Goal: Task Accomplishment & Management: Complete application form

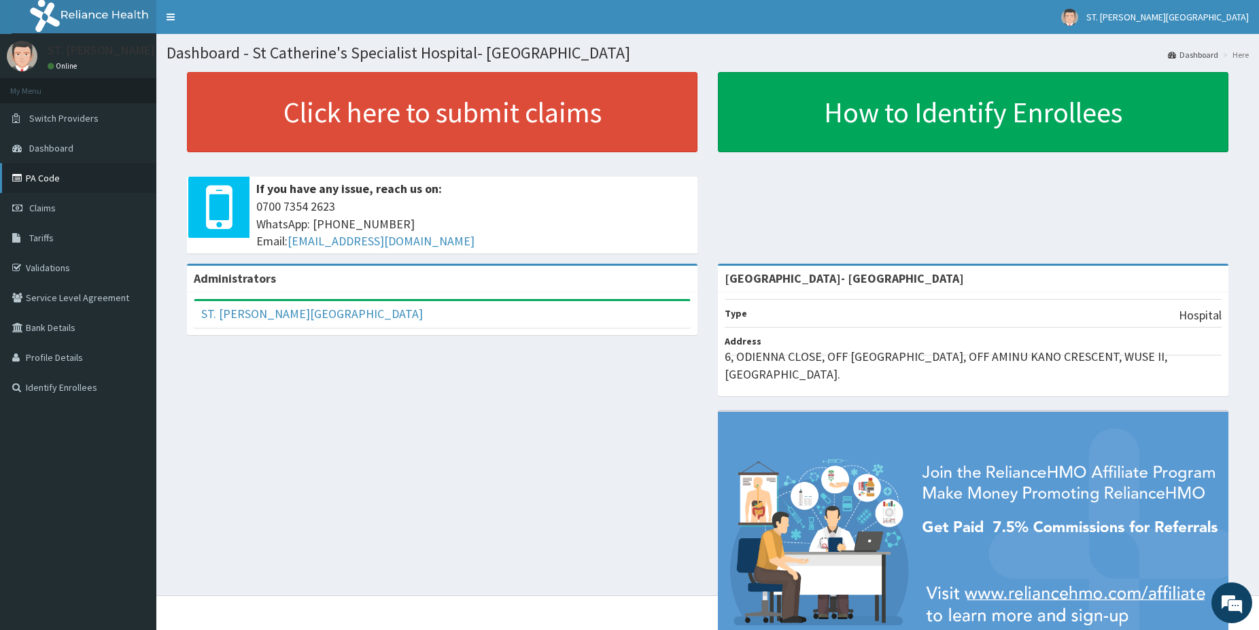
click at [70, 184] on link "PA Code" at bounding box center [78, 178] width 156 height 30
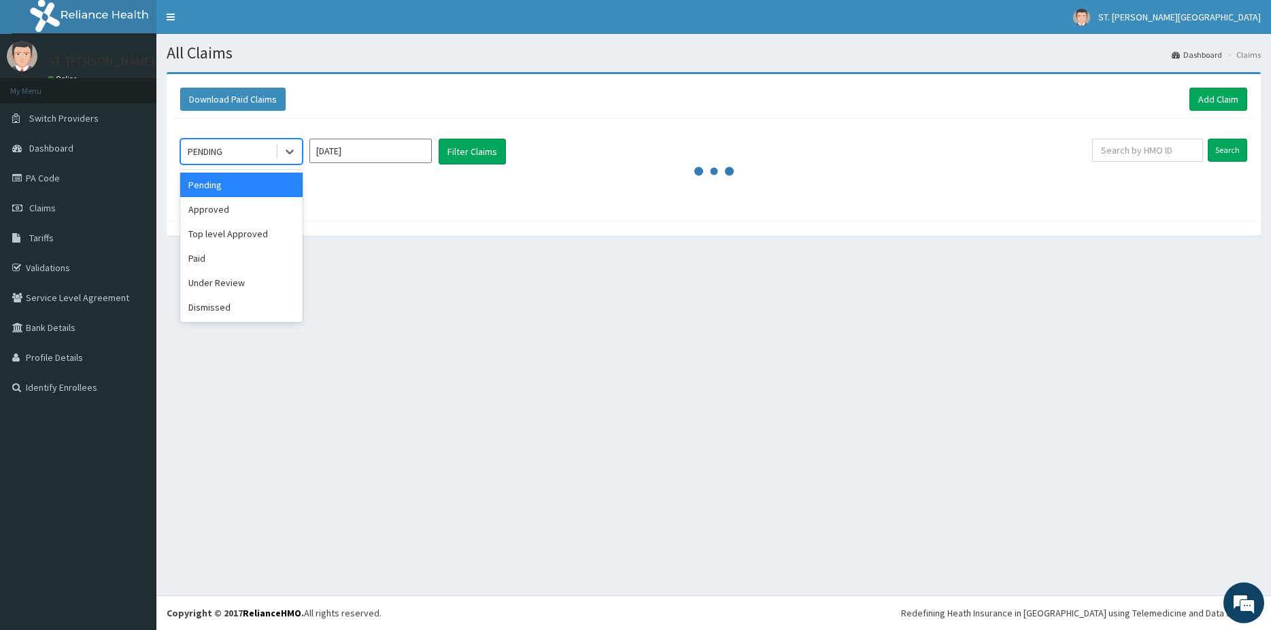
click at [217, 156] on div "PENDING" at bounding box center [205, 152] width 35 height 14
drag, startPoint x: 233, startPoint y: 213, endPoint x: 303, endPoint y: 193, distance: 73.4
click at [233, 212] on div "Approved" at bounding box center [241, 209] width 122 height 24
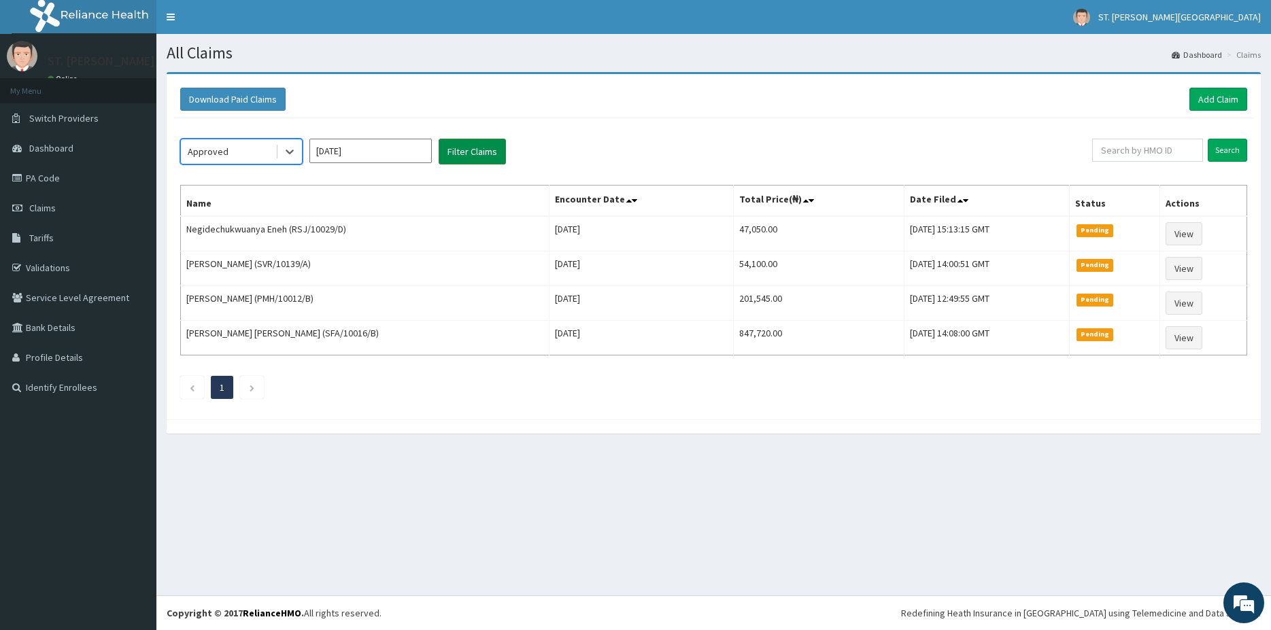
click at [485, 160] on button "Filter Claims" at bounding box center [472, 152] width 67 height 26
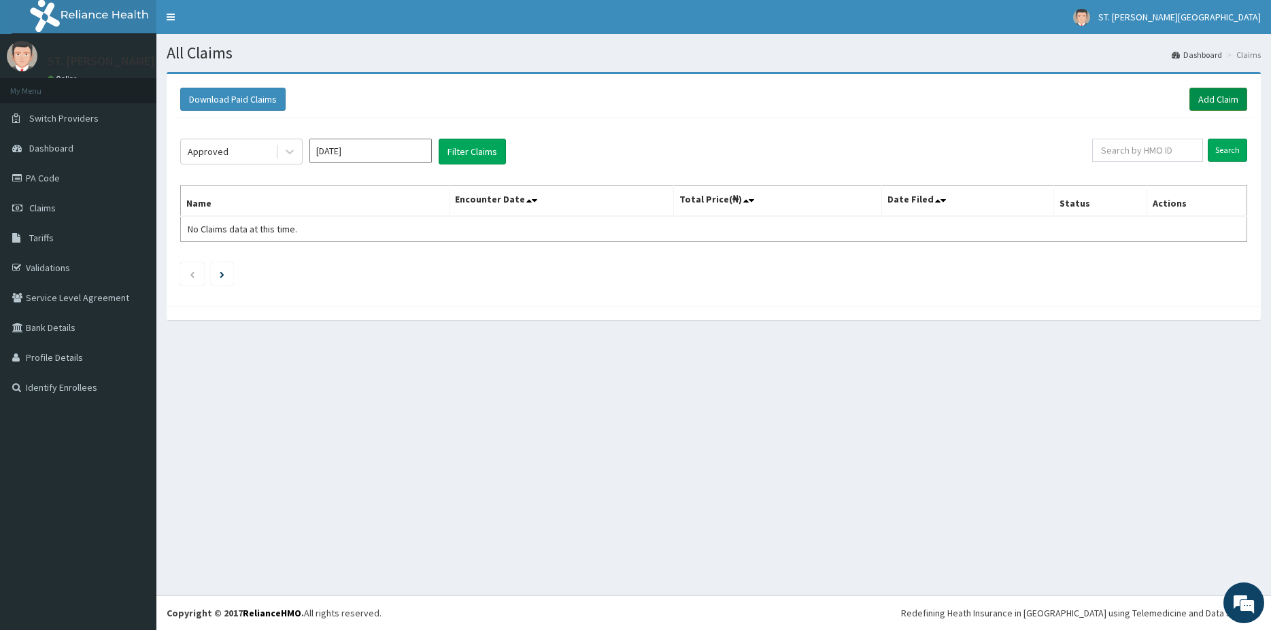
click at [1219, 107] on link "Add Claim" at bounding box center [1218, 99] width 58 height 23
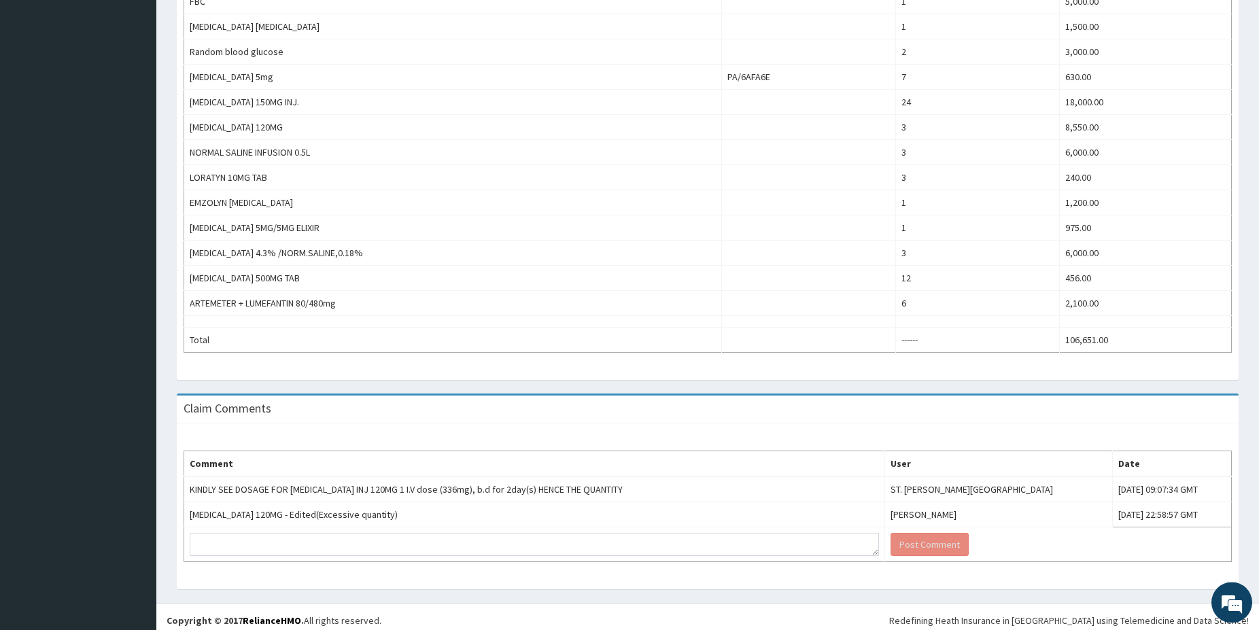
scroll to position [603, 0]
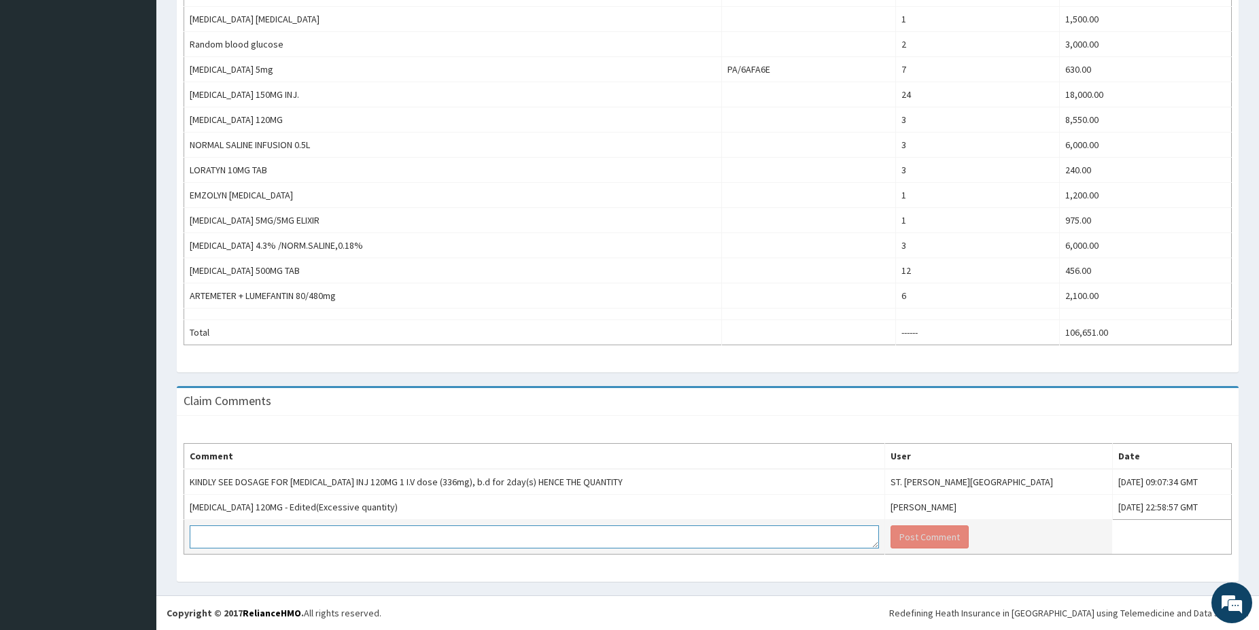
click at [239, 539] on textarea at bounding box center [535, 537] width 690 height 23
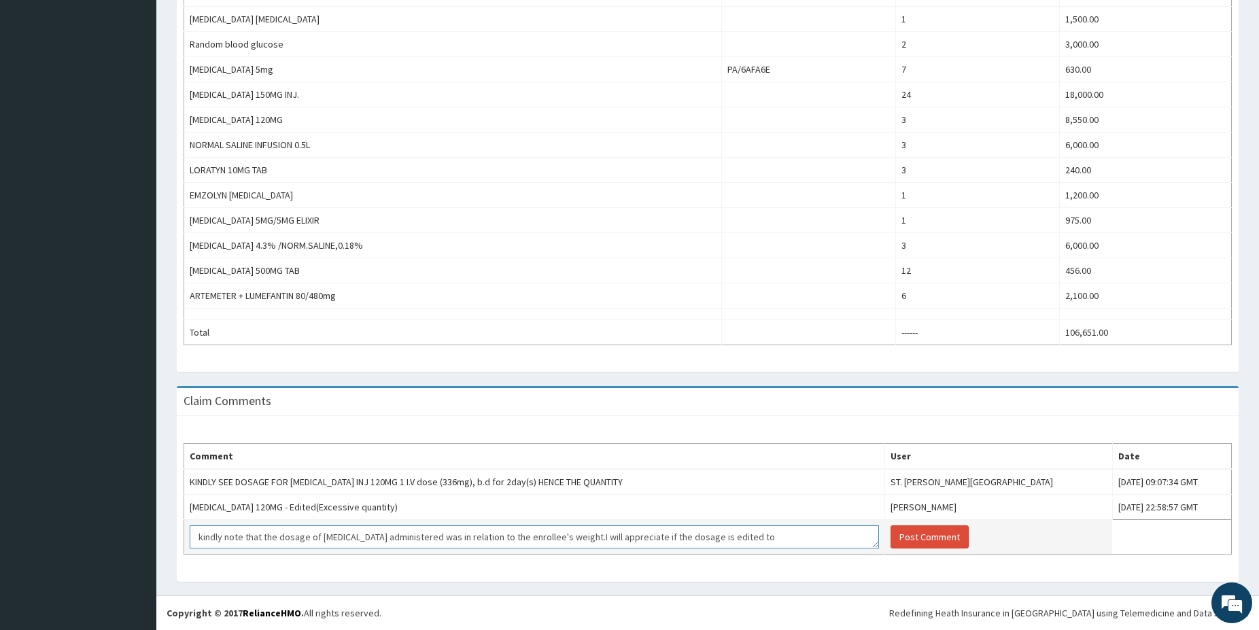
click at [687, 535] on textarea "kindly note that the dosage of artesunate administered was in relation to the e…" at bounding box center [535, 537] width 690 height 23
click at [751, 537] on textarea "kindly note that the dosage of artesunate administered was in relation to the e…" at bounding box center [535, 537] width 690 height 23
click at [811, 537] on textarea "kindly note that the dosage of artesunate administered was in relation to the e…" at bounding box center [535, 537] width 690 height 23
click at [823, 532] on textarea "kindly note that the dosage of artesunate administered was in relation to the e…" at bounding box center [535, 537] width 690 height 23
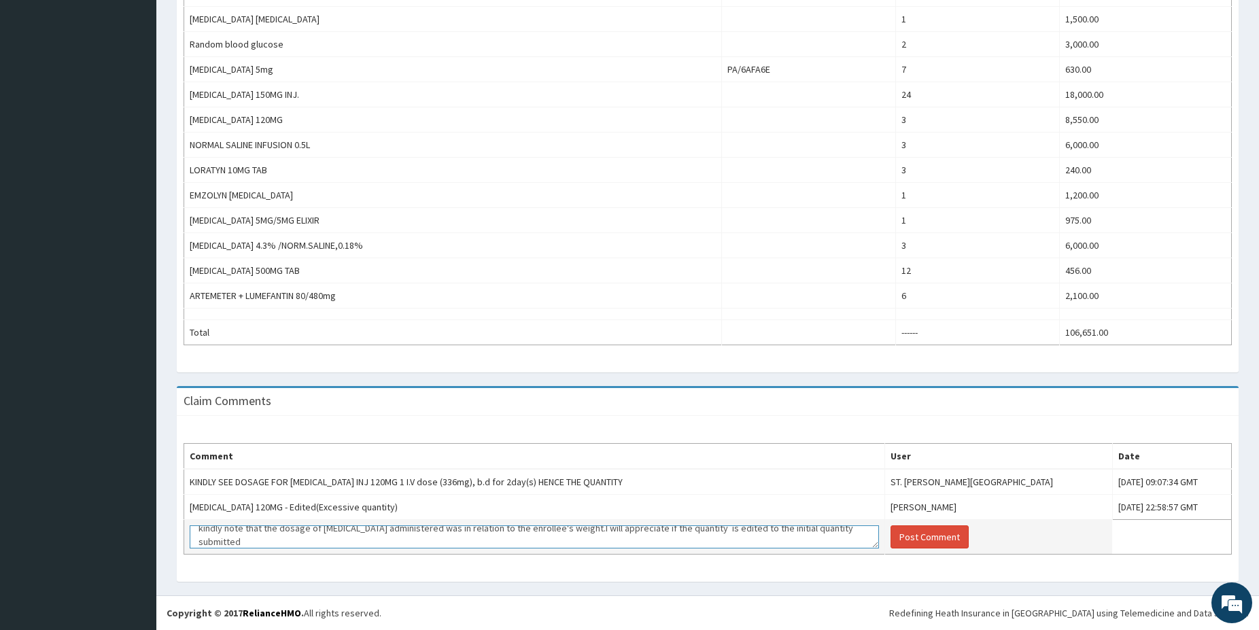
click at [568, 528] on textarea "kindly note that the dosage of artesunate administered was in relation to the e…" at bounding box center [535, 537] width 690 height 23
click at [569, 528] on textarea "kindly note that the dosage of artesunate administered was in relation to the e…" at bounding box center [535, 537] width 690 height 23
click at [575, 530] on textarea "kindly note that the dosage of artesunate administered was in relation to the e…" at bounding box center [535, 537] width 690 height 23
click at [609, 534] on textarea "kindly note that the dosage of artesunate administered was in relation to the e…" at bounding box center [535, 537] width 690 height 23
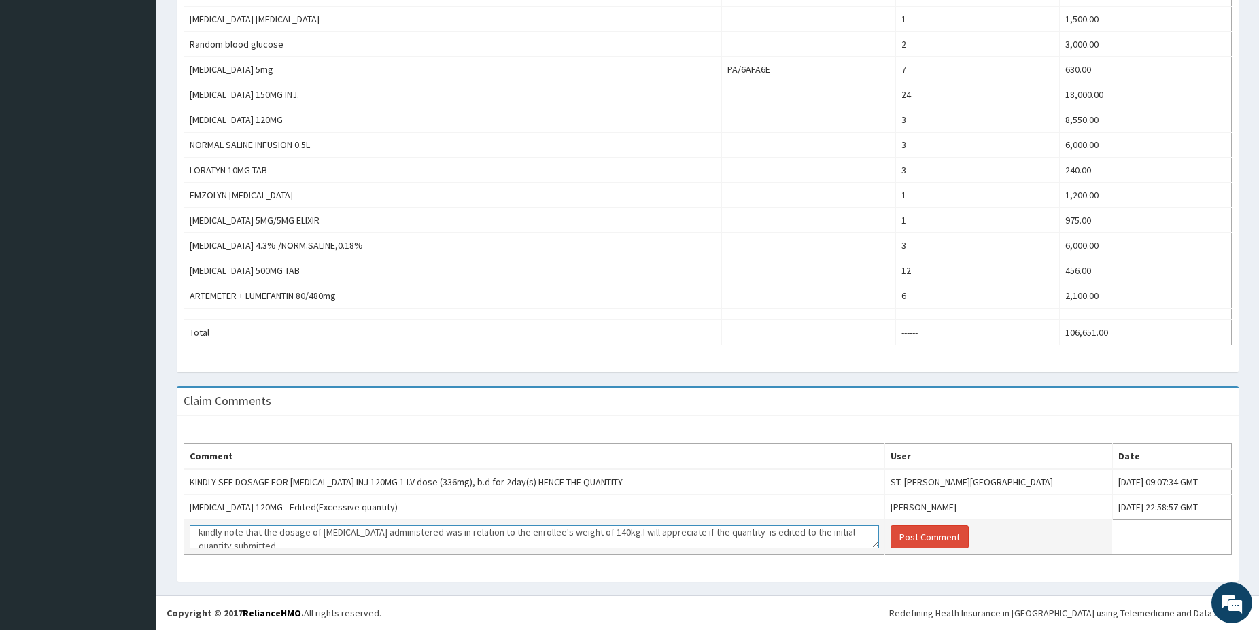
click at [766, 532] on textarea "kindly note that the dosage of artesunate administered was in relation to the e…" at bounding box center [535, 537] width 690 height 23
type textarea "kindly note that the dosage of artesunate administered was in relation to the e…"
click at [914, 530] on button "Post Comment" at bounding box center [930, 537] width 78 height 23
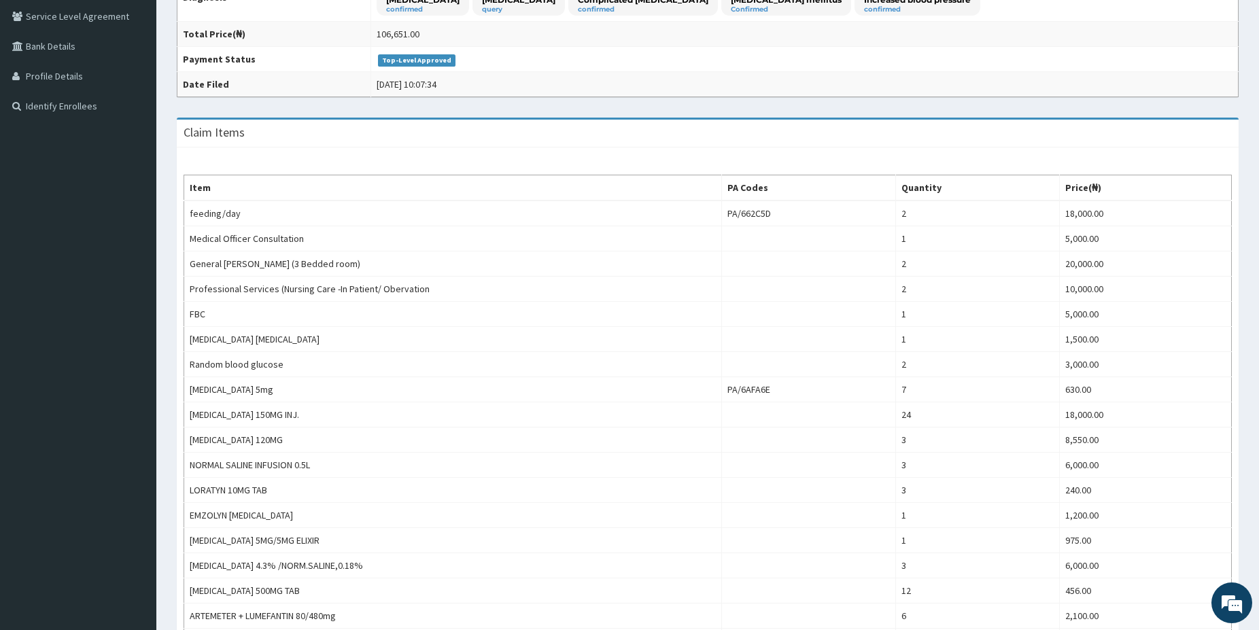
scroll to position [4, 0]
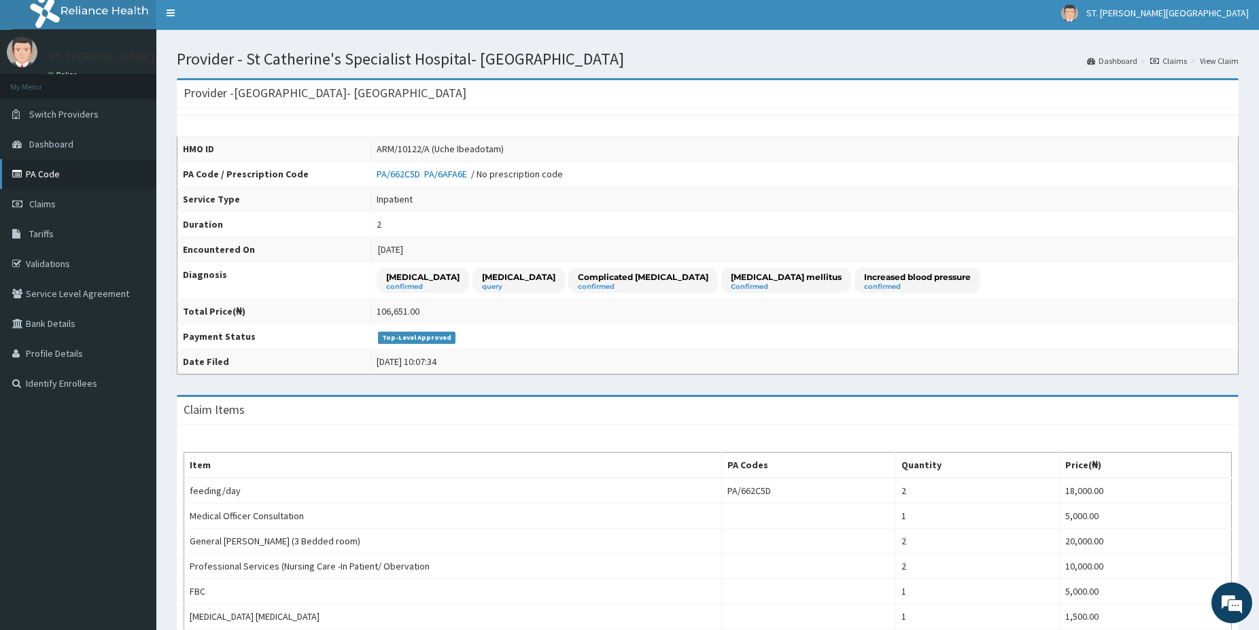
click at [36, 168] on link "PA Code" at bounding box center [78, 174] width 156 height 30
click at [51, 171] on link "PA Code" at bounding box center [78, 174] width 156 height 30
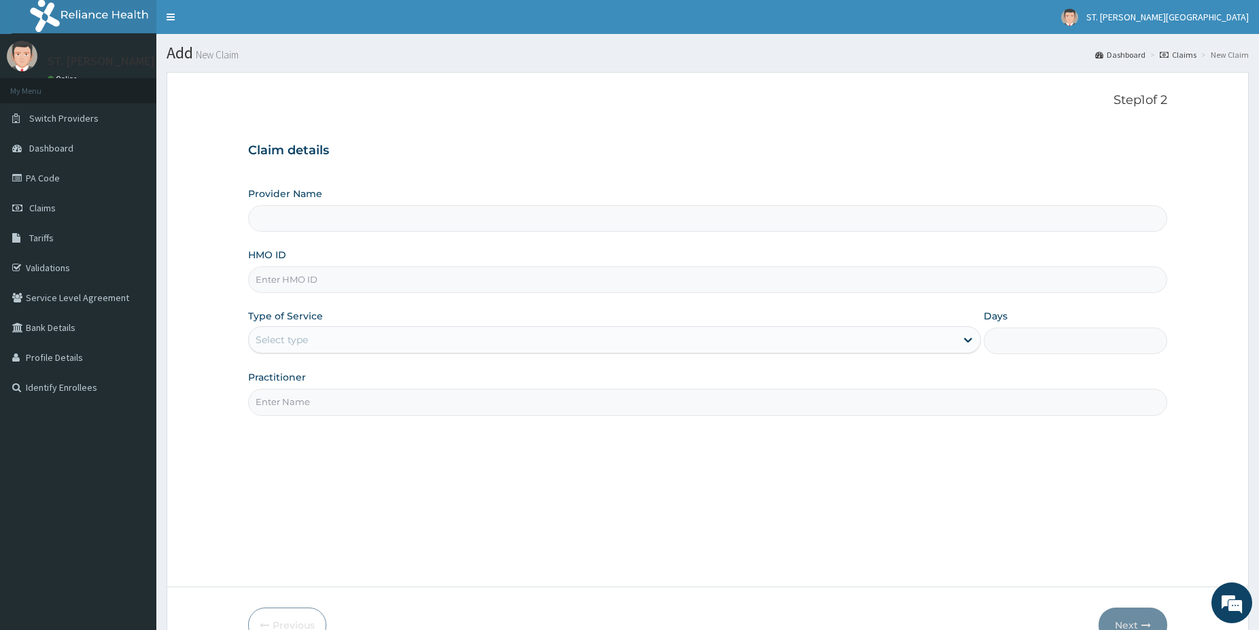
type input "[GEOGRAPHIC_DATA]- [GEOGRAPHIC_DATA]"
click at [312, 276] on input "HMO ID" at bounding box center [707, 280] width 919 height 27
paste input "SWG/10233/D"
type input "SWG/10233/D"
click at [293, 335] on div "Select type" at bounding box center [282, 340] width 52 height 14
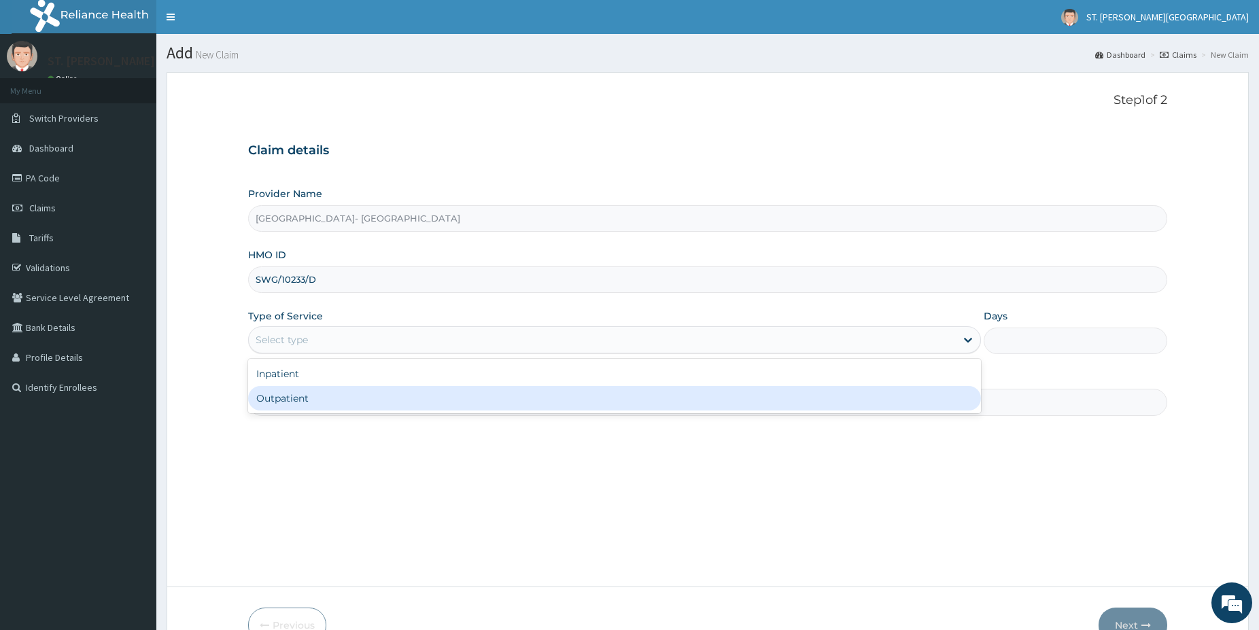
click at [284, 396] on div "Outpatient" at bounding box center [614, 398] width 733 height 24
type input "1"
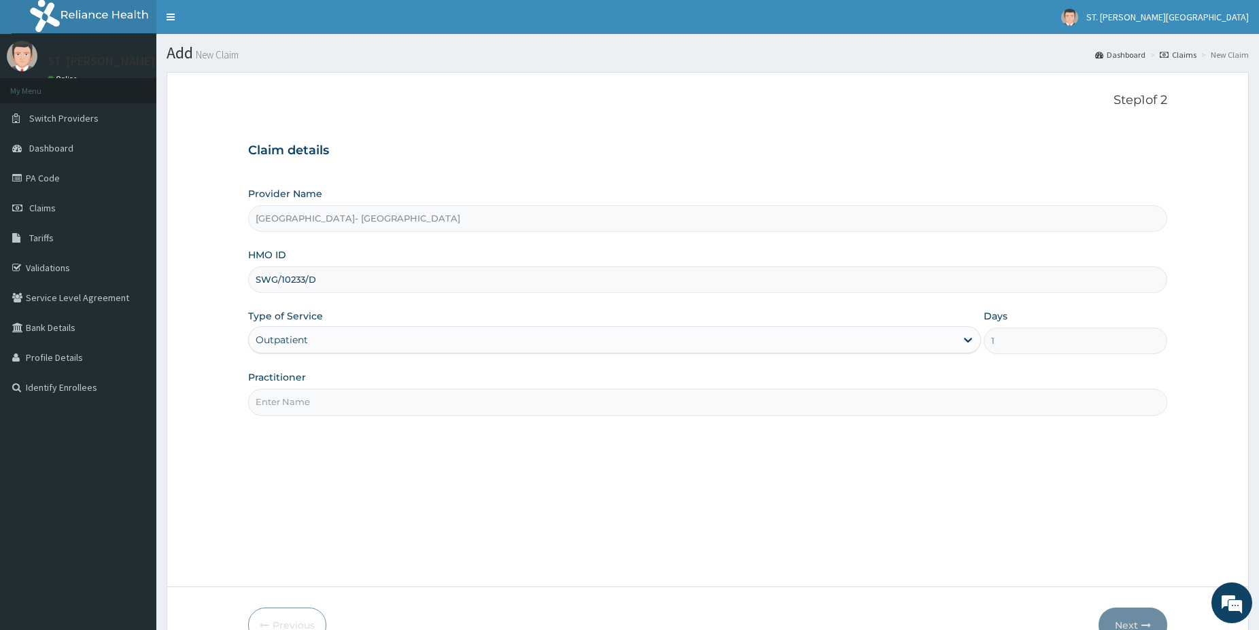
click at [292, 413] on input "Practitioner" at bounding box center [707, 402] width 919 height 27
type input "dr.ADE"
click at [1121, 619] on button "Next" at bounding box center [1133, 625] width 69 height 35
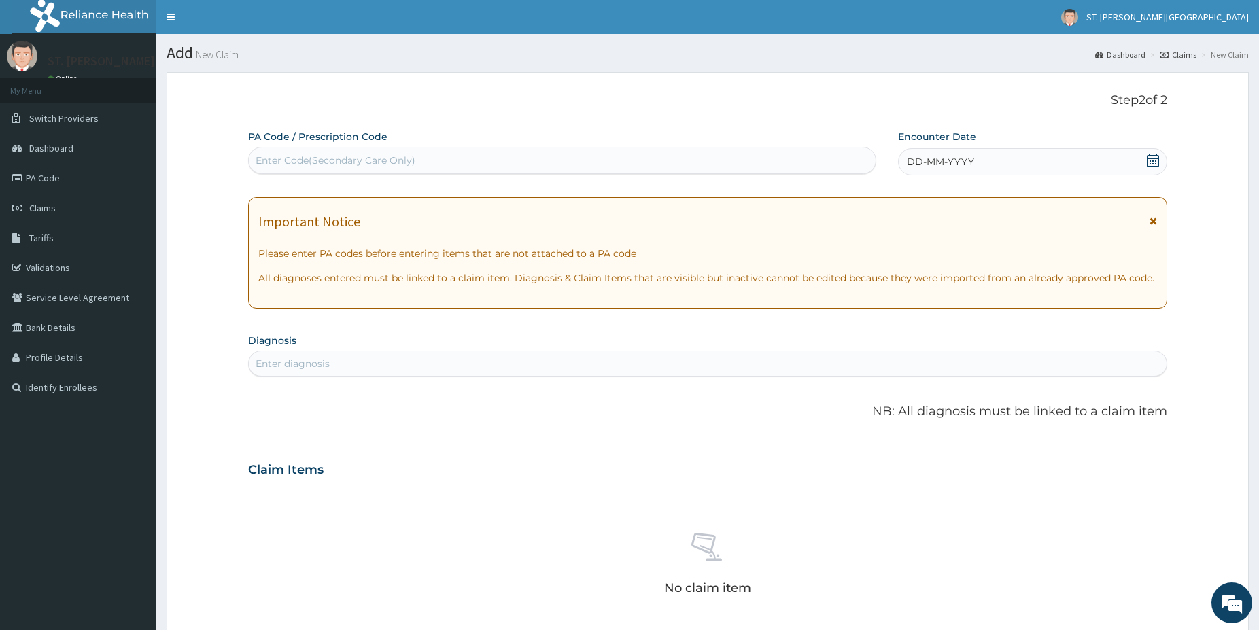
click at [315, 369] on div "Enter diagnosis" at bounding box center [293, 364] width 74 height 14
type input "RIGHT ING"
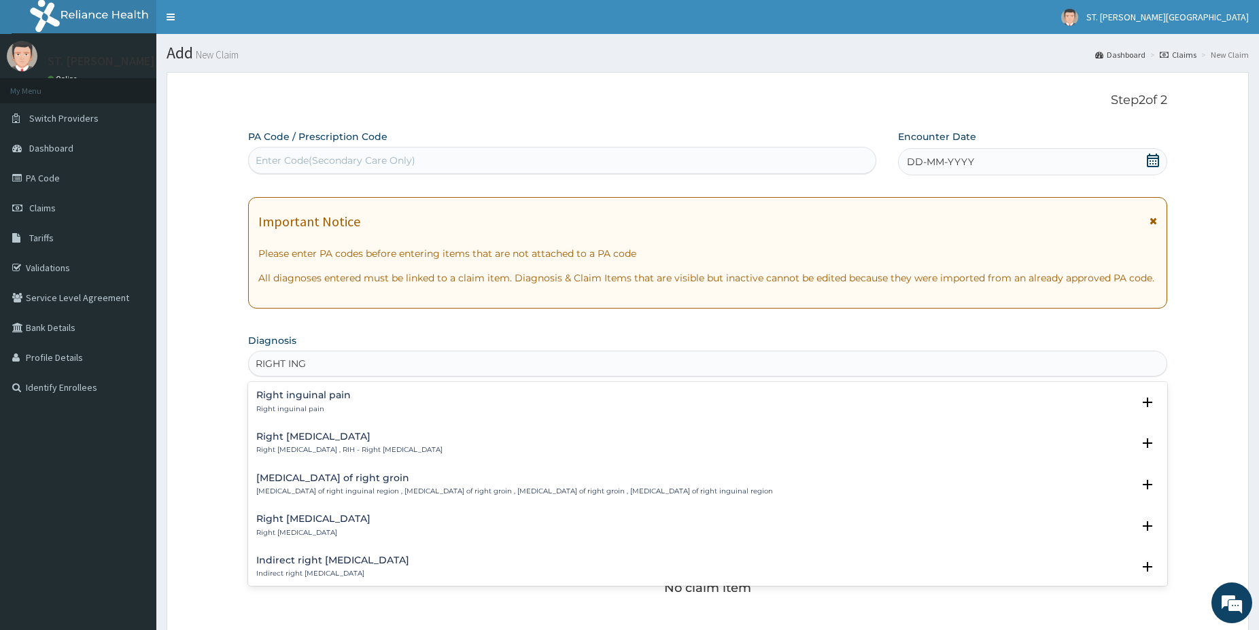
click at [335, 442] on h4 "Right inguinal hernia" at bounding box center [349, 437] width 186 height 10
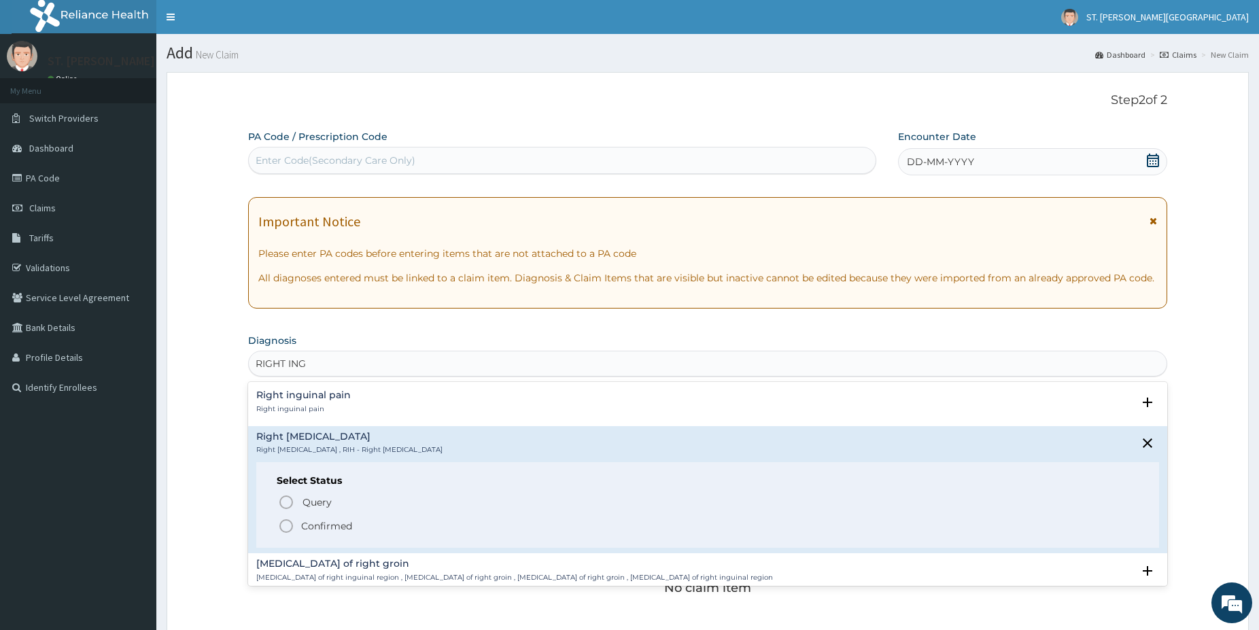
click at [284, 526] on icon "status option filled" at bounding box center [286, 526] width 16 height 16
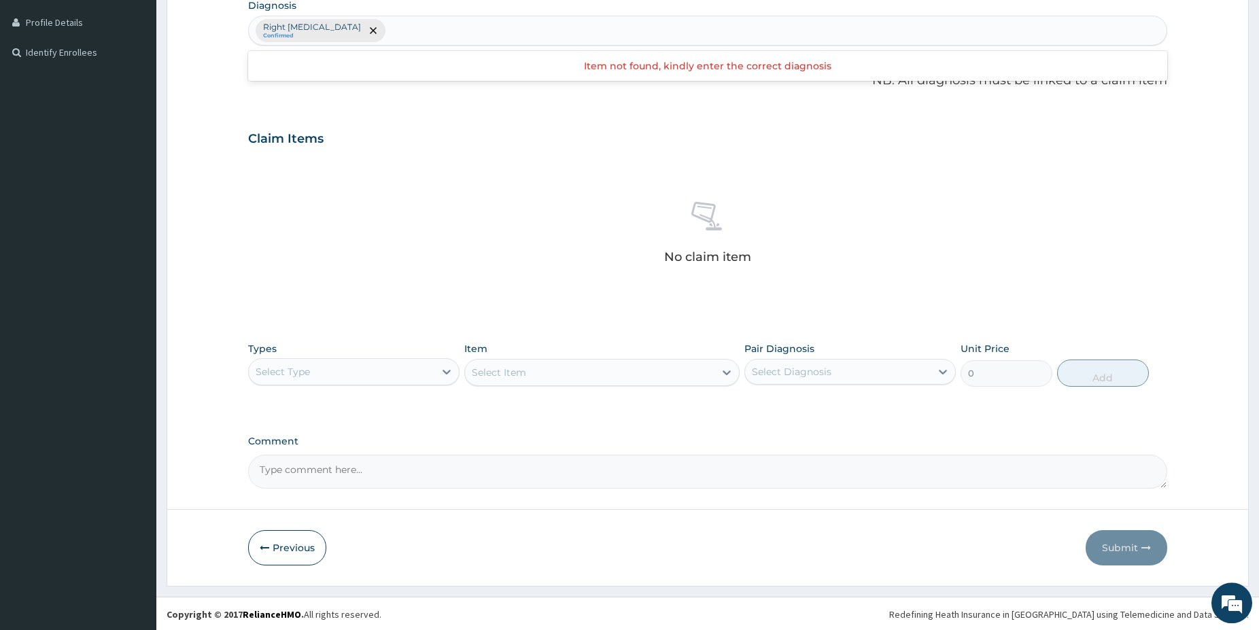
scroll to position [337, 0]
click at [381, 371] on div "Select Type" at bounding box center [342, 371] width 186 height 22
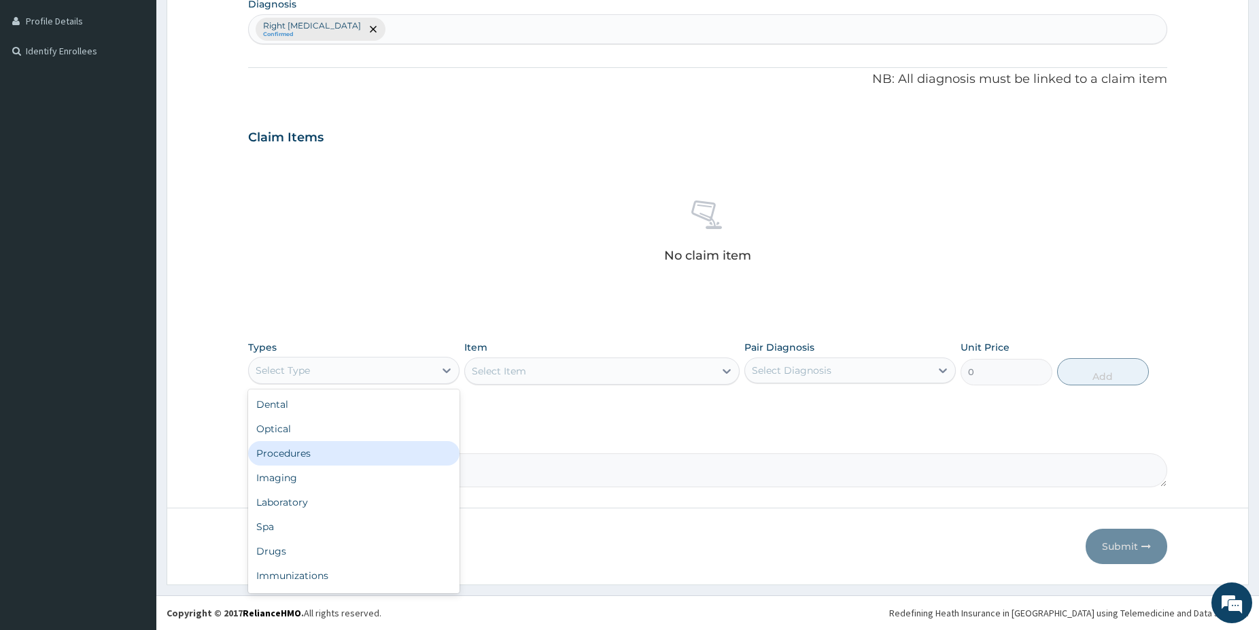
click at [338, 446] on div "Procedures" at bounding box center [353, 453] width 211 height 24
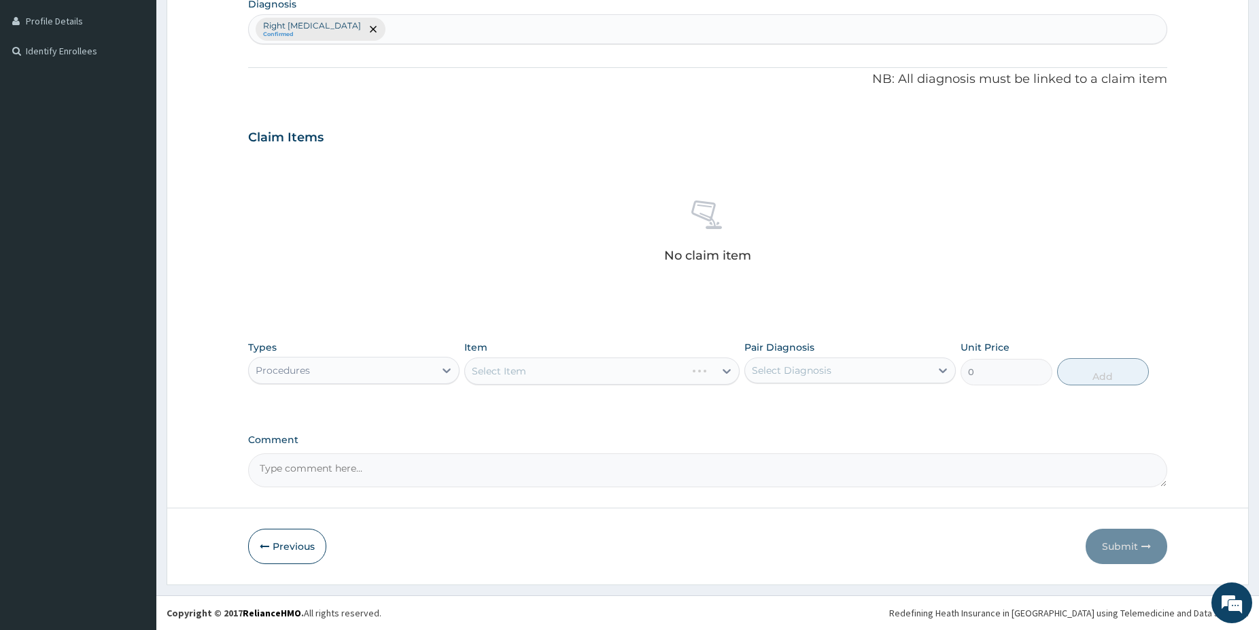
click at [658, 375] on div "Select Item" at bounding box center [601, 371] width 275 height 27
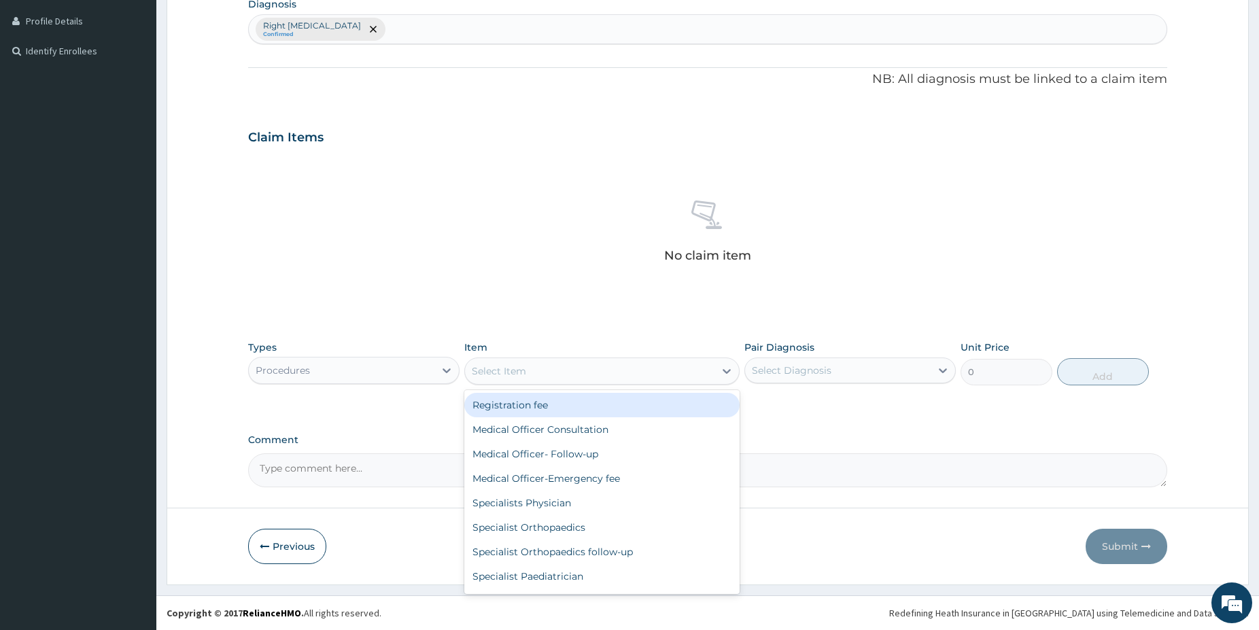
click at [662, 373] on div "Select Item" at bounding box center [590, 371] width 250 height 22
drag, startPoint x: 577, startPoint y: 402, endPoint x: 579, endPoint y: 395, distance: 7.3
click at [577, 401] on div "Registration fee" at bounding box center [601, 405] width 275 height 24
type input "3000"
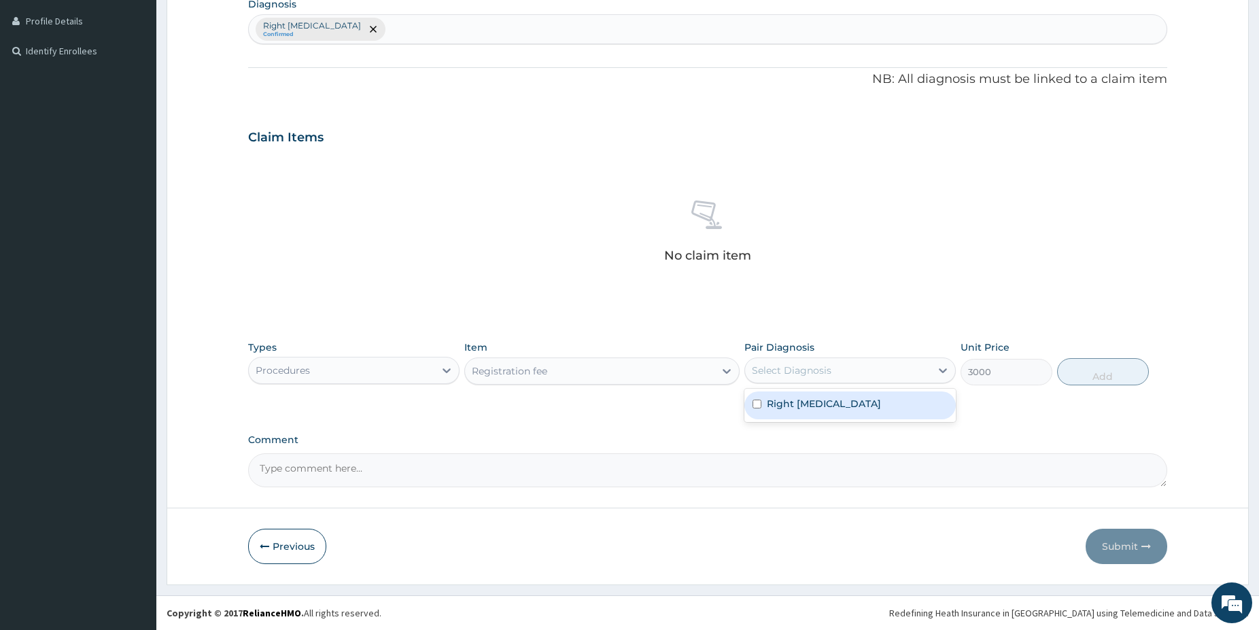
drag, startPoint x: 795, startPoint y: 375, endPoint x: 797, endPoint y: 384, distance: 8.4
click at [796, 375] on div "Select Diagnosis" at bounding box center [792, 371] width 80 height 14
drag, startPoint x: 806, startPoint y: 401, endPoint x: 828, endPoint y: 392, distance: 23.5
click at [808, 401] on label "Right inguinal hernia" at bounding box center [824, 404] width 114 height 14
checkbox input "true"
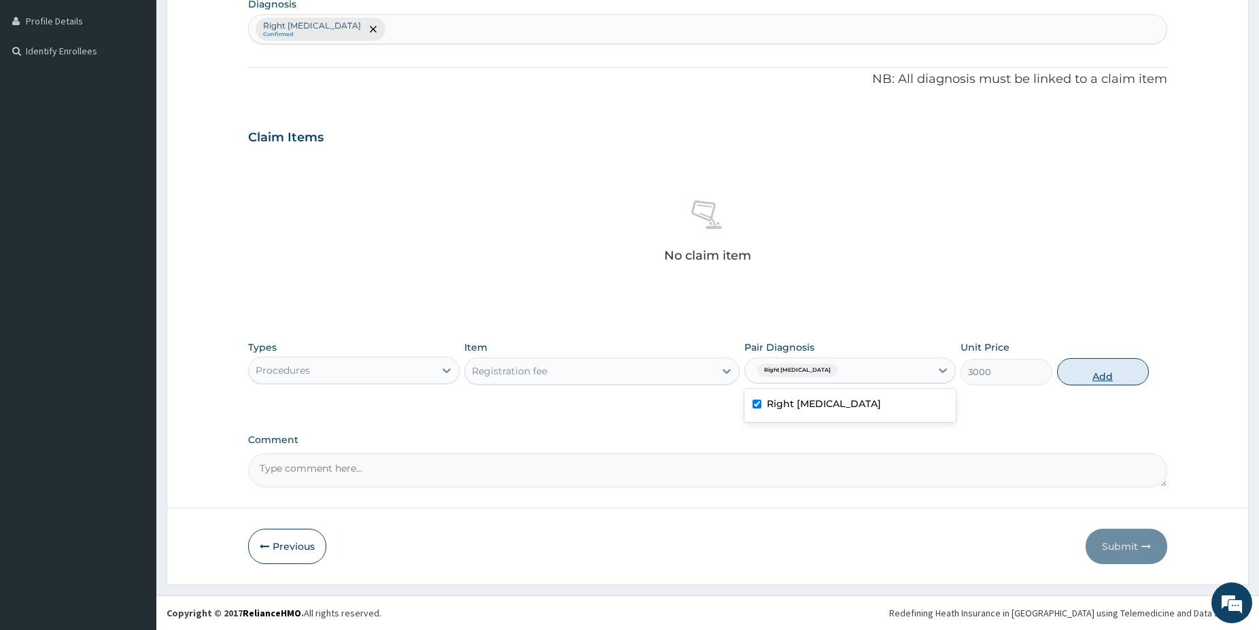
drag, startPoint x: 1111, startPoint y: 380, endPoint x: 1089, endPoint y: 375, distance: 22.4
click at [1106, 379] on button "Add" at bounding box center [1103, 371] width 92 height 27
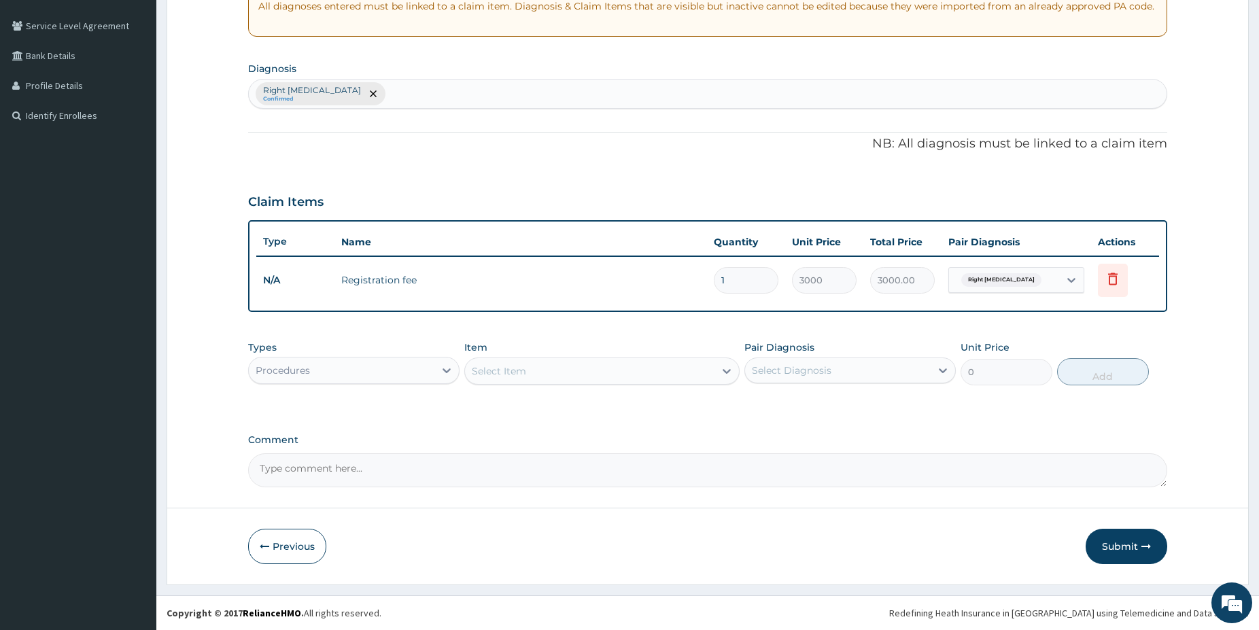
scroll to position [272, 0]
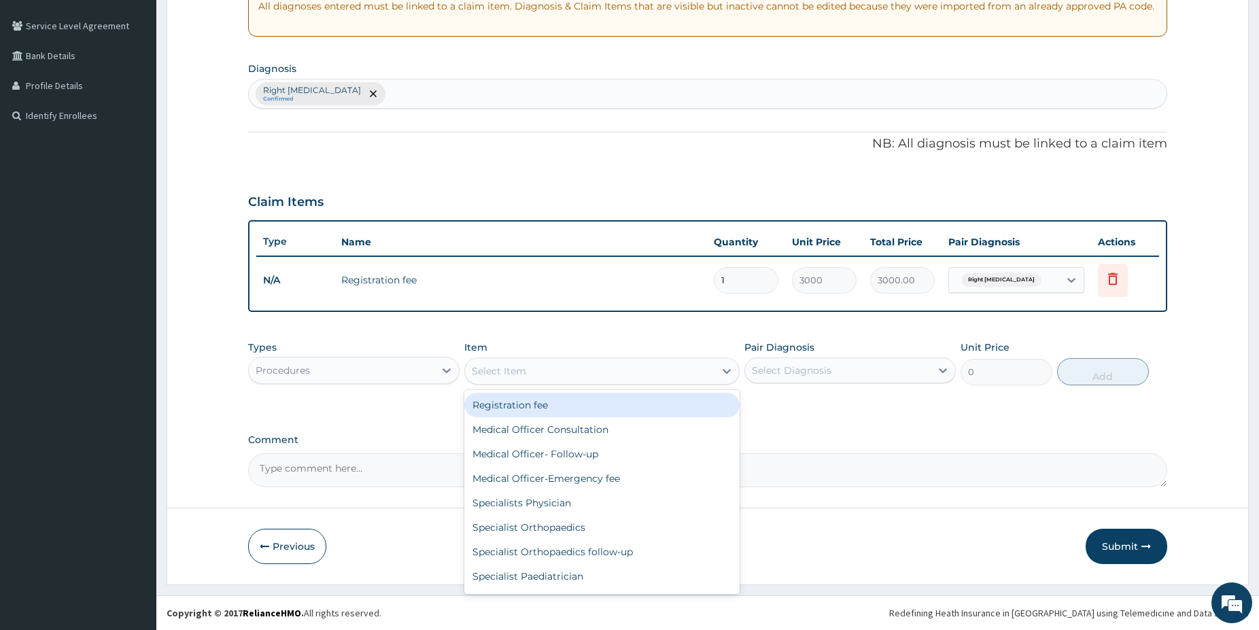
drag, startPoint x: 692, startPoint y: 369, endPoint x: 664, endPoint y: 405, distance: 46.0
click at [692, 369] on div "Select Item" at bounding box center [590, 371] width 250 height 22
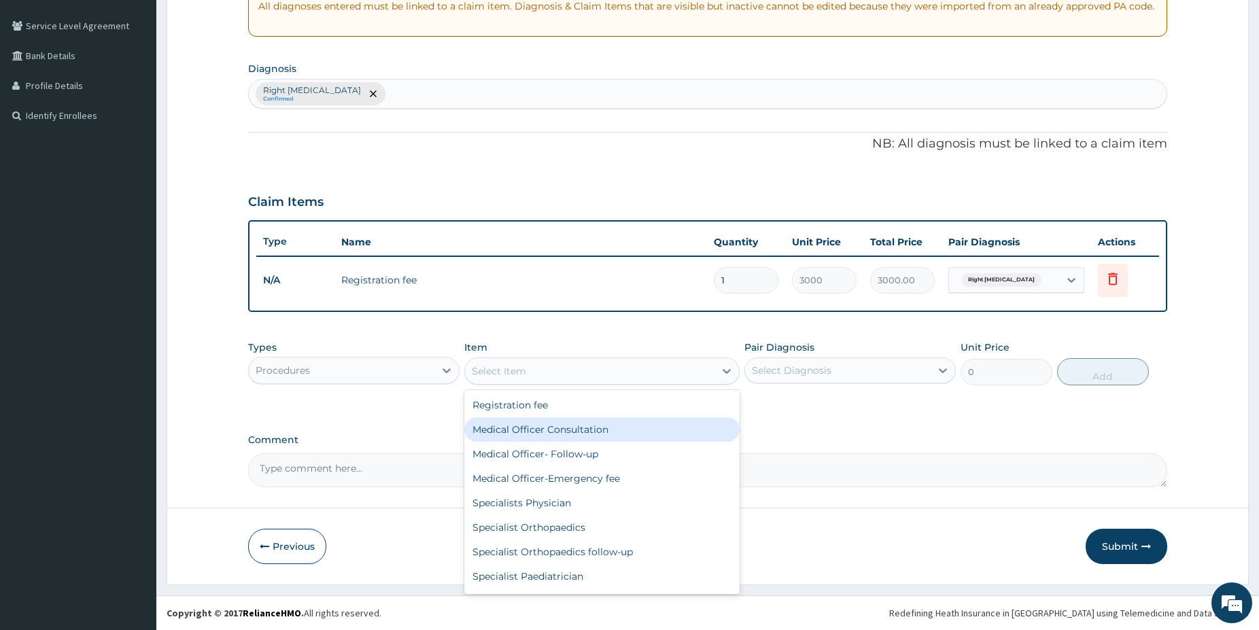
click at [622, 430] on div "Medical Officer Consultation" at bounding box center [601, 430] width 275 height 24
type input "5000"
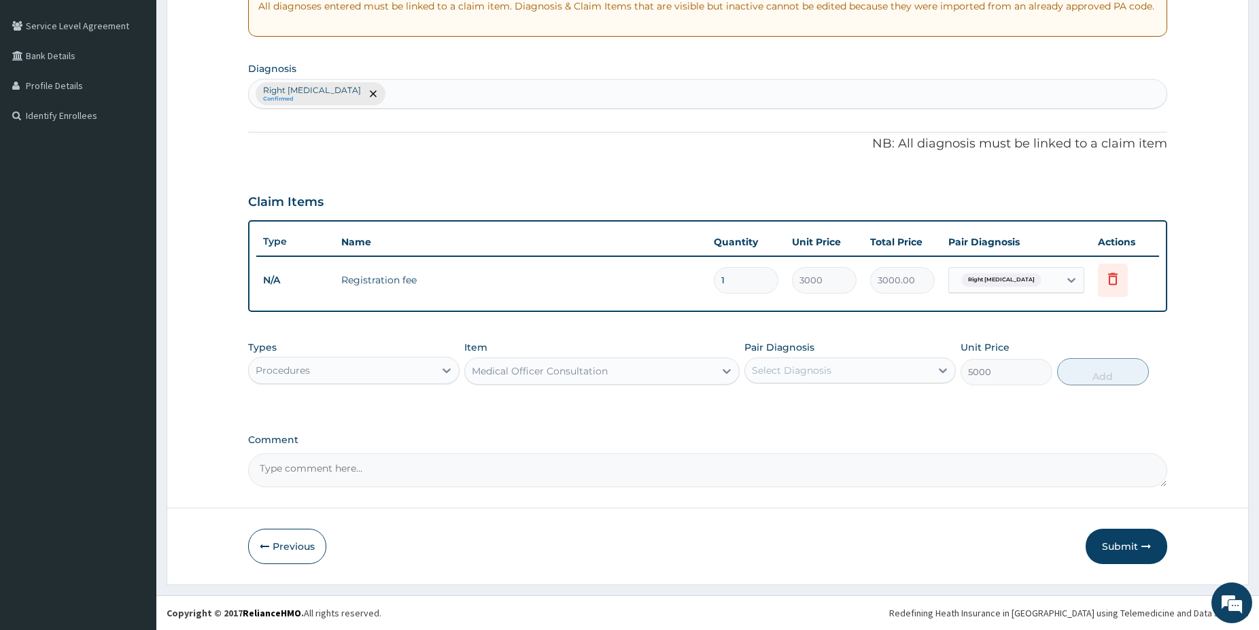
drag, startPoint x: 832, startPoint y: 379, endPoint x: 829, endPoint y: 368, distance: 11.2
click at [829, 369] on div "Select Diagnosis" at bounding box center [838, 371] width 186 height 22
click at [812, 409] on label "Right inguinal hernia" at bounding box center [824, 404] width 114 height 14
checkbox input "true"
click at [1093, 369] on button "Add" at bounding box center [1103, 371] width 92 height 27
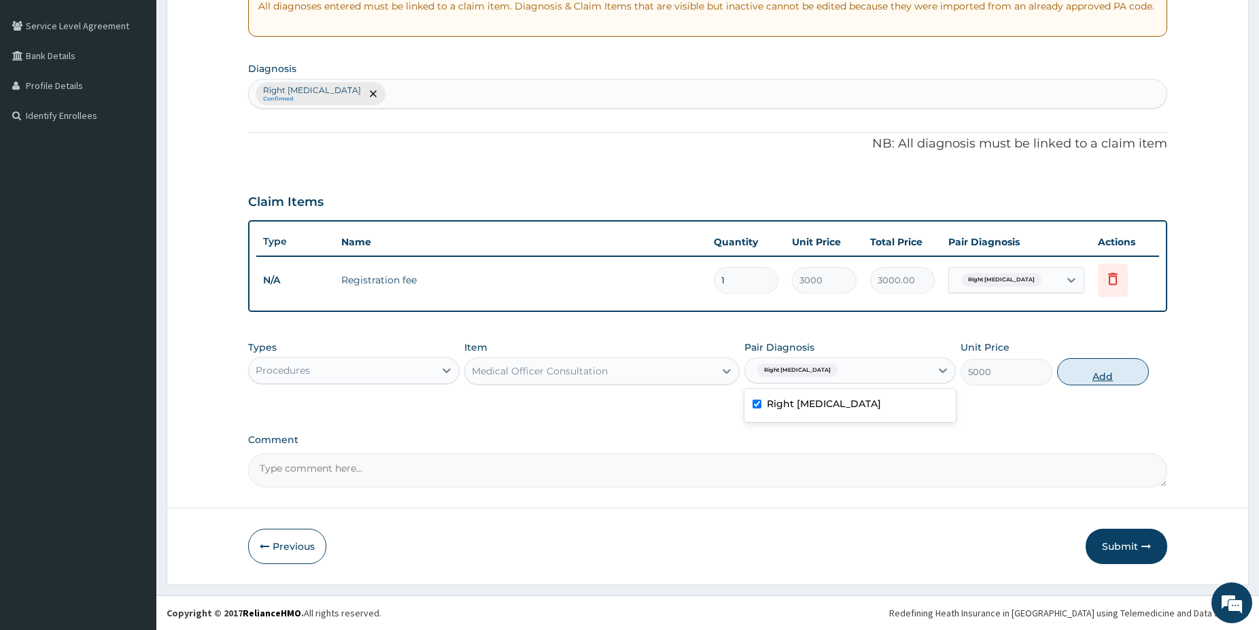
type input "0"
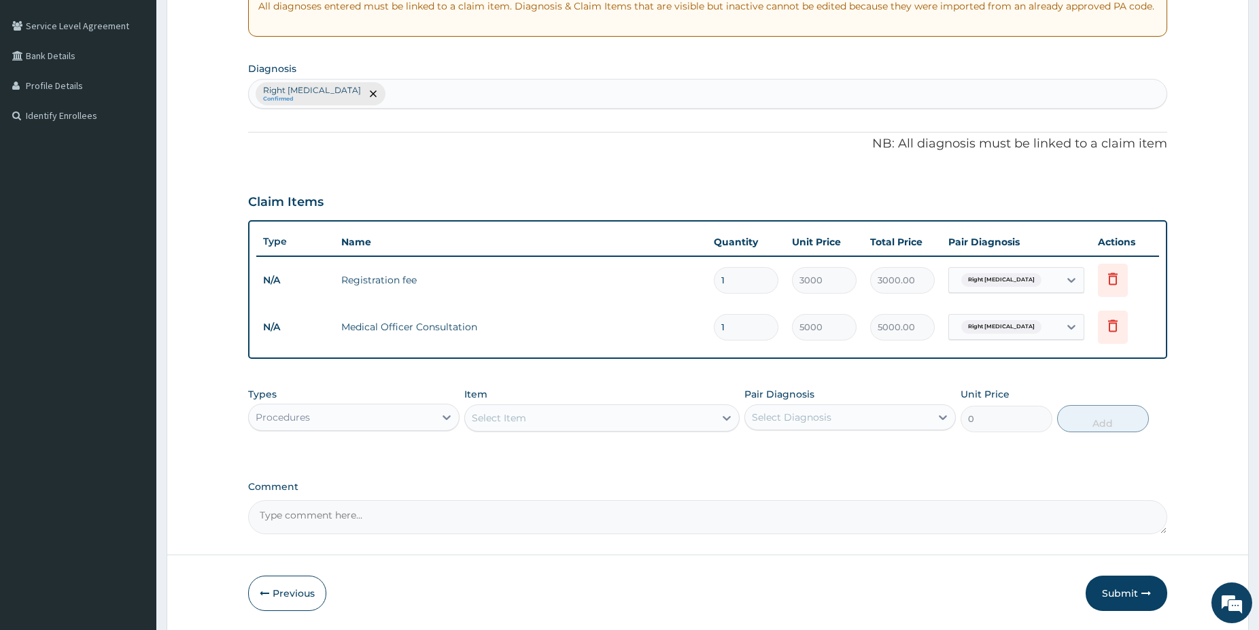
scroll to position [64, 0]
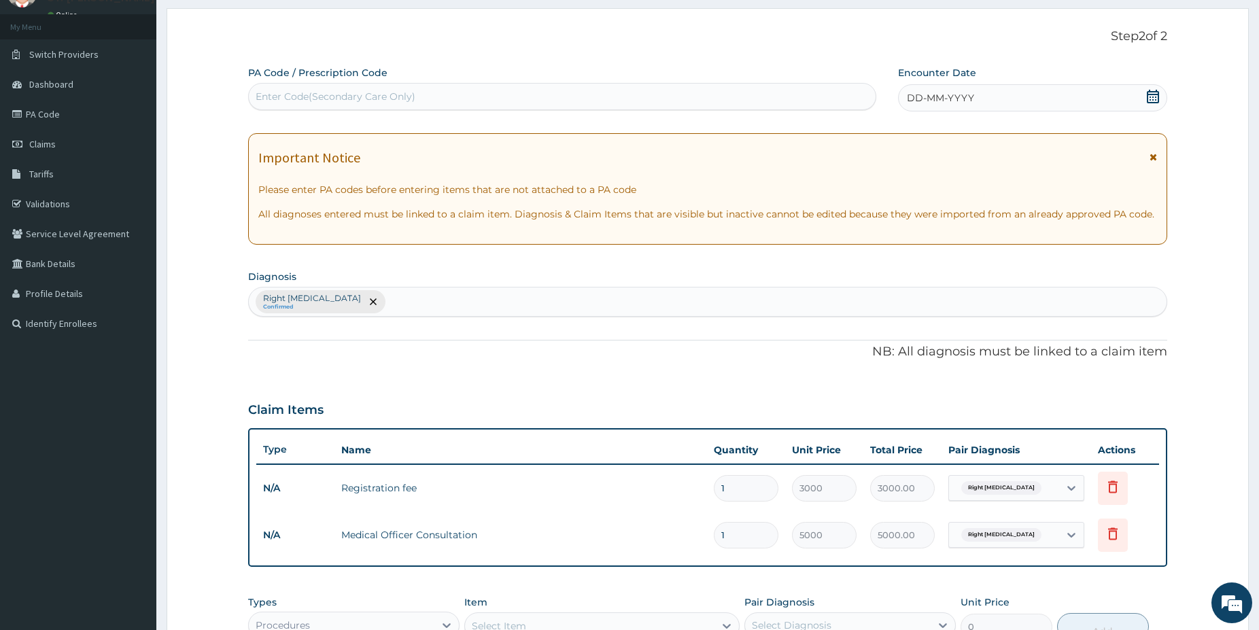
click at [1153, 101] on icon at bounding box center [1153, 97] width 12 height 14
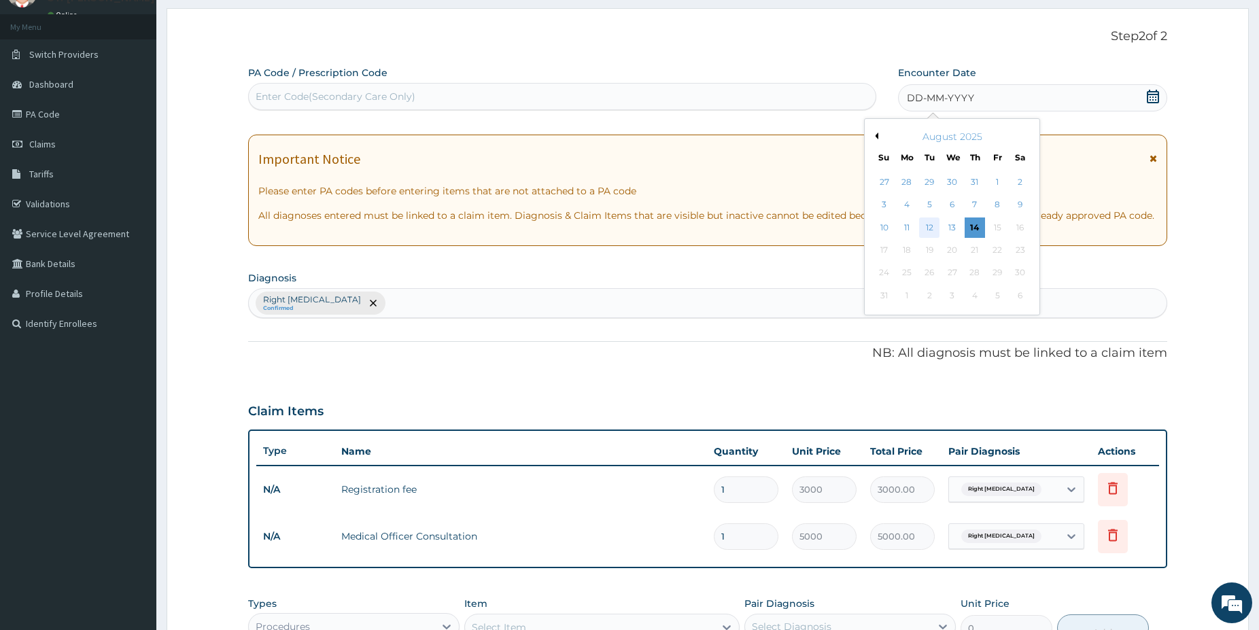
click at [927, 226] on div "12" at bounding box center [929, 228] width 20 height 20
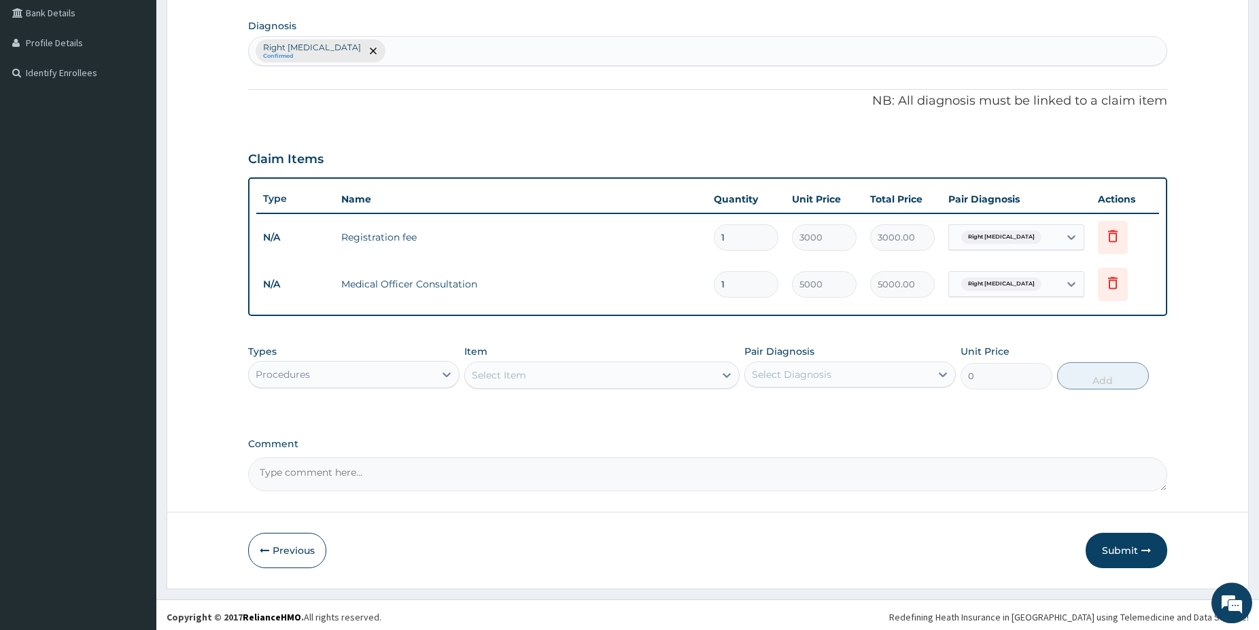
drag, startPoint x: 1270, startPoint y: 625, endPoint x: 1198, endPoint y: 596, distance: 76.9
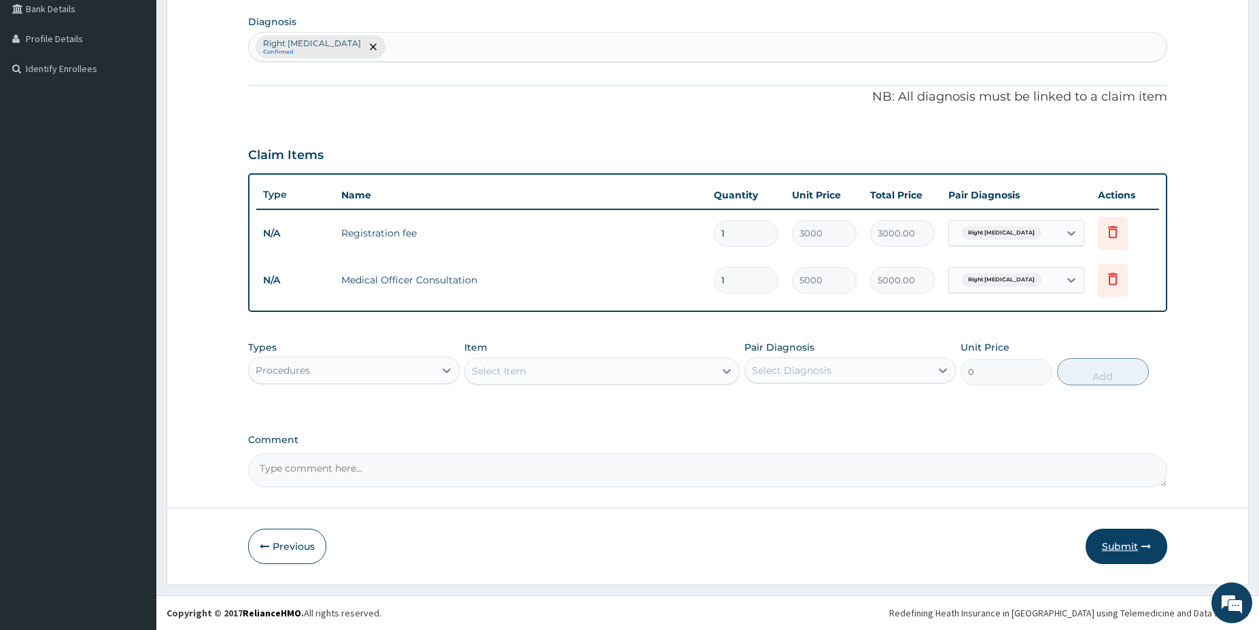
click at [1125, 558] on button "Submit" at bounding box center [1127, 546] width 82 height 35
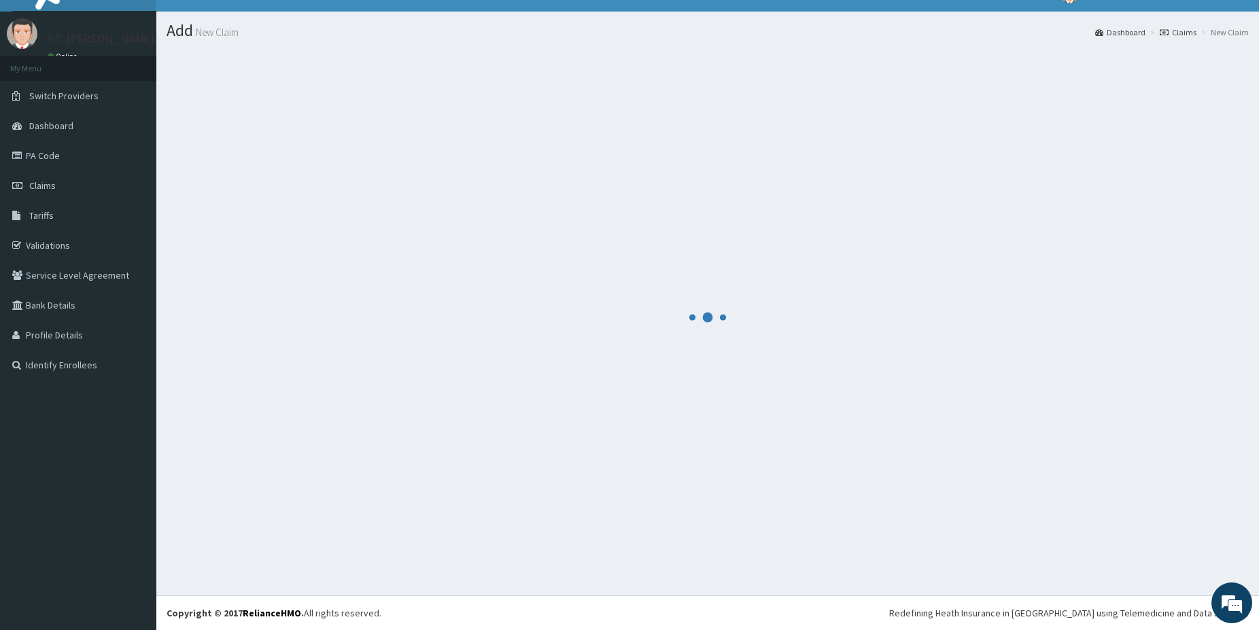
scroll to position [22, 0]
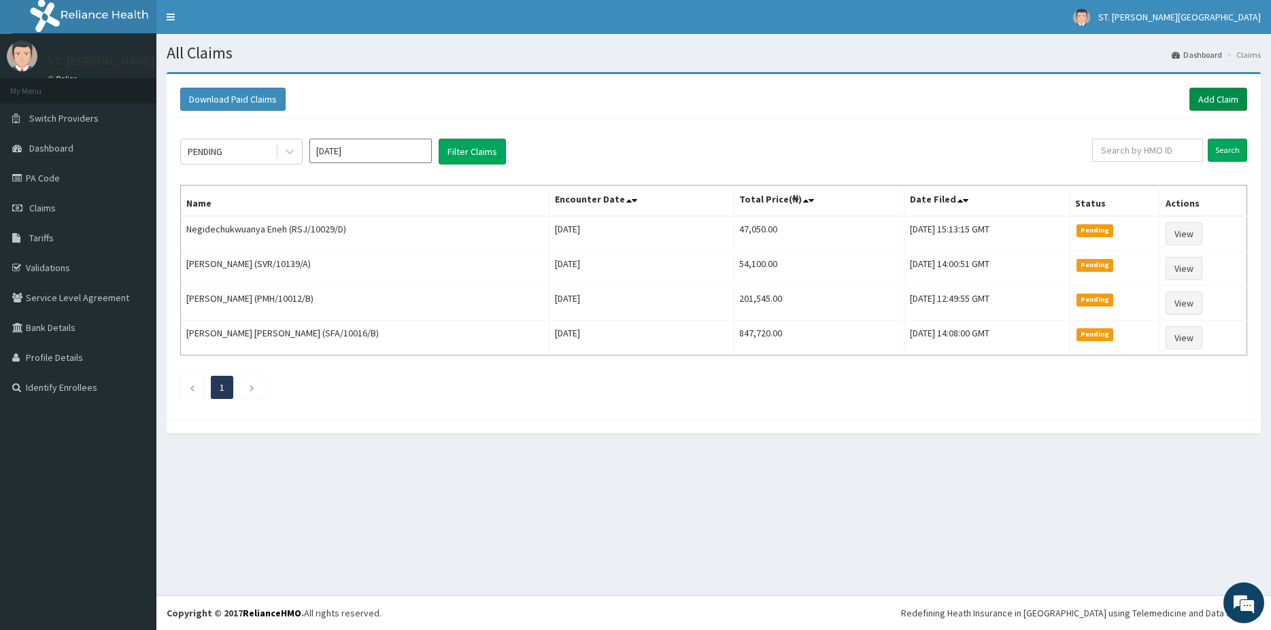
click at [1233, 97] on link "Add Claim" at bounding box center [1218, 99] width 58 height 23
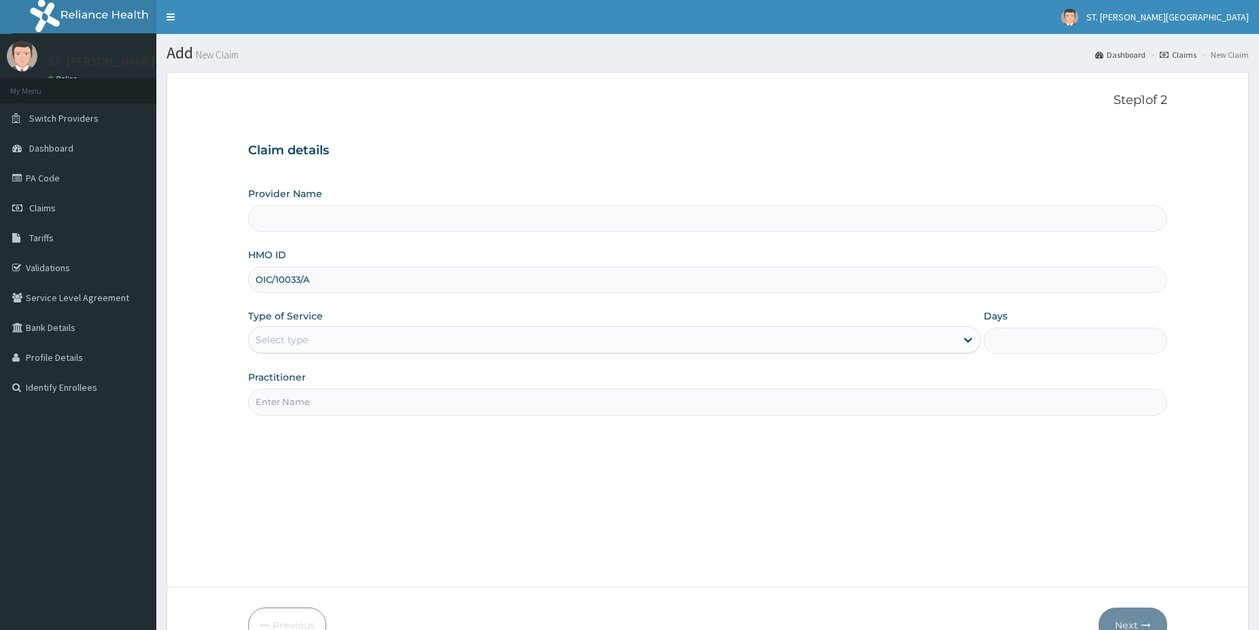
type input "OIC/10033/A"
click at [275, 335] on div "Select type" at bounding box center [282, 340] width 52 height 14
click at [292, 333] on div "Select type" at bounding box center [602, 340] width 707 height 22
type input "St Catherine's Specialist Hospital- Abuja"
click at [292, 341] on div "Select type" at bounding box center [282, 340] width 52 height 14
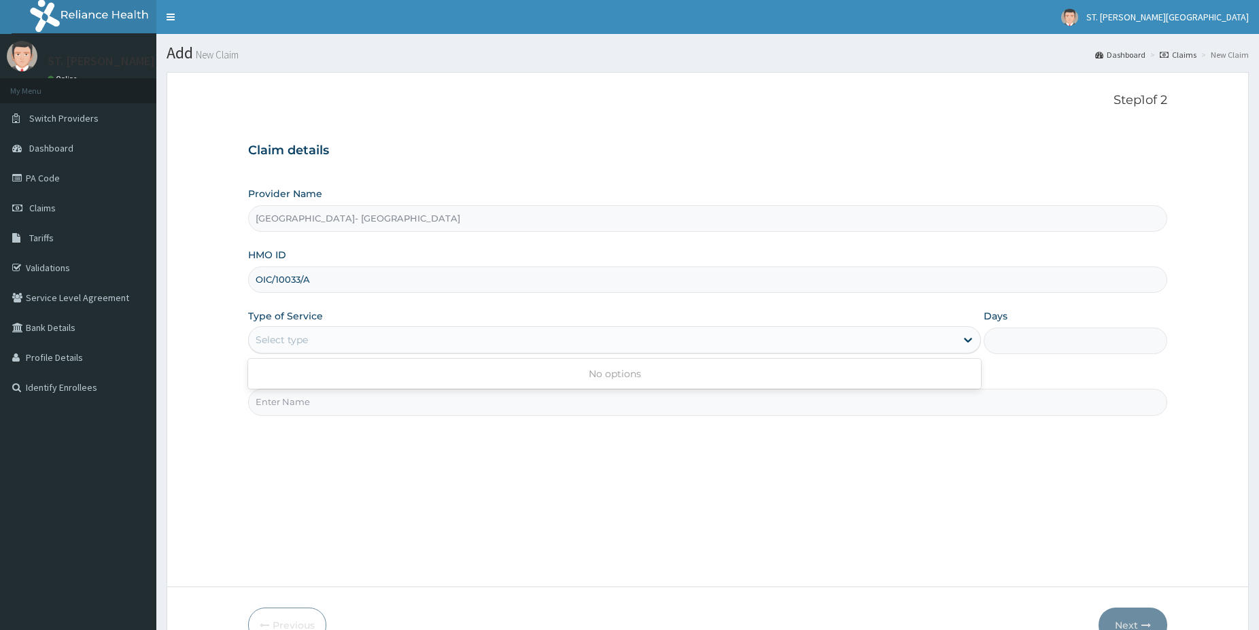
click at [292, 341] on div "Select type" at bounding box center [282, 340] width 52 height 14
click at [290, 346] on div "Select type" at bounding box center [282, 340] width 52 height 14
click at [290, 343] on div "Select type" at bounding box center [282, 340] width 52 height 14
click at [309, 413] on input "Practitioner" at bounding box center [707, 402] width 919 height 27
type input "[PERSON_NAME]"
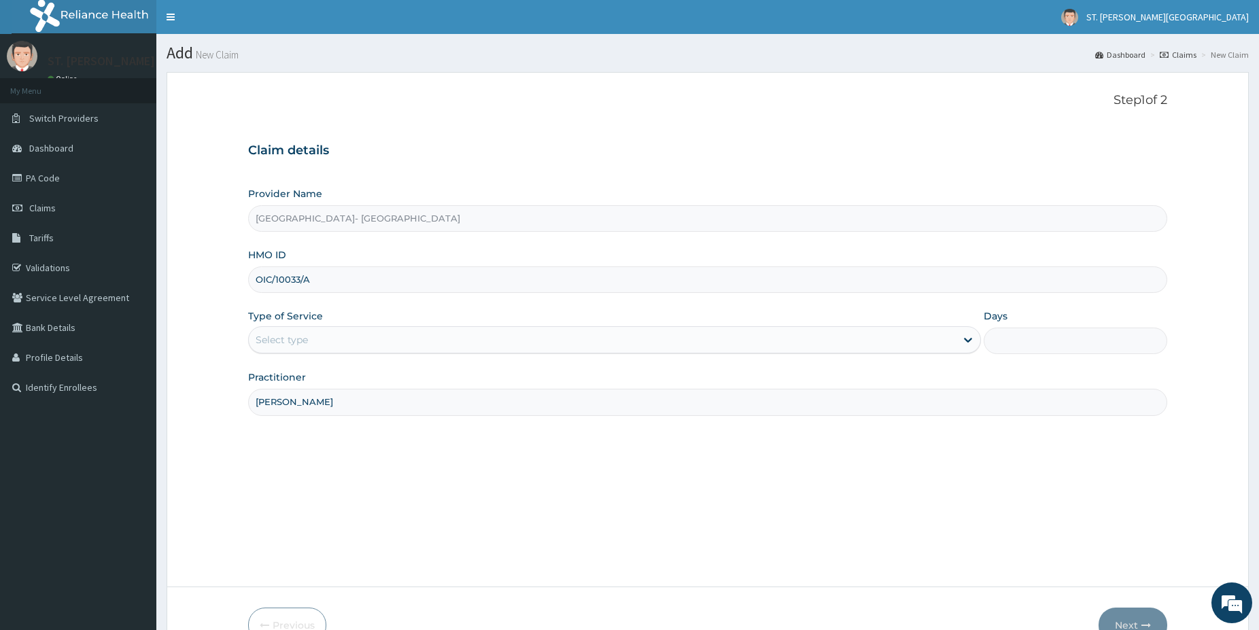
click at [320, 335] on div "Select type" at bounding box center [602, 340] width 707 height 22
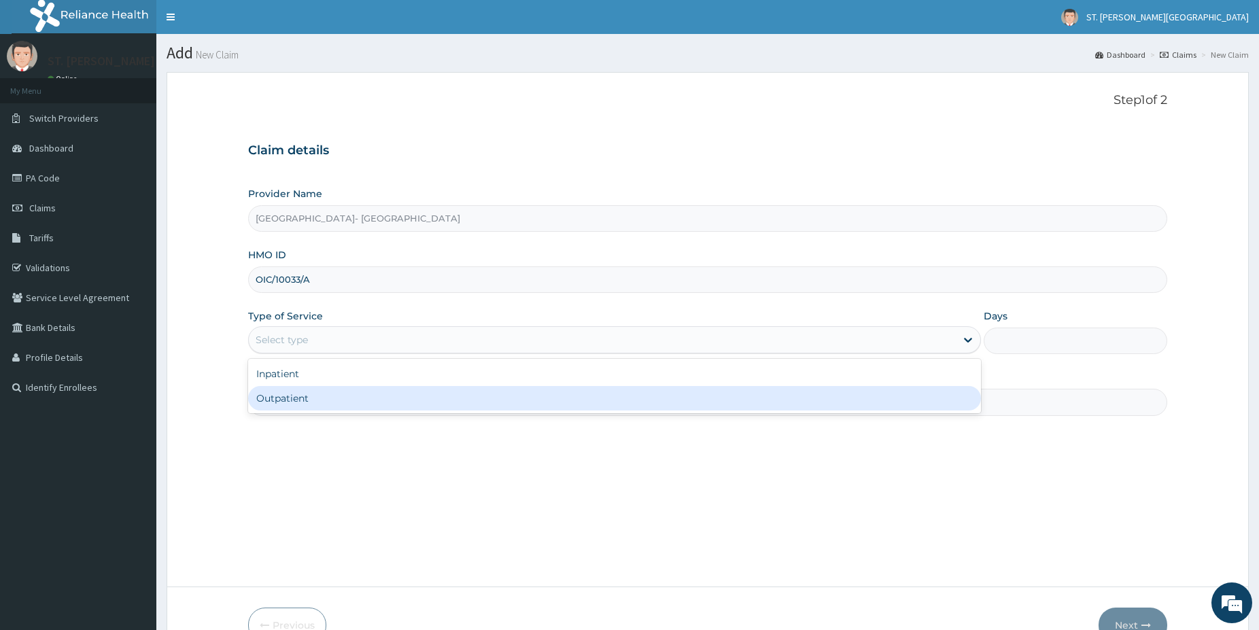
click at [298, 407] on div "Outpatient" at bounding box center [614, 398] width 733 height 24
type input "1"
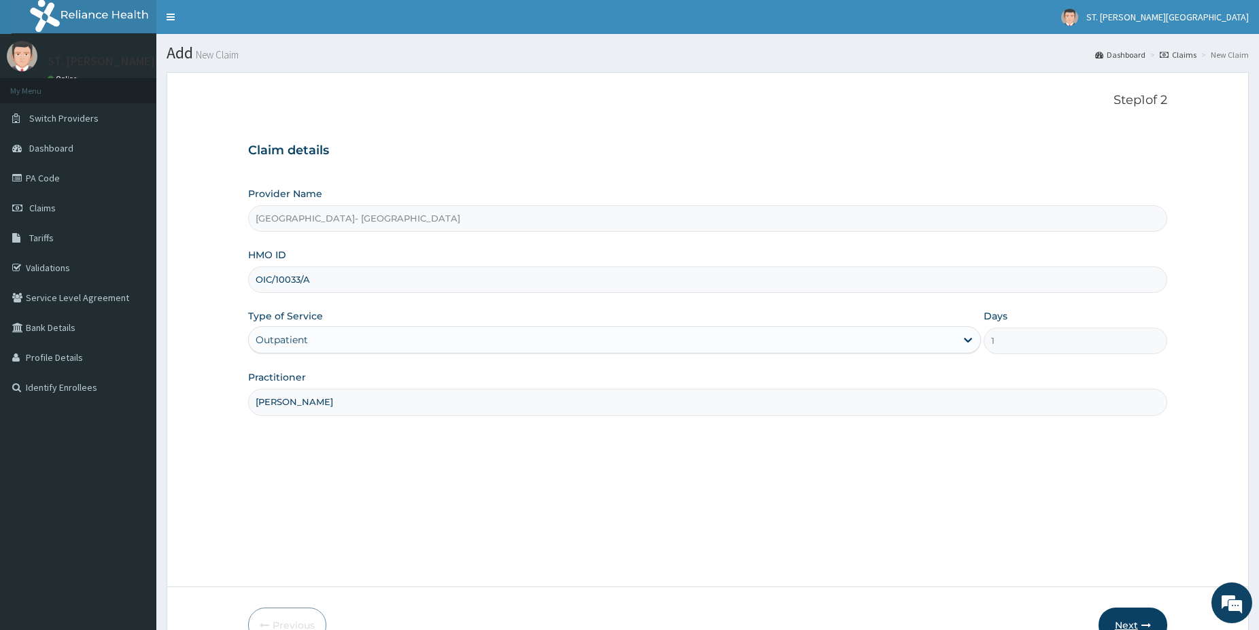
click at [1137, 624] on button "Next" at bounding box center [1133, 625] width 69 height 35
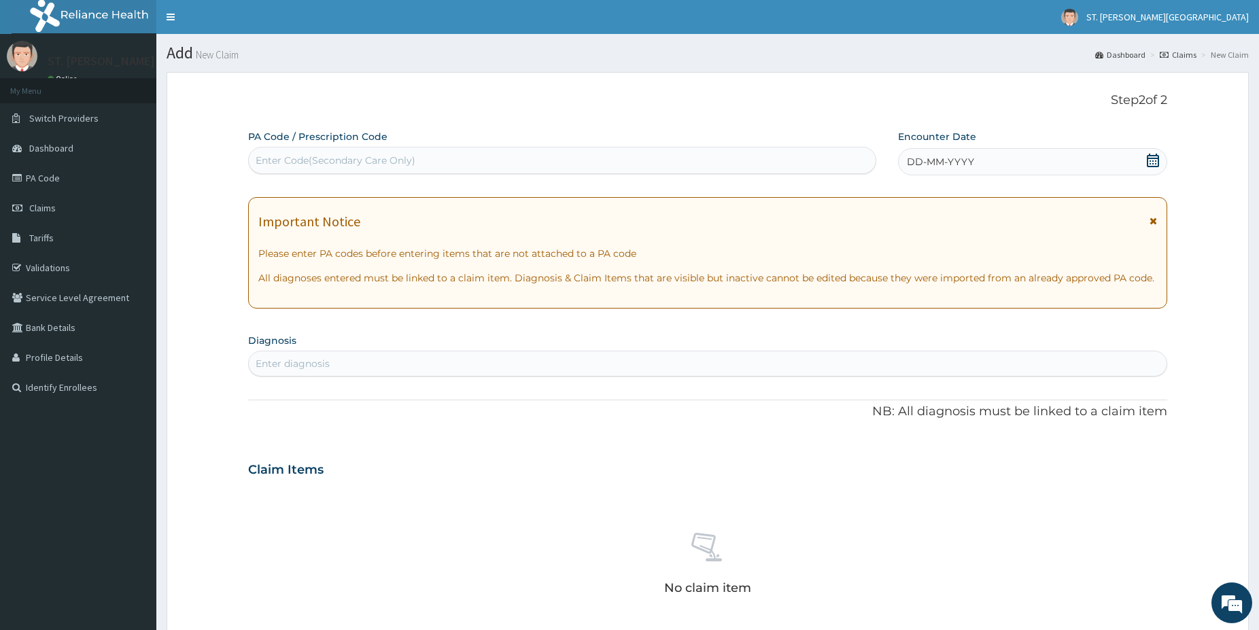
click at [318, 150] on div "Enter Code(Secondary Care Only)" at bounding box center [562, 161] width 627 height 22
paste input "PA/BB3981"
type input "PA/BB3981"
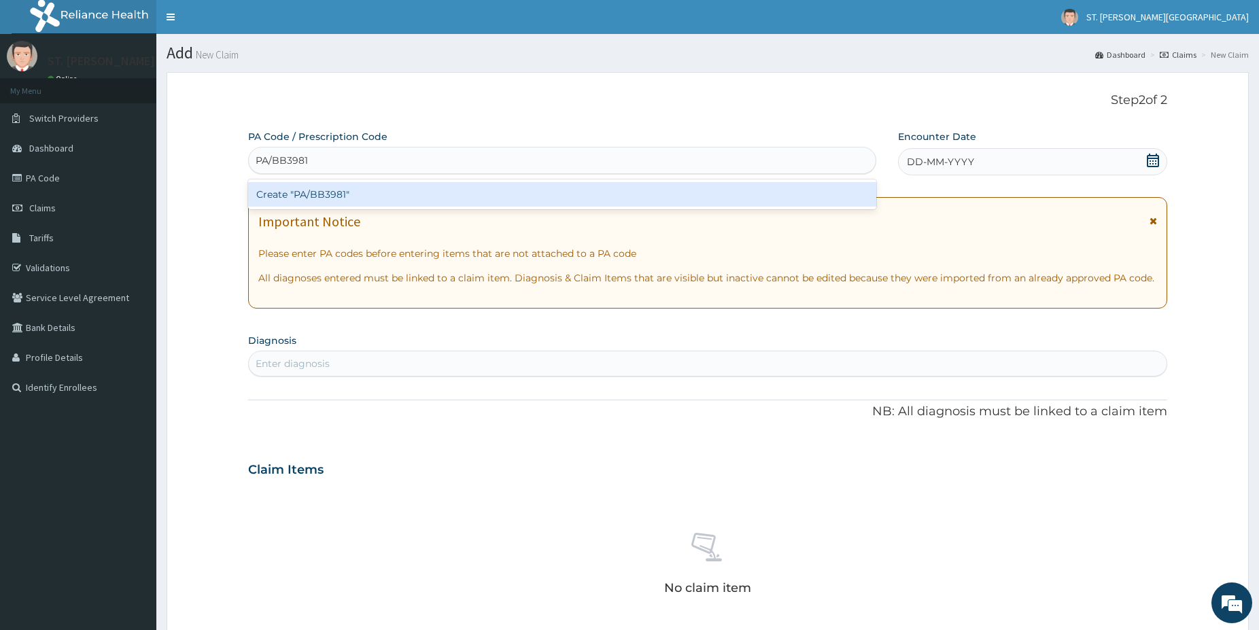
click at [318, 200] on div "Create "PA/BB3981"" at bounding box center [562, 194] width 628 height 24
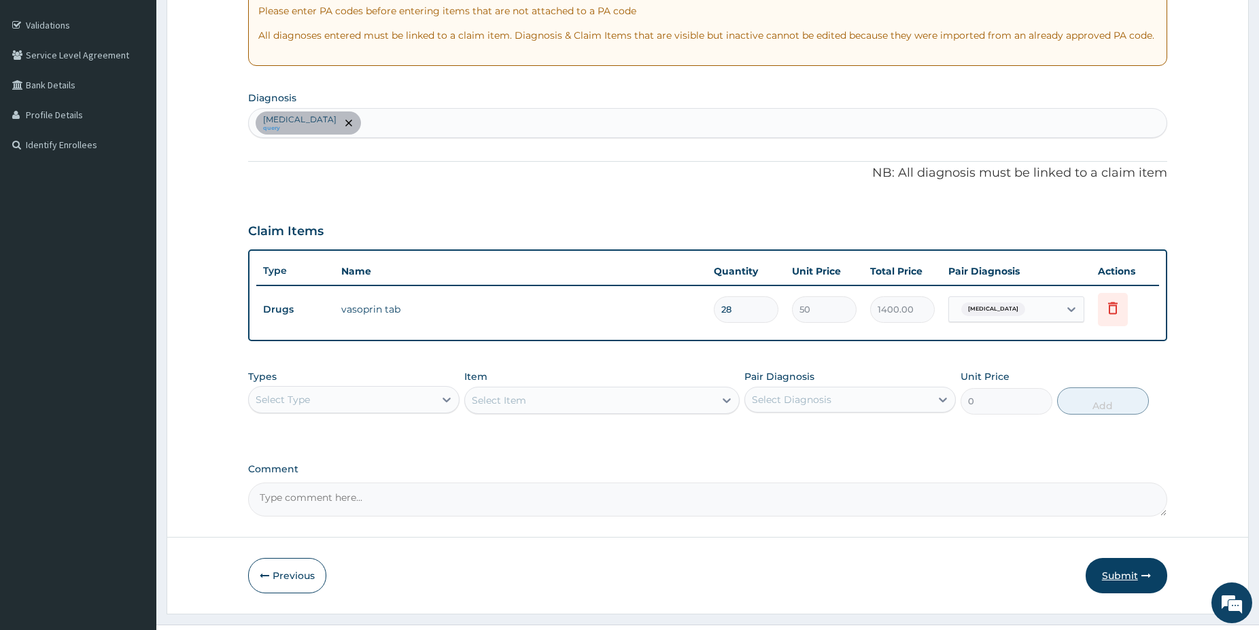
click at [1132, 582] on button "Submit" at bounding box center [1127, 575] width 82 height 35
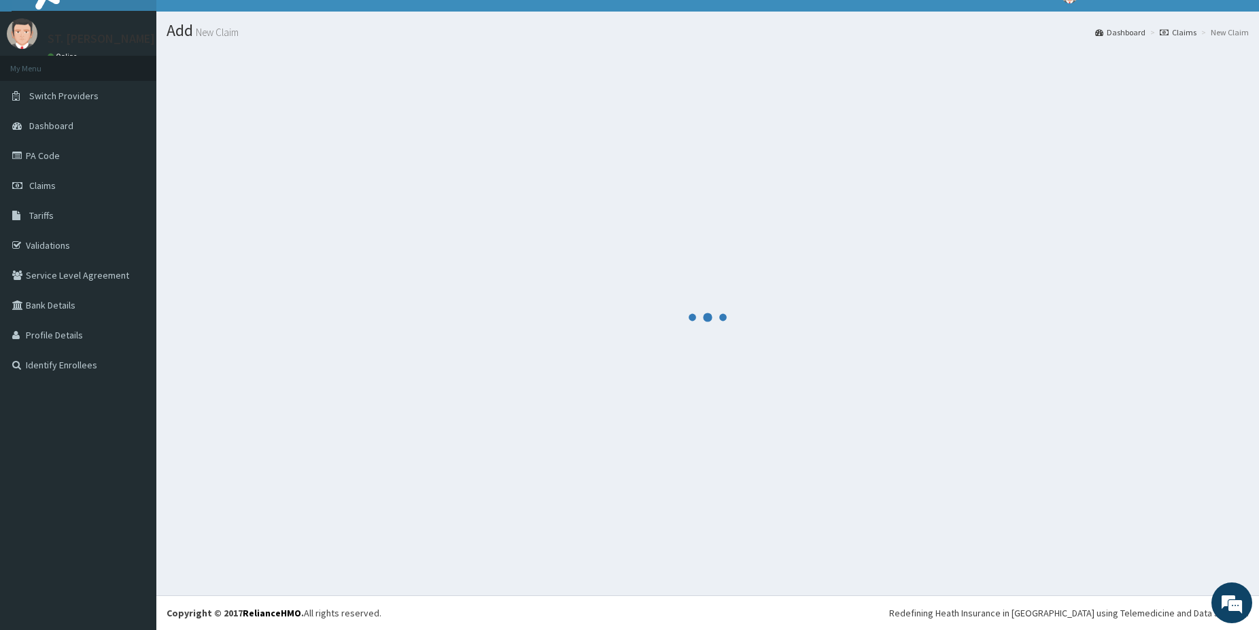
scroll to position [22, 0]
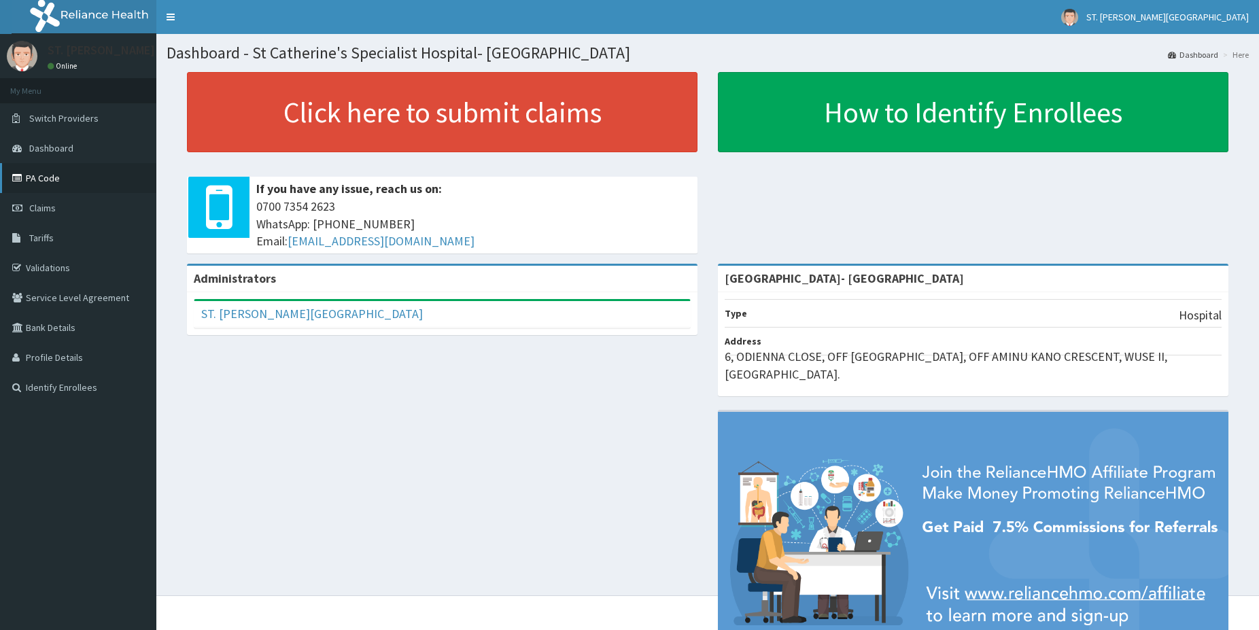
click at [61, 183] on link "PA Code" at bounding box center [78, 178] width 156 height 30
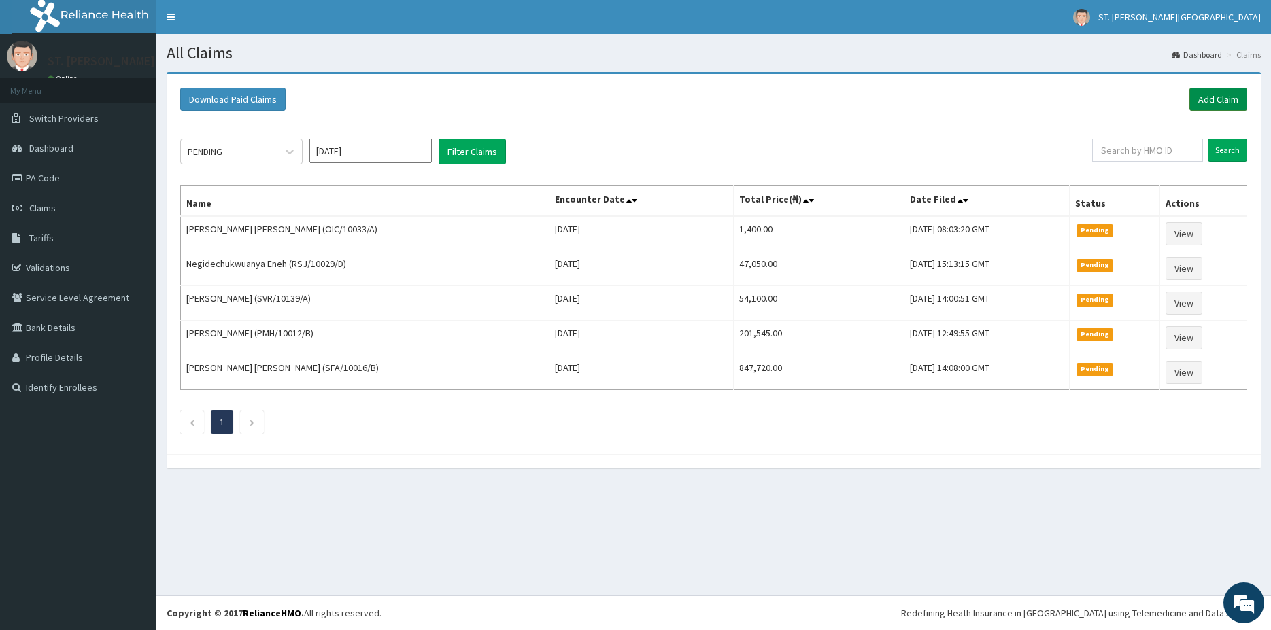
click at [1223, 106] on link "Add Claim" at bounding box center [1218, 99] width 58 height 23
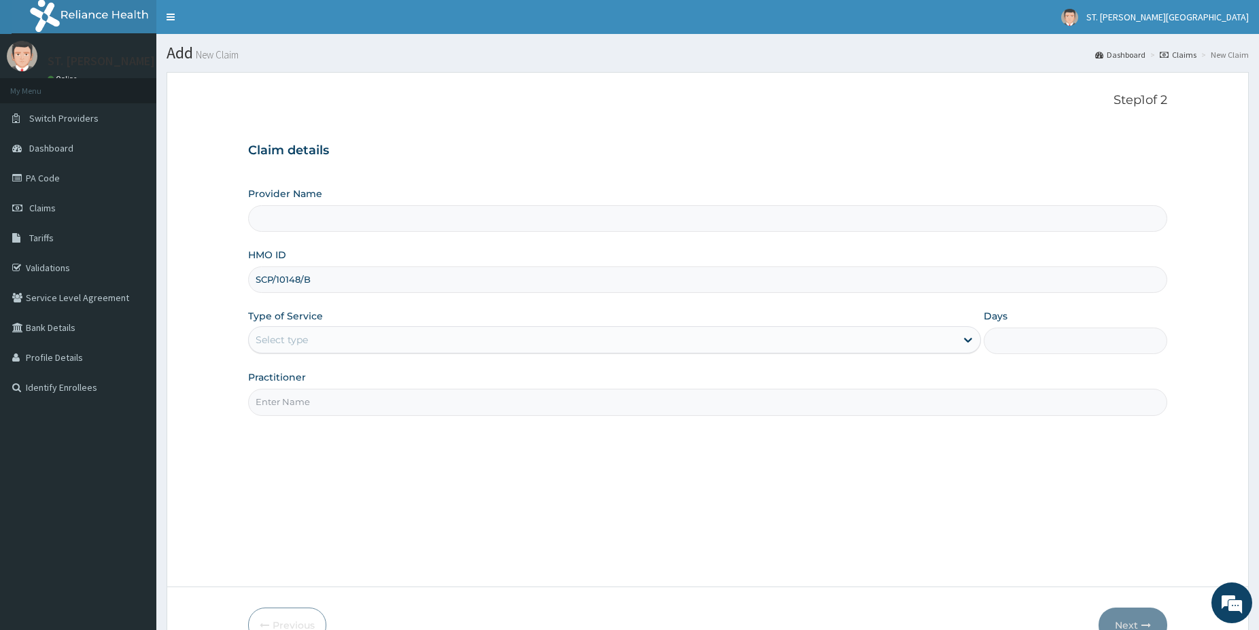
type input "SCP/10148/B"
click at [301, 330] on div "Select type" at bounding box center [602, 340] width 707 height 22
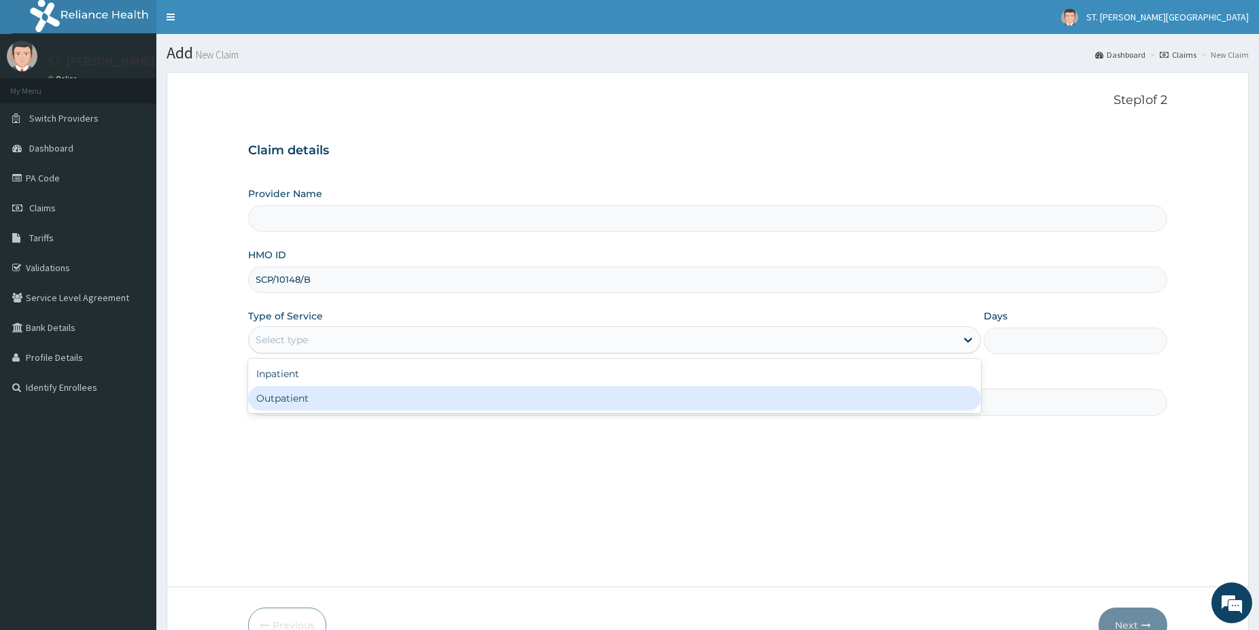
click at [290, 404] on div "Outpatient" at bounding box center [614, 398] width 733 height 24
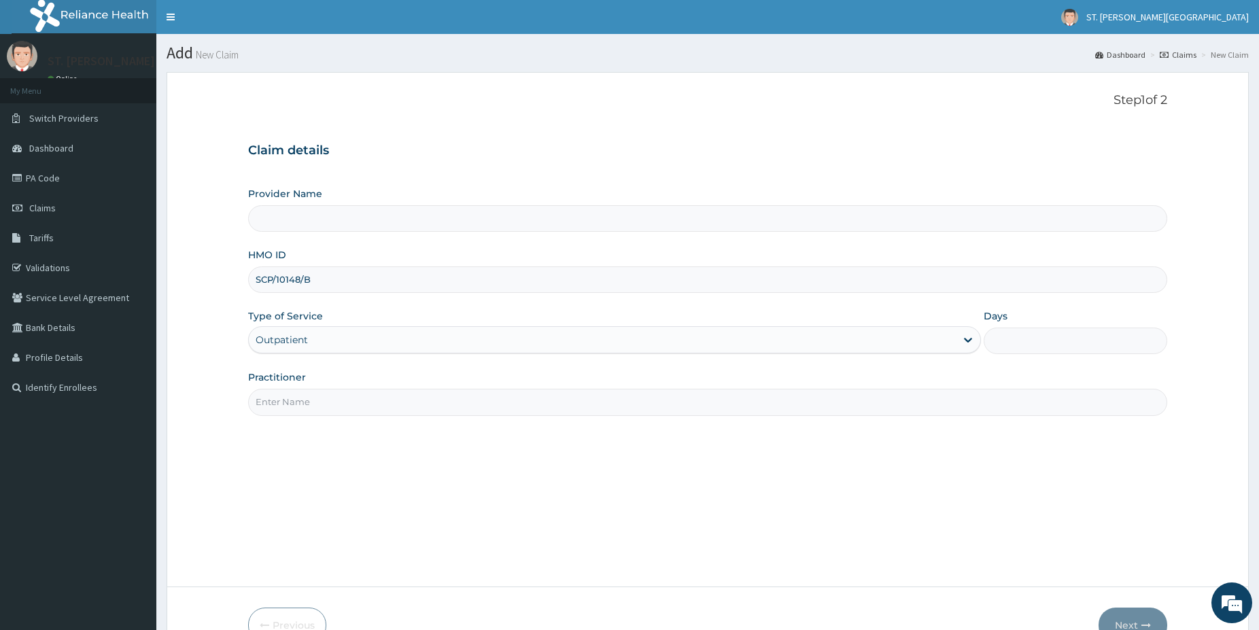
type input "1"
click at [290, 407] on input "Practitioner" at bounding box center [707, 402] width 919 height 27
type input "DR"
type input "[GEOGRAPHIC_DATA]- [GEOGRAPHIC_DATA]"
type input "[PERSON_NAME]"
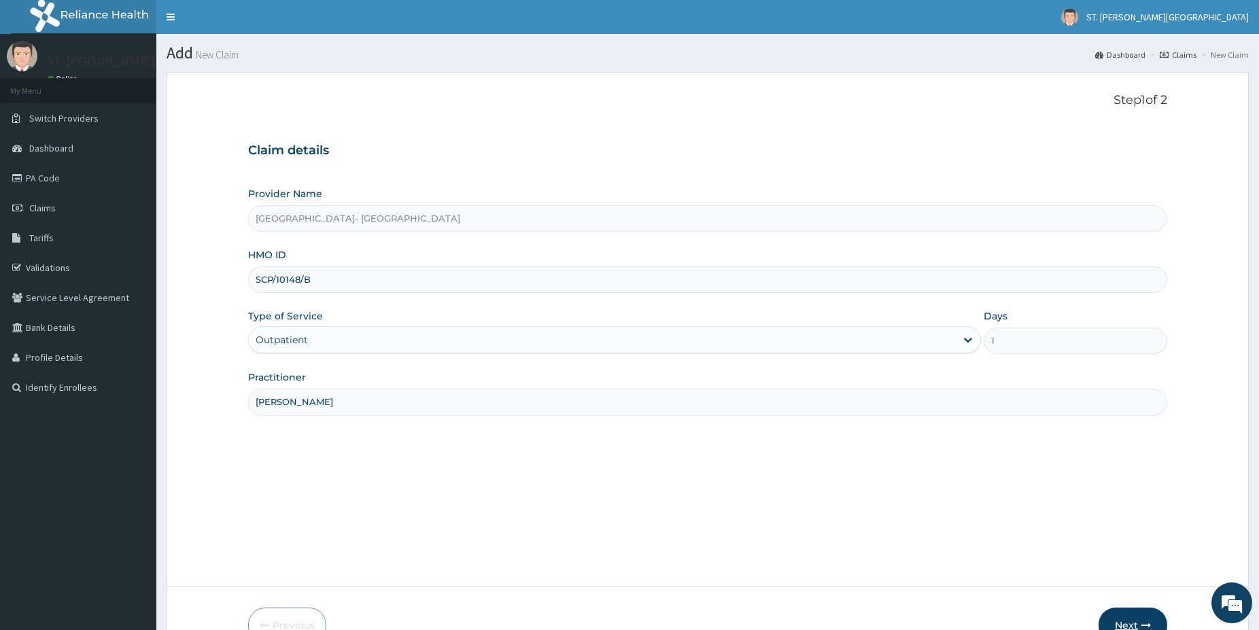
click at [1140, 620] on button "Next" at bounding box center [1133, 625] width 69 height 35
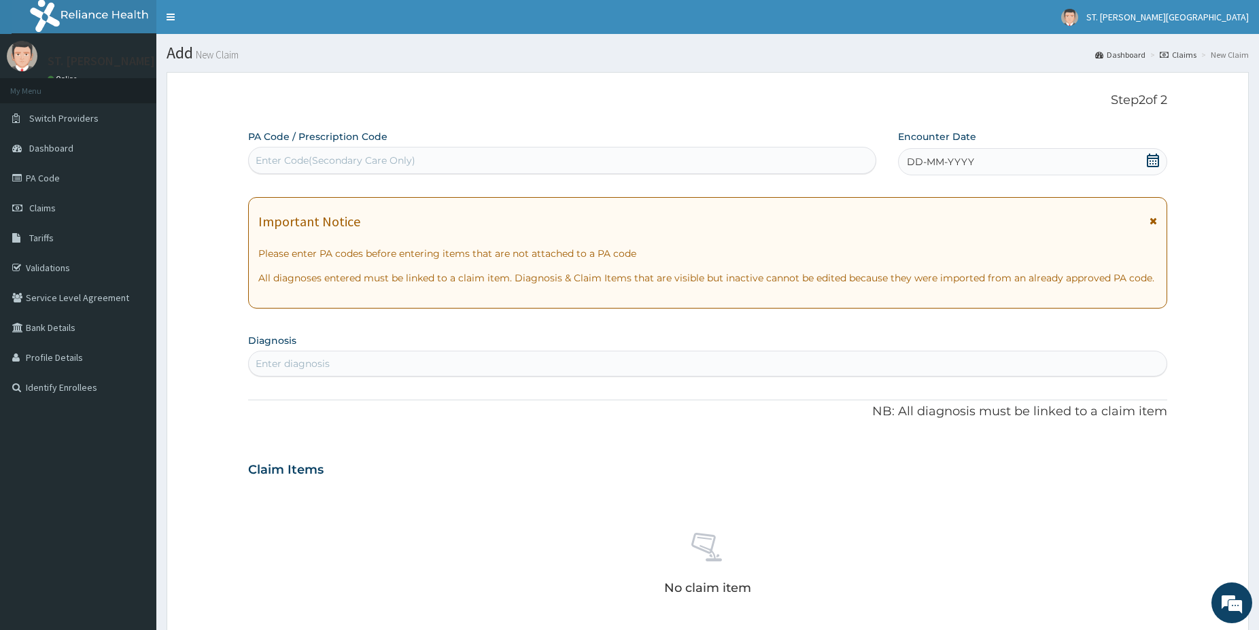
click at [390, 369] on div "Enter diagnosis" at bounding box center [708, 364] width 918 height 22
type input "UPPER RESPI"
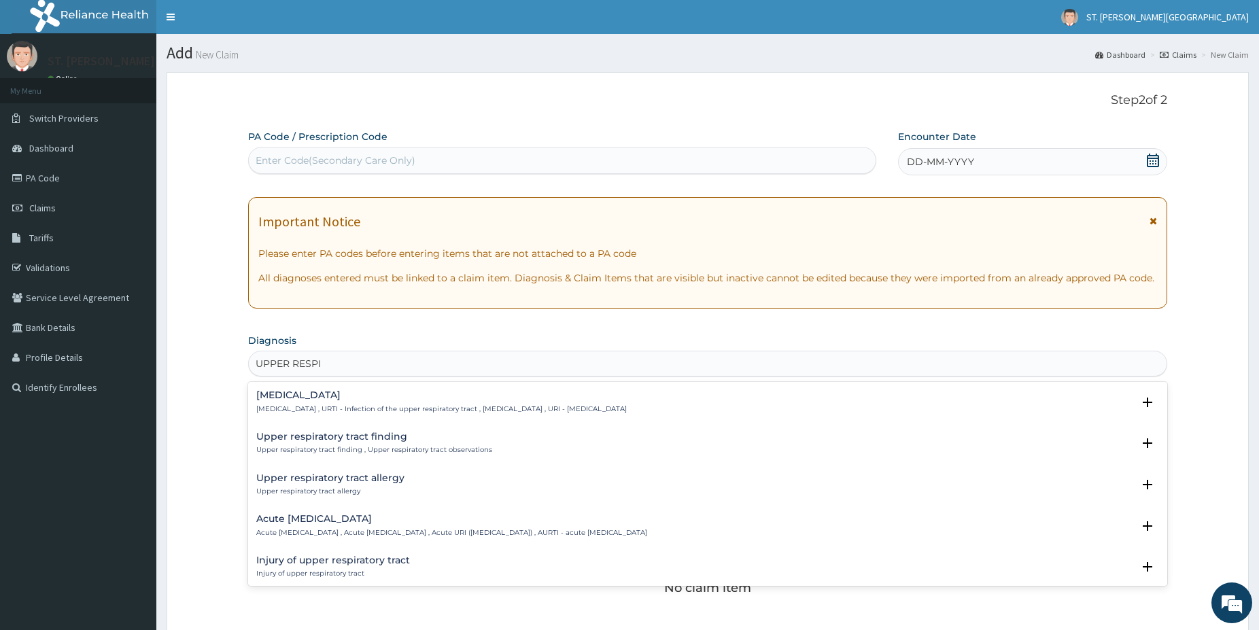
click at [315, 398] on h4 "Upper respiratory infection" at bounding box center [441, 395] width 371 height 10
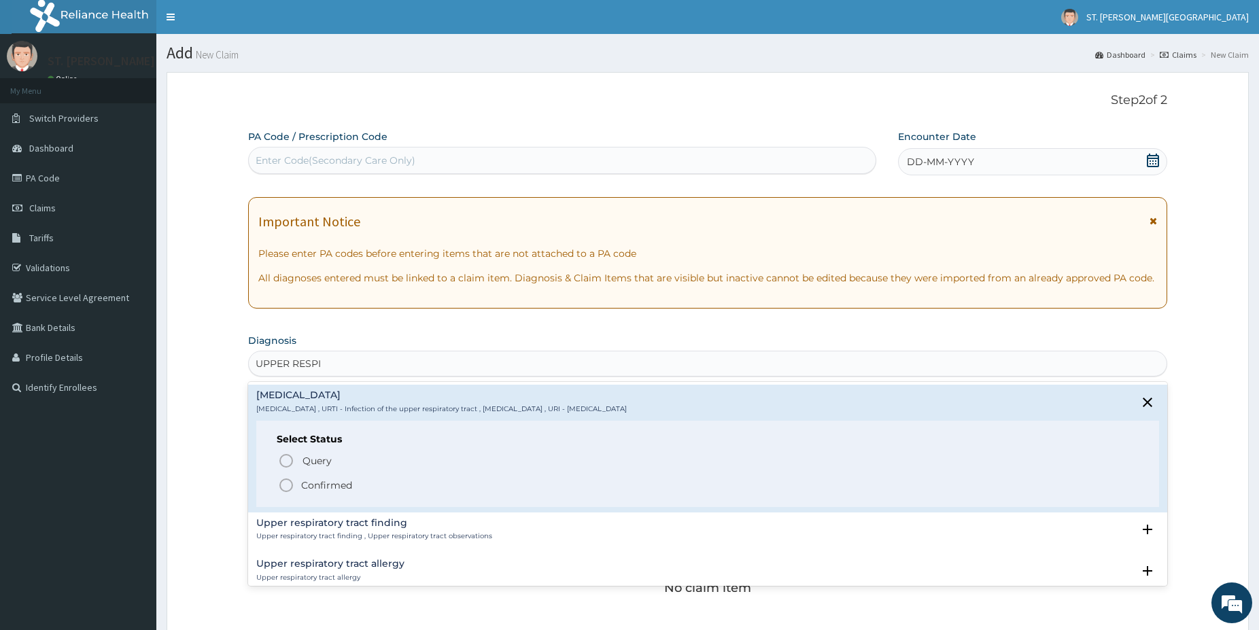
click at [284, 482] on icon "status option filled" at bounding box center [286, 485] width 16 height 16
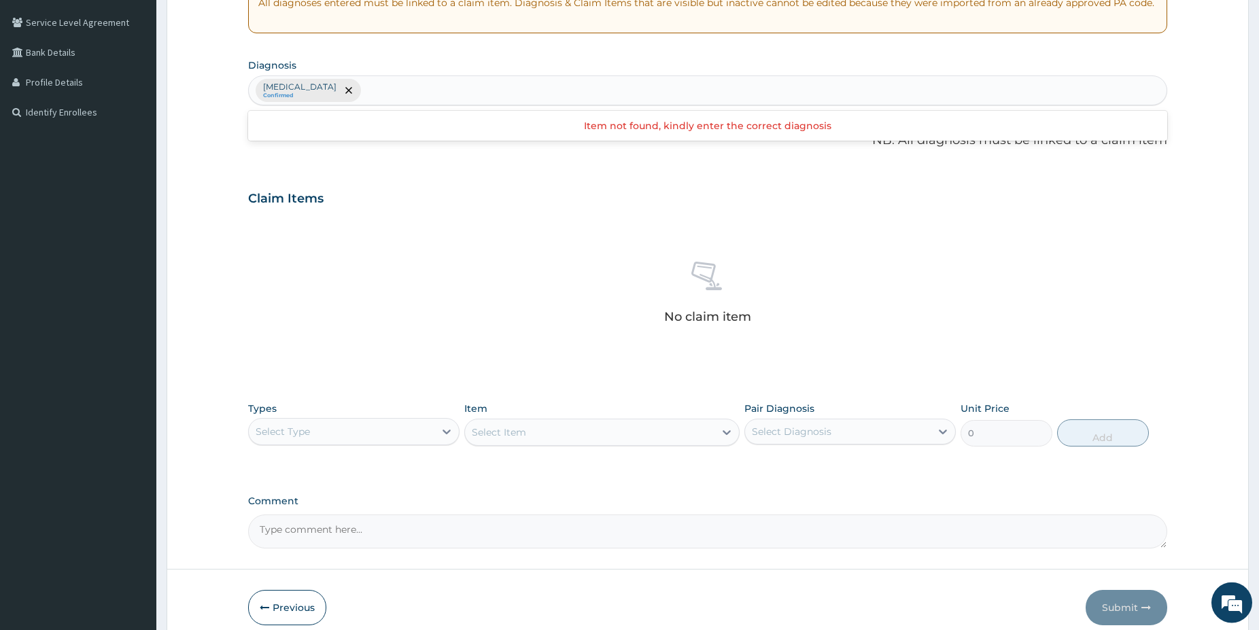
scroll to position [277, 0]
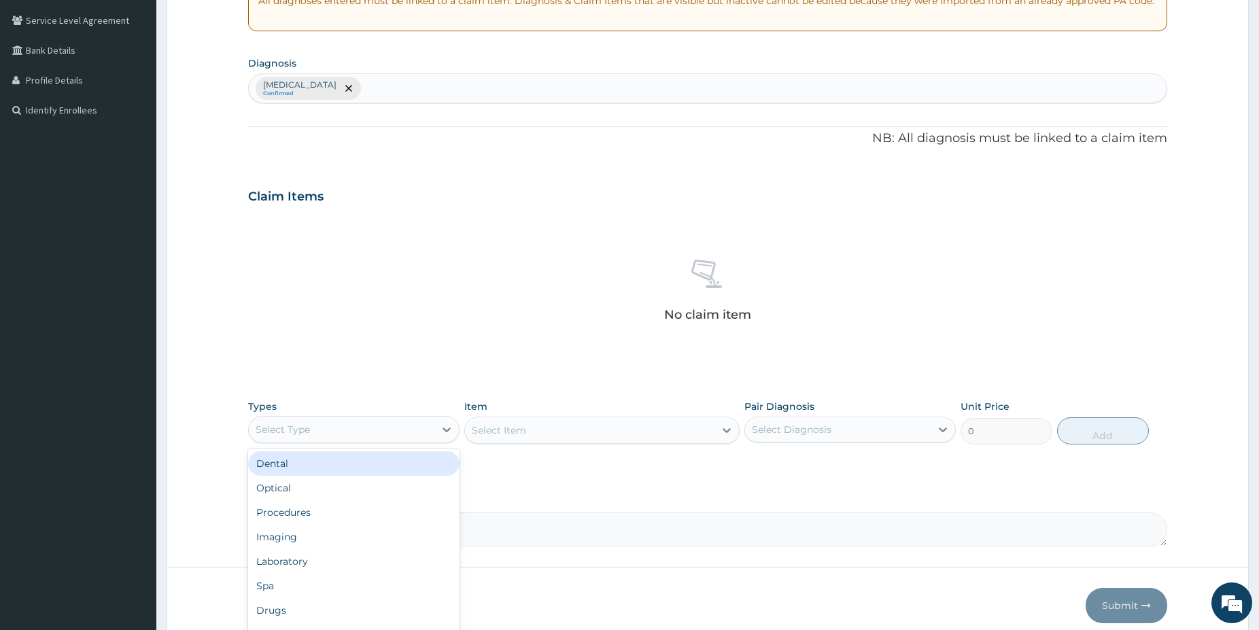
click at [420, 423] on div "Select Type" at bounding box center [342, 430] width 186 height 22
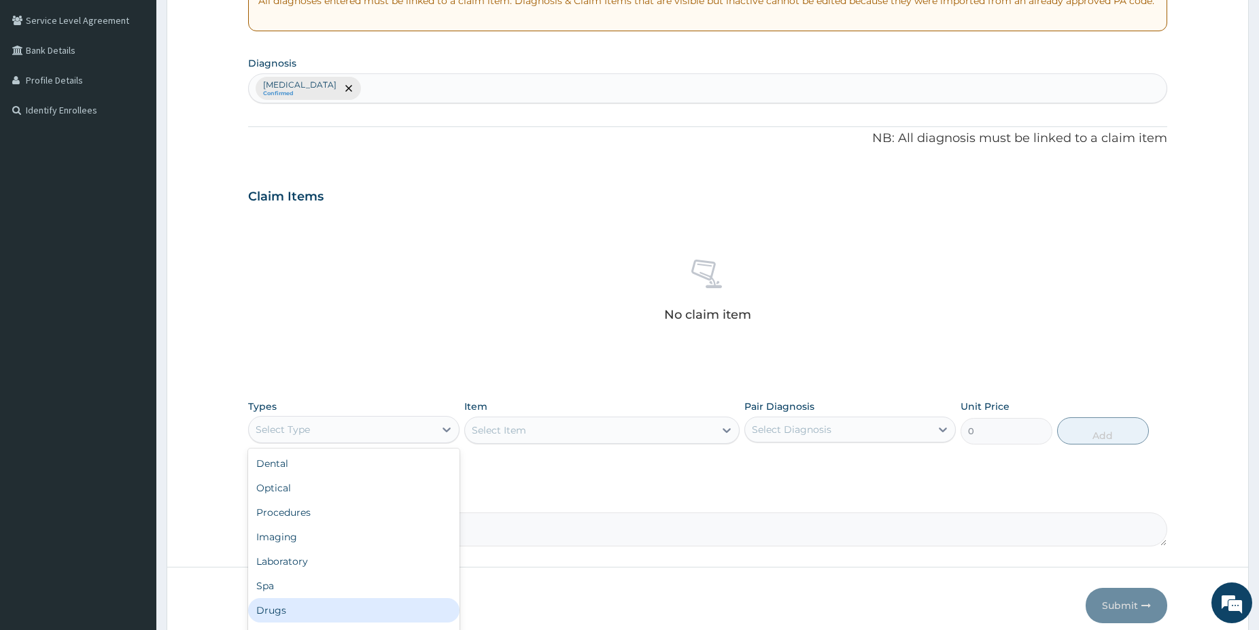
click at [282, 611] on div "Drugs" at bounding box center [353, 610] width 211 height 24
click at [551, 435] on div "Select Item" at bounding box center [601, 430] width 275 height 27
click at [609, 429] on div "Select Item" at bounding box center [590, 431] width 250 height 22
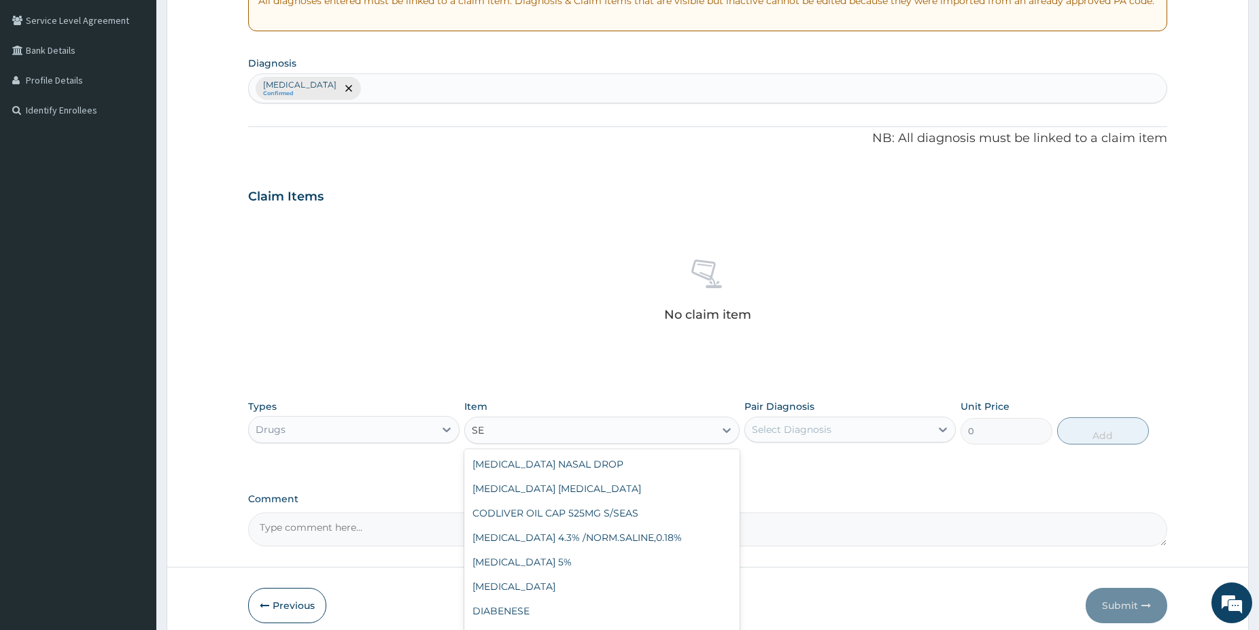
type input "S"
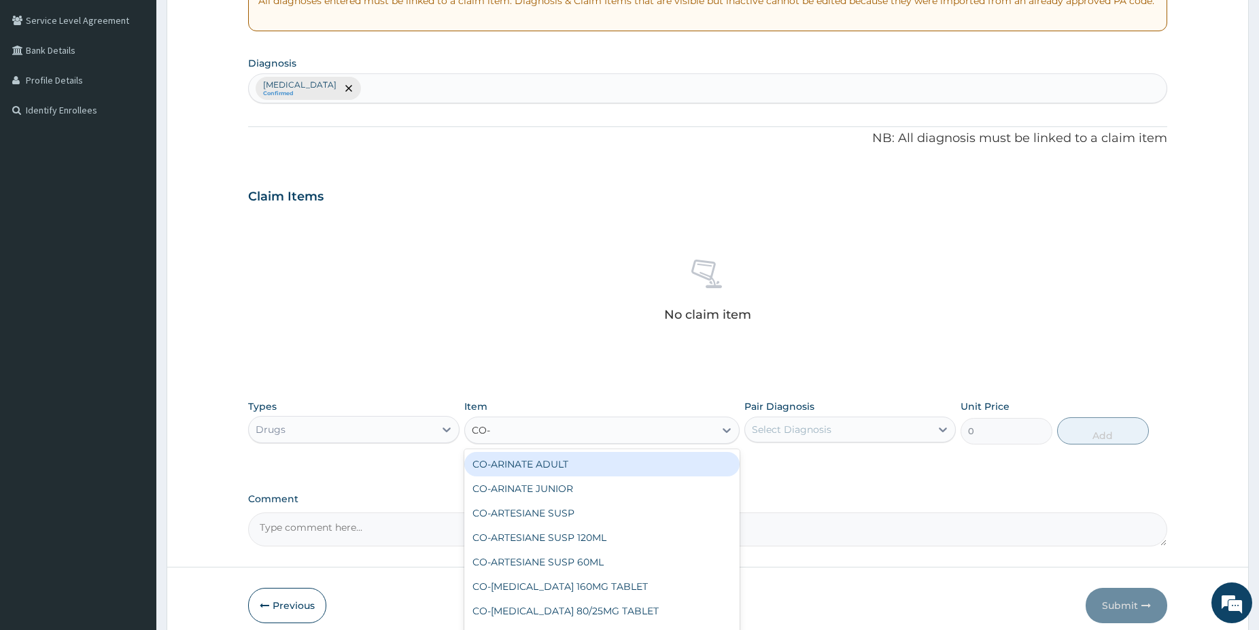
type input "CO-T"
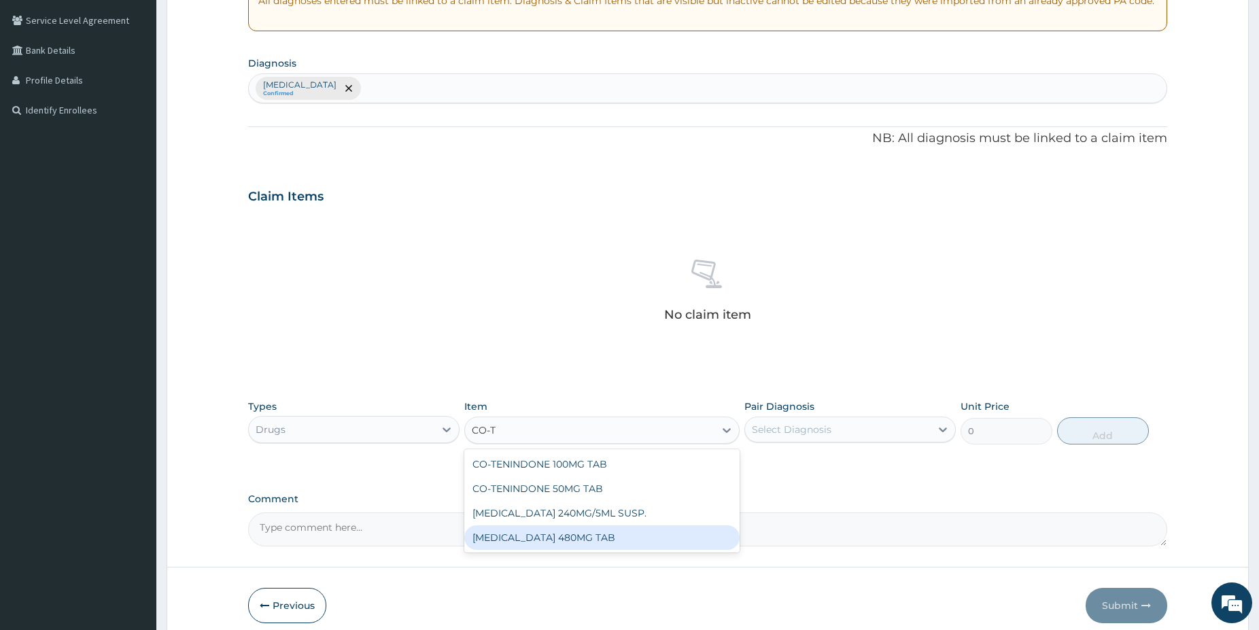
drag, startPoint x: 649, startPoint y: 534, endPoint x: 827, endPoint y: 461, distance: 191.8
click at [649, 533] on div "CO-TRIMOXAZOLE 480MG TAB" at bounding box center [601, 538] width 275 height 24
type input "55"
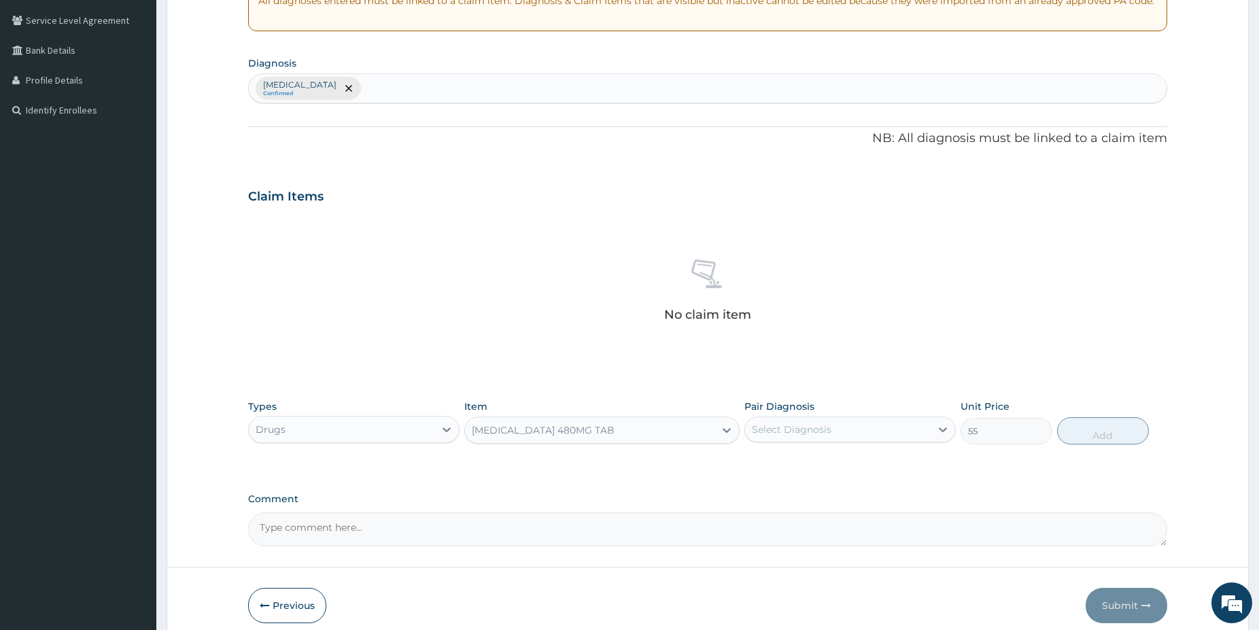
click at [851, 420] on div "Select Diagnosis" at bounding box center [838, 430] width 186 height 22
click at [849, 451] on div "Types Drugs Item CO-TRIMOXAZOLE 480MG TAB Pair Diagnosis option Upper respirato…" at bounding box center [707, 422] width 919 height 58
drag, startPoint x: 847, startPoint y: 430, endPoint x: 843, endPoint y: 454, distance: 24.1
click at [847, 429] on div "Select Diagnosis" at bounding box center [838, 430] width 186 height 22
click at [843, 456] on div "Upper respiratory infection" at bounding box center [850, 465] width 211 height 28
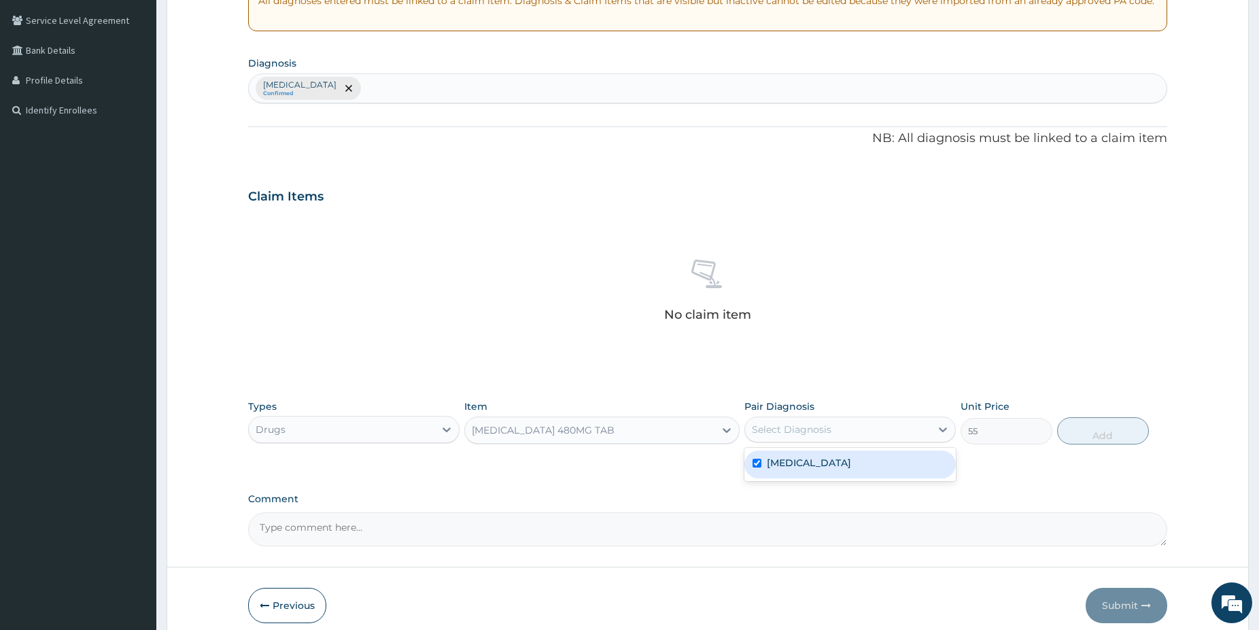
checkbox input "true"
click at [1119, 430] on button "Add" at bounding box center [1103, 431] width 92 height 27
type input "0"
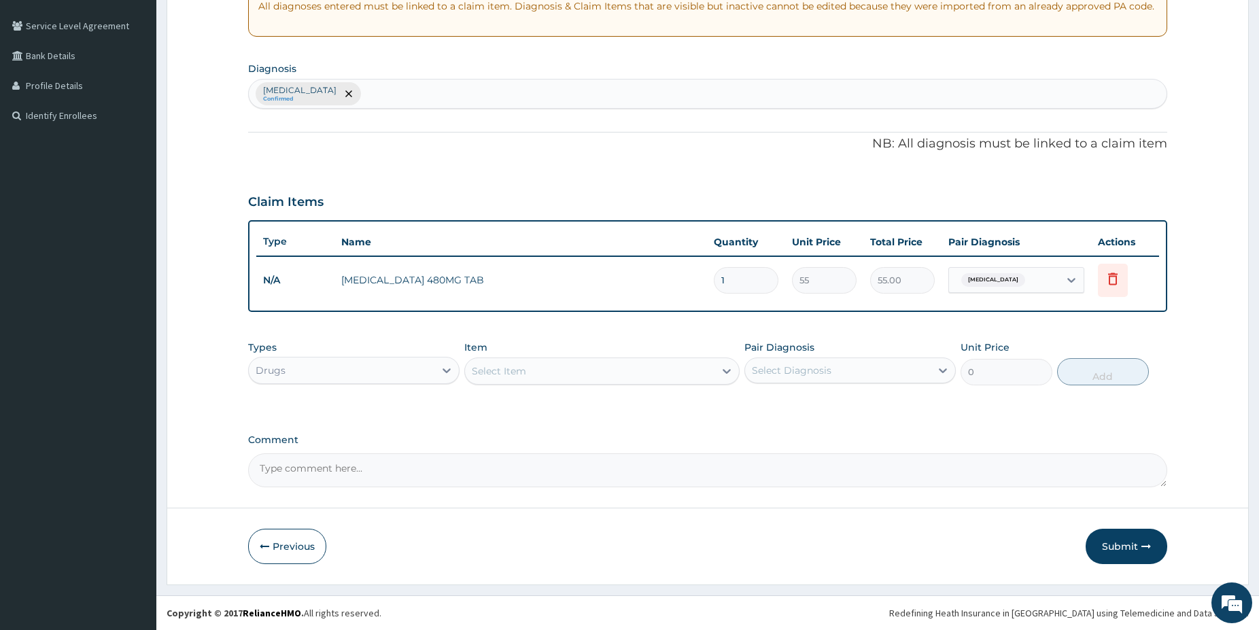
scroll to position [272, 0]
type input "10"
type input "550.00"
type input "10"
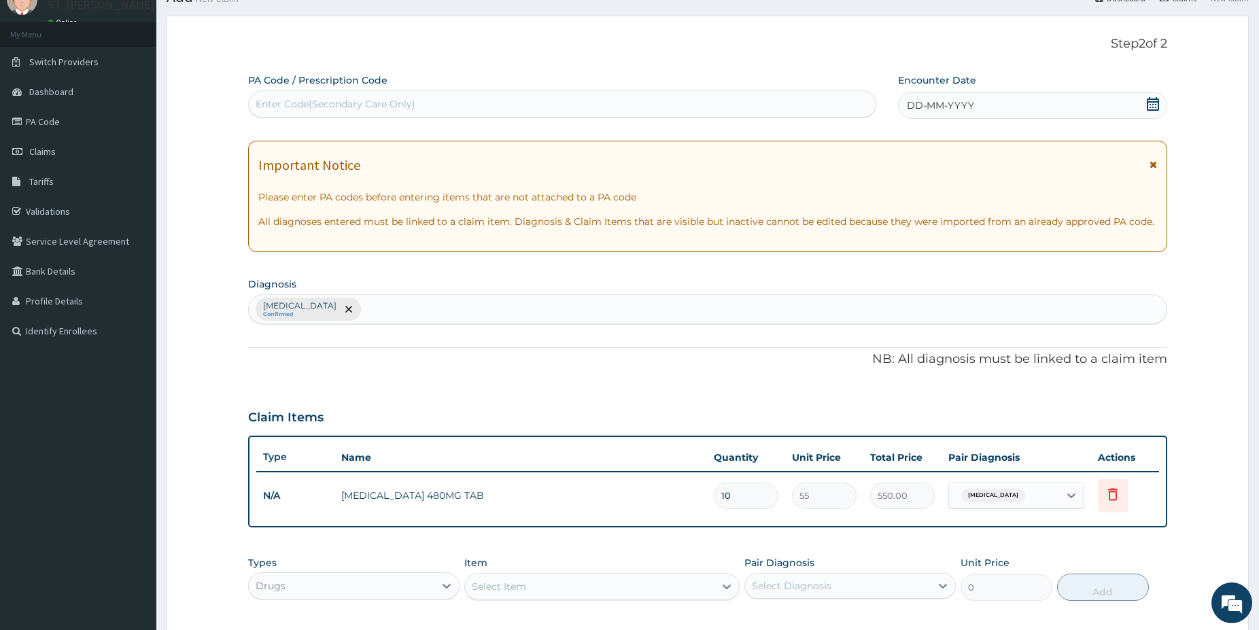
scroll to position [52, 0]
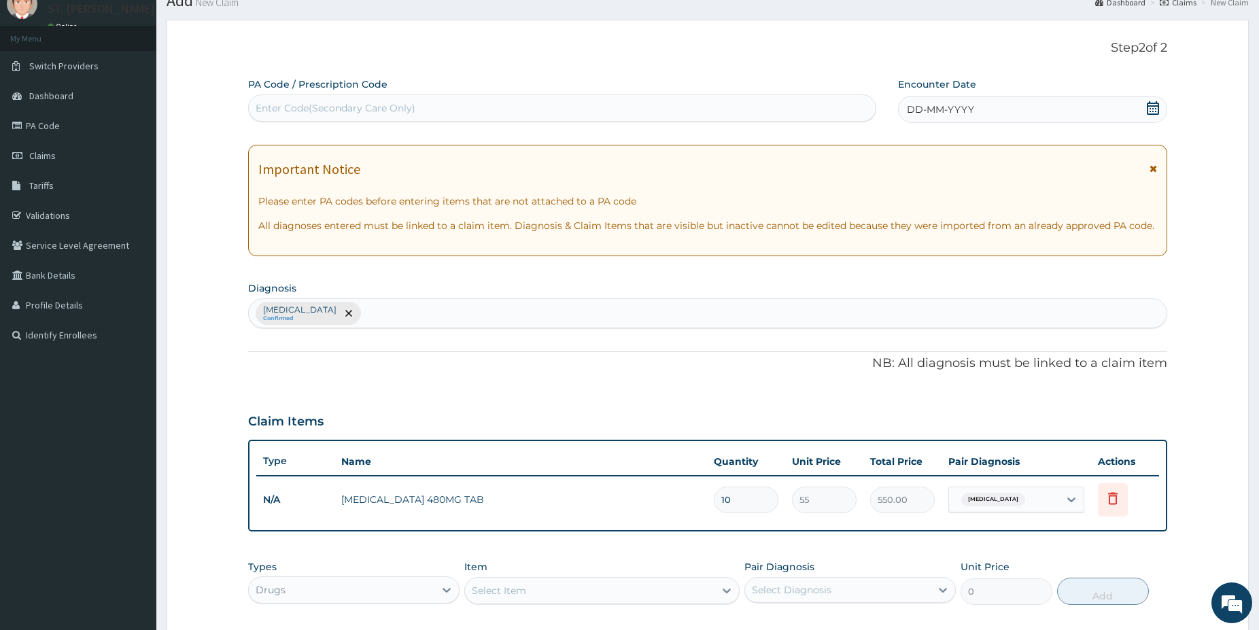
click at [1153, 106] on icon at bounding box center [1153, 108] width 12 height 14
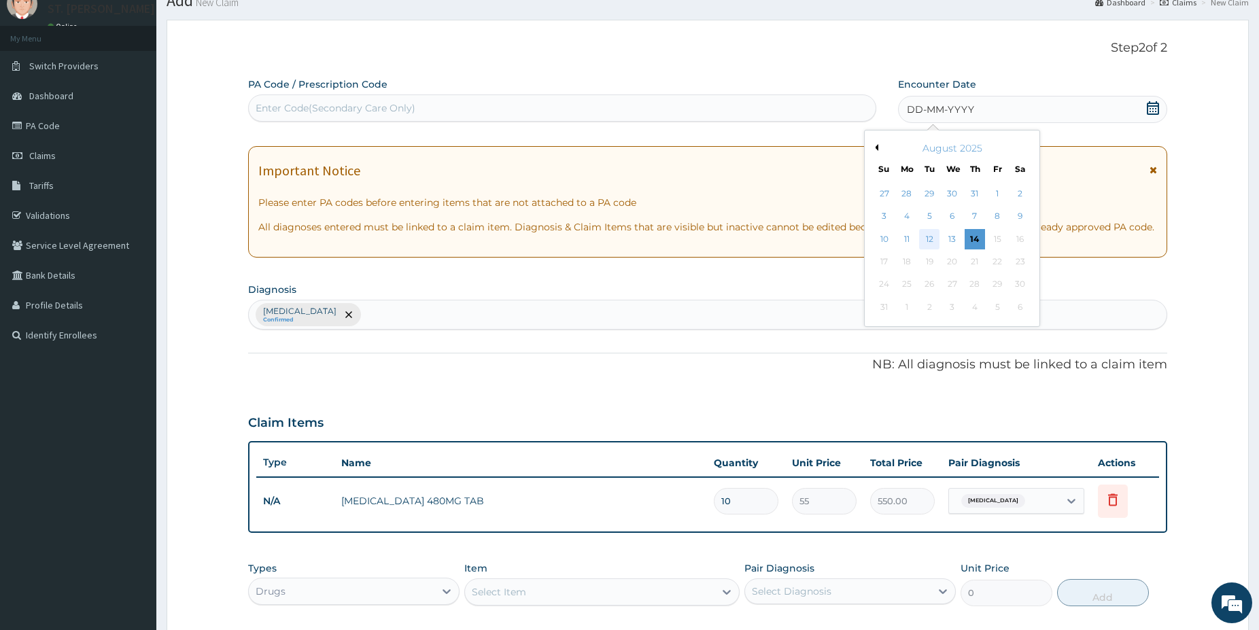
click at [930, 236] on div "12" at bounding box center [929, 239] width 20 height 20
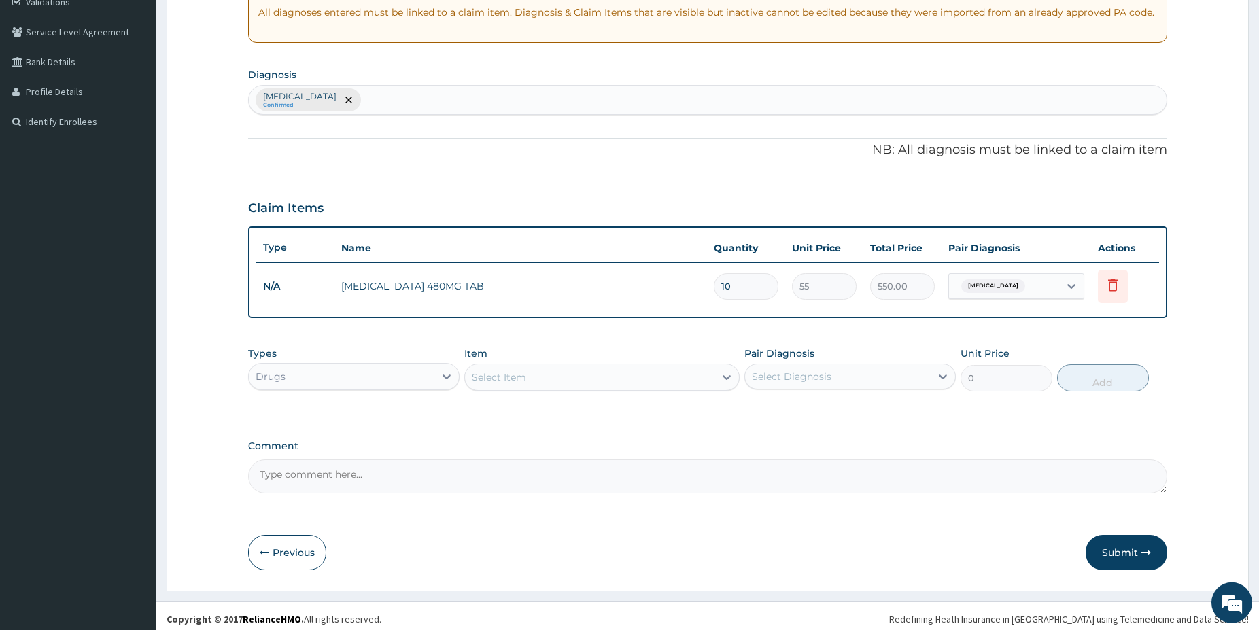
scroll to position [272, 0]
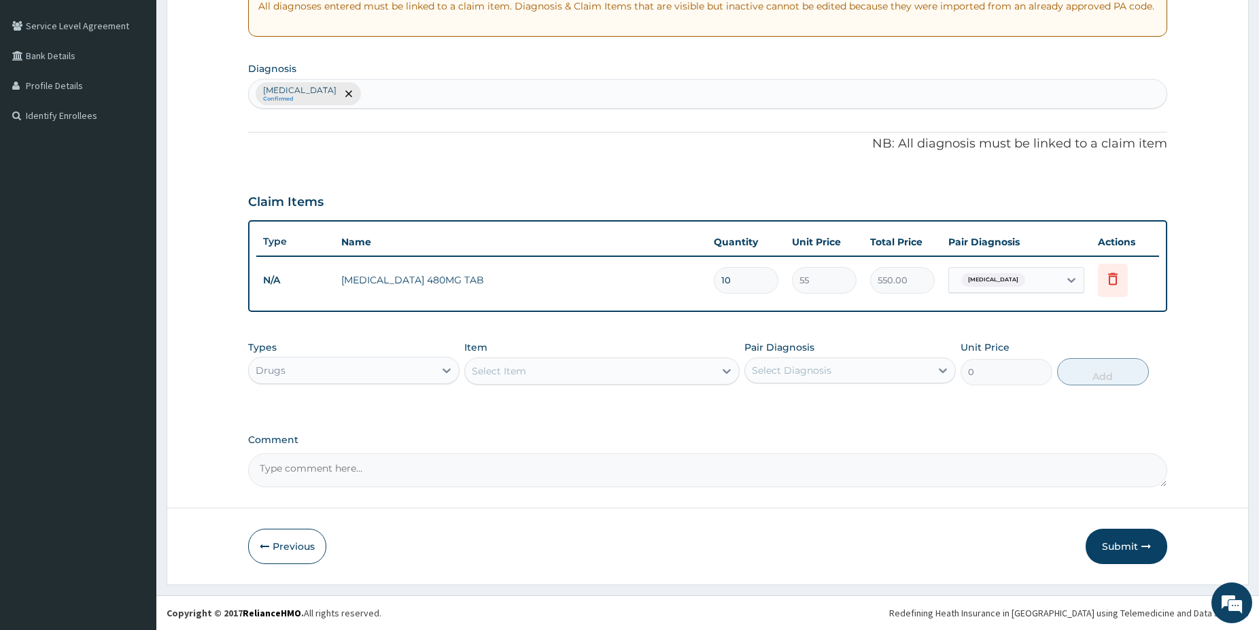
drag, startPoint x: 1268, startPoint y: 622, endPoint x: 1210, endPoint y: 623, distance: 57.1
click at [1123, 543] on button "Submit" at bounding box center [1127, 546] width 82 height 35
click at [1096, 540] on button "Submit" at bounding box center [1127, 546] width 82 height 35
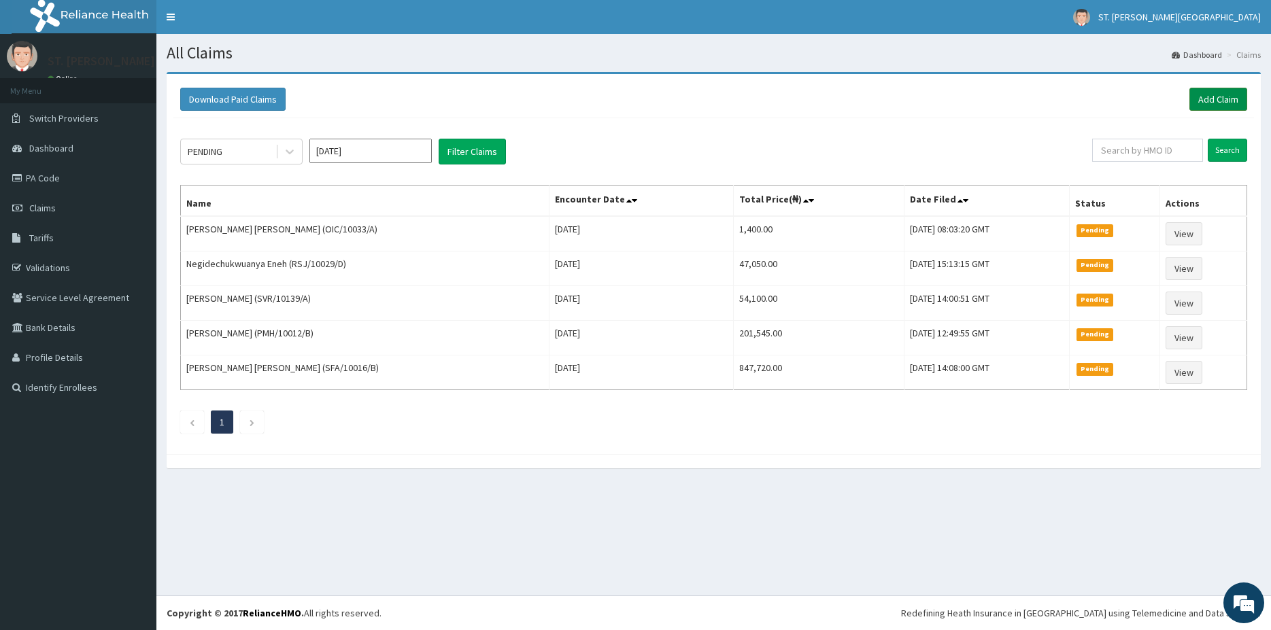
click at [1200, 99] on link "Add Claim" at bounding box center [1218, 99] width 58 height 23
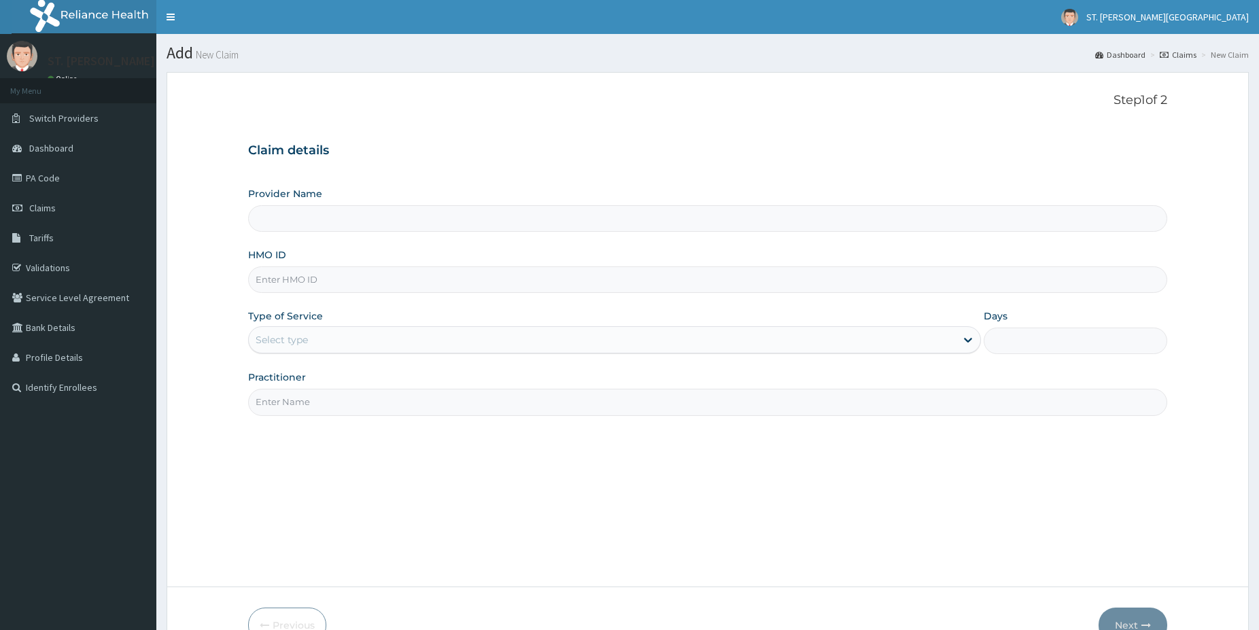
click at [355, 279] on input "HMO ID" at bounding box center [707, 280] width 919 height 27
type input "[GEOGRAPHIC_DATA]- [GEOGRAPHIC_DATA]"
paste input "IGZ/10001/A"
type input "IGZ/10001/A"
click at [277, 348] on div "Select type" at bounding box center [602, 340] width 707 height 22
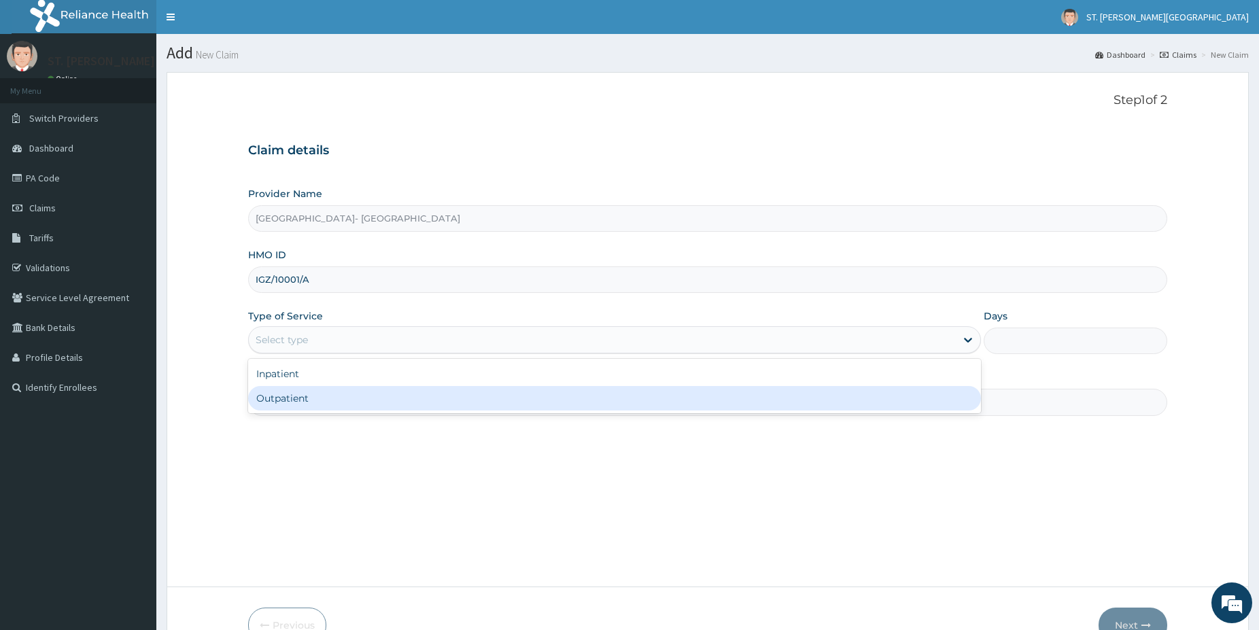
click at [333, 390] on div "Outpatient" at bounding box center [614, 398] width 733 height 24
type input "1"
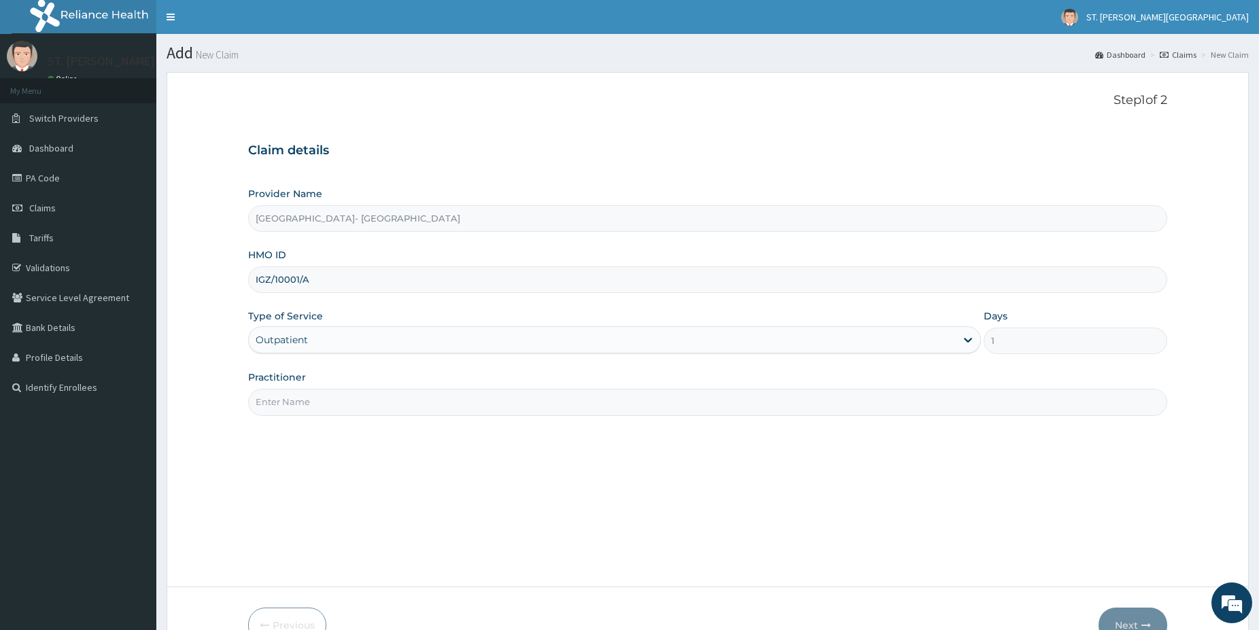
click at [325, 399] on input "Practitioner" at bounding box center [707, 402] width 919 height 27
type input "DR.SIFO"
click at [1132, 612] on button "Next" at bounding box center [1133, 625] width 69 height 35
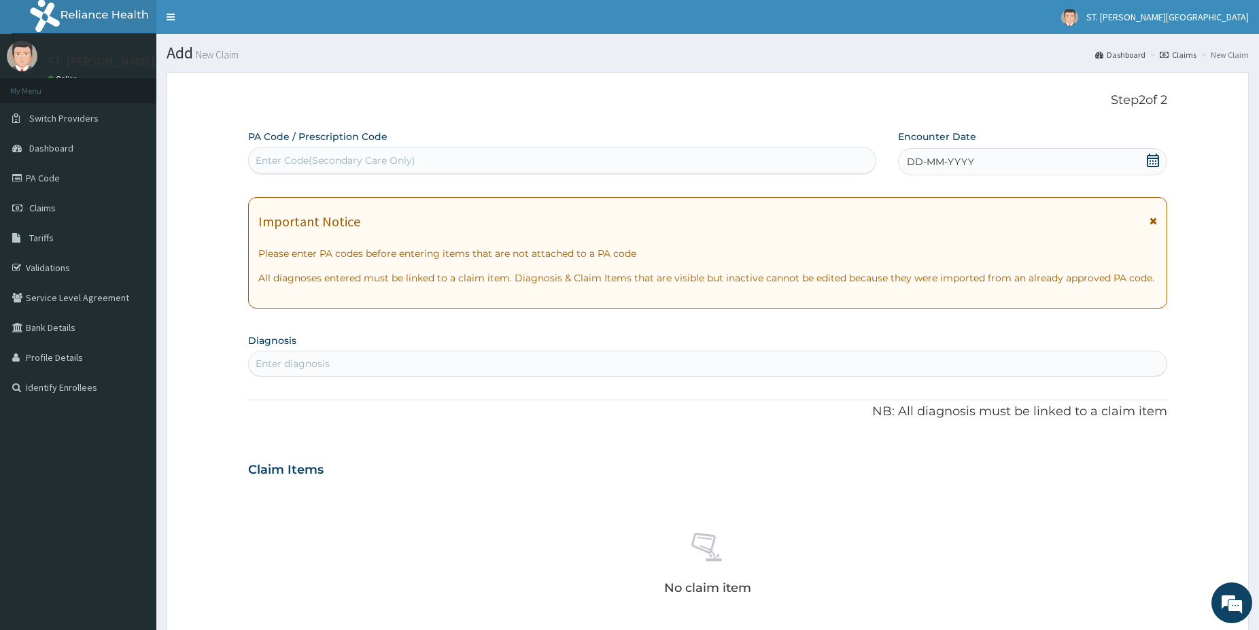
click at [279, 366] on div "Enter diagnosis" at bounding box center [293, 364] width 74 height 14
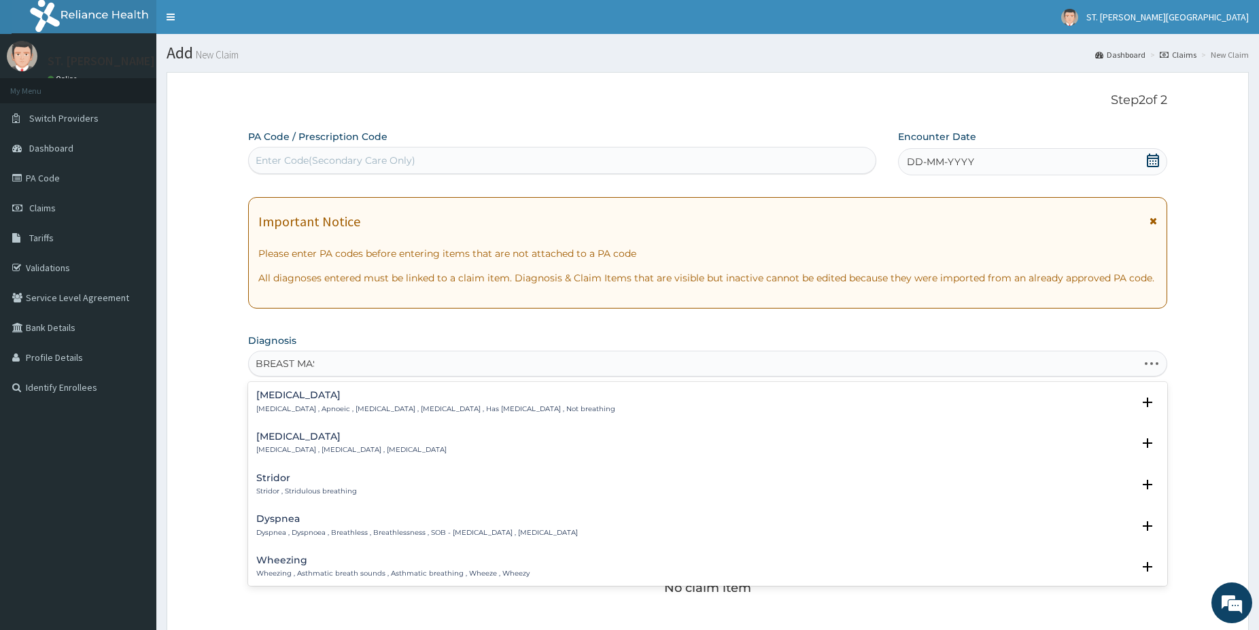
type input "BREAST MASS"
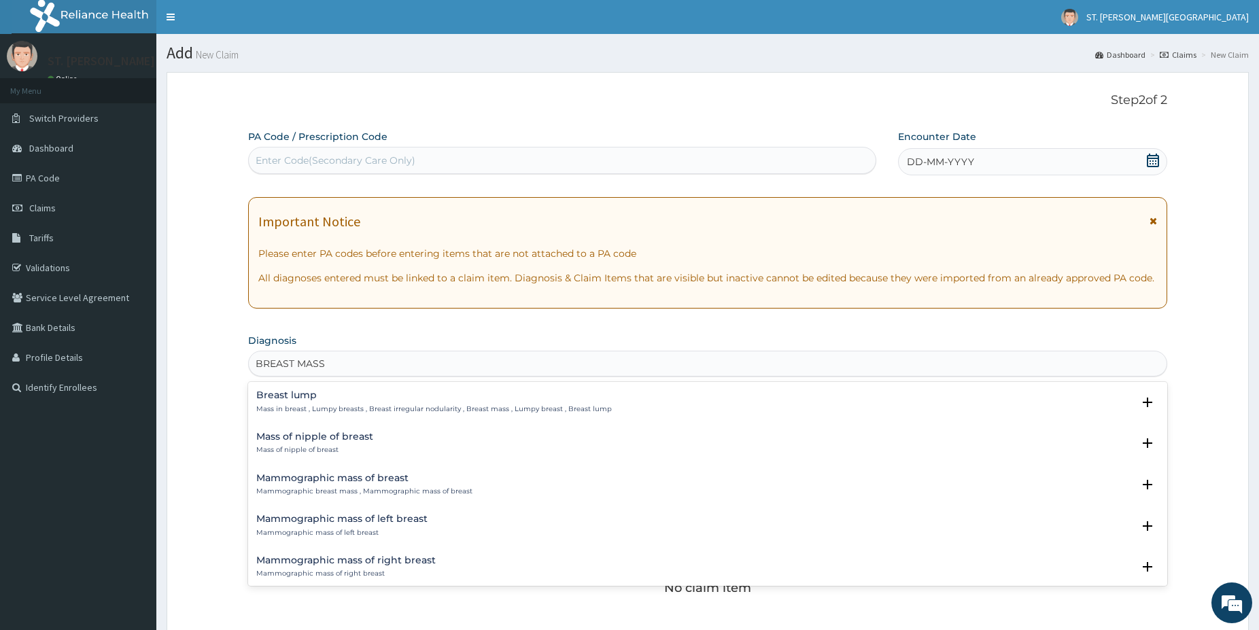
click at [322, 410] on p "Mass in breast , Lumpy breasts , Breast irregular nodularity , Breast mass , Lu…" at bounding box center [434, 410] width 356 height 10
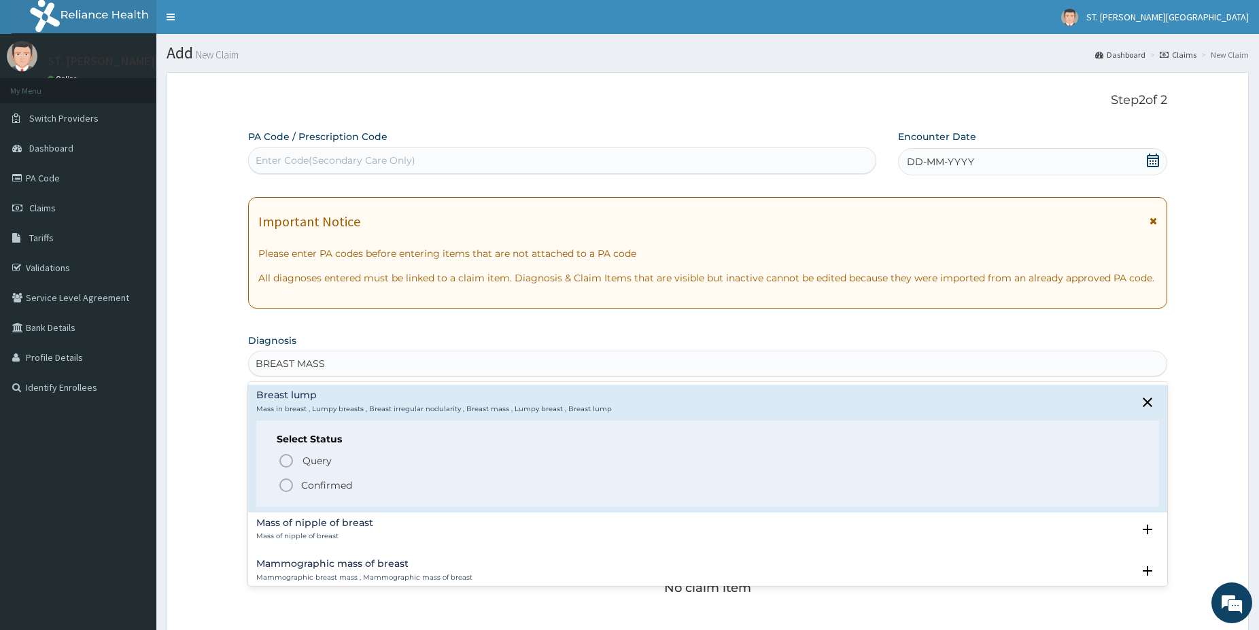
click at [286, 490] on icon "status option filled" at bounding box center [286, 485] width 16 height 16
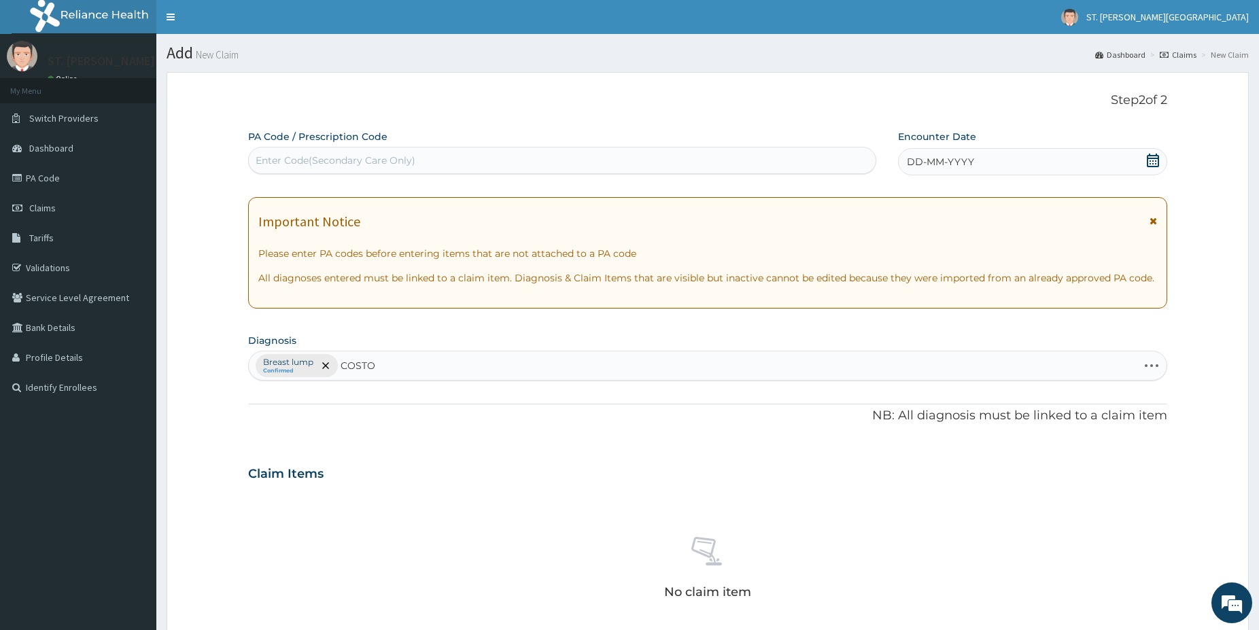
type input "COSTOC"
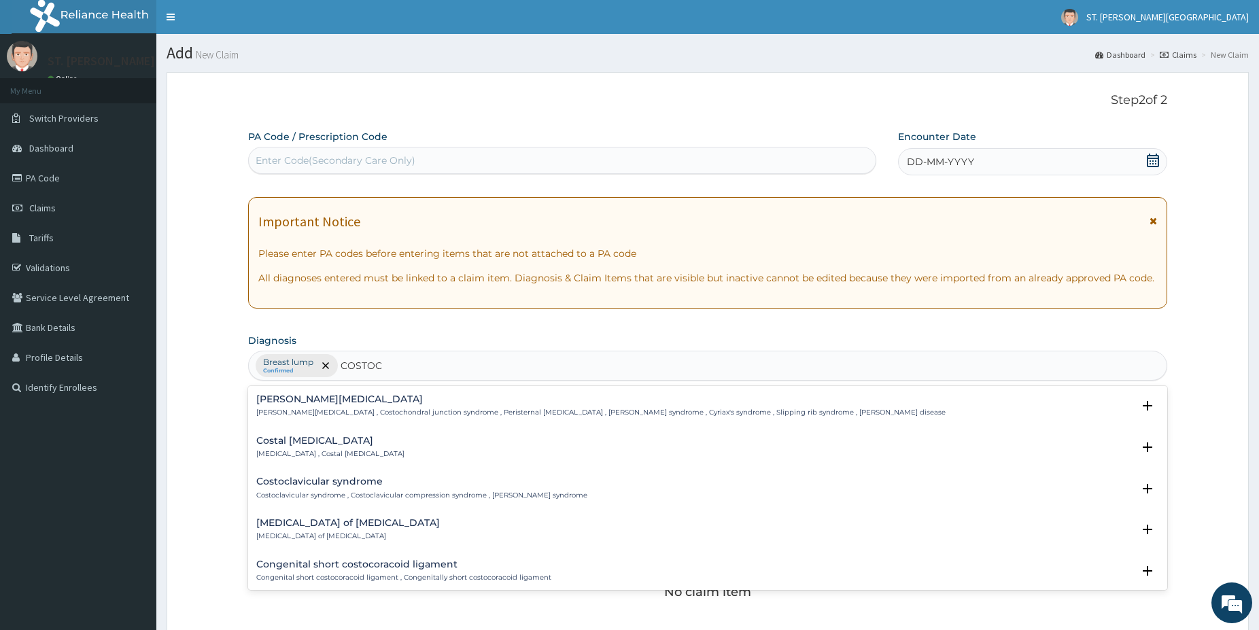
click at [334, 442] on h4 "Costal chondritis" at bounding box center [330, 441] width 148 height 10
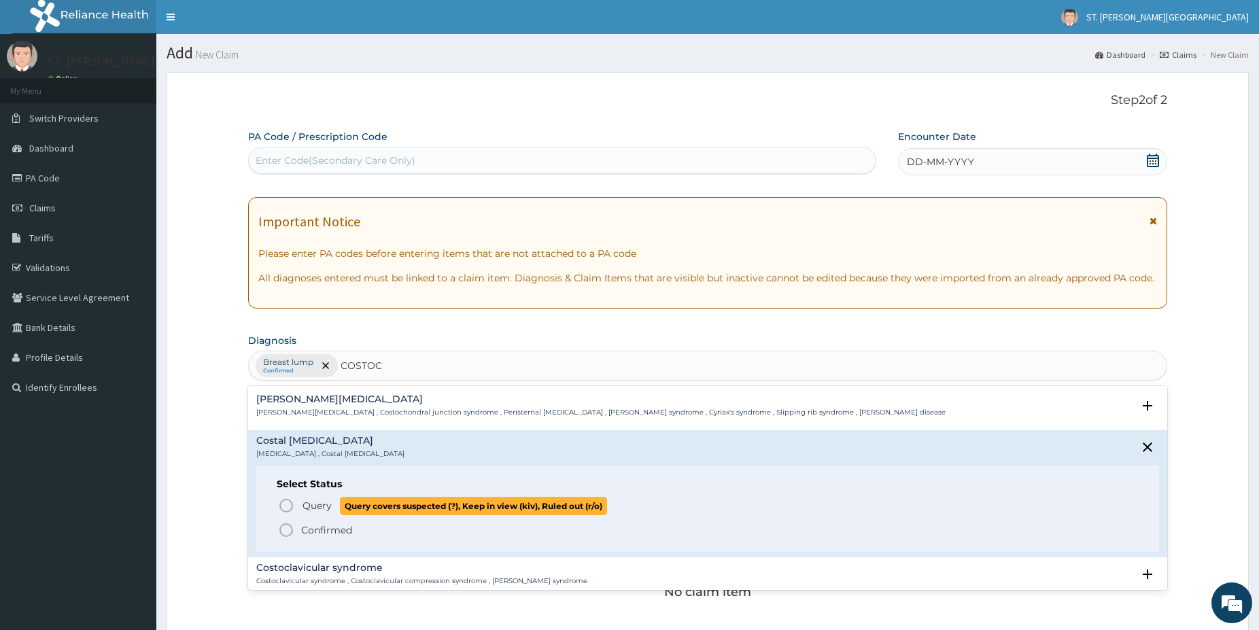
click at [288, 503] on icon "status option query" at bounding box center [286, 506] width 16 height 16
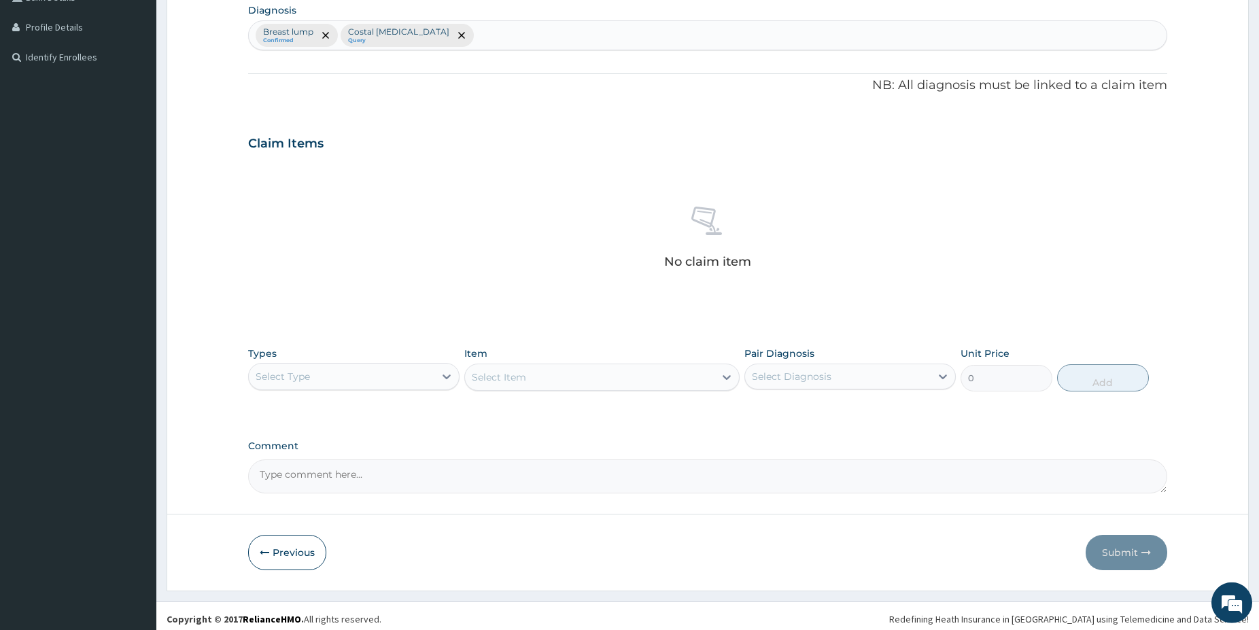
scroll to position [337, 0]
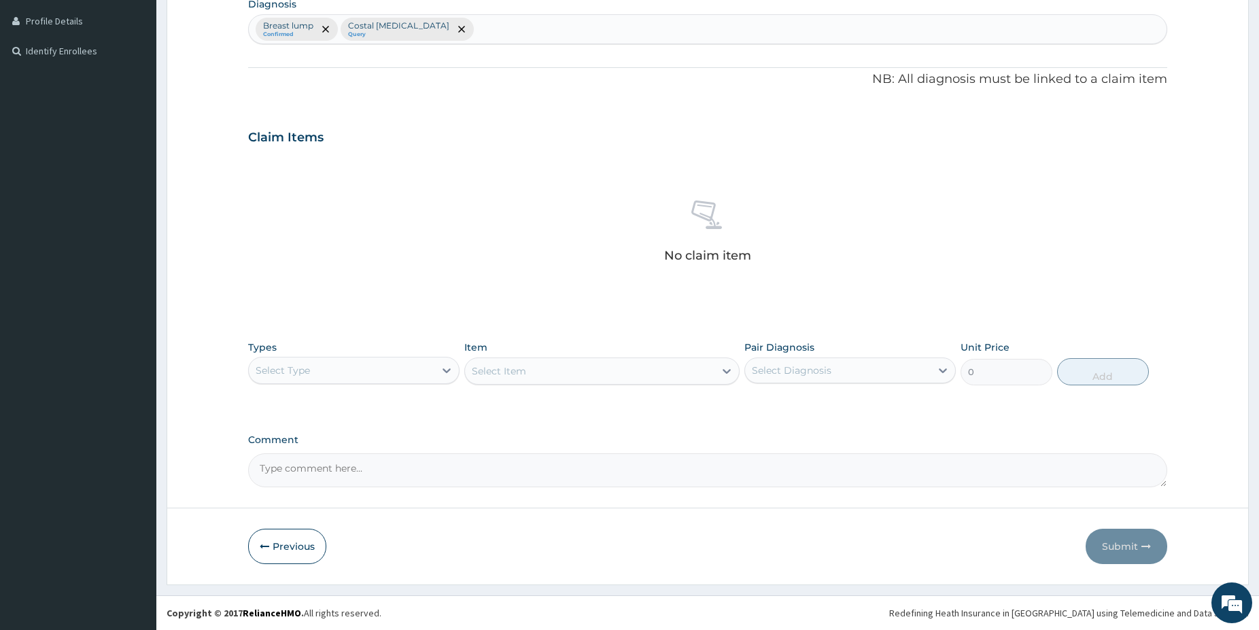
click at [375, 373] on div "Select Type" at bounding box center [342, 371] width 186 height 22
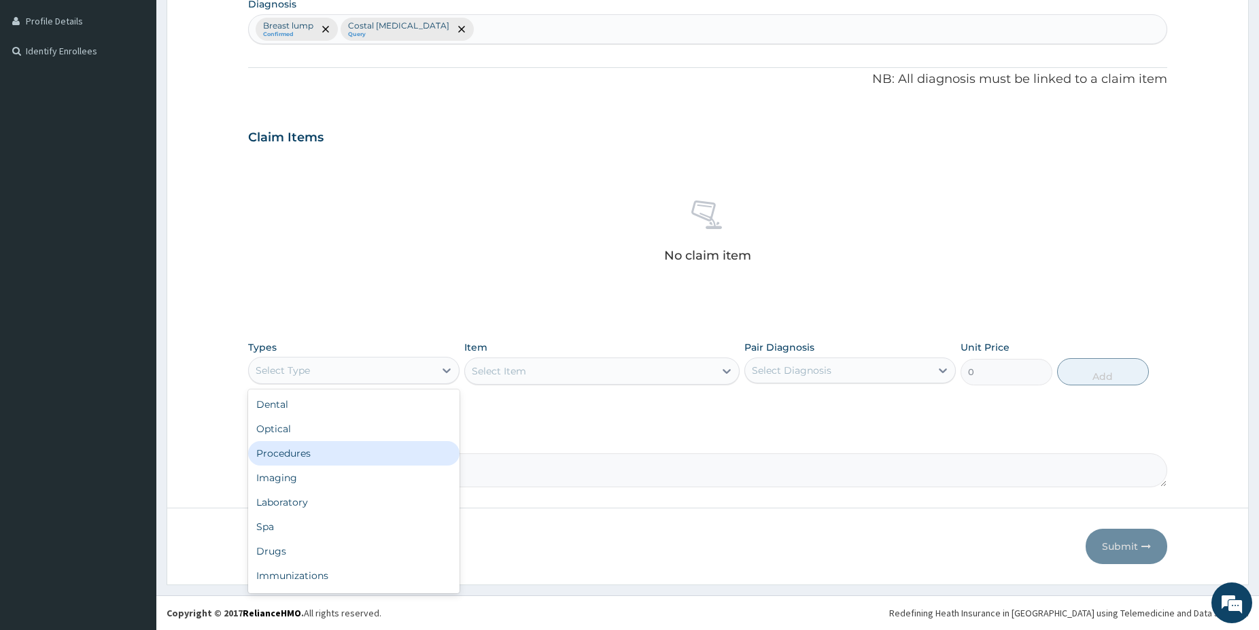
click at [311, 451] on div "Procedures" at bounding box center [353, 453] width 211 height 24
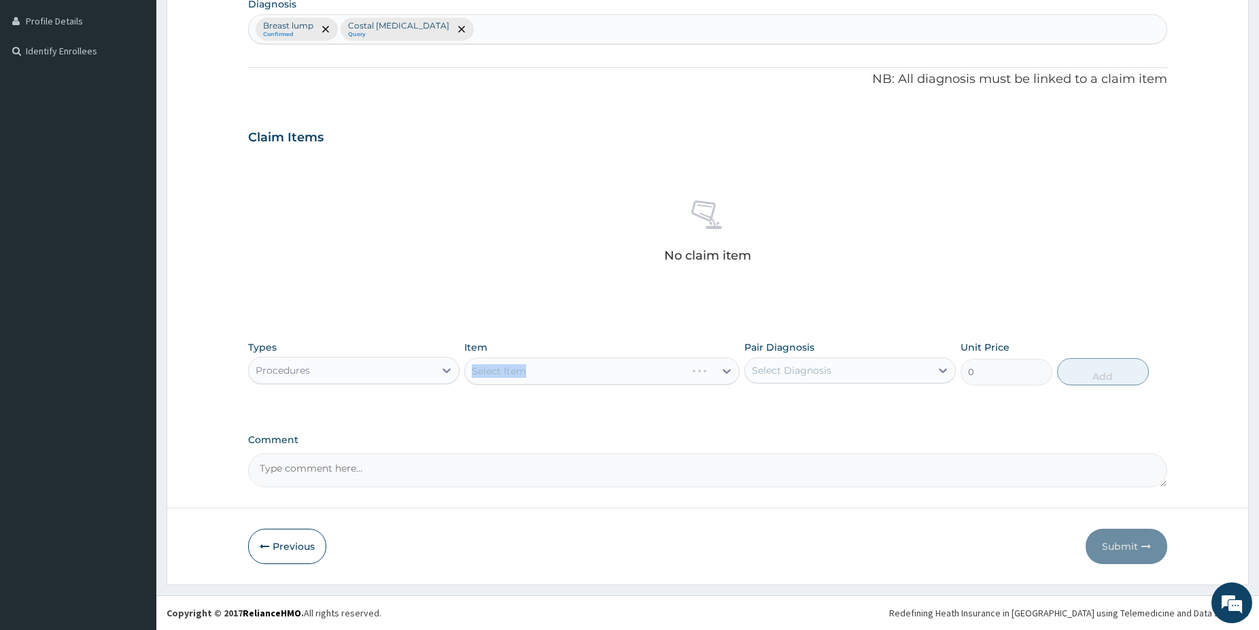
click at [537, 372] on div "Select Item" at bounding box center [601, 371] width 275 height 27
click at [539, 369] on div "Select Item" at bounding box center [601, 371] width 275 height 27
click at [539, 372] on div "Select Item" at bounding box center [601, 371] width 275 height 27
click at [569, 365] on div "Select Item" at bounding box center [590, 371] width 250 height 22
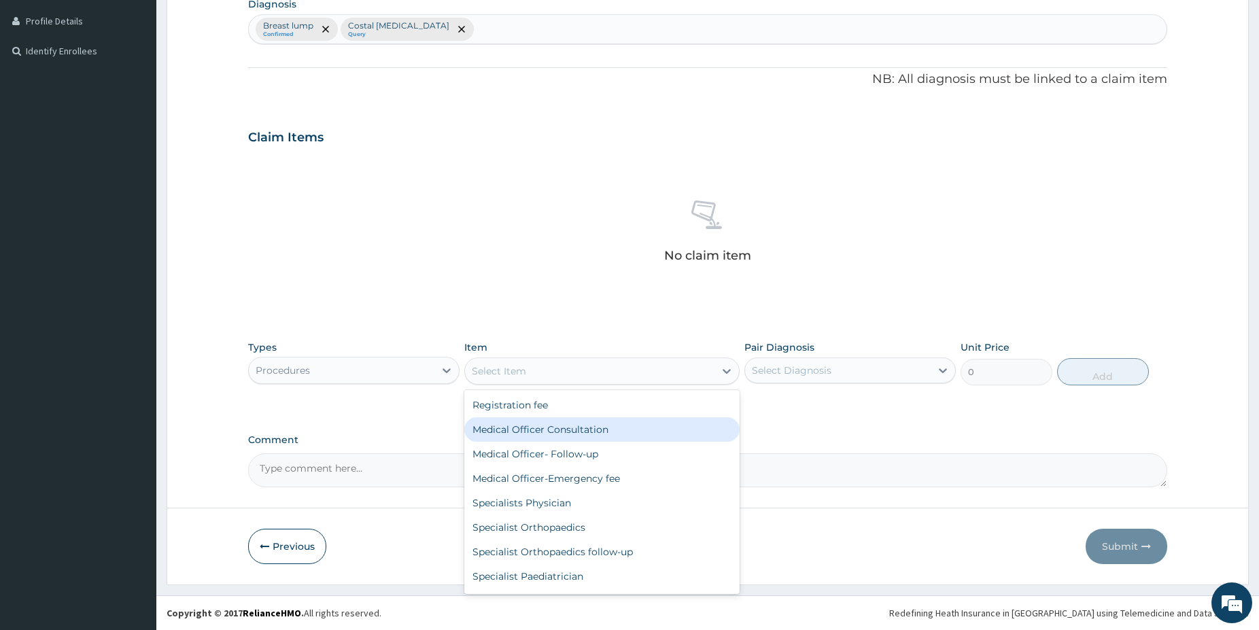
click at [581, 425] on div "Medical Officer Consultation" at bounding box center [601, 430] width 275 height 24
type input "5000"
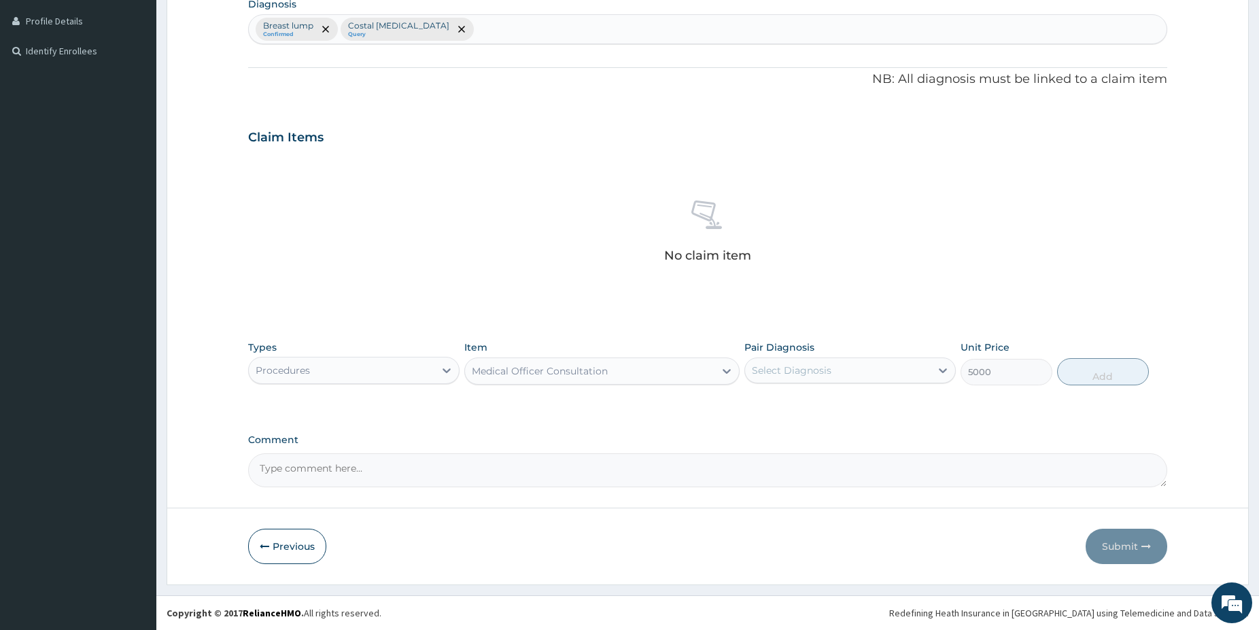
click at [768, 374] on div "Select Diagnosis" at bounding box center [792, 371] width 80 height 14
click at [782, 411] on div "Breast lump" at bounding box center [850, 406] width 211 height 28
checkbox input "true"
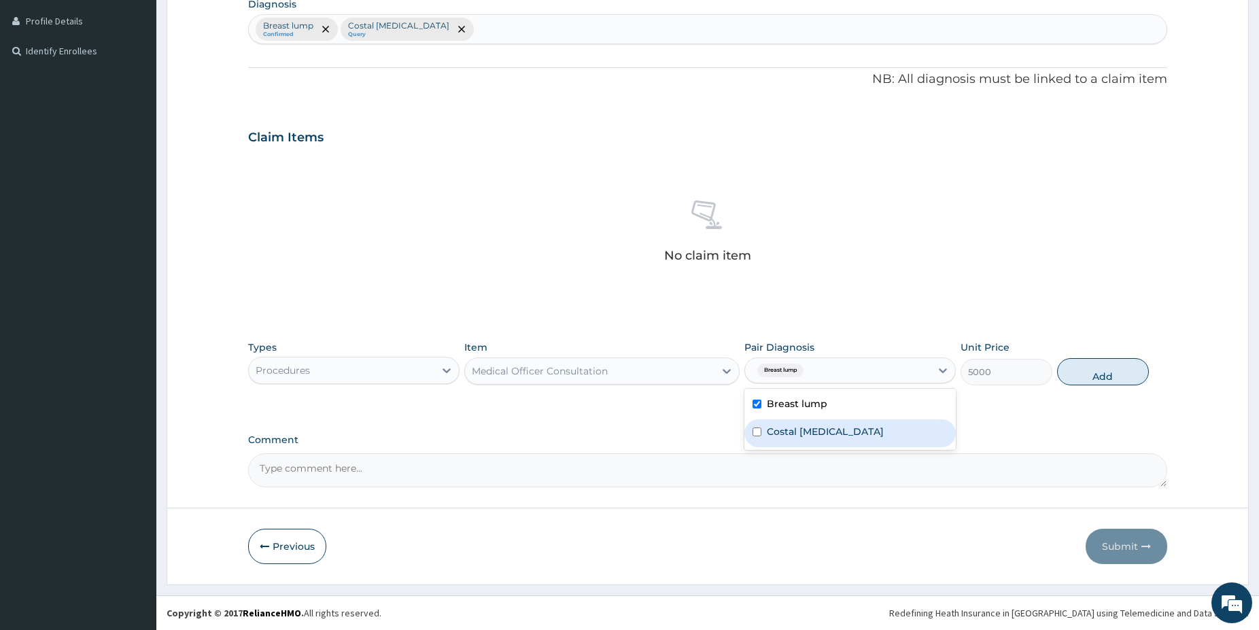
click at [787, 437] on label "Costal chondritis" at bounding box center [825, 432] width 117 height 14
checkbox input "true"
click at [1095, 378] on button "Add" at bounding box center [1103, 371] width 92 height 27
type input "0"
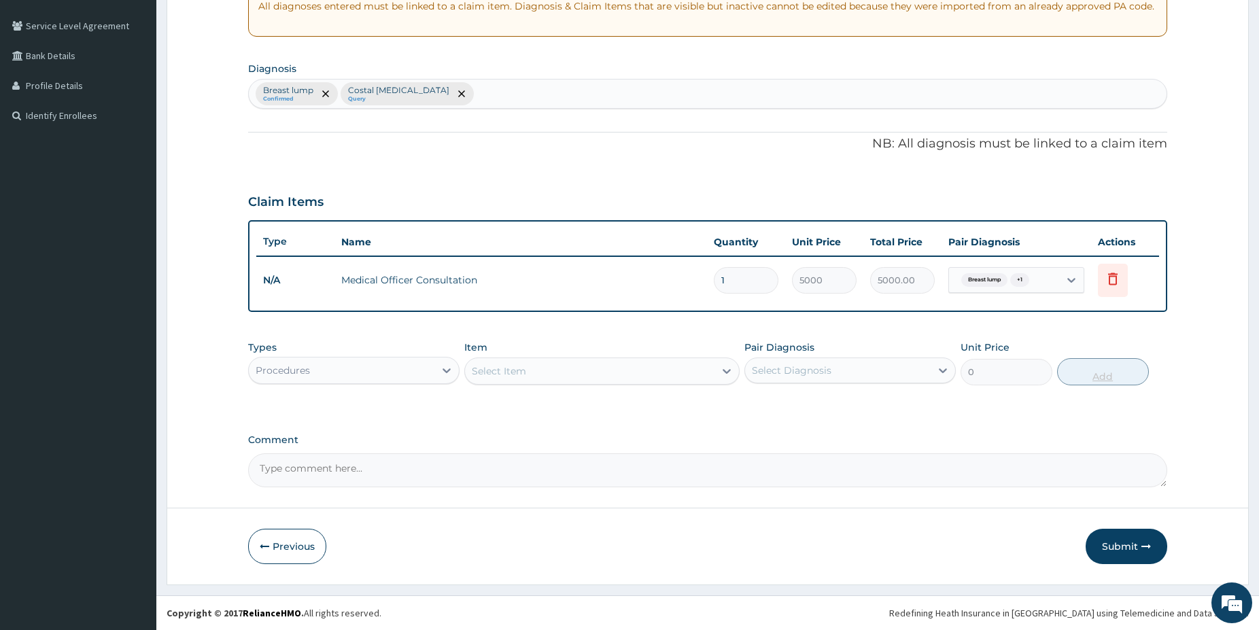
scroll to position [272, 0]
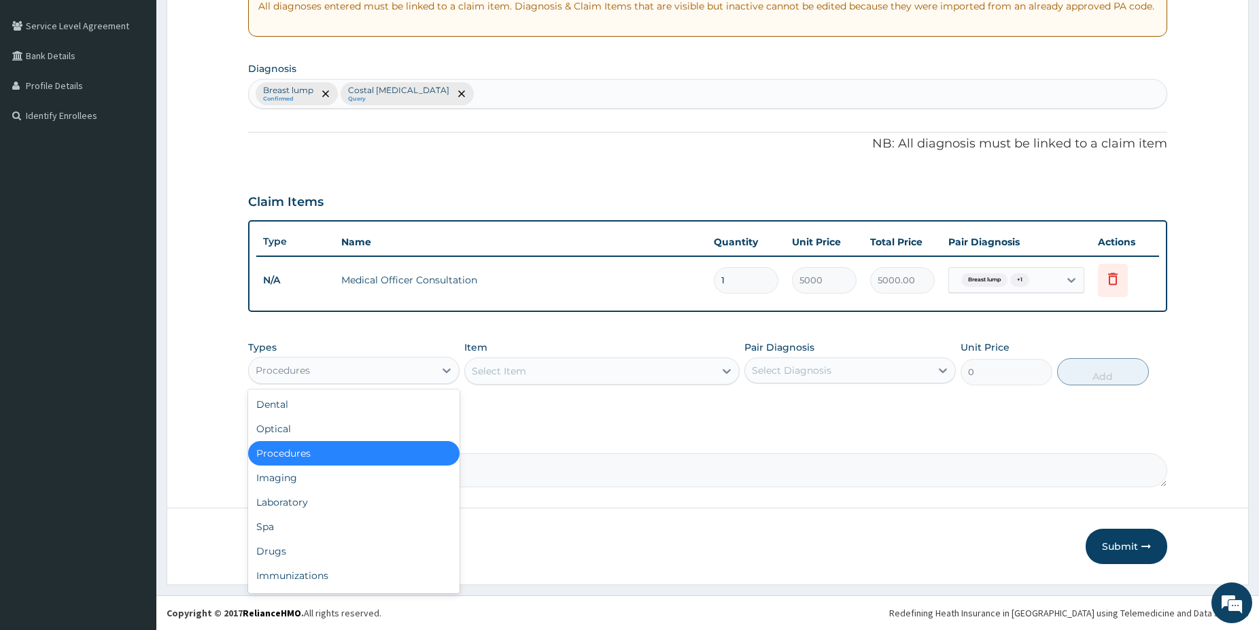
drag, startPoint x: 391, startPoint y: 374, endPoint x: 400, endPoint y: 391, distance: 19.2
click at [391, 373] on div "Procedures" at bounding box center [342, 371] width 186 height 22
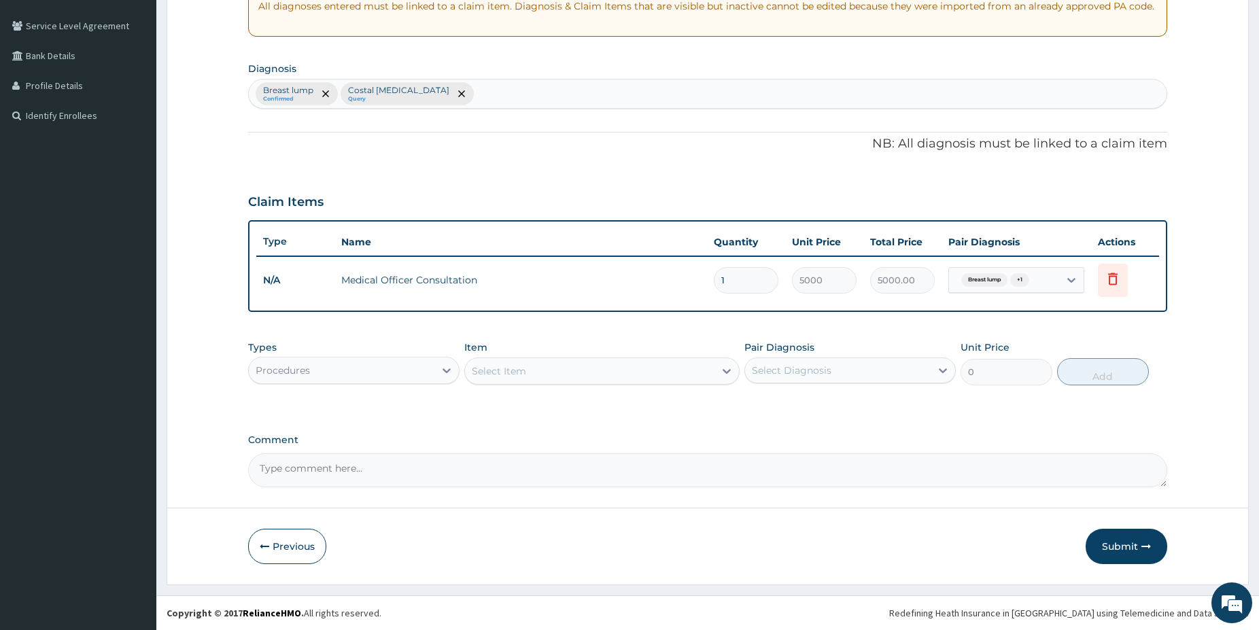
click at [482, 99] on div "Breast lump Confirmed Costal chondritis Query" at bounding box center [708, 94] width 918 height 29
type input "BREAST PAI"
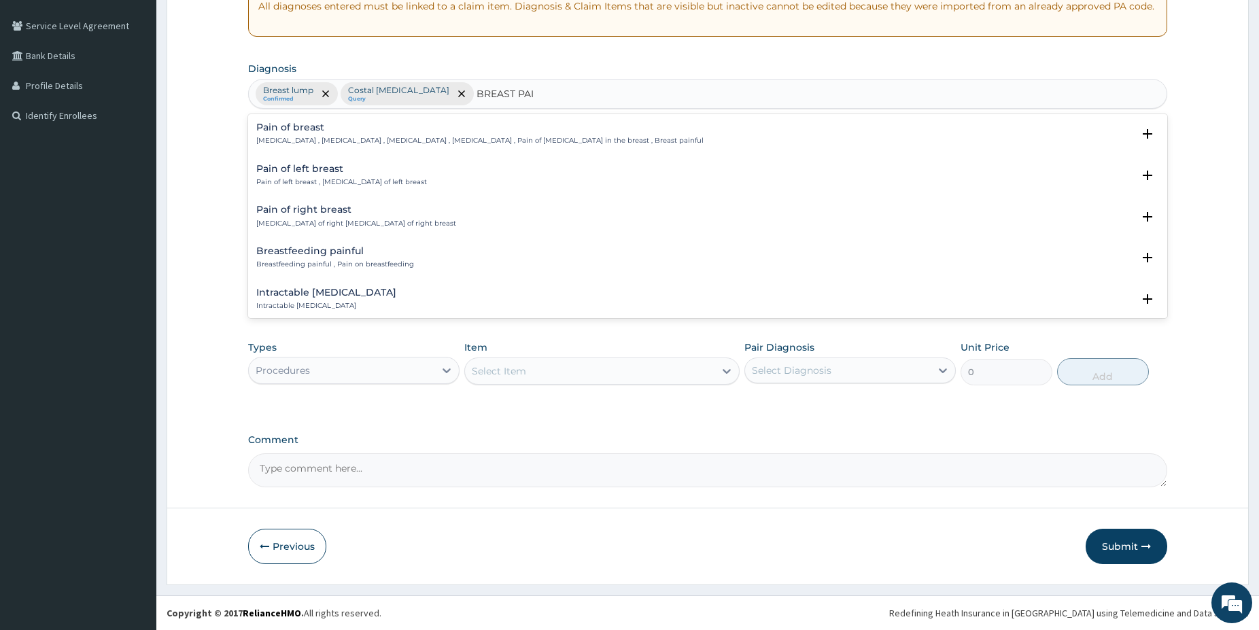
click at [316, 186] on p "Pain of left breast , Mastalgia of left breast" at bounding box center [341, 182] width 171 height 10
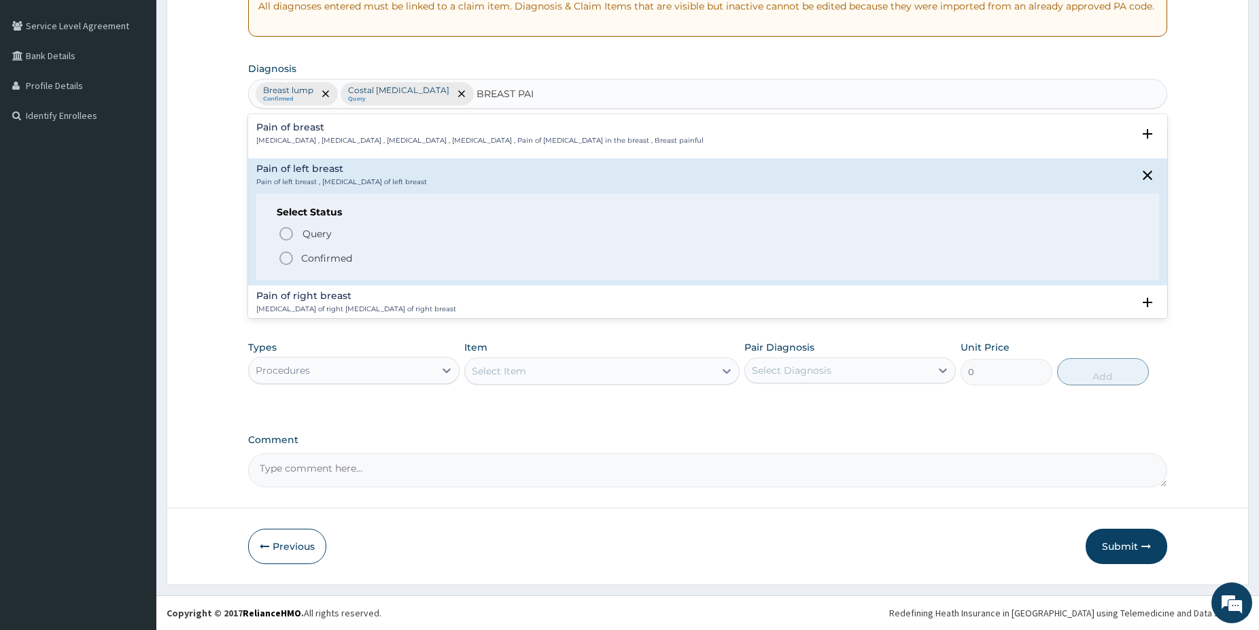
click at [286, 256] on icon "status option filled" at bounding box center [286, 258] width 16 height 16
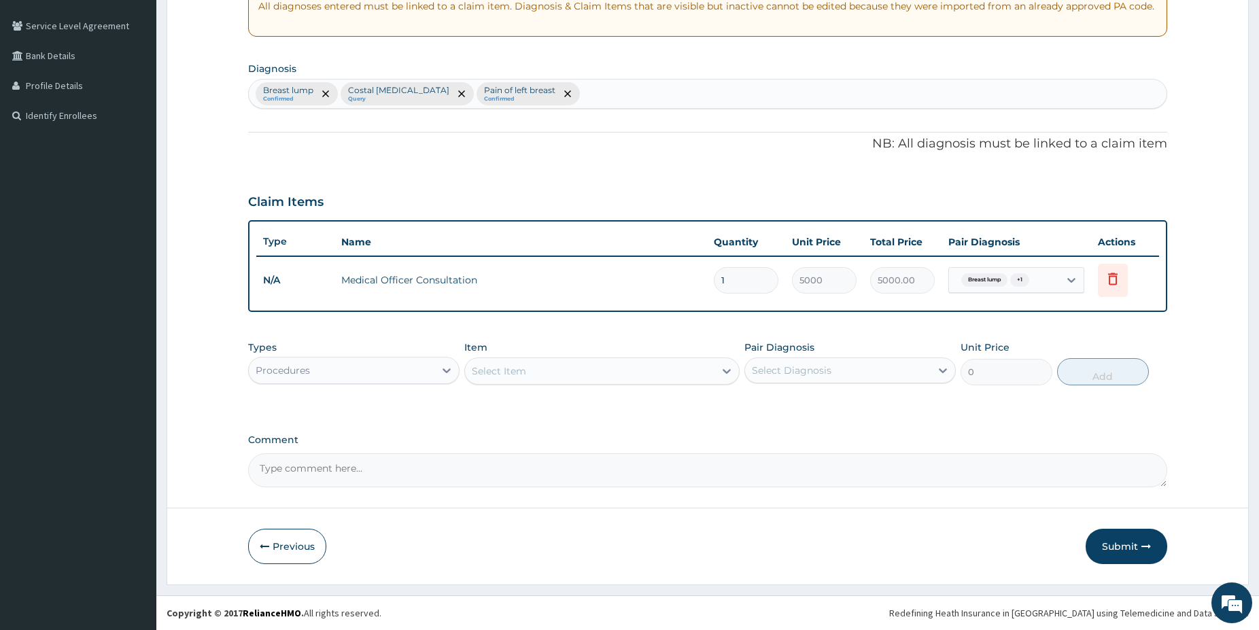
click at [357, 362] on div "Procedures" at bounding box center [342, 371] width 186 height 22
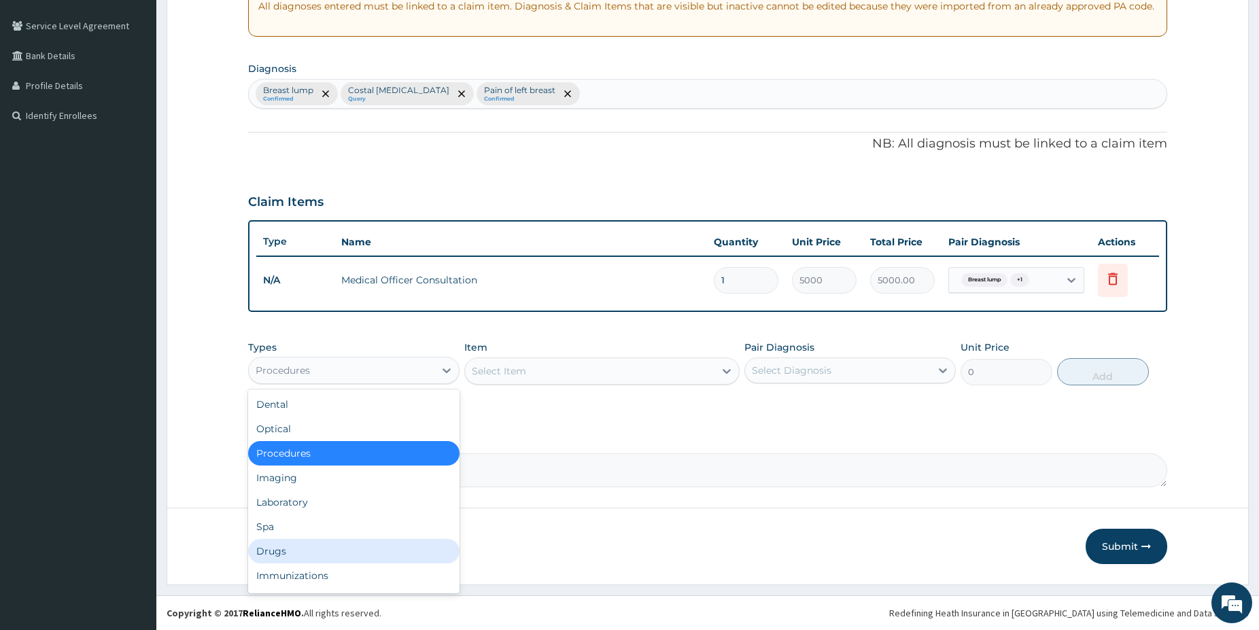
click at [283, 551] on div "Drugs" at bounding box center [353, 551] width 211 height 24
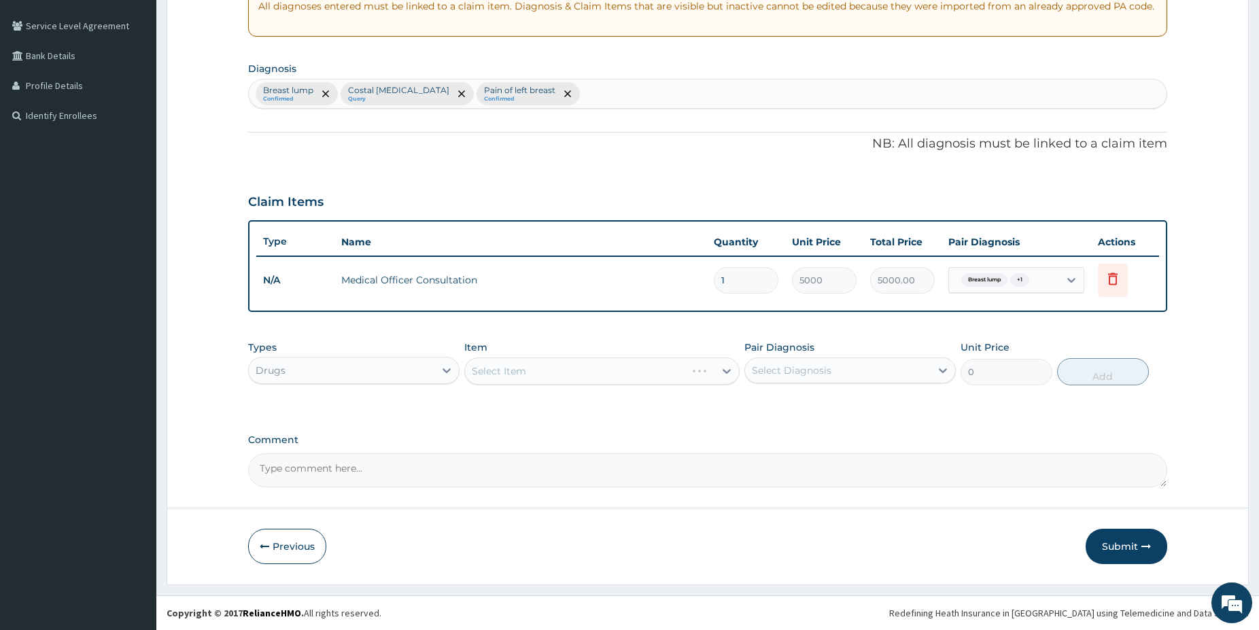
click at [576, 370] on div "Select Item" at bounding box center [601, 371] width 275 height 27
click at [655, 371] on div "Select Item" at bounding box center [601, 371] width 275 height 27
click at [675, 377] on div "Select Item" at bounding box center [590, 371] width 250 height 22
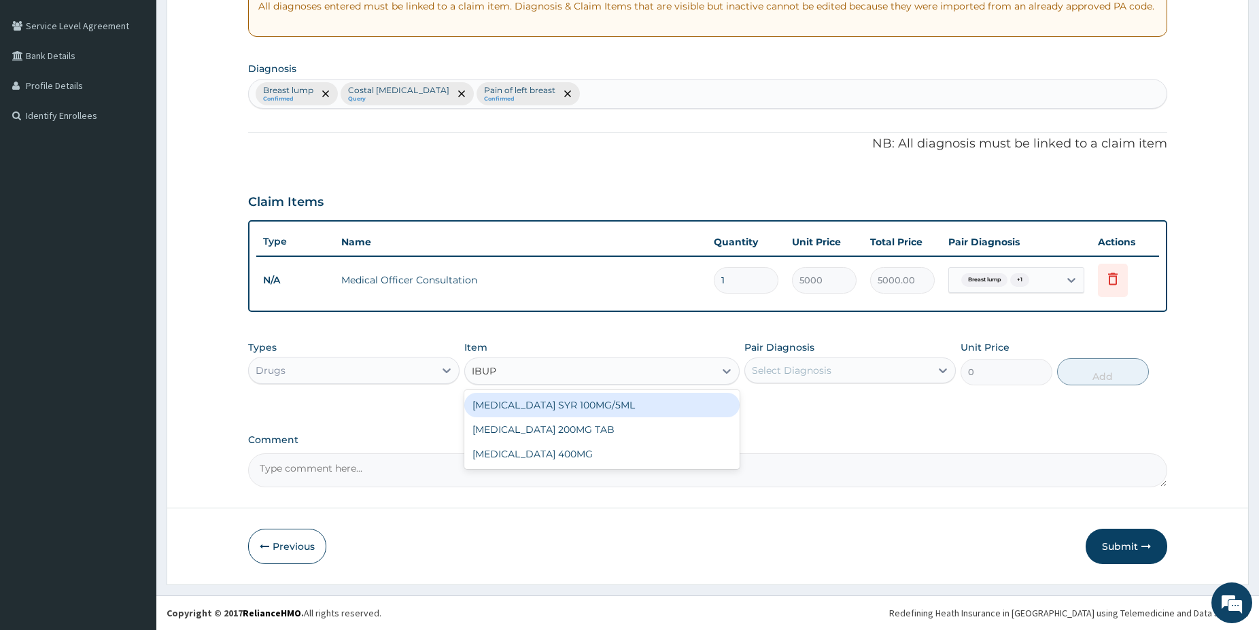
type input "IBUPR"
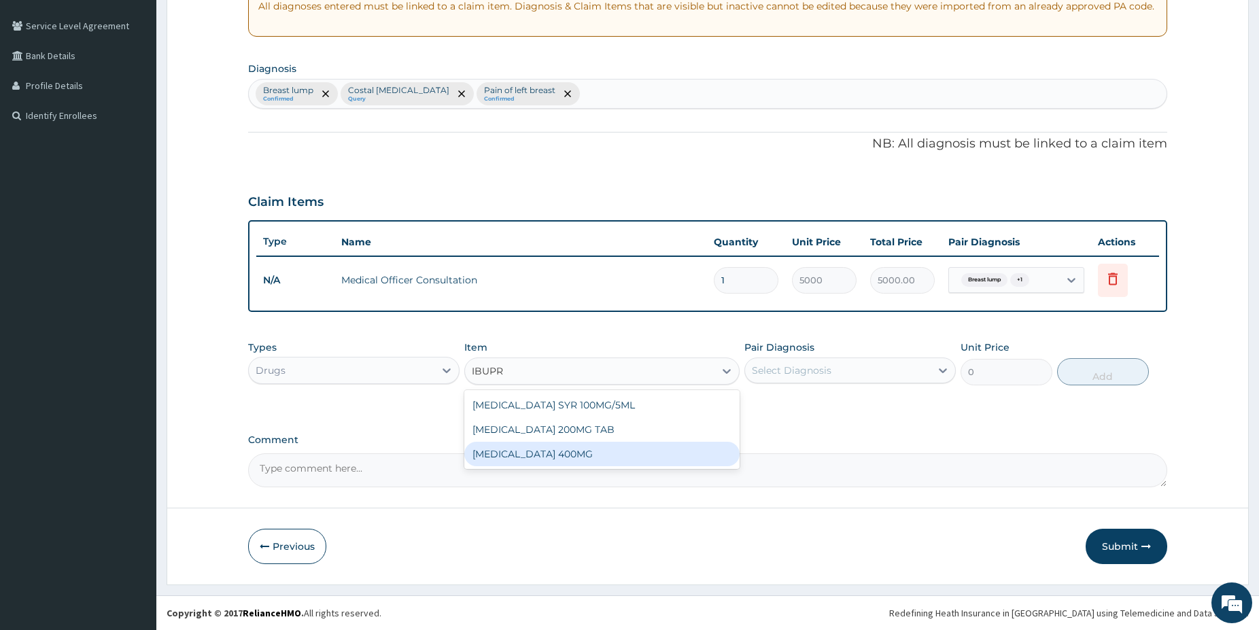
click at [634, 449] on div "IBUPROFEN 400MG" at bounding box center [601, 454] width 275 height 24
type input "75"
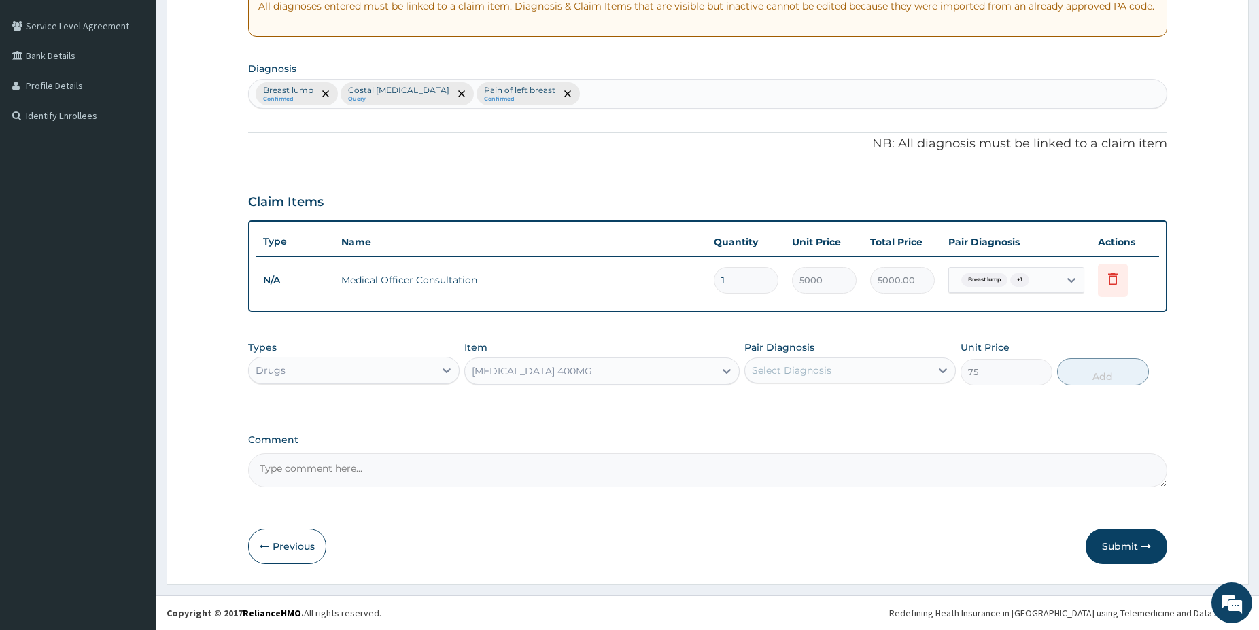
click at [826, 376] on div "Select Diagnosis" at bounding box center [792, 371] width 80 height 14
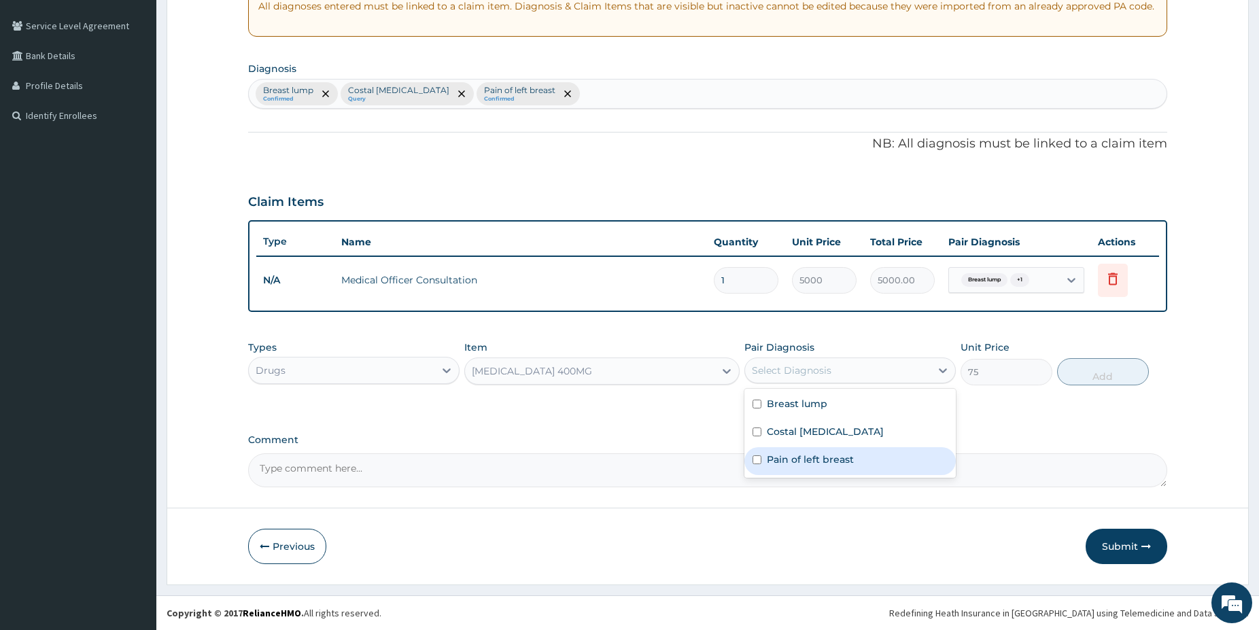
click at [837, 455] on label "Pain of left breast" at bounding box center [810, 460] width 87 height 14
checkbox input "true"
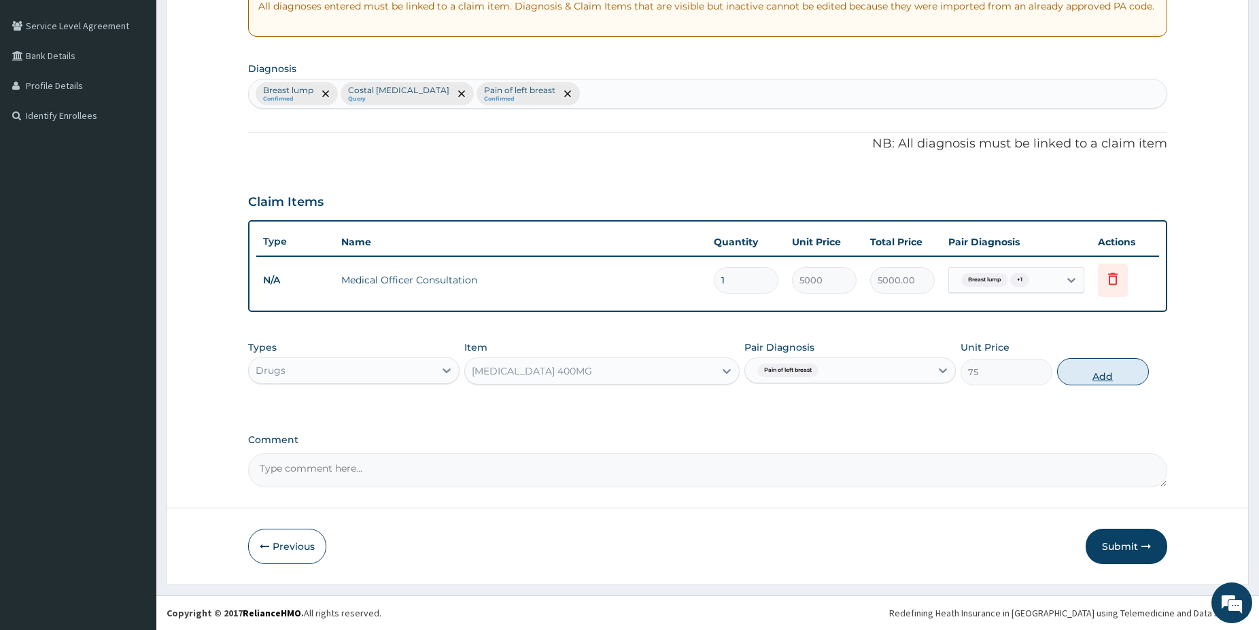
click at [1095, 382] on button "Add" at bounding box center [1103, 371] width 92 height 27
type input "0"
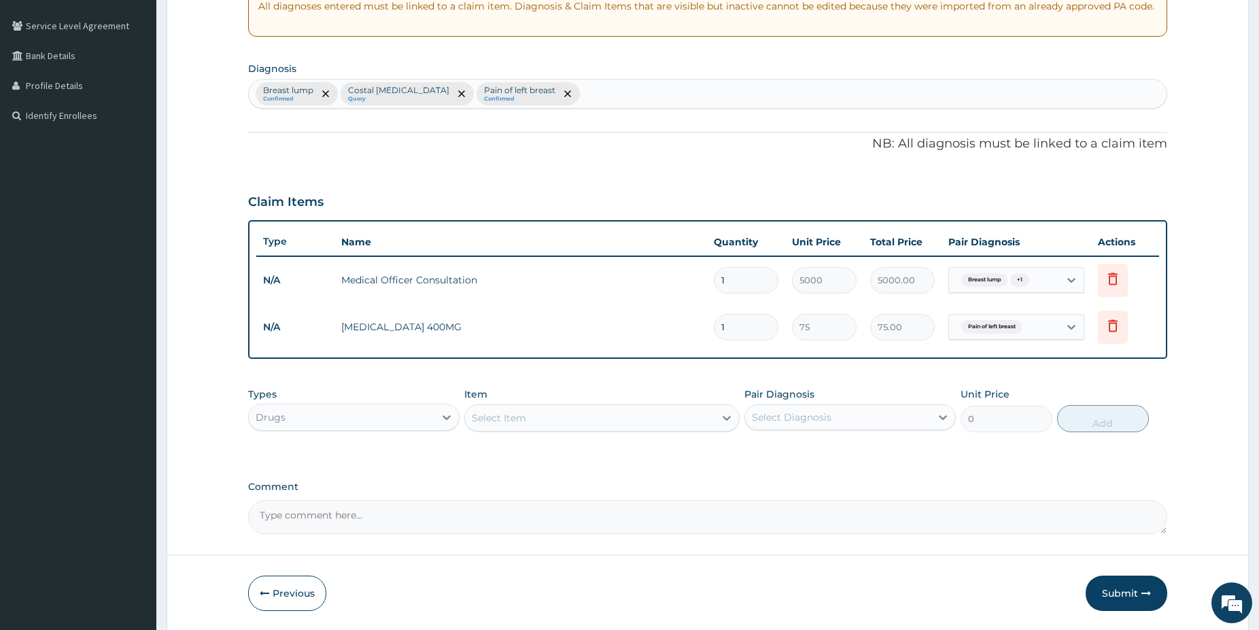
type input "10"
type input "750.00"
type input "10"
click at [1068, 283] on icon at bounding box center [1072, 280] width 14 height 14
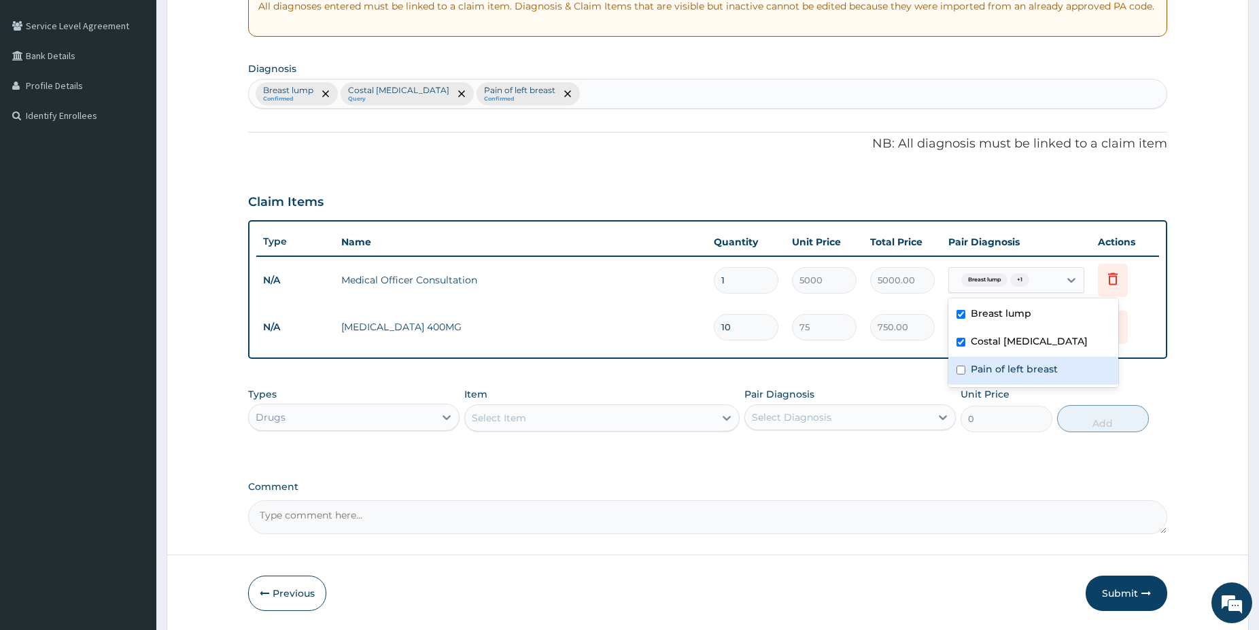
click at [968, 368] on div "Pain of left breast" at bounding box center [1034, 371] width 170 height 28
checkbox input "true"
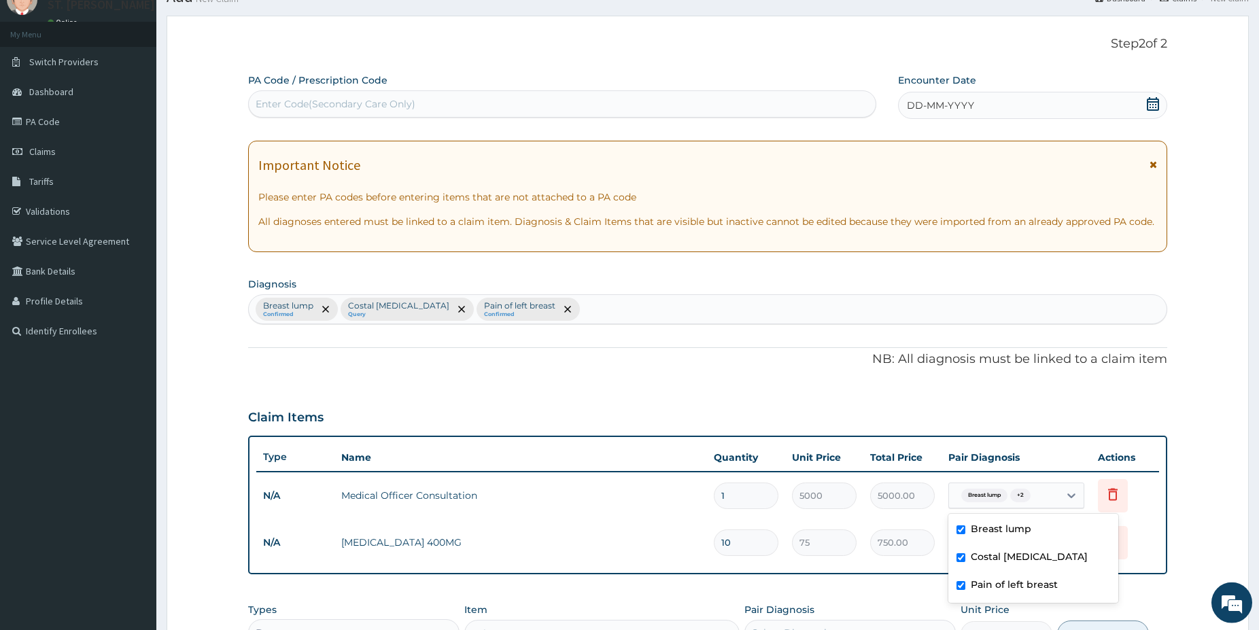
scroll to position [41, 0]
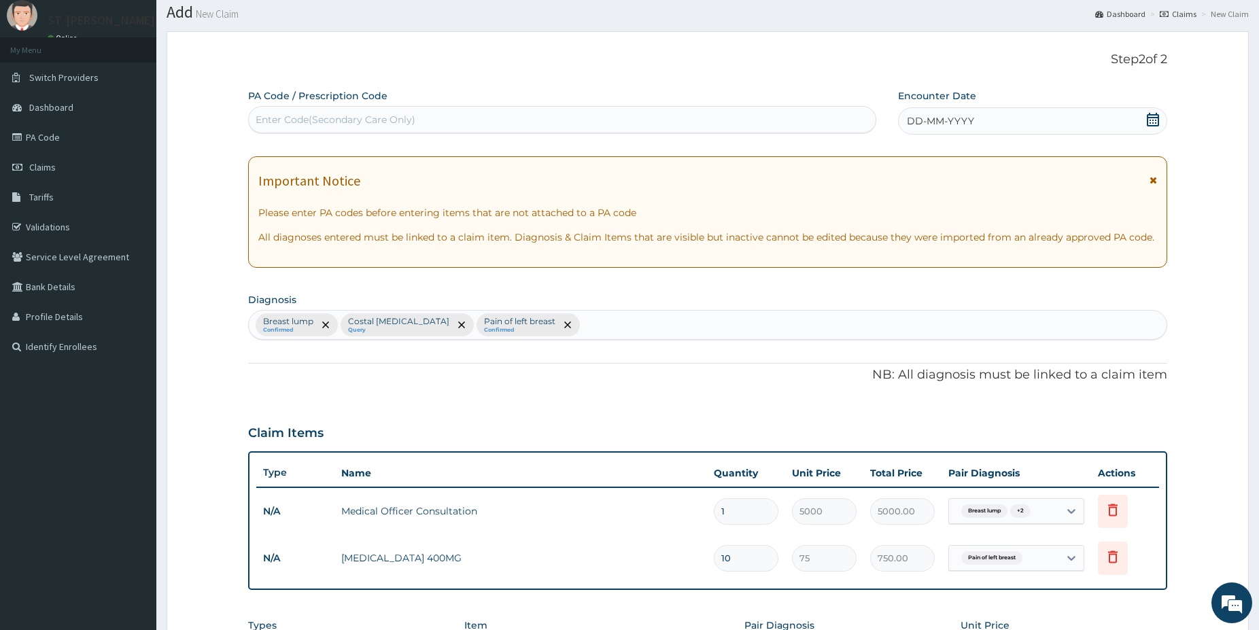
click at [1153, 115] on icon at bounding box center [1153, 120] width 12 height 14
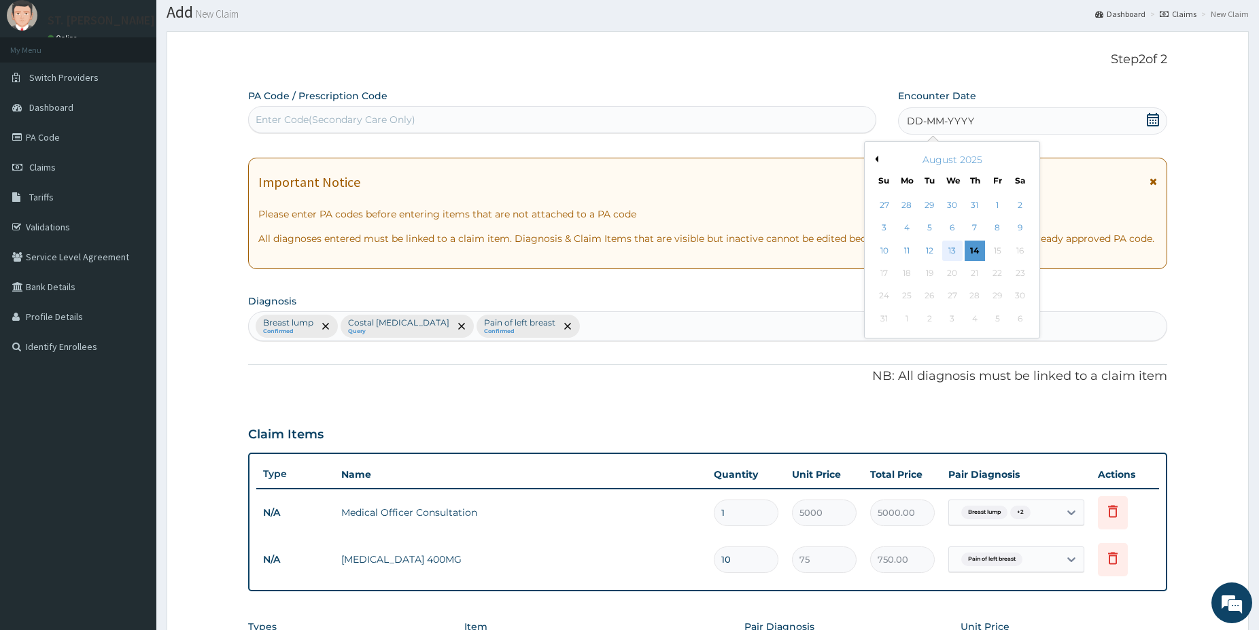
click at [952, 248] on div "13" at bounding box center [952, 251] width 20 height 20
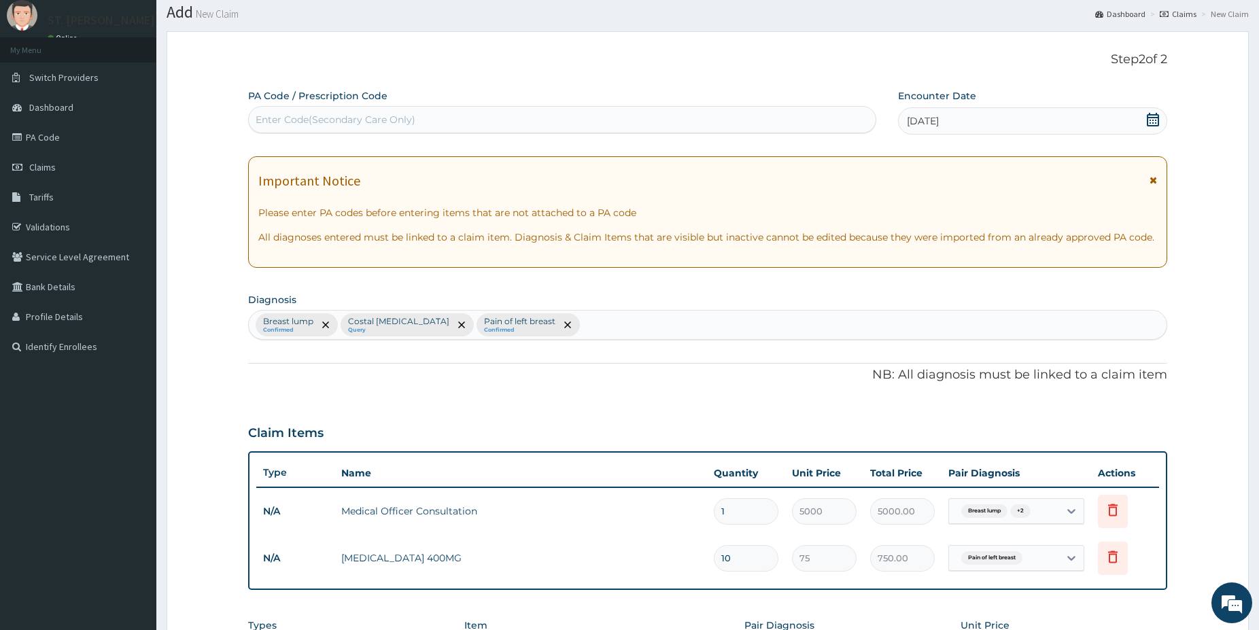
drag, startPoint x: 1155, startPoint y: 120, endPoint x: 1105, endPoint y: 154, distance: 59.8
click at [1153, 120] on icon at bounding box center [1154, 120] width 14 height 14
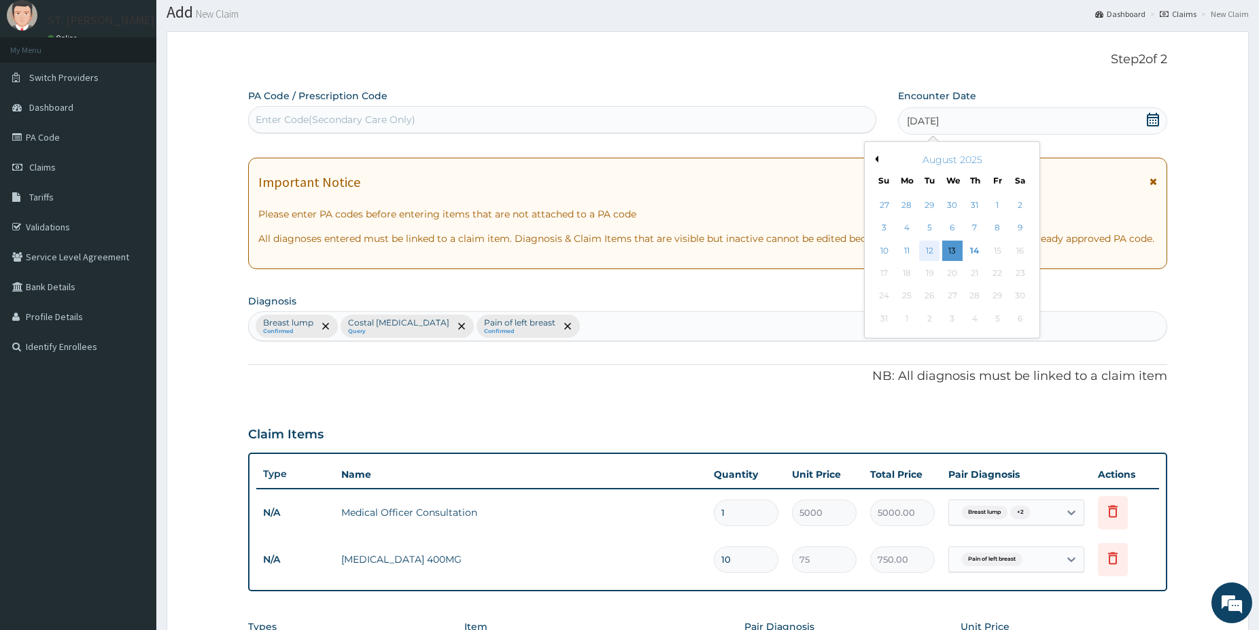
click at [930, 250] on div "12" at bounding box center [929, 251] width 20 height 20
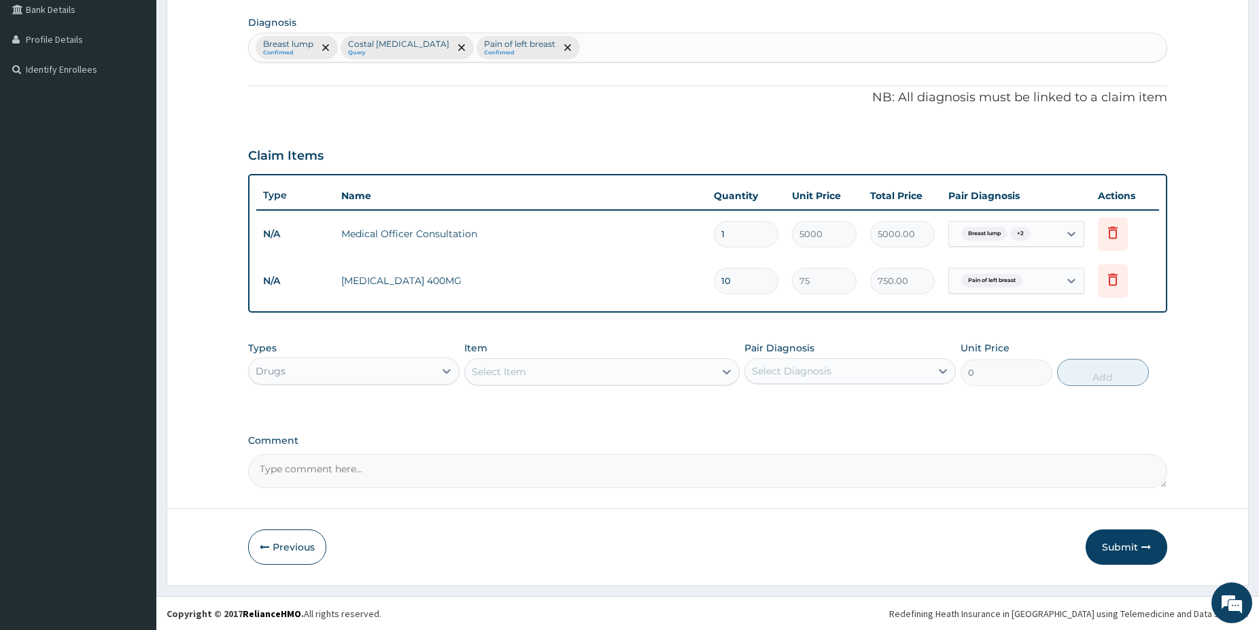
scroll to position [319, 0]
click at [1115, 545] on button "Submit" at bounding box center [1127, 546] width 82 height 35
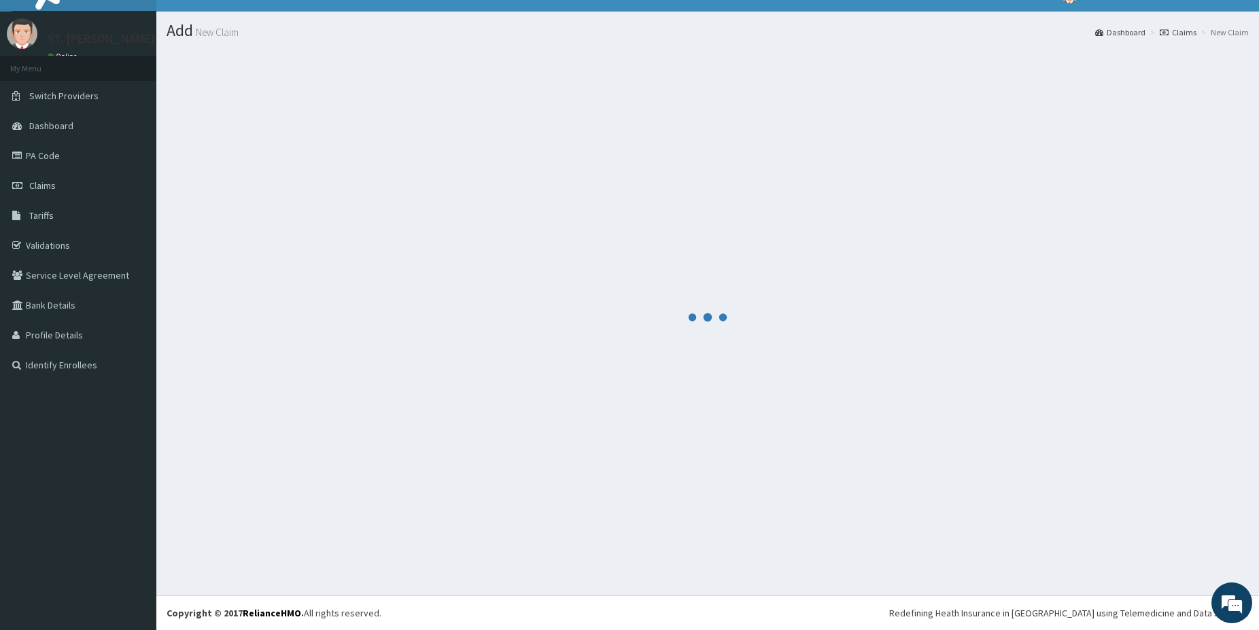
scroll to position [22, 0]
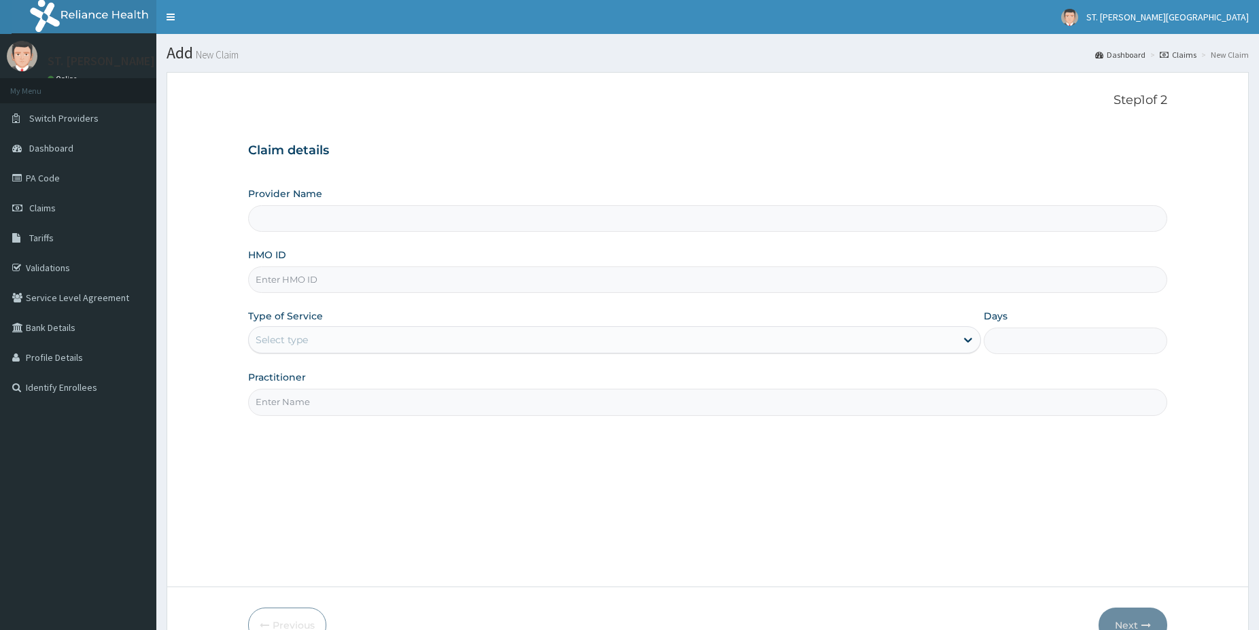
click at [269, 277] on input "HMO ID" at bounding box center [707, 280] width 919 height 27
paste input "OIC/10033/A"
type input "OIC/10033/A"
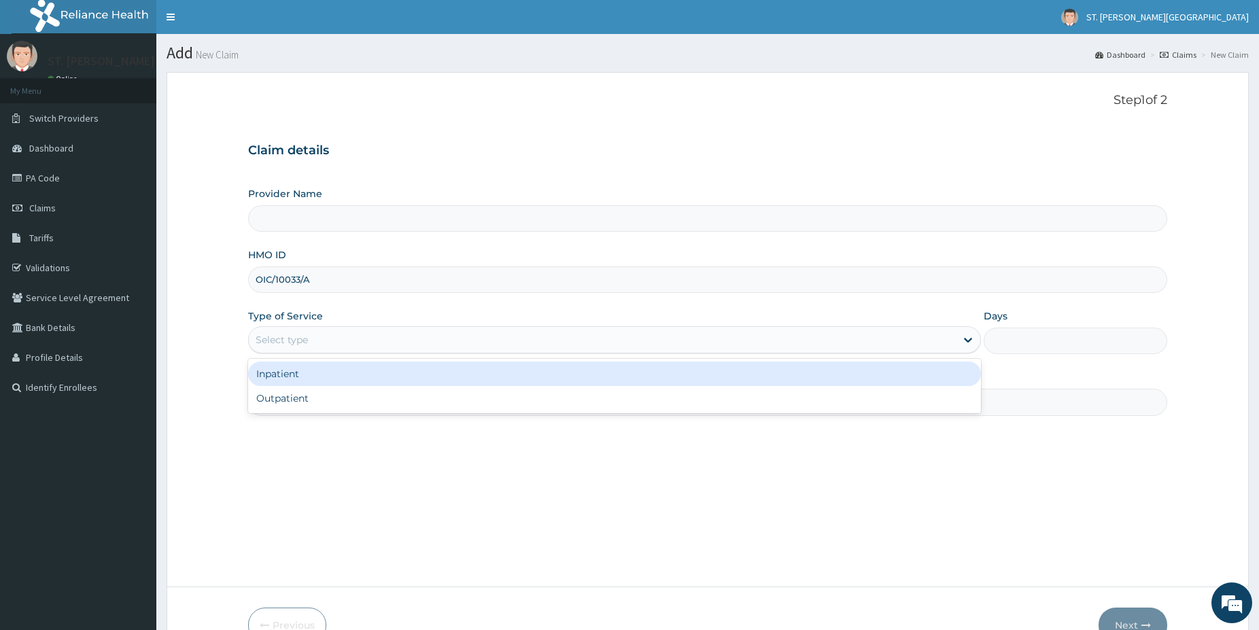
drag, startPoint x: 290, startPoint y: 336, endPoint x: 272, endPoint y: 373, distance: 40.8
click at [288, 337] on div "Select type" at bounding box center [282, 340] width 52 height 14
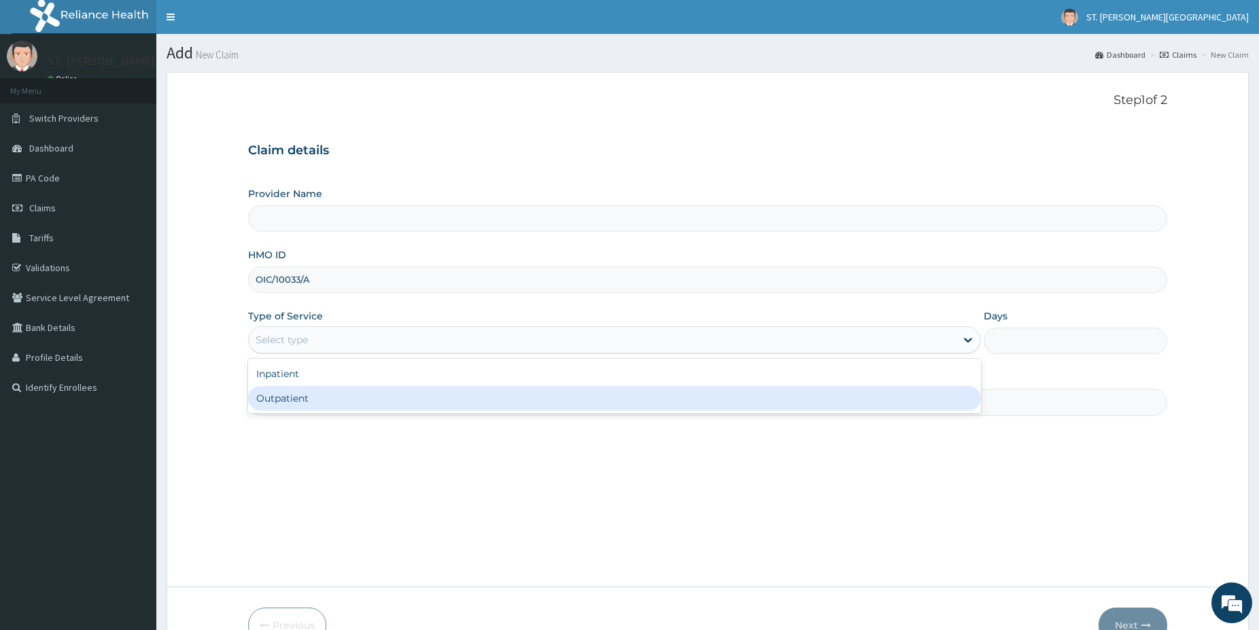
drag, startPoint x: 288, startPoint y: 387, endPoint x: 288, endPoint y: 394, distance: 7.5
click at [288, 388] on div "Outpatient" at bounding box center [614, 398] width 733 height 24
type input "1"
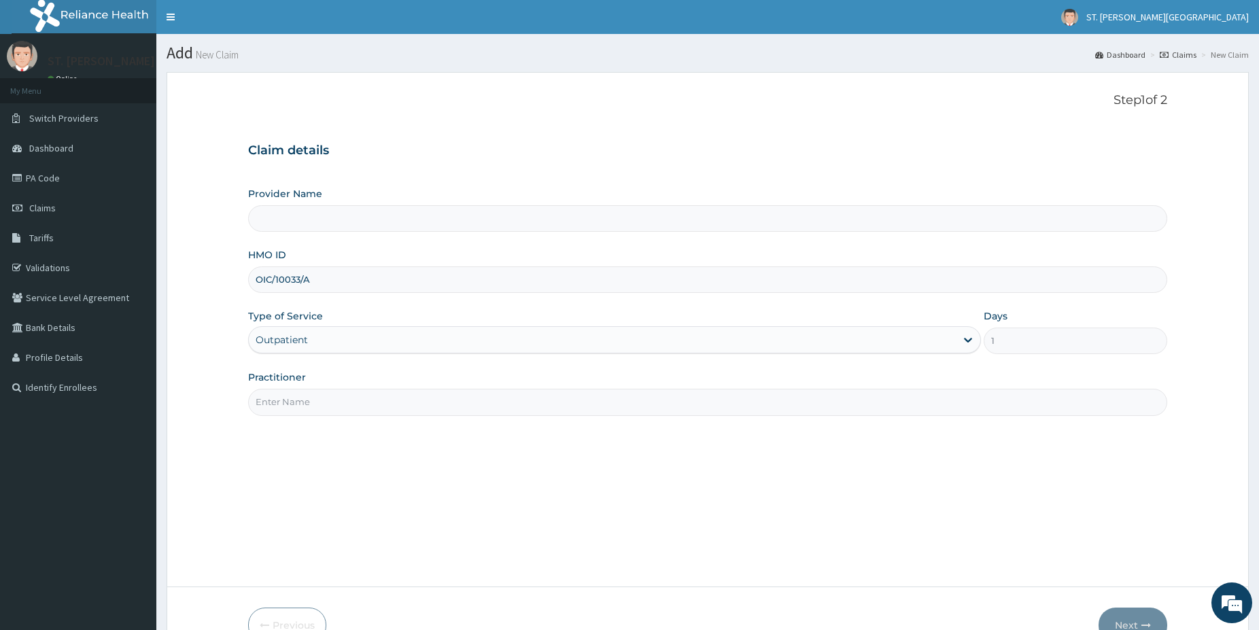
drag, startPoint x: 305, startPoint y: 416, endPoint x: 304, endPoint y: 408, distance: 8.3
click at [304, 408] on div "Step 1 of 2 Claim details Provider Name HMO ID OIC/10033/A Type of Service Outp…" at bounding box center [707, 329] width 919 height 473
click at [304, 408] on input "Practitioner" at bounding box center [707, 402] width 919 height 27
type input "St Catherine's Specialist Hospital- Abuja"
type input "DR.OKOYE"
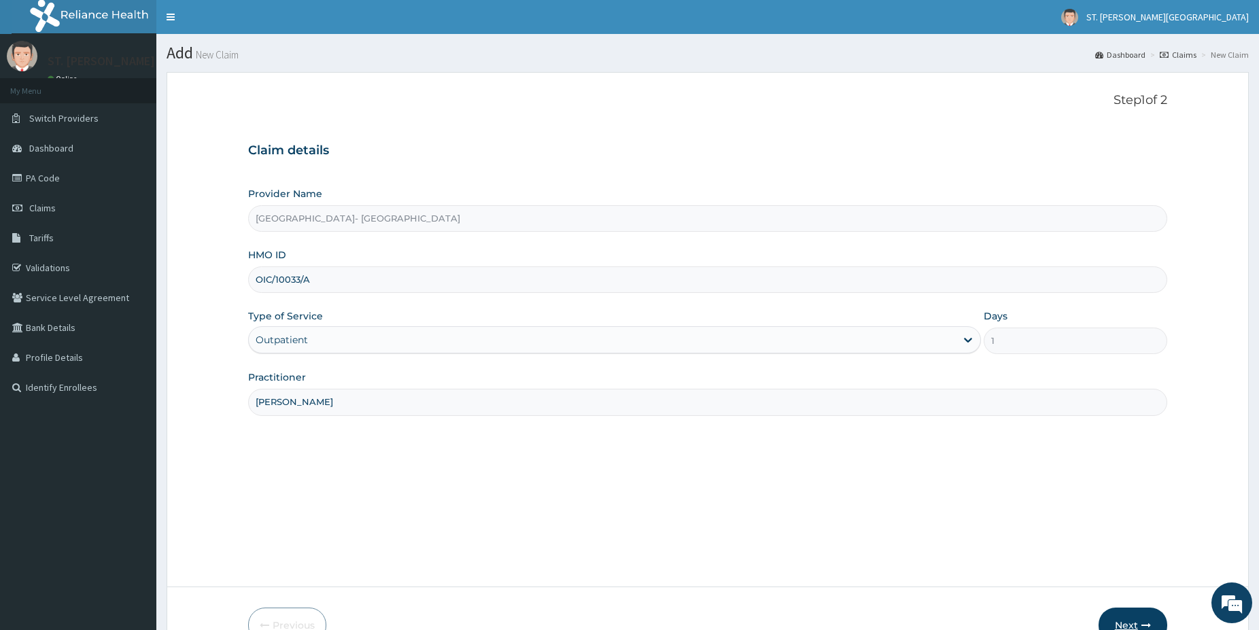
click at [1142, 626] on icon "button" at bounding box center [1147, 626] width 10 height 10
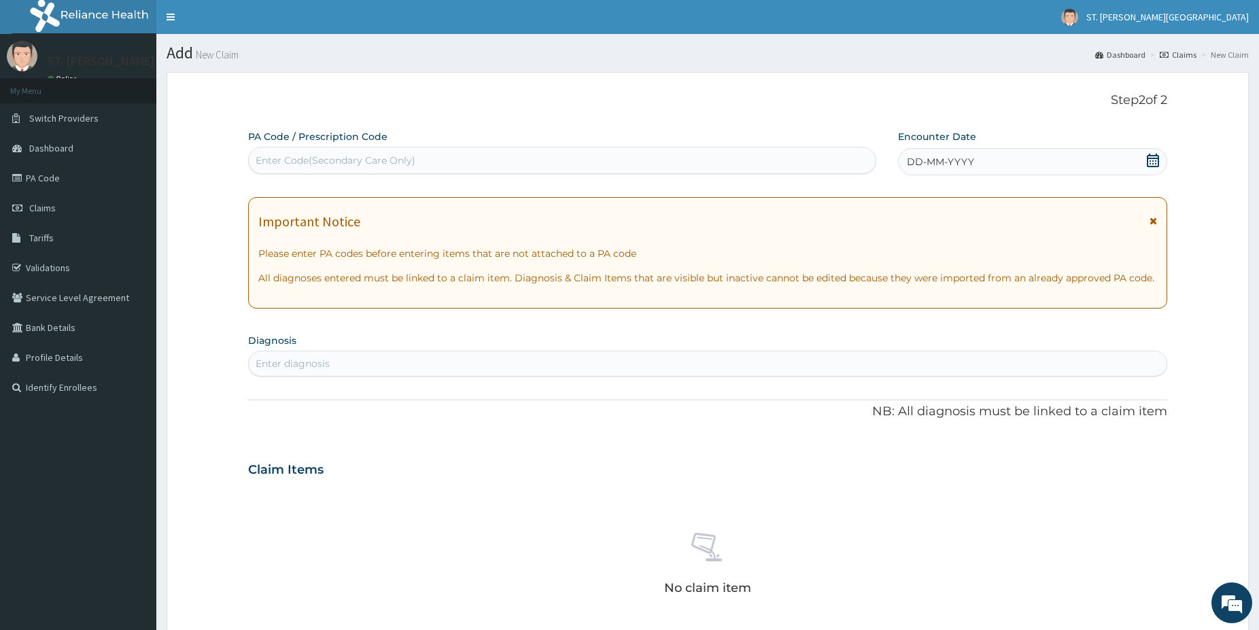
drag, startPoint x: 334, startPoint y: 156, endPoint x: 333, endPoint y: 144, distance: 11.6
click at [334, 148] on div "Enter Code(Secondary Care Only)" at bounding box center [562, 160] width 628 height 27
paste input "PA/74CF7F"
type input "PA/74CF7F"
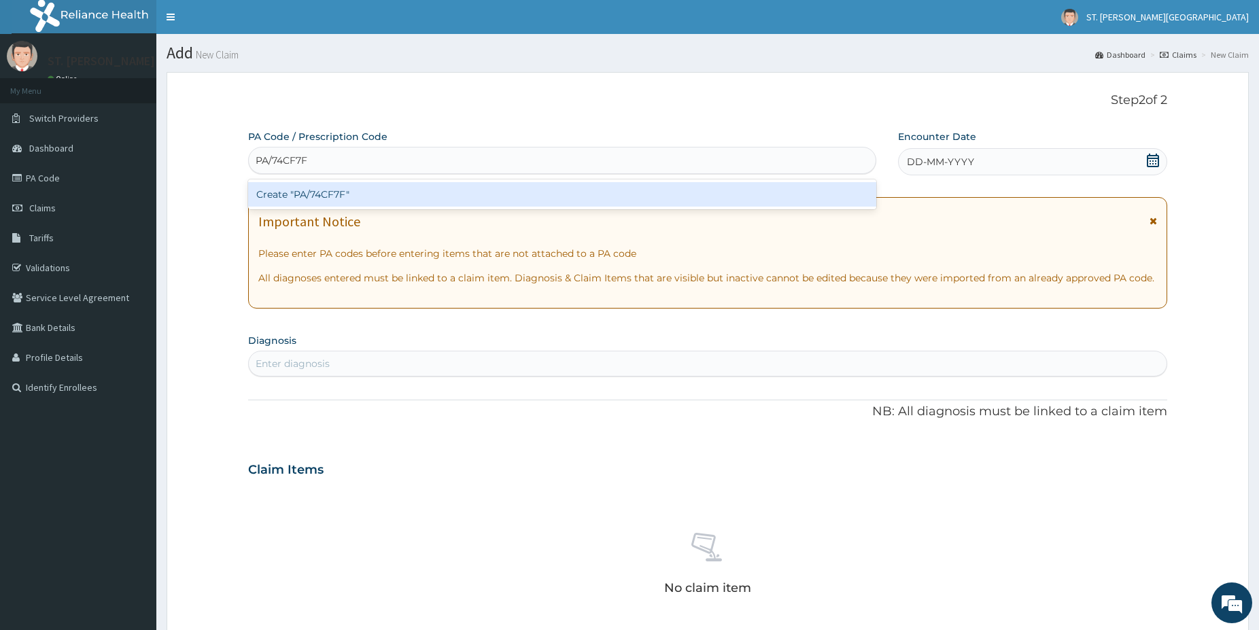
click at [371, 199] on div "Create "PA/74CF7F"" at bounding box center [562, 194] width 628 height 24
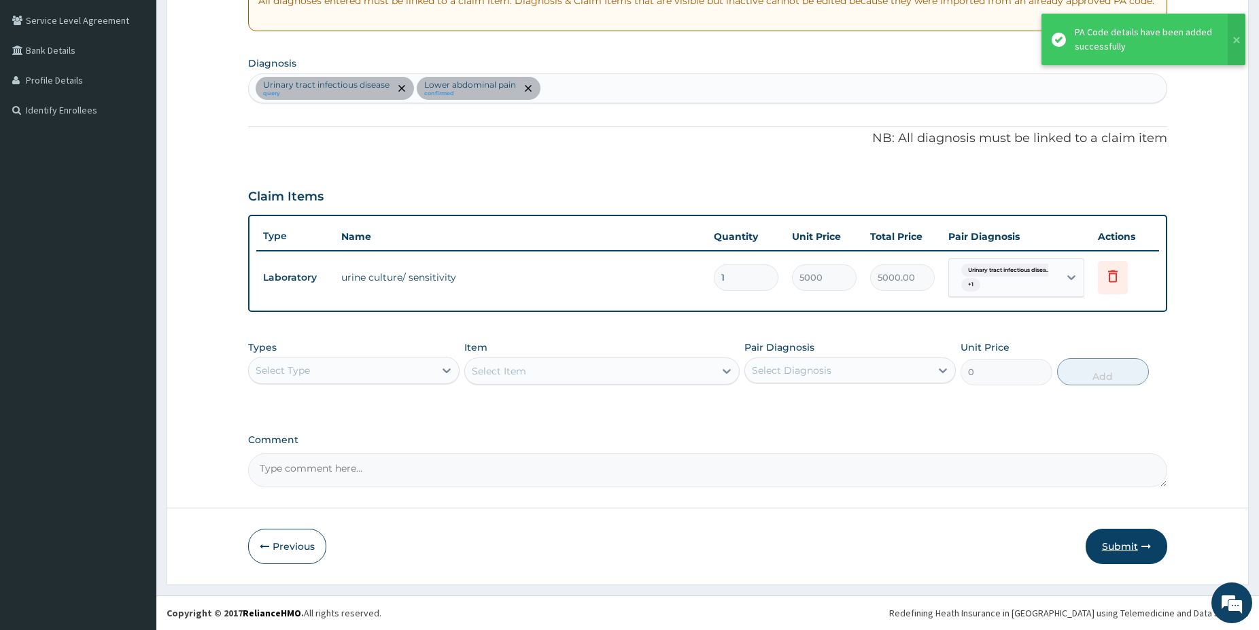
click at [1144, 549] on icon "button" at bounding box center [1147, 547] width 10 height 10
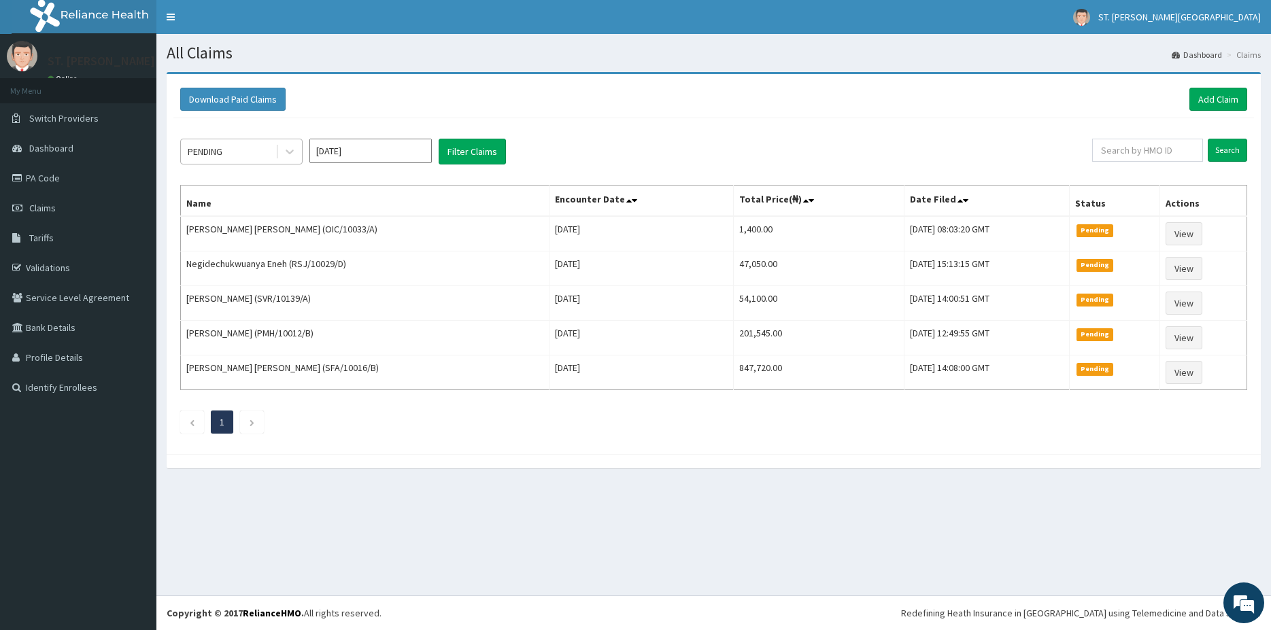
drag, startPoint x: 236, startPoint y: 150, endPoint x: 234, endPoint y: 165, distance: 15.1
click at [235, 150] on div "PENDING" at bounding box center [228, 152] width 95 height 22
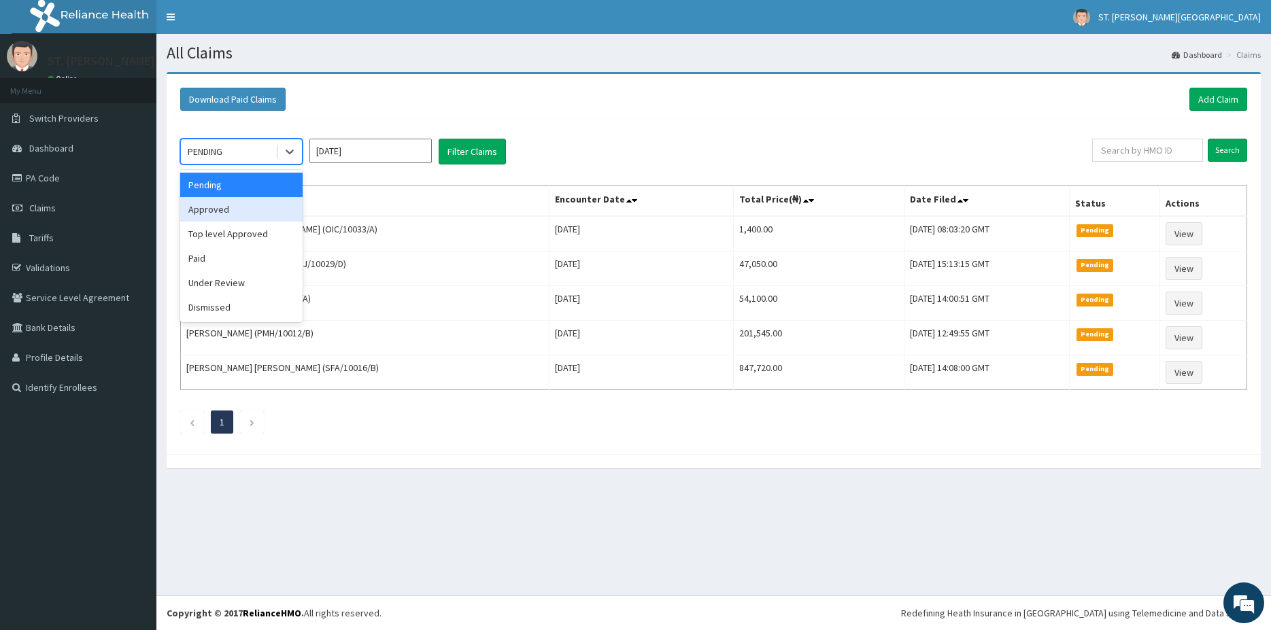
click at [231, 213] on div "Approved" at bounding box center [241, 209] width 122 height 24
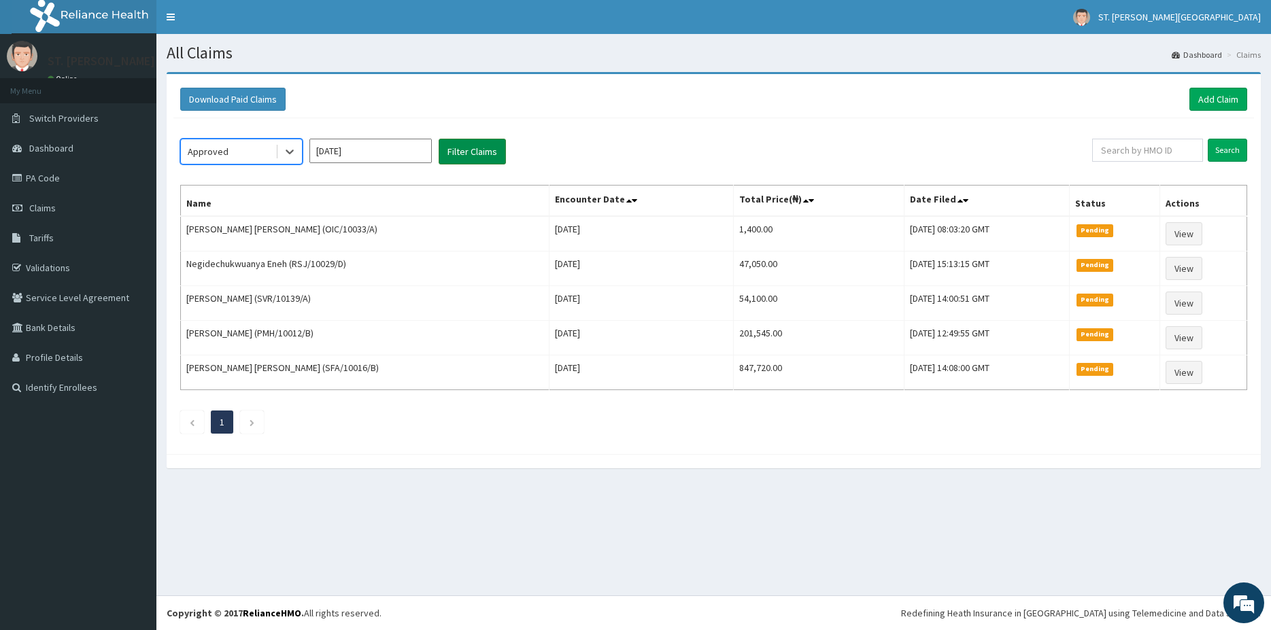
click at [472, 156] on button "Filter Claims" at bounding box center [472, 152] width 67 height 26
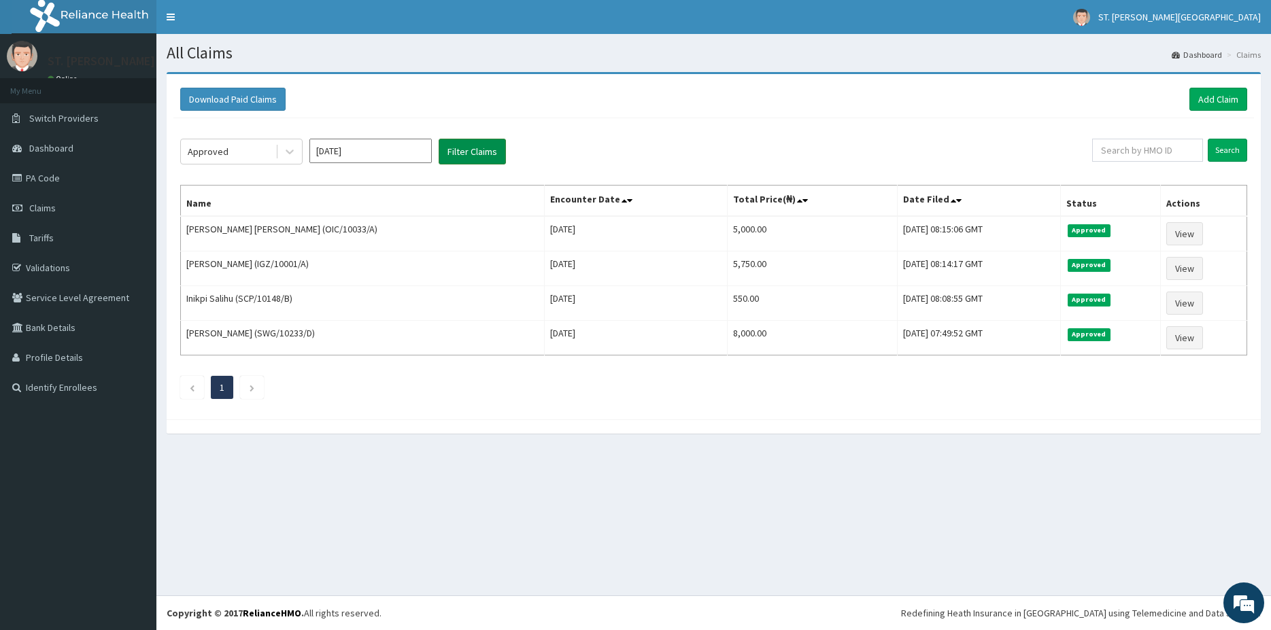
click at [469, 155] on button "Filter Claims" at bounding box center [472, 152] width 67 height 26
click at [474, 154] on button "Filter Claims" at bounding box center [472, 152] width 67 height 26
click at [477, 149] on button "Filter Claims" at bounding box center [472, 152] width 67 height 26
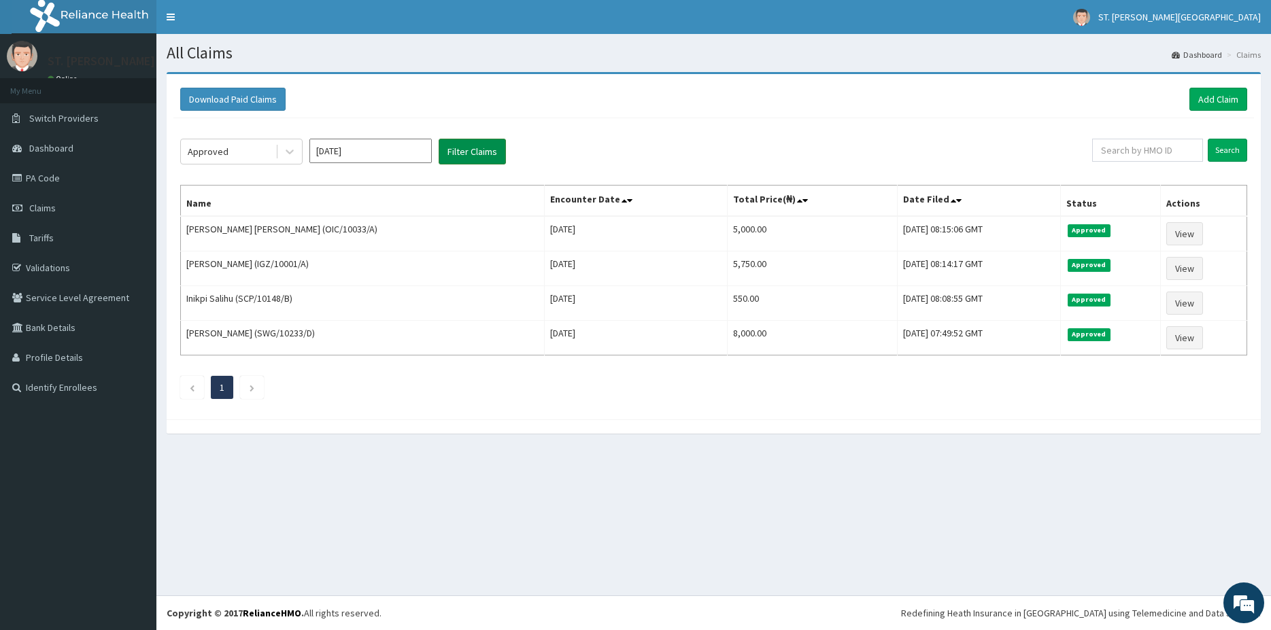
click at [476, 146] on button "Filter Claims" at bounding box center [472, 152] width 67 height 26
click at [66, 220] on link "Claims" at bounding box center [78, 208] width 156 height 30
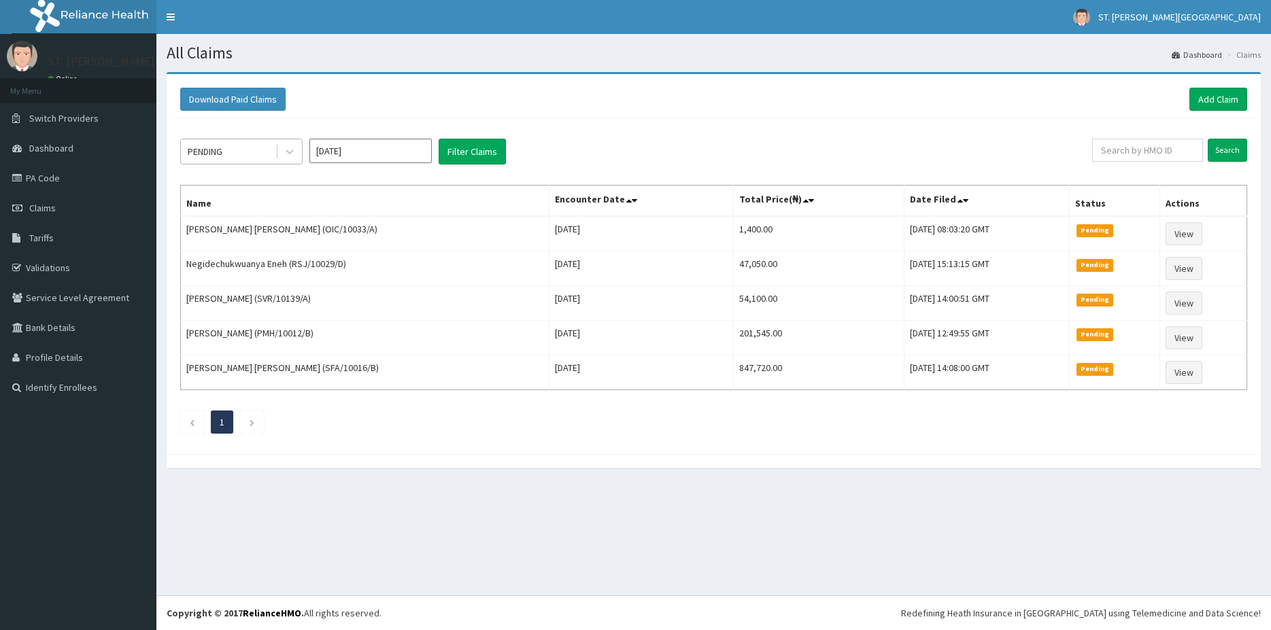
drag, startPoint x: 231, startPoint y: 147, endPoint x: 218, endPoint y: 155, distance: 15.3
click at [228, 147] on div "PENDING" at bounding box center [228, 152] width 95 height 22
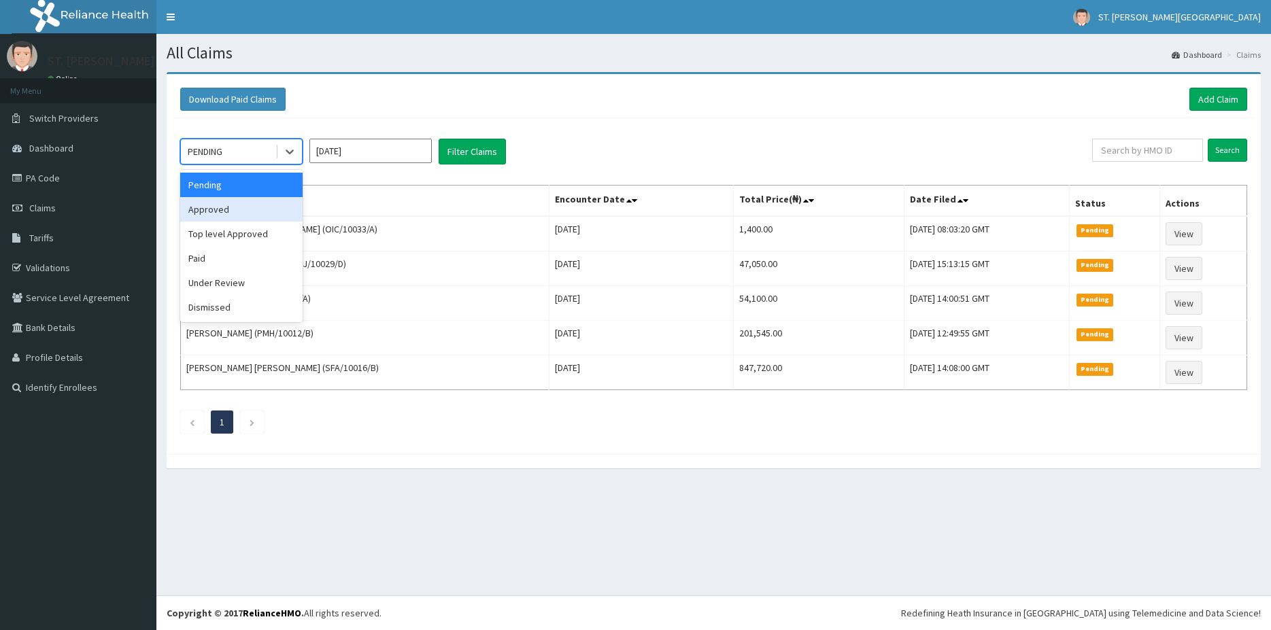
click at [223, 214] on div "Approved" at bounding box center [241, 209] width 122 height 24
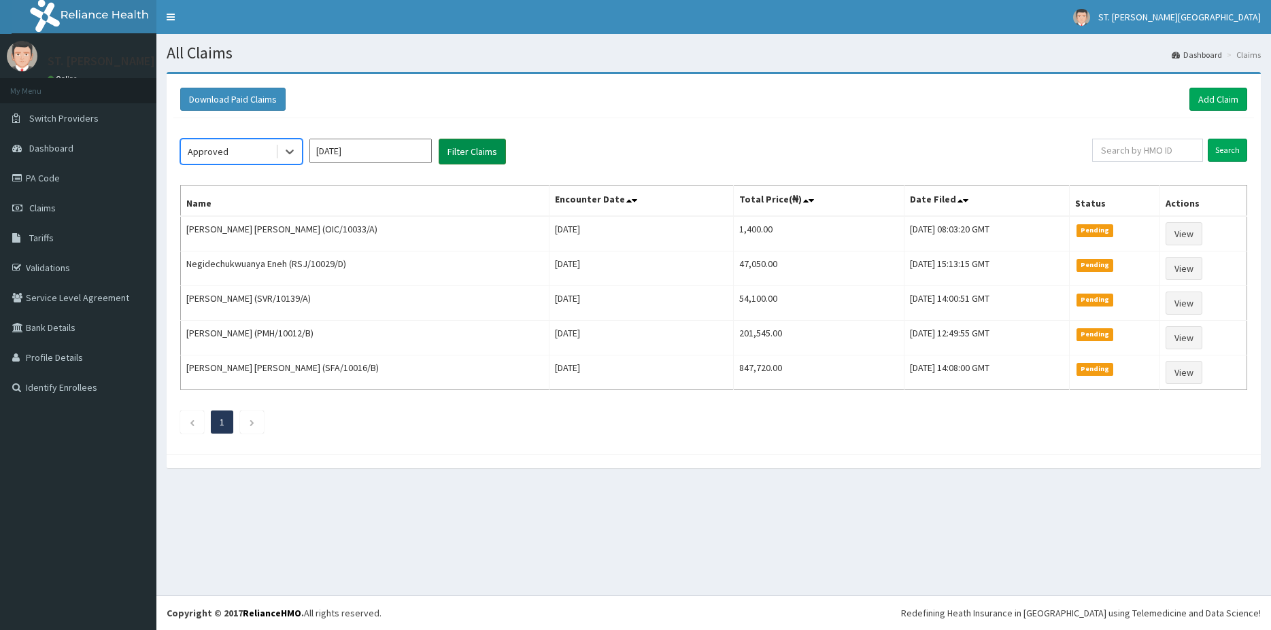
click at [487, 150] on button "Filter Claims" at bounding box center [472, 152] width 67 height 26
click at [466, 160] on button "Filter Claims" at bounding box center [472, 152] width 67 height 26
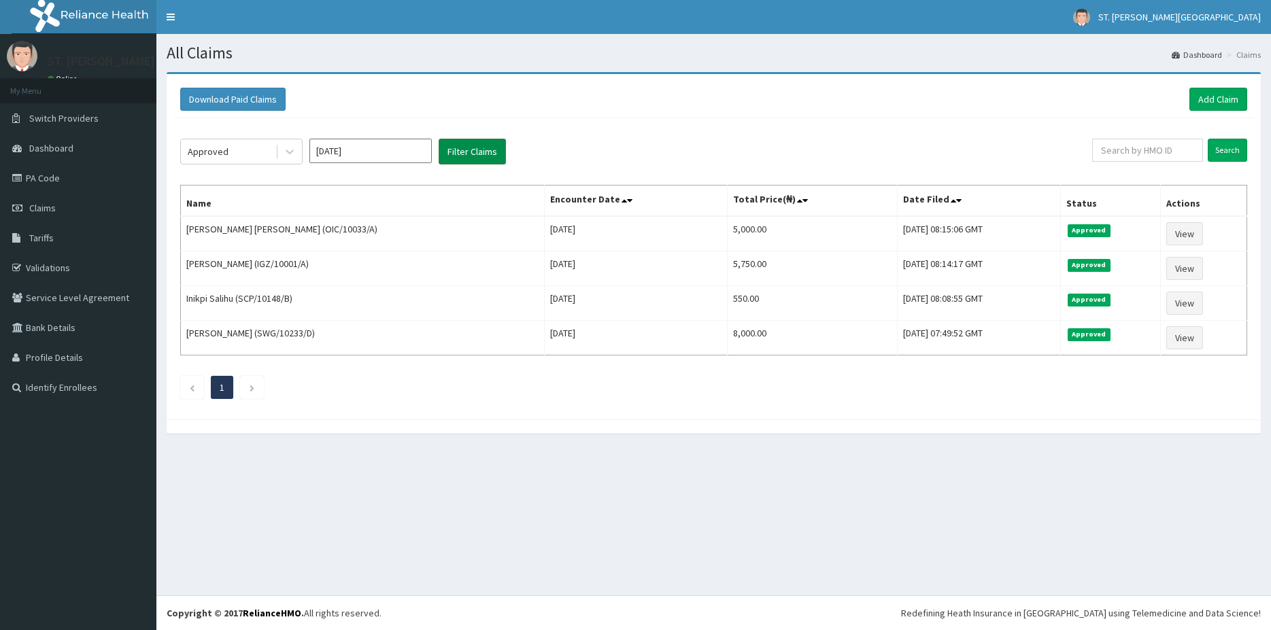
click at [466, 160] on button "Filter Claims" at bounding box center [472, 152] width 67 height 26
click at [80, 209] on link "Claims" at bounding box center [78, 208] width 156 height 30
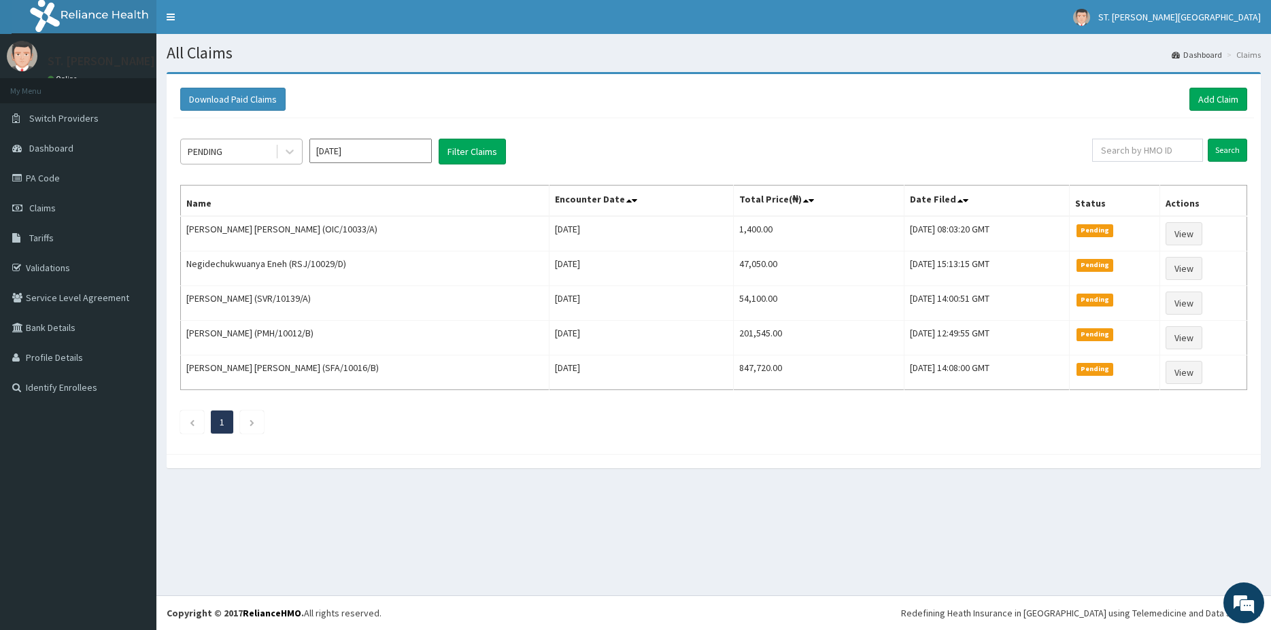
click at [267, 153] on div "PENDING" at bounding box center [228, 152] width 95 height 22
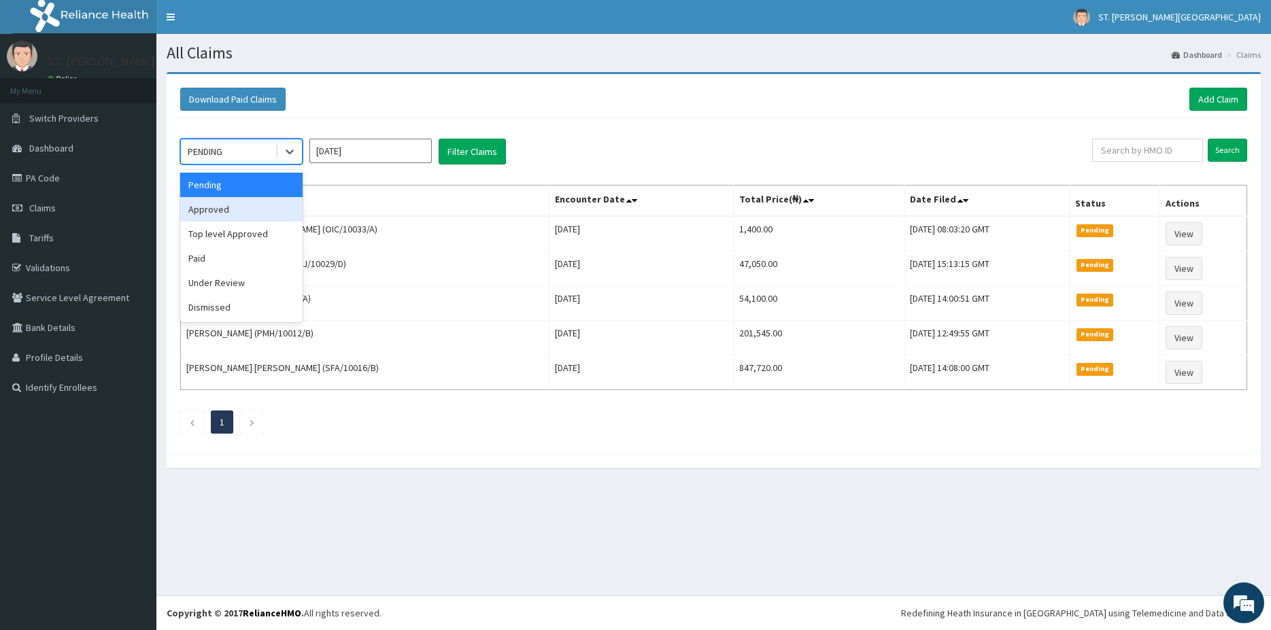
click at [227, 214] on div "Approved" at bounding box center [241, 209] width 122 height 24
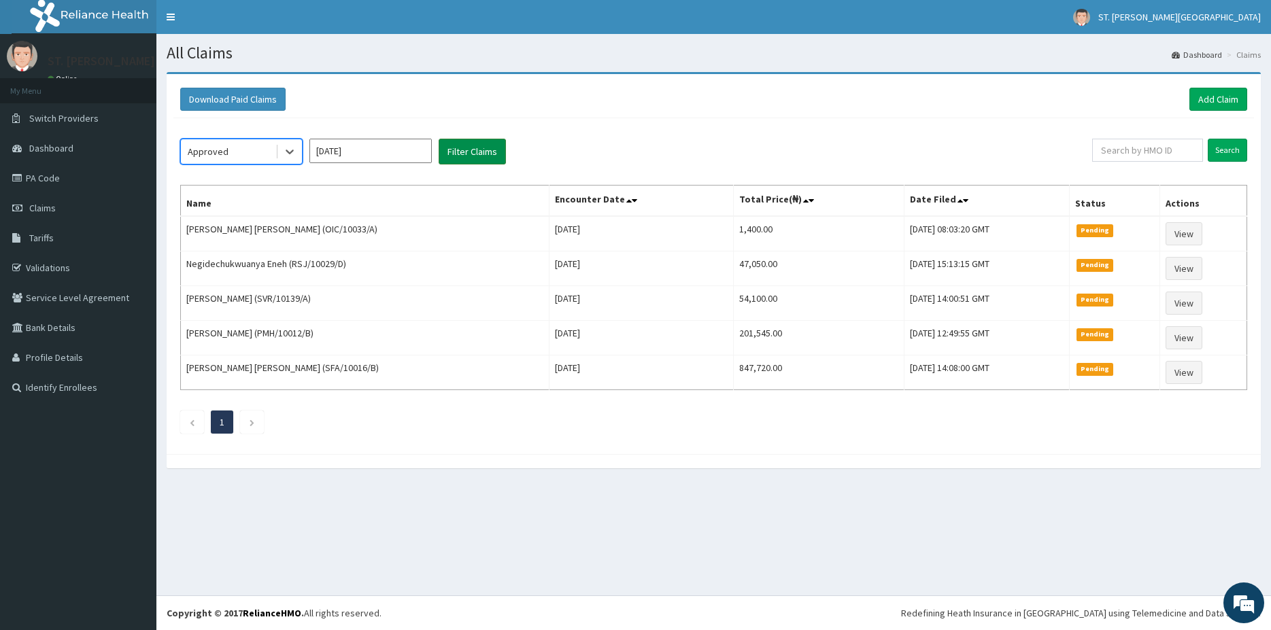
click at [470, 146] on button "Filter Claims" at bounding box center [472, 152] width 67 height 26
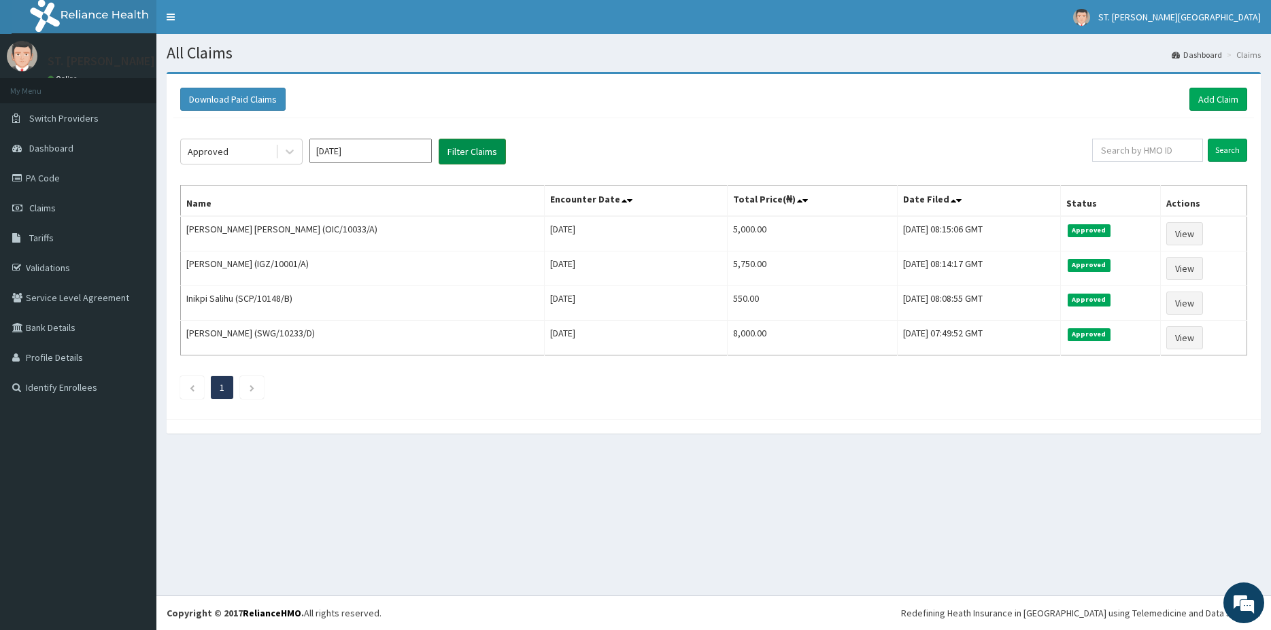
click at [470, 146] on button "Filter Claims" at bounding box center [472, 152] width 67 height 26
click at [1127, 146] on input "text" at bounding box center [1147, 150] width 111 height 23
paste input "NML/10003/A"
type input "NML/10003/A"
click at [1229, 149] on input "Search" at bounding box center [1227, 150] width 39 height 23
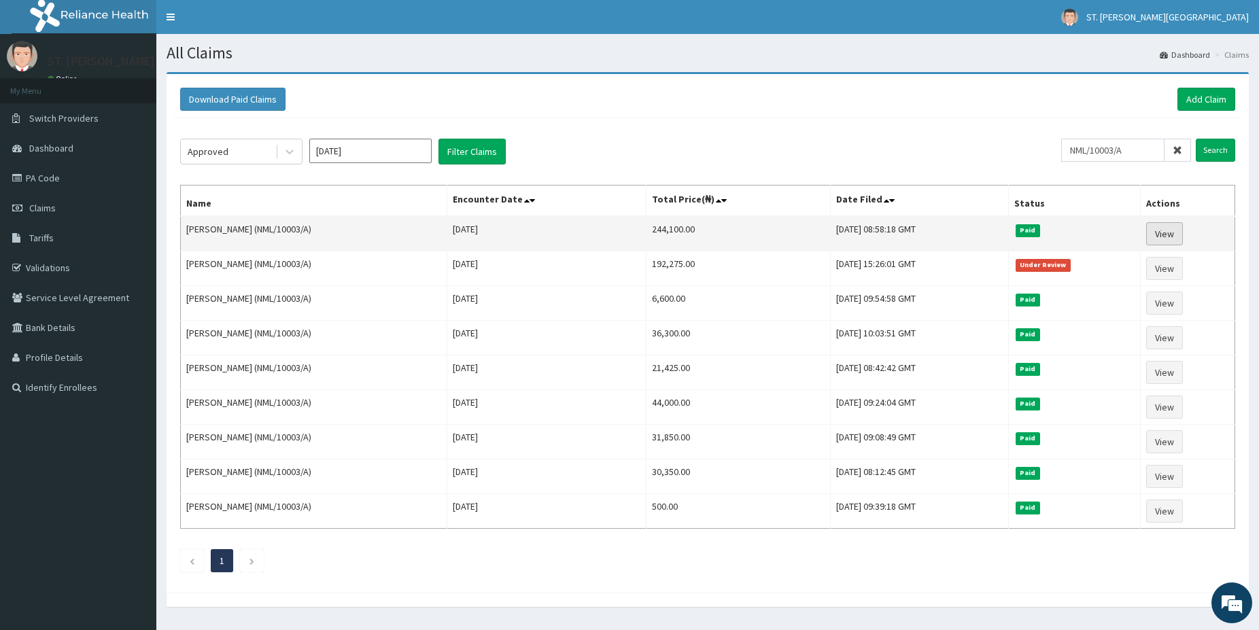
click at [1171, 234] on link "View" at bounding box center [1165, 233] width 37 height 23
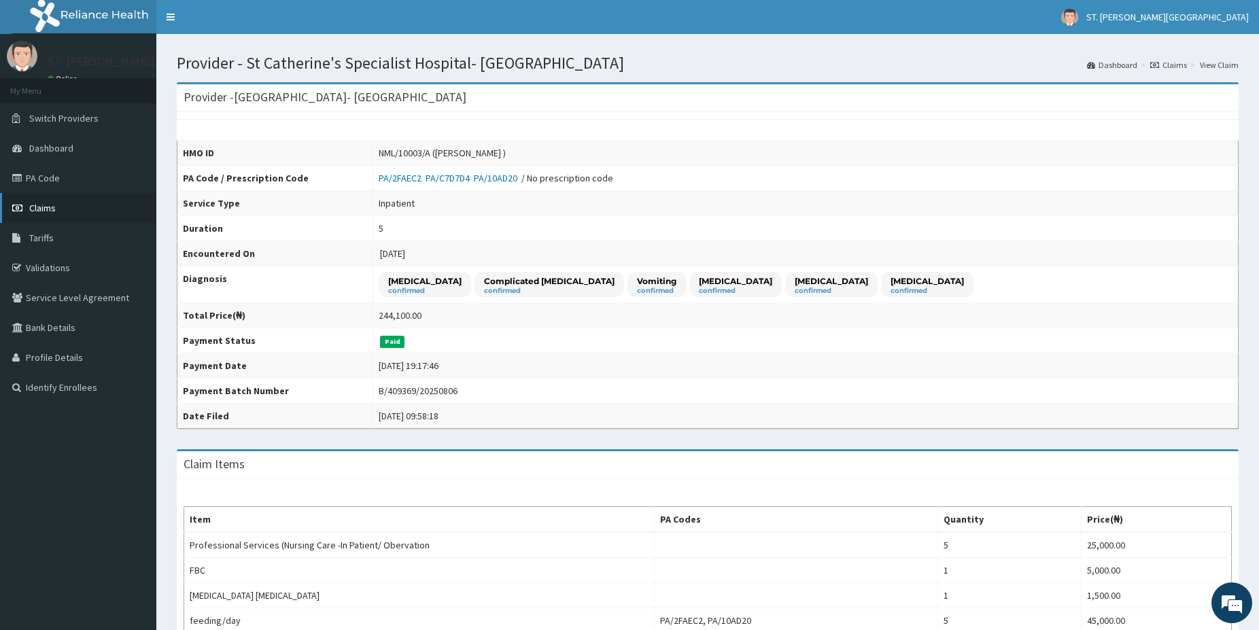
click at [50, 204] on span "Claims" at bounding box center [42, 208] width 27 height 12
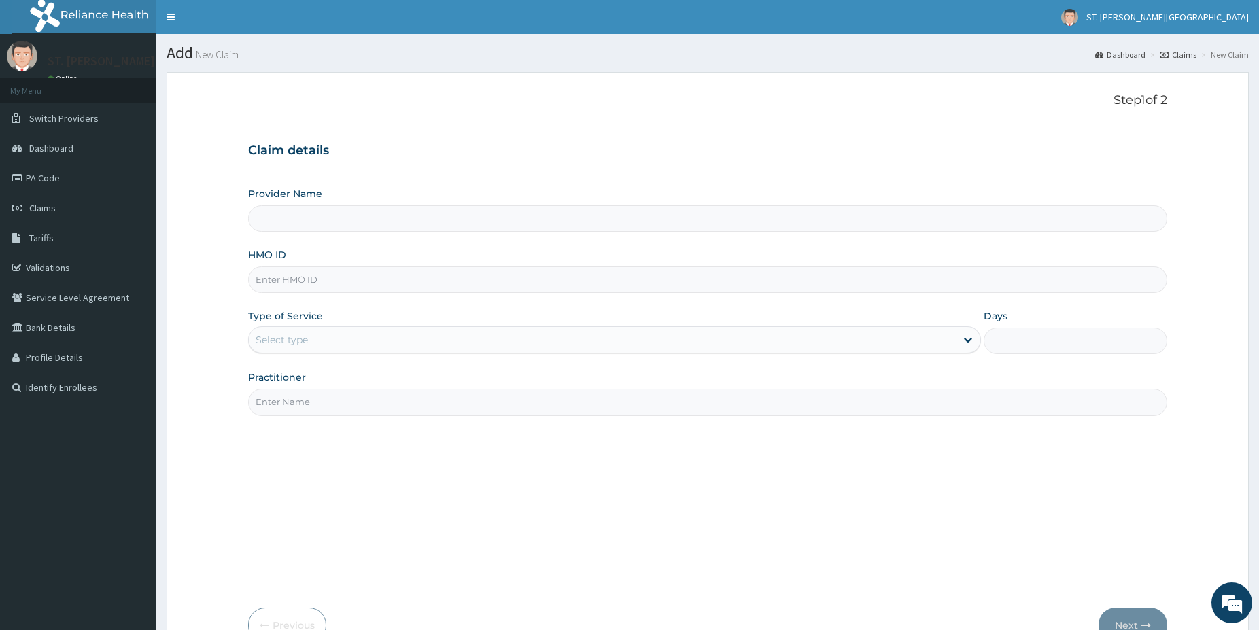
click at [337, 285] on input "HMO ID" at bounding box center [707, 280] width 919 height 27
type input "[GEOGRAPHIC_DATA]- [GEOGRAPHIC_DATA]"
paste input "NML/10003/A"
type input "NML/10003/A"
click at [330, 339] on div "Select type" at bounding box center [602, 340] width 707 height 22
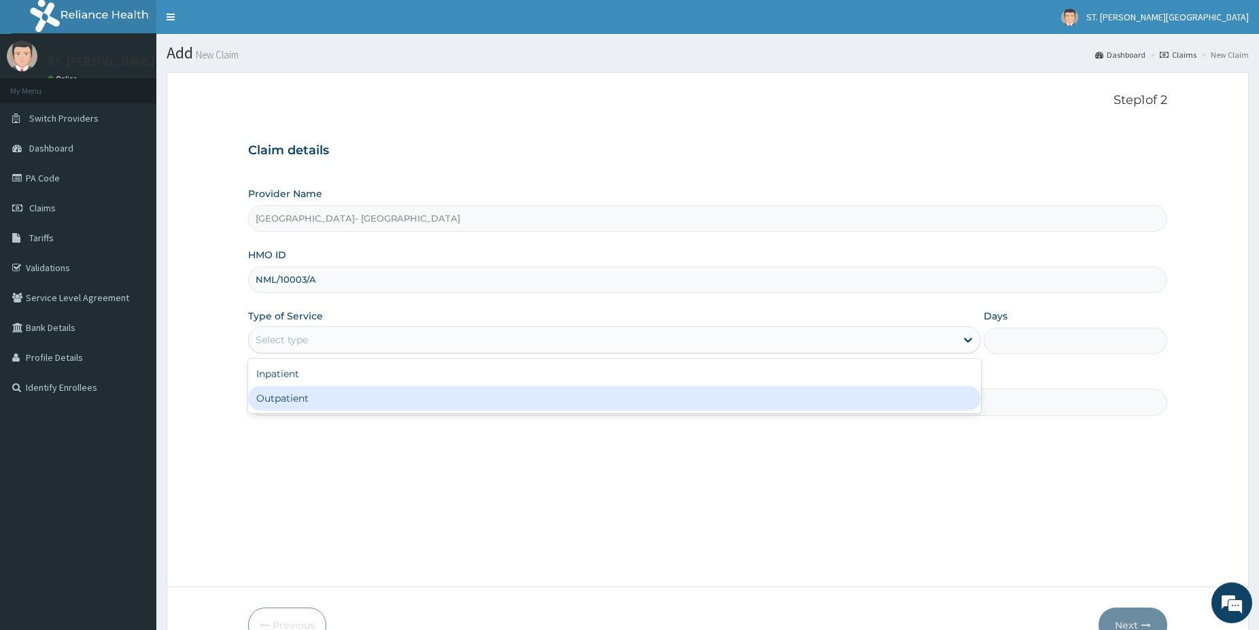
click at [356, 400] on div "Outpatient" at bounding box center [614, 398] width 733 height 24
type input "1"
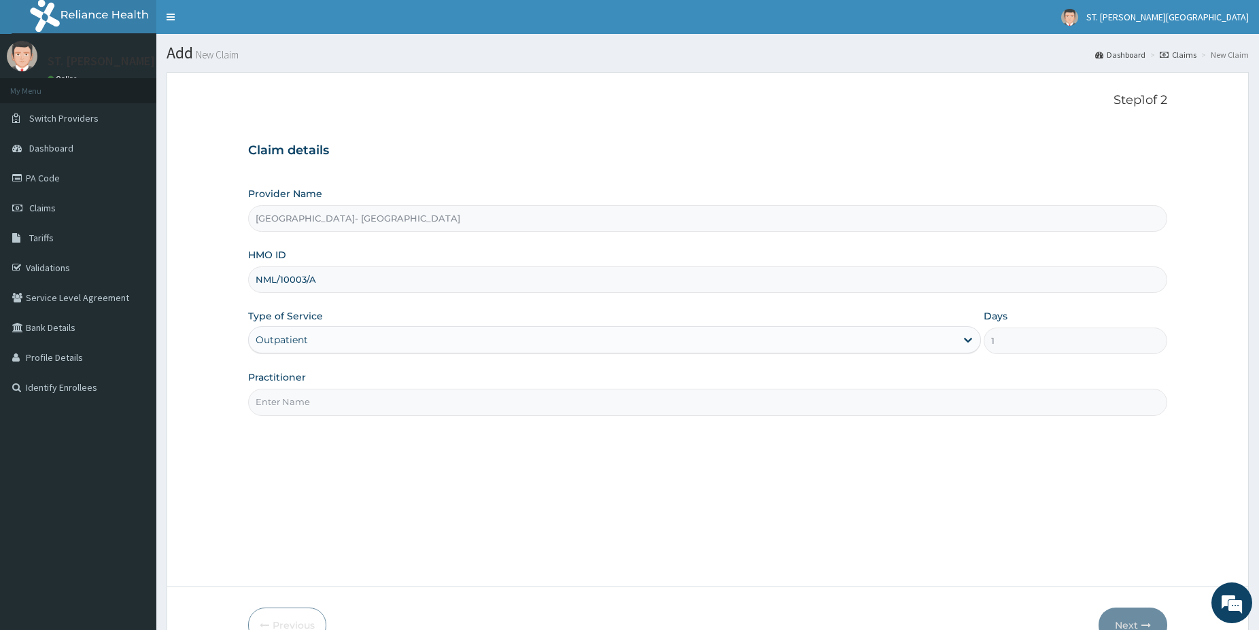
click at [331, 402] on input "Practitioner" at bounding box center [707, 402] width 919 height 27
type input "N"
type input "LINDA"
click at [1127, 618] on button "Next" at bounding box center [1133, 625] width 69 height 35
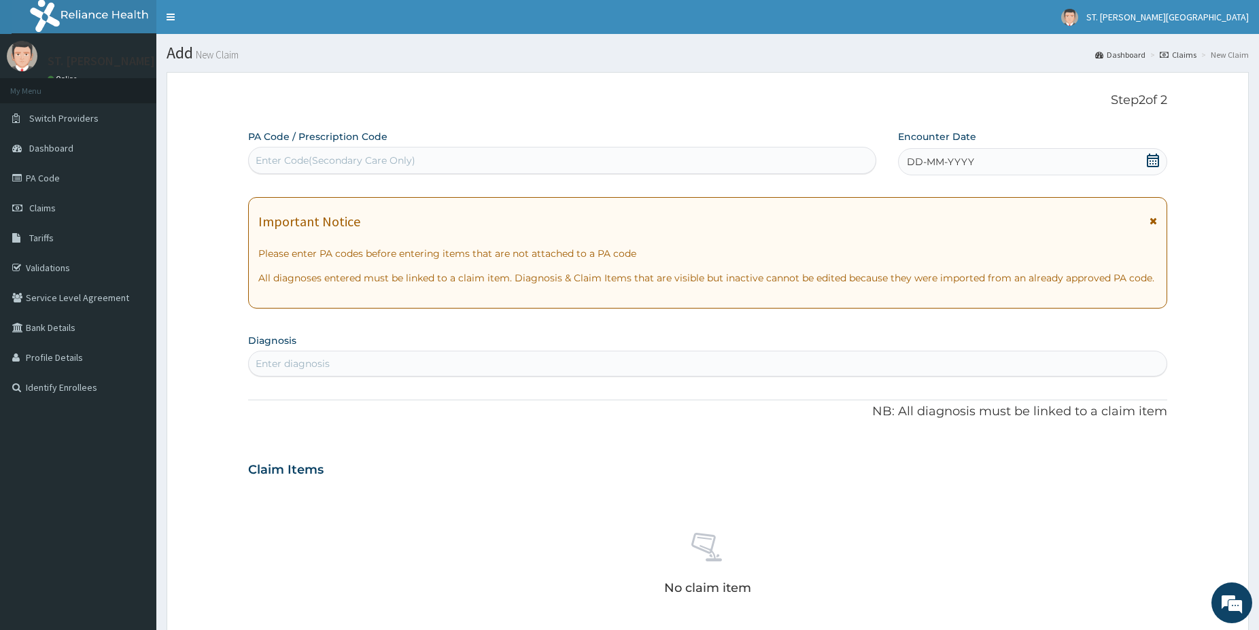
click at [480, 171] on div "Enter Code(Secondary Care Only)" at bounding box center [562, 161] width 627 height 22
paste input "PA/2F9643"
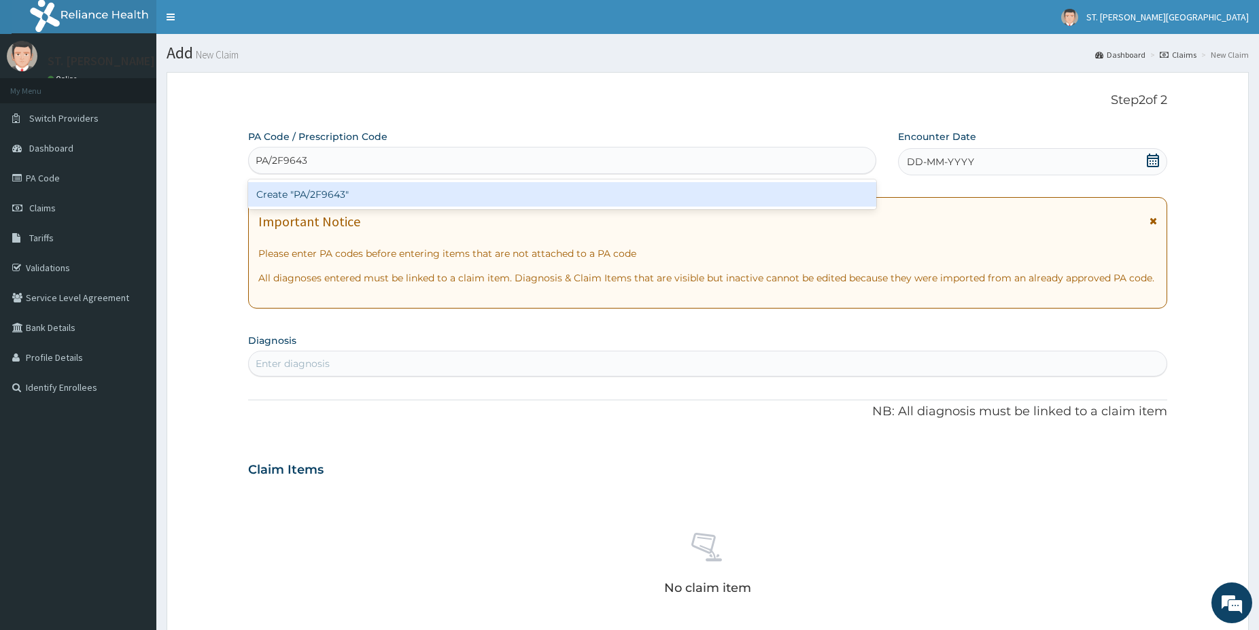
type input "PA/2F9643"
click at [313, 199] on div "Create "PA/2F9643"" at bounding box center [562, 194] width 628 height 24
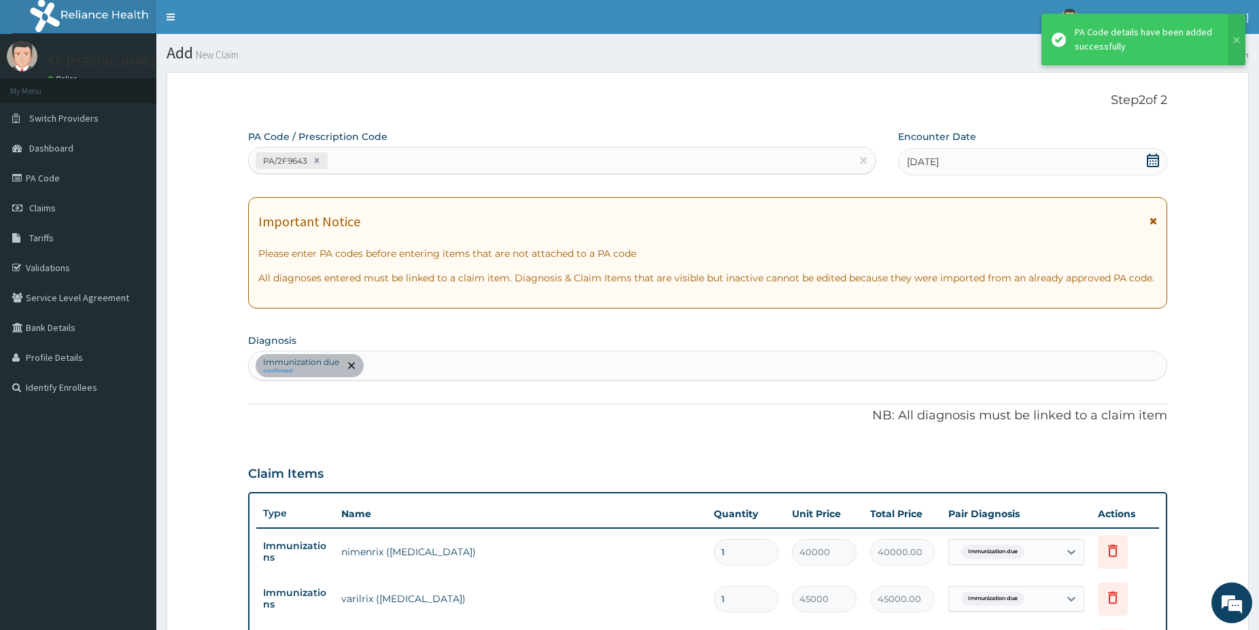
scroll to position [331, 0]
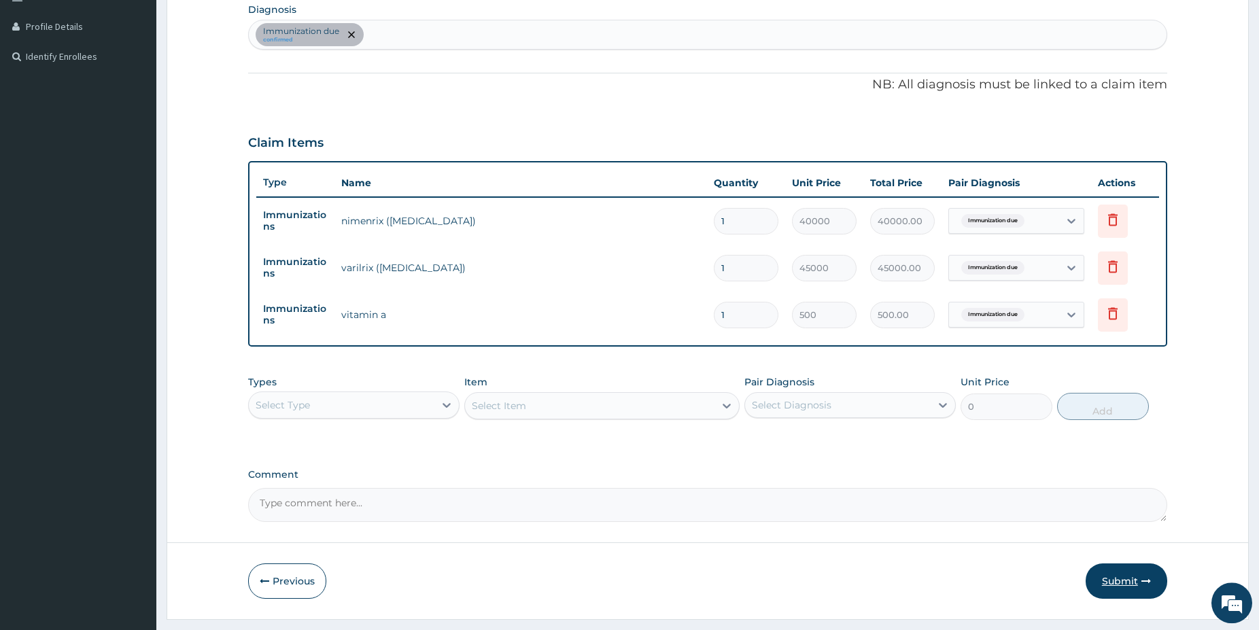
click at [1132, 579] on button "Submit" at bounding box center [1127, 581] width 82 height 35
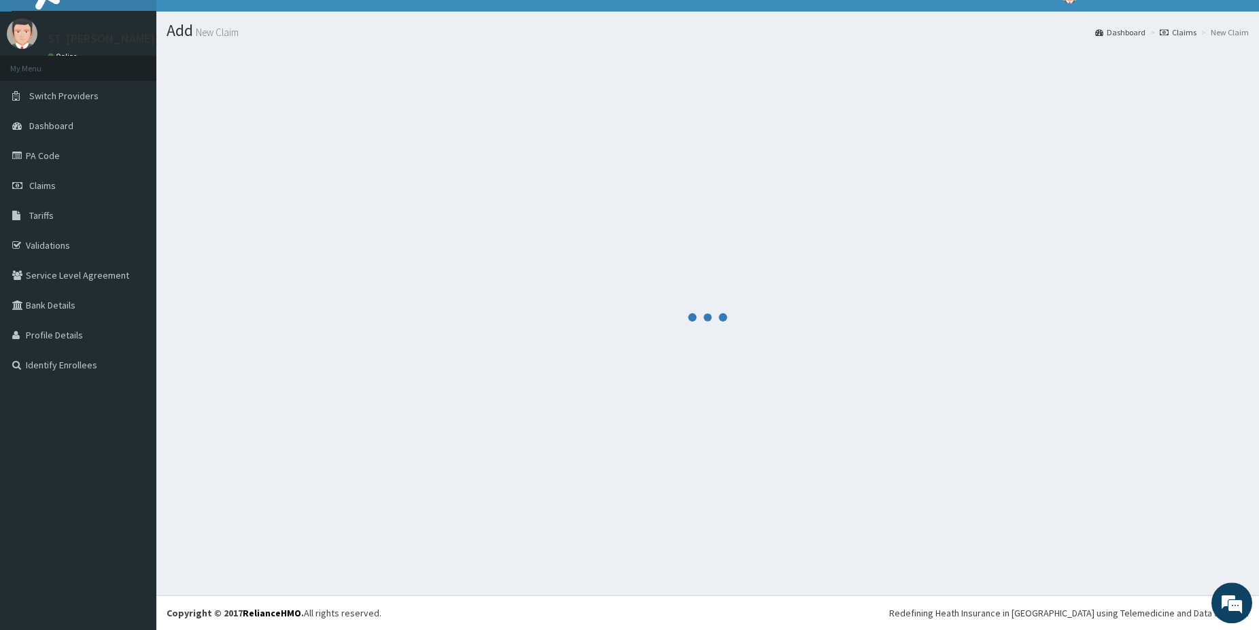
scroll to position [22, 0]
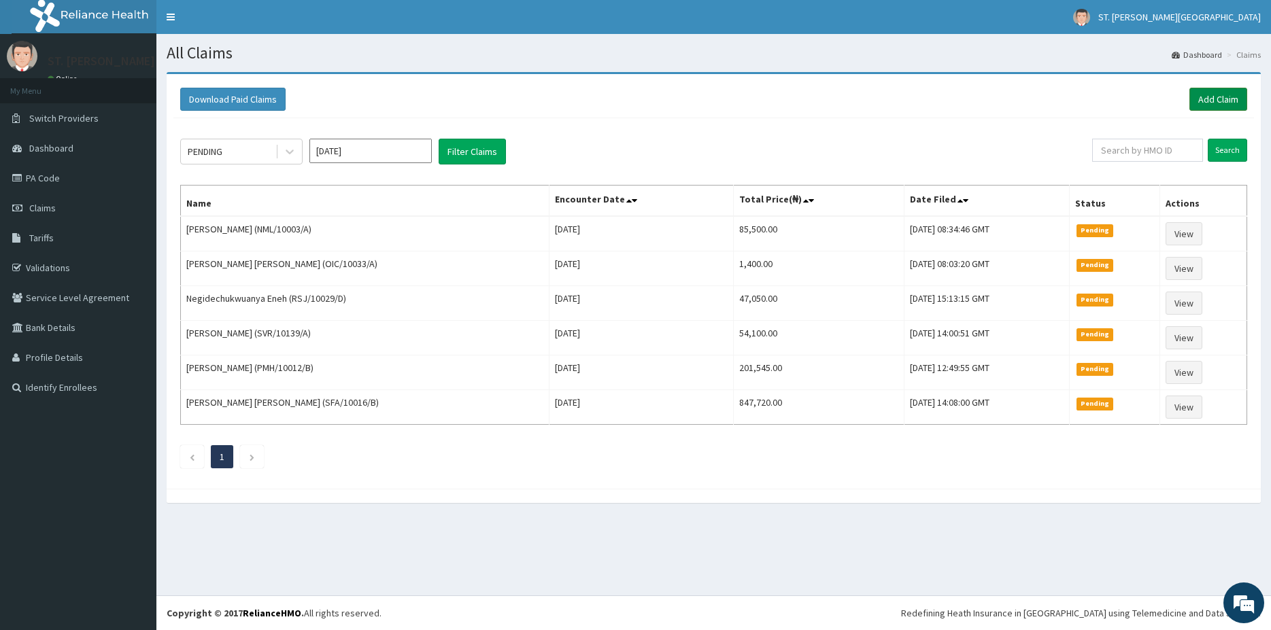
click at [1213, 103] on link "Add Claim" at bounding box center [1218, 99] width 58 height 23
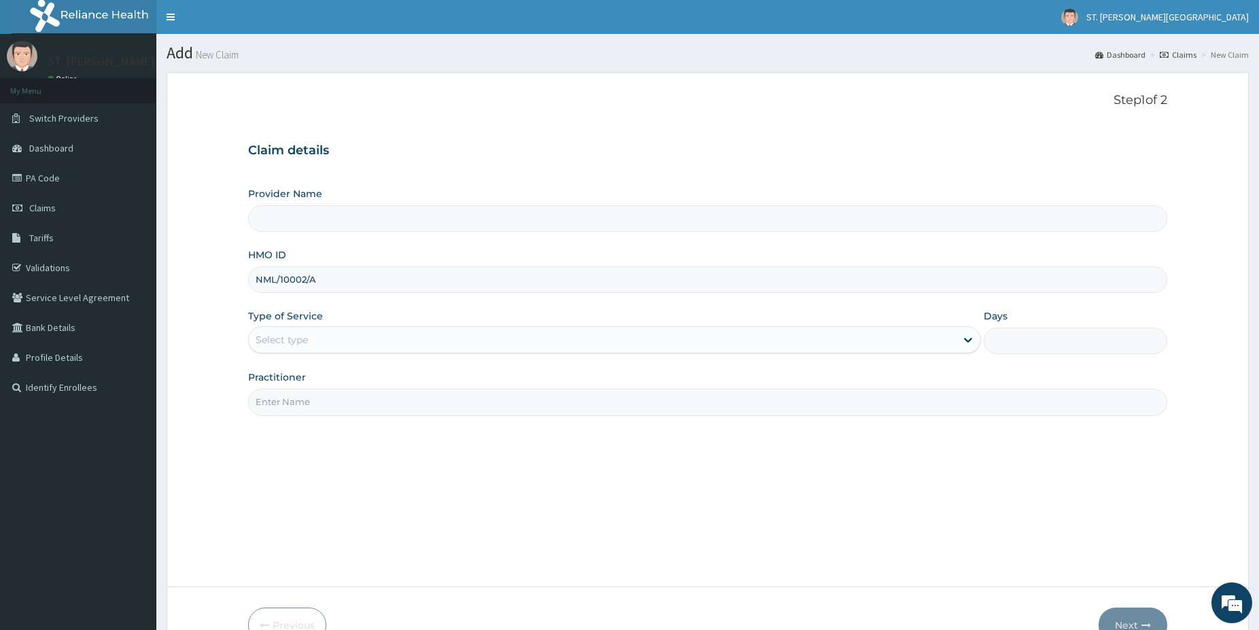
type input "NML/10002/A"
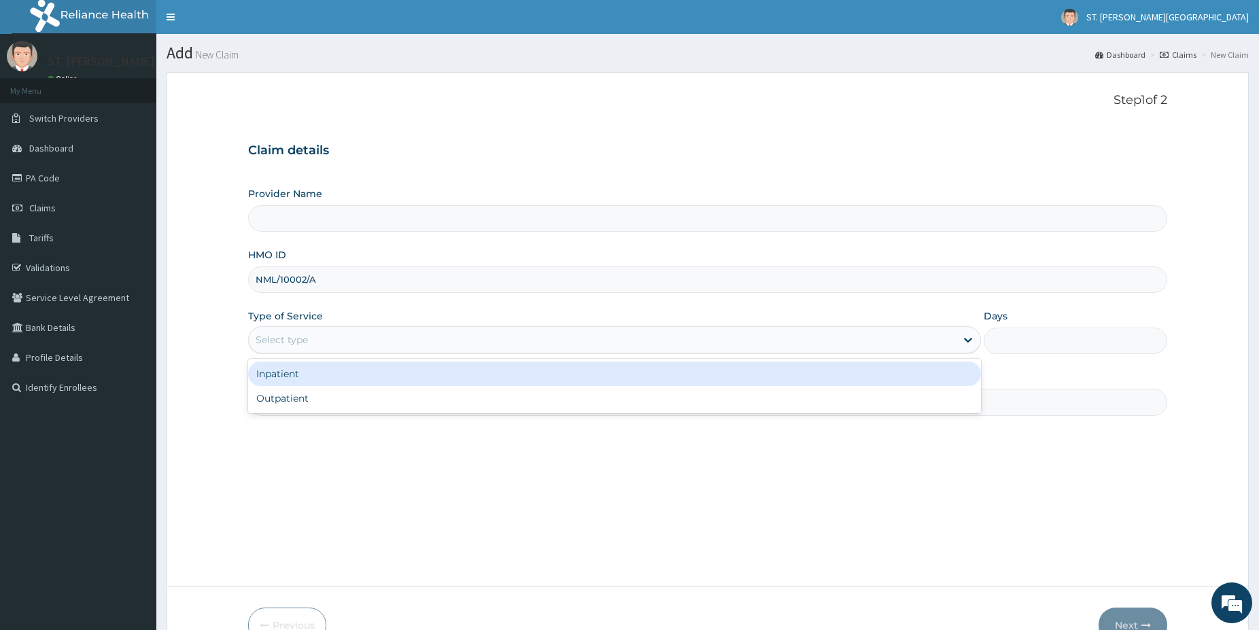
drag, startPoint x: 345, startPoint y: 339, endPoint x: 279, endPoint y: 368, distance: 71.9
click at [336, 339] on div "Select type" at bounding box center [602, 340] width 707 height 22
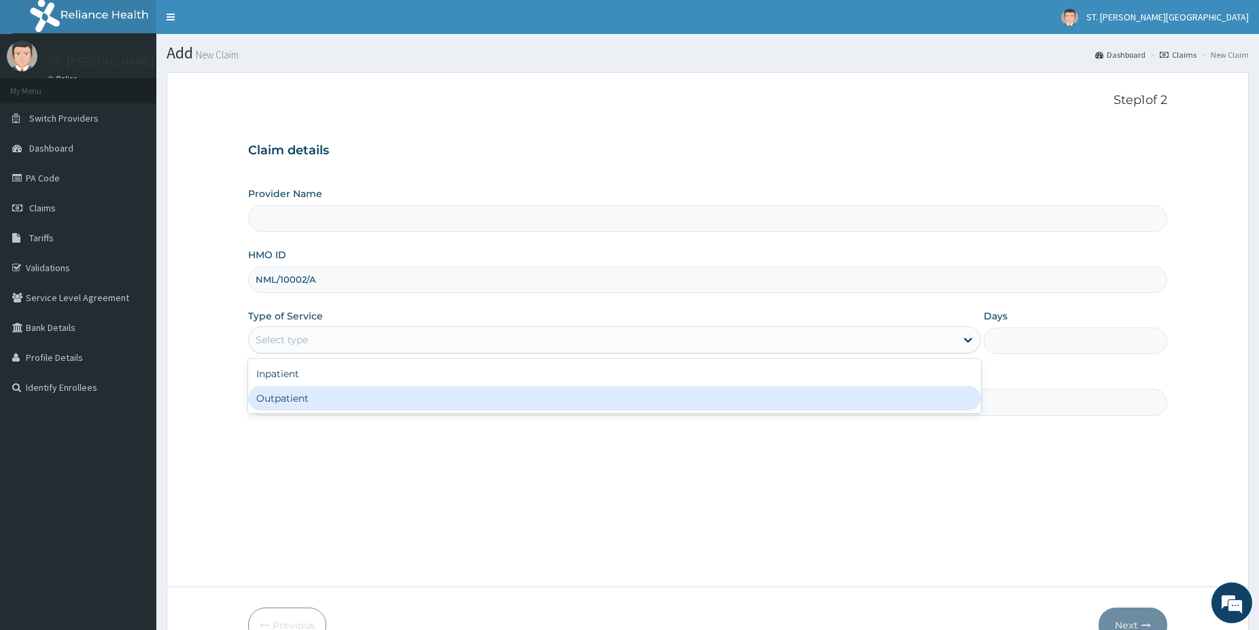
click at [286, 392] on div "Outpatient" at bounding box center [614, 398] width 733 height 24
type input "1"
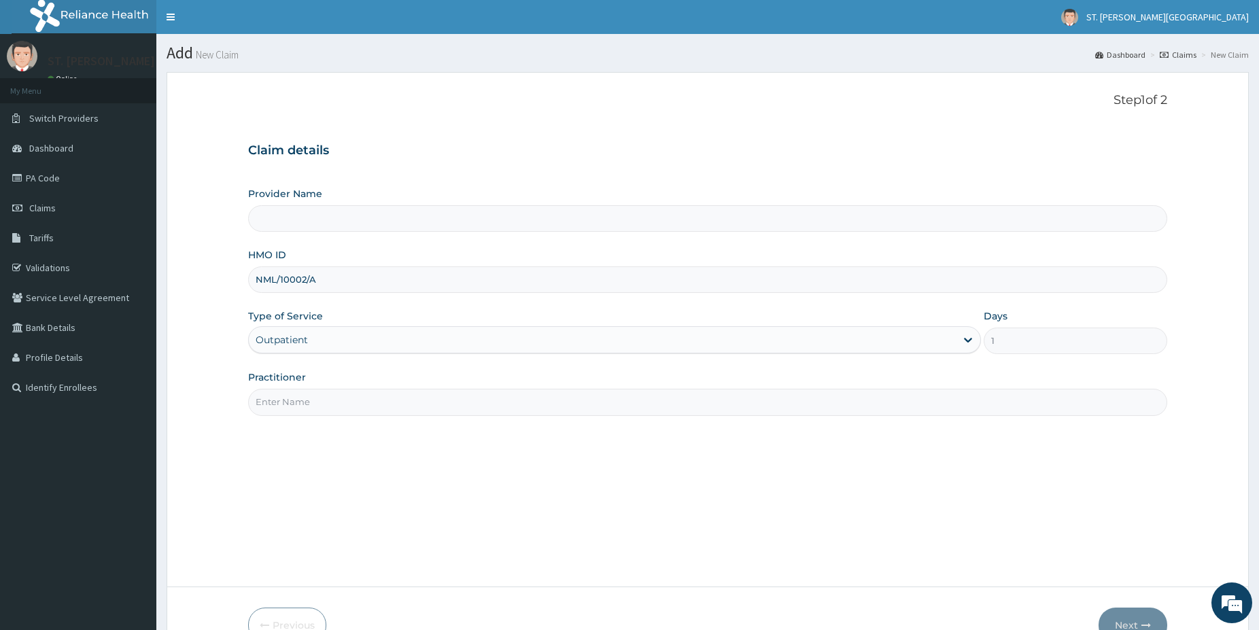
click at [286, 392] on input "Practitioner" at bounding box center [707, 402] width 919 height 27
type input "DR"
type input "St Catherine's Specialist Hospital- Abuja"
type input "DR.ANDREW"
click at [1134, 623] on button "Next" at bounding box center [1133, 625] width 69 height 35
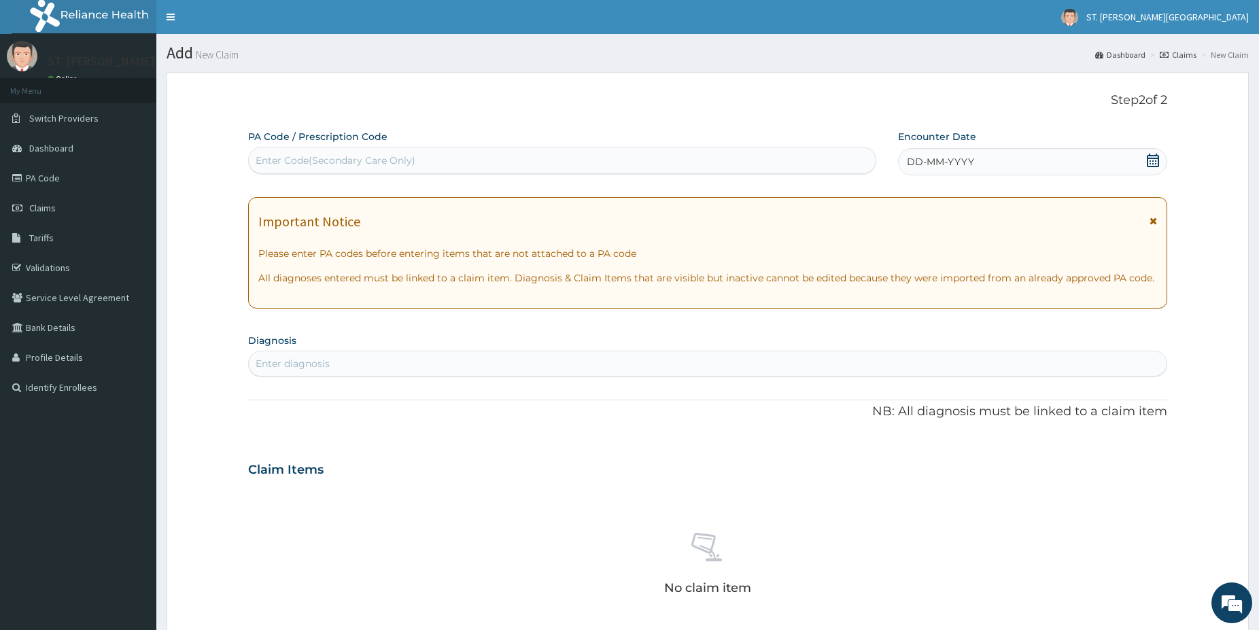
click at [411, 165] on div "Enter Code(Secondary Care Only)" at bounding box center [336, 161] width 160 height 14
paste input "PA/B35BB4"
type input "PA/B35BB4"
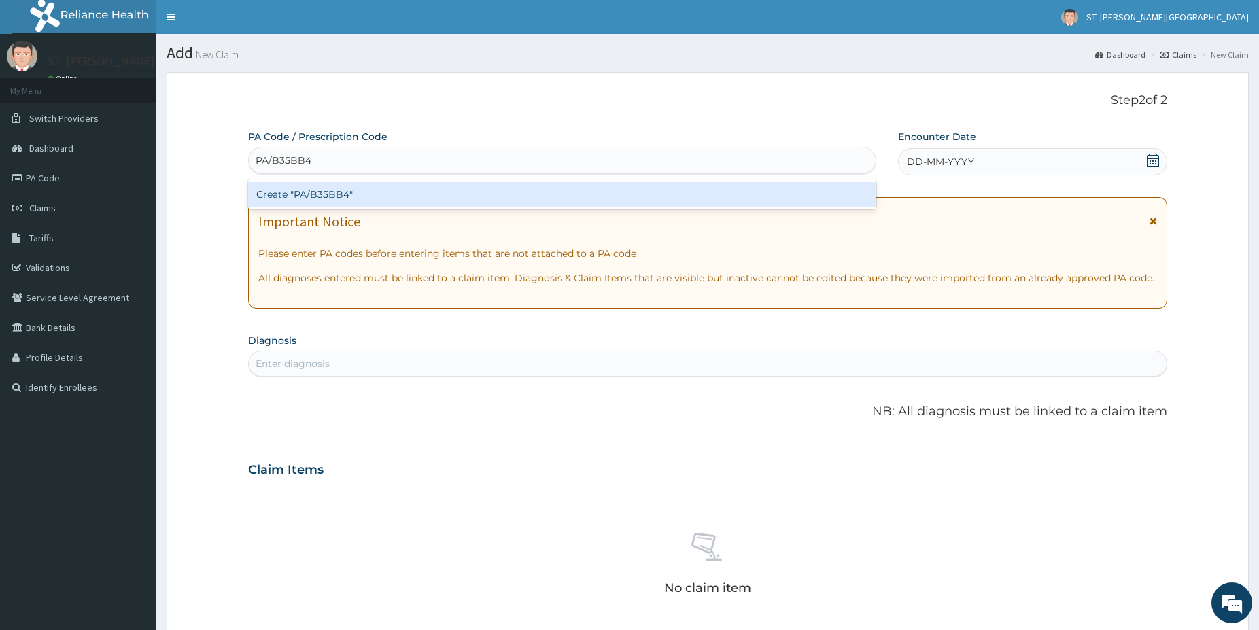
click at [384, 190] on div "Create "PA/B35BB4"" at bounding box center [562, 194] width 628 height 24
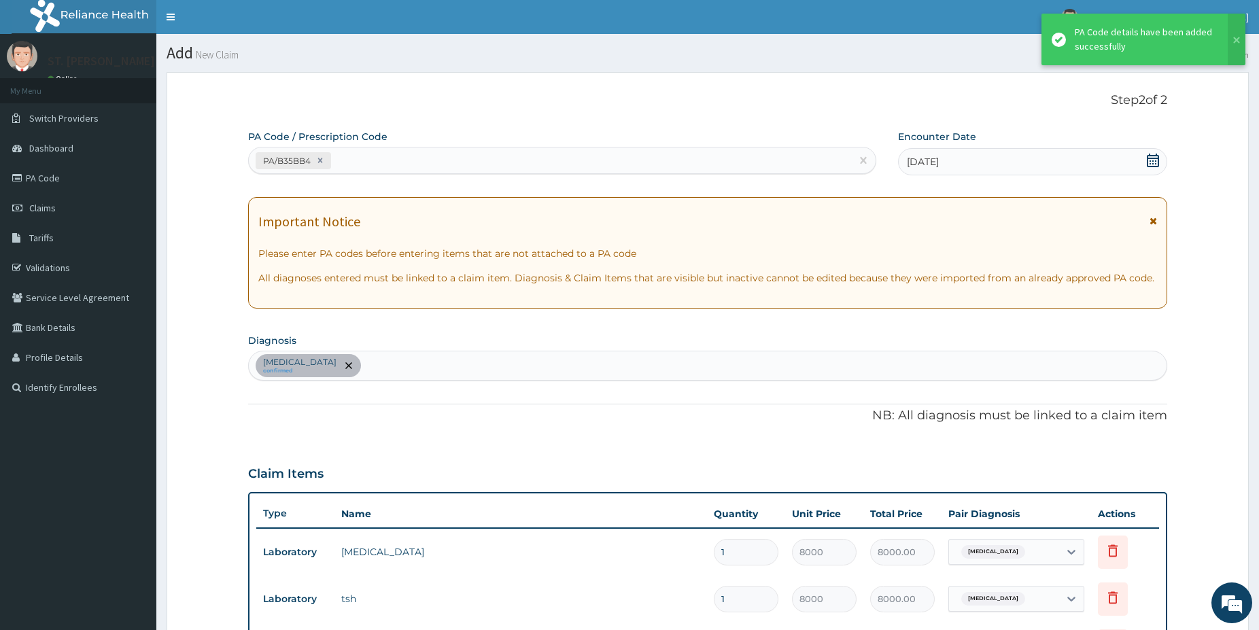
scroll to position [331, 0]
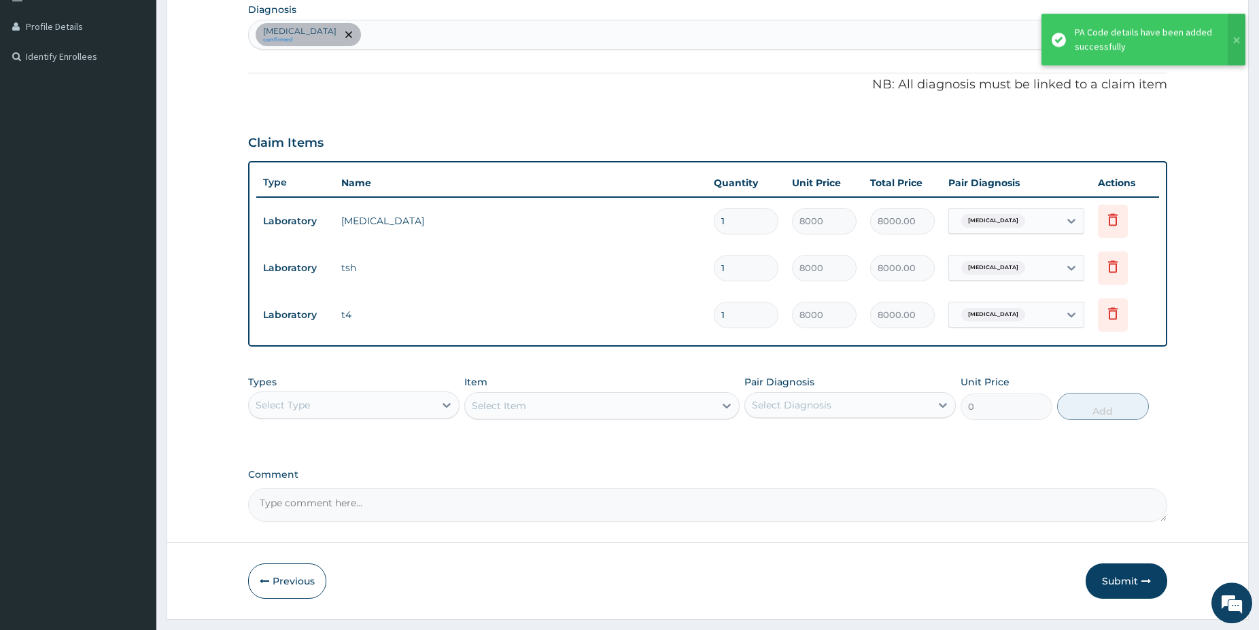
click at [381, 407] on div "Select Type" at bounding box center [342, 405] width 186 height 22
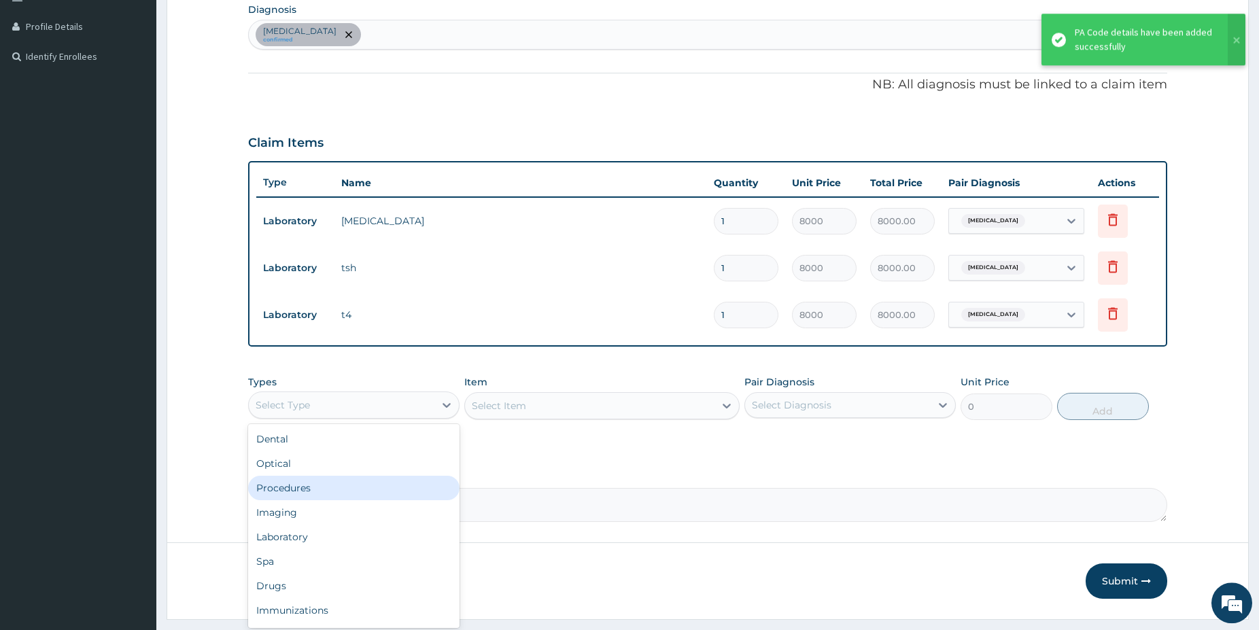
click at [311, 487] on div "Procedures" at bounding box center [353, 488] width 211 height 24
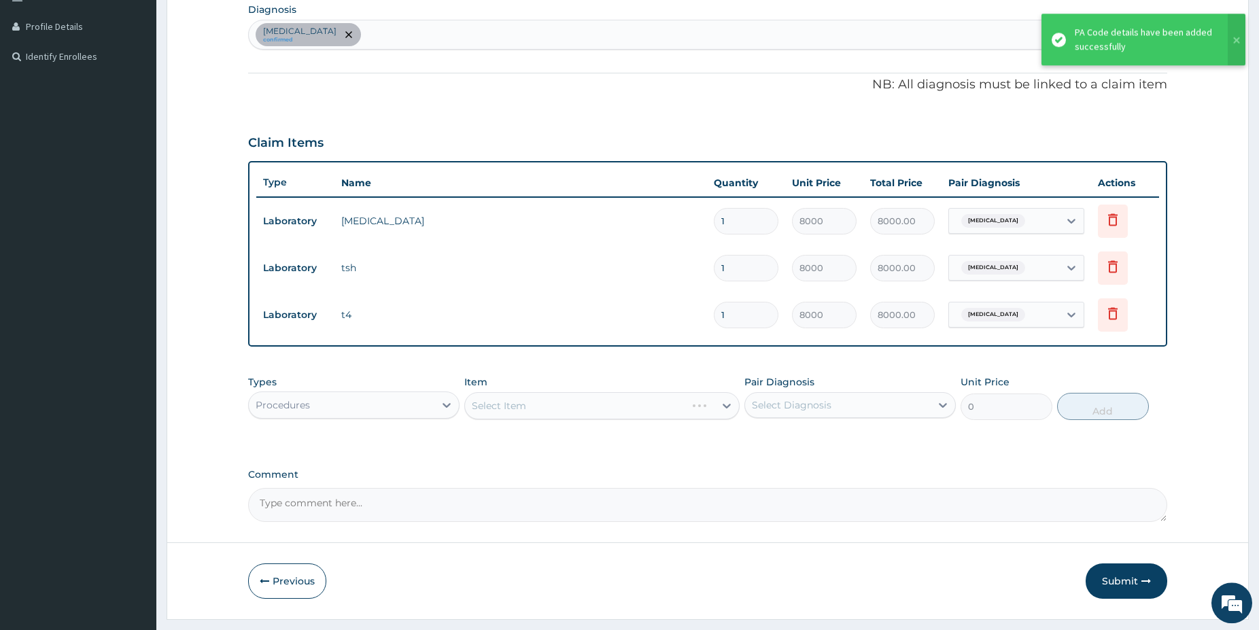
click at [577, 407] on div "Select Item" at bounding box center [601, 405] width 275 height 27
click at [386, 25] on div "Hyperthyroidism confirmed" at bounding box center [708, 34] width 918 height 29
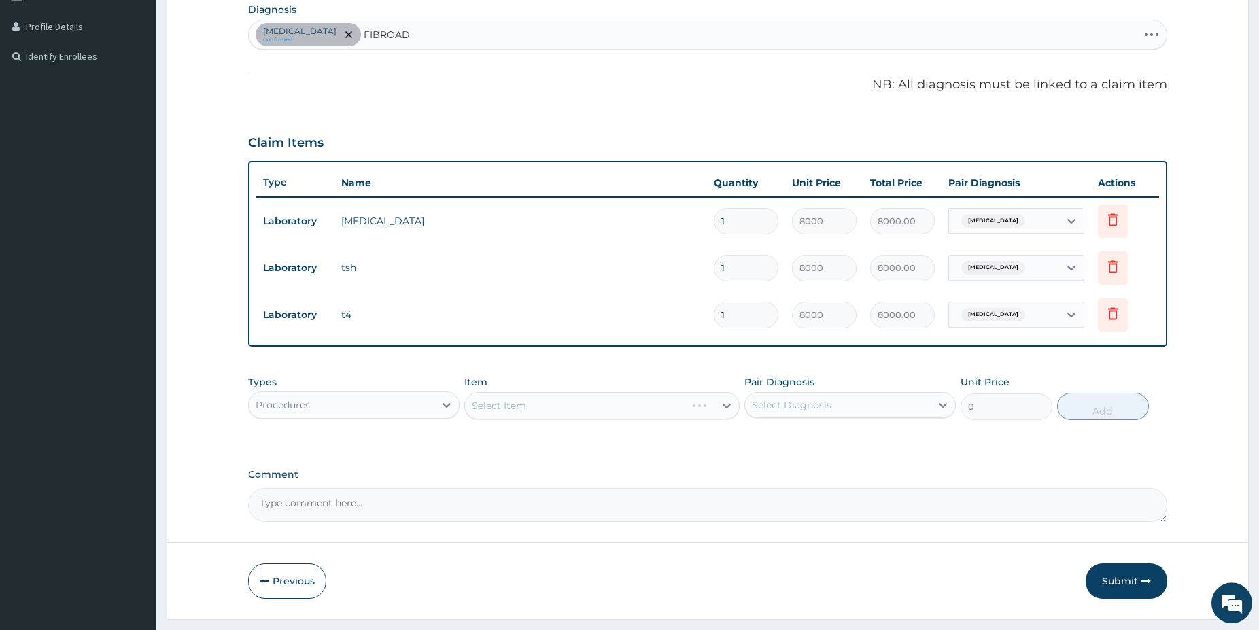
type input "FIBROADE"
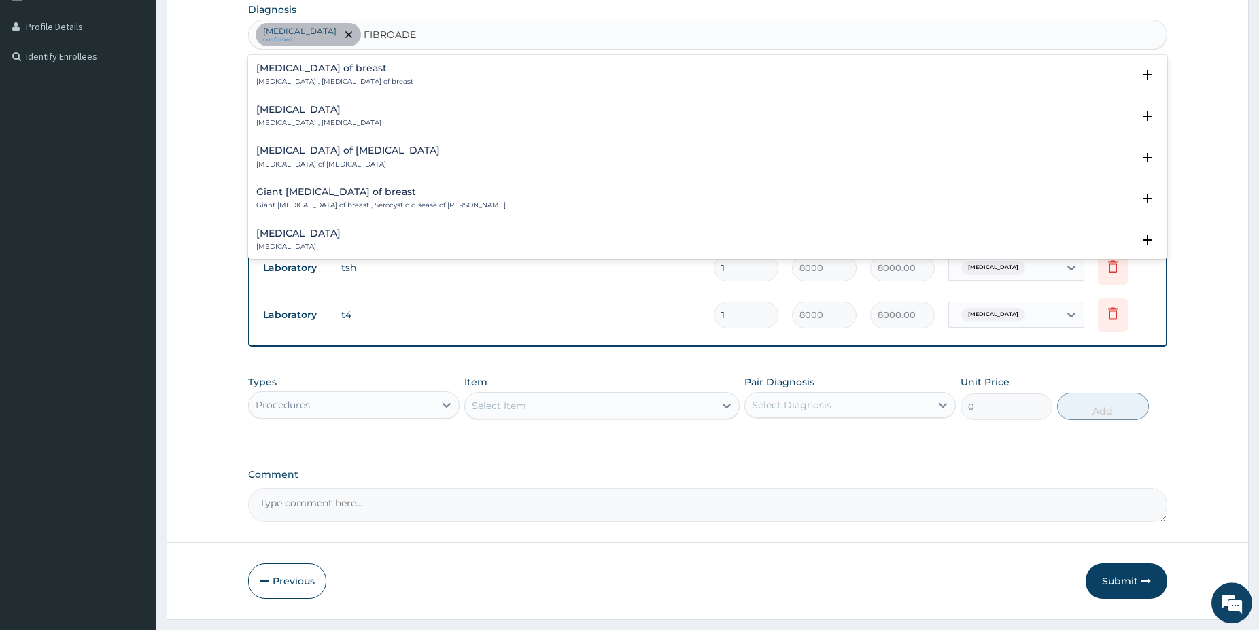
click at [278, 76] on div "Fibroadenoma of breast Breast mouse , Fibroadenoma of breast" at bounding box center [334, 75] width 157 height 24
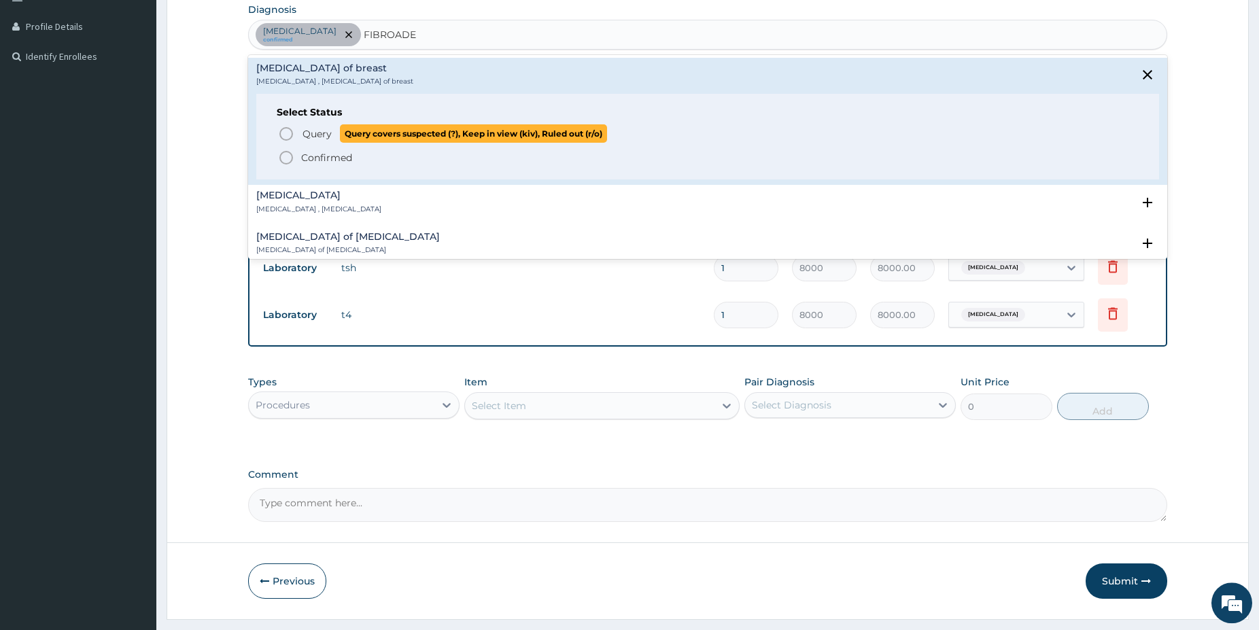
click at [288, 133] on icon "status option query" at bounding box center [286, 134] width 16 height 16
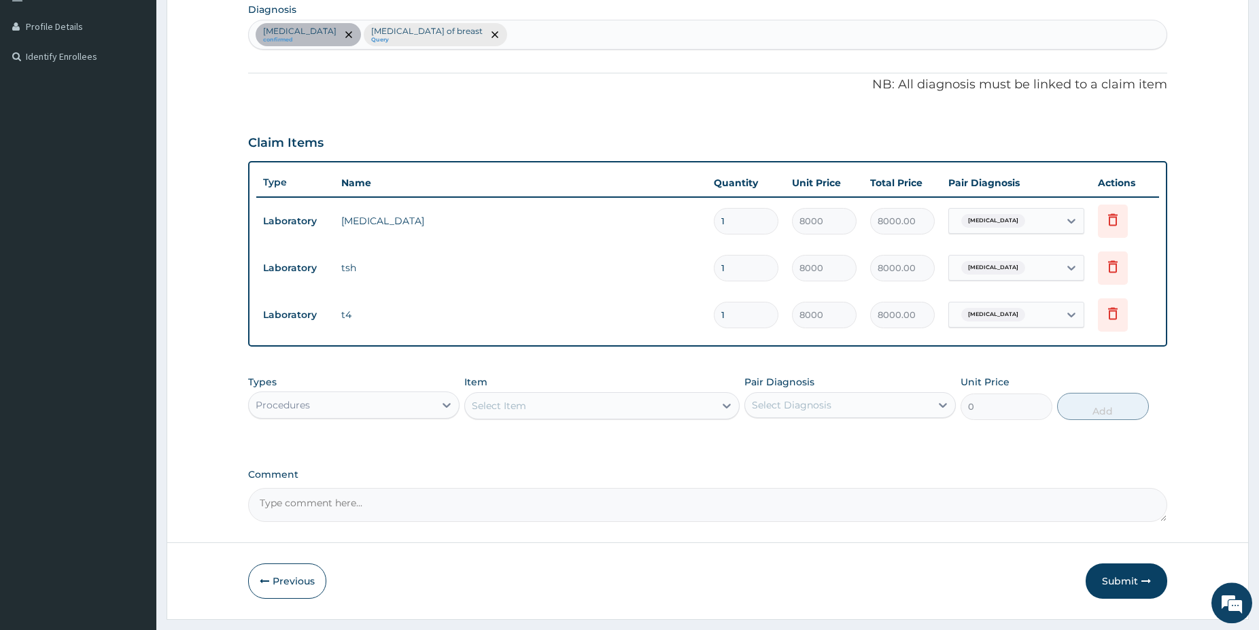
click at [571, 404] on div "Select Item" at bounding box center [590, 406] width 250 height 22
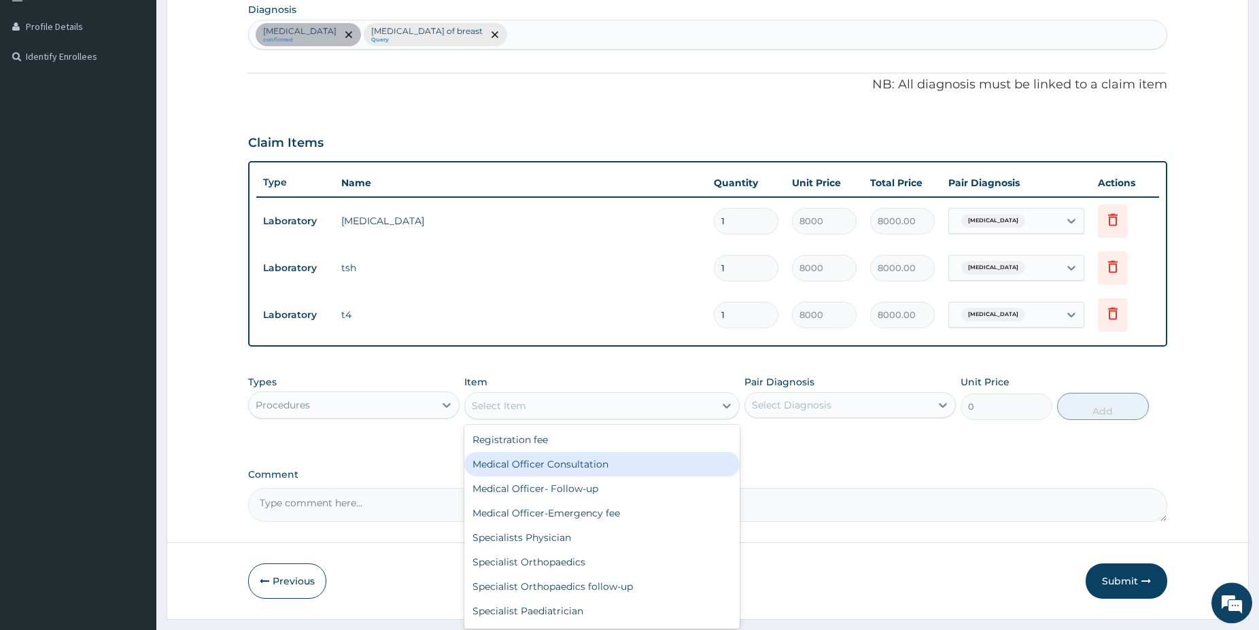
drag, startPoint x: 561, startPoint y: 460, endPoint x: 623, endPoint y: 466, distance: 62.3
click at [562, 460] on div "Medical Officer Consultation" at bounding box center [601, 464] width 275 height 24
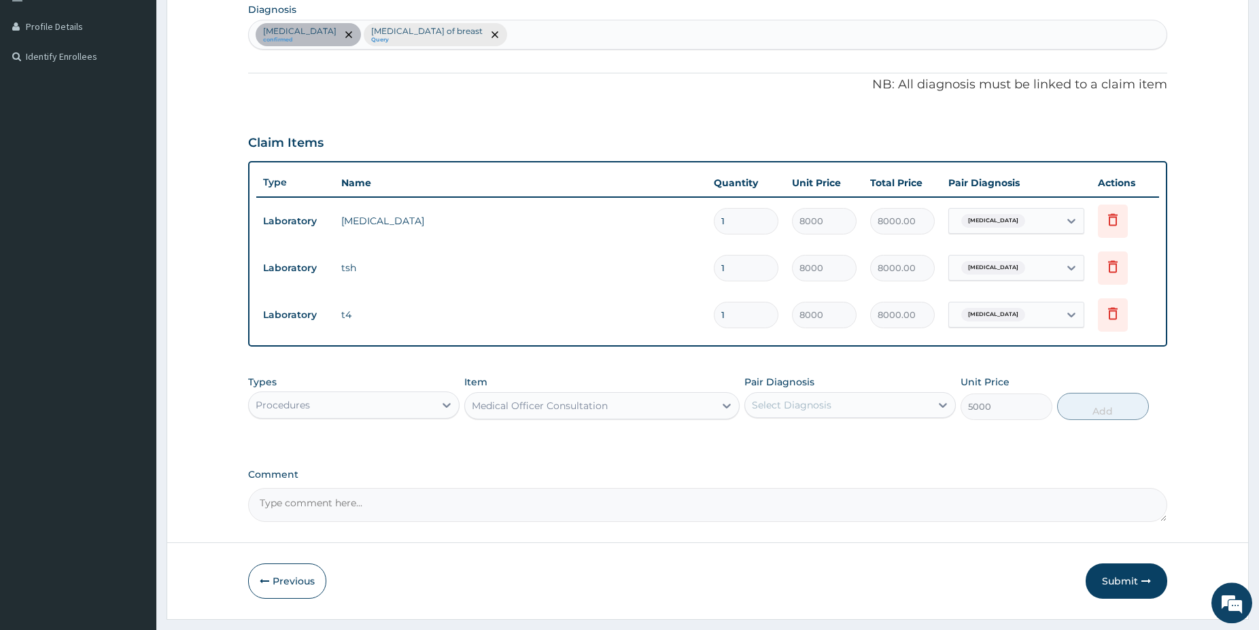
type input "5000"
click at [830, 405] on div "Select Diagnosis" at bounding box center [792, 405] width 80 height 14
click at [829, 437] on label "Hyperthyroidism" at bounding box center [809, 439] width 84 height 14
checkbox input "true"
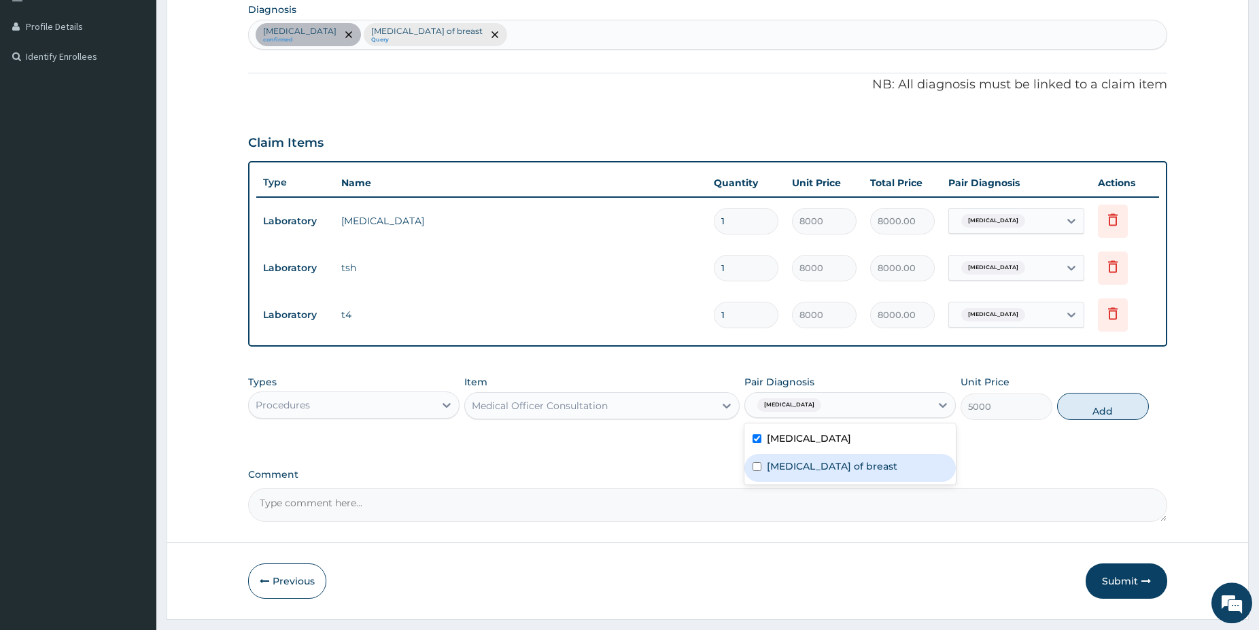
drag, startPoint x: 832, startPoint y: 460, endPoint x: 960, endPoint y: 451, distance: 128.2
click at [832, 461] on label "Fibroadenoma of breast" at bounding box center [832, 467] width 131 height 14
checkbox input "true"
click at [1100, 397] on button "Add" at bounding box center [1103, 406] width 92 height 27
type input "0"
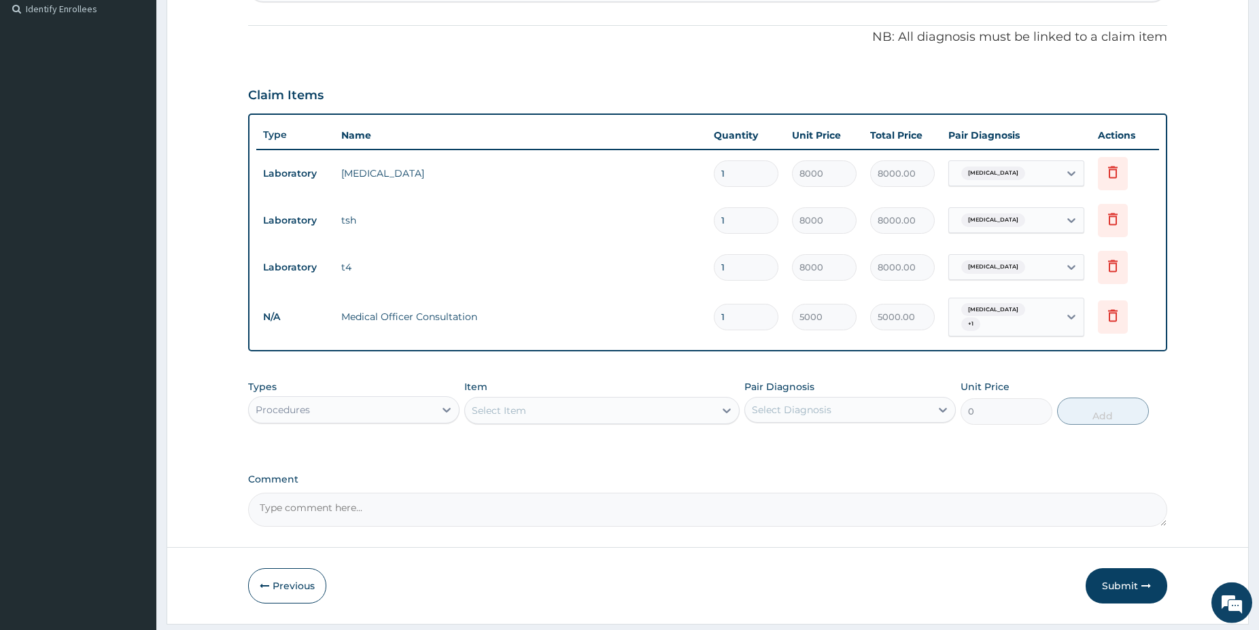
scroll to position [401, 0]
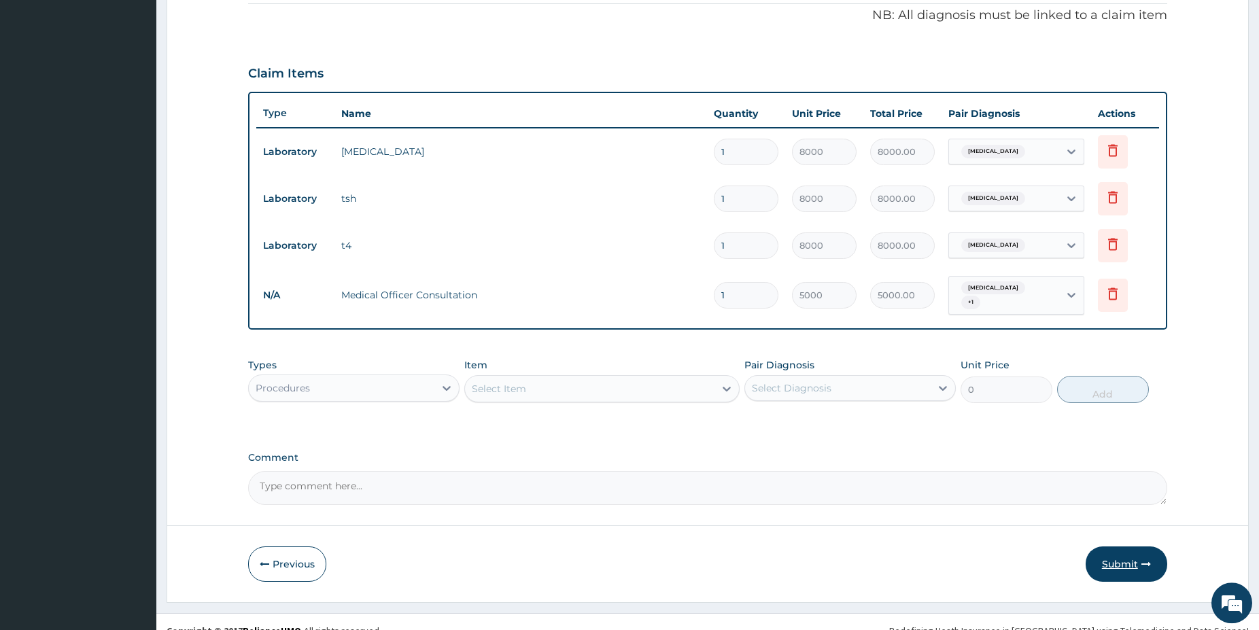
click at [1119, 555] on button "Submit" at bounding box center [1127, 564] width 82 height 35
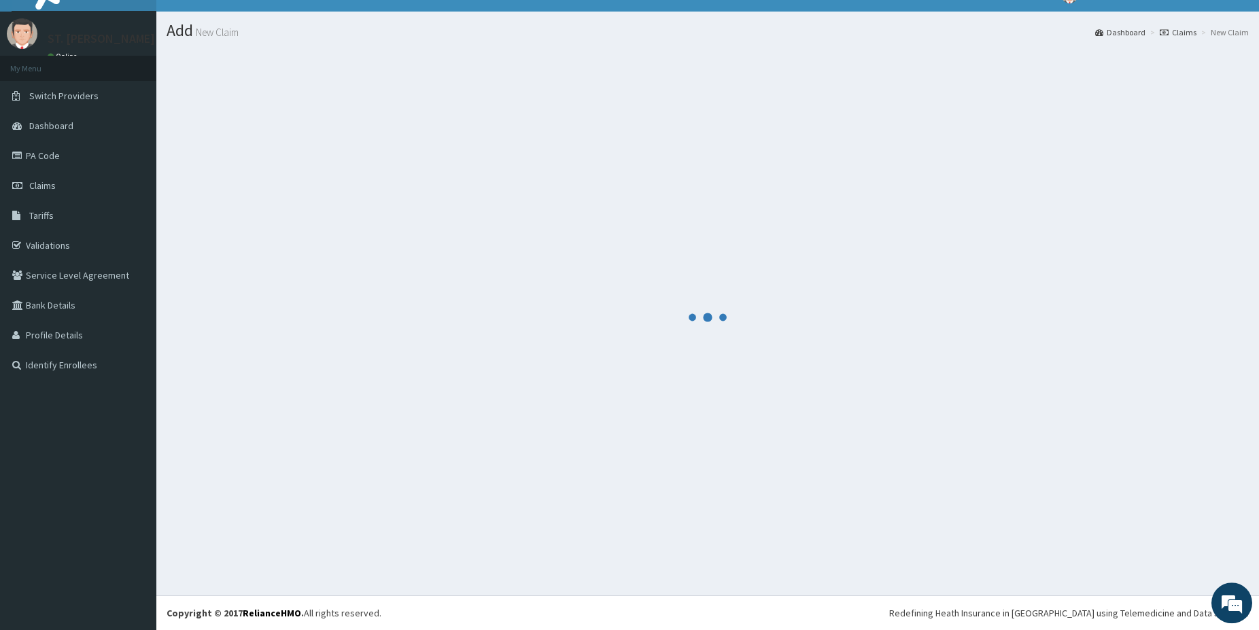
scroll to position [22, 0]
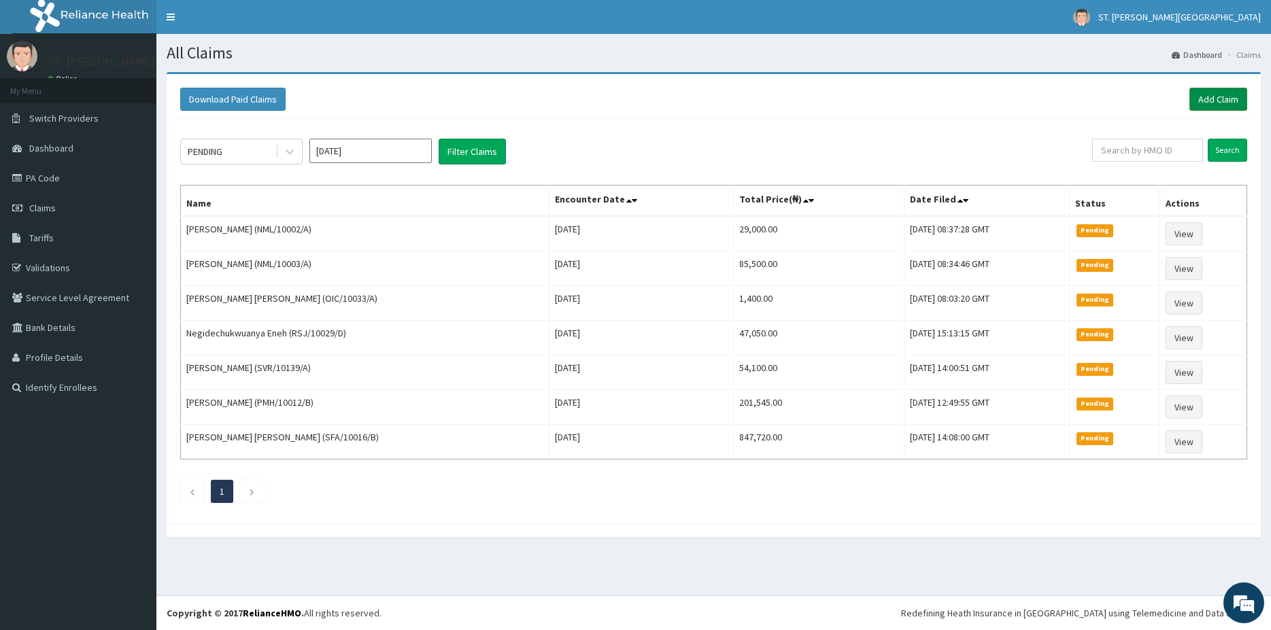
click at [1225, 103] on link "Add Claim" at bounding box center [1218, 99] width 58 height 23
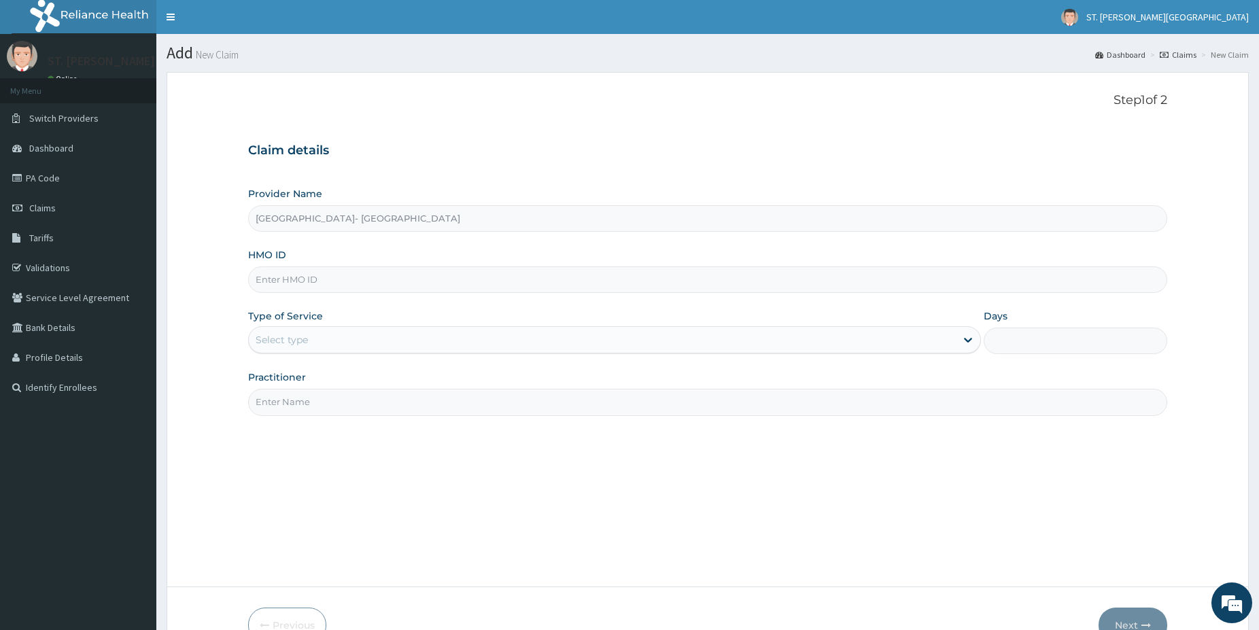
type input "[GEOGRAPHIC_DATA]- [GEOGRAPHIC_DATA]"
click at [320, 283] on input "HMO ID" at bounding box center [707, 280] width 919 height 27
paste input "NBE/10024/C"
type input "NBE/10024/C"
click at [306, 337] on div "Select type" at bounding box center [282, 340] width 52 height 14
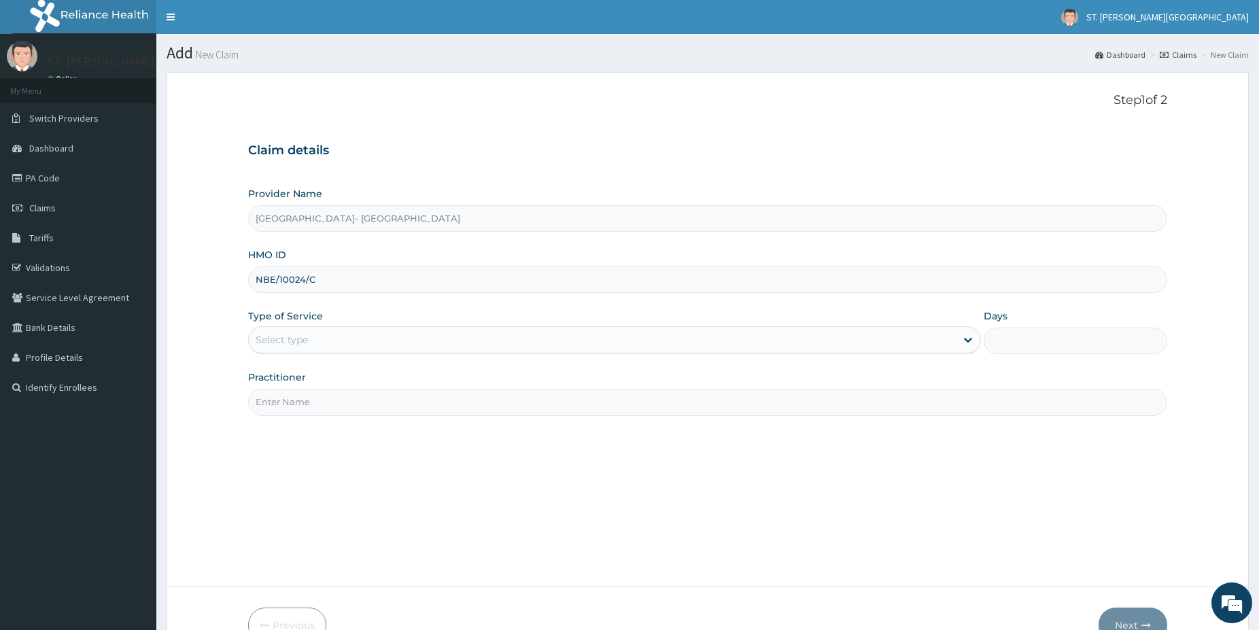
click at [306, 337] on div "Select type" at bounding box center [282, 340] width 52 height 14
click at [299, 388] on div "Practitioner" at bounding box center [707, 393] width 919 height 45
click at [278, 335] on div "Select type" at bounding box center [282, 340] width 52 height 14
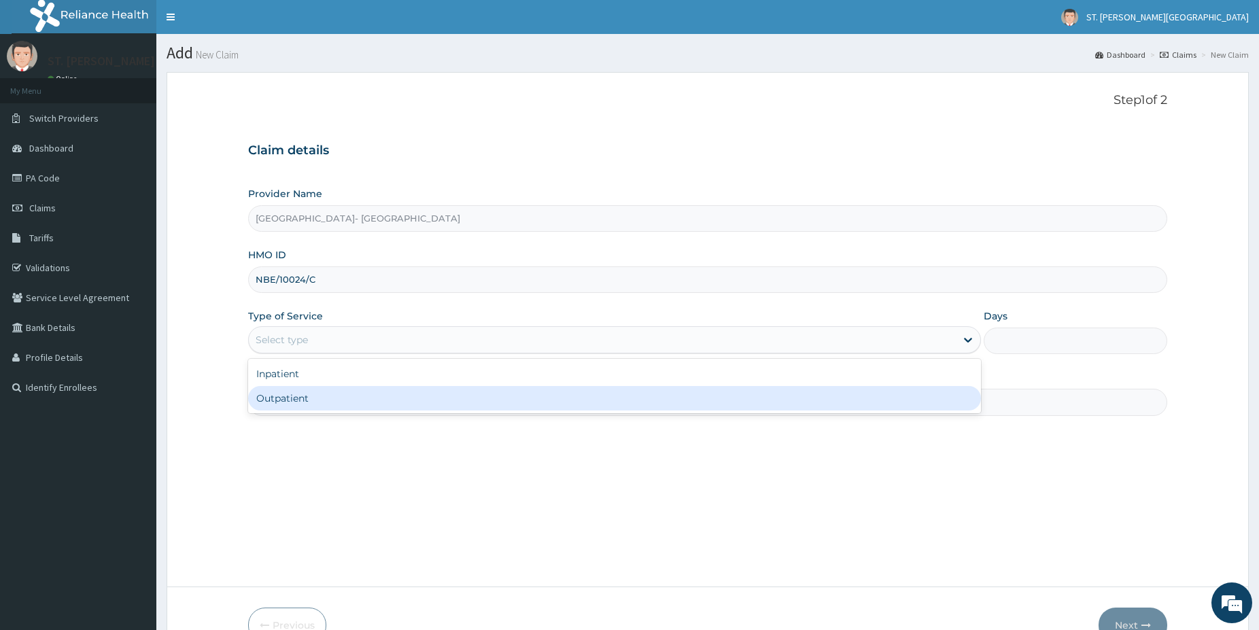
click at [313, 395] on div "Outpatient" at bounding box center [614, 398] width 733 height 24
type input "1"
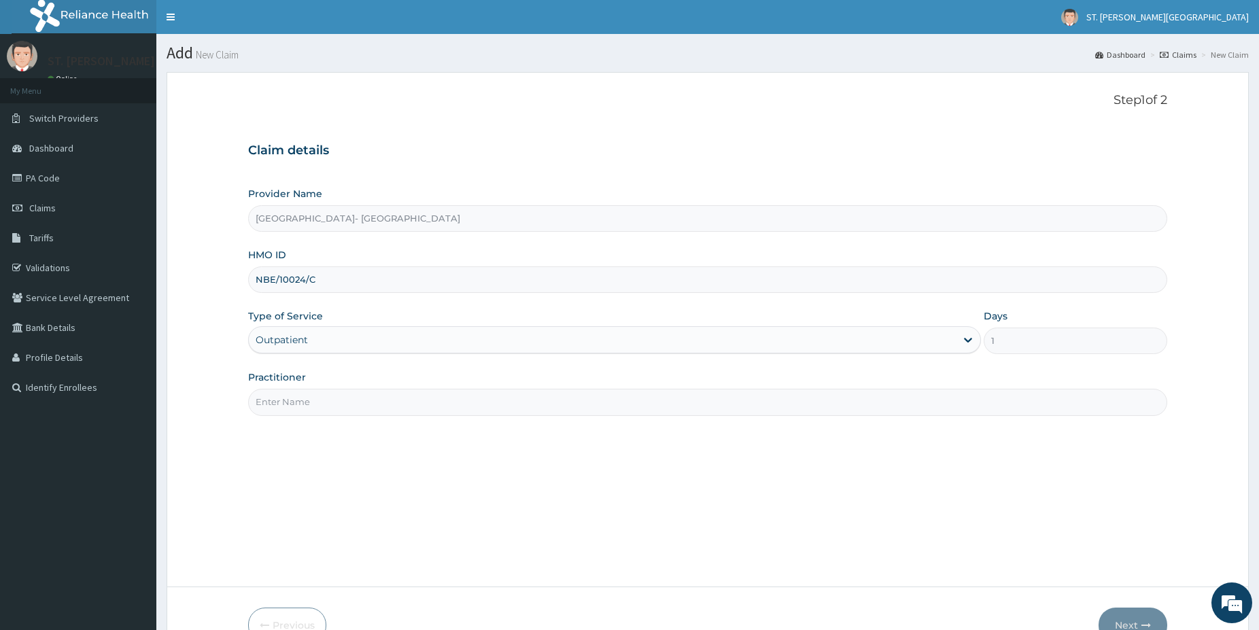
click at [312, 398] on input "Practitioner" at bounding box center [707, 402] width 919 height 27
type input "[PERSON_NAME]"
click at [1133, 615] on button "Next" at bounding box center [1133, 625] width 69 height 35
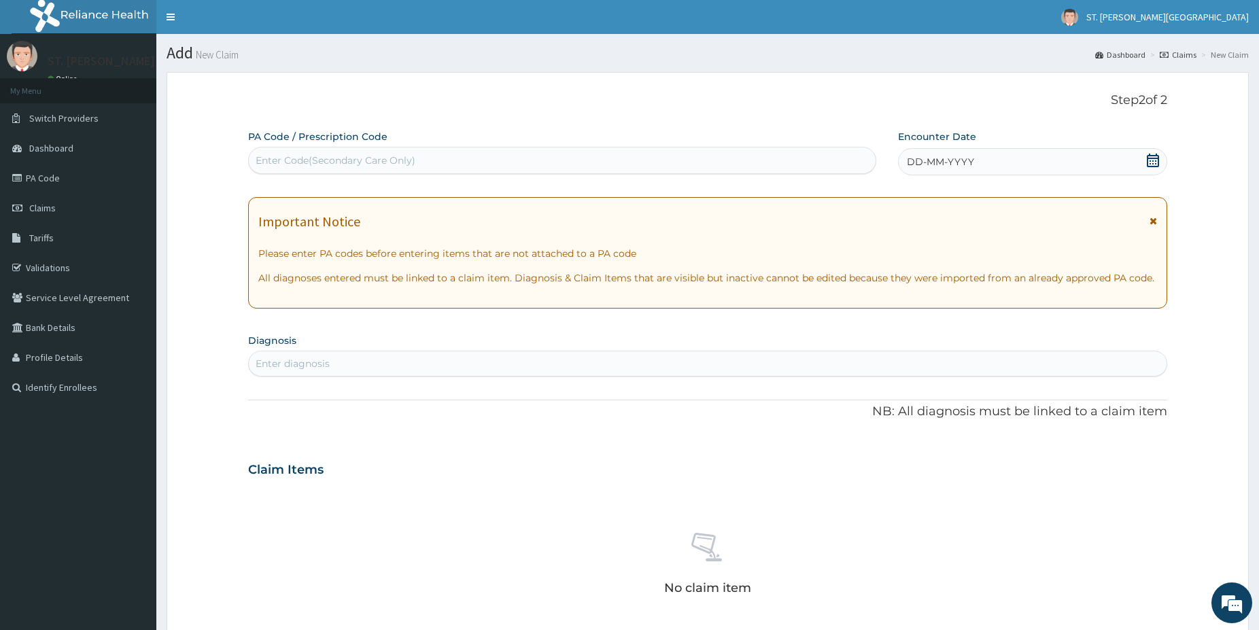
click at [313, 358] on div "Enter diagnosis" at bounding box center [293, 364] width 74 height 14
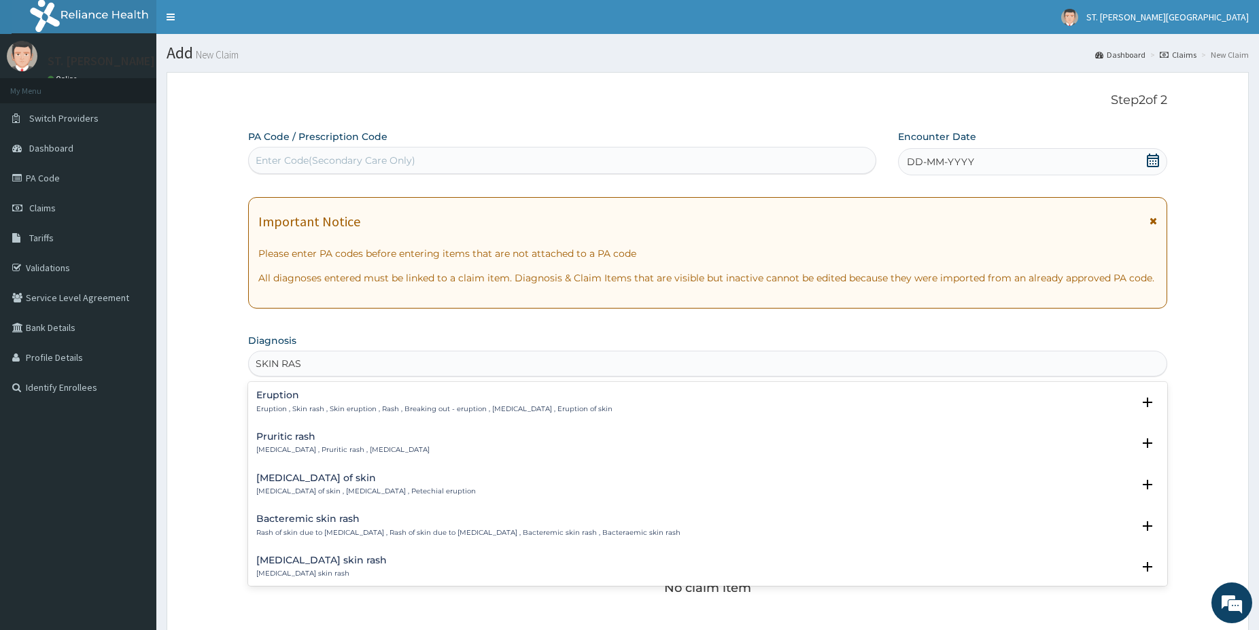
click at [354, 407] on p "Eruption , Skin rash , Skin eruption , Rash , Breaking out - eruption , Exanthe…" at bounding box center [434, 410] width 356 height 10
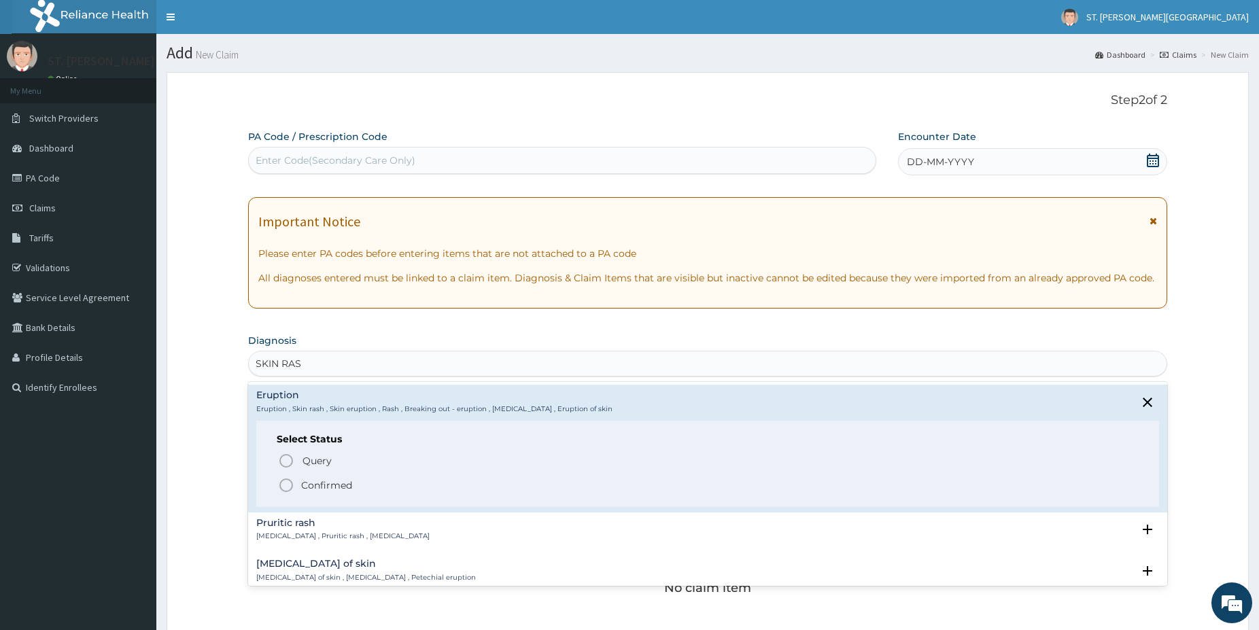
type input "SKIN RAS"
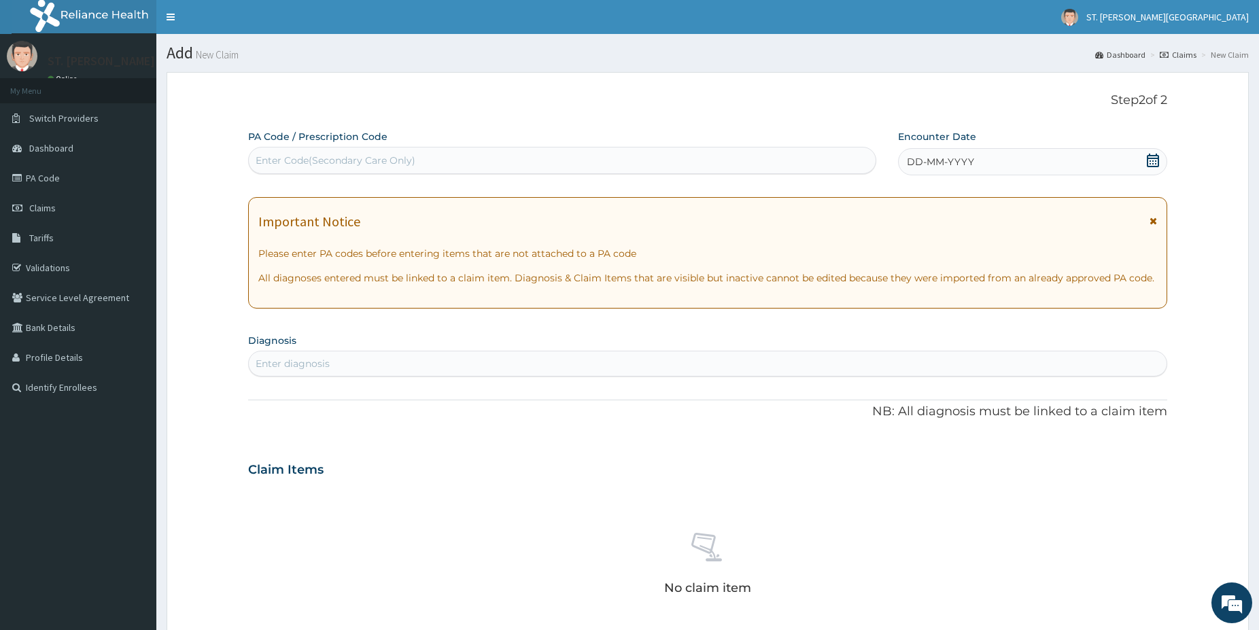
drag, startPoint x: 309, startPoint y: 367, endPoint x: 286, endPoint y: 357, distance: 25.0
click at [307, 367] on div "Enter diagnosis" at bounding box center [293, 364] width 74 height 14
type input "RASH"
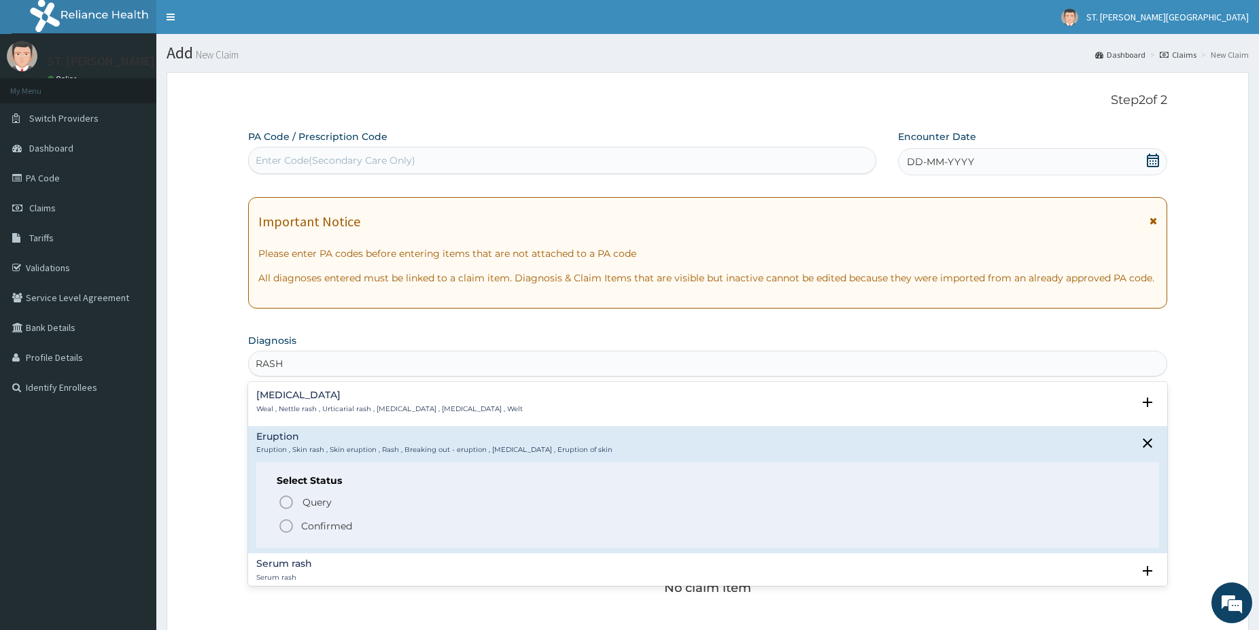
click at [290, 525] on icon "status option filled" at bounding box center [286, 526] width 16 height 16
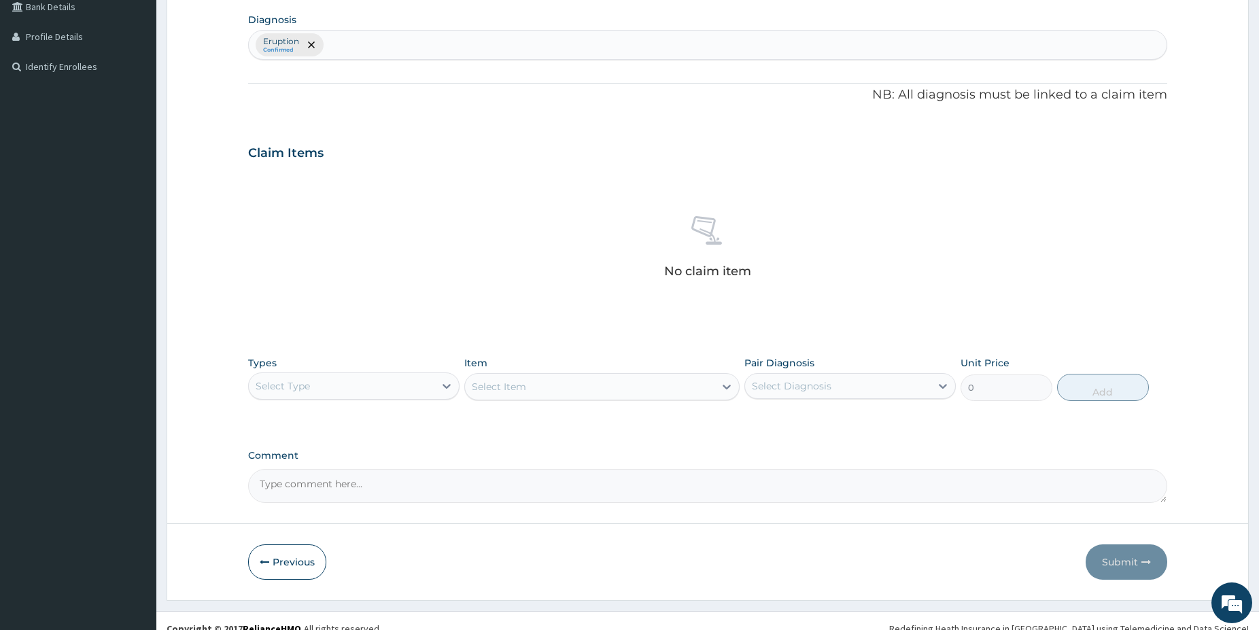
scroll to position [335, 0]
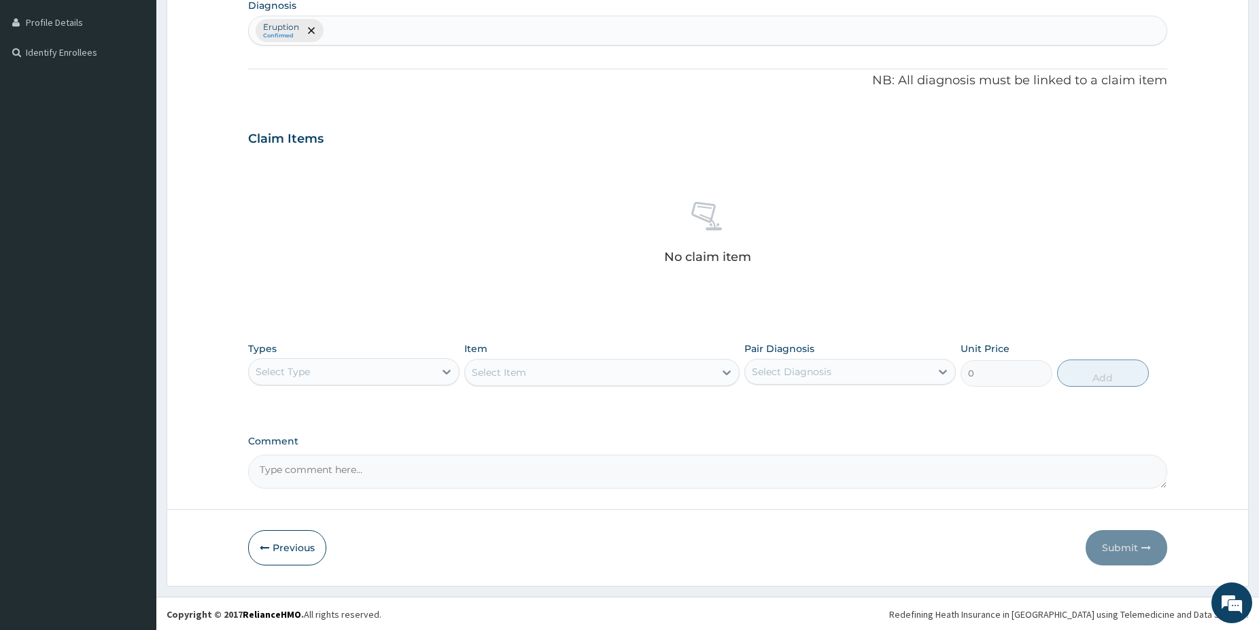
click at [347, 370] on div "Select Type" at bounding box center [342, 372] width 186 height 22
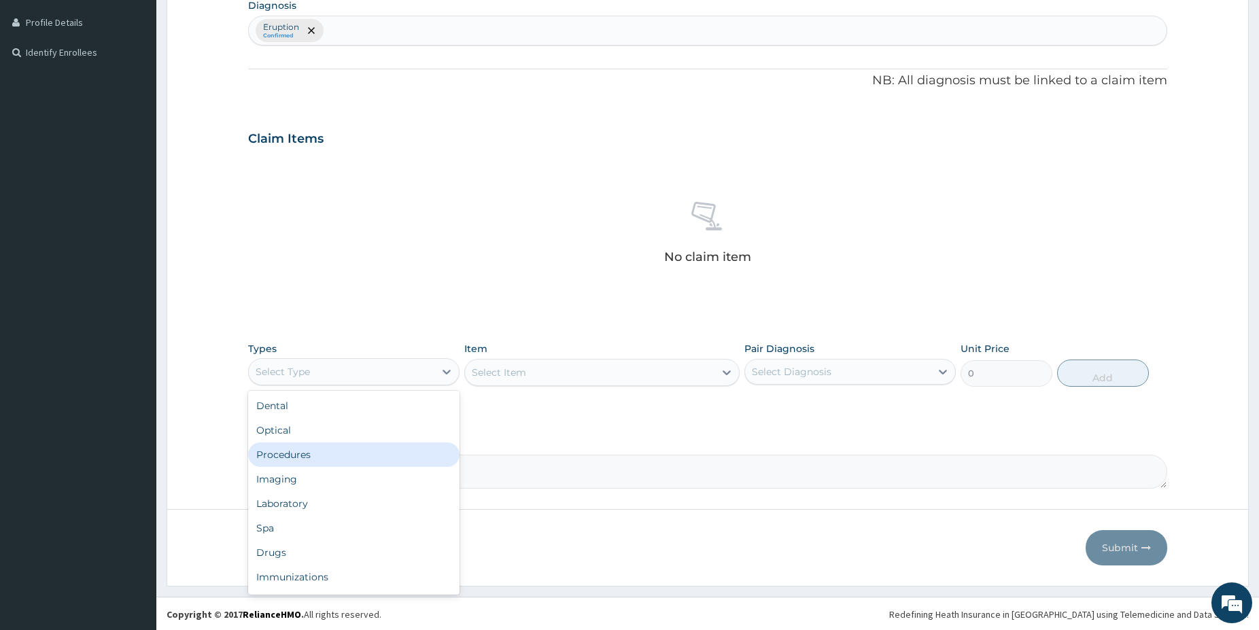
click at [279, 451] on div "Procedures" at bounding box center [353, 455] width 211 height 24
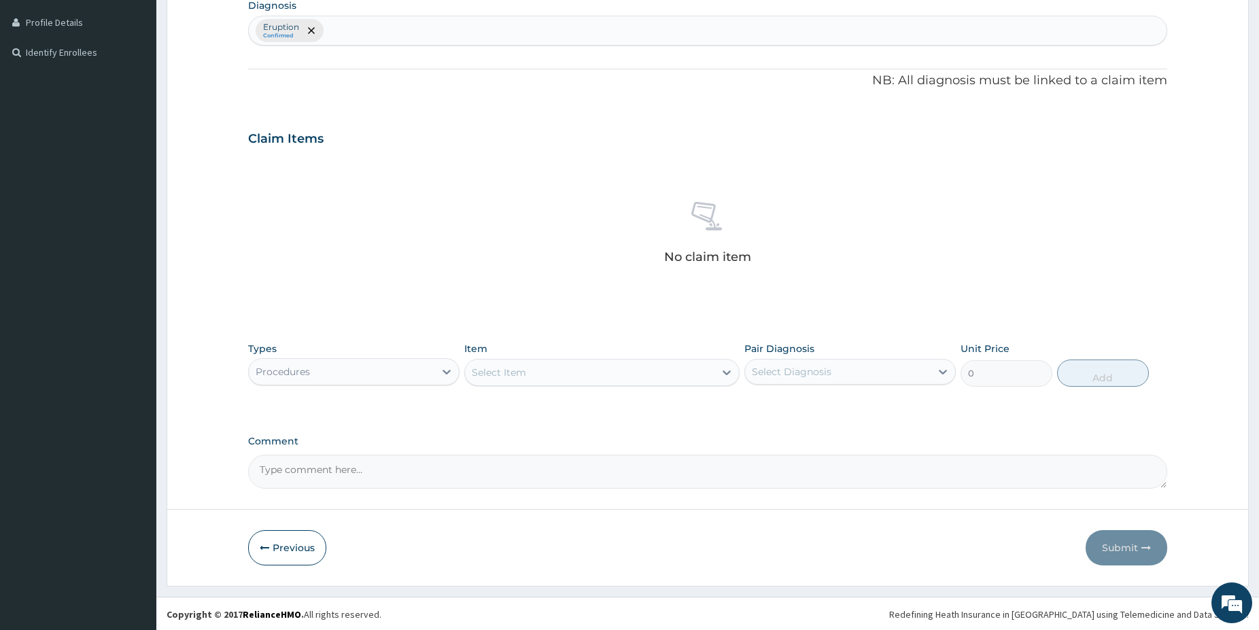
click at [656, 375] on div "Select Item" at bounding box center [590, 373] width 250 height 22
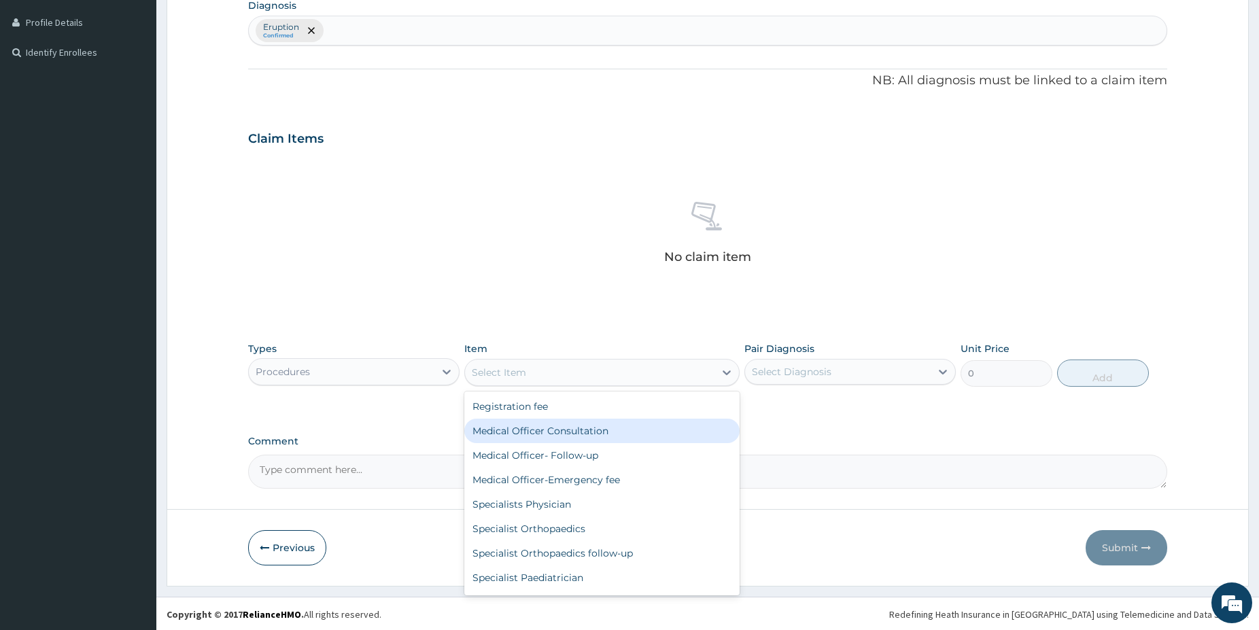
click at [517, 426] on div "Medical Officer Consultation" at bounding box center [601, 431] width 275 height 24
type input "5000"
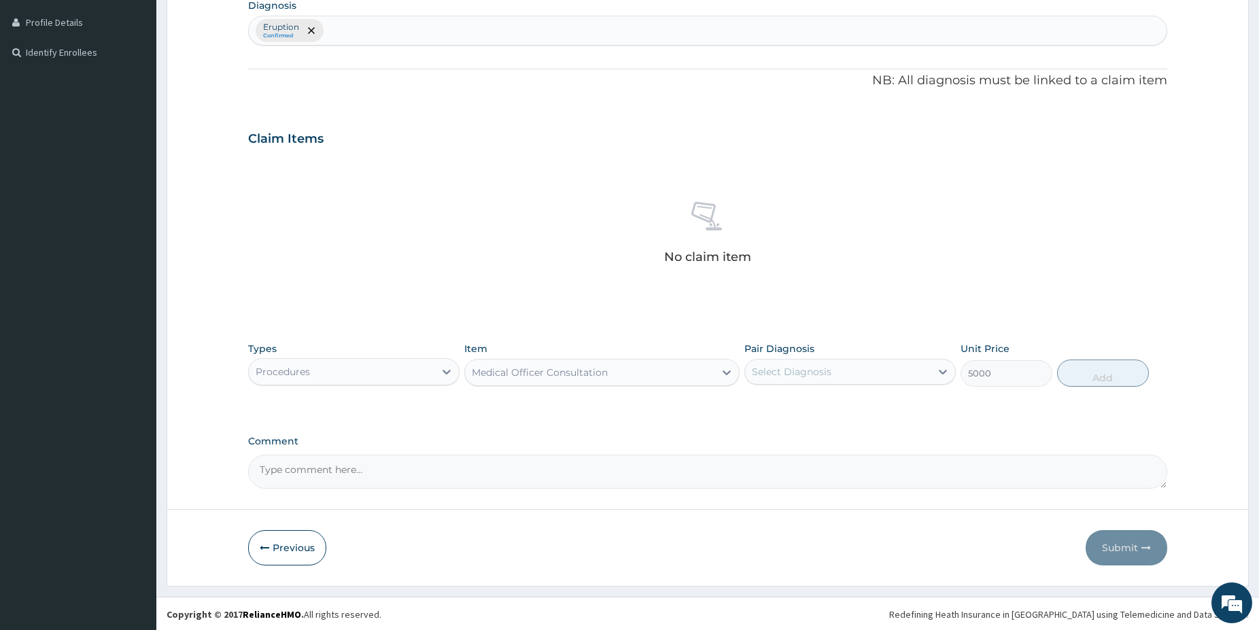
click at [846, 368] on div "Select Diagnosis" at bounding box center [838, 372] width 186 height 22
drag, startPoint x: 805, startPoint y: 406, endPoint x: 895, endPoint y: 410, distance: 89.9
click at [804, 406] on label "Eruption" at bounding box center [788, 405] width 43 height 14
checkbox input "true"
drag, startPoint x: 1102, startPoint y: 379, endPoint x: 1093, endPoint y: 375, distance: 9.7
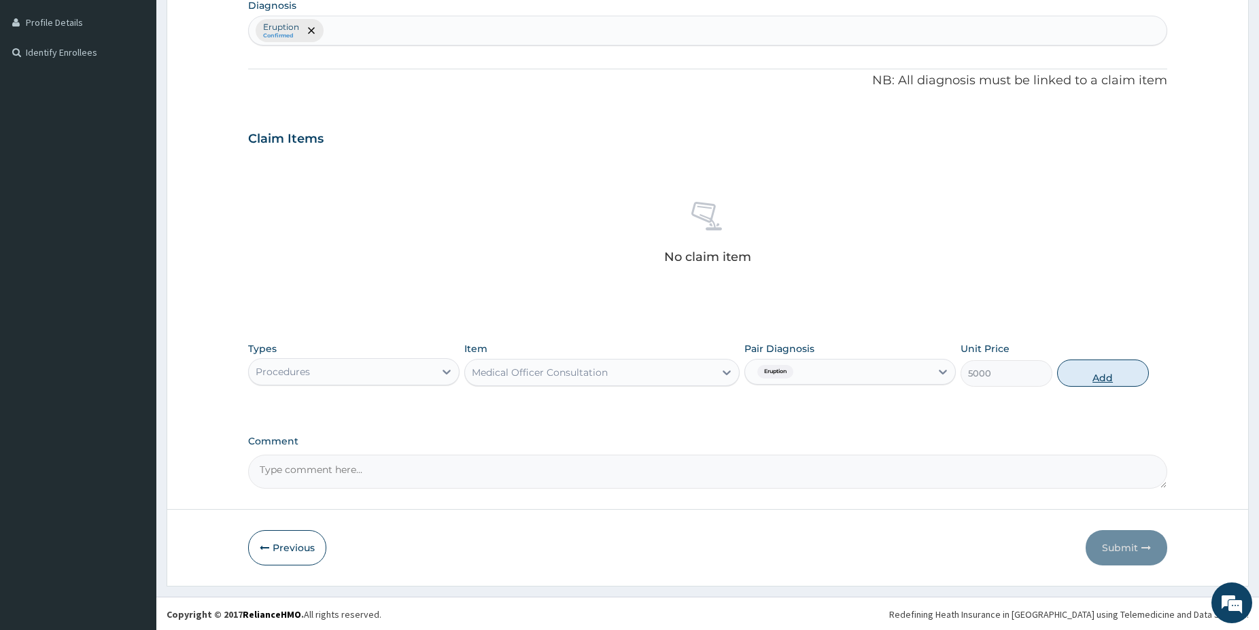
click at [1096, 377] on button "Add" at bounding box center [1103, 373] width 92 height 27
type input "0"
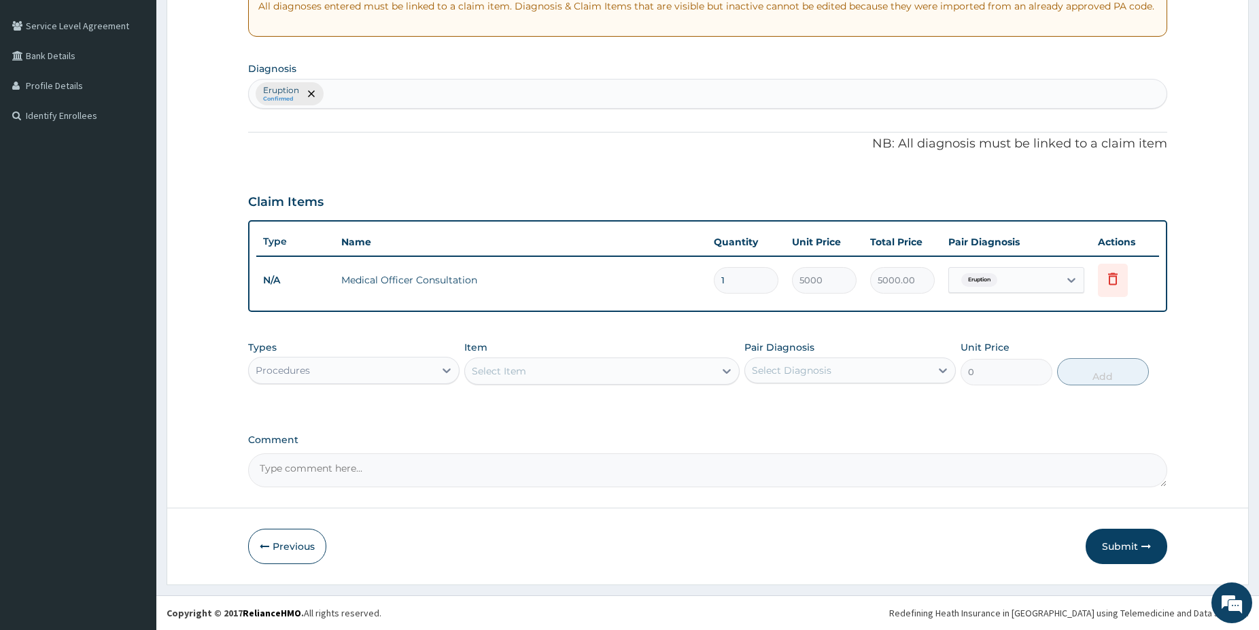
click at [370, 374] on div "Procedures" at bounding box center [342, 371] width 186 height 22
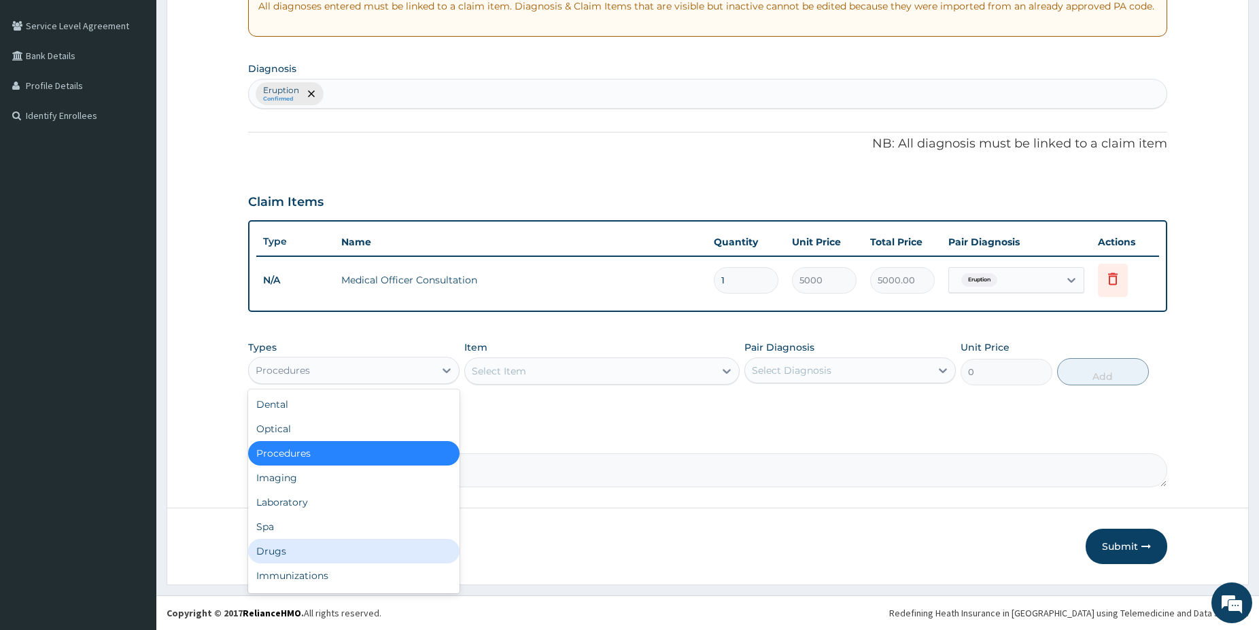
click at [285, 550] on div "Drugs" at bounding box center [353, 551] width 211 height 24
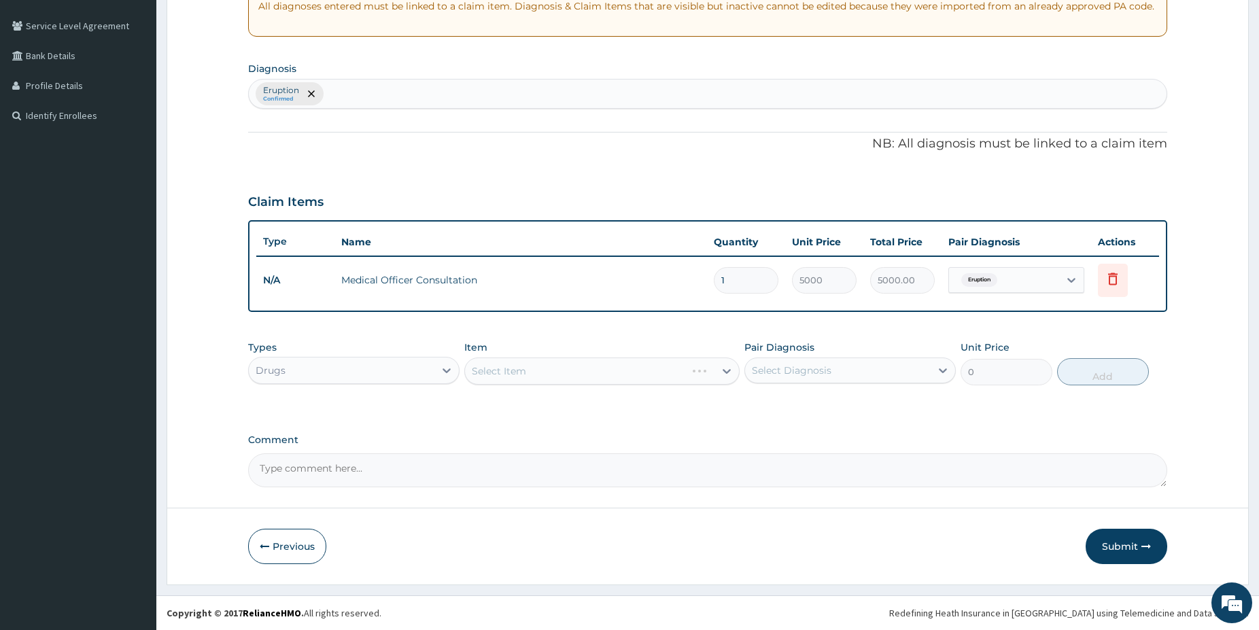
click at [577, 371] on div "Select Item" at bounding box center [601, 371] width 275 height 27
click at [577, 371] on div "Select Item" at bounding box center [590, 371] width 250 height 22
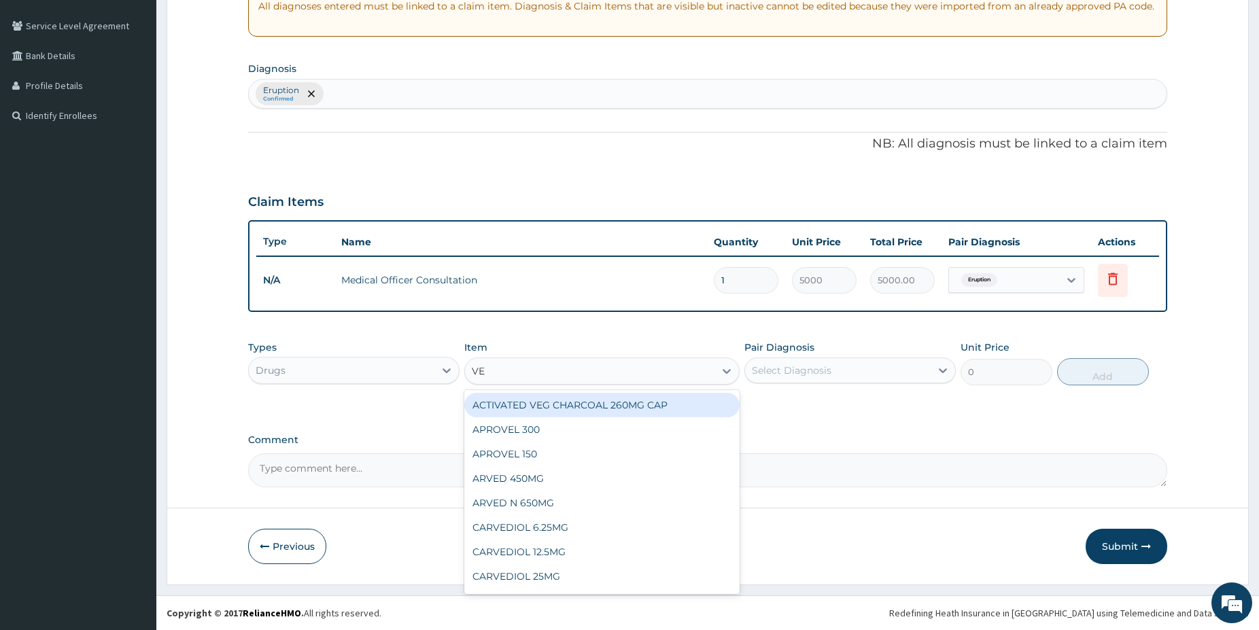
type input "VEC"
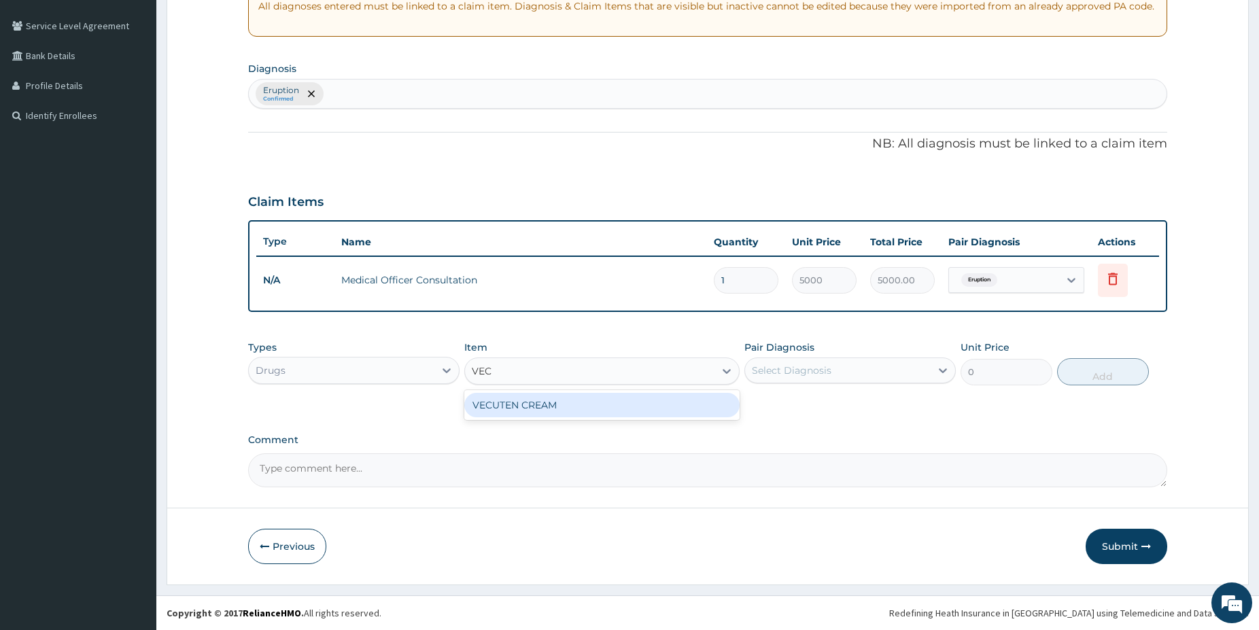
click at [632, 413] on div "VECUTEN CREAM" at bounding box center [601, 405] width 275 height 24
type input "1500"
click at [823, 371] on div "Select Diagnosis" at bounding box center [792, 371] width 80 height 14
drag, startPoint x: 823, startPoint y: 371, endPoint x: 823, endPoint y: 381, distance: 10.2
click at [825, 371] on div "Select Diagnosis" at bounding box center [792, 371] width 80 height 14
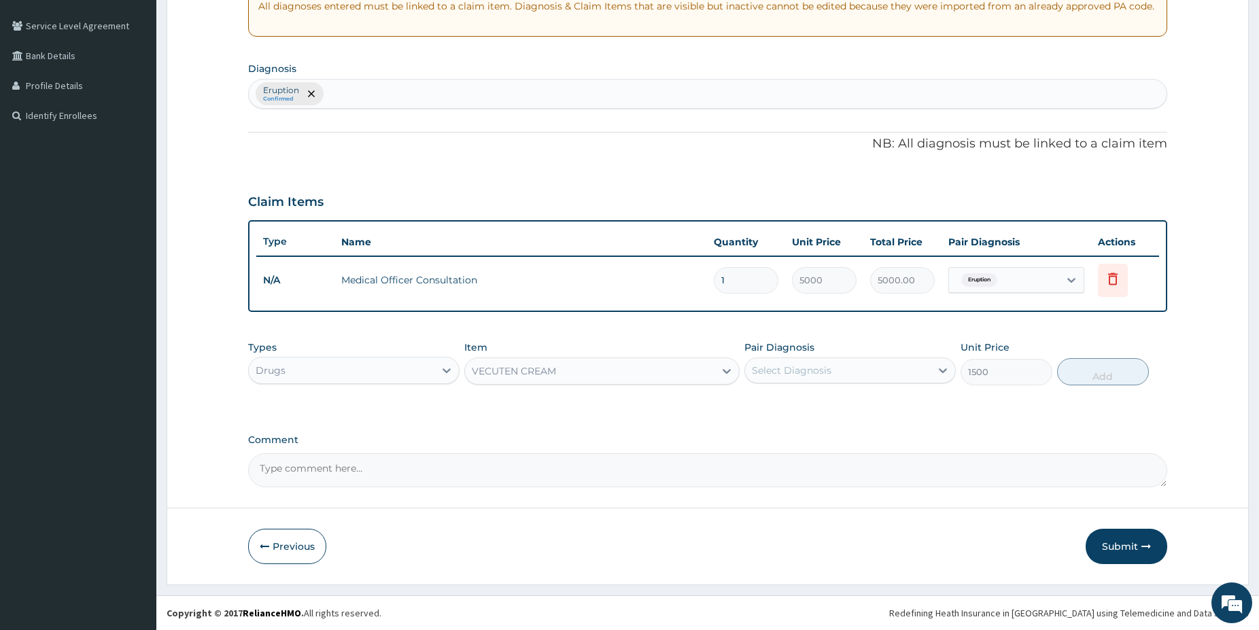
drag, startPoint x: 815, startPoint y: 373, endPoint x: 811, endPoint y: 388, distance: 15.3
click at [813, 373] on div "Select Diagnosis" at bounding box center [792, 371] width 80 height 14
drag, startPoint x: 804, startPoint y: 405, endPoint x: 1038, endPoint y: 413, distance: 234.7
click at [803, 406] on label "Eruption" at bounding box center [788, 404] width 43 height 14
checkbox input "true"
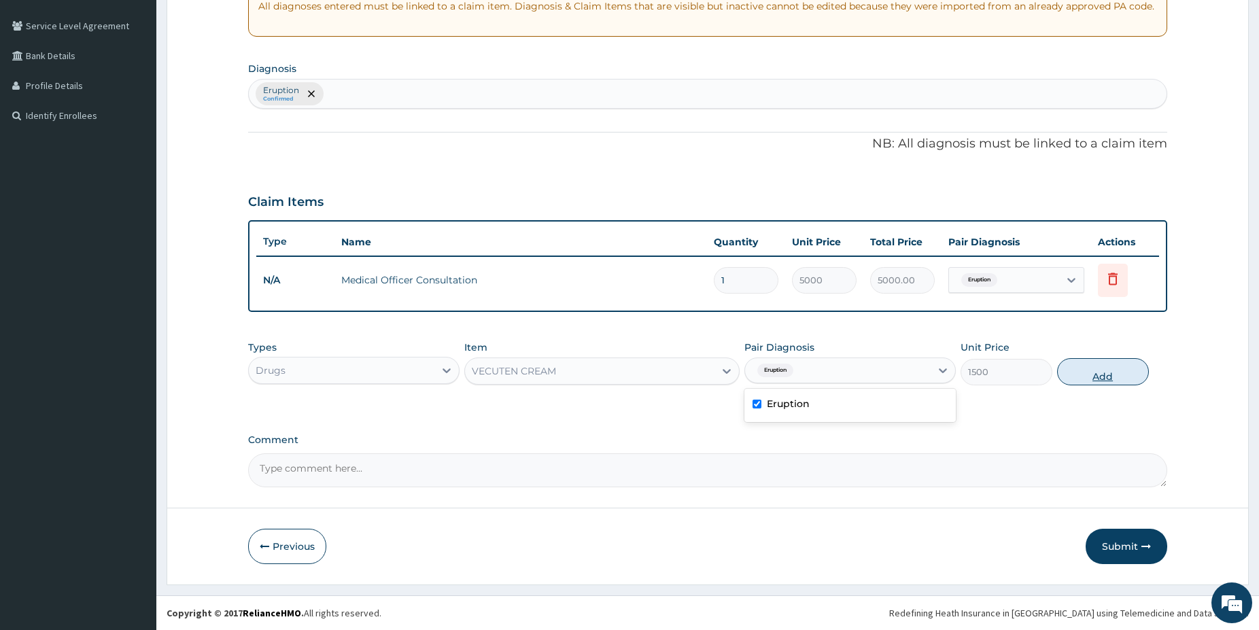
click at [1115, 376] on button "Add" at bounding box center [1103, 371] width 92 height 27
type input "0"
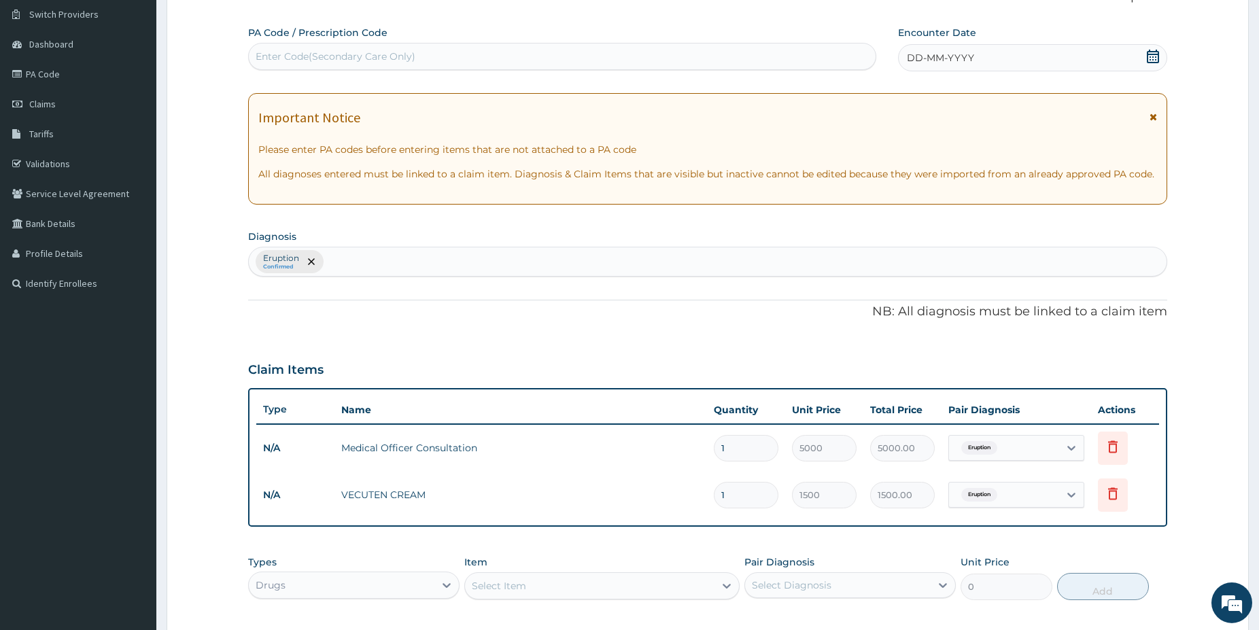
scroll to position [99, 0]
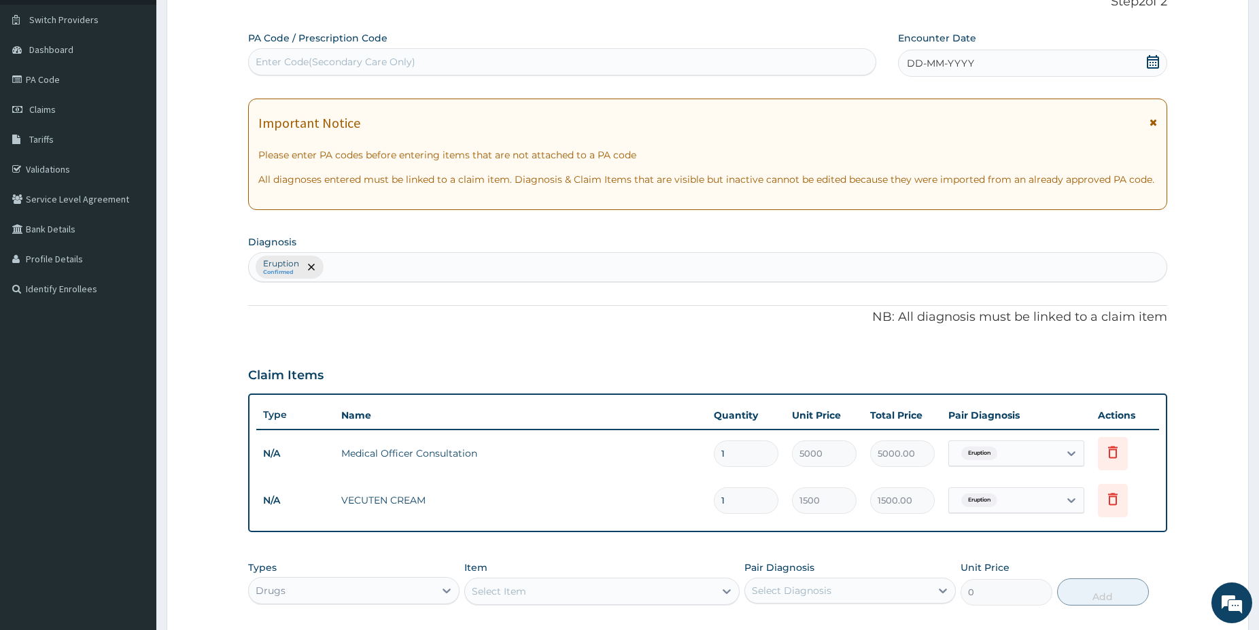
click at [1149, 63] on icon at bounding box center [1154, 62] width 14 height 14
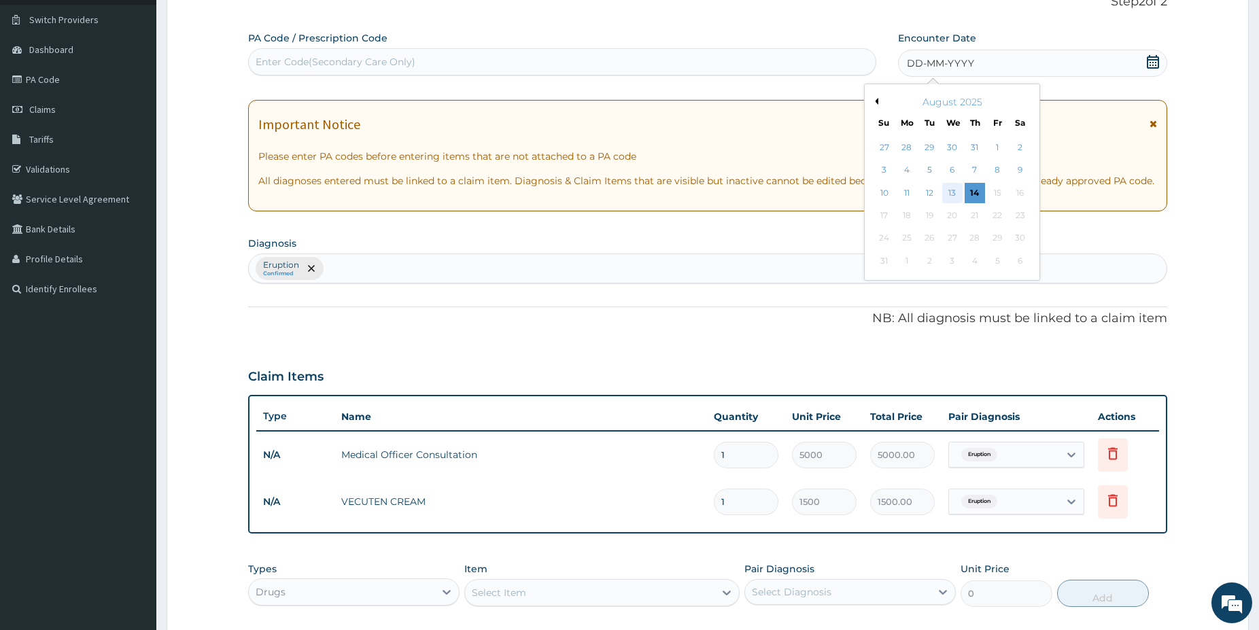
click at [948, 193] on div "13" at bounding box center [952, 193] width 20 height 20
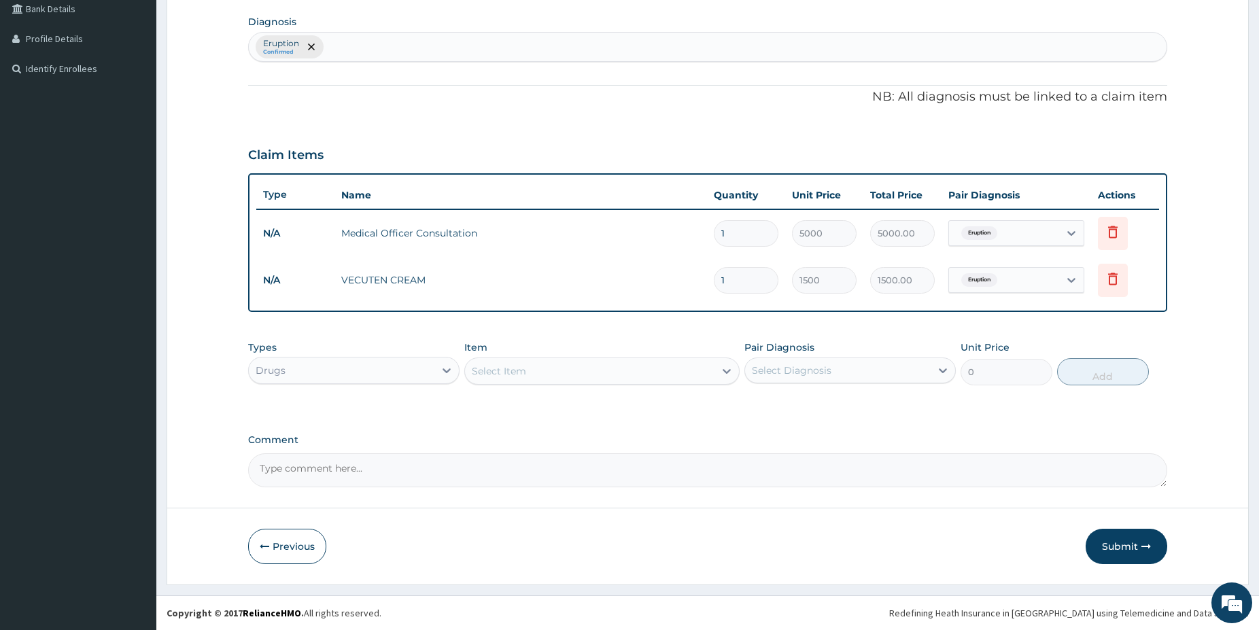
drag, startPoint x: 1266, startPoint y: 622, endPoint x: 1161, endPoint y: 585, distance: 110.3
click at [1123, 548] on button "Submit" at bounding box center [1127, 546] width 82 height 35
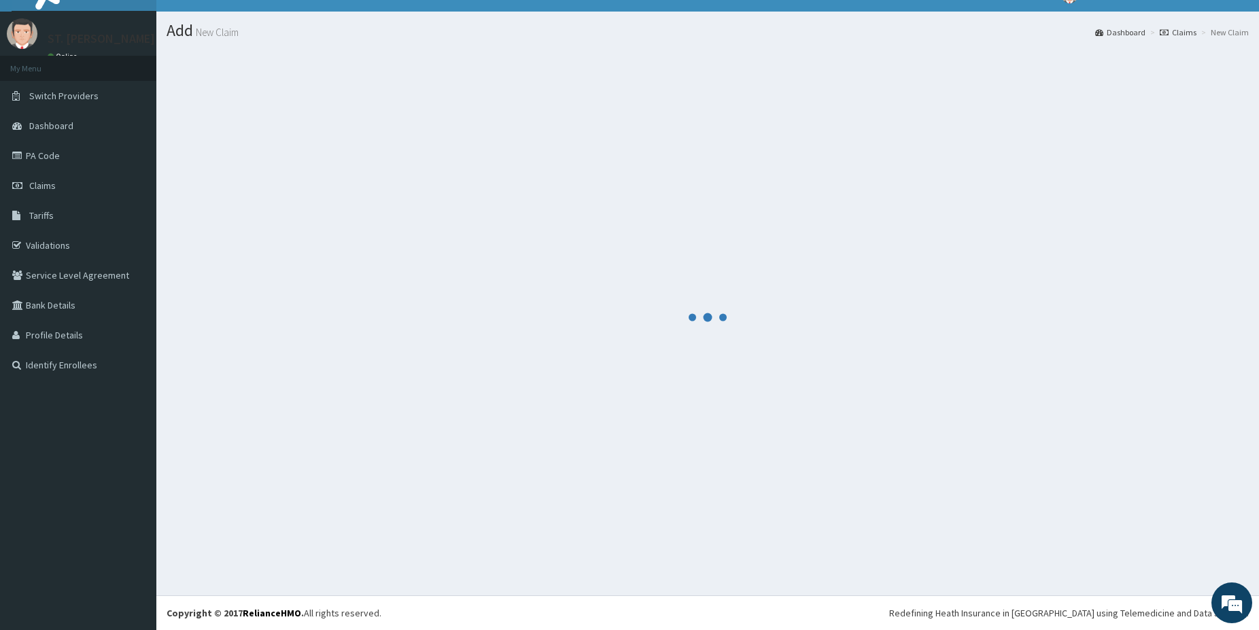
scroll to position [22, 0]
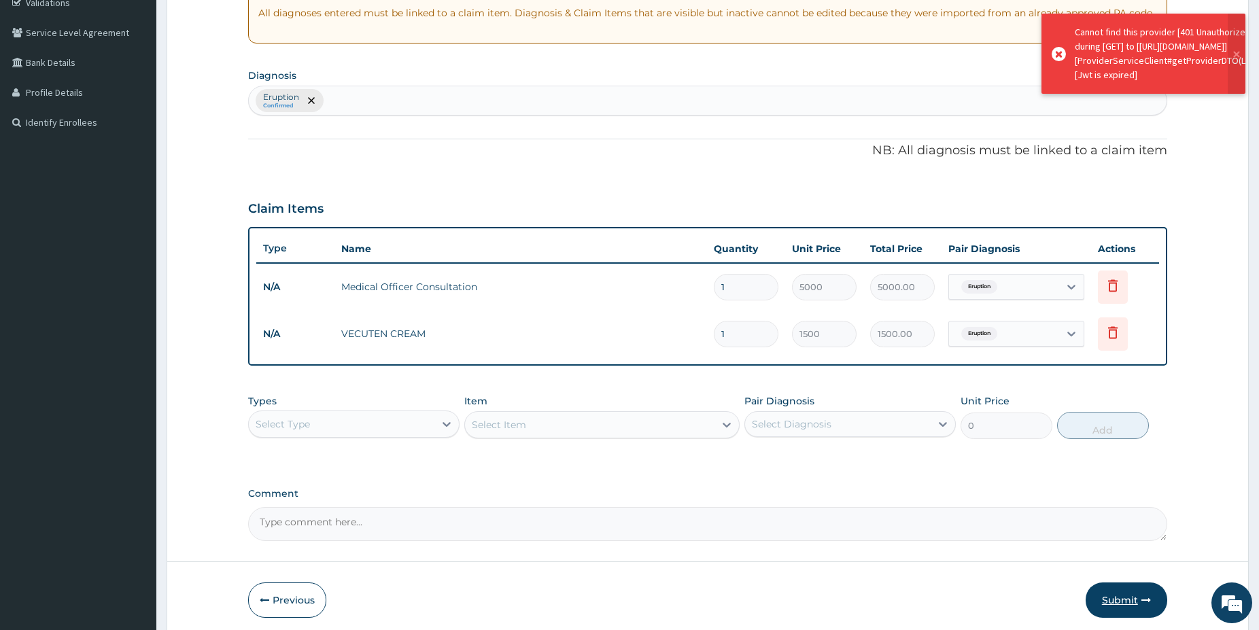
click at [1130, 597] on button "Submit" at bounding box center [1127, 600] width 82 height 35
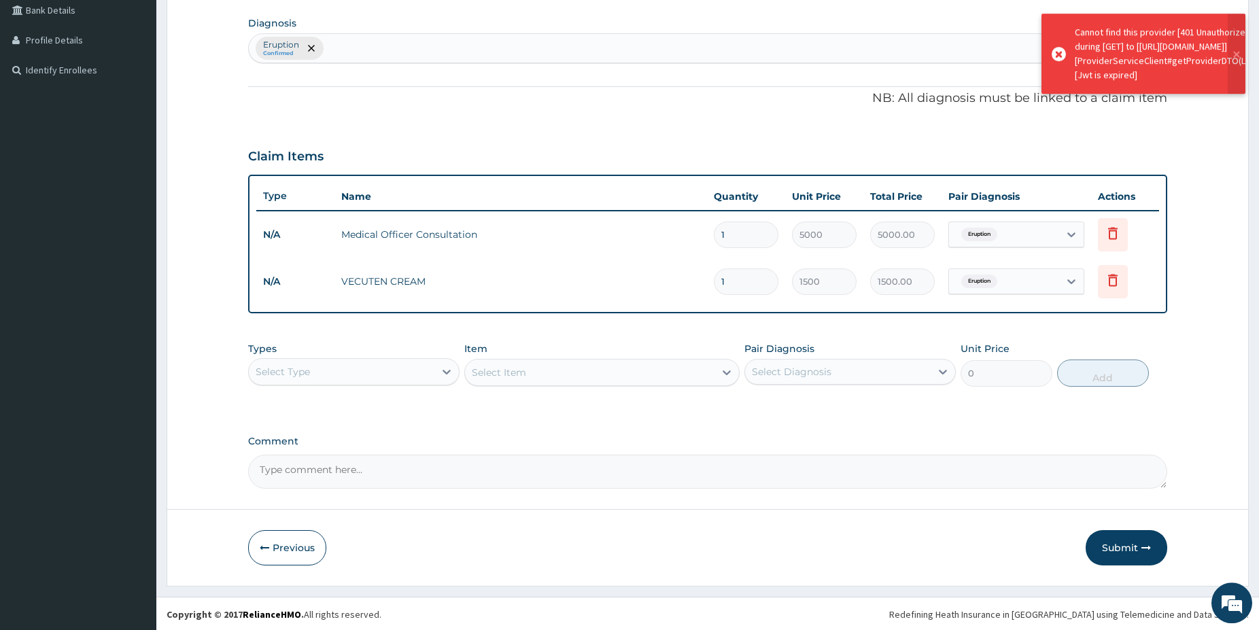
scroll to position [319, 0]
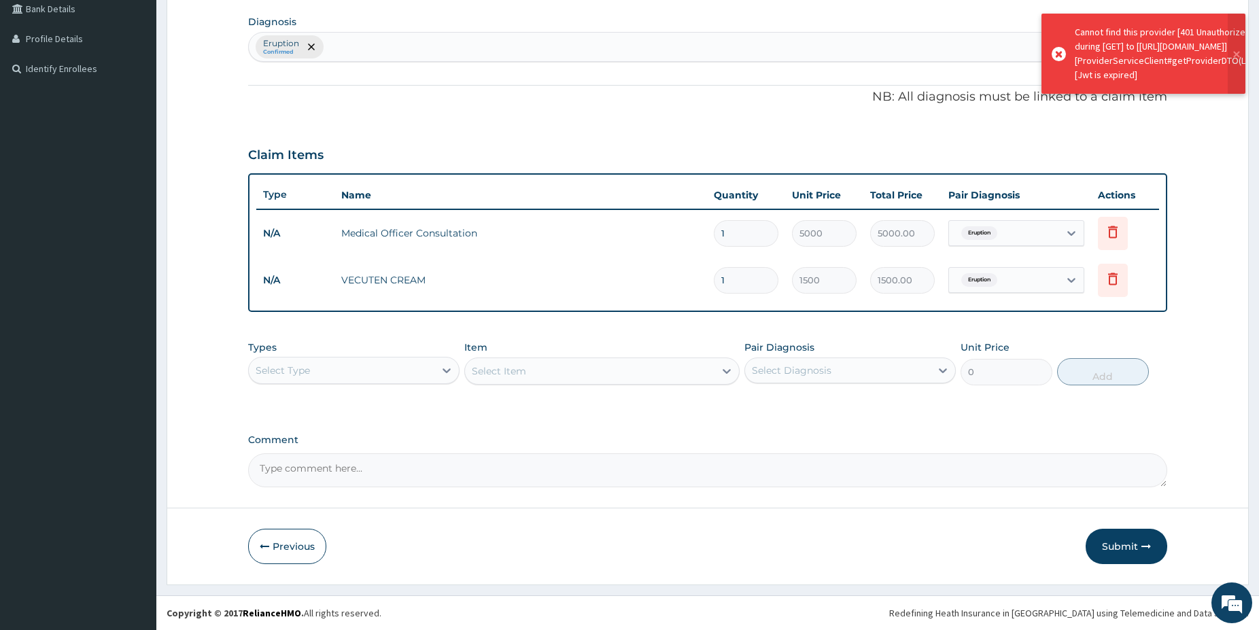
drag, startPoint x: 1265, startPoint y: 621, endPoint x: 1190, endPoint y: 599, distance: 77.9
click at [1115, 549] on button "Submit" at bounding box center [1127, 546] width 82 height 35
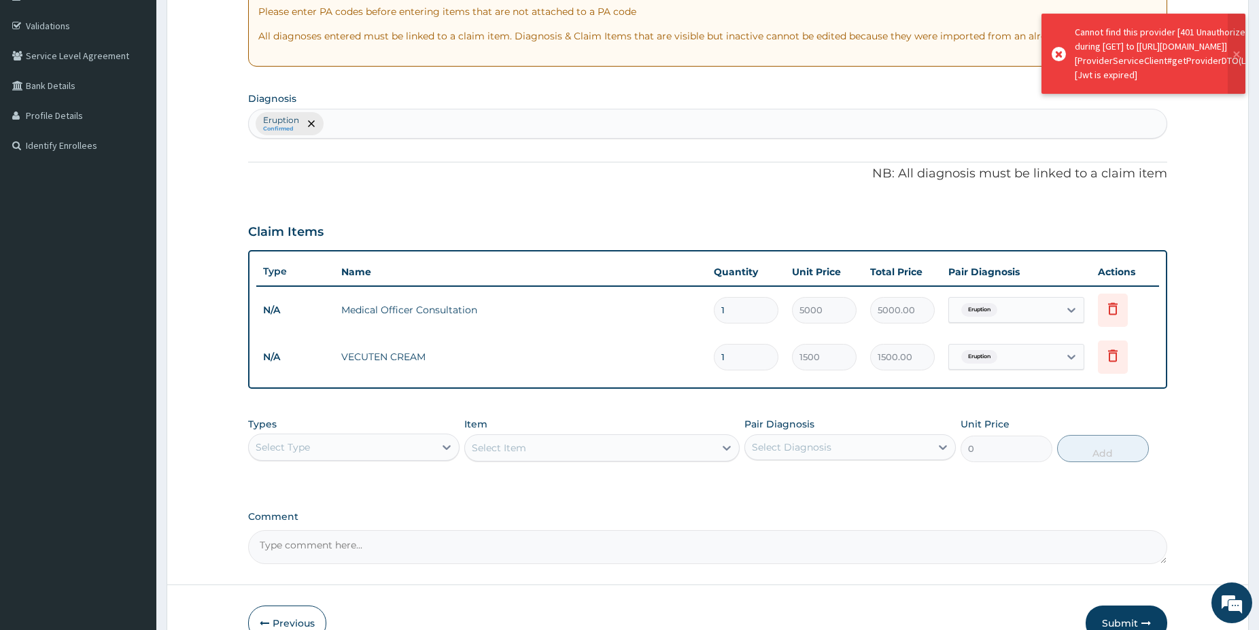
scroll to position [277, 0]
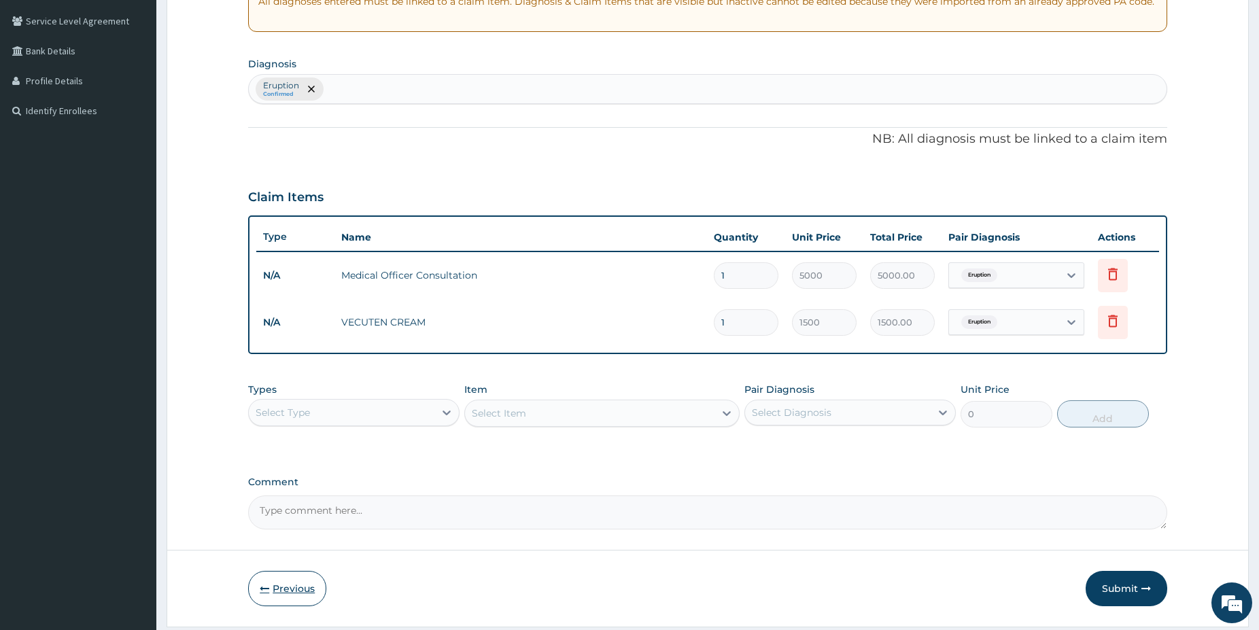
click at [298, 592] on button "Previous" at bounding box center [287, 588] width 78 height 35
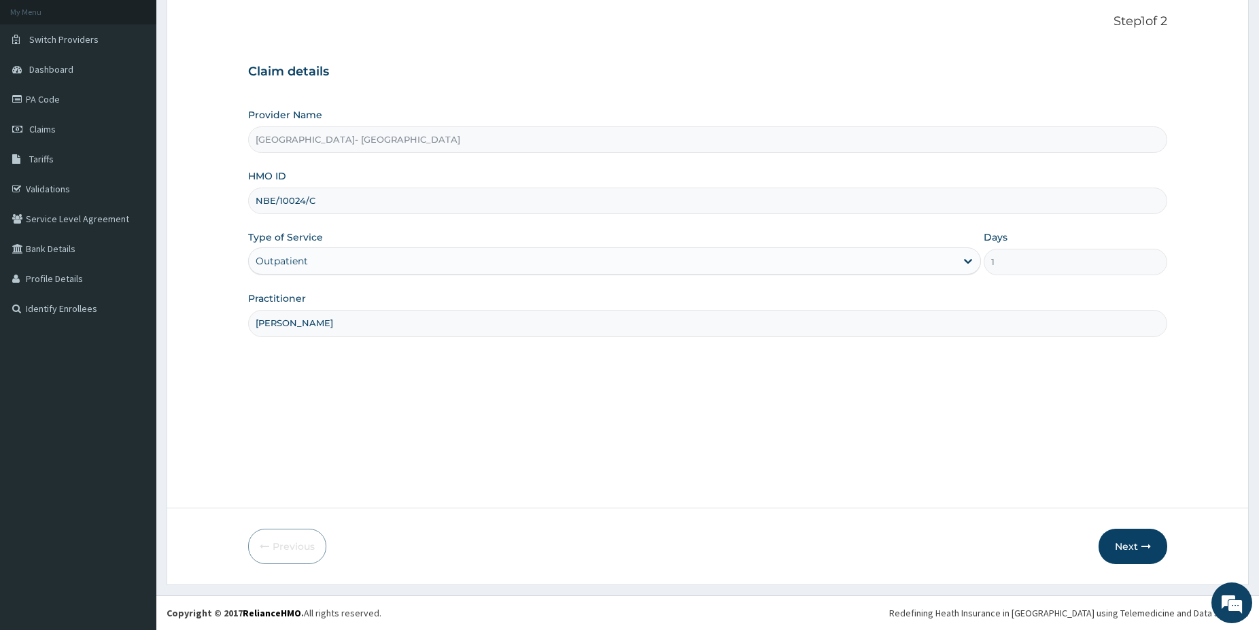
click at [350, 201] on input "NBE/10024/C" at bounding box center [707, 201] width 919 height 27
type input "NBE/10024/C"
click at [1135, 546] on button "Next" at bounding box center [1133, 546] width 69 height 35
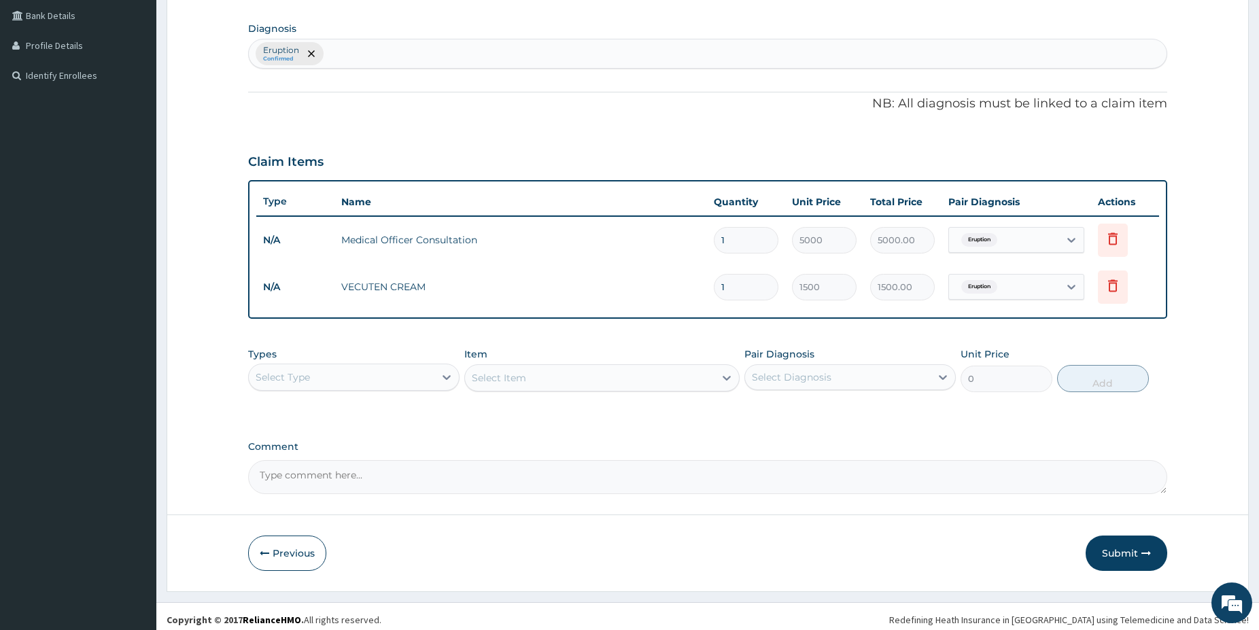
drag, startPoint x: 1270, startPoint y: 623, endPoint x: 1155, endPoint y: 589, distance: 119.8
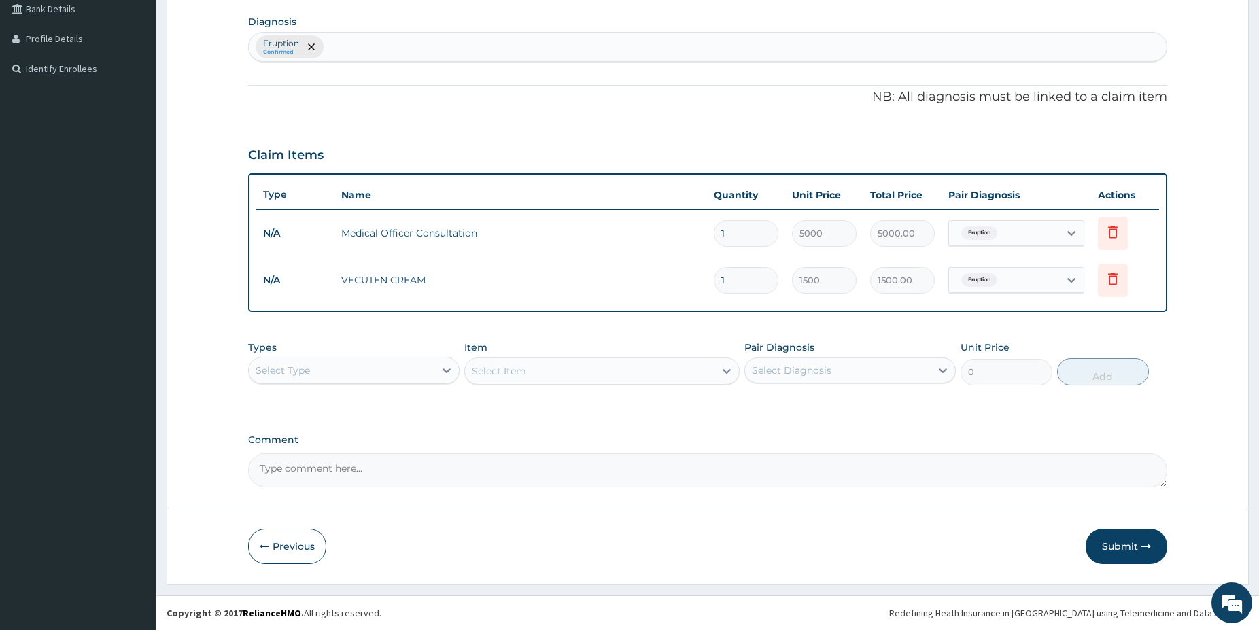
click at [1135, 562] on button "Submit" at bounding box center [1127, 546] width 82 height 35
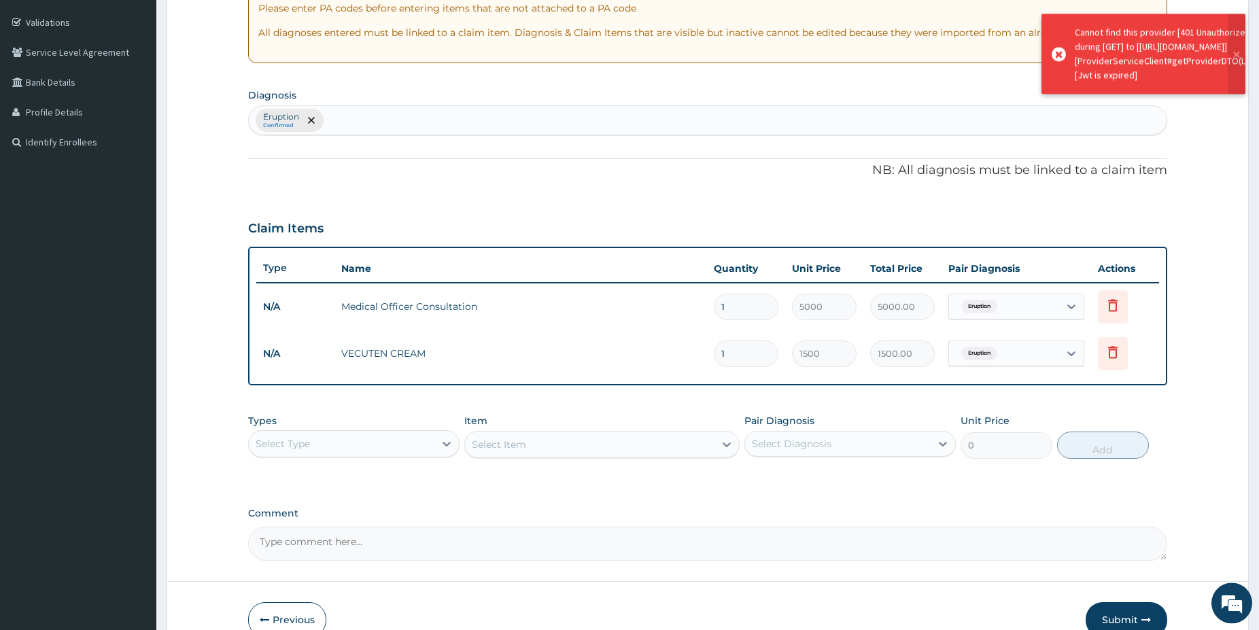
scroll to position [319, 0]
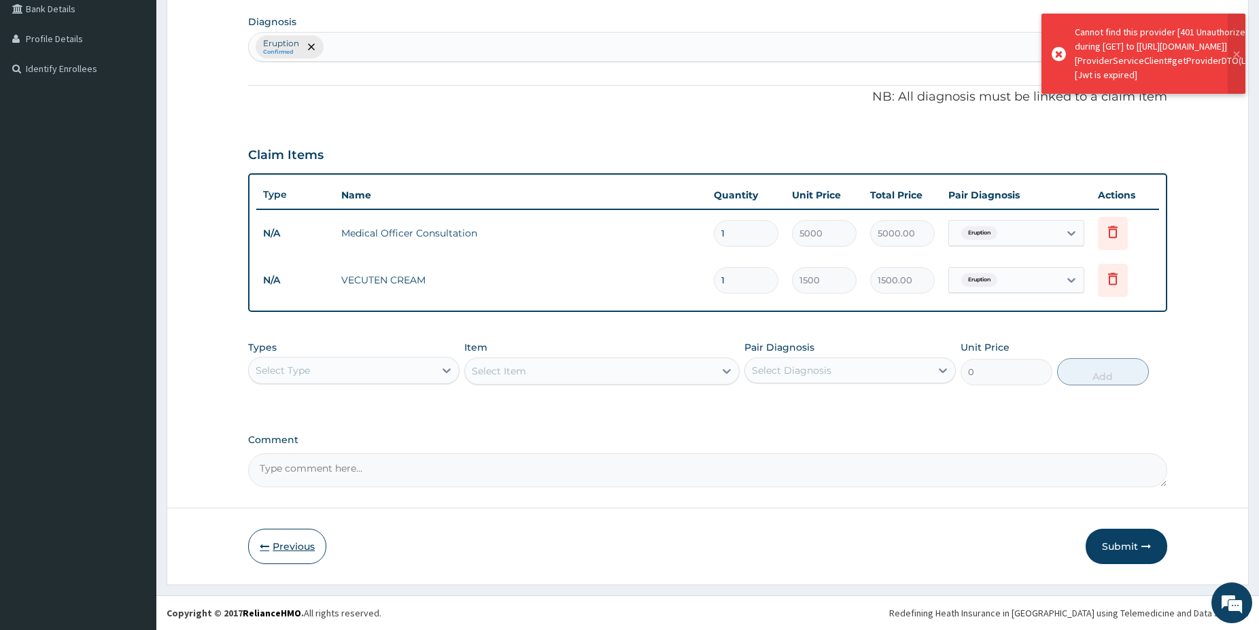
click at [299, 547] on button "Previous" at bounding box center [287, 546] width 78 height 35
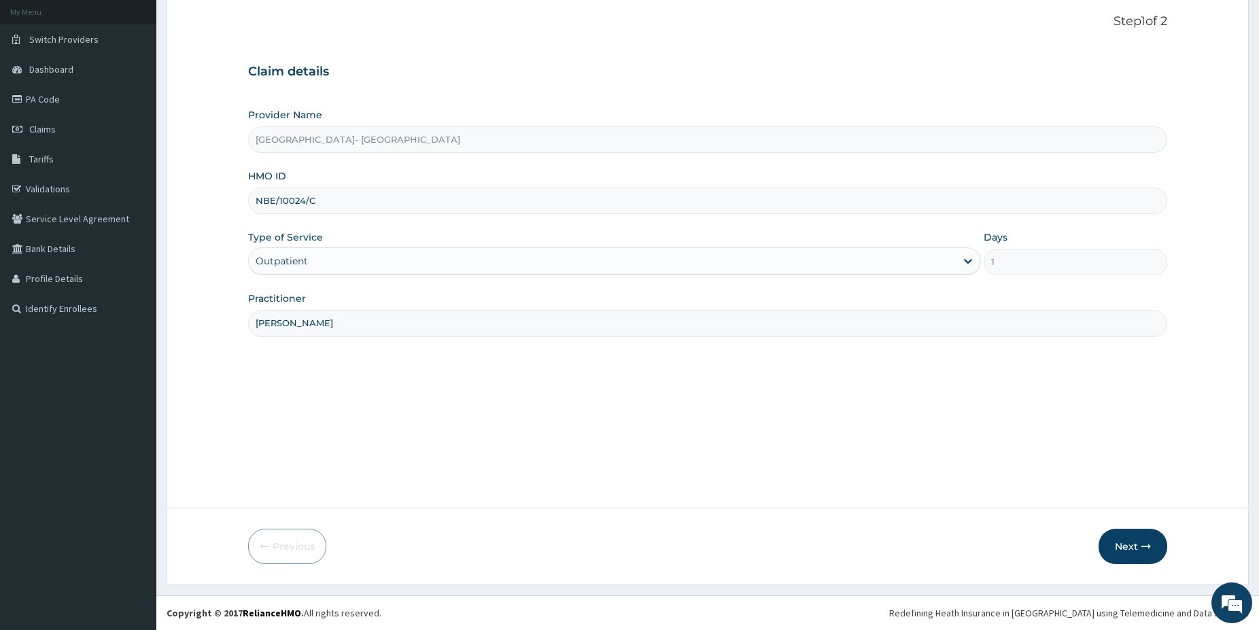
drag, startPoint x: 251, startPoint y: 197, endPoint x: 346, endPoint y: 205, distance: 95.6
click at [346, 205] on input "NBE/10024/C" at bounding box center [707, 201] width 919 height 27
click at [61, 133] on link "Claims" at bounding box center [78, 129] width 156 height 30
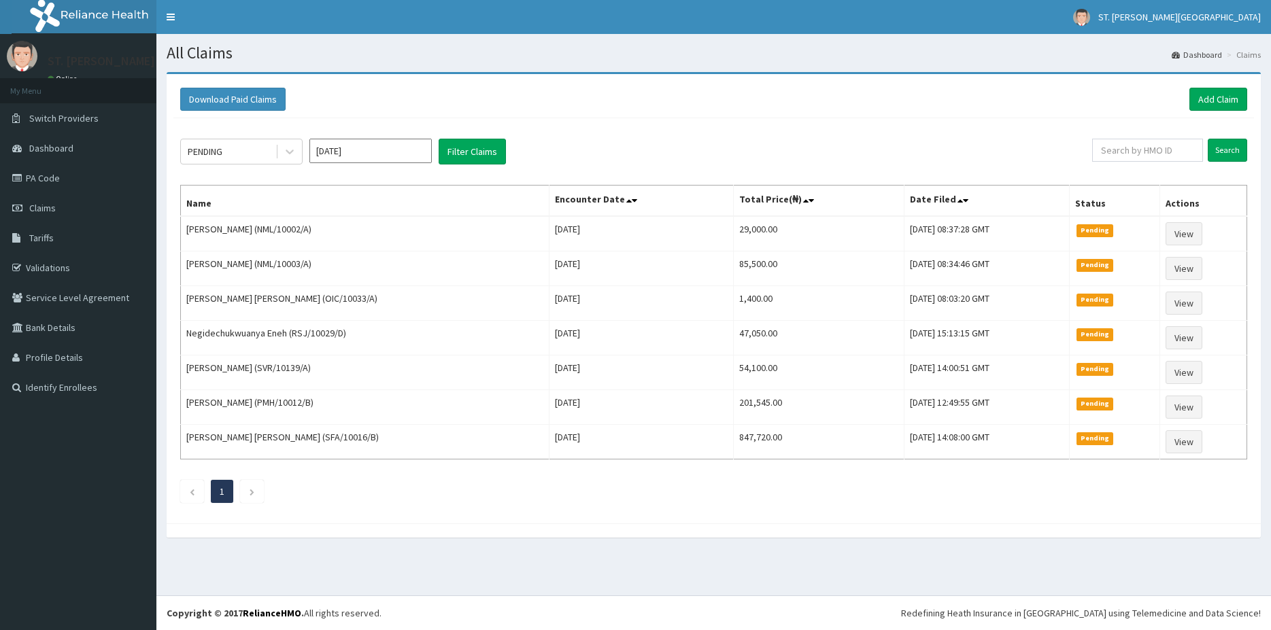
click at [172, 148] on div "Download Paid Claims Add Claim × Note you can only download claims within a max…" at bounding box center [714, 298] width 1094 height 449
click at [218, 152] on div "PENDING" at bounding box center [205, 152] width 35 height 14
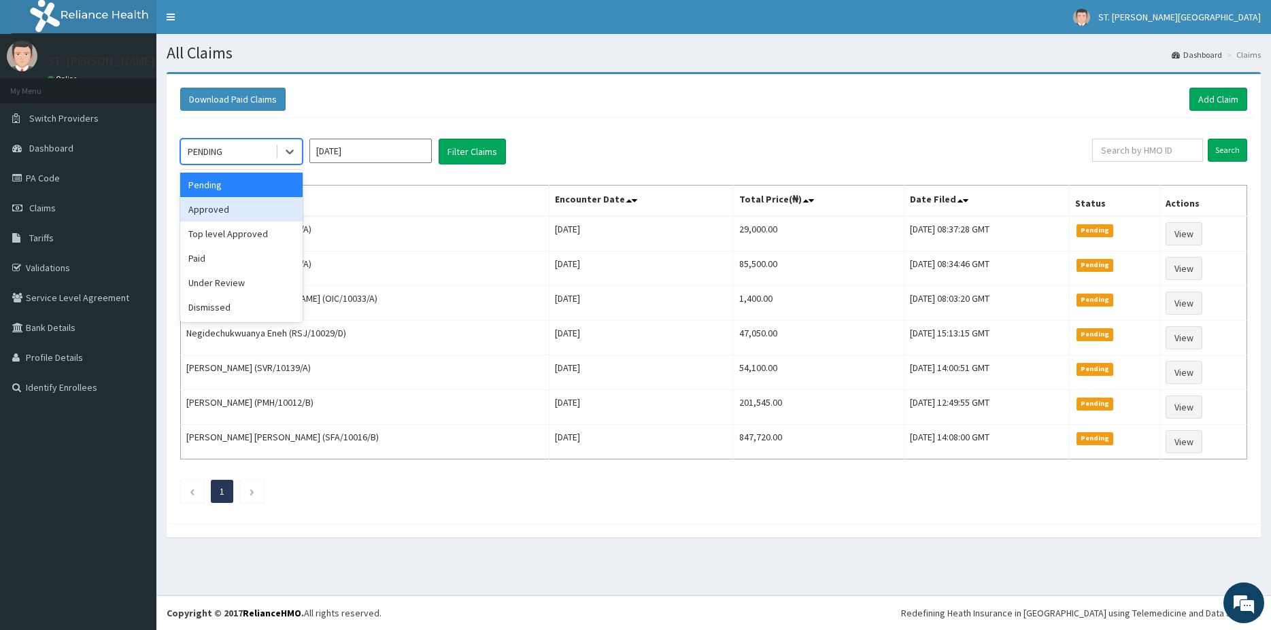
drag, startPoint x: 227, startPoint y: 209, endPoint x: 355, endPoint y: 191, distance: 129.2
click at [226, 210] on div "Approved" at bounding box center [241, 209] width 122 height 24
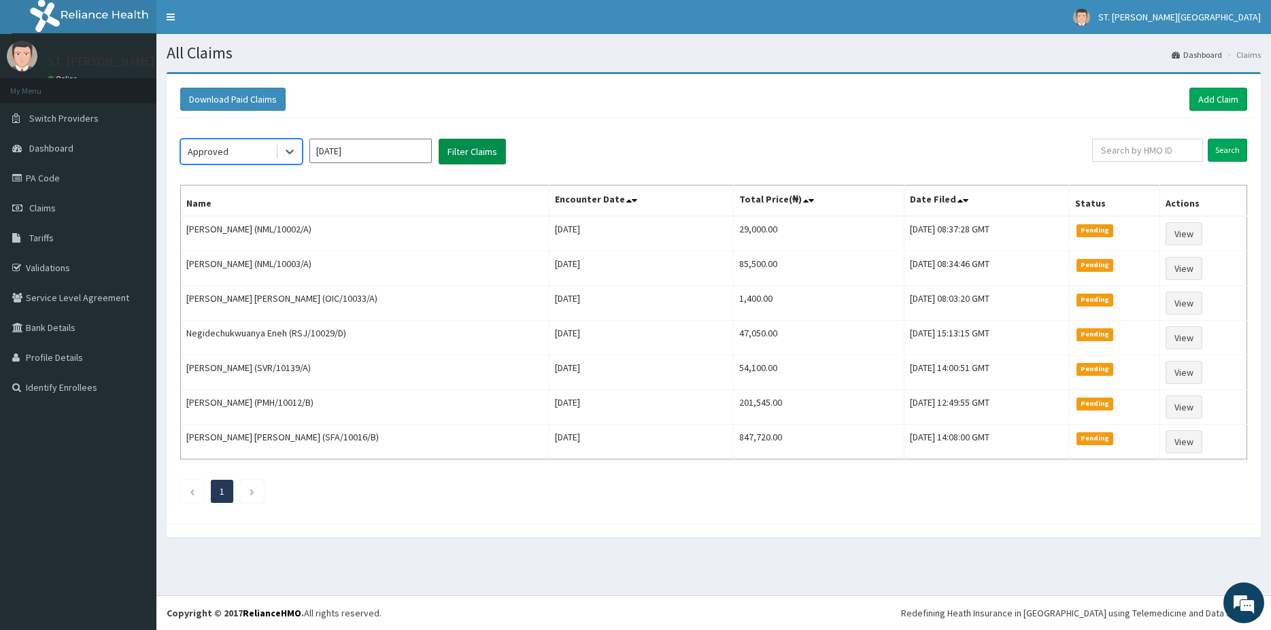
click at [480, 143] on button "Filter Claims" at bounding box center [472, 152] width 67 height 26
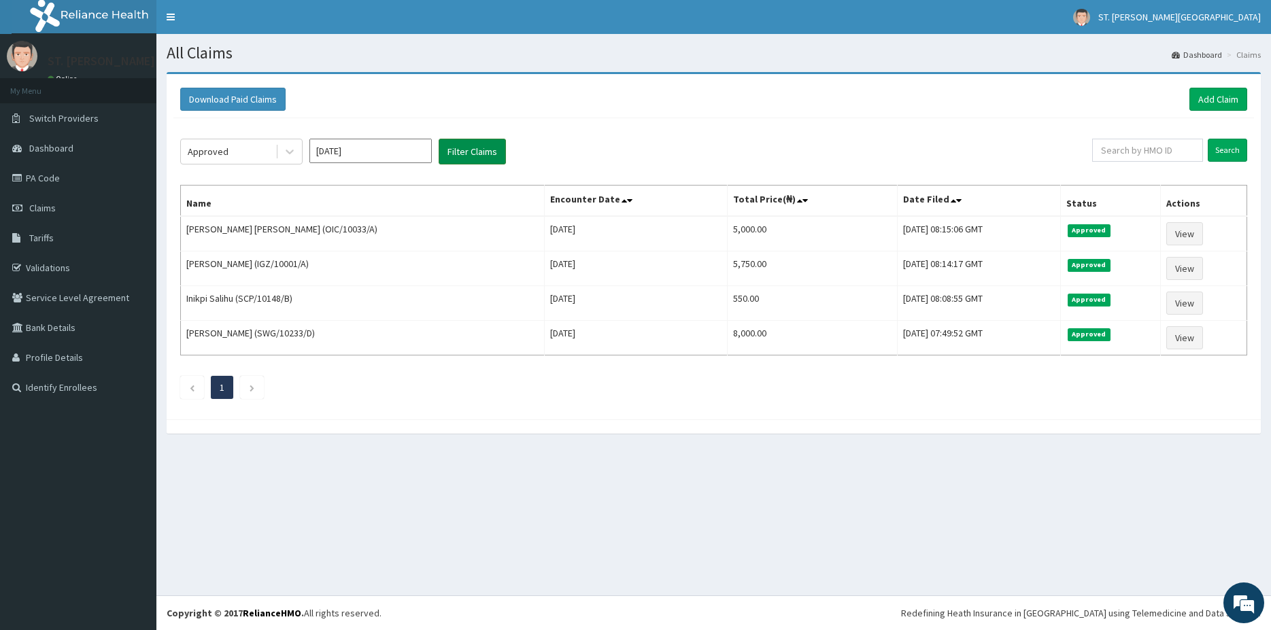
click at [477, 154] on button "Filter Claims" at bounding box center [472, 152] width 67 height 26
click at [1224, 101] on link "Add Claim" at bounding box center [1218, 99] width 58 height 23
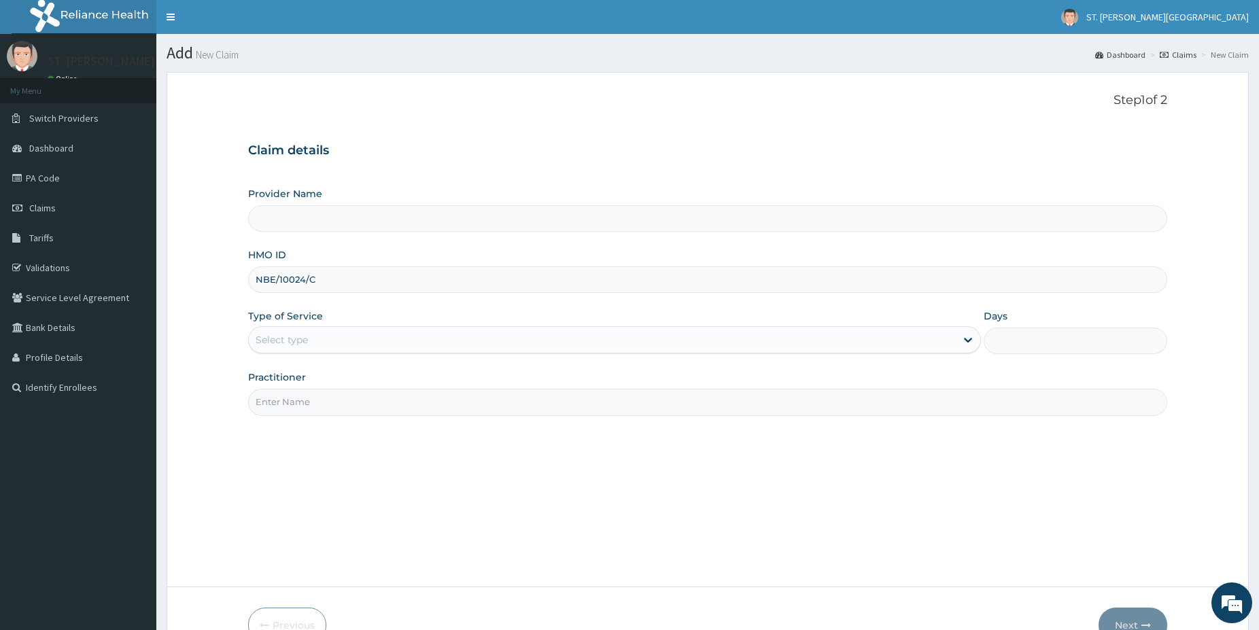
type input "NBE/10024/C"
click at [288, 336] on div "Select type" at bounding box center [282, 340] width 52 height 14
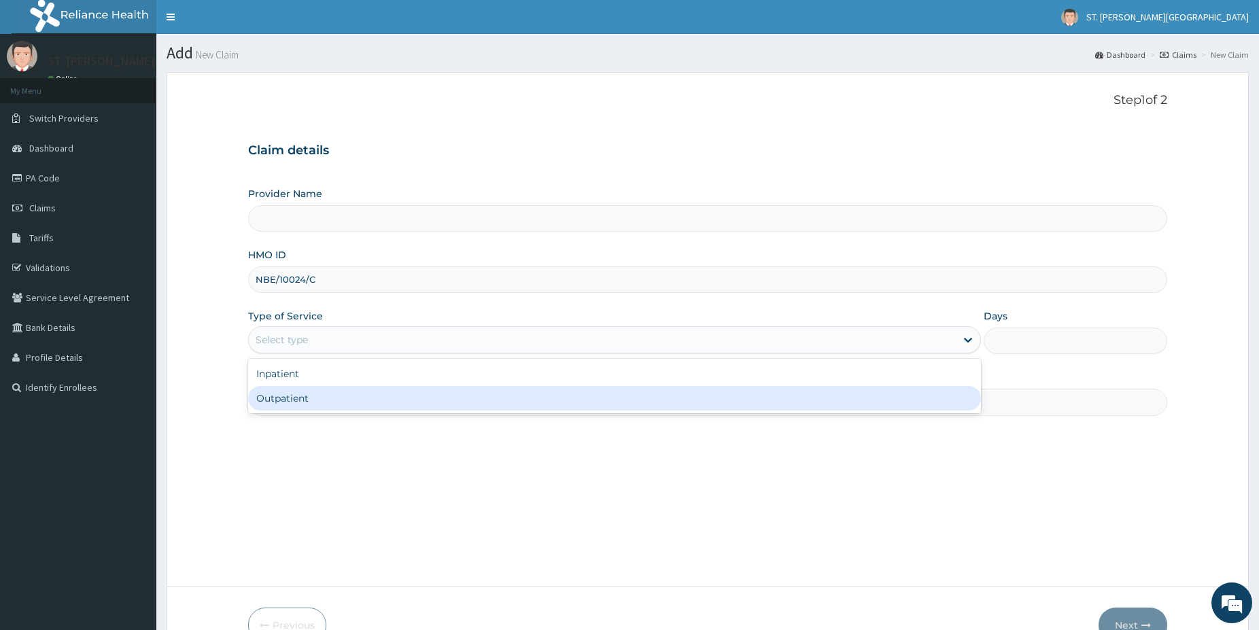
click at [284, 394] on div "Outpatient" at bounding box center [614, 398] width 733 height 24
type input "1"
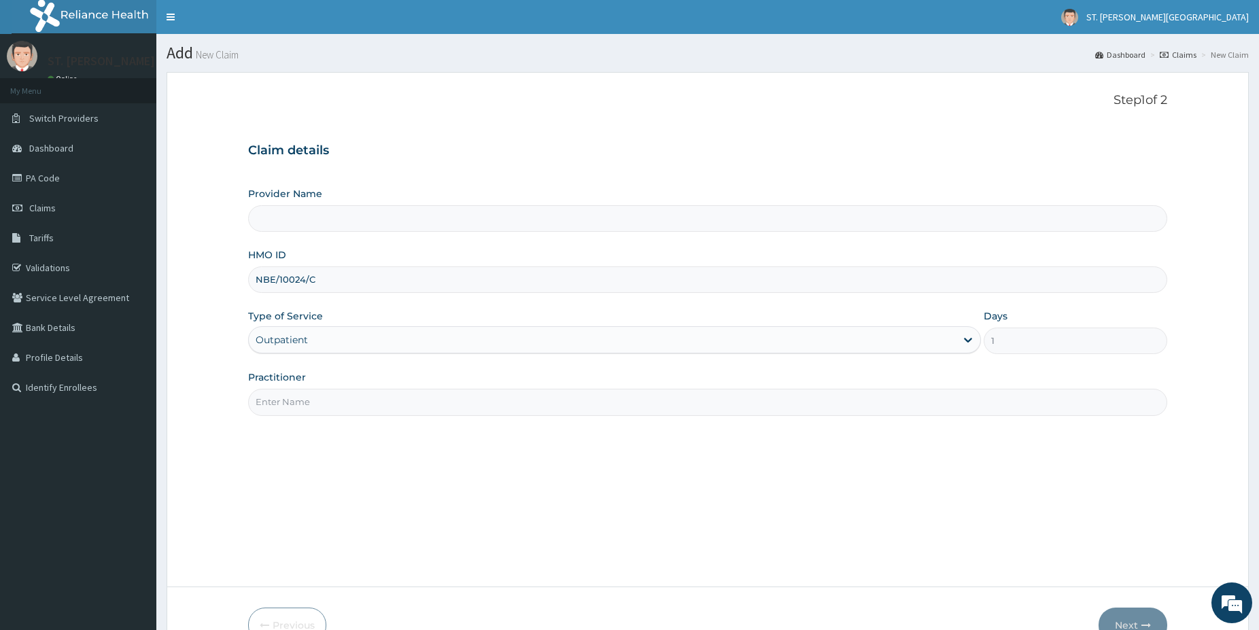
type input "[GEOGRAPHIC_DATA]- [GEOGRAPHIC_DATA]"
click at [289, 401] on input "Practitioner" at bounding box center [707, 402] width 919 height 27
type input "DR.ANDREW"
click at [1138, 617] on button "Next" at bounding box center [1133, 625] width 69 height 35
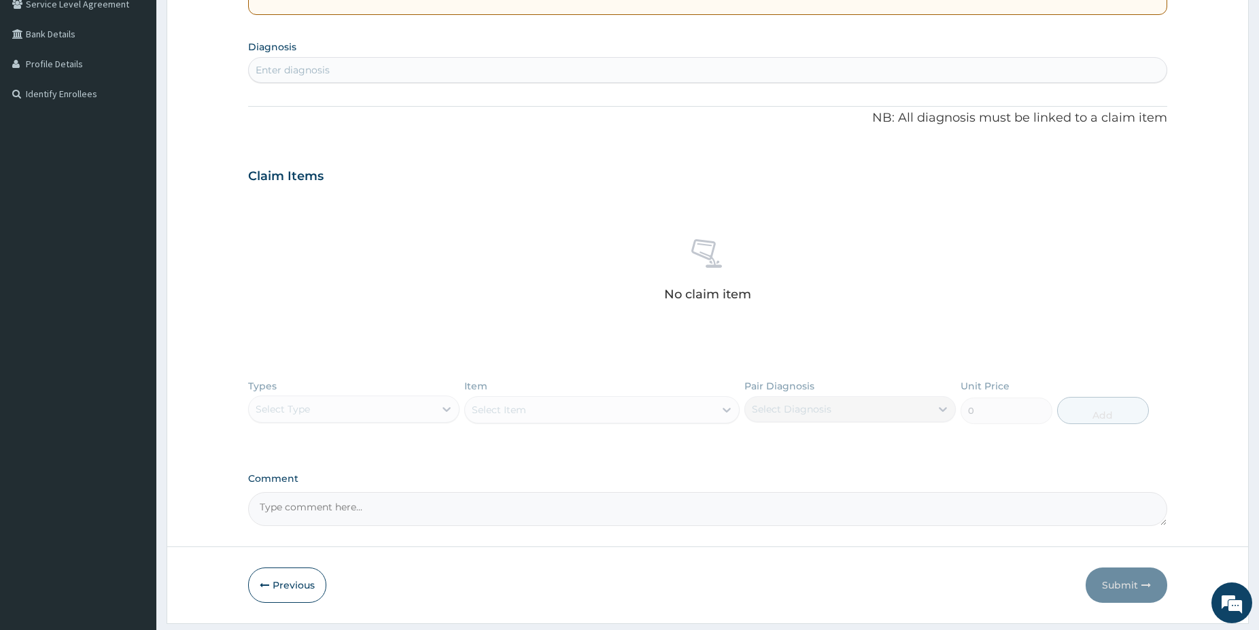
scroll to position [333, 0]
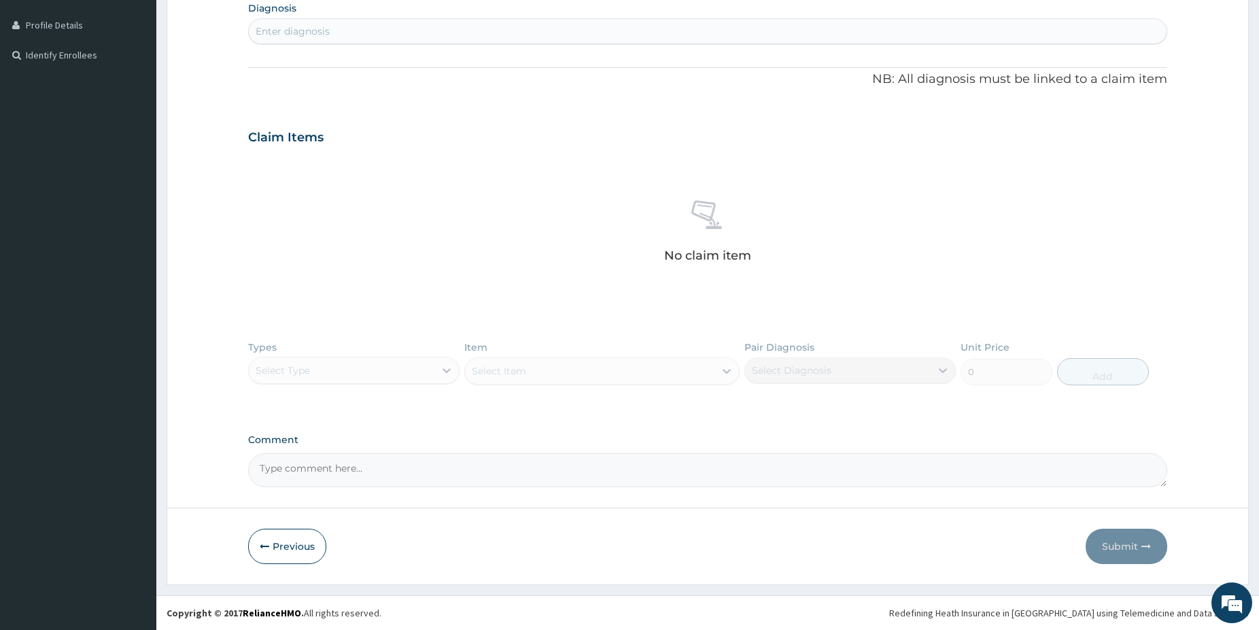
drag, startPoint x: 327, startPoint y: 356, endPoint x: 342, endPoint y: 372, distance: 21.6
click at [328, 356] on div "Types Select Type Item Select Item Pair Diagnosis Select Diagnosis Unit Price 0…" at bounding box center [707, 373] width 919 height 79
click at [333, 367] on div "Types Select Type Item Select Item Pair Diagnosis Select Diagnosis Unit Price 0…" at bounding box center [707, 373] width 919 height 79
click at [328, 369] on div "Types Select Type Item Select Item Pair Diagnosis Select Diagnosis Unit Price 0…" at bounding box center [707, 373] width 919 height 79
drag, startPoint x: 457, startPoint y: 374, endPoint x: 444, endPoint y: 370, distance: 13.5
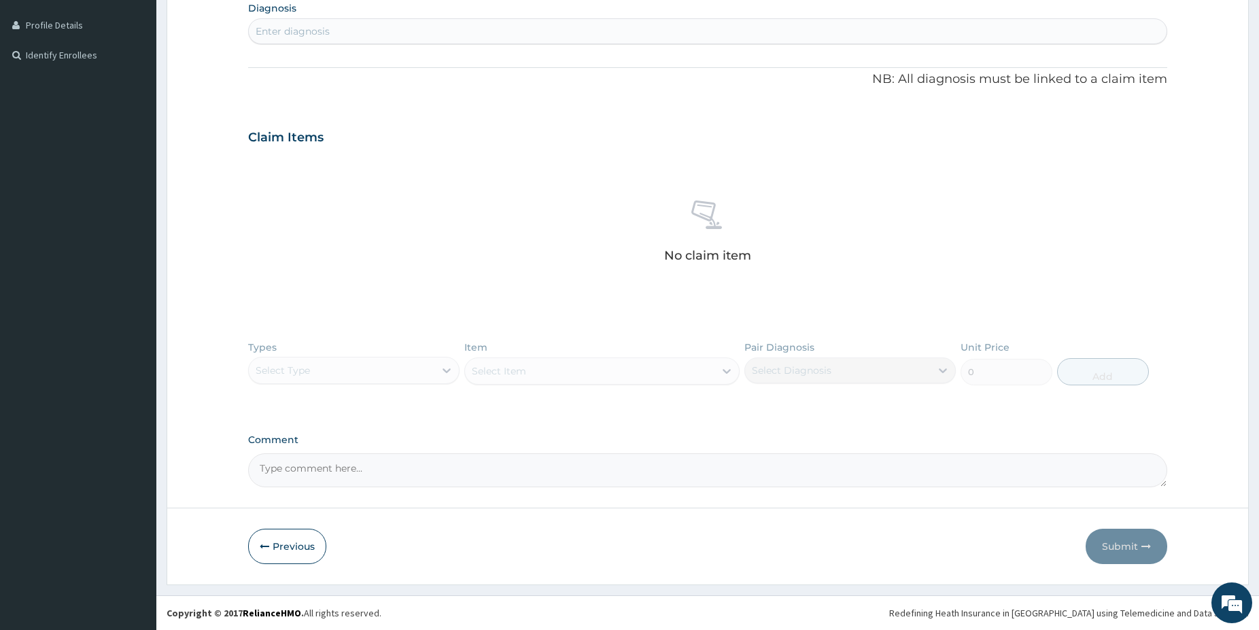
click at [449, 373] on div "Types Select Type Item Select Item Pair Diagnosis Select Diagnosis Unit Price 0…" at bounding box center [707, 373] width 919 height 79
click at [443, 369] on div "Types Select Type Item Select Item Pair Diagnosis Select Diagnosis Unit Price 0…" at bounding box center [707, 373] width 919 height 79
click at [426, 368] on div "Types Select Type Item Select Item Pair Diagnosis Select Diagnosis Unit Price 0…" at bounding box center [707, 373] width 919 height 79
click at [437, 369] on div "Types Select Type Item Select Item Pair Diagnosis Select Diagnosis Unit Price 0…" at bounding box center [707, 373] width 919 height 79
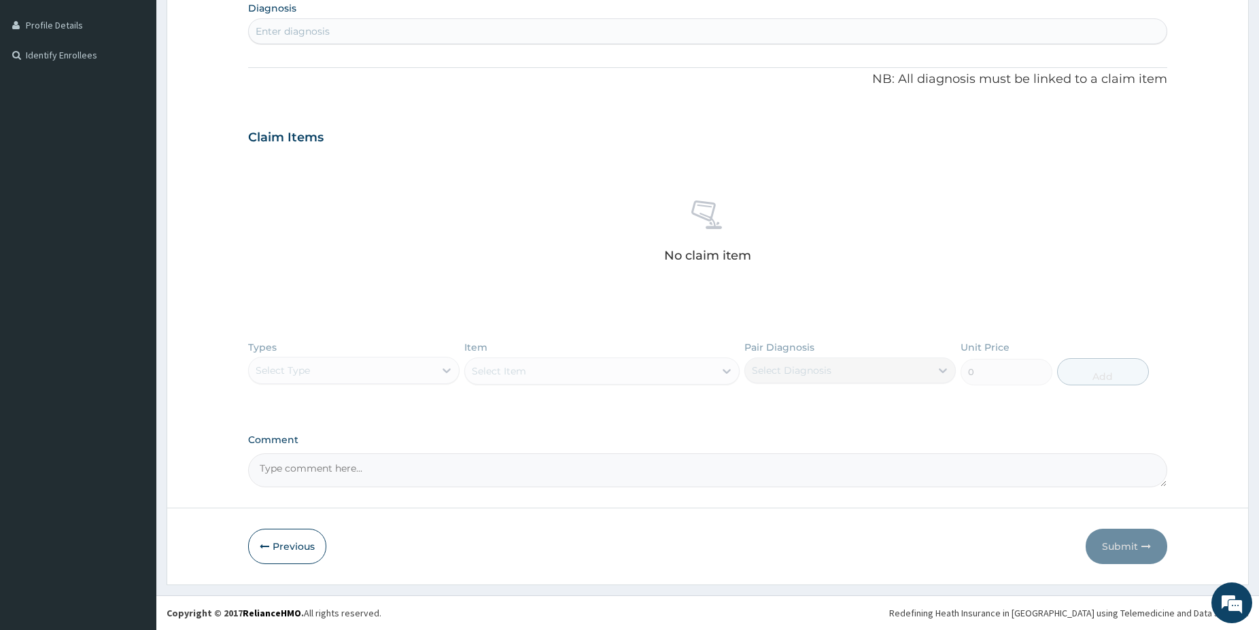
click at [437, 369] on div "Types Select Type Item Select Item Pair Diagnosis Select Diagnosis Unit Price 0…" at bounding box center [707, 373] width 919 height 79
click at [292, 549] on button "Previous" at bounding box center [287, 546] width 78 height 35
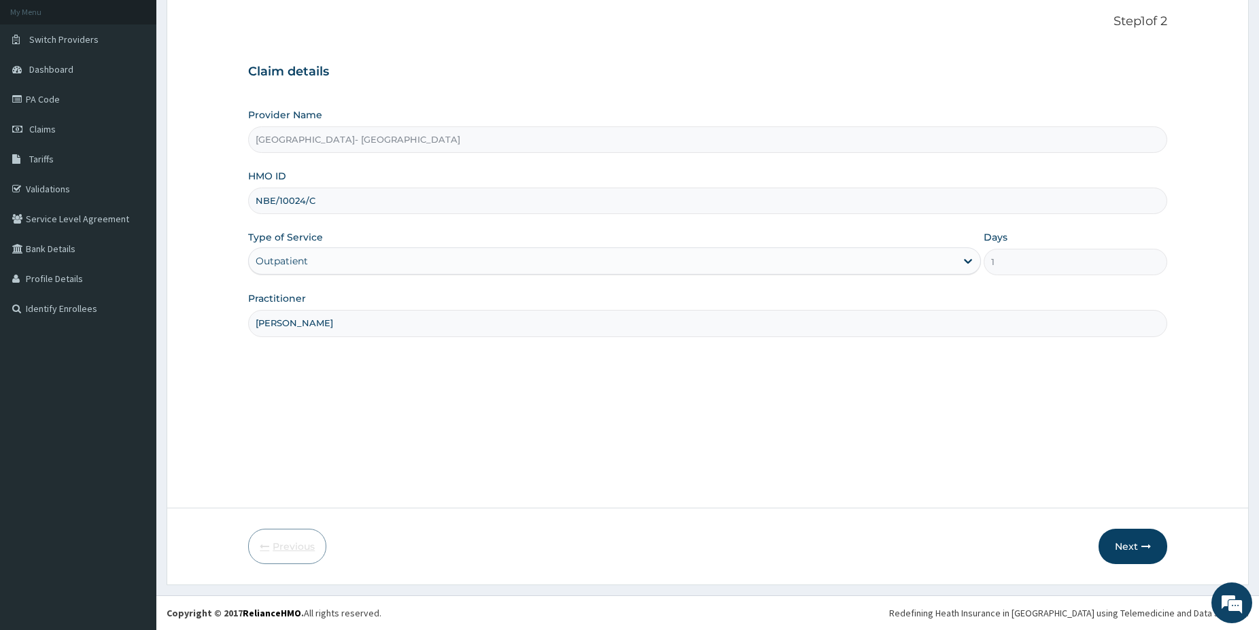
scroll to position [79, 0]
click at [1159, 553] on button "Next" at bounding box center [1133, 546] width 69 height 35
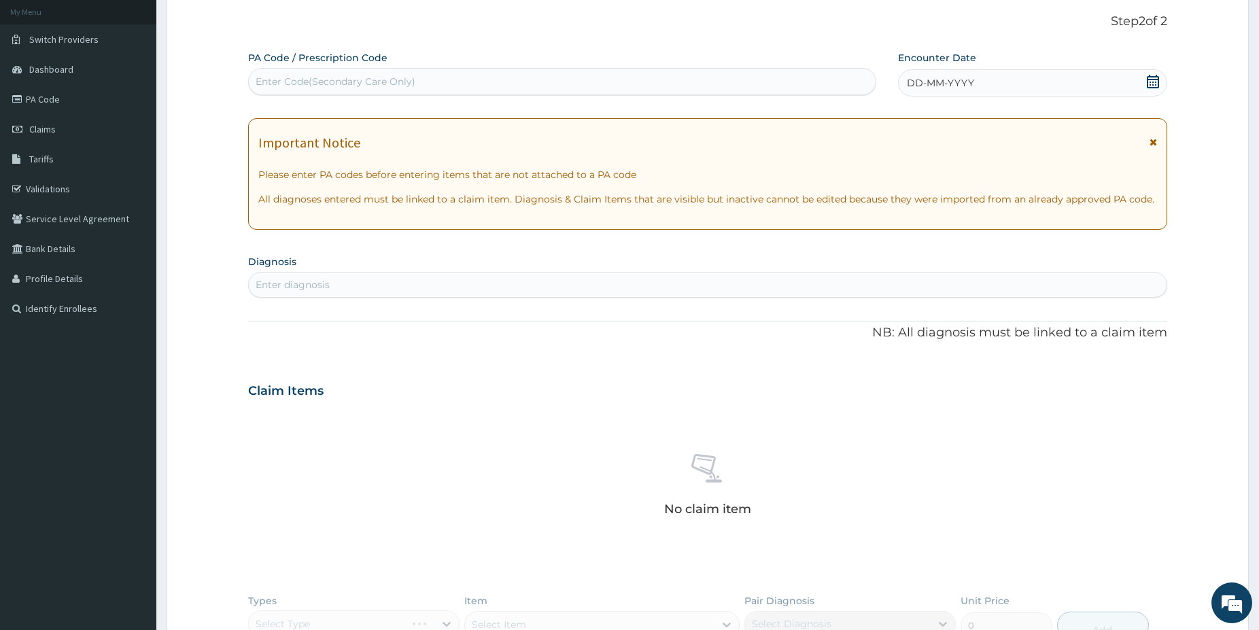
click at [297, 279] on div "Enter diagnosis" at bounding box center [293, 285] width 74 height 14
click at [297, 287] on div "Enter diagnosis" at bounding box center [293, 285] width 74 height 14
click at [296, 288] on div "Enter diagnosis" at bounding box center [293, 285] width 74 height 14
type input "SKIN RAS"
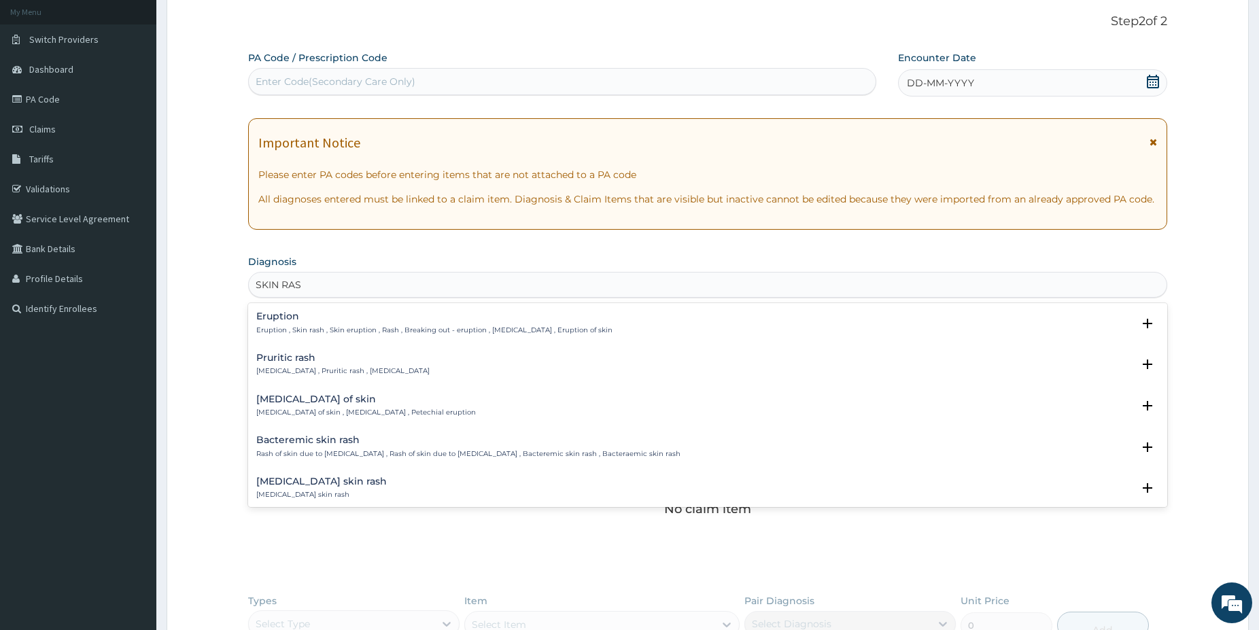
click at [314, 324] on div "Eruption Eruption , Skin rash , Skin eruption , Rash , Breaking out - eruption …" at bounding box center [434, 323] width 356 height 24
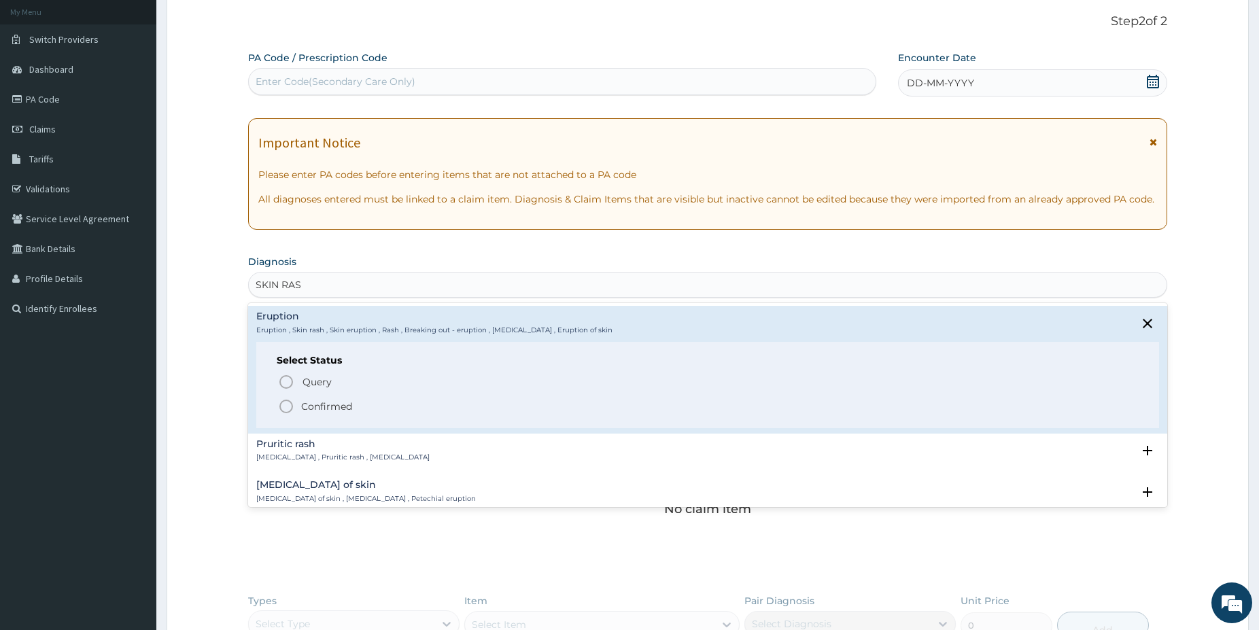
click at [284, 407] on icon "status option filled" at bounding box center [286, 406] width 16 height 16
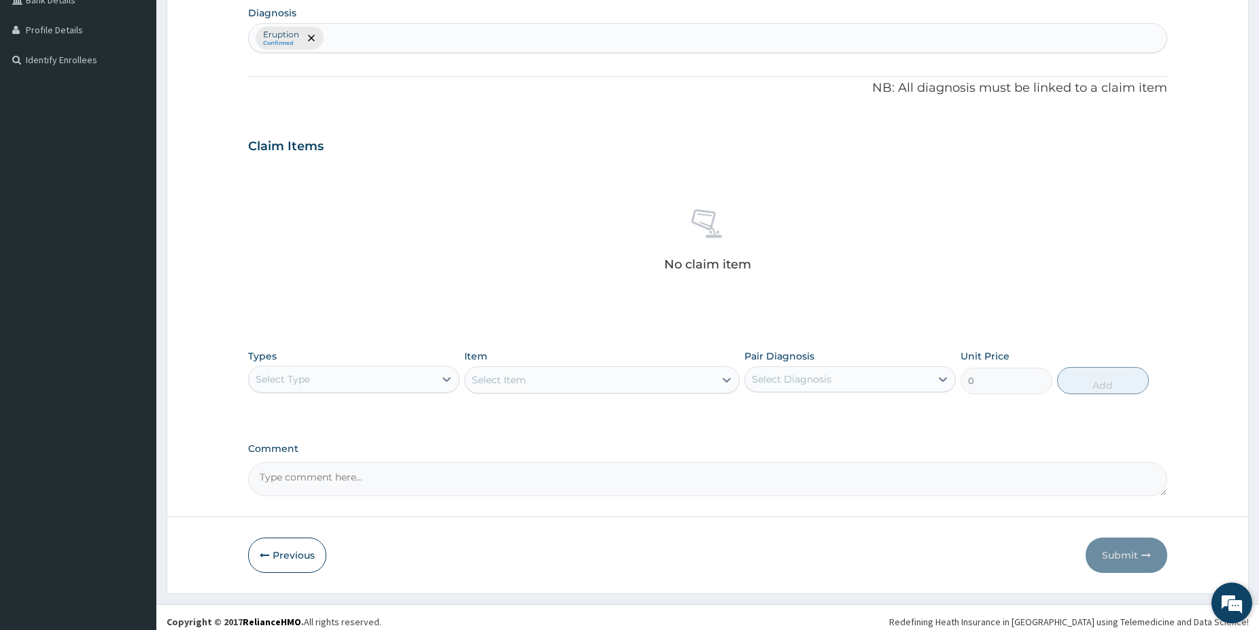
drag, startPoint x: 1264, startPoint y: 626, endPoint x: 1240, endPoint y: 615, distance: 26.2
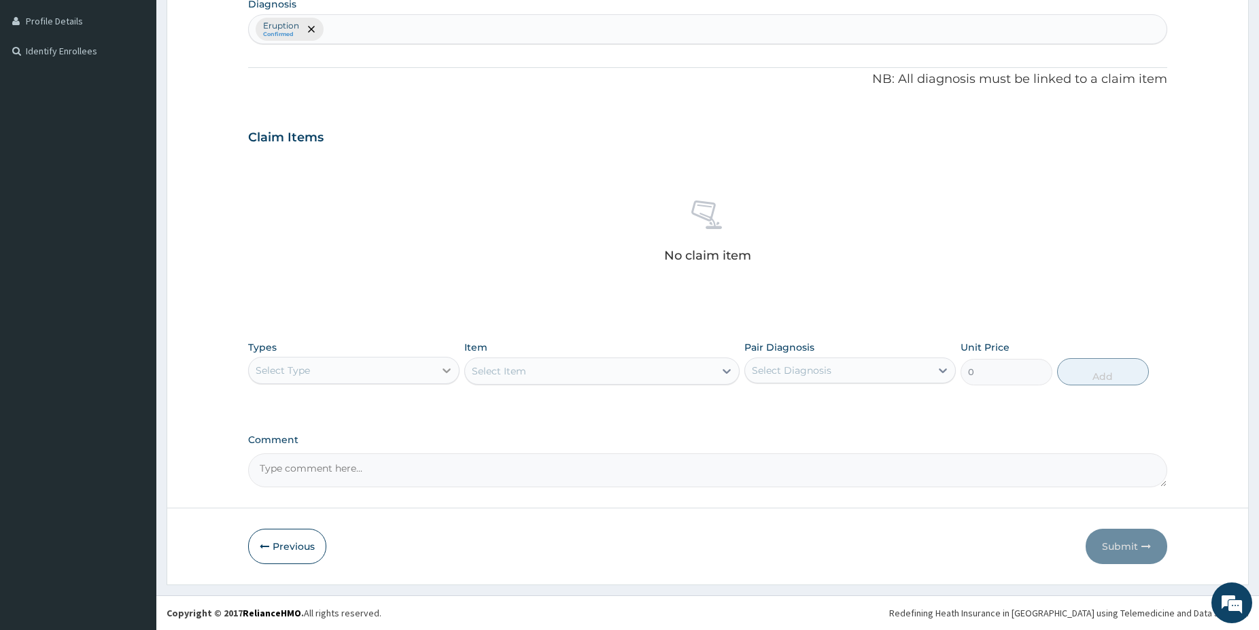
click at [437, 362] on div at bounding box center [447, 370] width 24 height 24
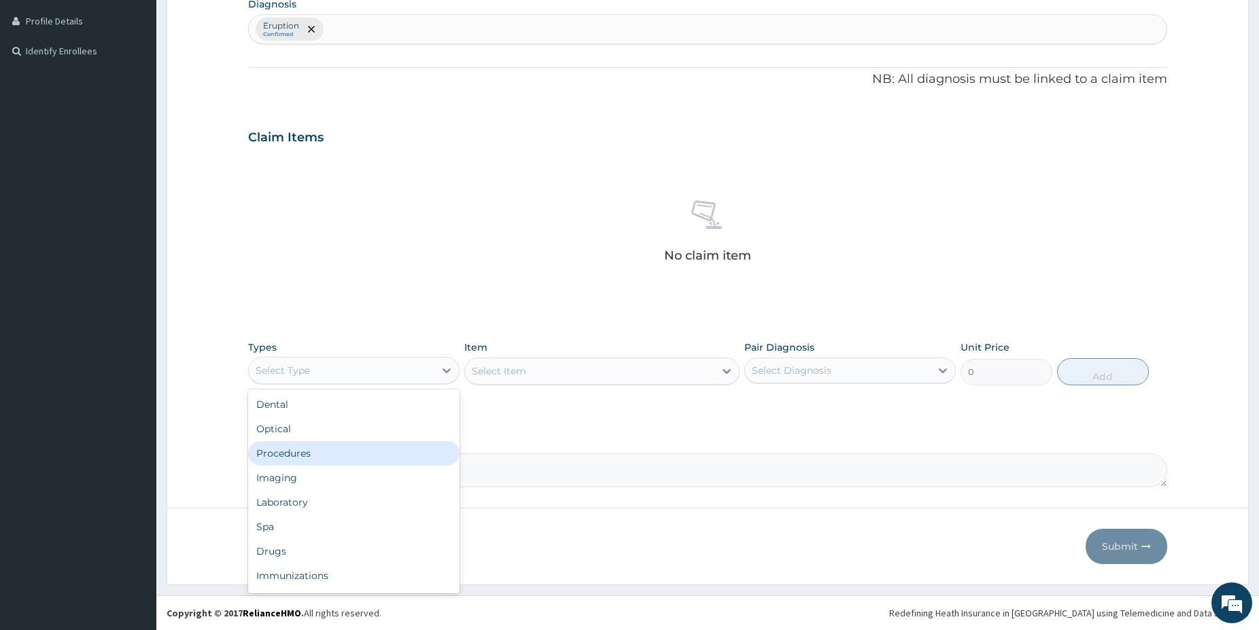
click at [311, 445] on div "Procedures" at bounding box center [353, 453] width 211 height 24
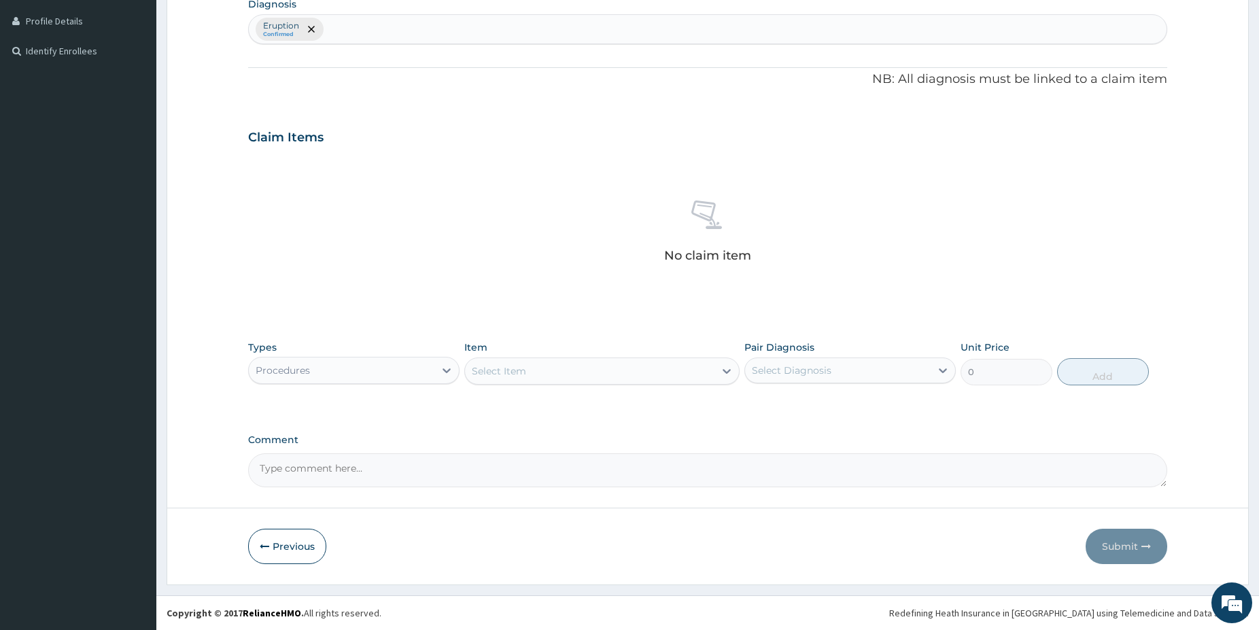
click at [598, 370] on div "Select Item" at bounding box center [590, 371] width 250 height 22
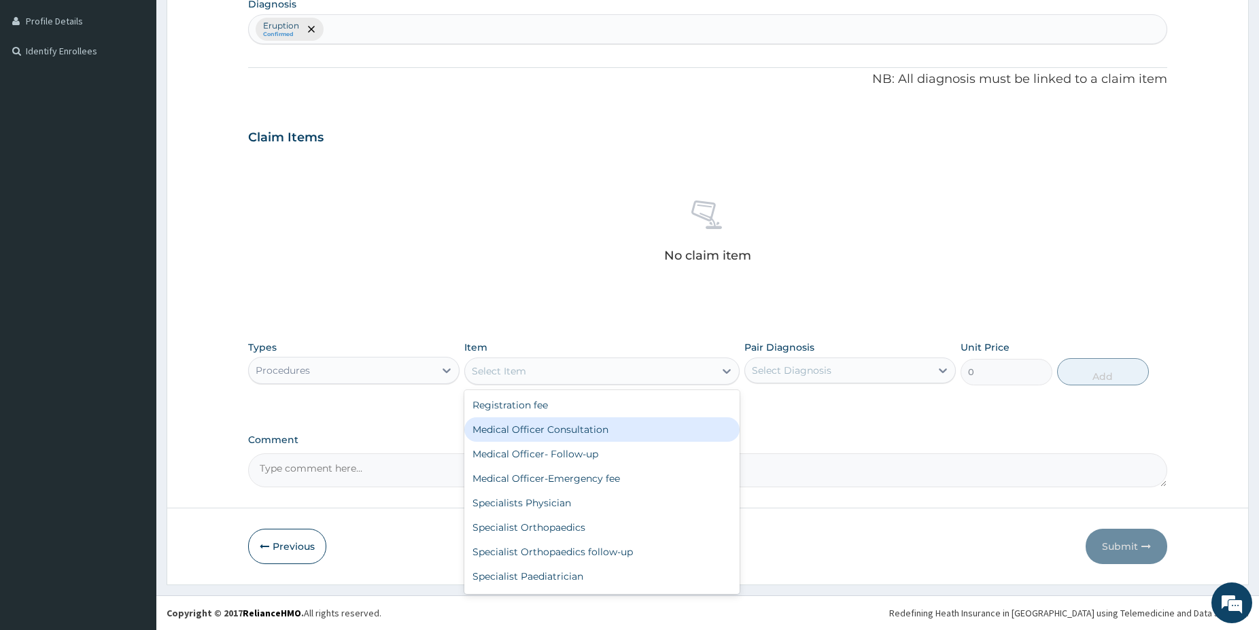
drag, startPoint x: 568, startPoint y: 429, endPoint x: 629, endPoint y: 415, distance: 62.7
click at [568, 428] on div "Medical Officer Consultation" at bounding box center [601, 430] width 275 height 24
type input "5000"
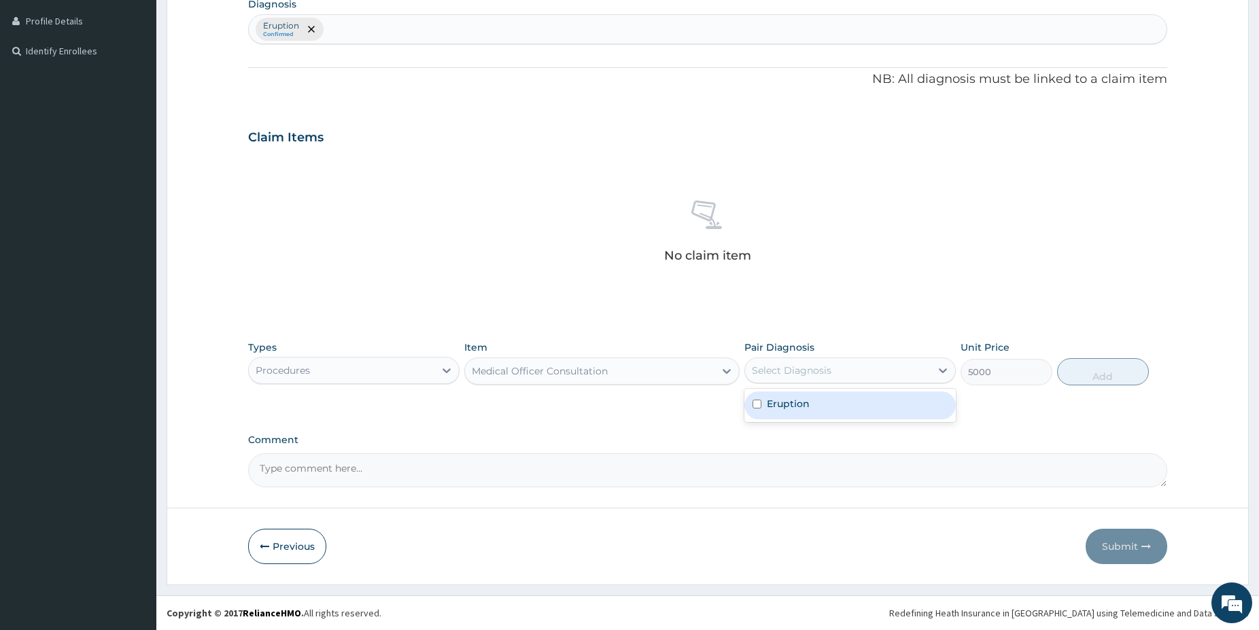
click at [796, 364] on div "Select Diagnosis" at bounding box center [792, 371] width 80 height 14
click at [799, 401] on label "Eruption" at bounding box center [788, 404] width 43 height 14
checkbox input "true"
drag, startPoint x: 1119, startPoint y: 378, endPoint x: 1096, endPoint y: 379, distance: 22.5
click at [1117, 378] on button "Add" at bounding box center [1103, 371] width 92 height 27
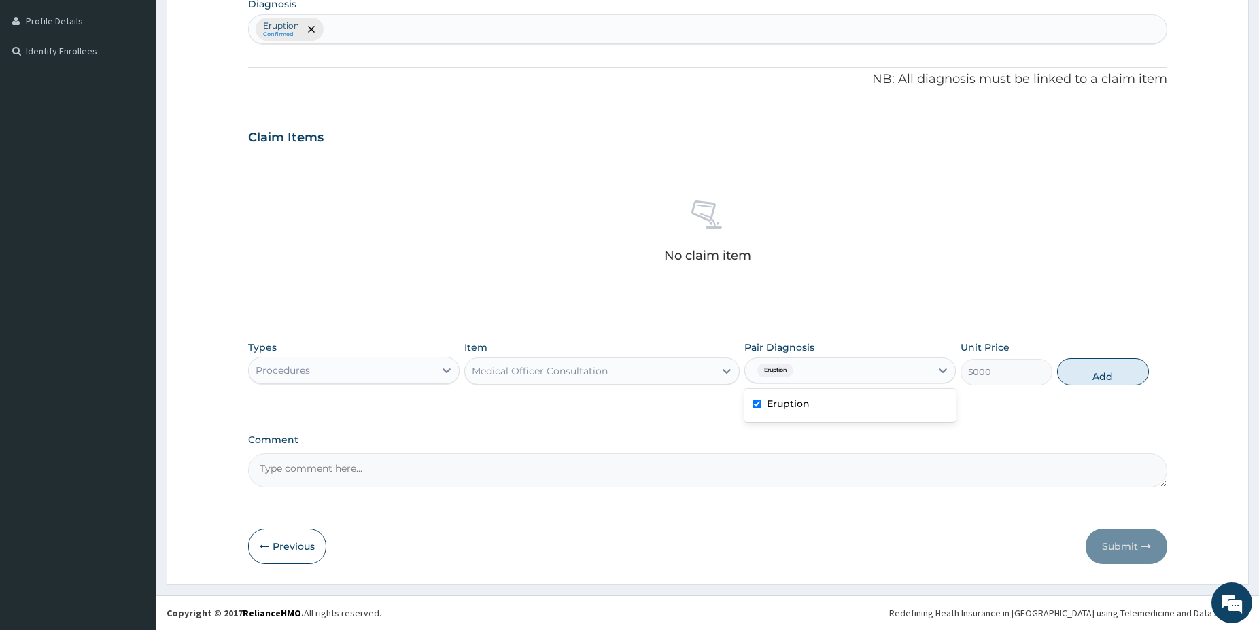
type input "0"
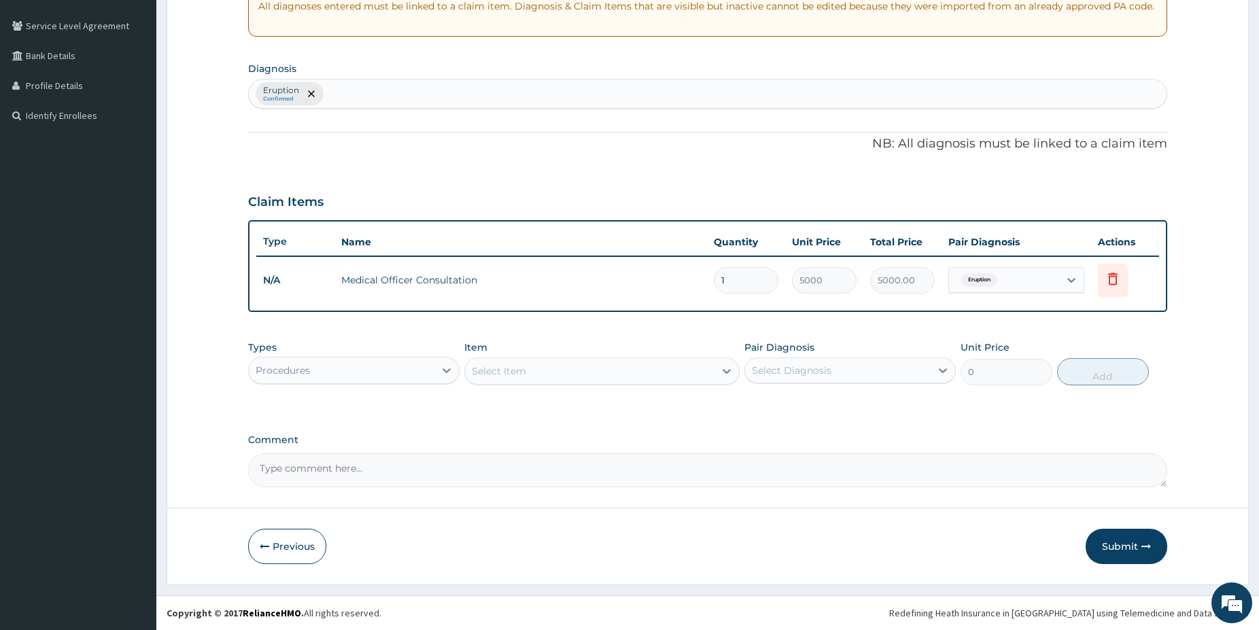
scroll to position [272, 0]
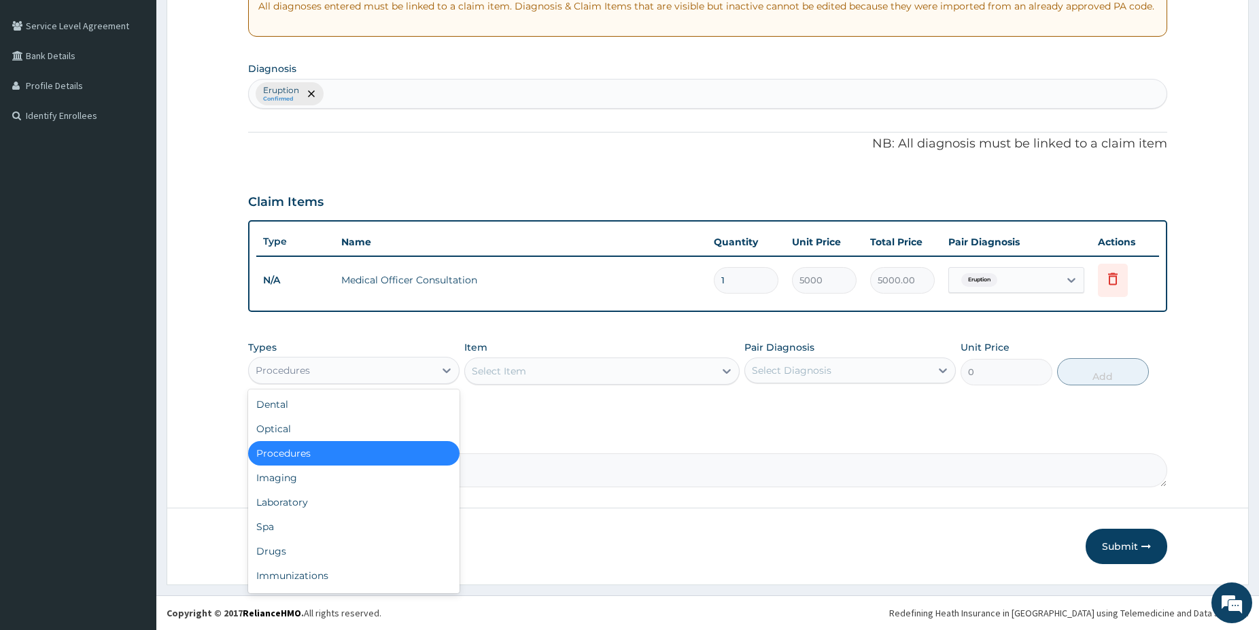
drag, startPoint x: 398, startPoint y: 371, endPoint x: 391, endPoint y: 375, distance: 8.5
click at [398, 371] on div "Procedures" at bounding box center [342, 371] width 186 height 22
click at [284, 556] on div "Drugs" at bounding box center [353, 551] width 211 height 24
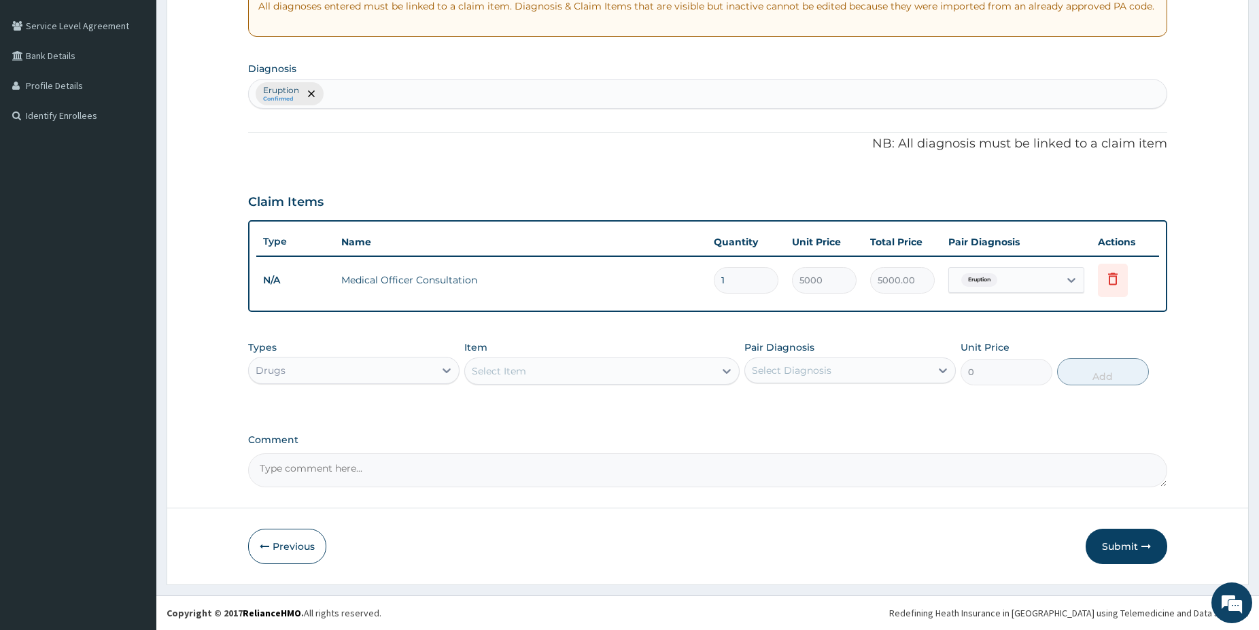
click at [610, 364] on div "Select Item" at bounding box center [590, 371] width 250 height 22
type input "VECU"
click at [632, 409] on div "VECUTEN CREAM" at bounding box center [601, 405] width 275 height 24
type input "1500"
click at [866, 361] on div "Select Diagnosis" at bounding box center [838, 371] width 186 height 22
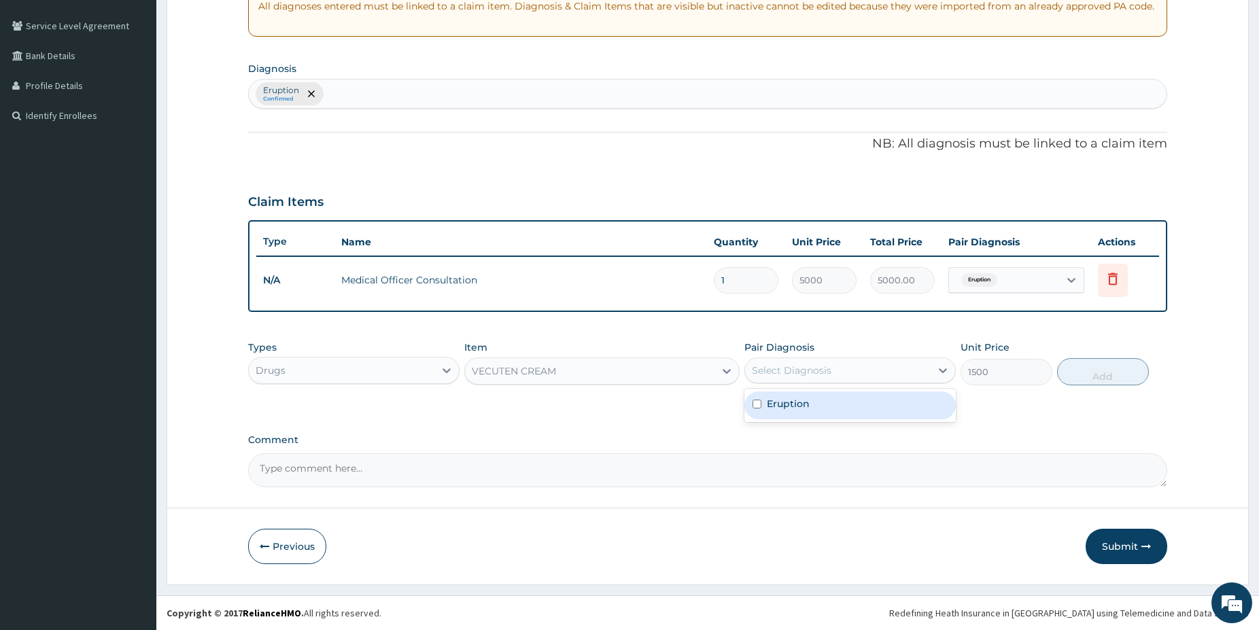
click at [838, 403] on div "Eruption" at bounding box center [850, 406] width 211 height 28
checkbox input "true"
click at [1108, 376] on button "Add" at bounding box center [1103, 371] width 92 height 27
type input "0"
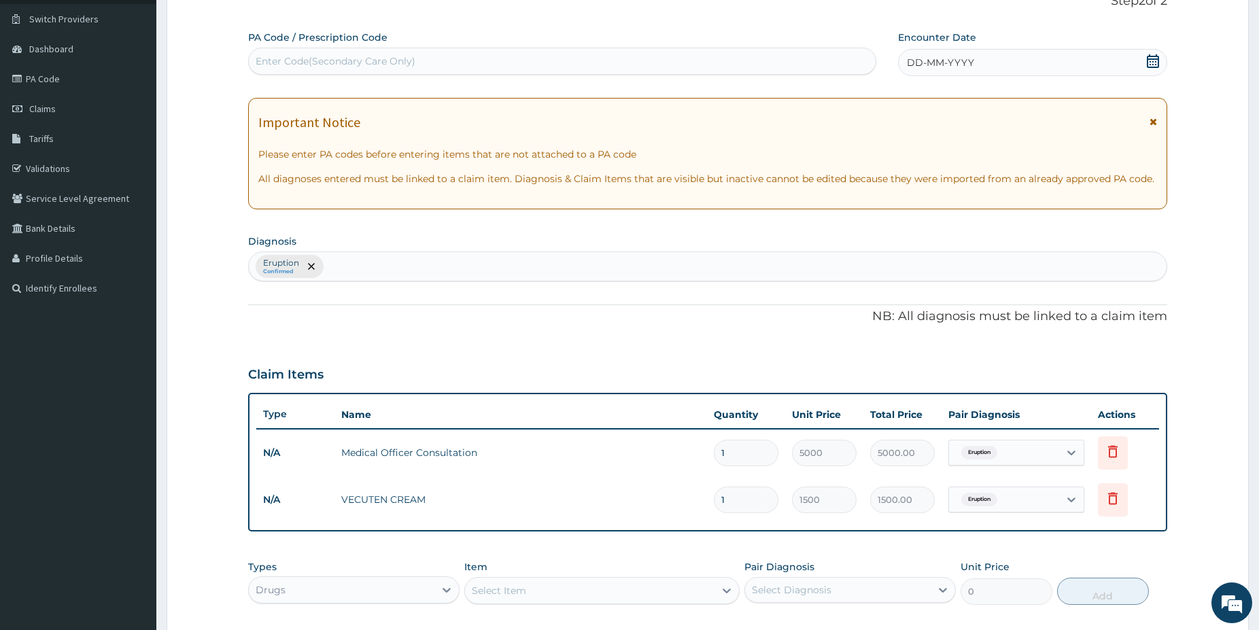
scroll to position [99, 0]
click at [1147, 61] on icon at bounding box center [1154, 62] width 14 height 14
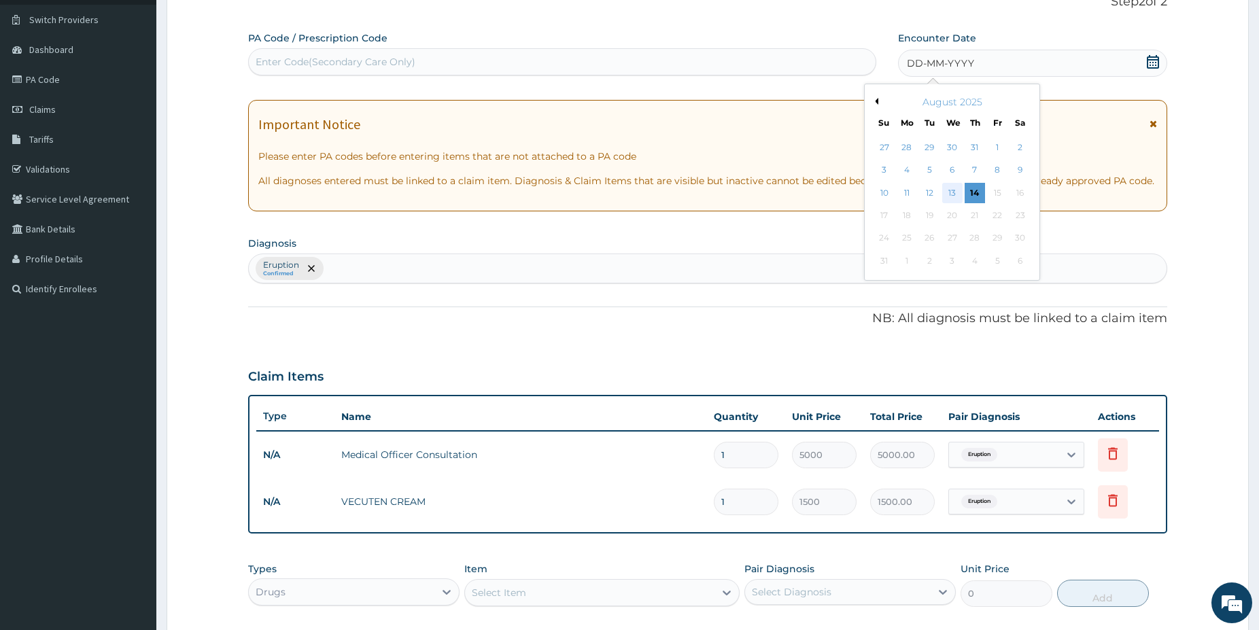
click at [959, 194] on div "13" at bounding box center [952, 193] width 20 height 20
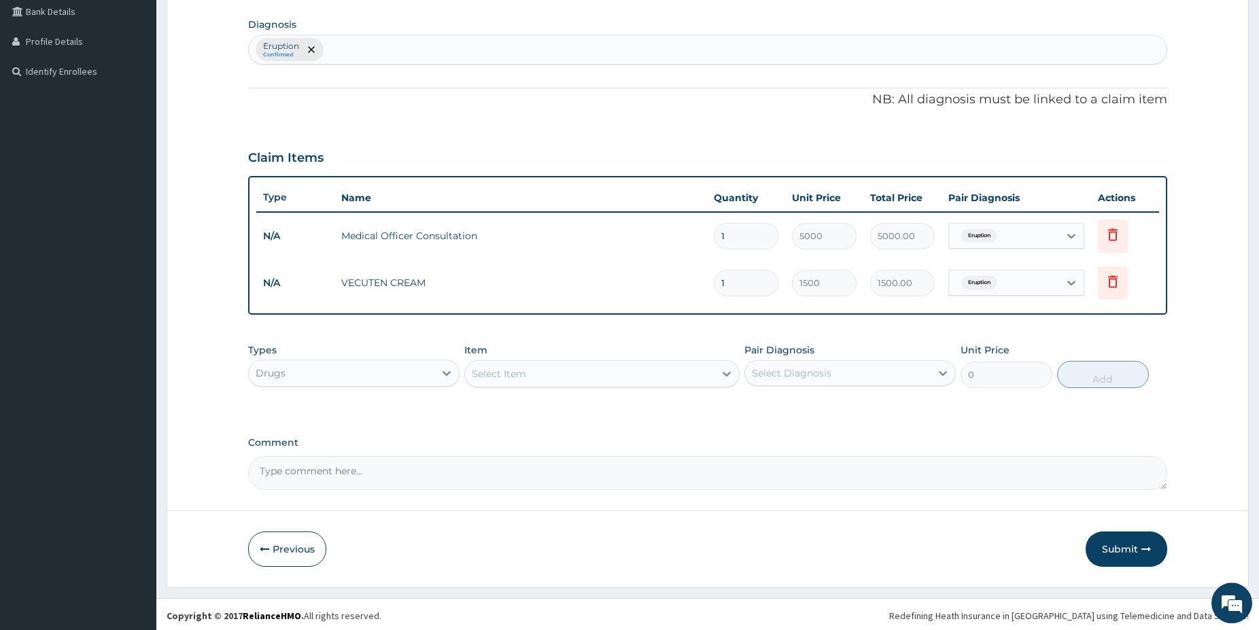
scroll to position [319, 0]
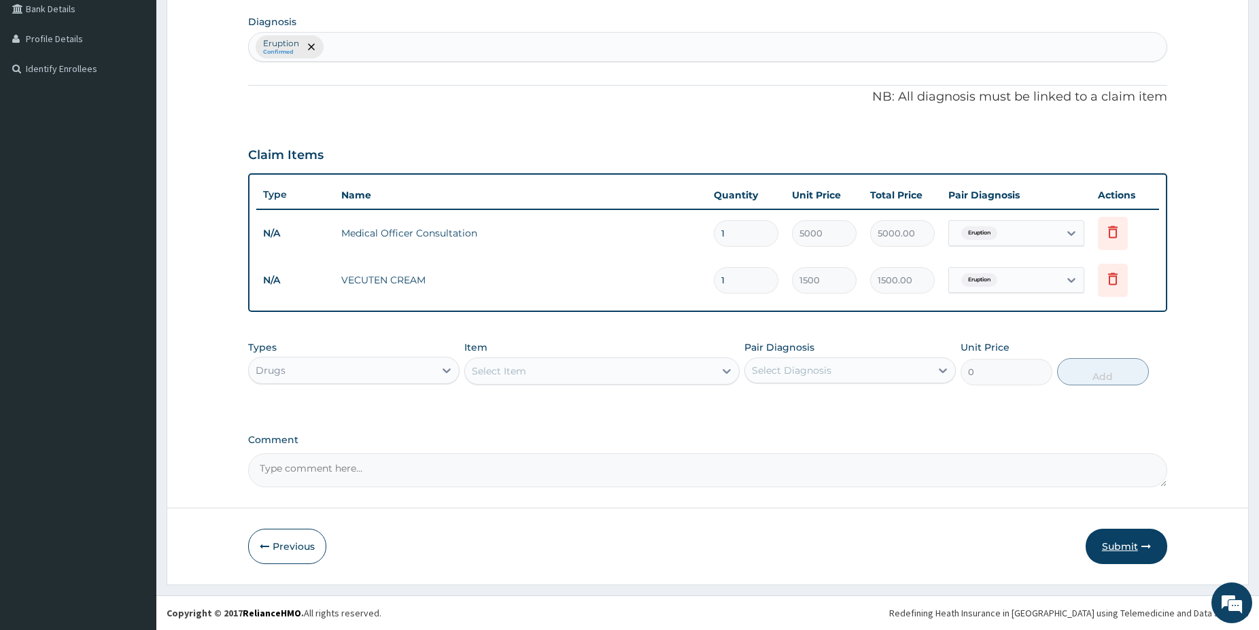
click at [1130, 547] on button "Submit" at bounding box center [1127, 546] width 82 height 35
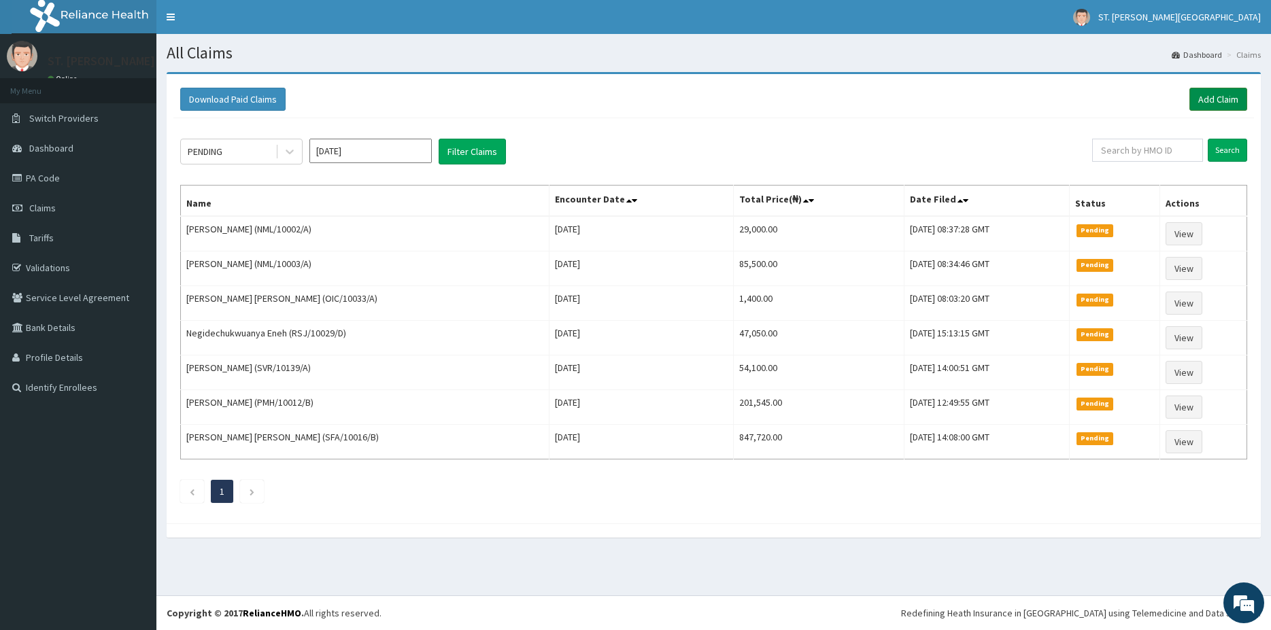
click at [1209, 94] on link "Add Claim" at bounding box center [1218, 99] width 58 height 23
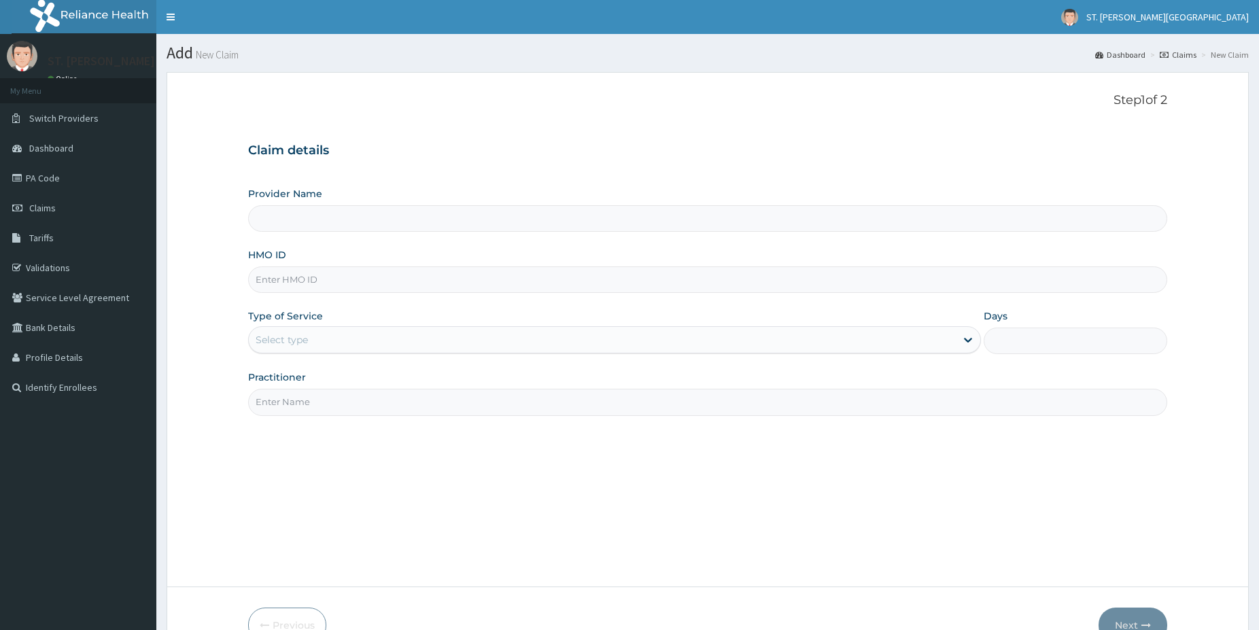
type input "SWG/10016/A"
type input "[GEOGRAPHIC_DATA]- [GEOGRAPHIC_DATA]"
type input "SWG/10016/A"
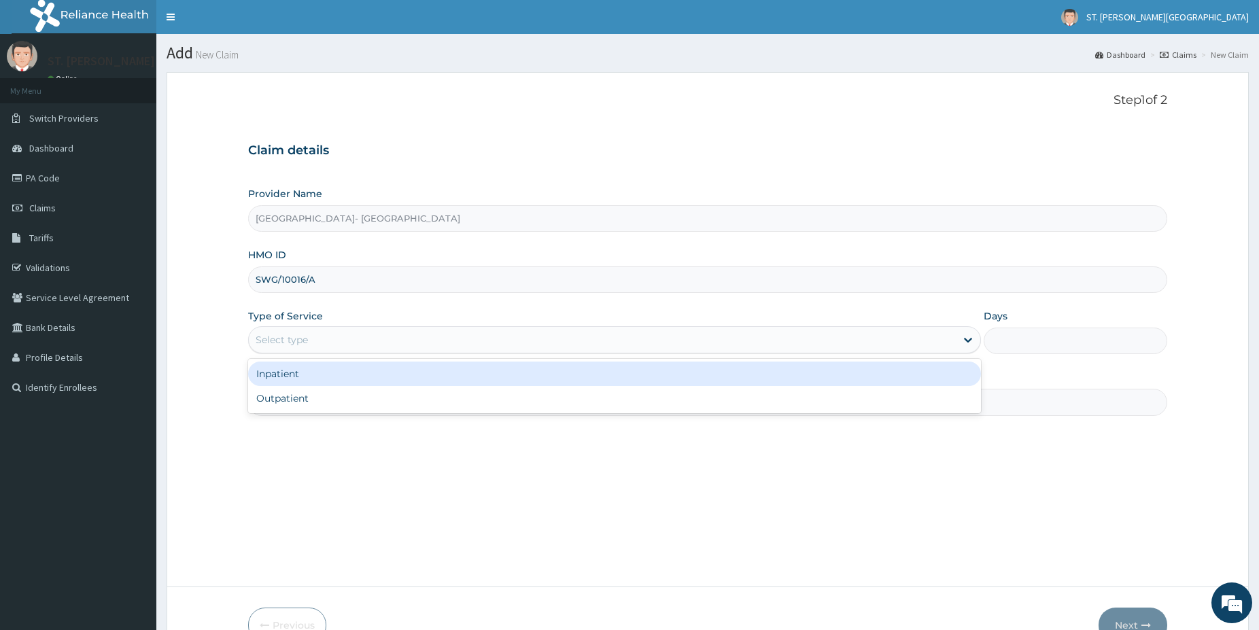
click at [310, 343] on div "Select type" at bounding box center [602, 340] width 707 height 22
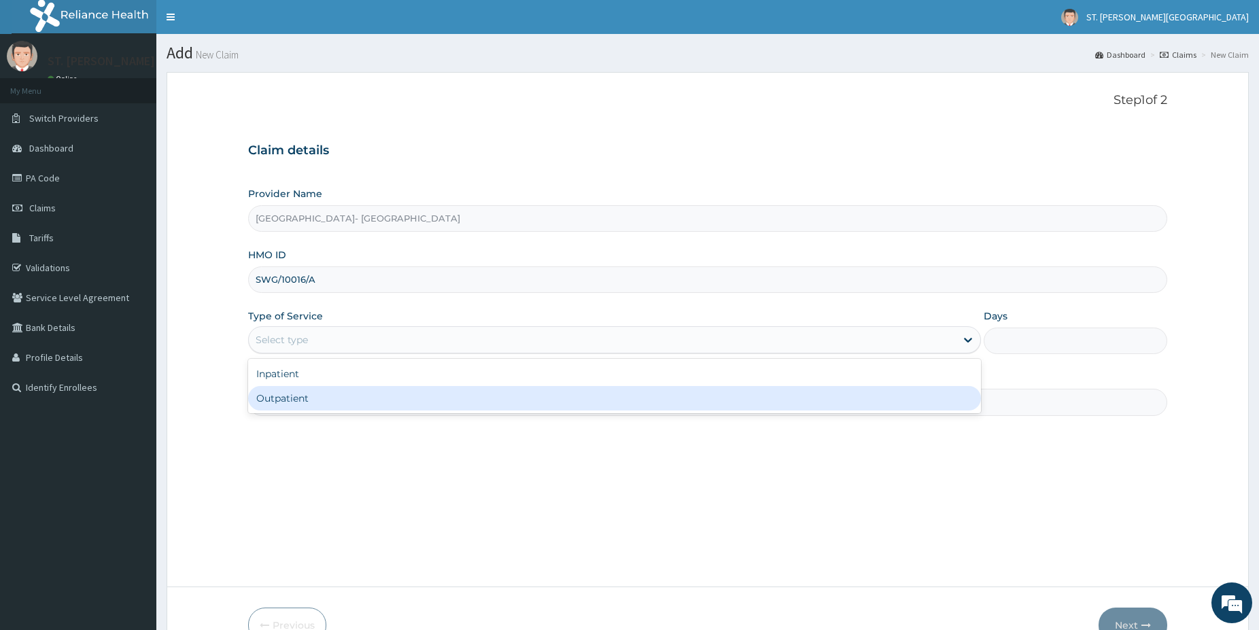
click at [309, 398] on div "Outpatient" at bounding box center [614, 398] width 733 height 24
type input "1"
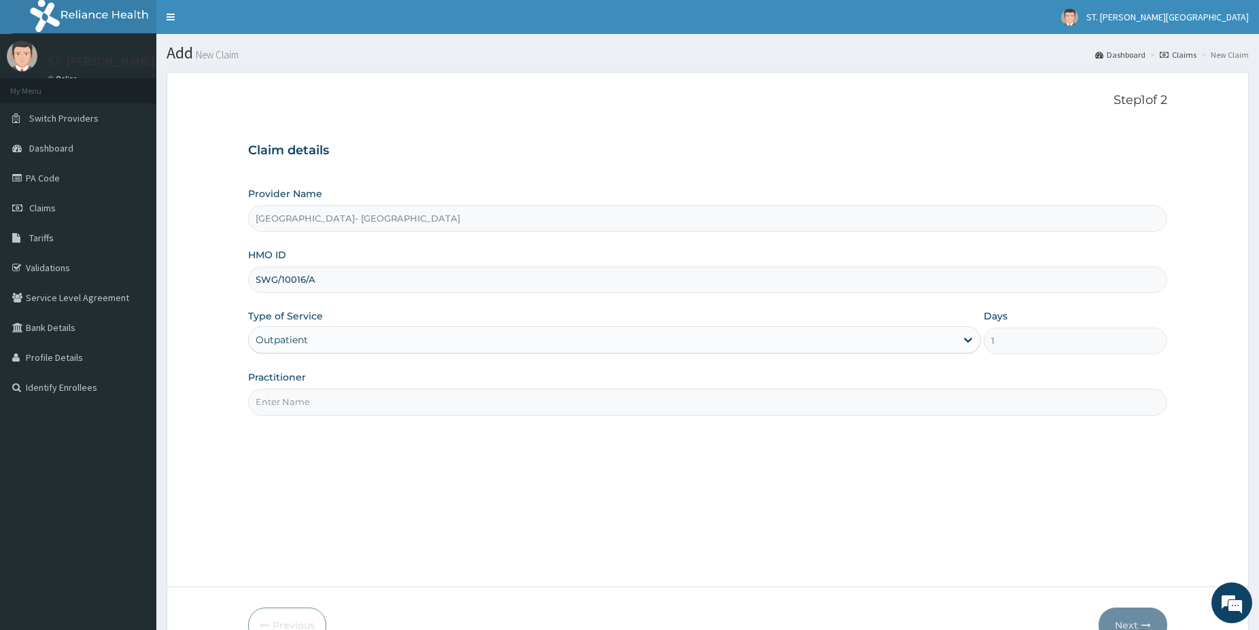
click at [308, 398] on input "Practitioner" at bounding box center [707, 402] width 919 height 27
type input "[PERSON_NAME]"
click at [1140, 617] on button "Next" at bounding box center [1133, 625] width 69 height 35
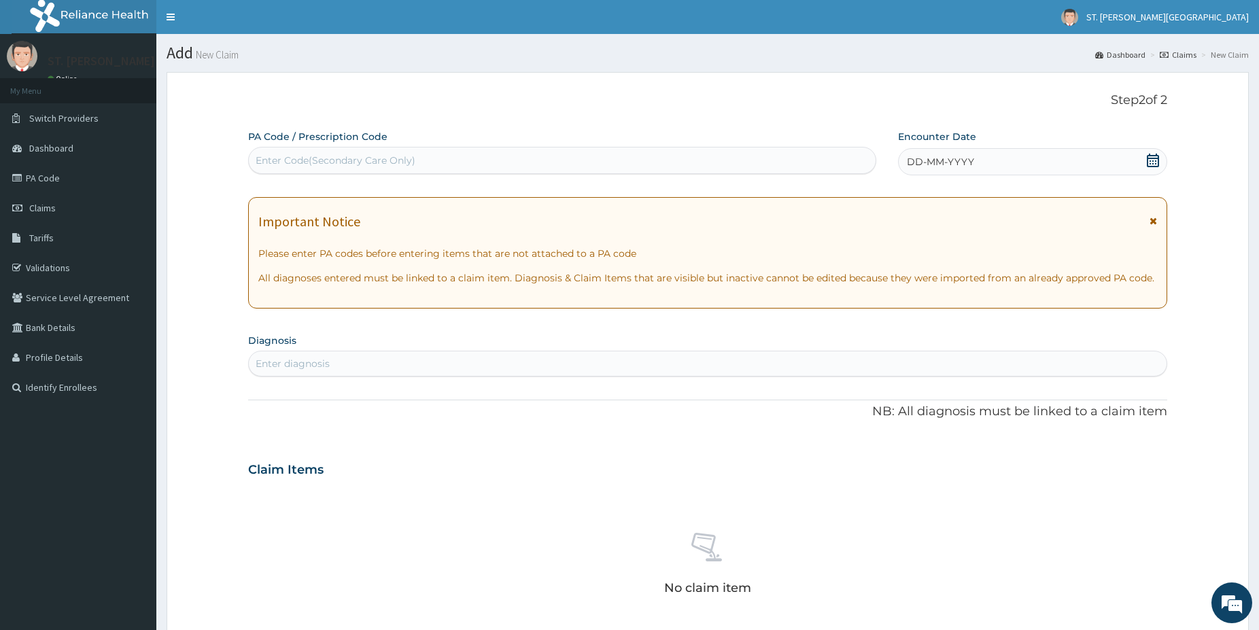
click at [302, 362] on div "Enter diagnosis" at bounding box center [293, 364] width 74 height 14
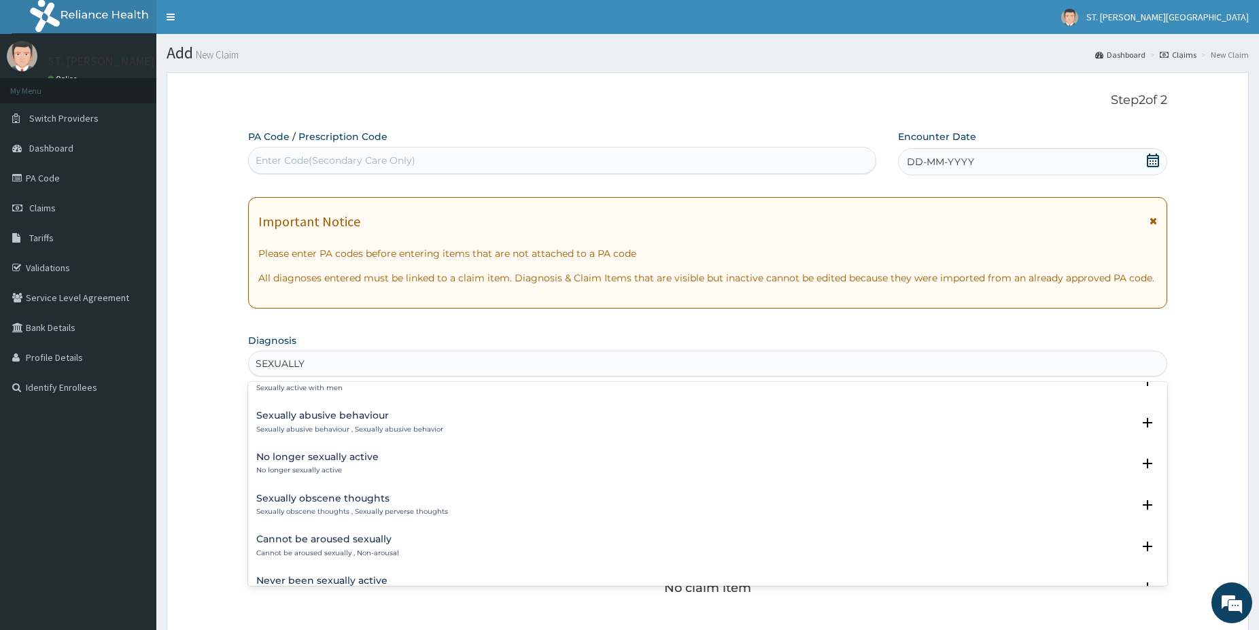
scroll to position [147, 0]
type input "SEXUALLY TRANS"
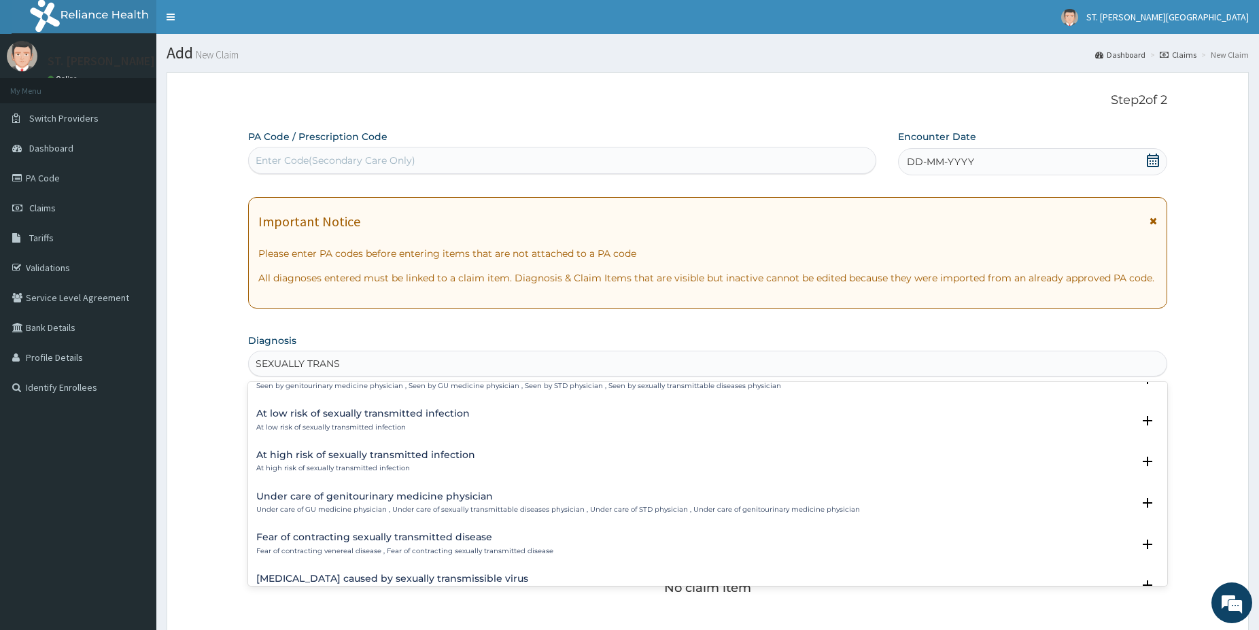
scroll to position [83, 0]
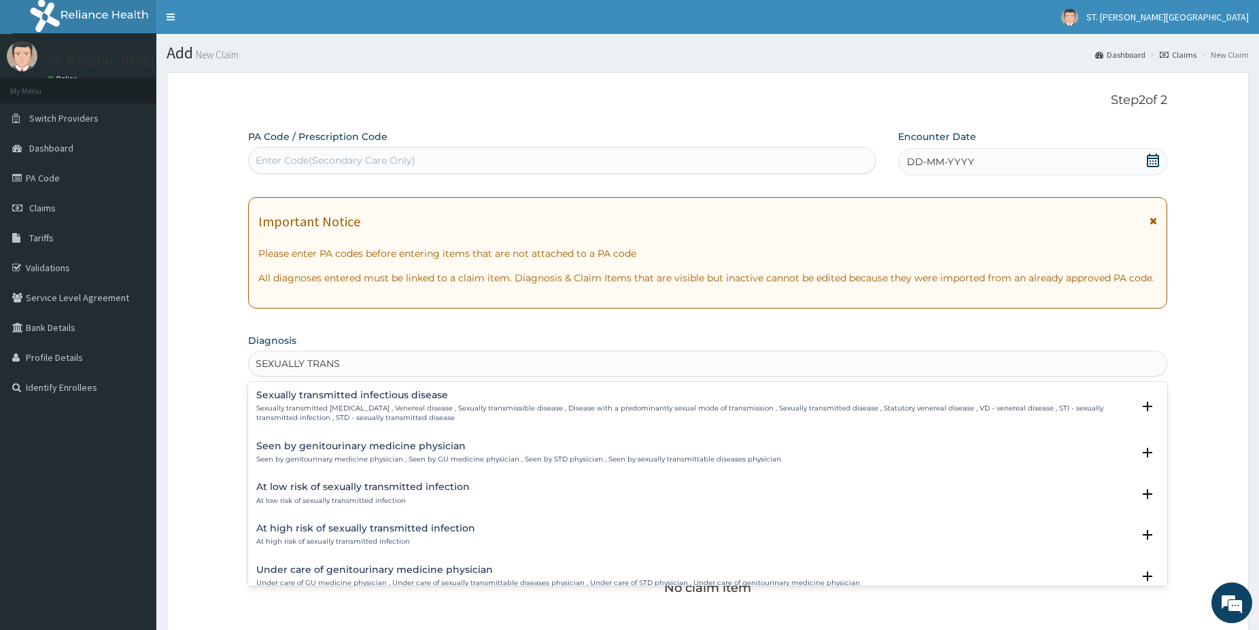
click at [455, 410] on p "Sexually transmitted [MEDICAL_DATA] , Venereal disease , Sexually transmissible…" at bounding box center [694, 414] width 877 height 20
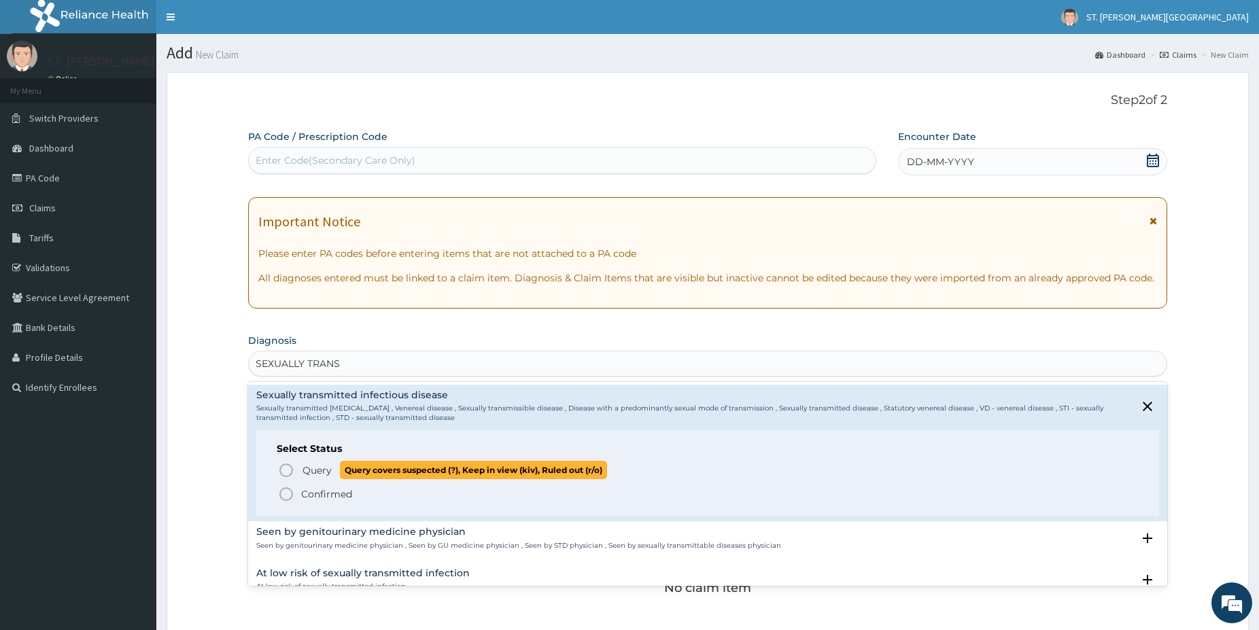
click at [284, 470] on icon "status option query" at bounding box center [286, 470] width 16 height 16
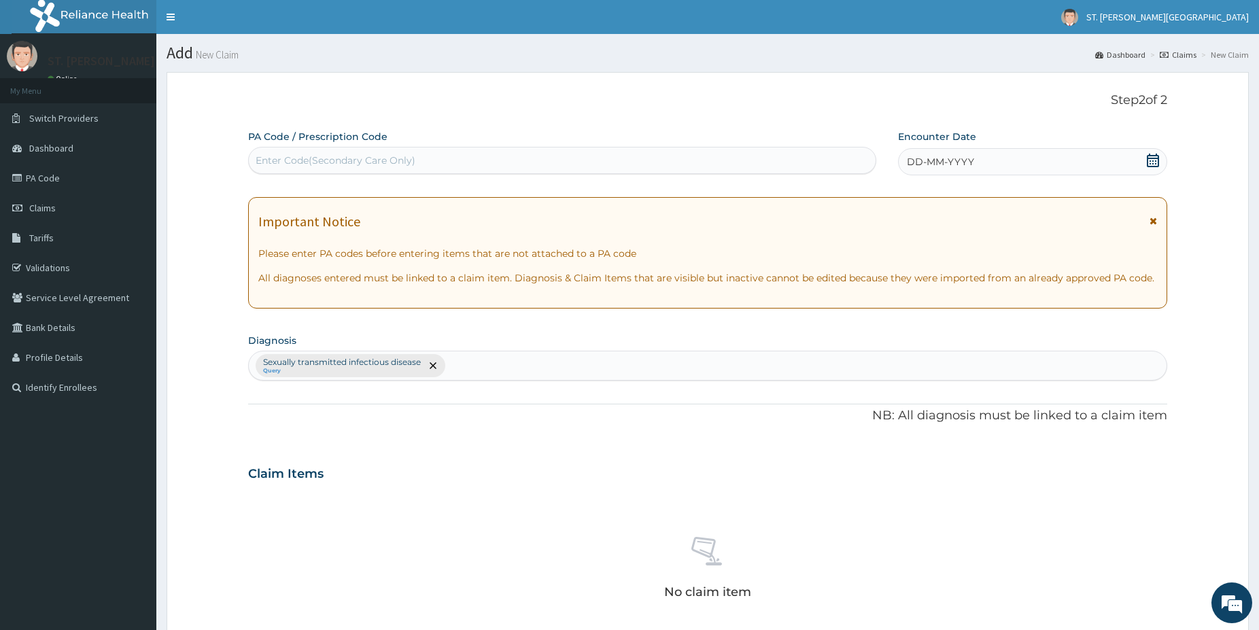
click at [522, 361] on div "Sexually transmitted [MEDICAL_DATA] Query" at bounding box center [708, 366] width 918 height 29
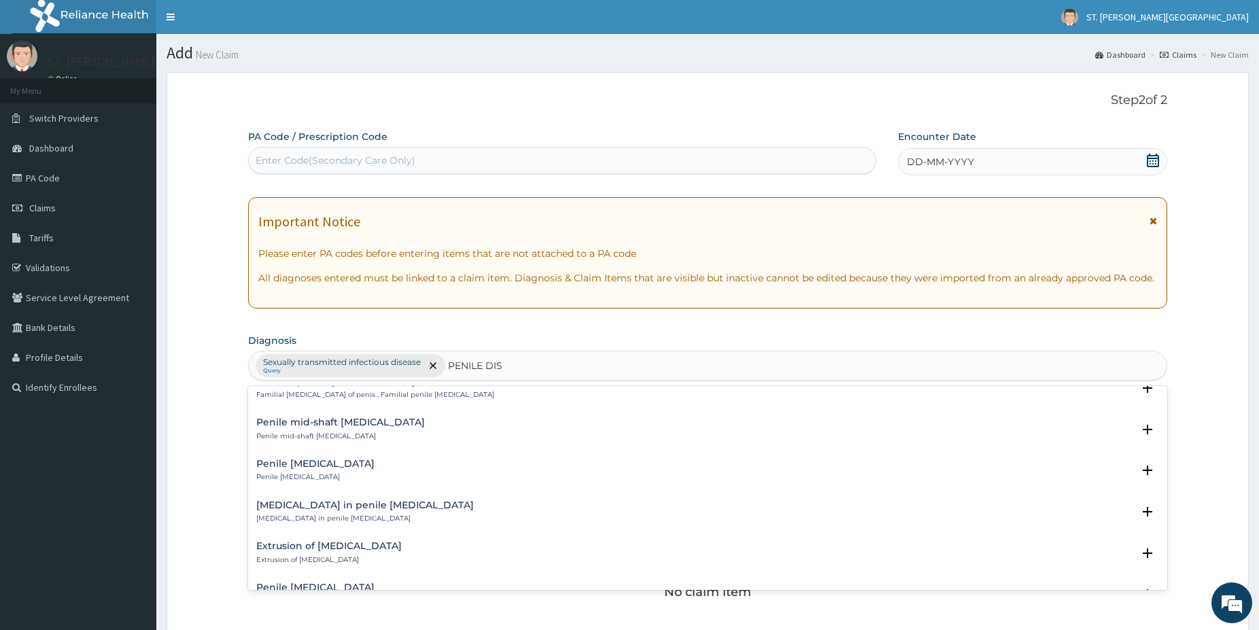
scroll to position [1865, 0]
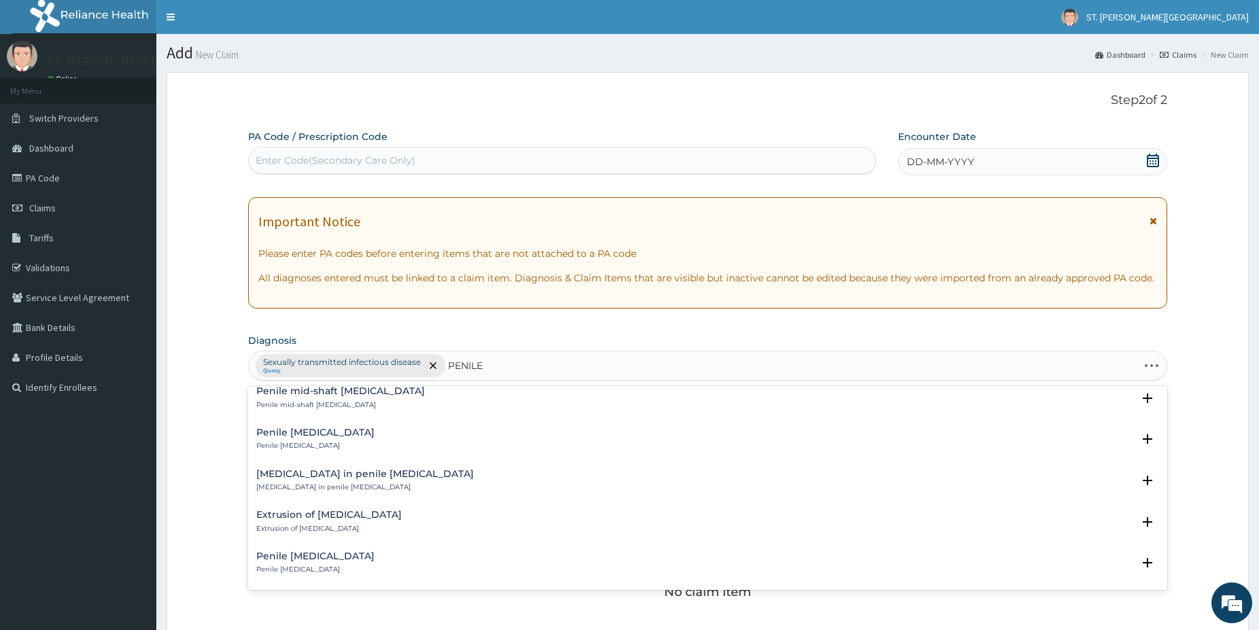
type input "PENILE"
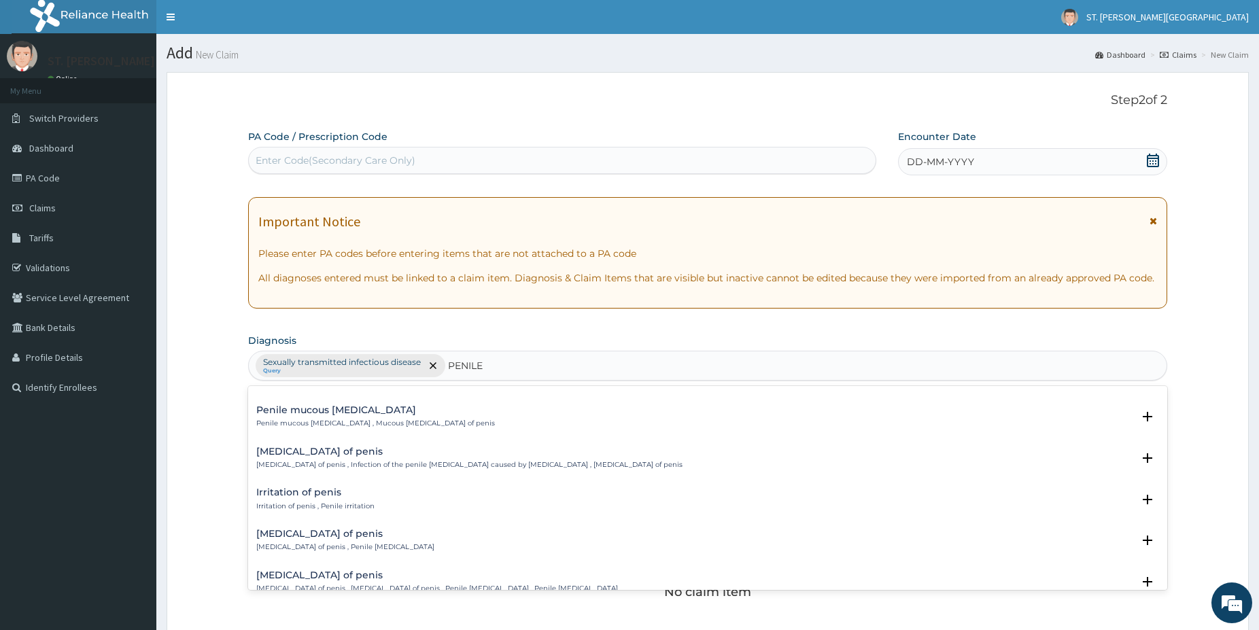
scroll to position [783, 0]
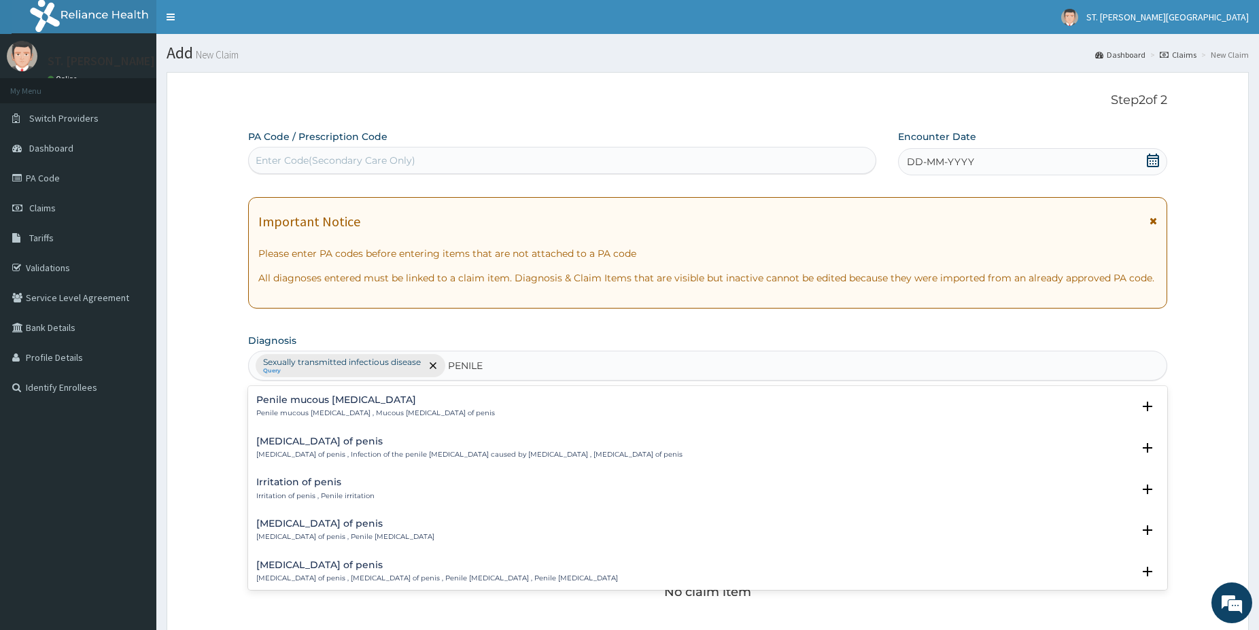
click at [343, 494] on p "Irritation of penis , Penile irritation" at bounding box center [315, 497] width 118 height 10
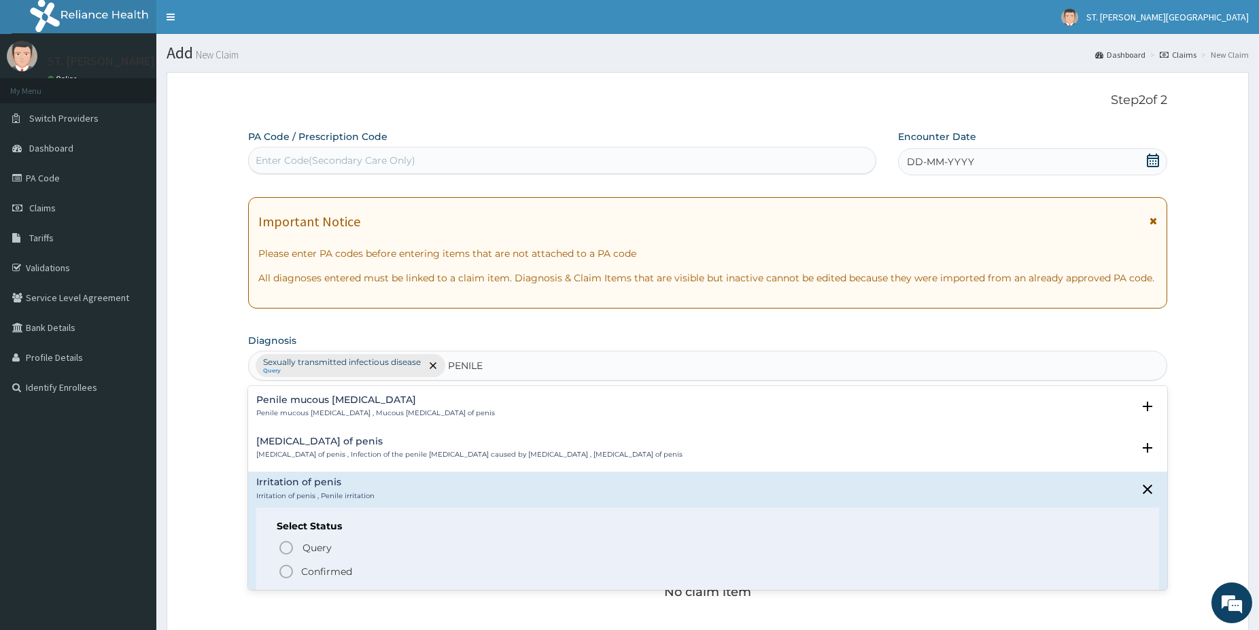
click at [282, 573] on icon "status option filled" at bounding box center [286, 572] width 16 height 16
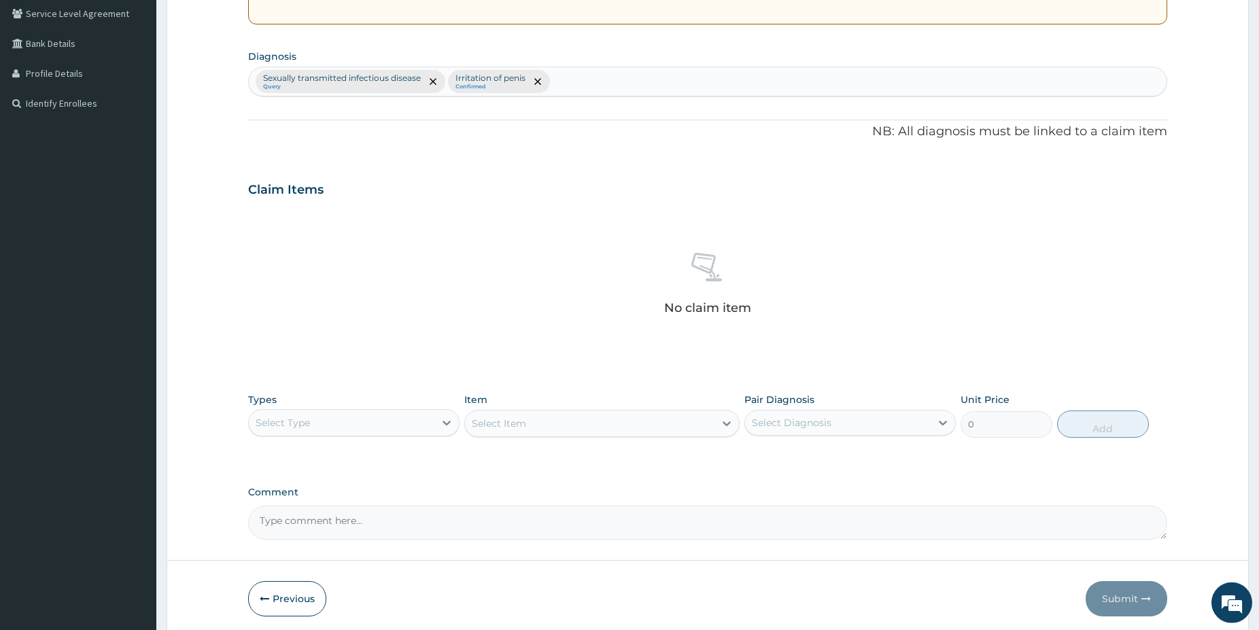
scroll to position [301, 0]
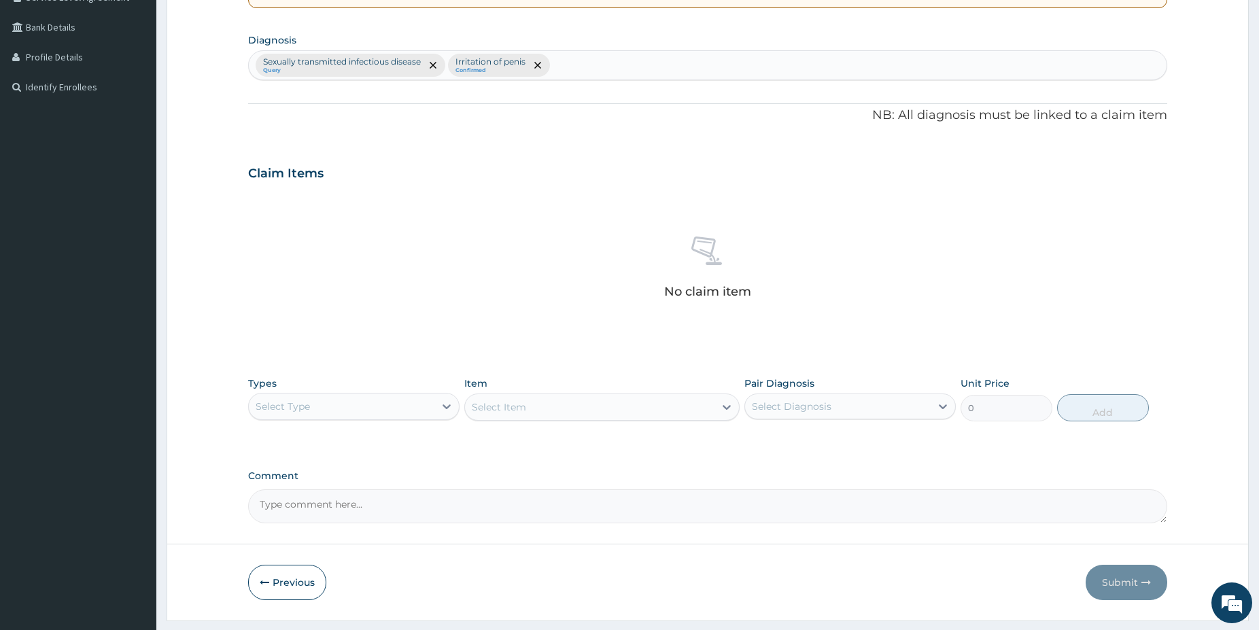
drag, startPoint x: 418, startPoint y: 407, endPoint x: 401, endPoint y: 423, distance: 22.6
click at [416, 407] on div "Select Type" at bounding box center [342, 407] width 186 height 22
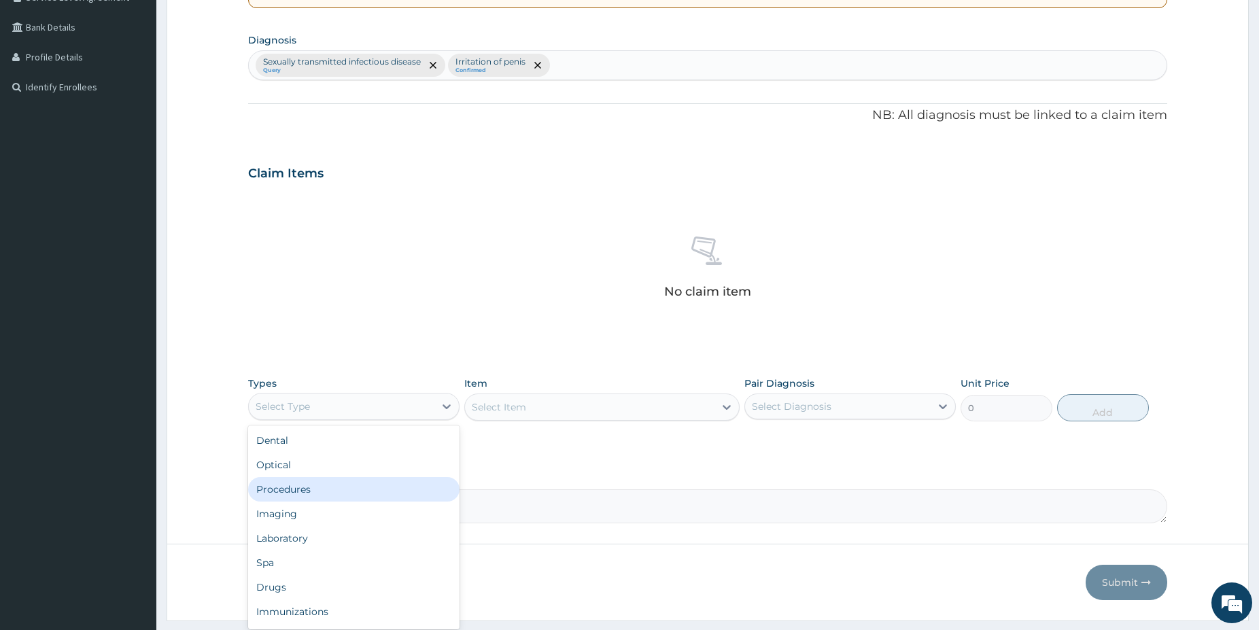
click at [318, 486] on div "Procedures" at bounding box center [353, 489] width 211 height 24
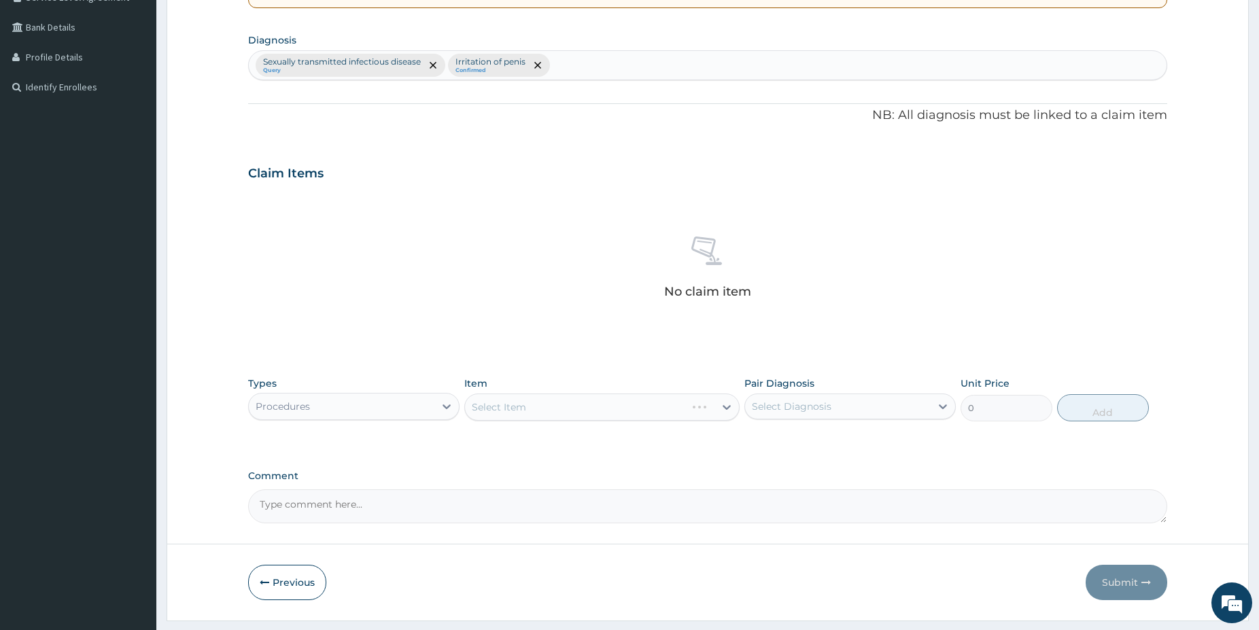
click at [564, 408] on div "Select Item" at bounding box center [601, 407] width 275 height 27
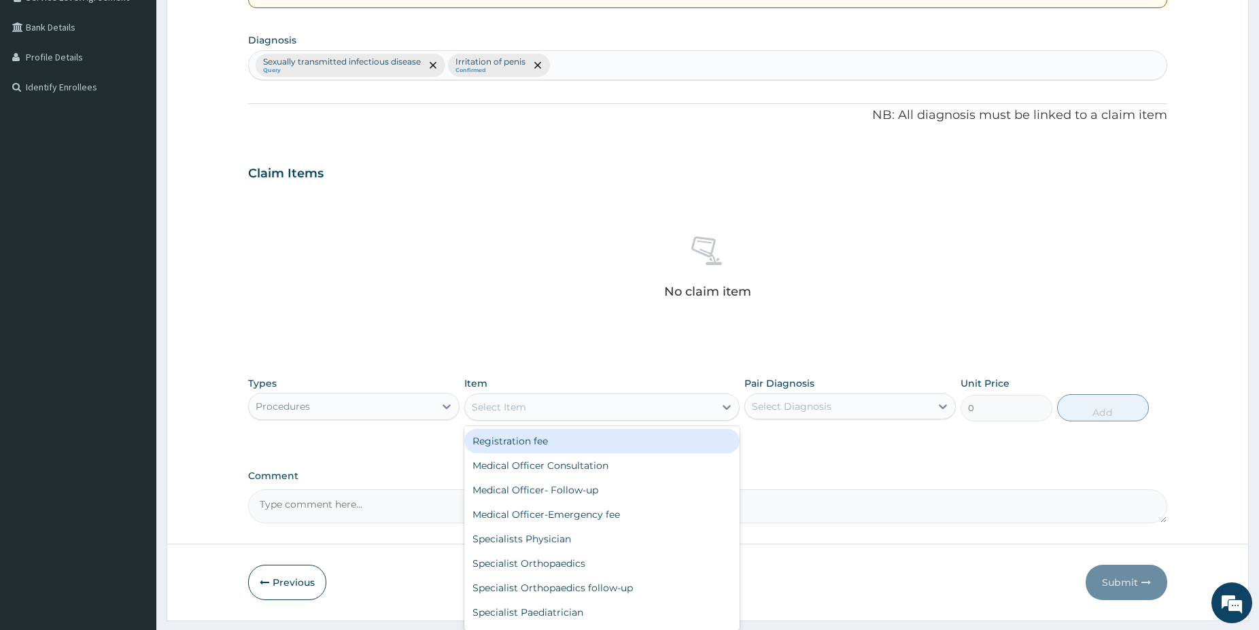
click at [564, 408] on div "Select Item" at bounding box center [590, 407] width 250 height 22
click at [564, 442] on div "Registration fee" at bounding box center [601, 441] width 275 height 24
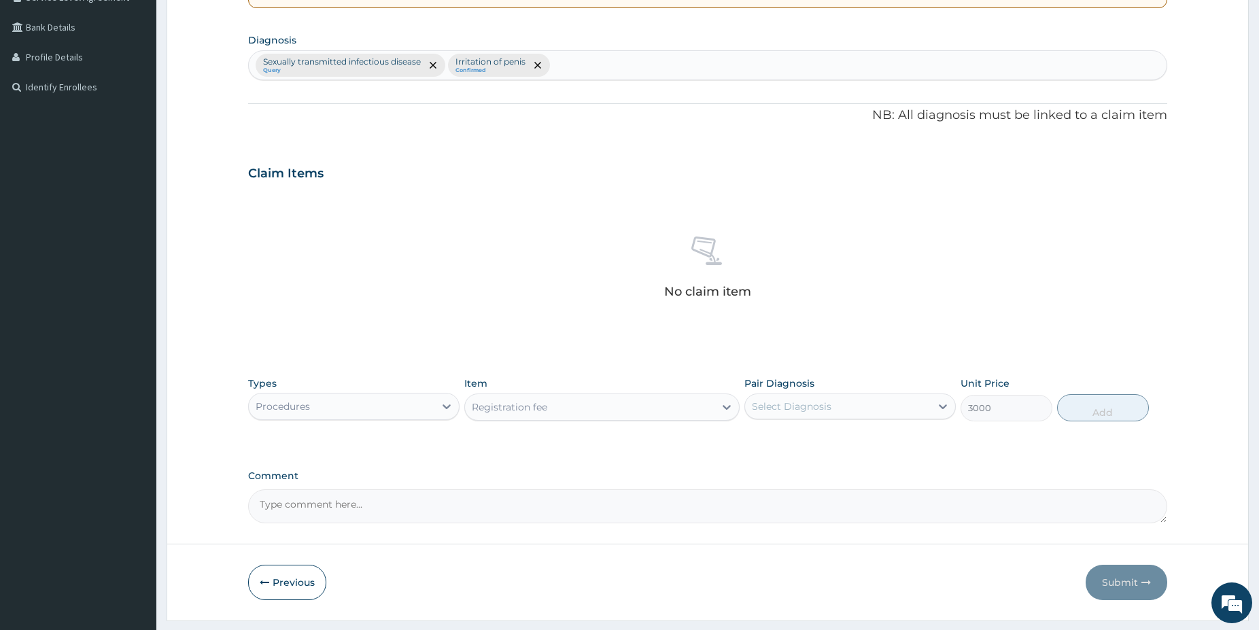
type input "3000"
click at [775, 407] on div "Select Diagnosis" at bounding box center [792, 407] width 80 height 14
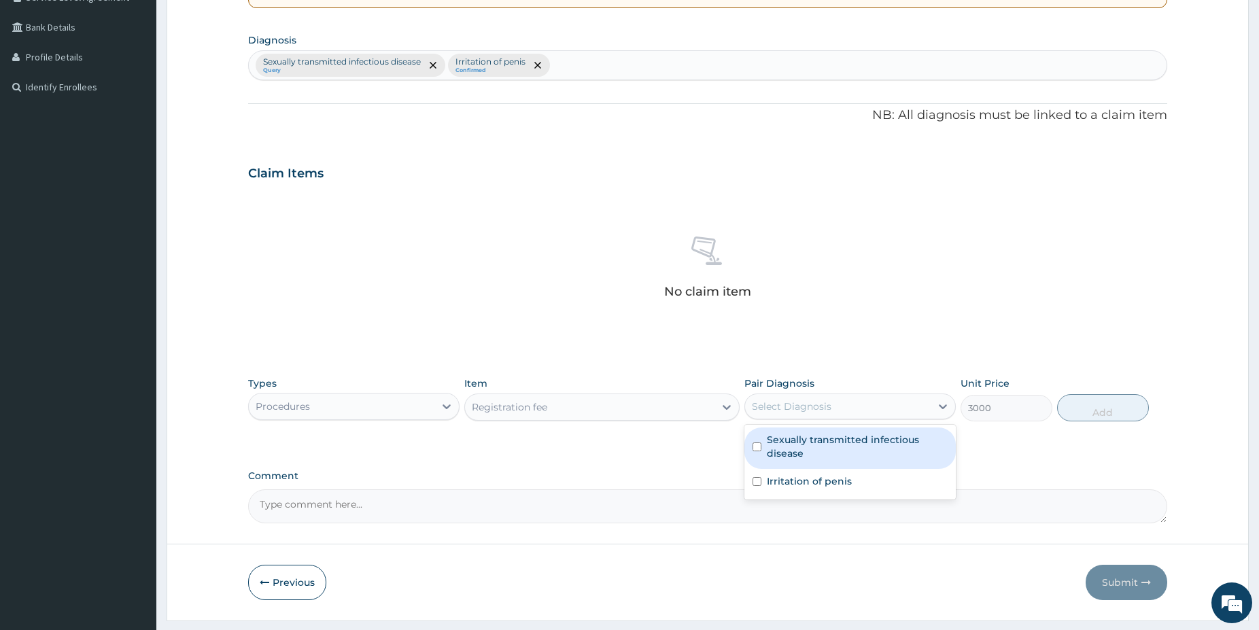
click at [788, 437] on label "Sexually transmitted infectious disease" at bounding box center [857, 446] width 181 height 27
checkbox input "true"
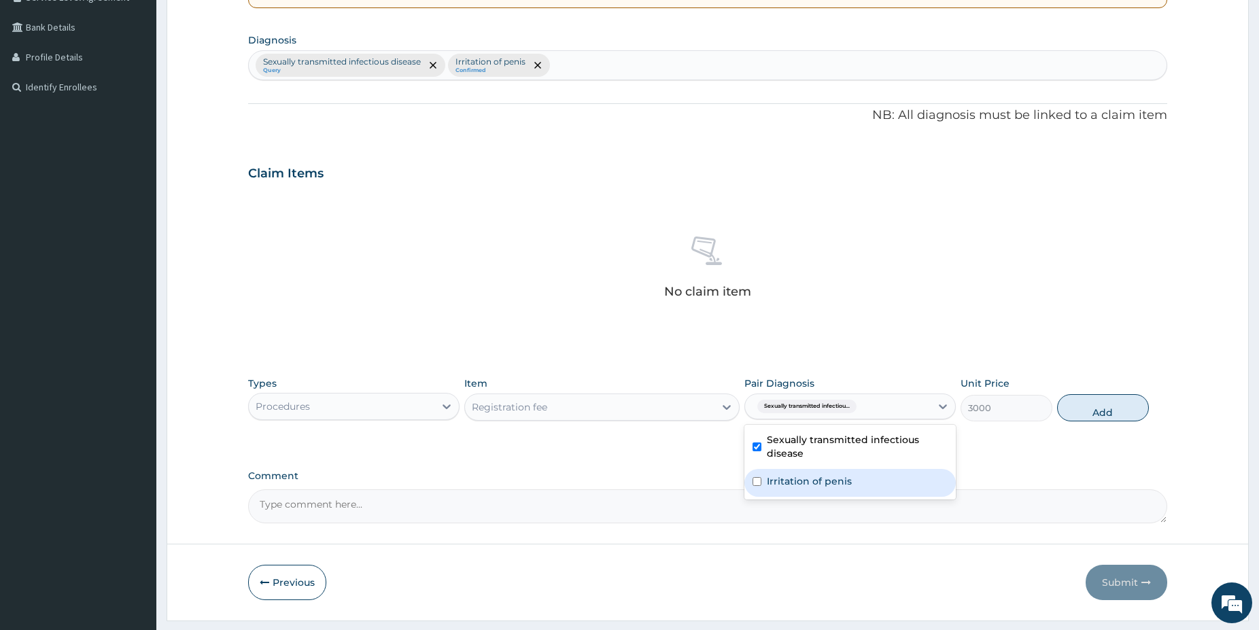
click at [812, 486] on label "Irritation of penis" at bounding box center [809, 482] width 85 height 14
checkbox input "true"
click at [1100, 407] on button "Add" at bounding box center [1103, 407] width 92 height 27
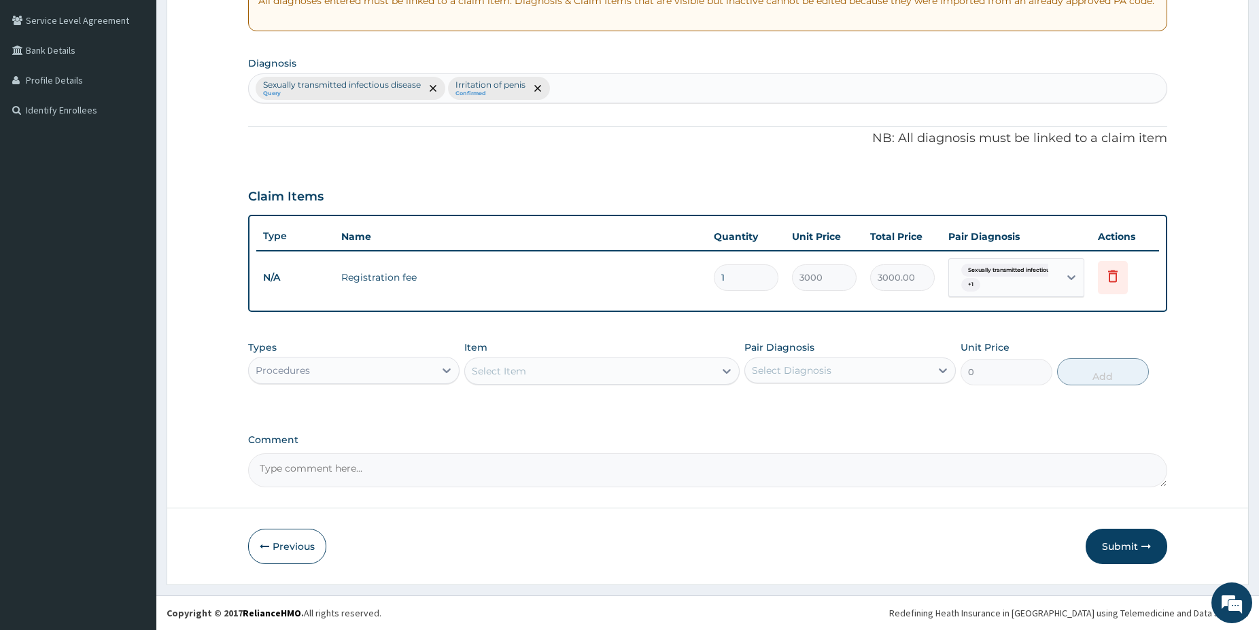
scroll to position [277, 0]
click at [575, 369] on div "Select Item" at bounding box center [590, 371] width 250 height 22
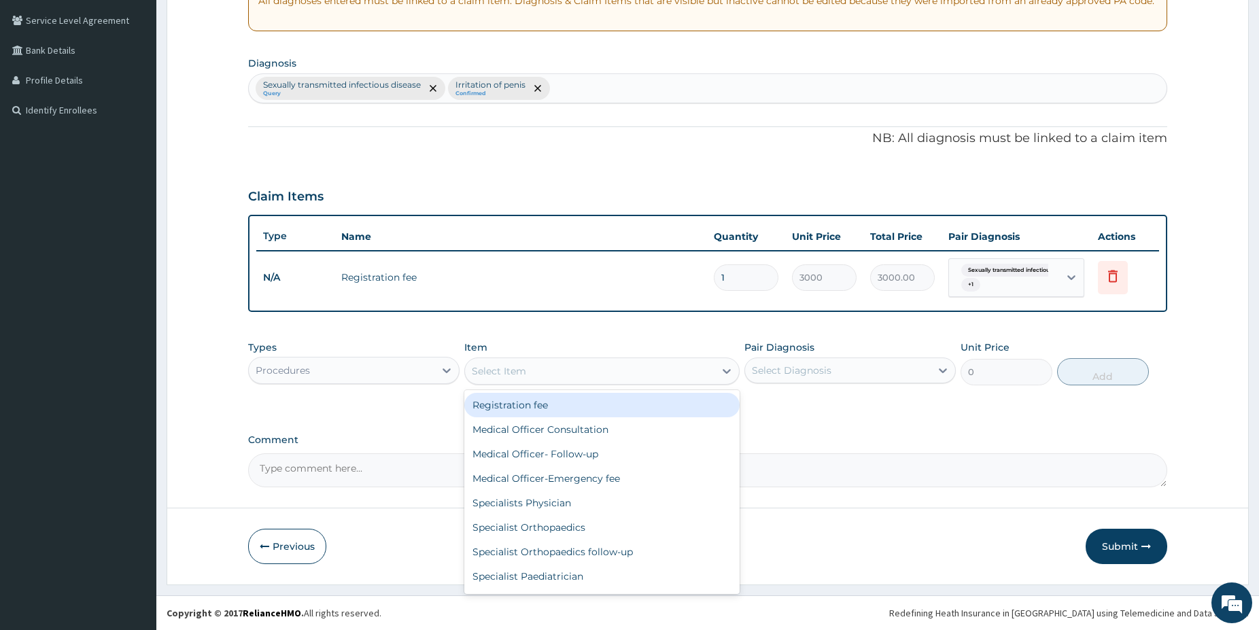
click at [543, 420] on div "Medical Officer Consultation" at bounding box center [601, 430] width 275 height 24
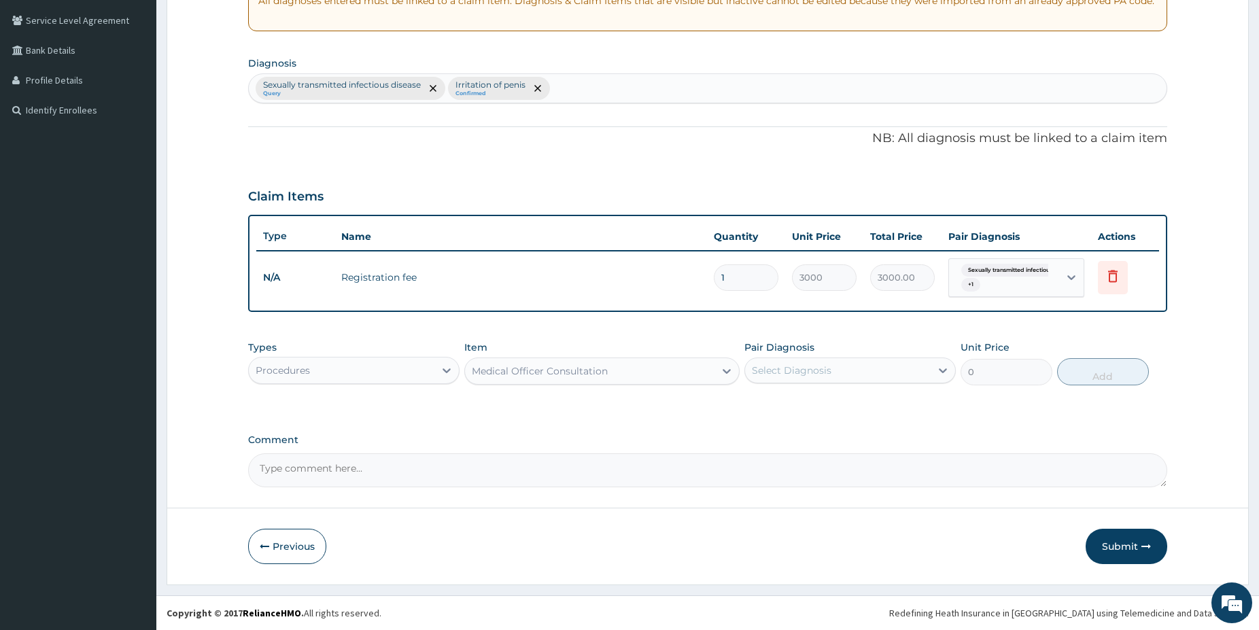
type input "5000"
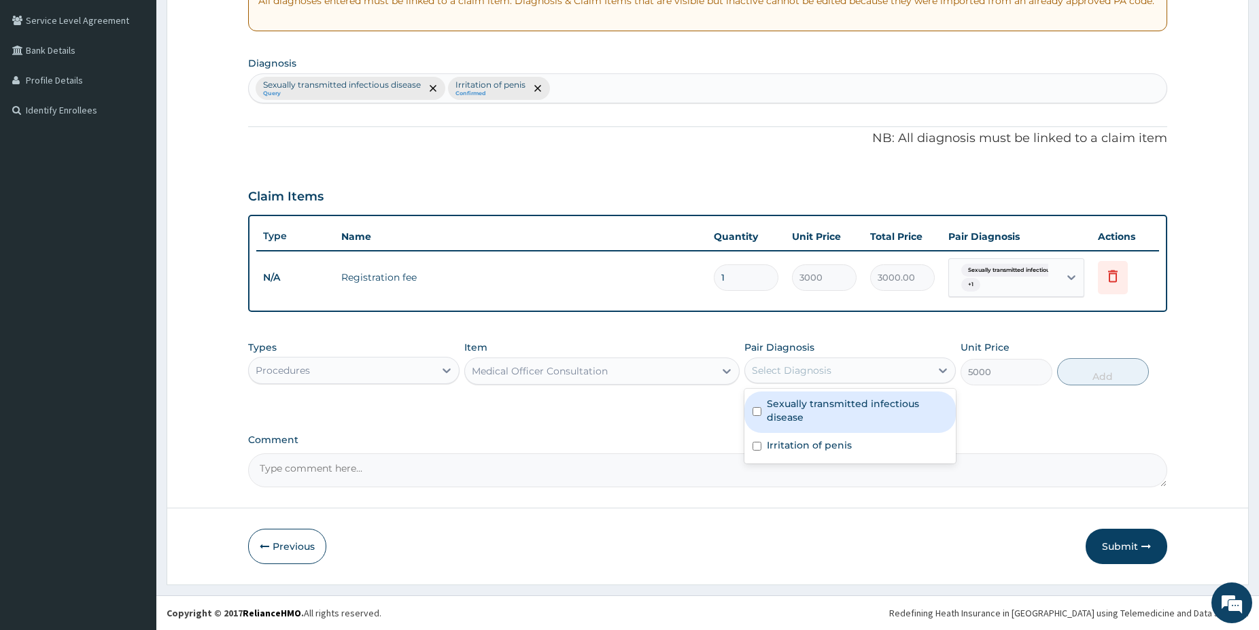
click at [802, 375] on div "Select Diagnosis" at bounding box center [792, 371] width 80 height 14
drag, startPoint x: 784, startPoint y: 398, endPoint x: 784, endPoint y: 409, distance: 10.2
click at [784, 404] on label "Sexually transmitted infectious disease" at bounding box center [857, 410] width 181 height 27
checkbox input "true"
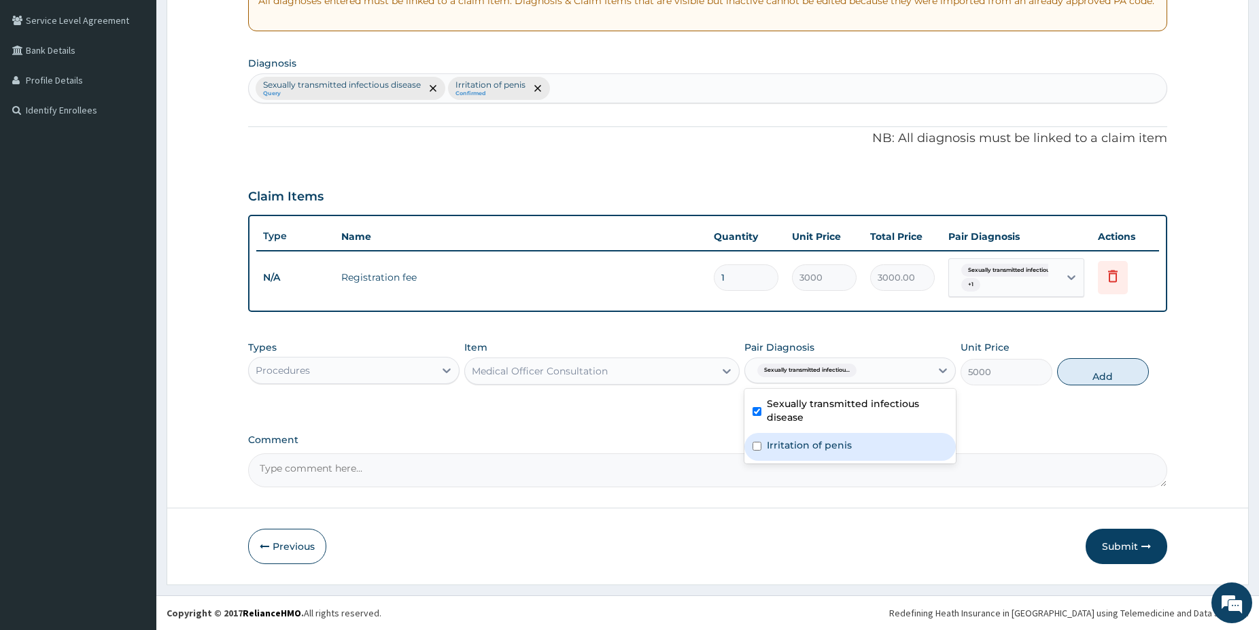
click at [788, 443] on label "Irritation of penis" at bounding box center [809, 446] width 85 height 14
checkbox input "true"
click at [1082, 377] on button "Add" at bounding box center [1103, 371] width 92 height 27
type input "0"
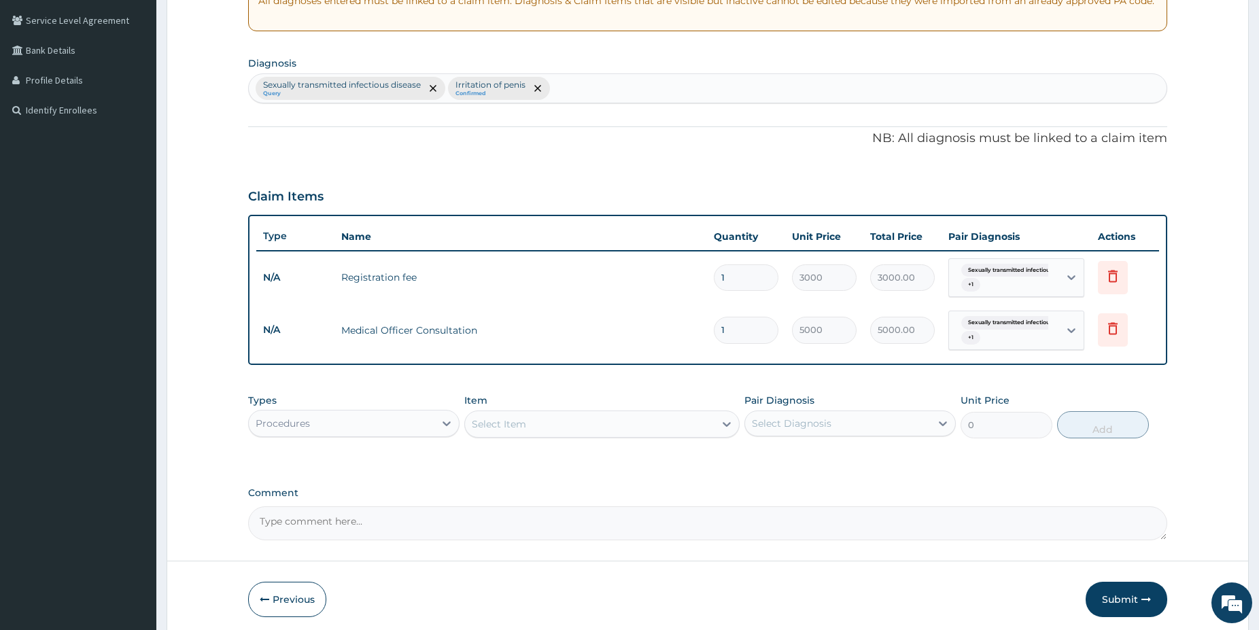
click at [402, 416] on div "Procedures" at bounding box center [342, 424] width 186 height 22
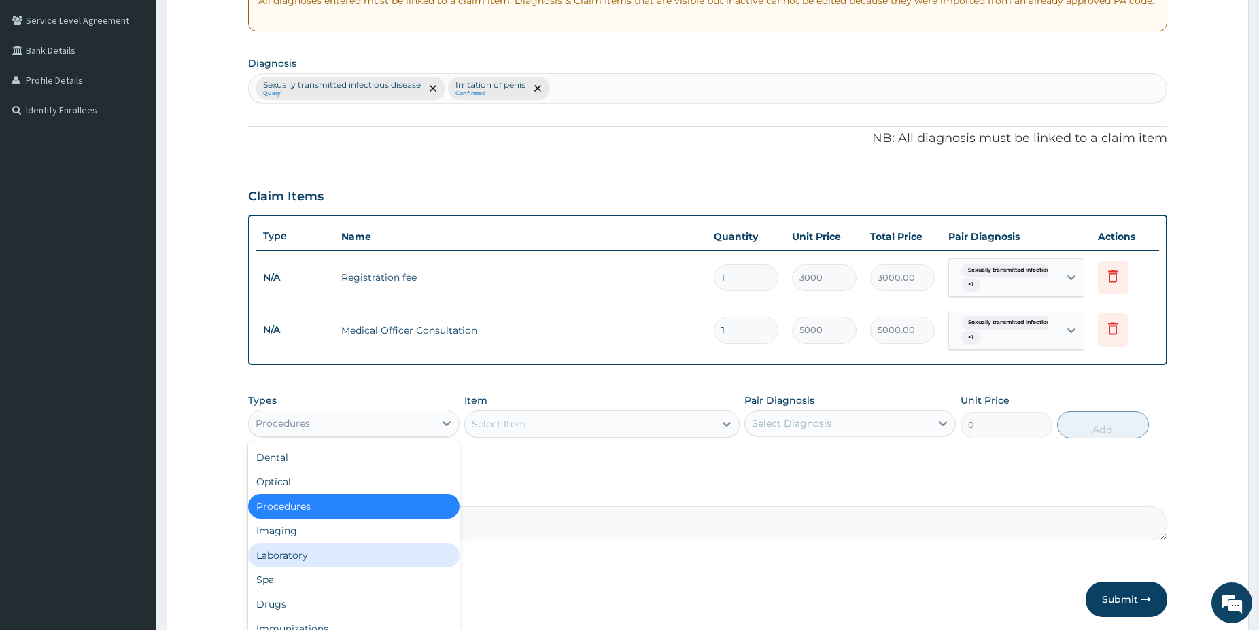
click at [290, 551] on div "Laboratory" at bounding box center [353, 555] width 211 height 24
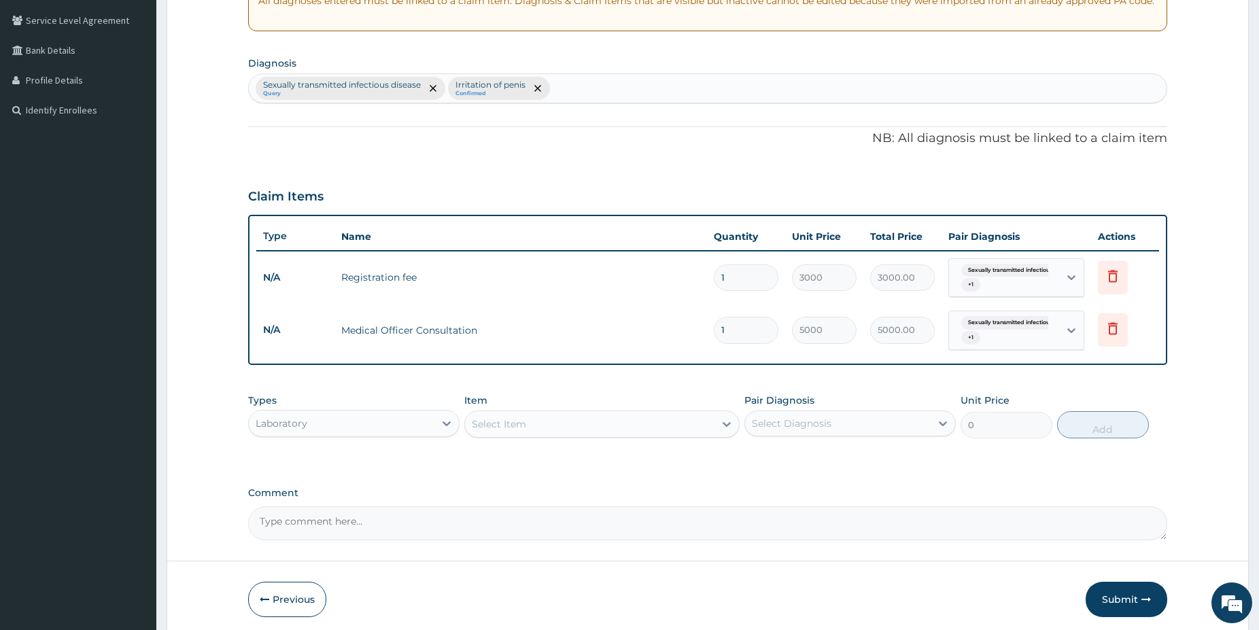
click at [568, 89] on div "Sexually transmitted infectious disease Query Irritation of penis Confirmed" at bounding box center [708, 88] width 918 height 29
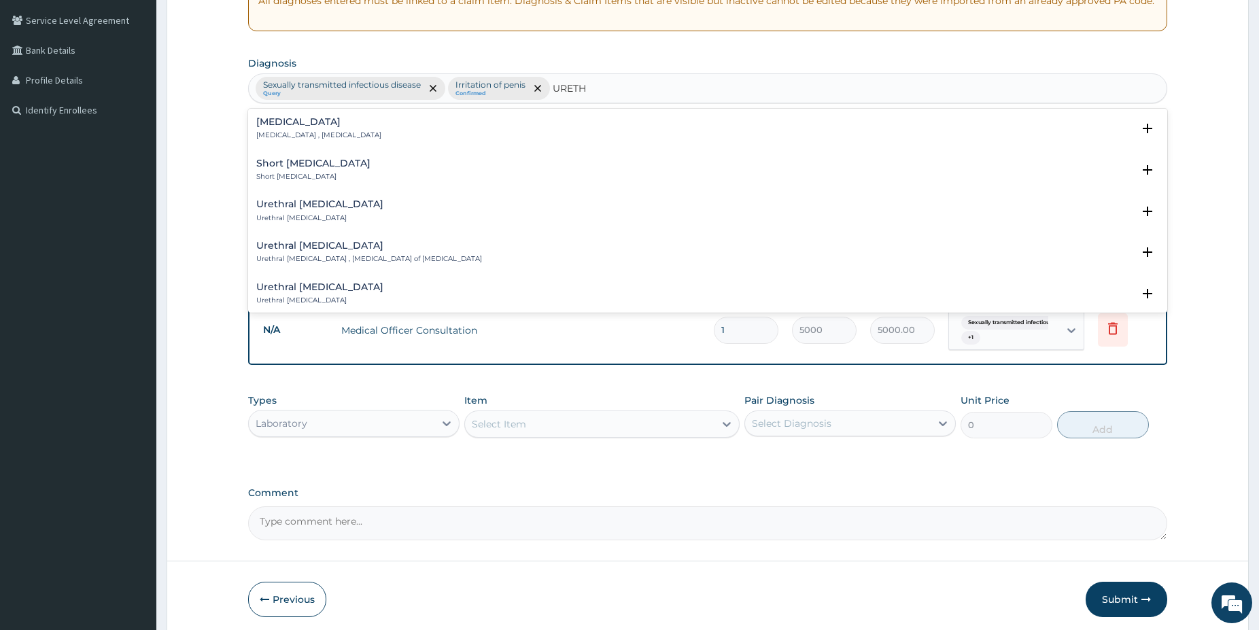
type input "URETHR"
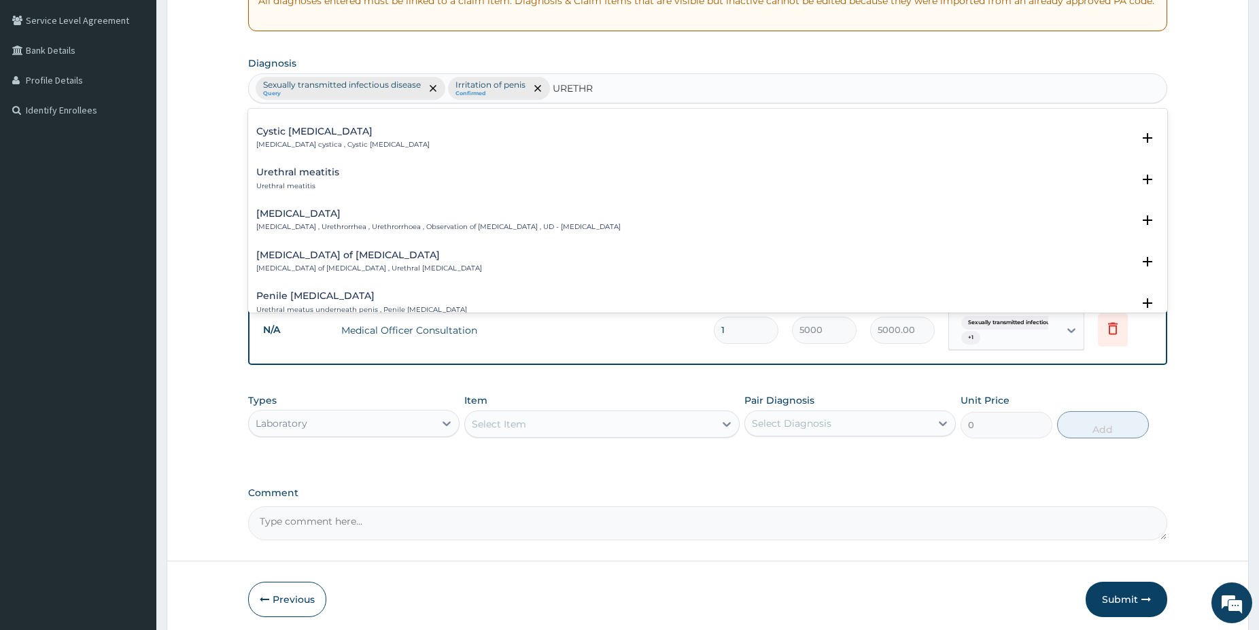
scroll to position [943, 0]
click at [472, 220] on div "Urethral discharge Urethral discharge , Urethrorrhea , Urethrorrhoea , Observat…" at bounding box center [438, 218] width 364 height 24
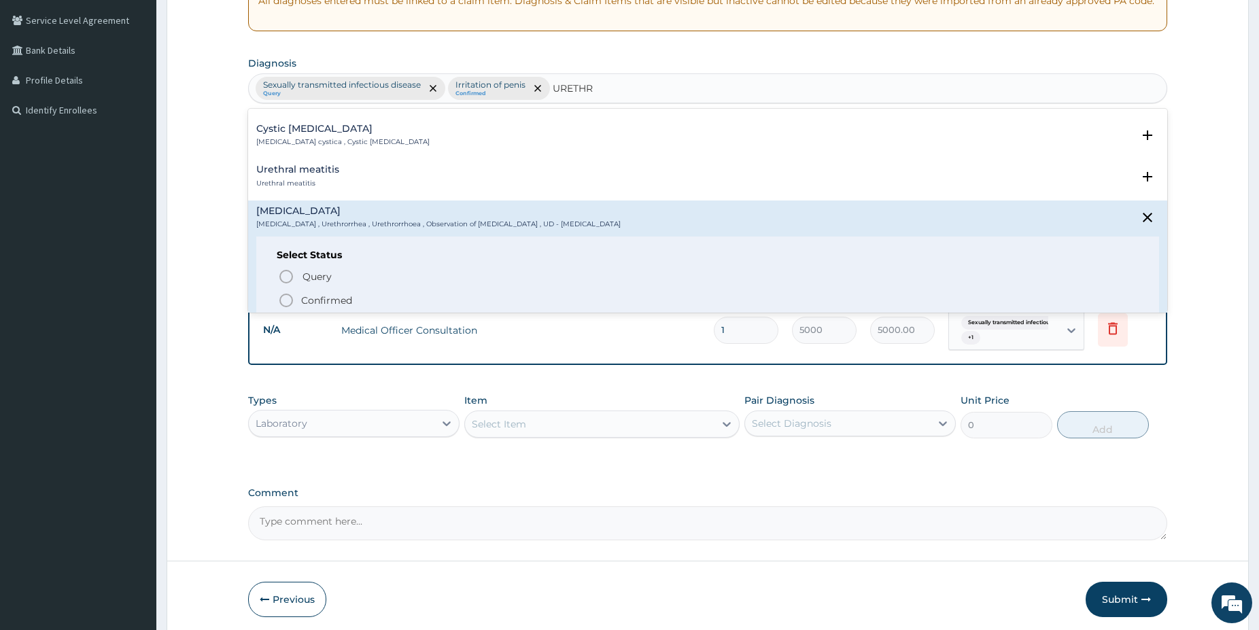
click at [286, 303] on icon "status option filled" at bounding box center [286, 300] width 16 height 16
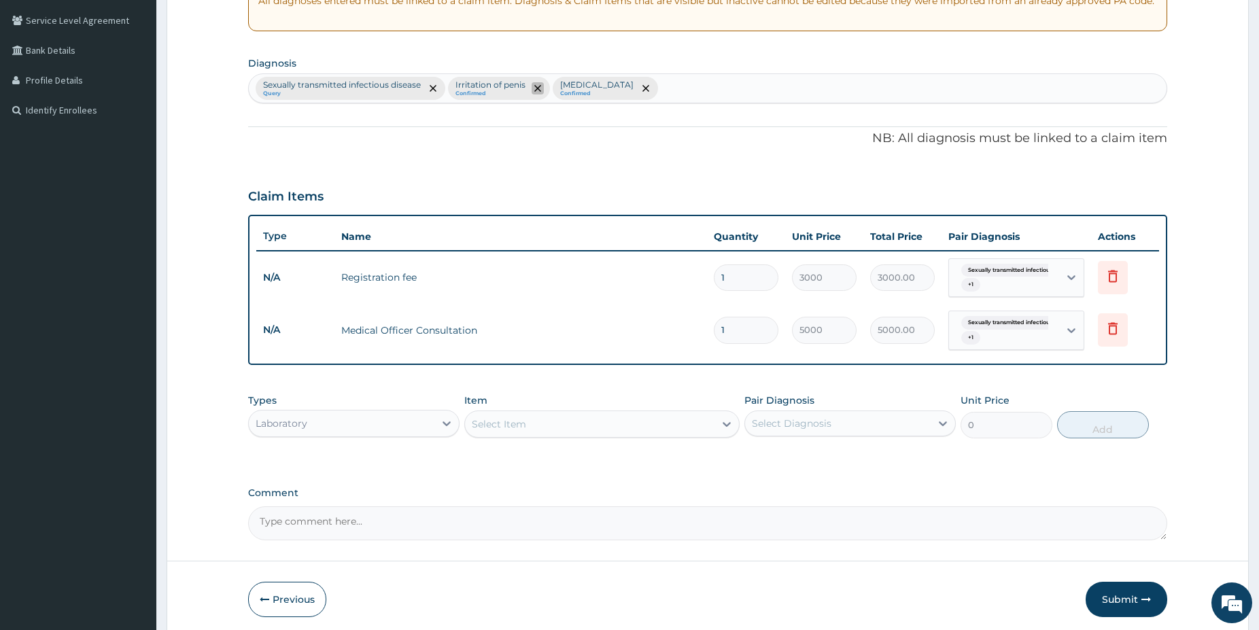
click at [539, 87] on icon "remove selection option" at bounding box center [537, 88] width 7 height 7
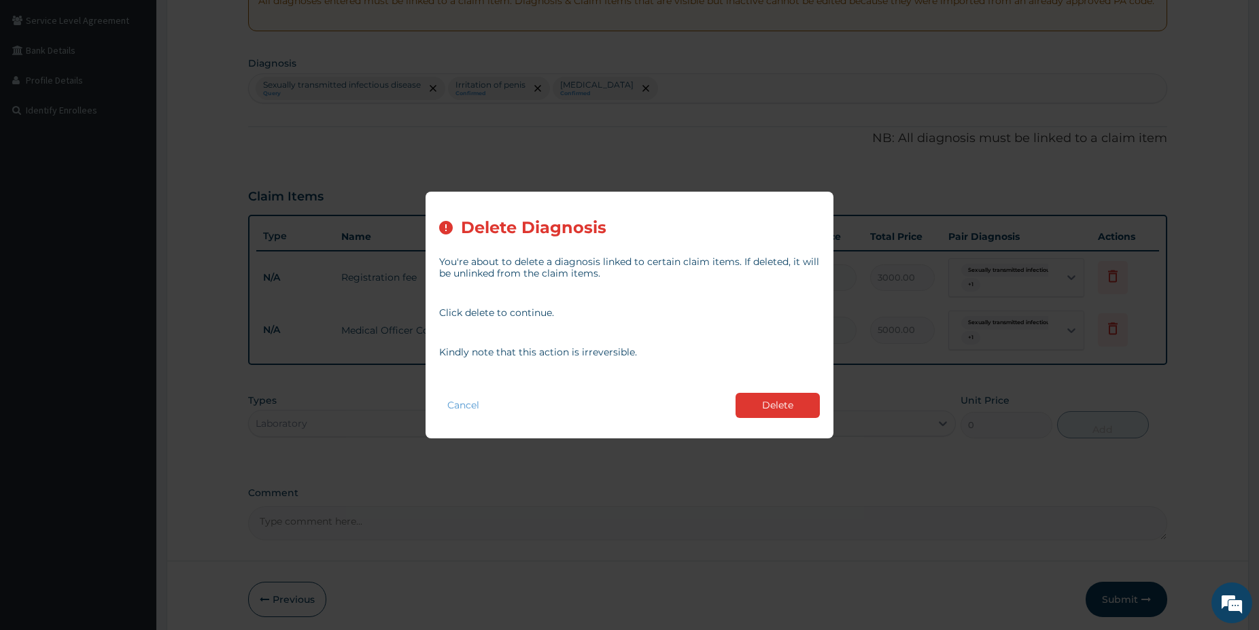
click at [768, 398] on button "Delete" at bounding box center [778, 405] width 84 height 25
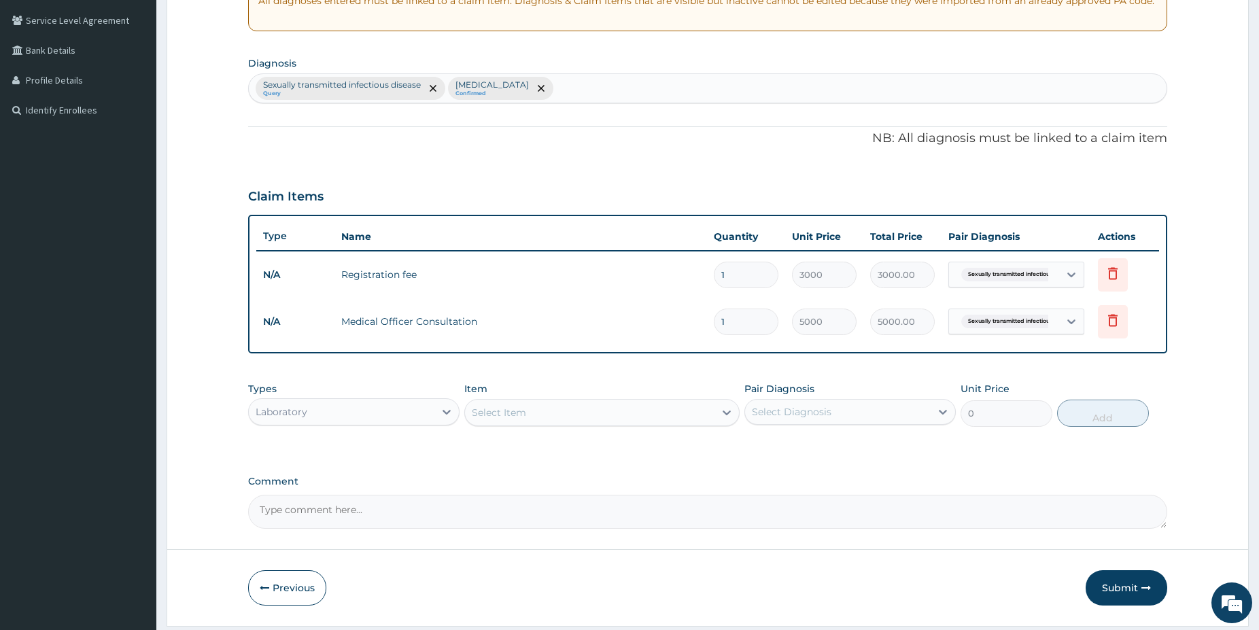
click at [991, 273] on span "Sexually transmitted infectiou..." at bounding box center [1011, 275] width 99 height 14
click at [992, 350] on label "Urethral discharge" at bounding box center [1013, 350] width 84 height 14
checkbox input "true"
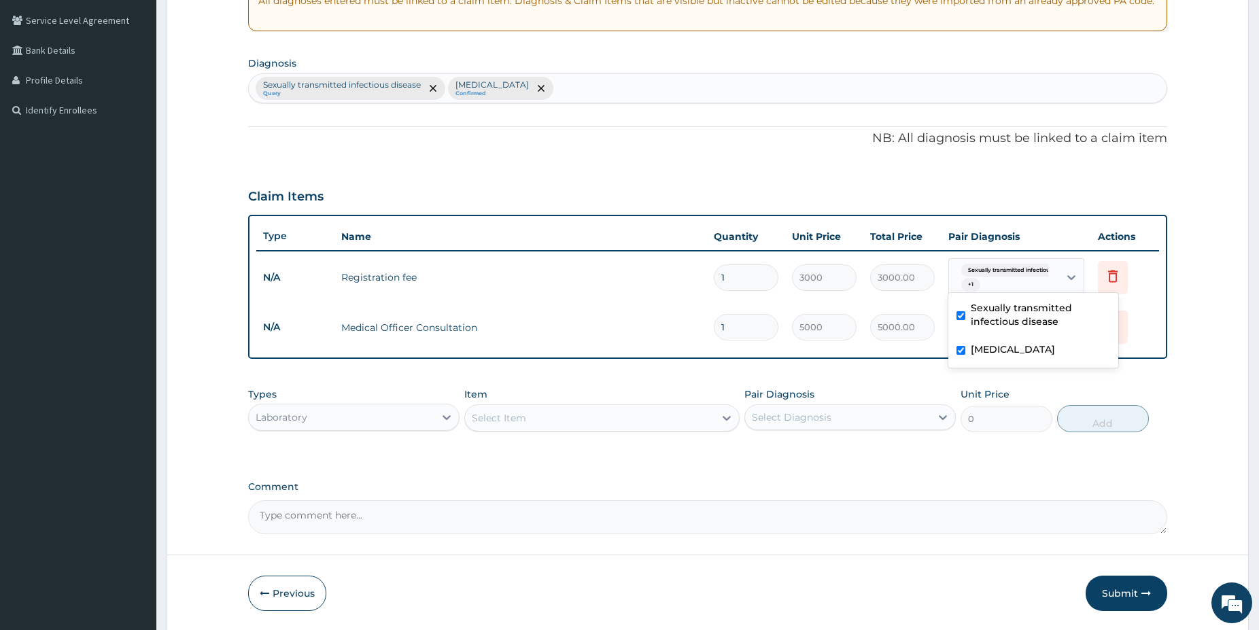
click at [908, 347] on td "5000.00" at bounding box center [903, 327] width 78 height 40
click at [968, 321] on div "Sexually transmitted infectiou..." at bounding box center [1002, 328] width 92 height 18
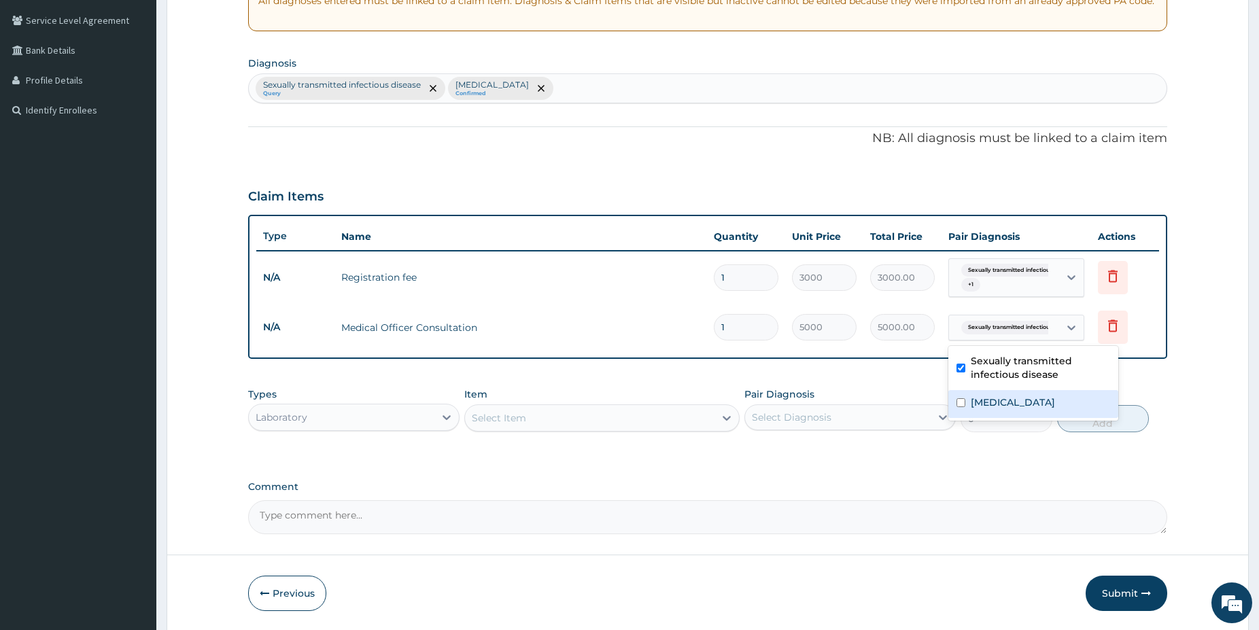
click at [1000, 400] on label "Urethral discharge" at bounding box center [1013, 403] width 84 height 14
checkbox input "true"
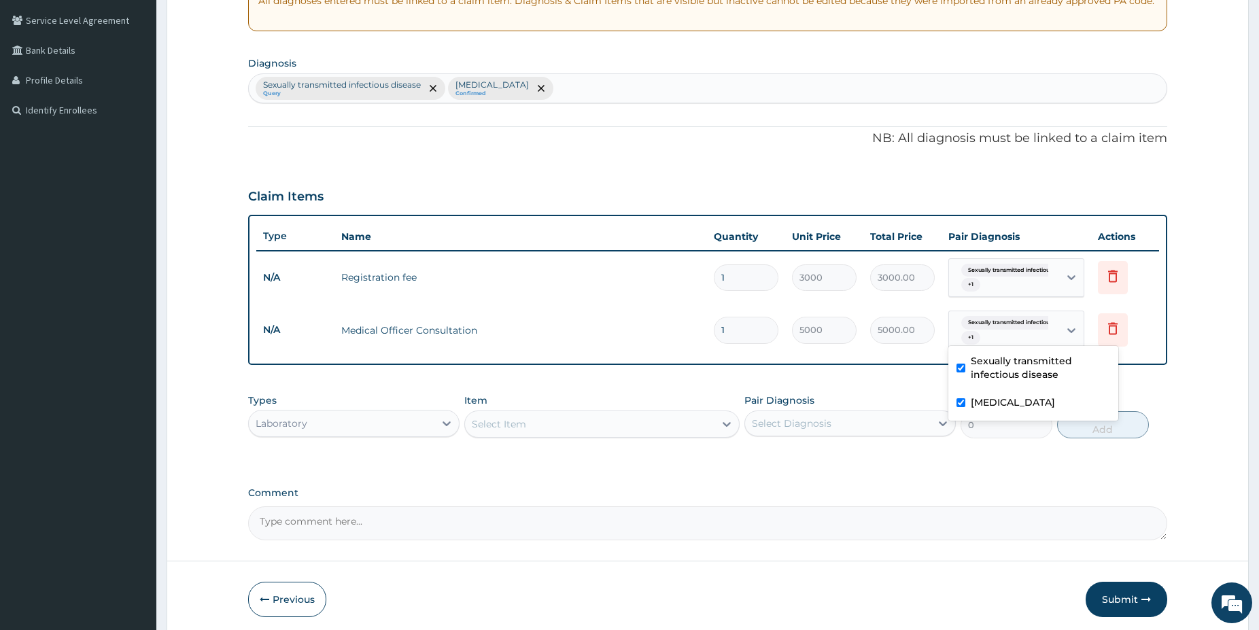
click at [537, 416] on div "Select Item" at bounding box center [590, 424] width 250 height 22
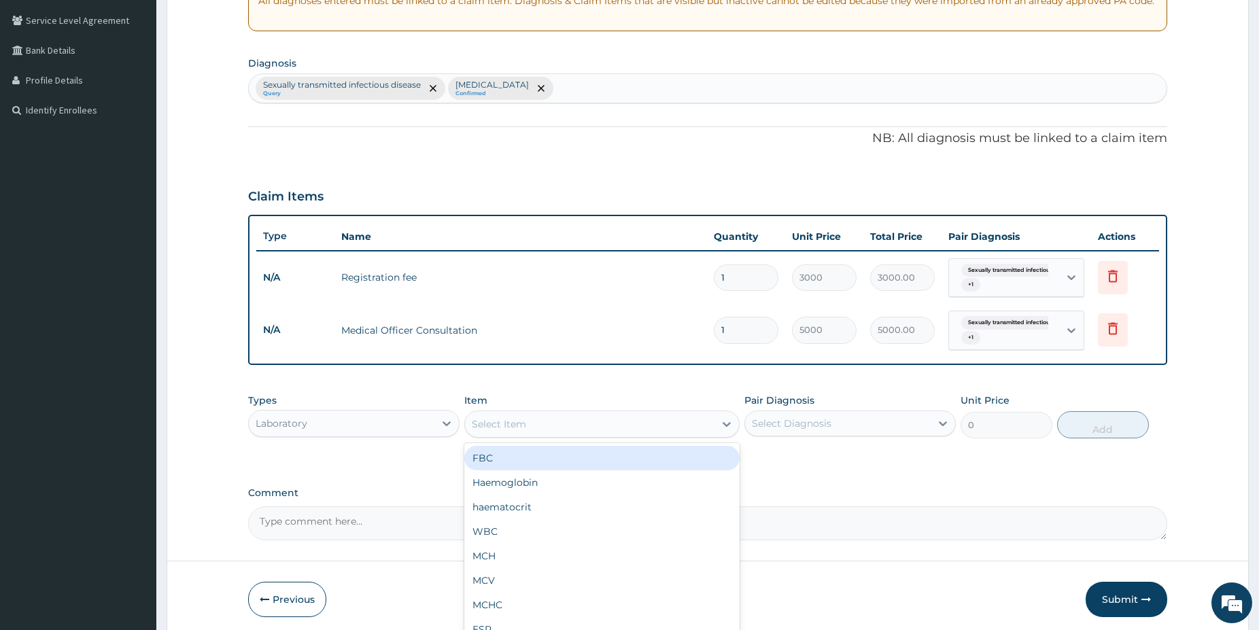
click at [531, 456] on div "FBC" at bounding box center [601, 458] width 275 height 24
type input "5000"
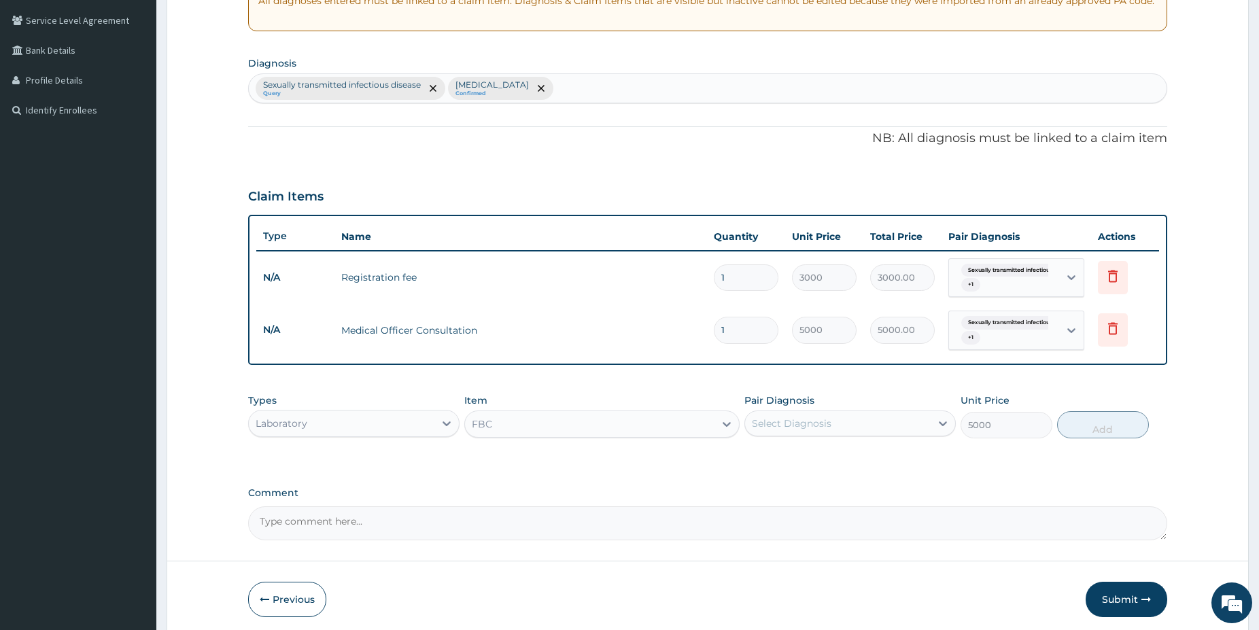
click at [866, 430] on div "Select Diagnosis" at bounding box center [838, 424] width 186 height 22
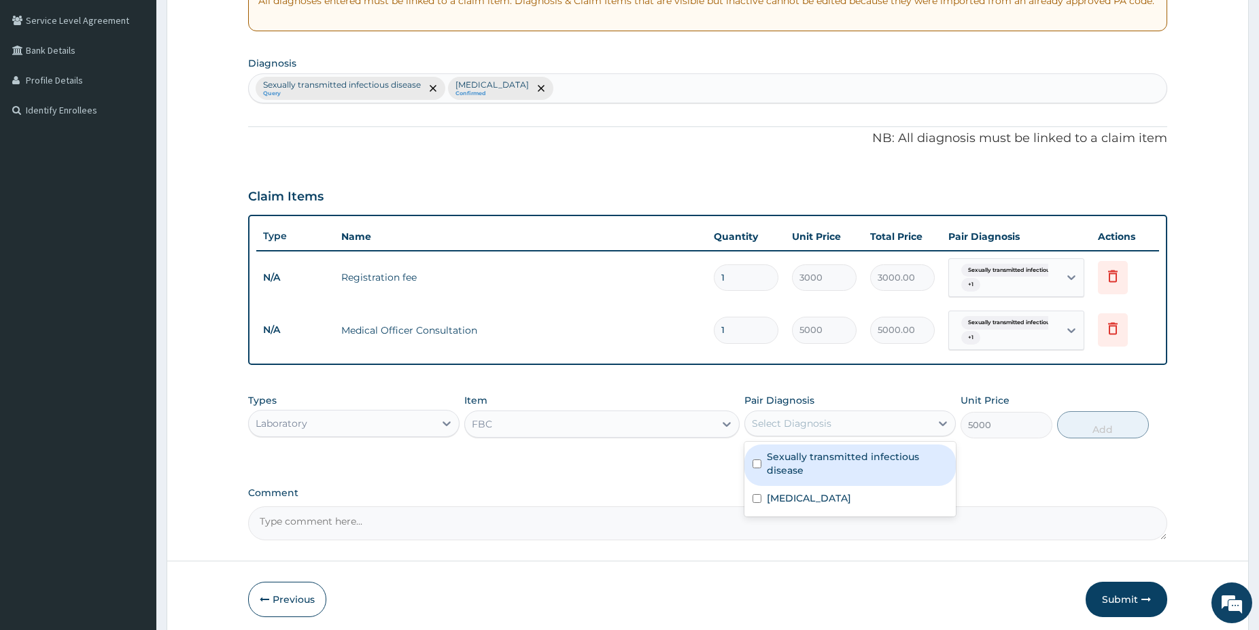
click at [789, 463] on label "Sexually transmitted infectious disease" at bounding box center [857, 463] width 181 height 27
checkbox input "true"
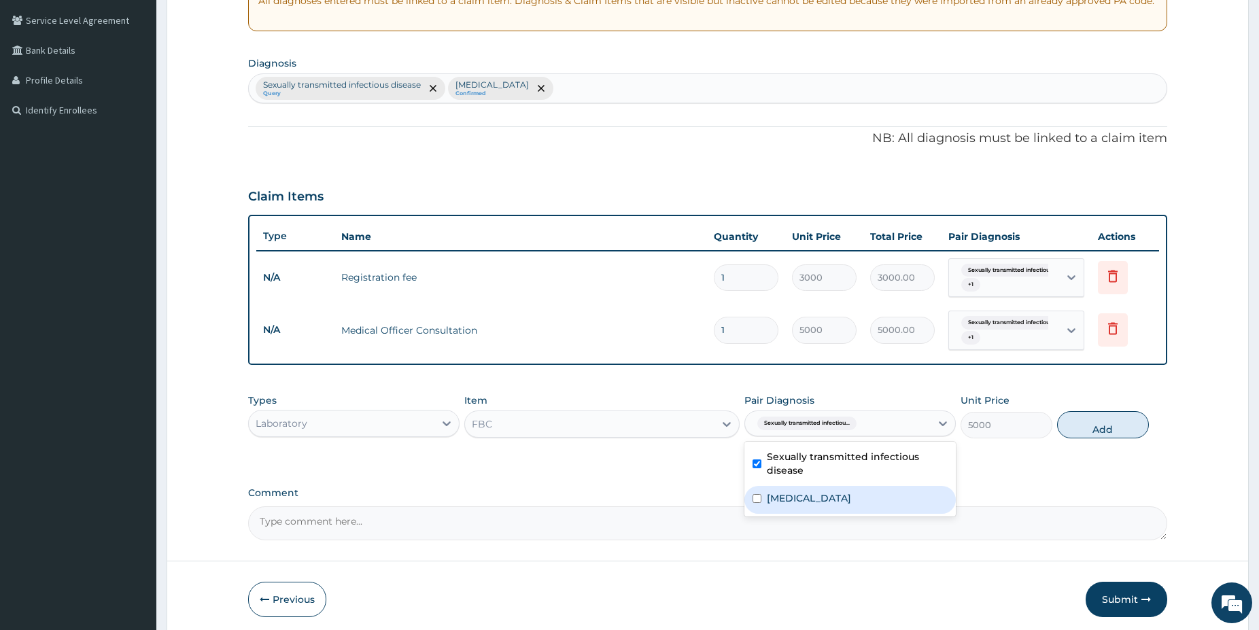
click at [799, 503] on label "Urethral discharge" at bounding box center [809, 499] width 84 height 14
checkbox input "true"
click at [1081, 423] on button "Add" at bounding box center [1103, 424] width 92 height 27
type input "0"
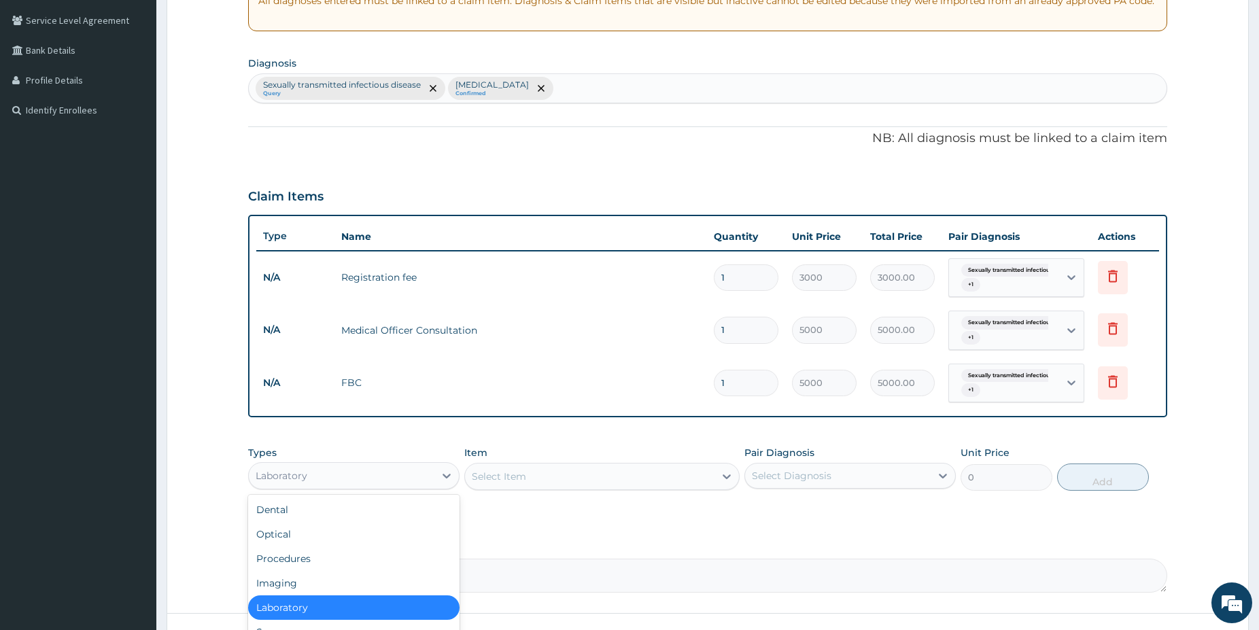
drag, startPoint x: 392, startPoint y: 477, endPoint x: 384, endPoint y: 472, distance: 8.9
click at [386, 473] on div "Laboratory" at bounding box center [342, 476] width 186 height 22
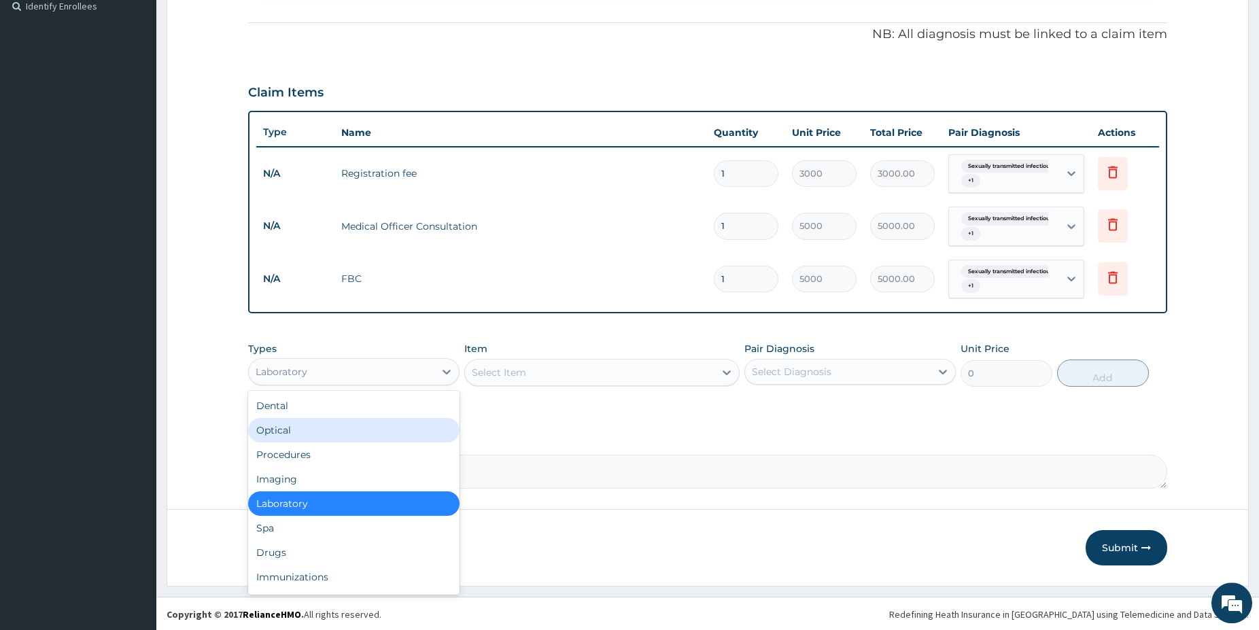
scroll to position [383, 0]
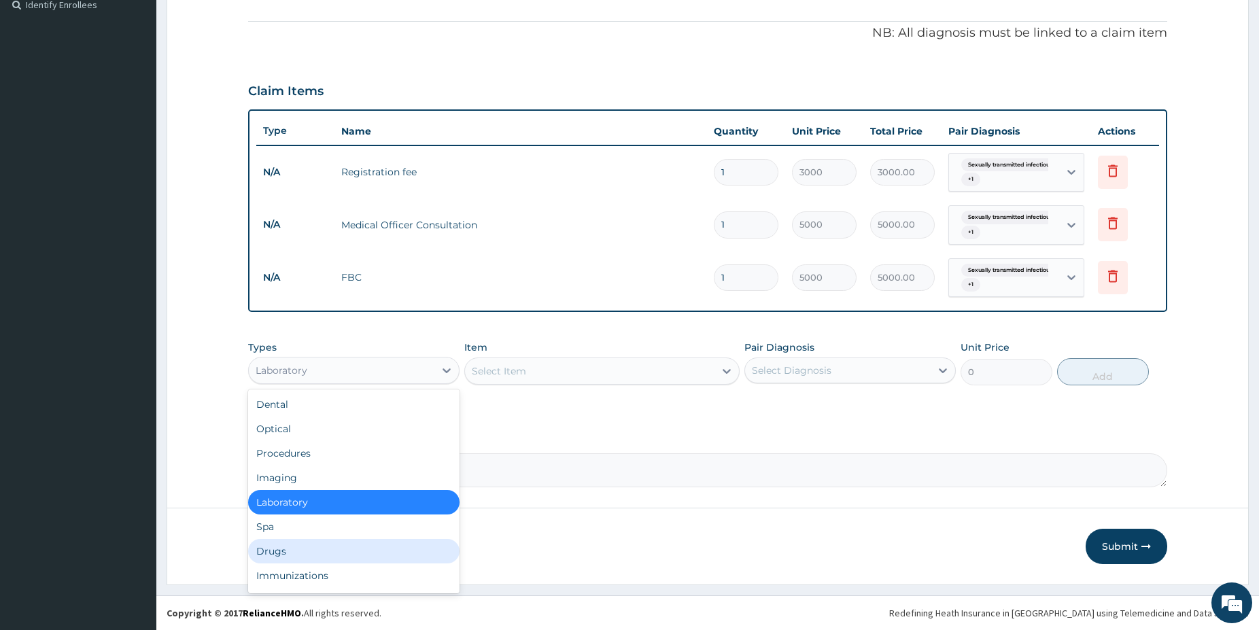
click at [328, 544] on div "Drugs" at bounding box center [353, 551] width 211 height 24
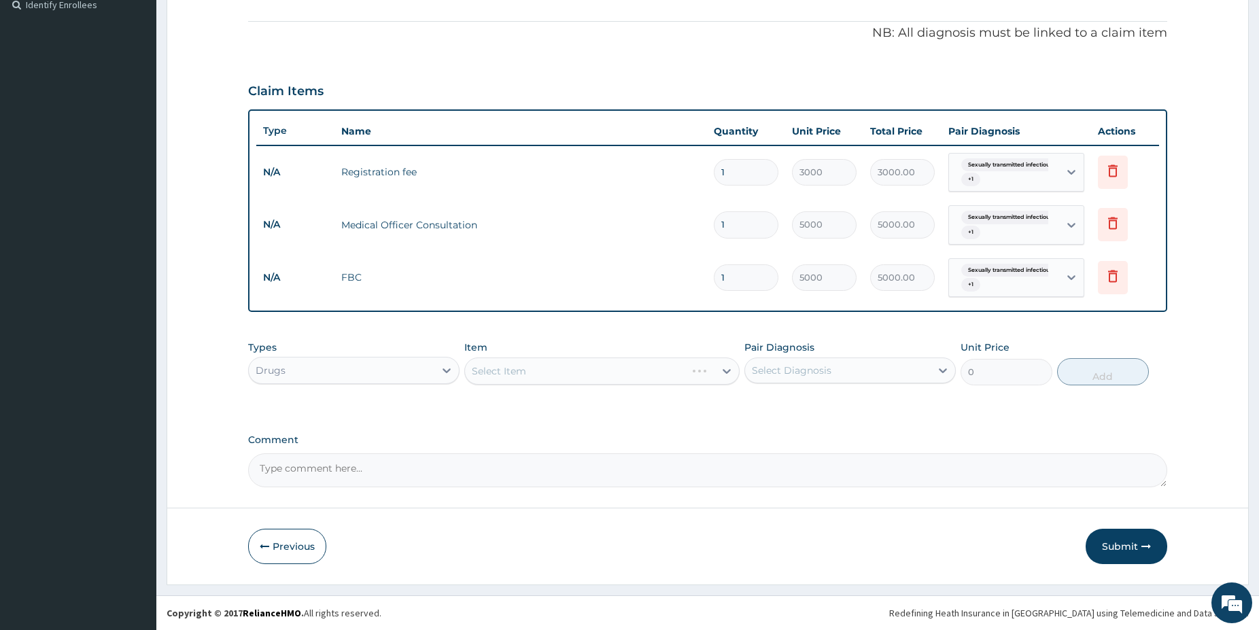
click at [511, 371] on div "Select Item" at bounding box center [601, 371] width 275 height 27
click at [523, 371] on div "Select Item" at bounding box center [601, 371] width 275 height 27
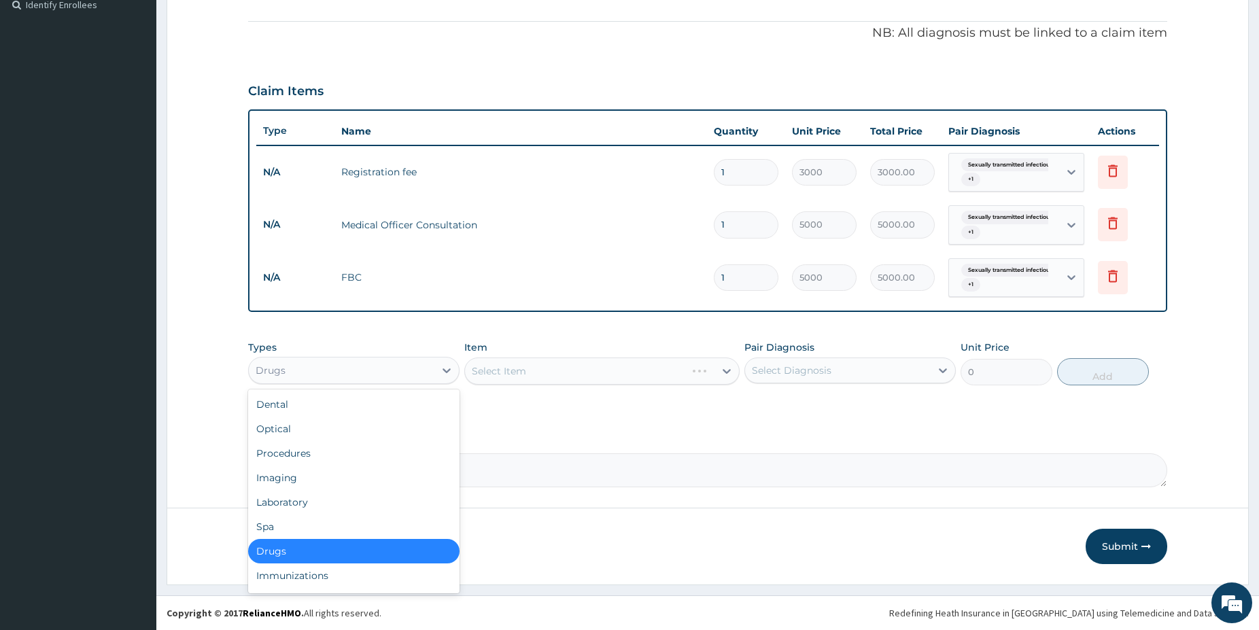
drag, startPoint x: 390, startPoint y: 373, endPoint x: 357, endPoint y: 405, distance: 45.7
click at [388, 372] on div "Drugs" at bounding box center [342, 371] width 186 height 22
click at [304, 502] on div "Laboratory" at bounding box center [353, 502] width 211 height 24
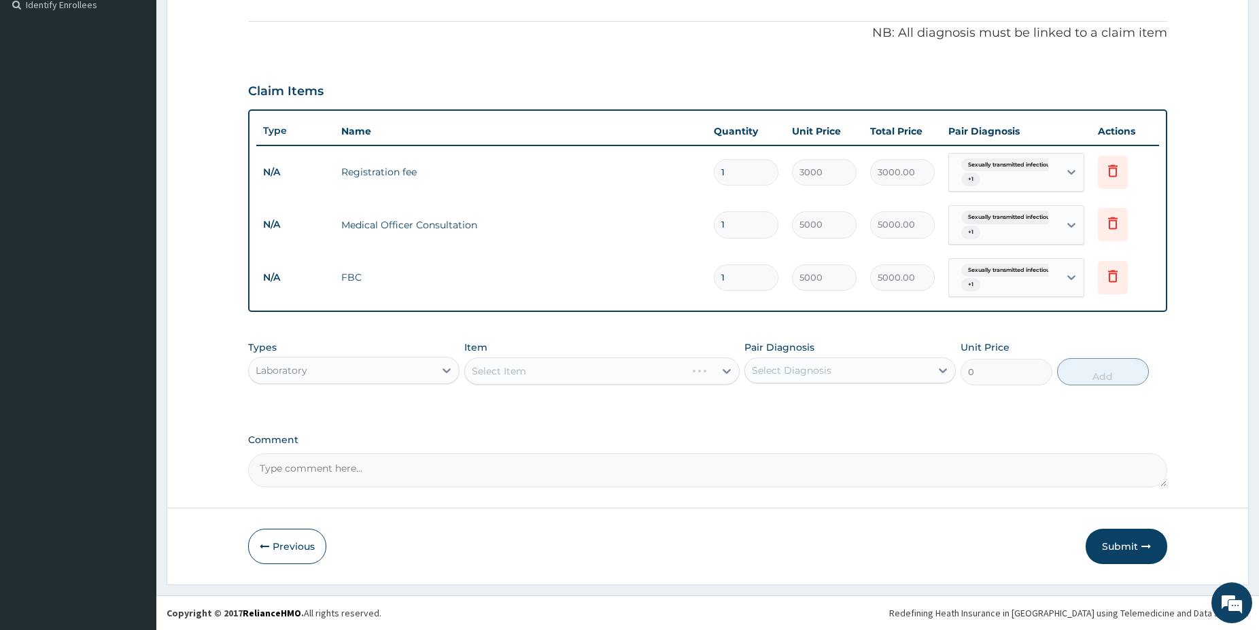
click at [569, 367] on div "Select Item" at bounding box center [601, 371] width 275 height 27
click at [607, 376] on div "Select Item" at bounding box center [601, 371] width 275 height 27
click at [622, 371] on div "Select Item" at bounding box center [590, 371] width 250 height 22
click at [626, 369] on div "Select Item" at bounding box center [590, 371] width 250 height 22
click at [600, 369] on div "Select Item" at bounding box center [590, 371] width 250 height 22
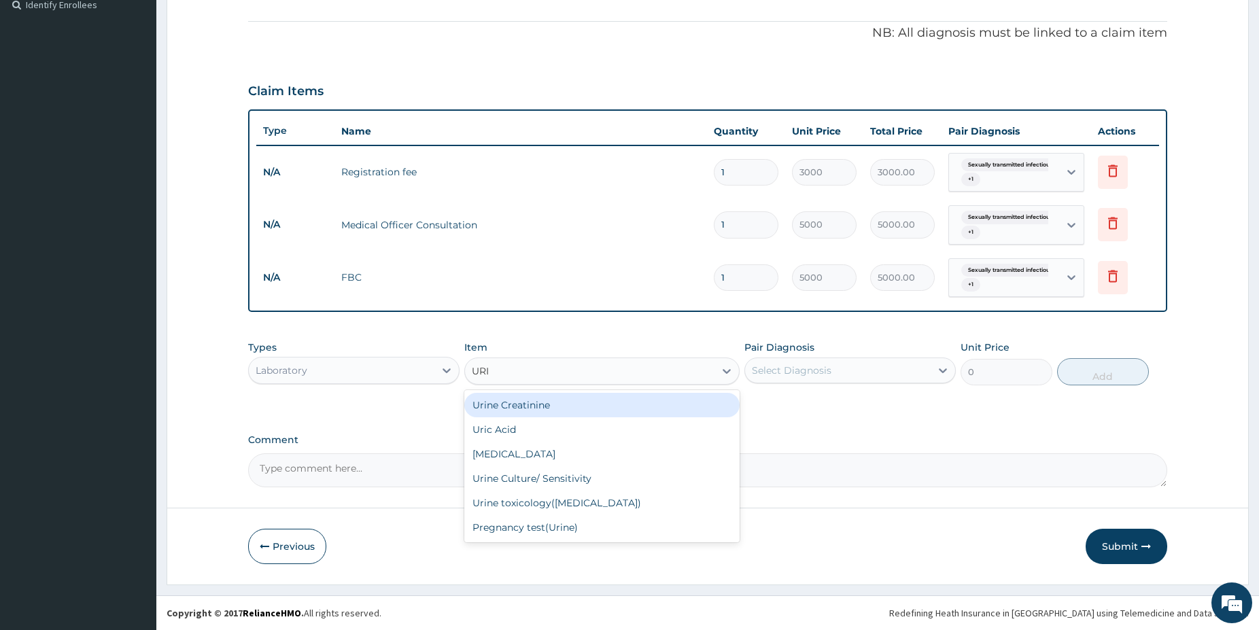
type input "URIN"
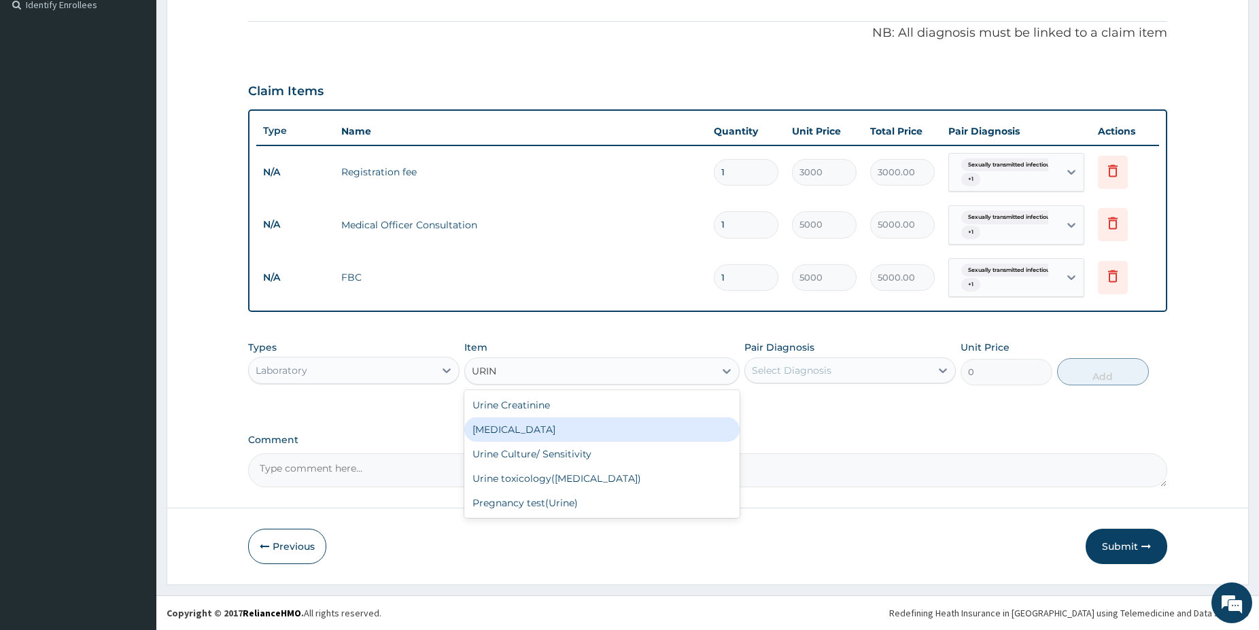
click at [578, 431] on div "Urinalysis" at bounding box center [601, 430] width 275 height 24
type input "1500"
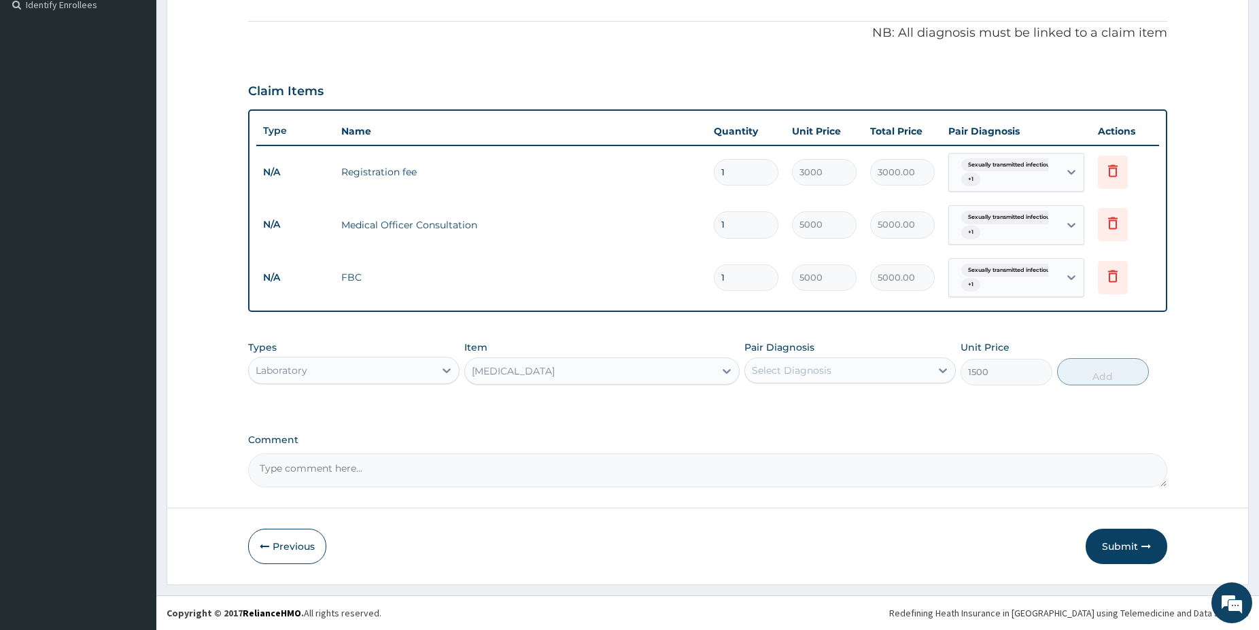
click at [813, 374] on div "Select Diagnosis" at bounding box center [792, 371] width 80 height 14
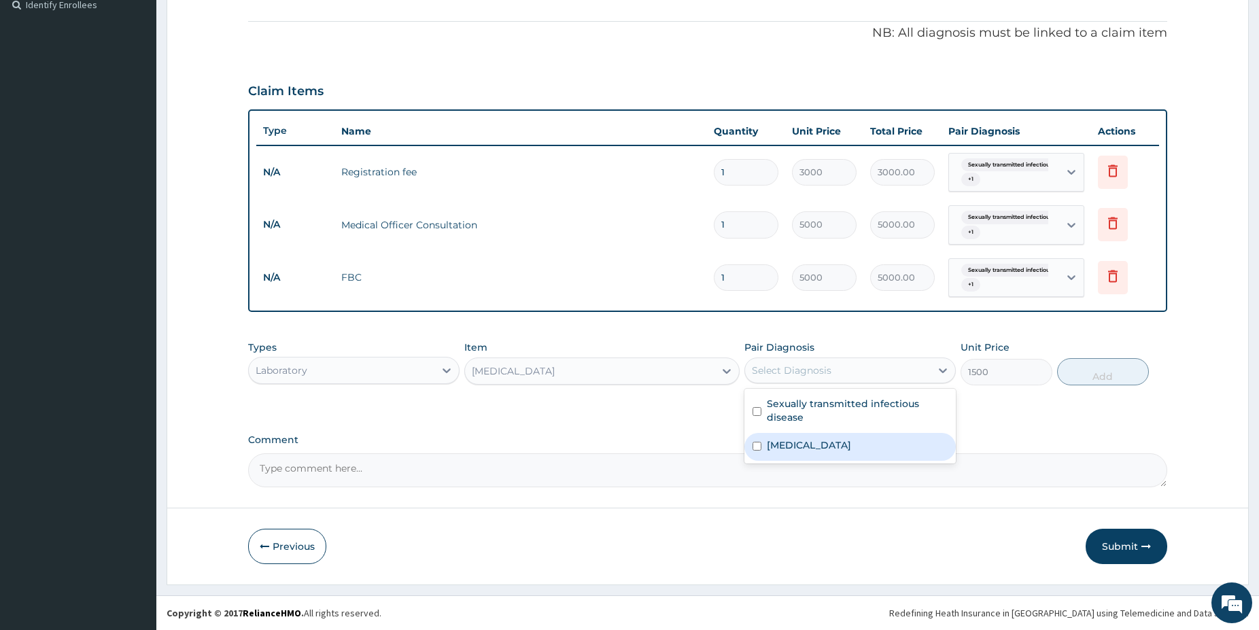
drag, startPoint x: 817, startPoint y: 438, endPoint x: 857, endPoint y: 440, distance: 40.2
click at [818, 441] on div "Urethral discharge" at bounding box center [850, 447] width 211 height 28
checkbox input "true"
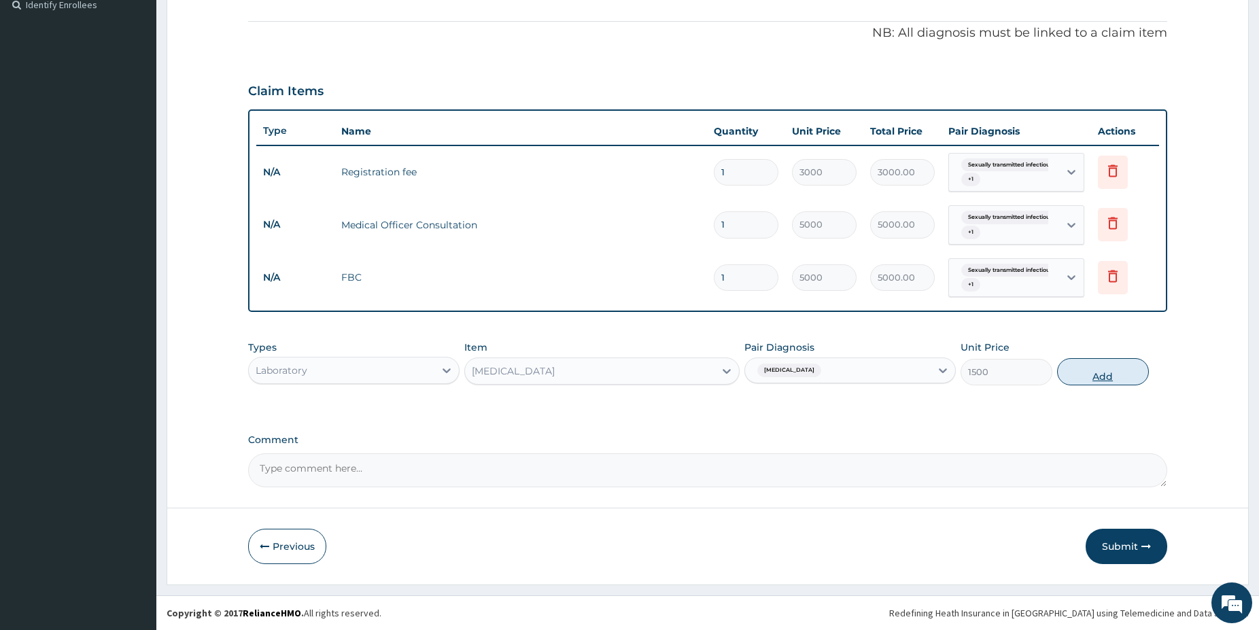
click at [1093, 373] on button "Add" at bounding box center [1103, 371] width 92 height 27
type input "0"
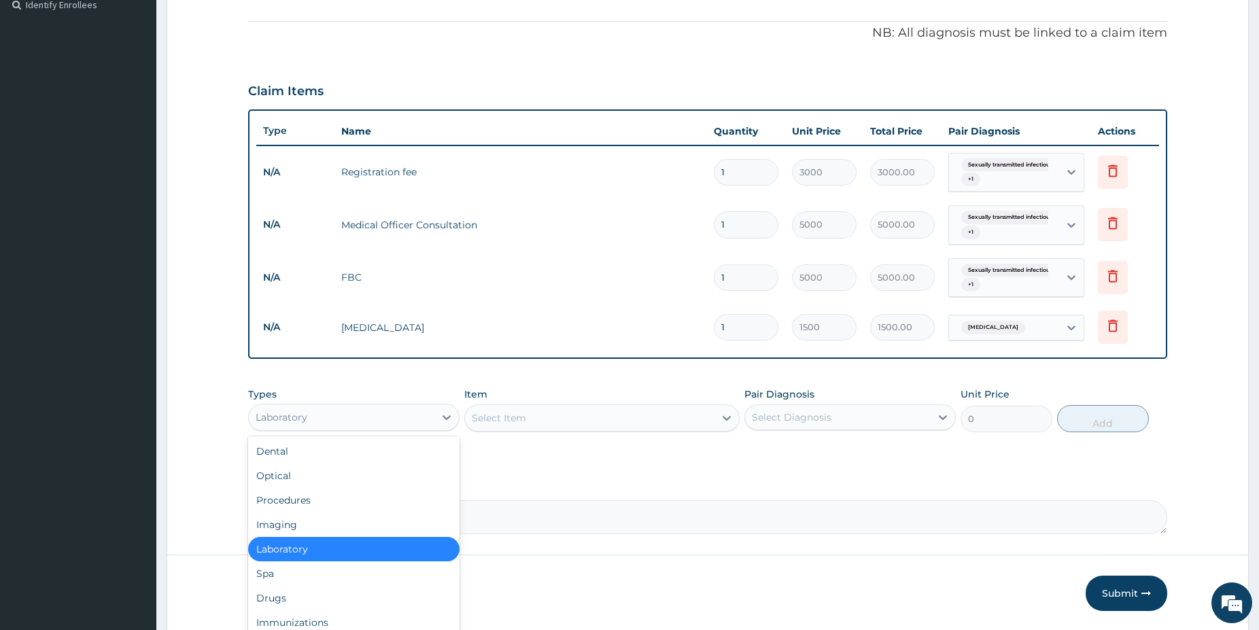
click at [381, 414] on div "Laboratory" at bounding box center [342, 418] width 186 height 22
click at [307, 602] on div "Drugs" at bounding box center [353, 598] width 211 height 24
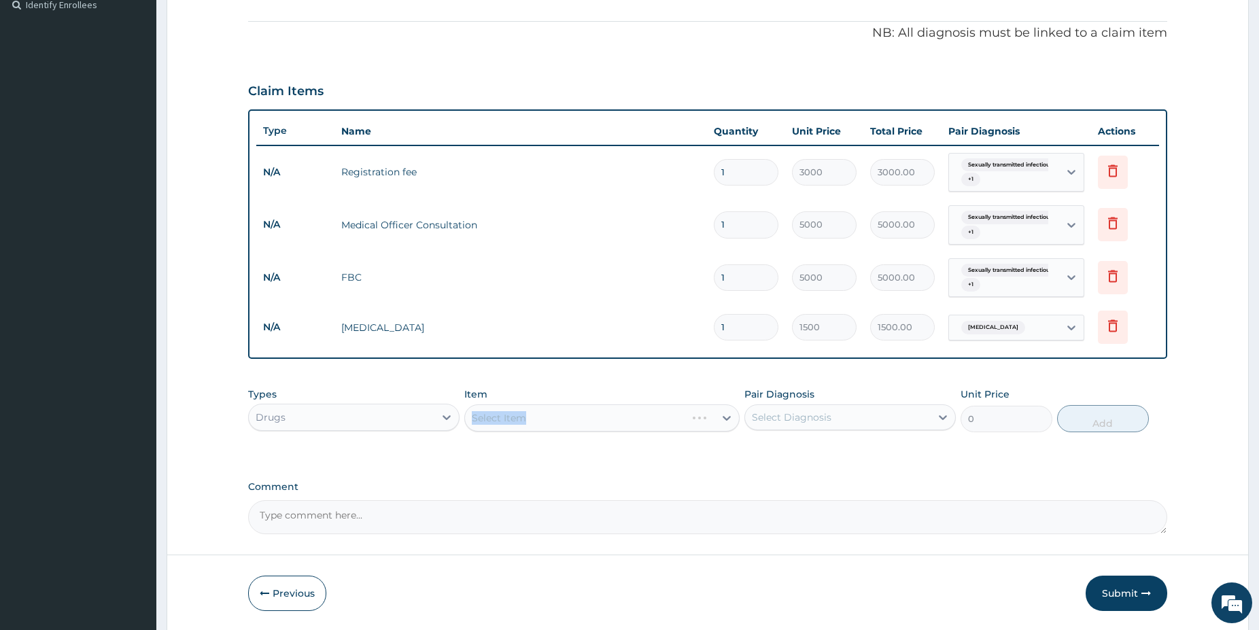
click at [546, 407] on div "Item Select Item" at bounding box center [601, 410] width 275 height 45
click at [545, 412] on div "Select Item" at bounding box center [601, 418] width 275 height 27
click at [624, 420] on div "Select Item" at bounding box center [601, 418] width 275 height 27
click at [707, 415] on div "Select Item" at bounding box center [601, 418] width 275 height 27
click at [666, 423] on div "Select Item" at bounding box center [590, 418] width 250 height 22
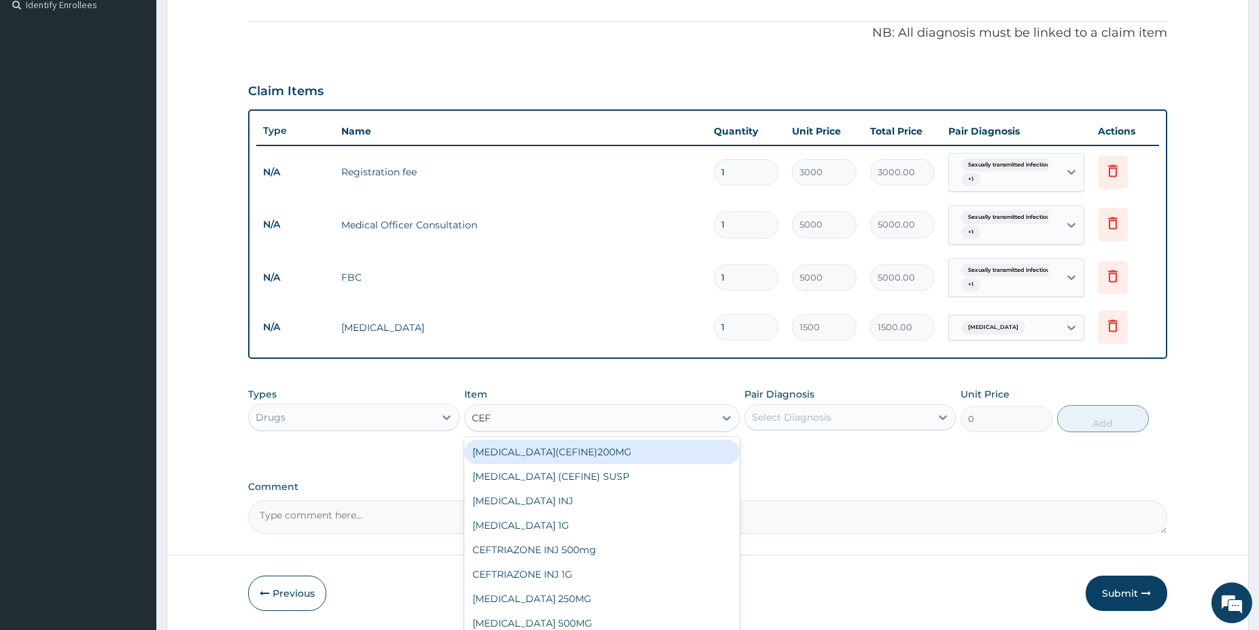
type input "CEFT"
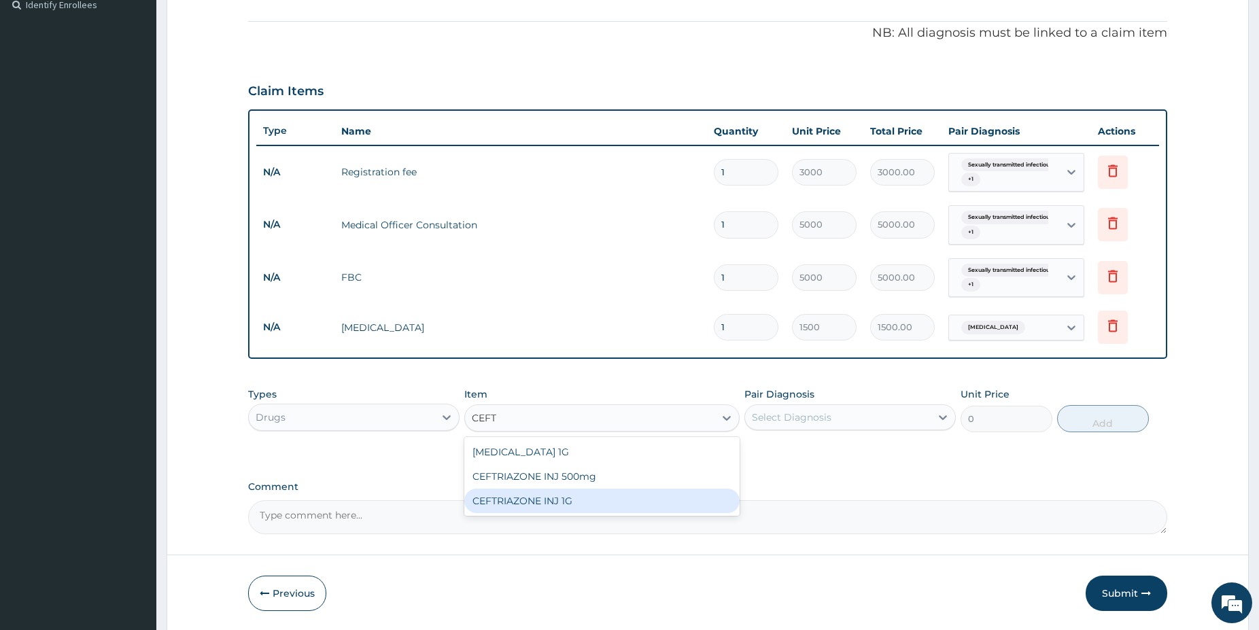
drag, startPoint x: 624, startPoint y: 500, endPoint x: 626, endPoint y: 491, distance: 9.6
click at [624, 495] on div "CEFTRIAZONE INJ 1G" at bounding box center [601, 501] width 275 height 24
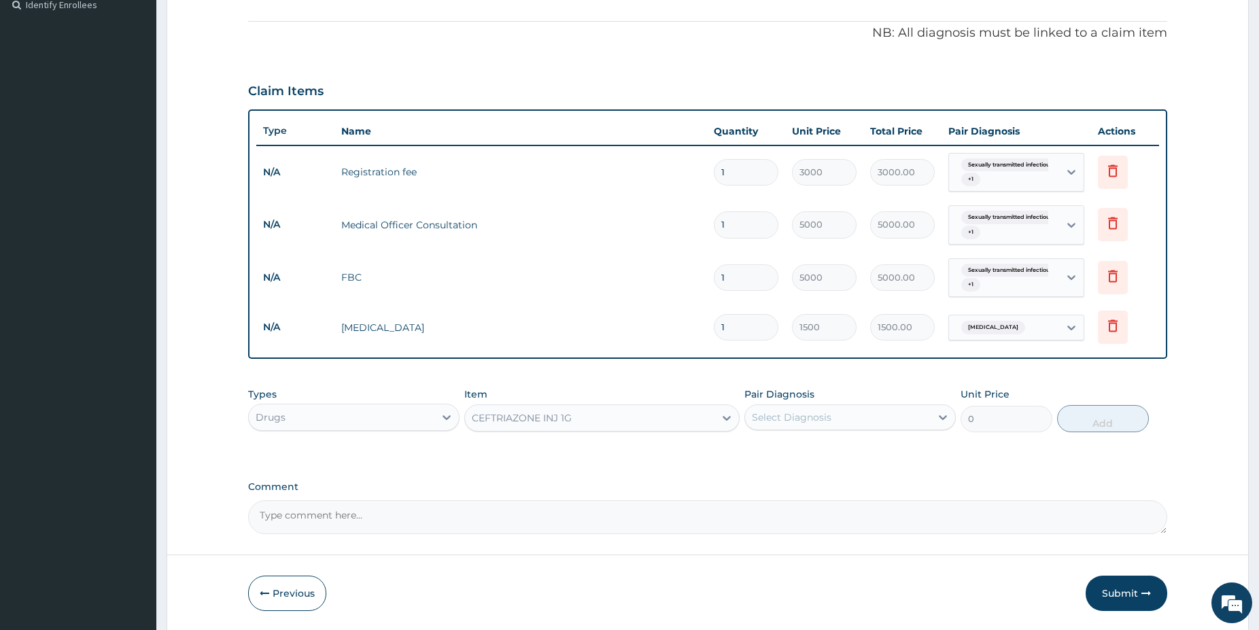
type input "3750"
click at [789, 423] on div "Select Diagnosis" at bounding box center [792, 418] width 80 height 14
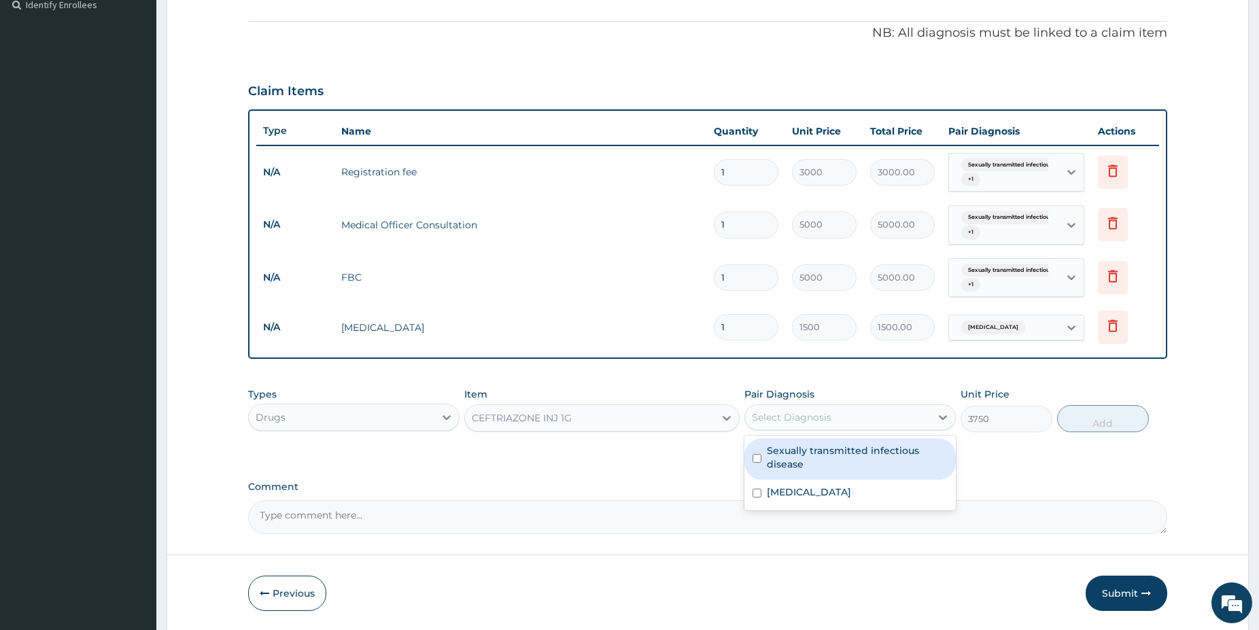
click at [802, 463] on label "Sexually transmitted infectious disease" at bounding box center [857, 457] width 181 height 27
checkbox input "true"
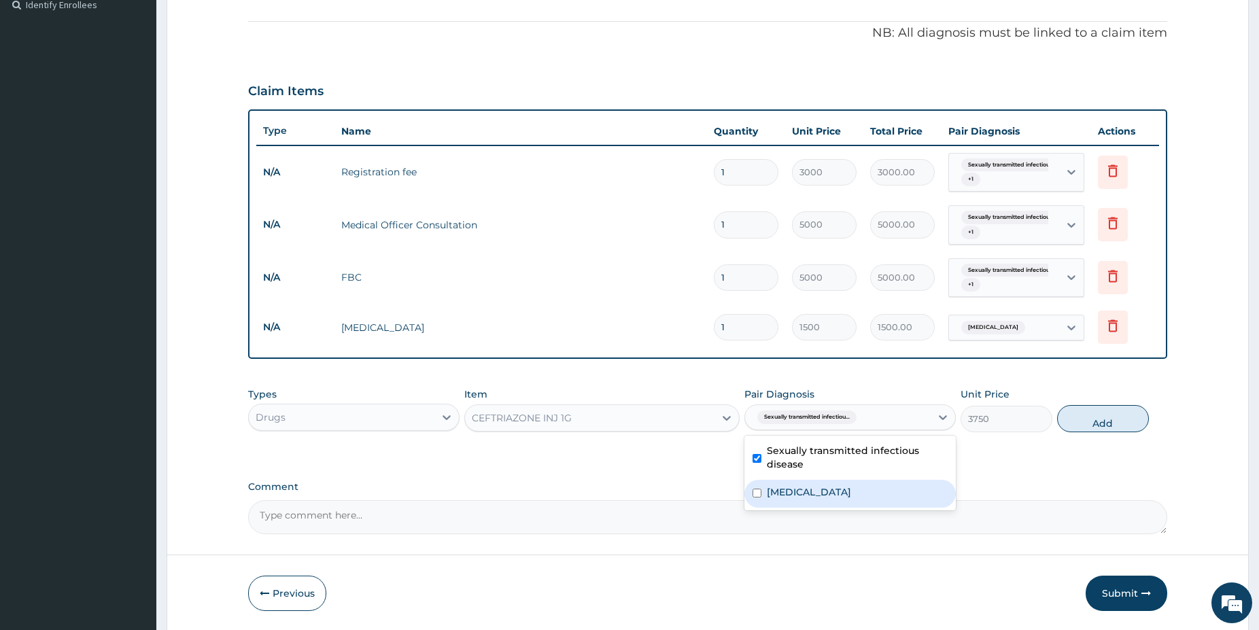
click at [851, 492] on label "Urethral discharge" at bounding box center [809, 493] width 84 height 14
checkbox input "true"
click at [1098, 415] on button "Add" at bounding box center [1103, 418] width 92 height 27
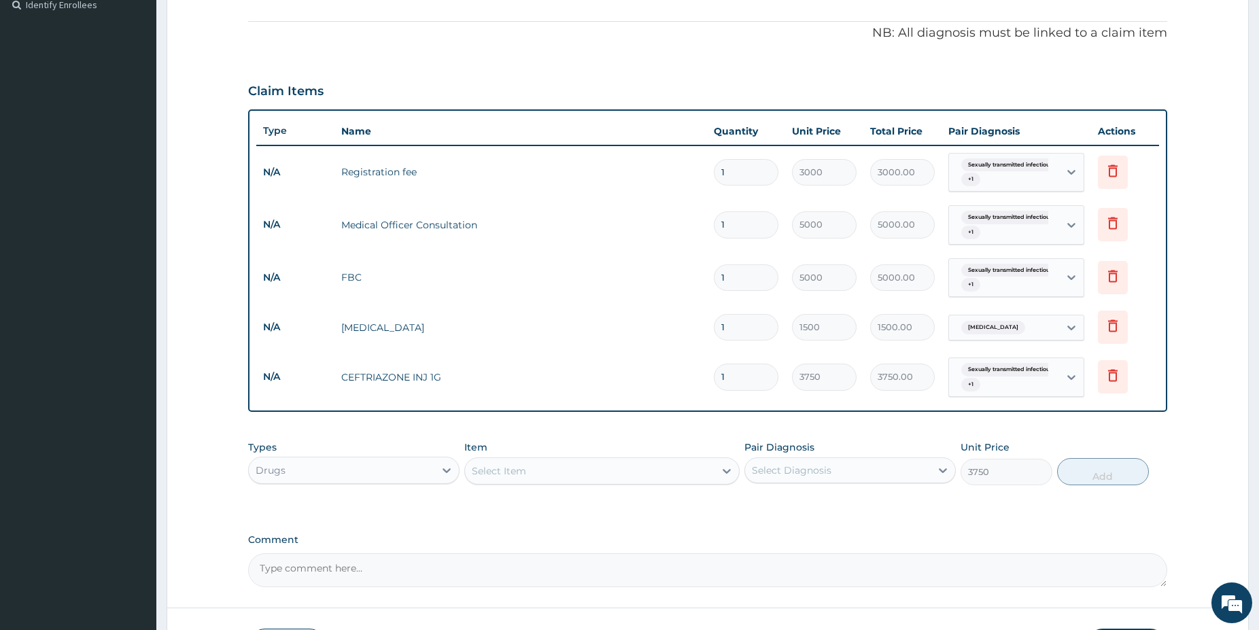
type input "0"
click at [588, 477] on div "Select Item" at bounding box center [590, 471] width 250 height 22
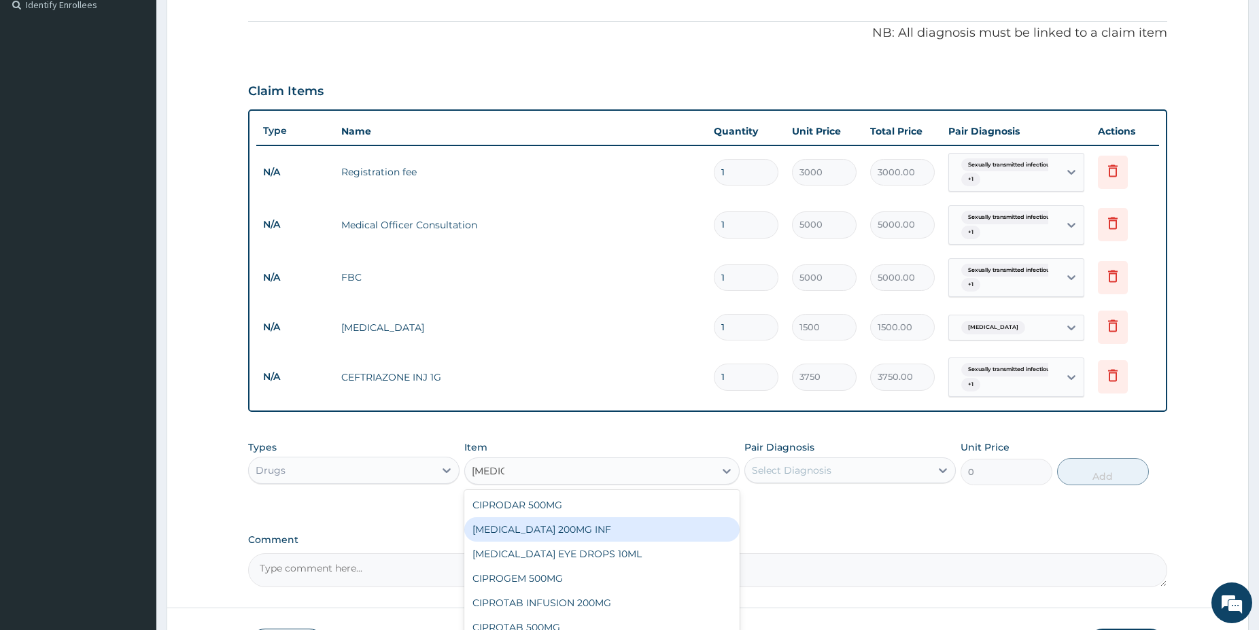
type input "CIPROT"
click at [598, 524] on div "CIPROTAB 500MG" at bounding box center [601, 529] width 275 height 24
type input "190"
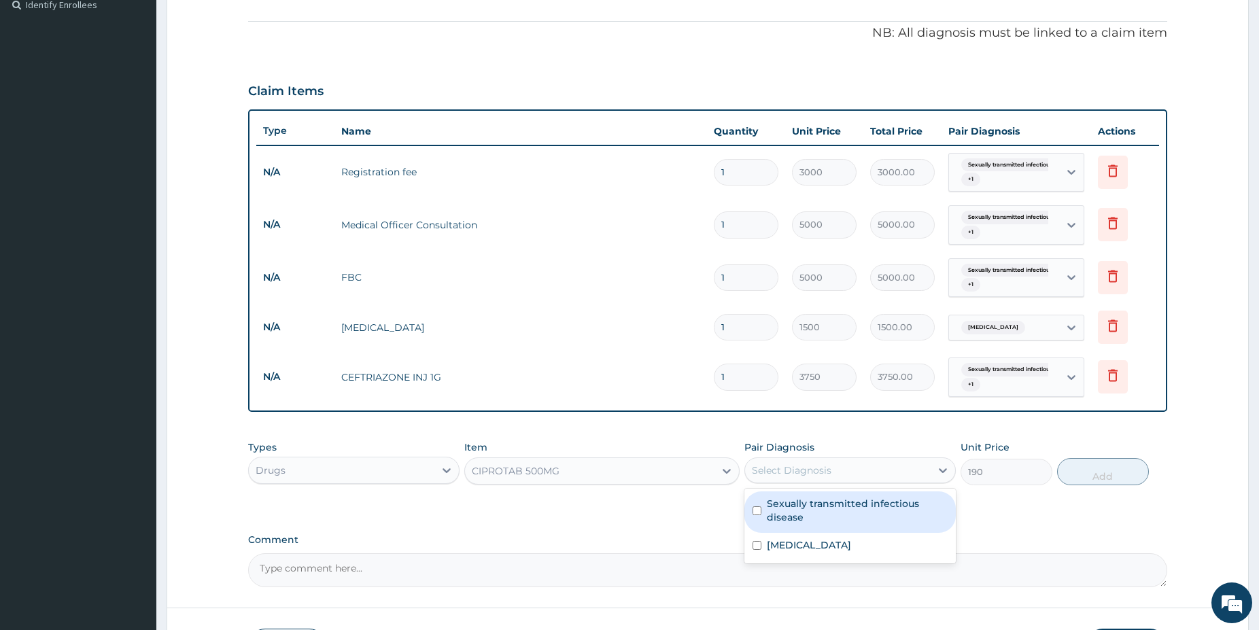
click at [786, 470] on div "Select Diagnosis" at bounding box center [792, 471] width 80 height 14
drag, startPoint x: 798, startPoint y: 510, endPoint x: 797, endPoint y: 553, distance: 42.9
click at [798, 510] on label "Sexually transmitted infectious disease" at bounding box center [857, 510] width 181 height 27
checkbox input "true"
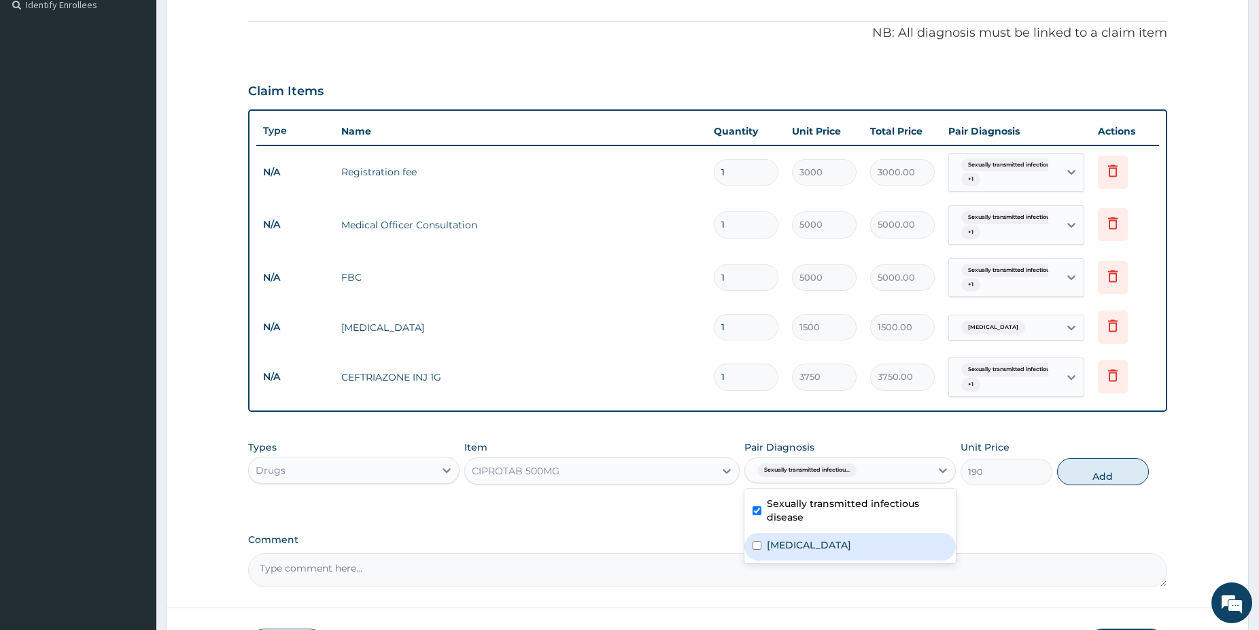
click at [796, 552] on div "Urethral discharge" at bounding box center [850, 547] width 211 height 28
checkbox input "true"
click at [1102, 470] on button "Add" at bounding box center [1103, 471] width 92 height 27
type input "0"
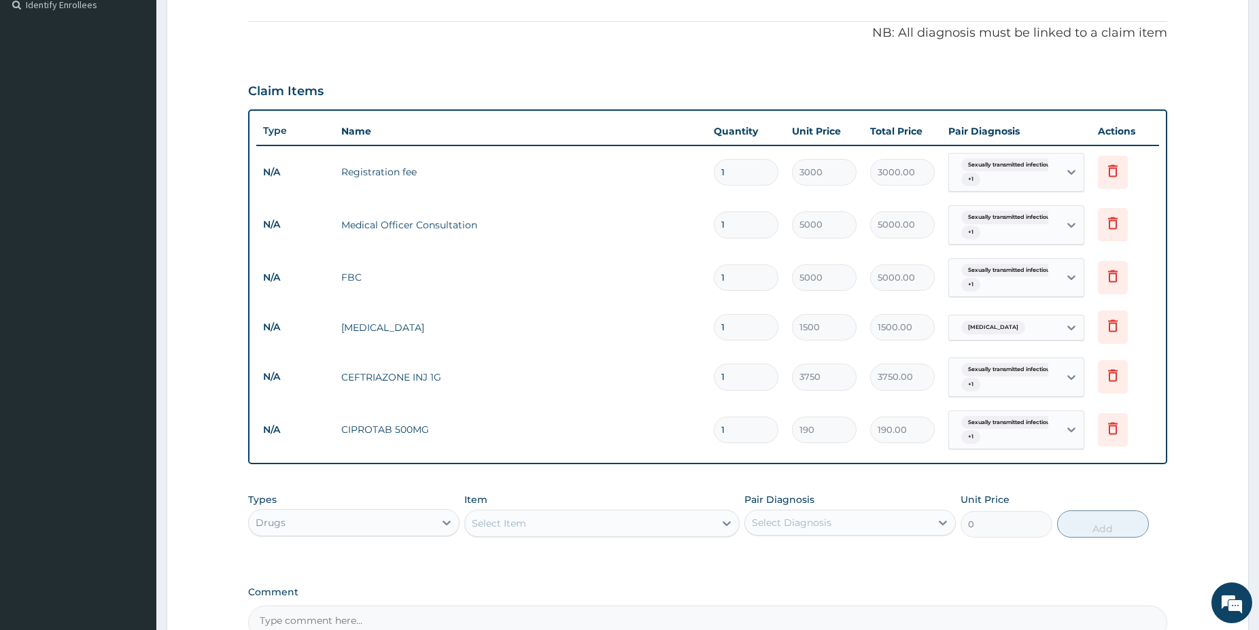
type input "10"
type input "1900.00"
type input "10"
click at [562, 519] on div "Select Item" at bounding box center [590, 524] width 250 height 22
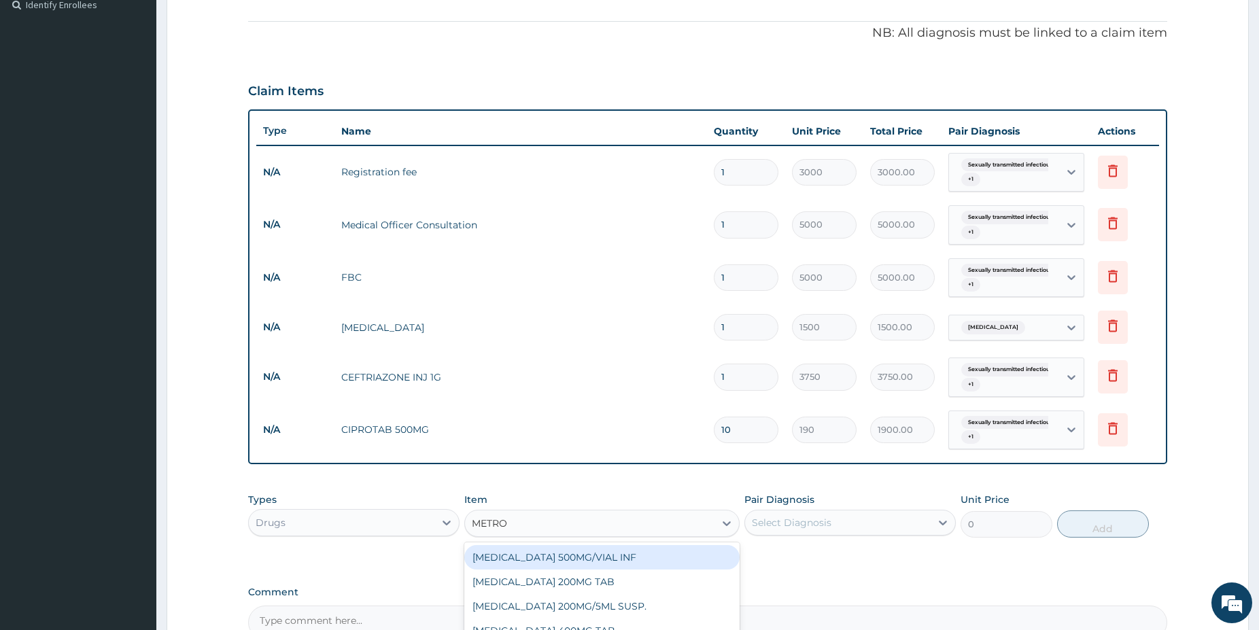
type input "METRON"
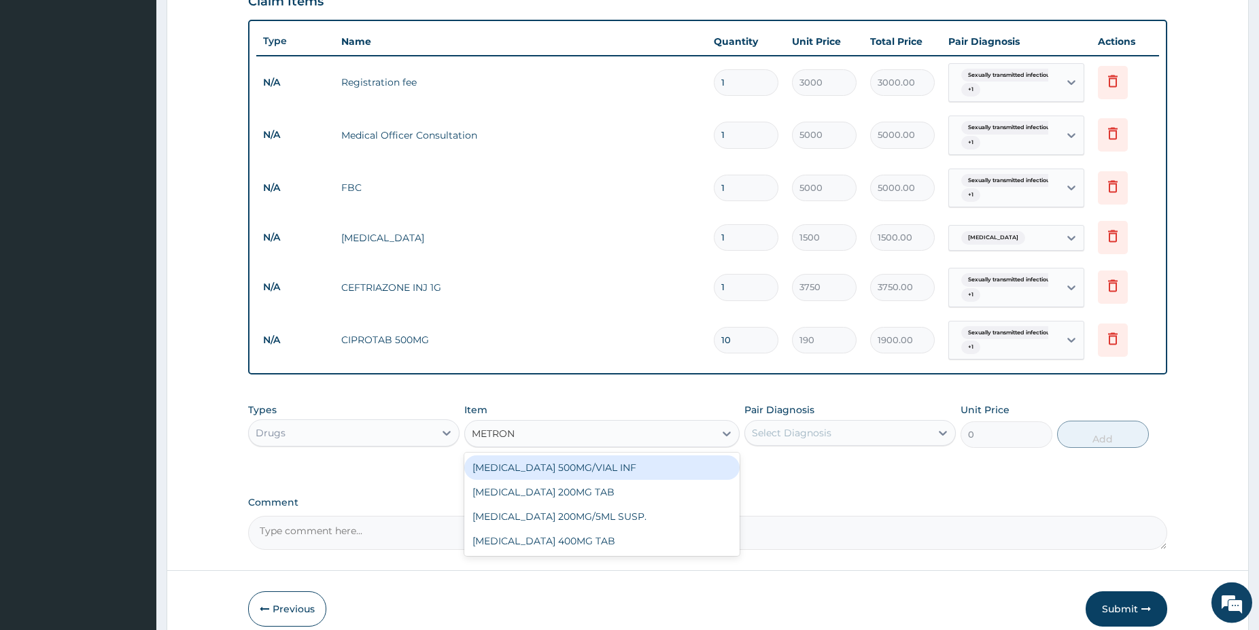
scroll to position [475, 0]
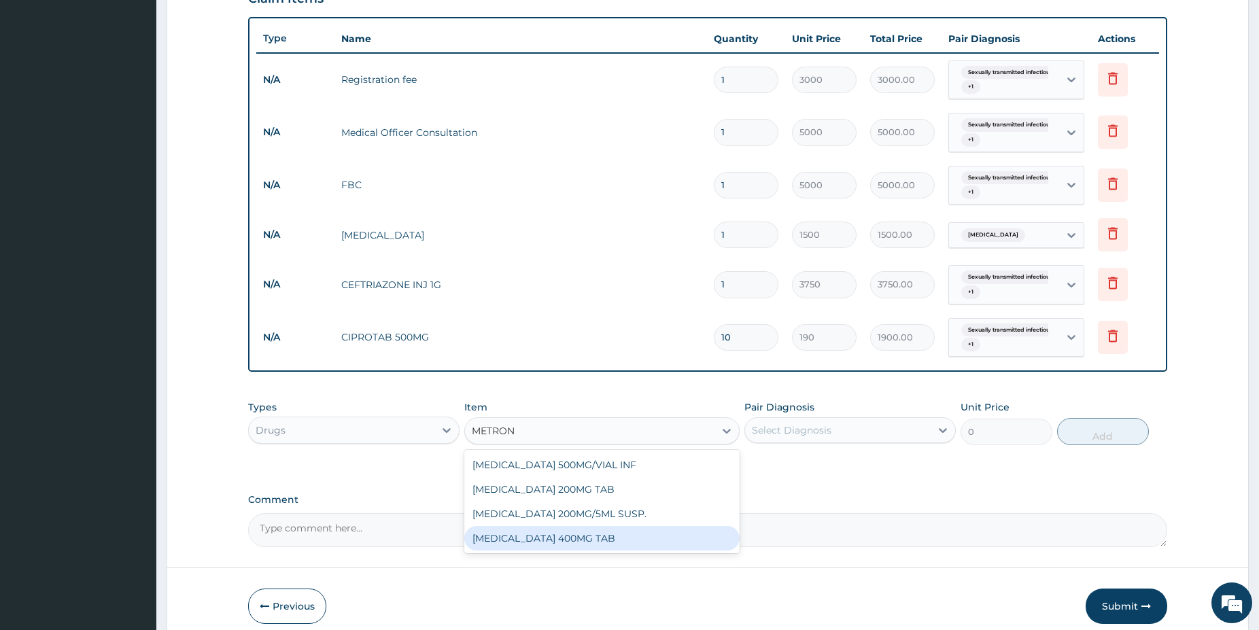
click at [549, 534] on div "METRONIDAZOLE 400MG TAB" at bounding box center [601, 538] width 275 height 24
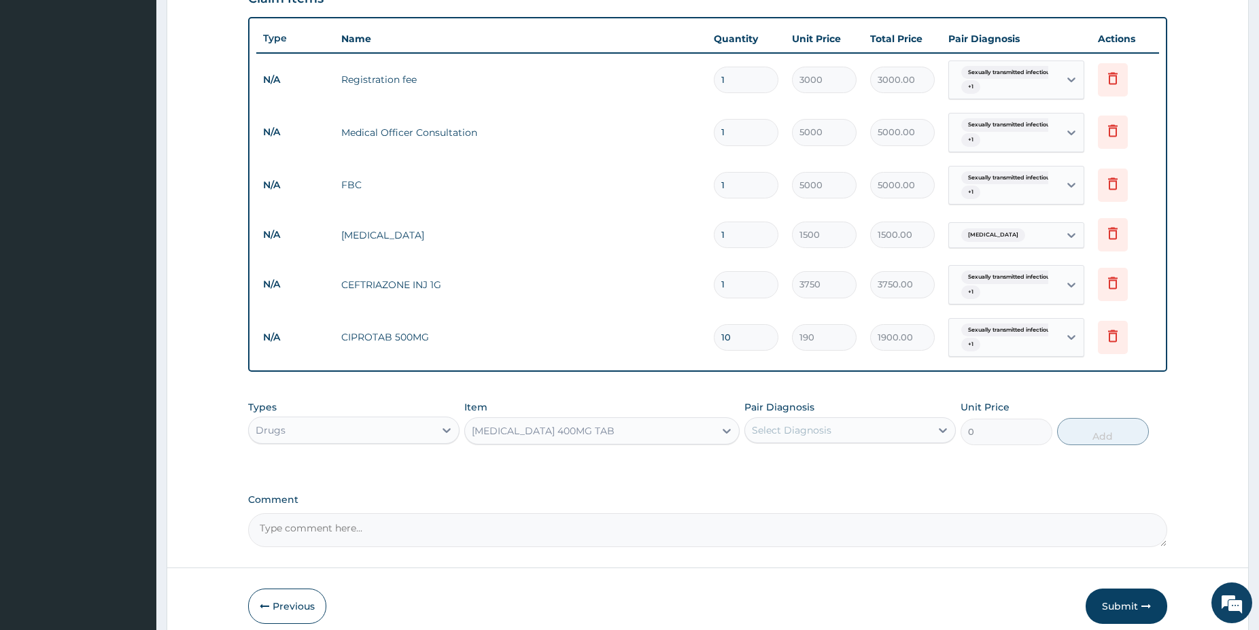
type input "120"
click at [815, 425] on div "Select Diagnosis" at bounding box center [792, 431] width 80 height 14
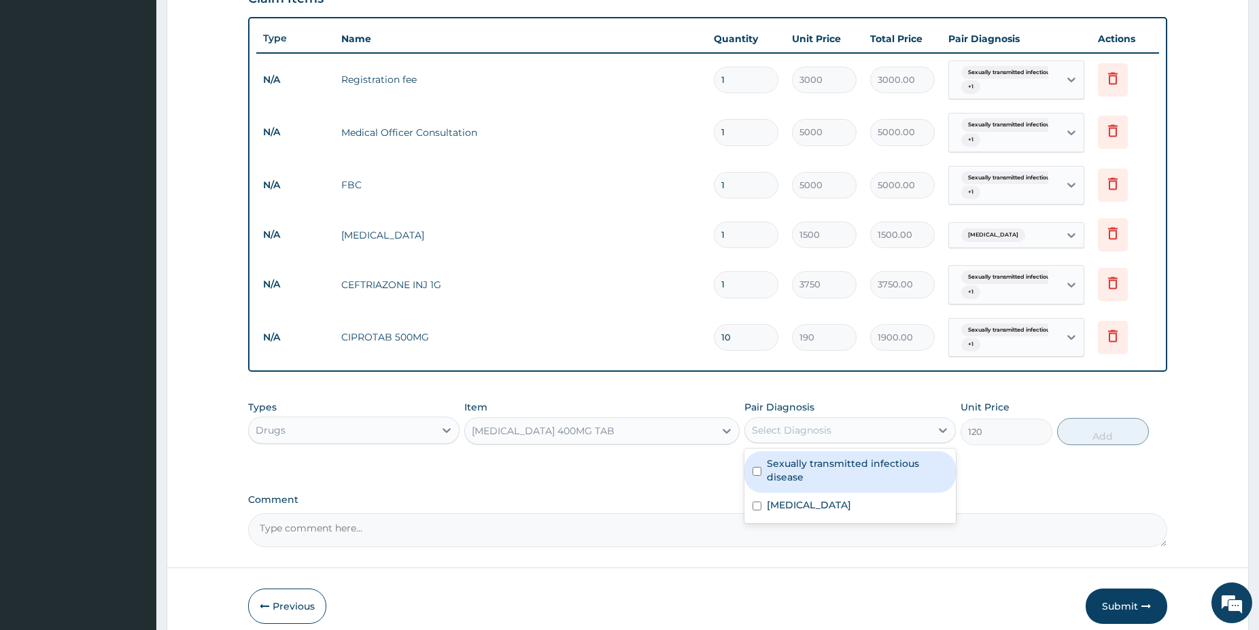
drag, startPoint x: 792, startPoint y: 469, endPoint x: 800, endPoint y: 497, distance: 29.1
click at [791, 469] on label "Sexually transmitted infectious disease" at bounding box center [857, 470] width 181 height 27
checkbox input "true"
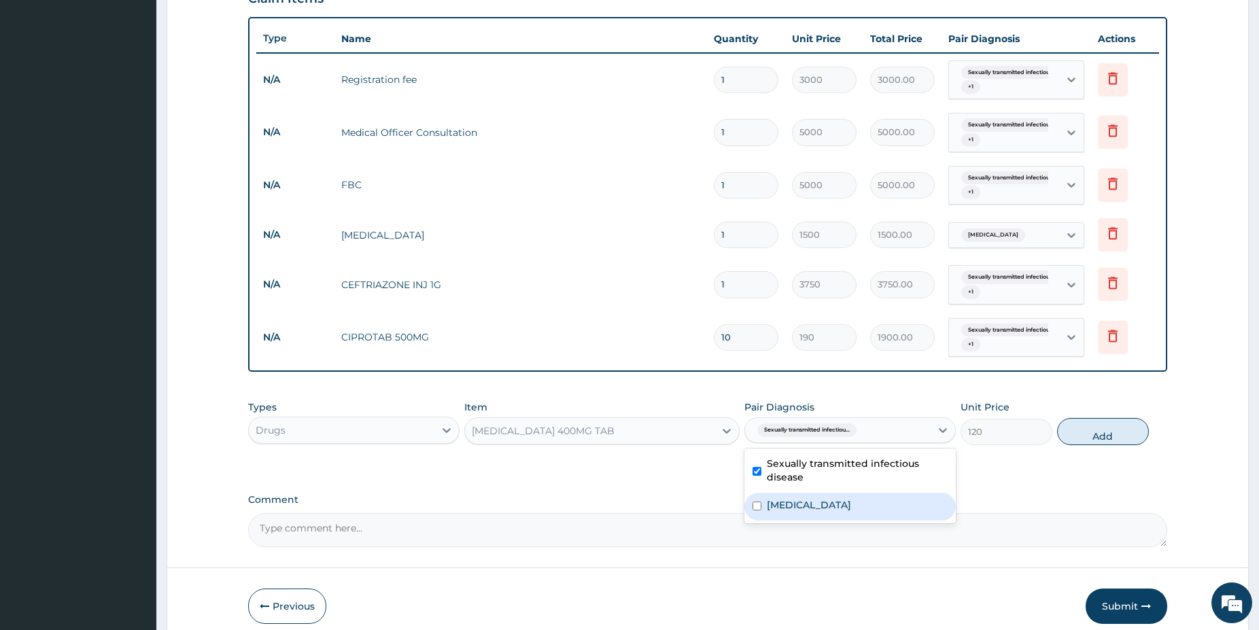
click at [801, 500] on label "Urethral discharge" at bounding box center [809, 505] width 84 height 14
checkbox input "true"
click at [1108, 443] on button "Add" at bounding box center [1103, 431] width 92 height 27
type input "0"
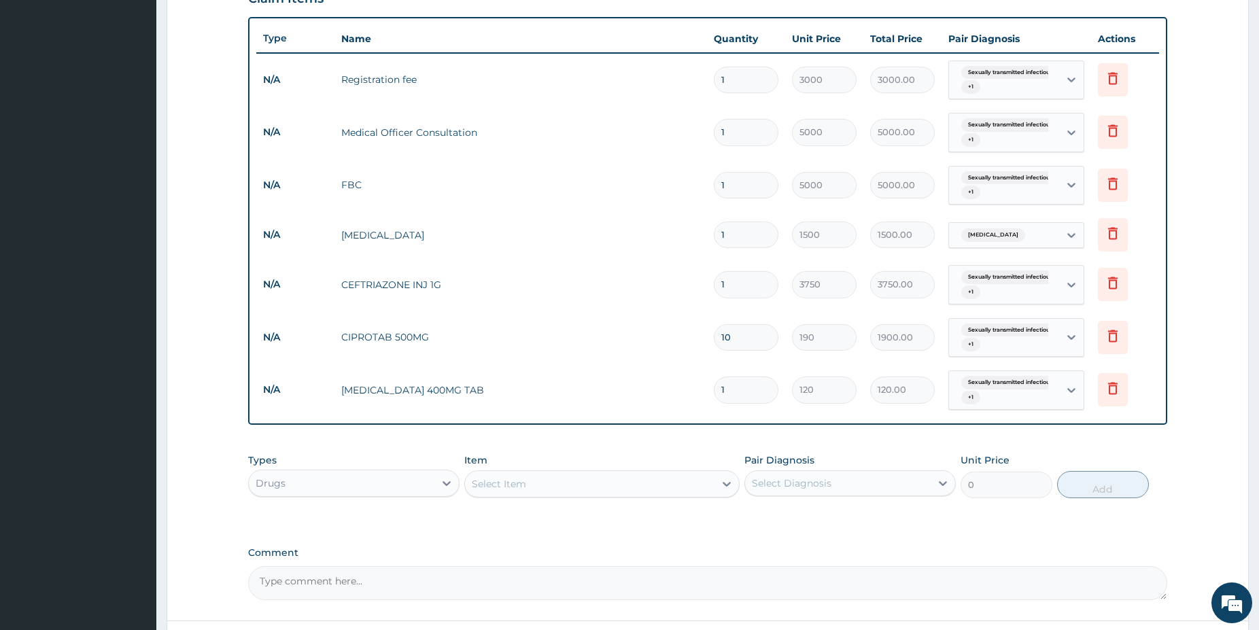
type input "15"
type input "1800.00"
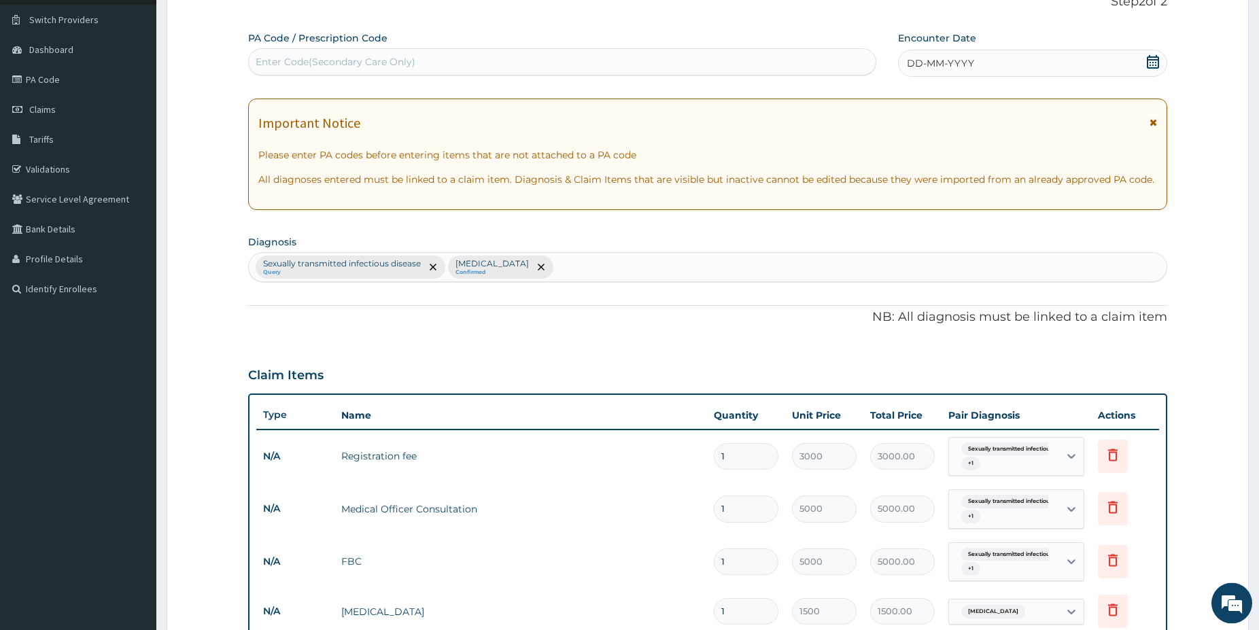
scroll to position [94, 0]
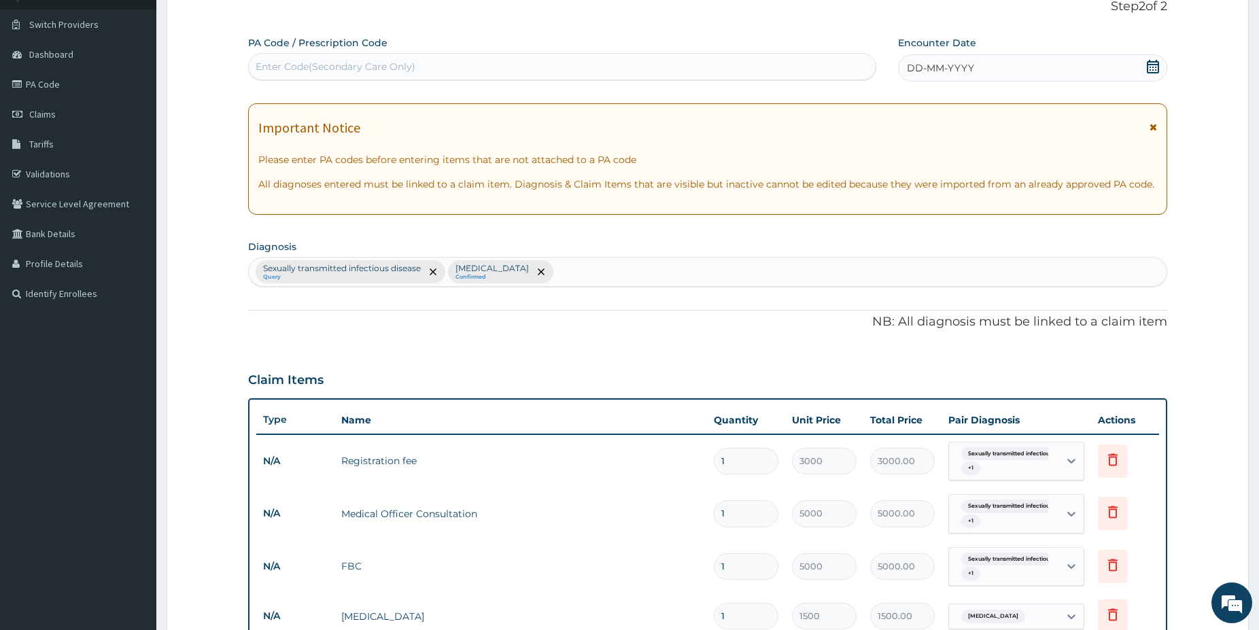
type input "15"
drag, startPoint x: 1150, startPoint y: 71, endPoint x: 1144, endPoint y: 65, distance: 7.7
click at [1149, 66] on icon at bounding box center [1153, 67] width 12 height 14
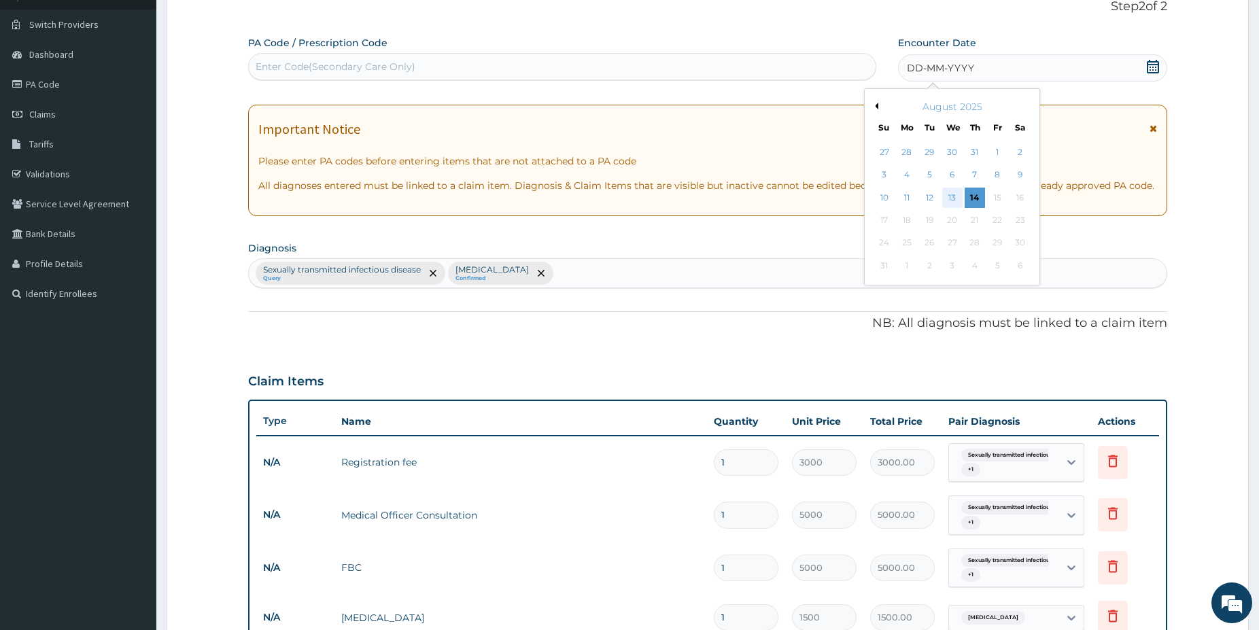
click at [955, 197] on div "13" at bounding box center [952, 198] width 20 height 20
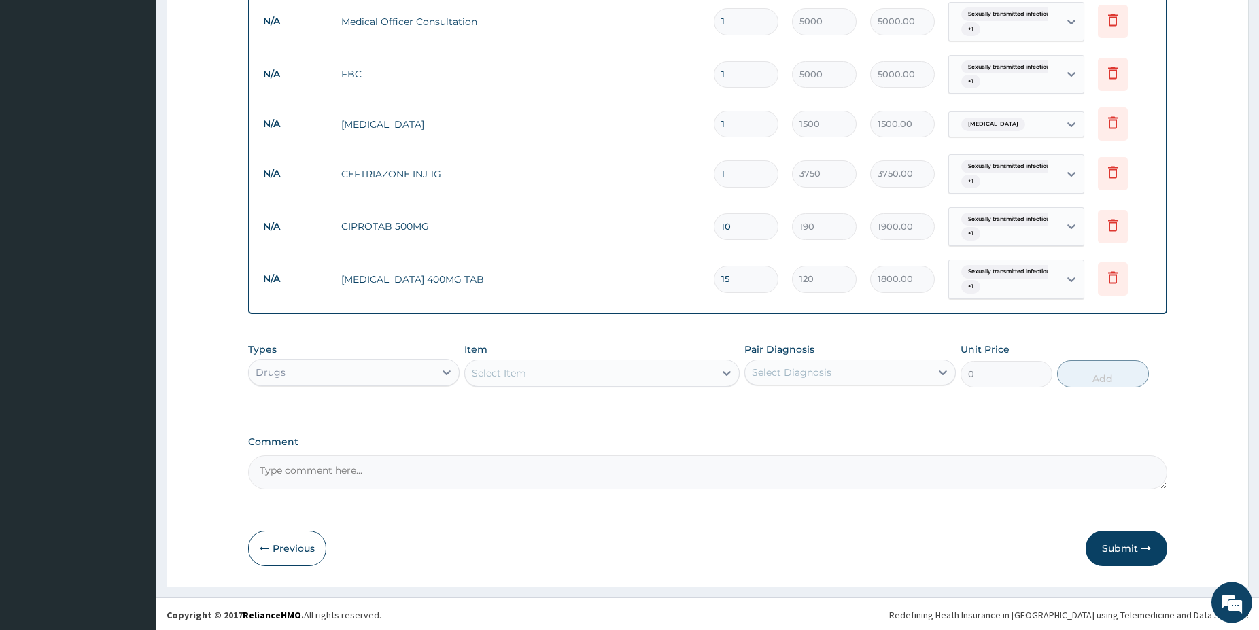
drag, startPoint x: 1270, startPoint y: 624, endPoint x: 1263, endPoint y: 619, distance: 7.9
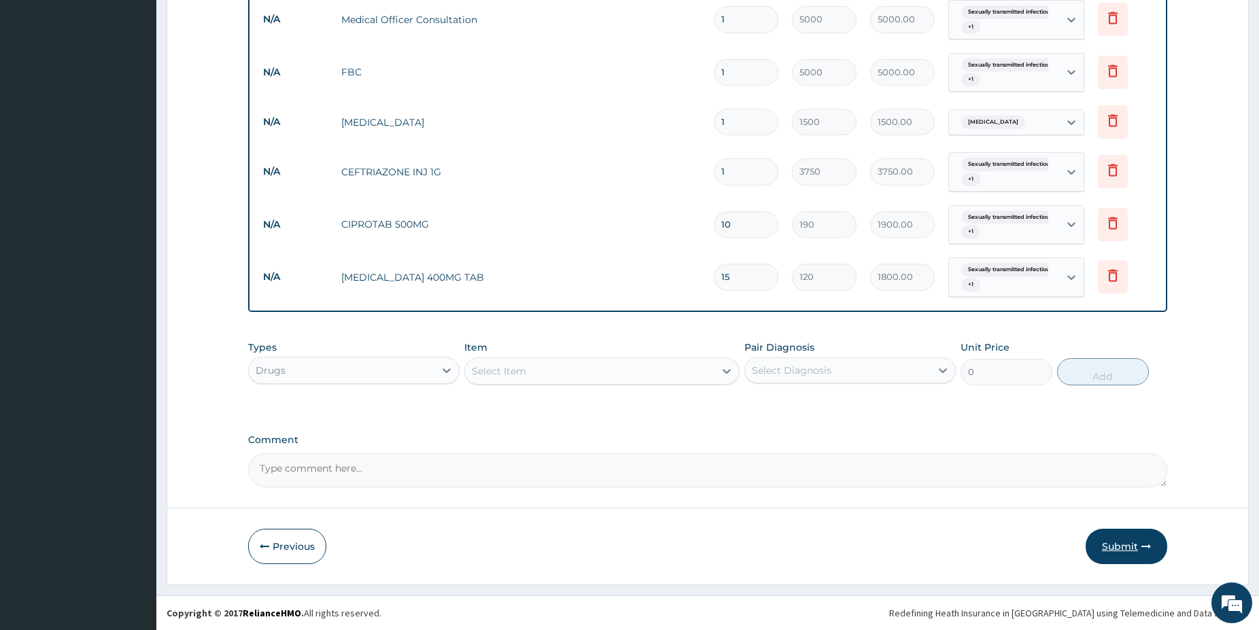
click at [1127, 549] on button "Submit" at bounding box center [1127, 546] width 82 height 35
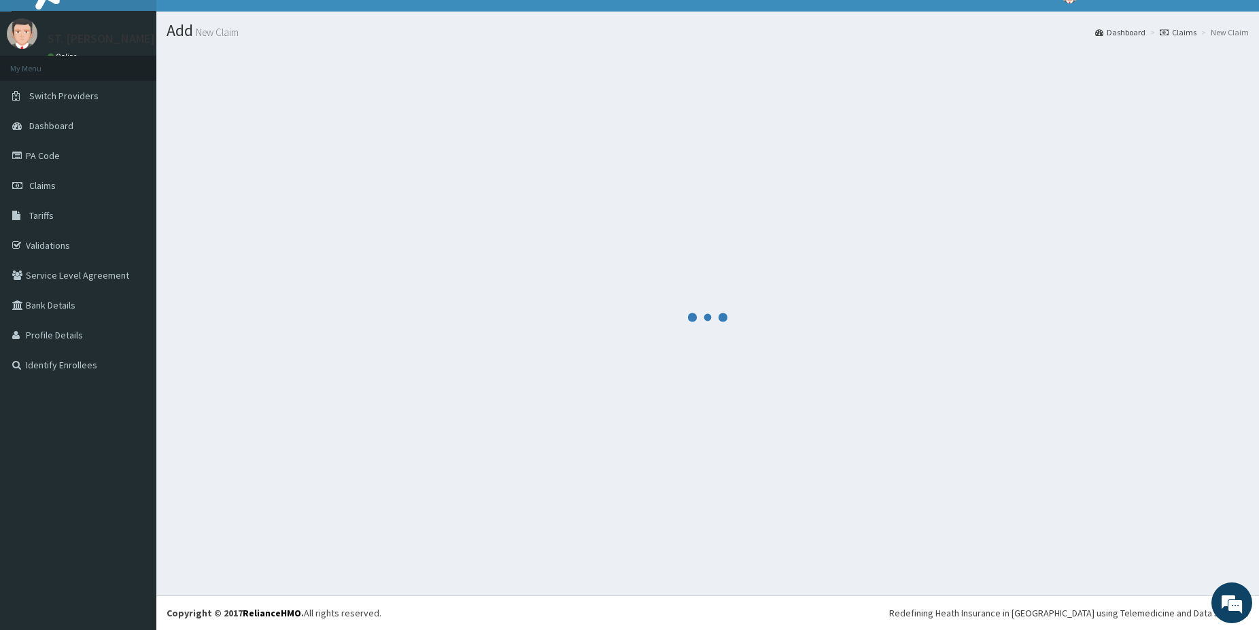
scroll to position [22, 0]
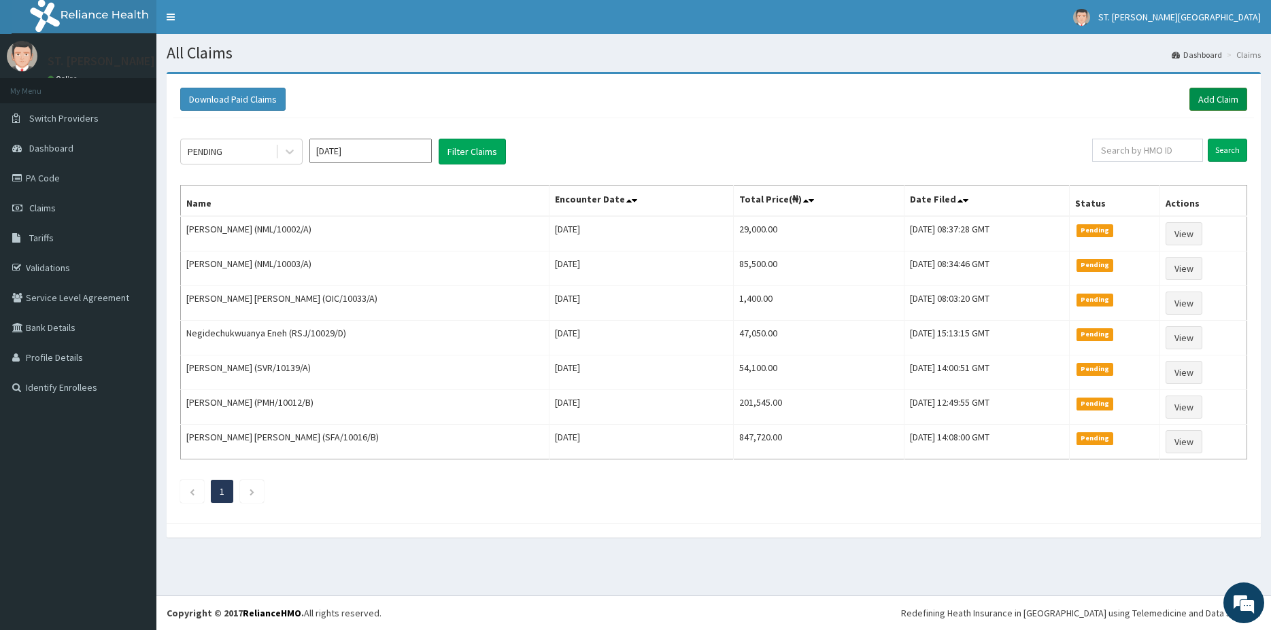
click at [1223, 96] on link "Add Claim" at bounding box center [1218, 99] width 58 height 23
click at [1222, 97] on link "Add Claim" at bounding box center [1218, 99] width 58 height 23
click at [1232, 105] on link "Add Claim" at bounding box center [1218, 99] width 58 height 23
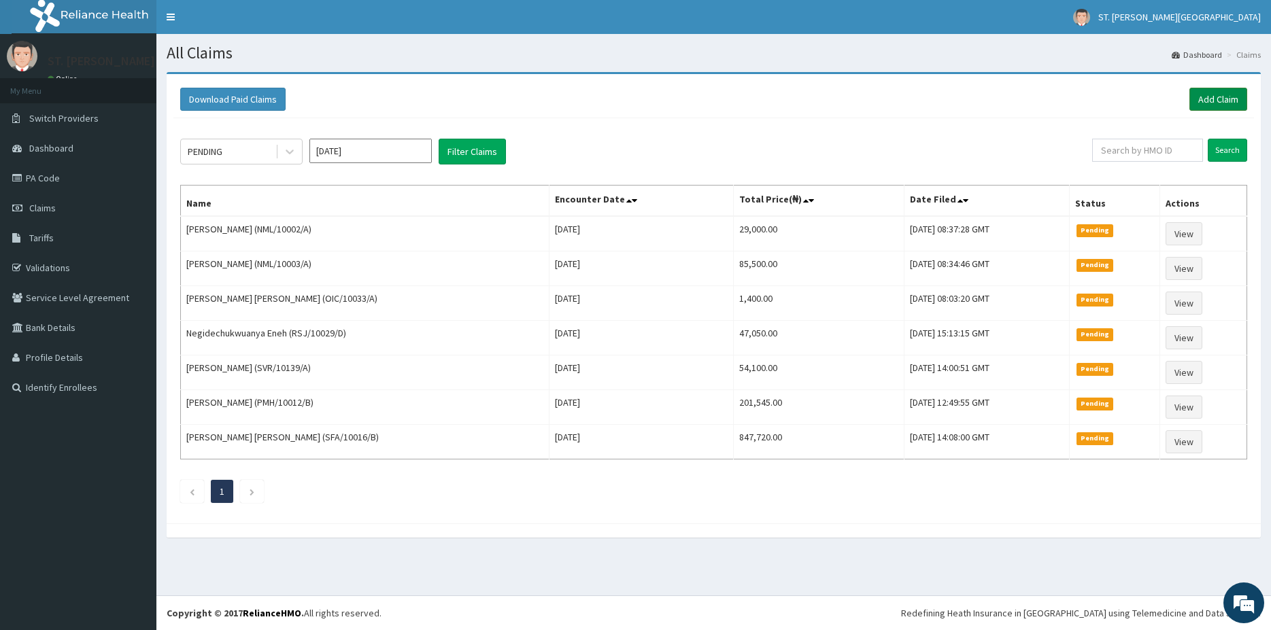
drag, startPoint x: 1232, startPoint y: 105, endPoint x: 1217, endPoint y: 103, distance: 15.1
click at [1229, 103] on link "Add Claim" at bounding box center [1218, 99] width 58 height 23
click at [256, 154] on div "PENDING" at bounding box center [228, 152] width 95 height 22
click at [225, 144] on div "PENDING" at bounding box center [228, 152] width 95 height 22
drag, startPoint x: 298, startPoint y: 153, endPoint x: 292, endPoint y: 147, distance: 8.2
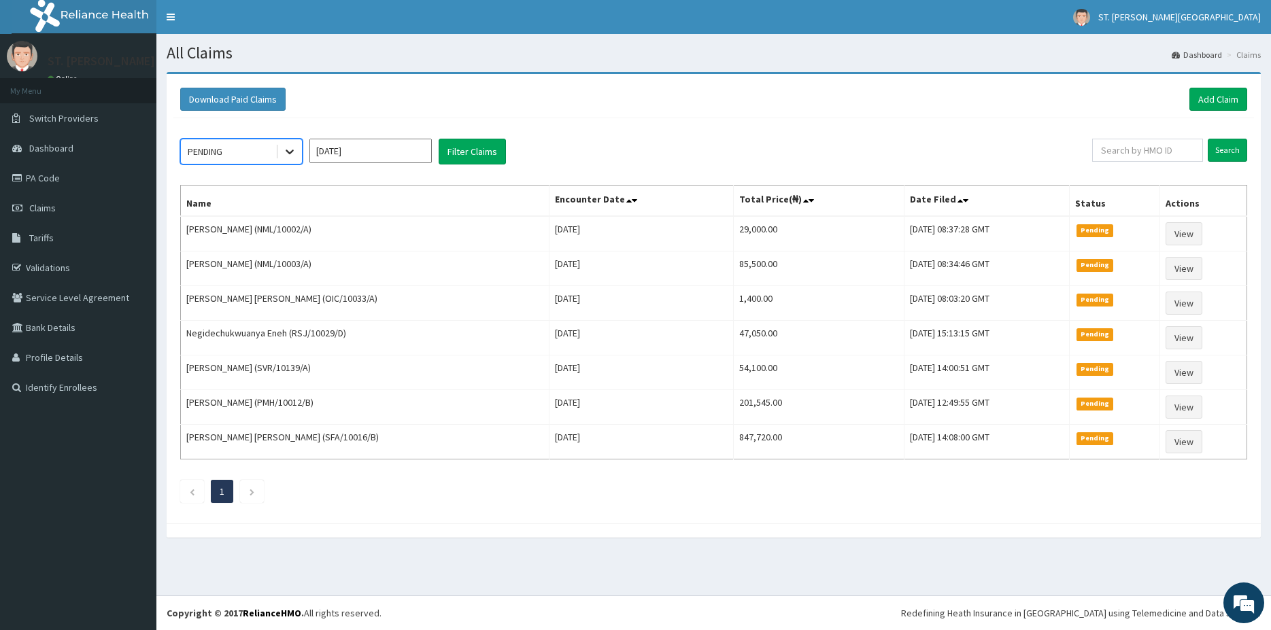
click at [292, 147] on div at bounding box center [289, 151] width 24 height 24
click at [291, 148] on icon at bounding box center [290, 152] width 14 height 14
click at [286, 148] on icon at bounding box center [290, 152] width 14 height 14
click at [287, 148] on icon at bounding box center [290, 152] width 14 height 14
click at [290, 150] on icon at bounding box center [290, 152] width 14 height 14
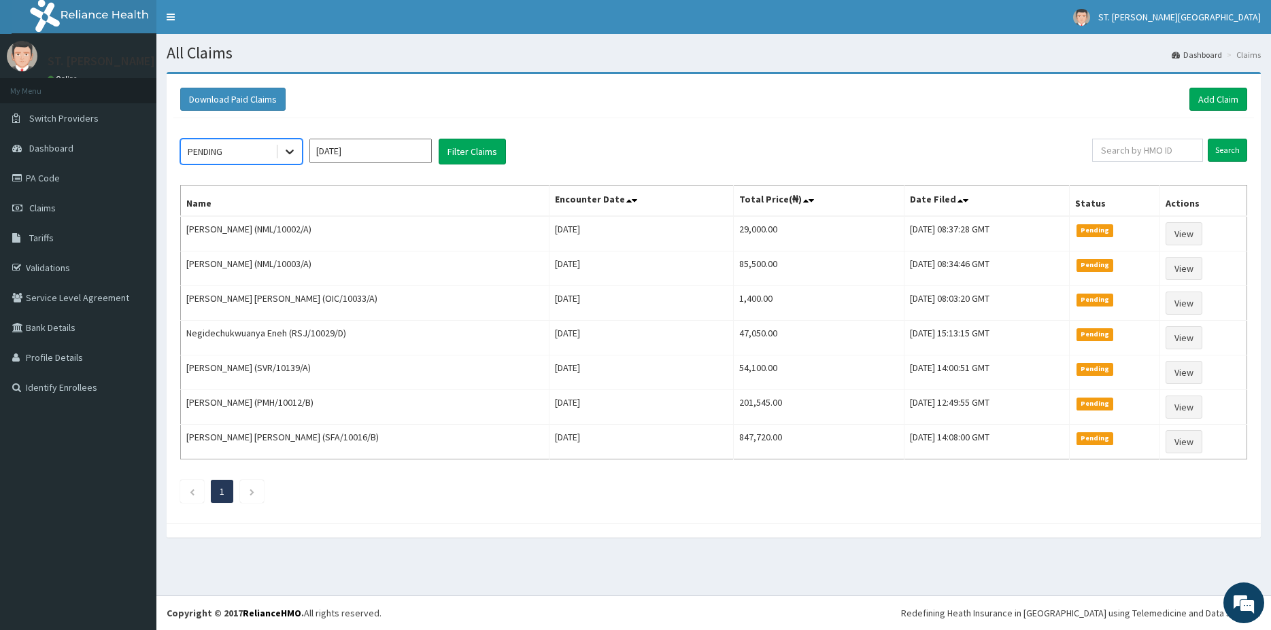
click at [288, 150] on icon at bounding box center [290, 152] width 14 height 14
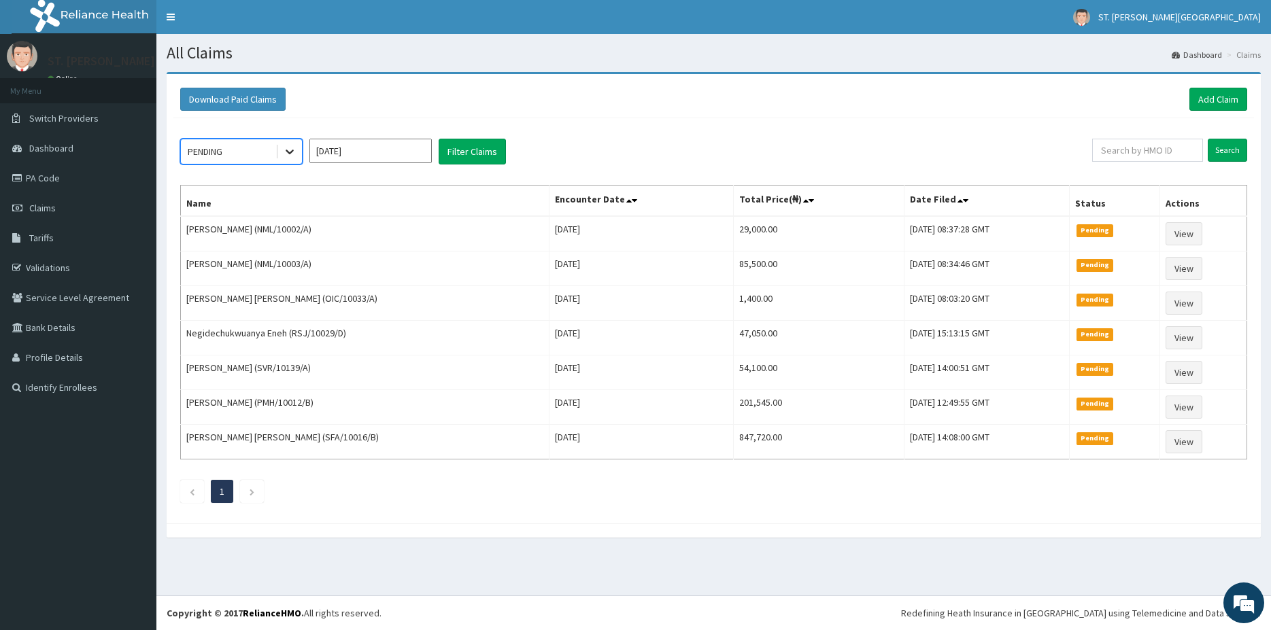
click at [290, 150] on icon at bounding box center [290, 152] width 14 height 14
click at [290, 149] on icon at bounding box center [290, 152] width 14 height 14
click at [289, 150] on icon at bounding box center [290, 152] width 14 height 14
click at [290, 150] on icon at bounding box center [290, 152] width 14 height 14
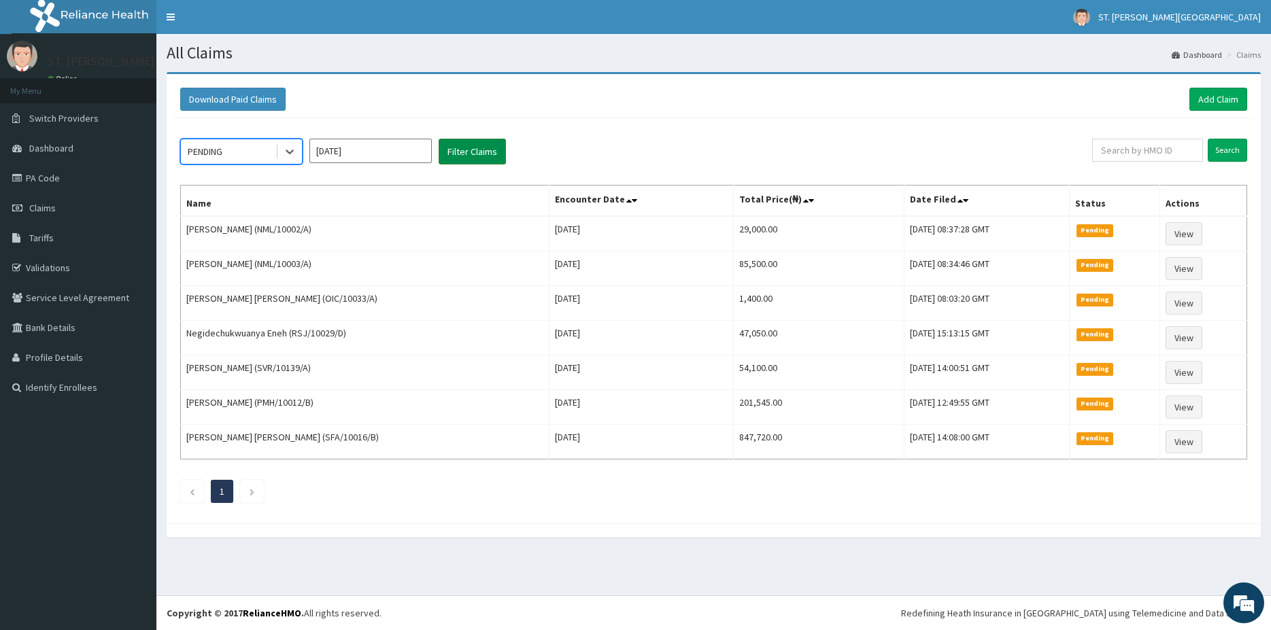
click at [461, 152] on button "Filter Claims" at bounding box center [472, 152] width 67 height 26
click at [463, 154] on button "Filter Claims" at bounding box center [472, 152] width 67 height 26
click at [463, 155] on button "Filter Claims" at bounding box center [472, 152] width 67 height 26
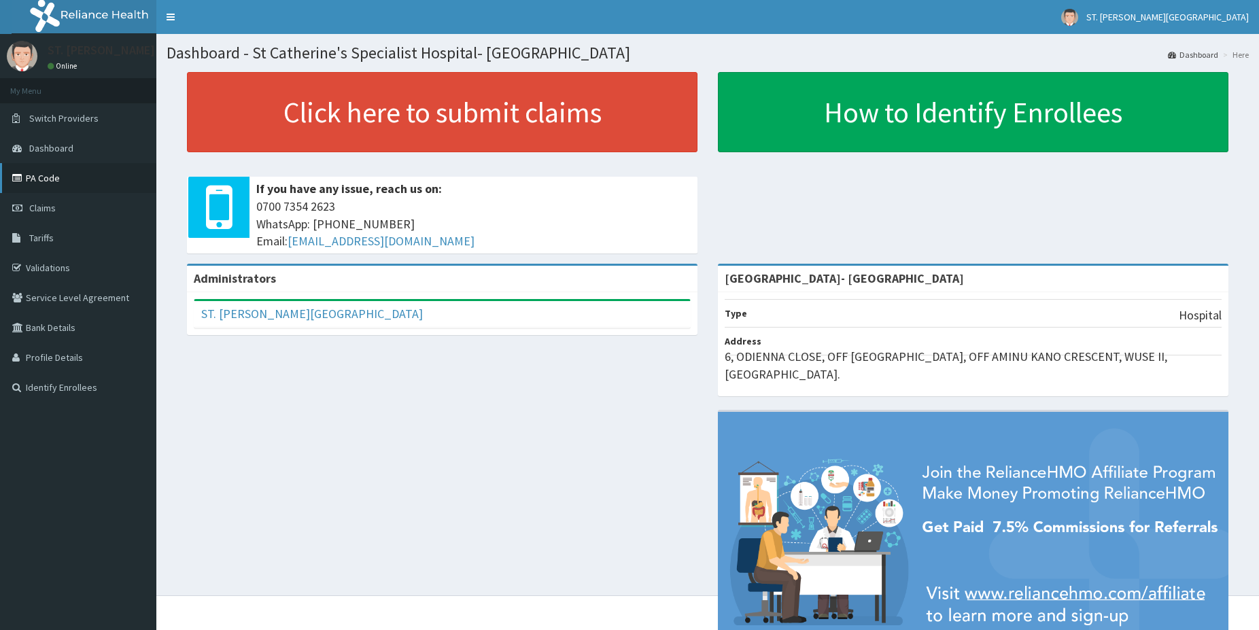
click at [22, 186] on link "PA Code" at bounding box center [78, 178] width 156 height 30
click at [24, 184] on link "PA Code" at bounding box center [78, 178] width 156 height 30
click at [44, 205] on span "Claims" at bounding box center [42, 208] width 27 height 12
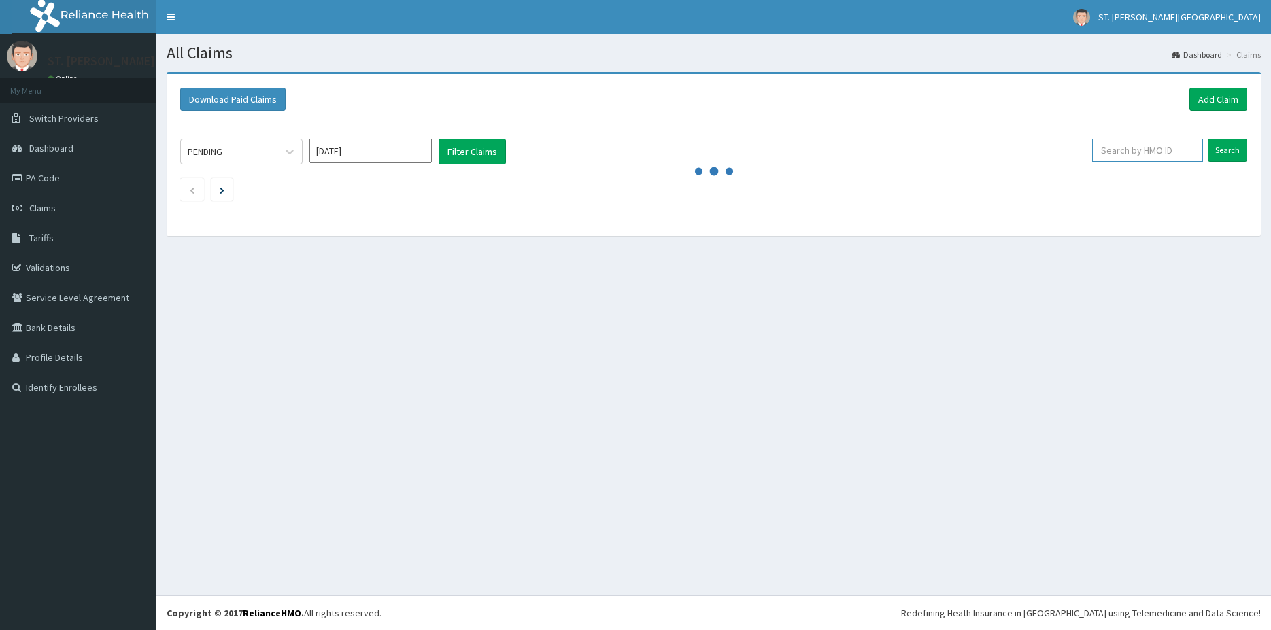
click at [1159, 141] on input "text" at bounding box center [1147, 150] width 111 height 23
paste input "PMH/10087/B"
type input "PMH/10087/B"
click at [1238, 154] on input "Search" at bounding box center [1227, 150] width 39 height 23
click at [1212, 94] on link "Add Claim" at bounding box center [1218, 99] width 58 height 23
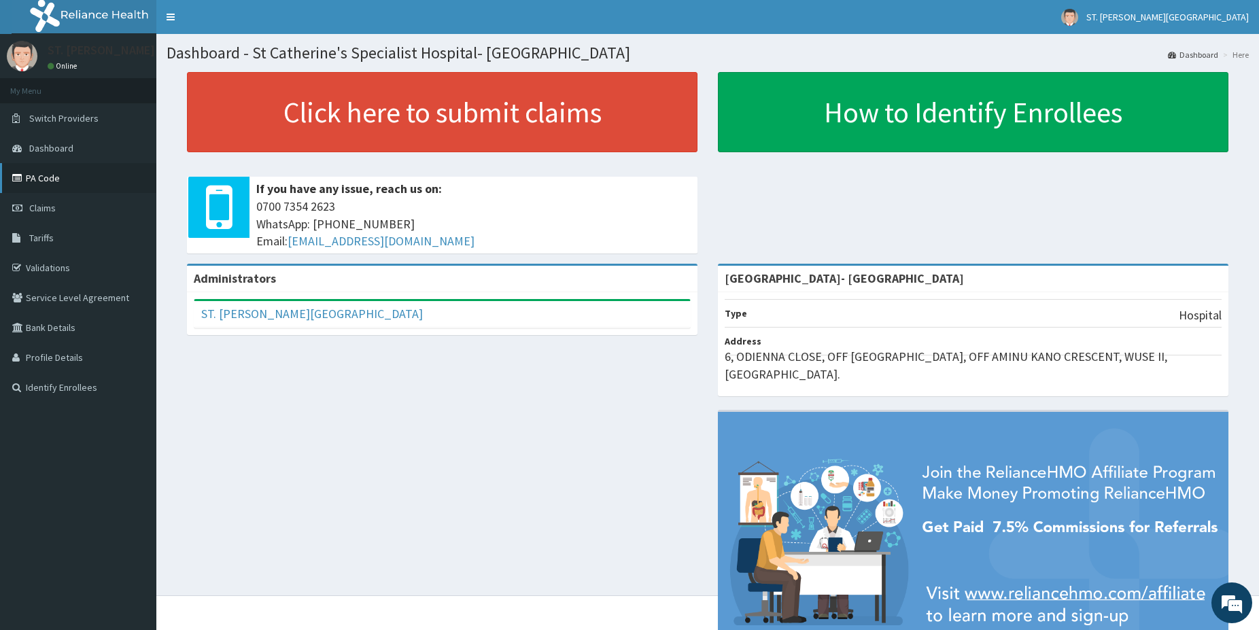
click at [60, 183] on link "PA Code" at bounding box center [78, 178] width 156 height 30
click at [51, 204] on span "Claims" at bounding box center [42, 208] width 27 height 12
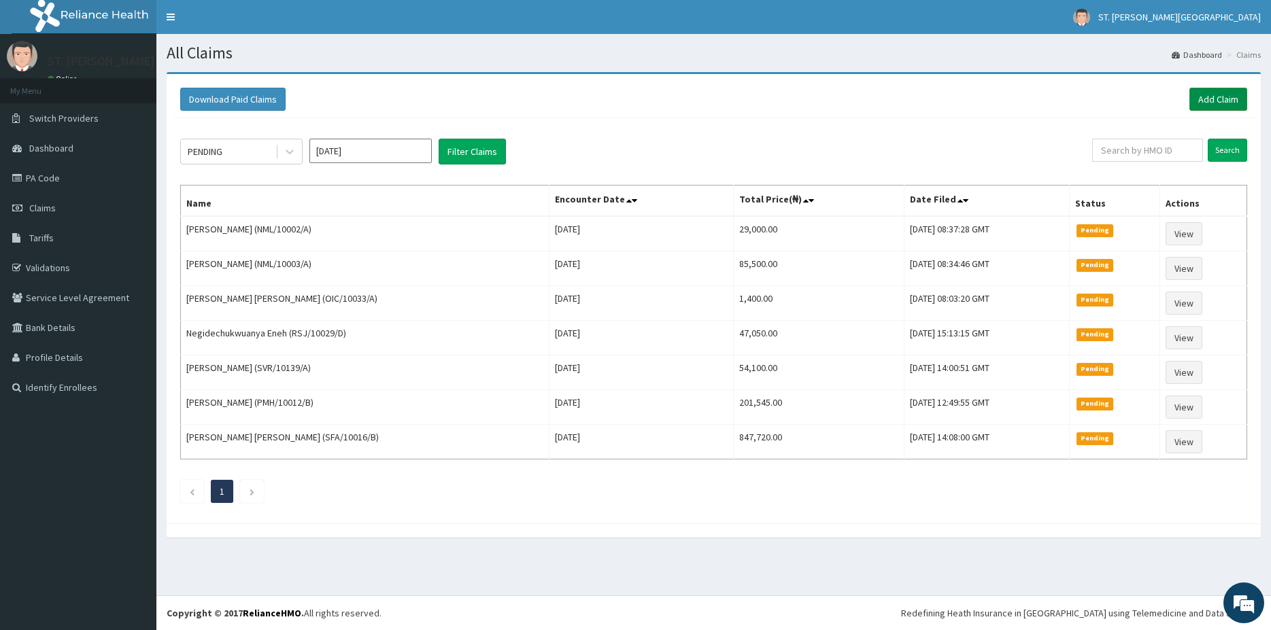
click at [1198, 97] on link "Add Claim" at bounding box center [1218, 99] width 58 height 23
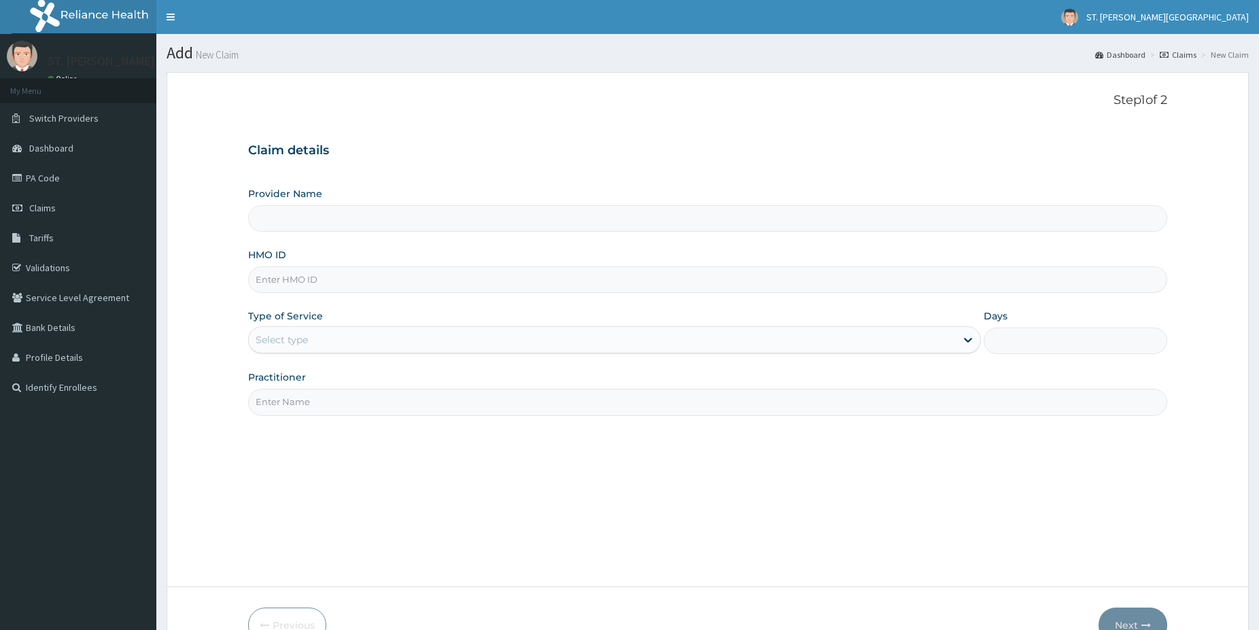
type input "[GEOGRAPHIC_DATA]- [GEOGRAPHIC_DATA]"
click at [328, 276] on input "HMO ID" at bounding box center [707, 280] width 919 height 27
paste input "SFA/10016/B"
type input "SFA/10016/B"
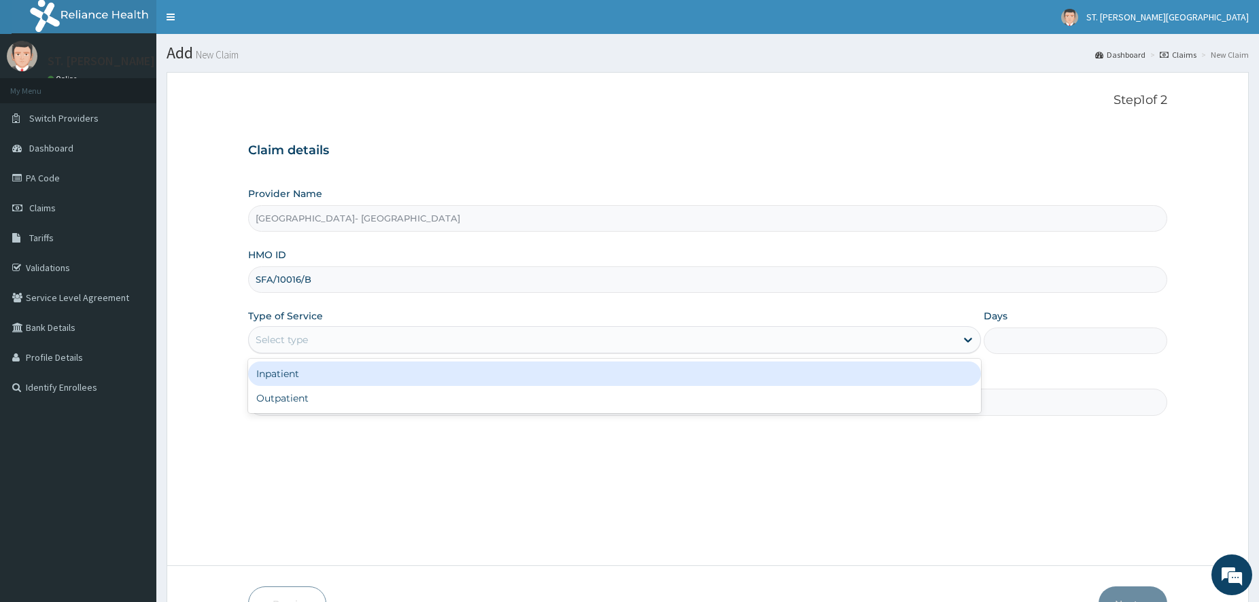
click at [276, 327] on div "Select type" at bounding box center [614, 339] width 733 height 27
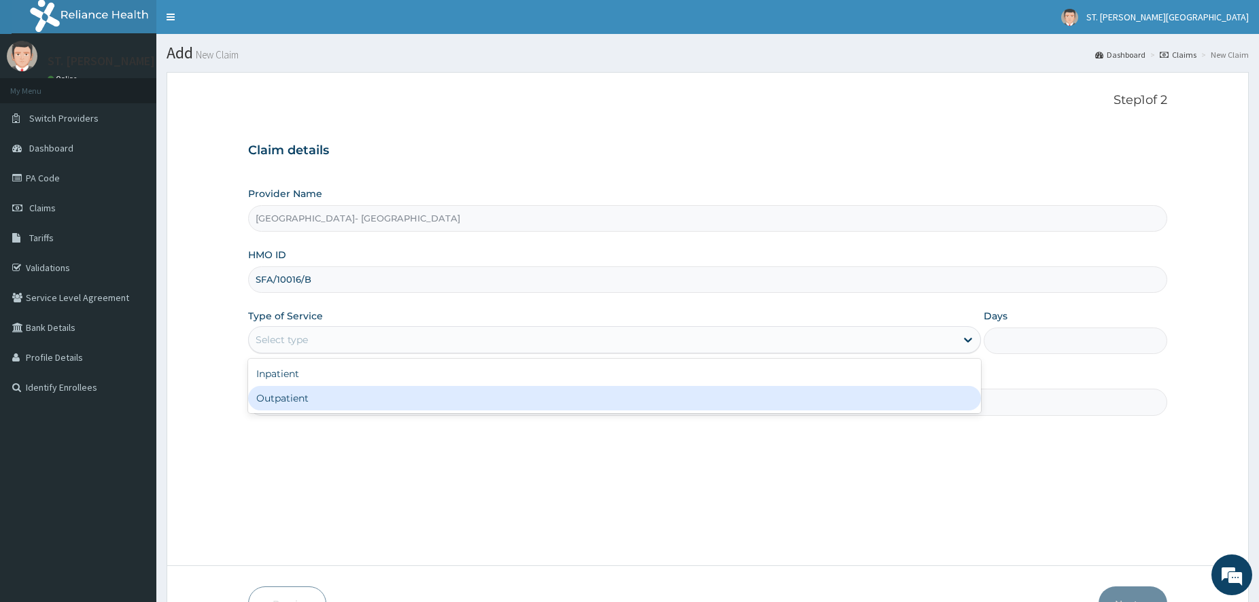
click at [285, 401] on div "Outpatient" at bounding box center [614, 398] width 733 height 24
type input "1"
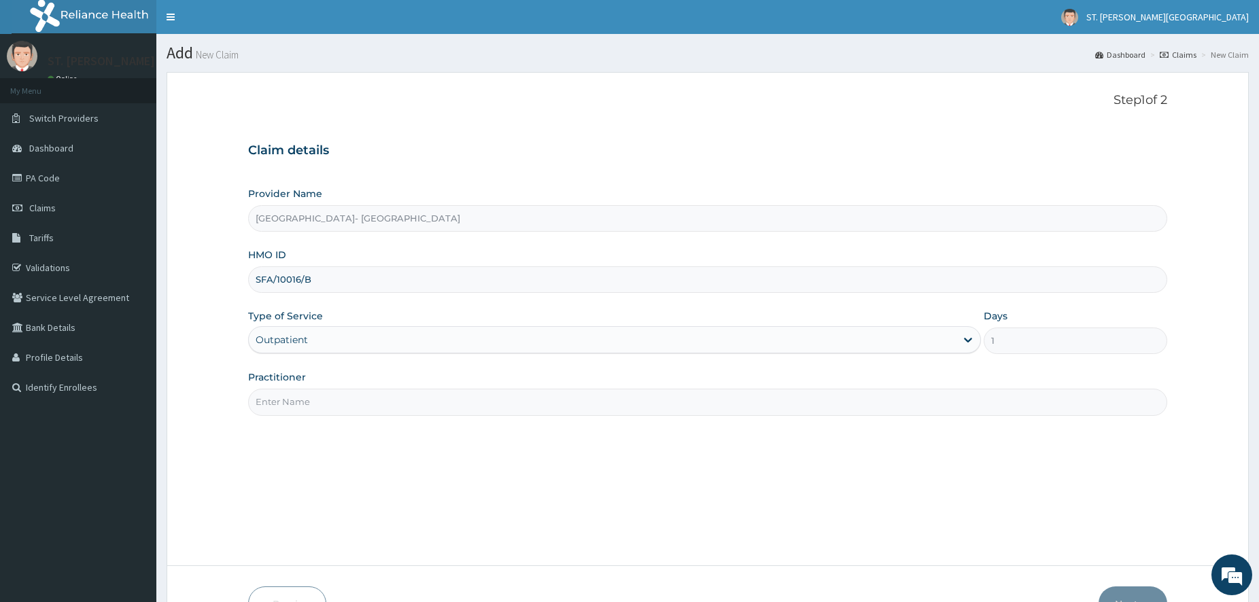
click at [285, 406] on input "Practitioner" at bounding box center [707, 402] width 919 height 27
type input "linda"
click at [1125, 599] on button "Next" at bounding box center [1133, 604] width 69 height 35
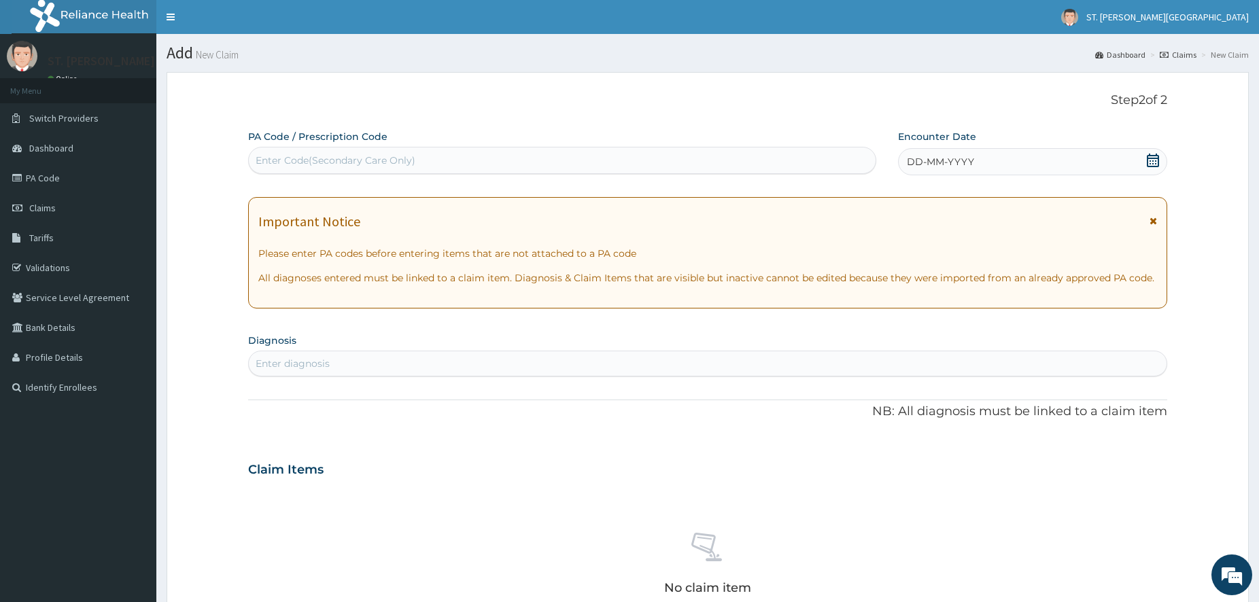
click at [370, 157] on div "Enter Code(Secondary Care Only)" at bounding box center [336, 161] width 160 height 14
paste input "PA/AF0F79"
type input "PA/AF0F79"
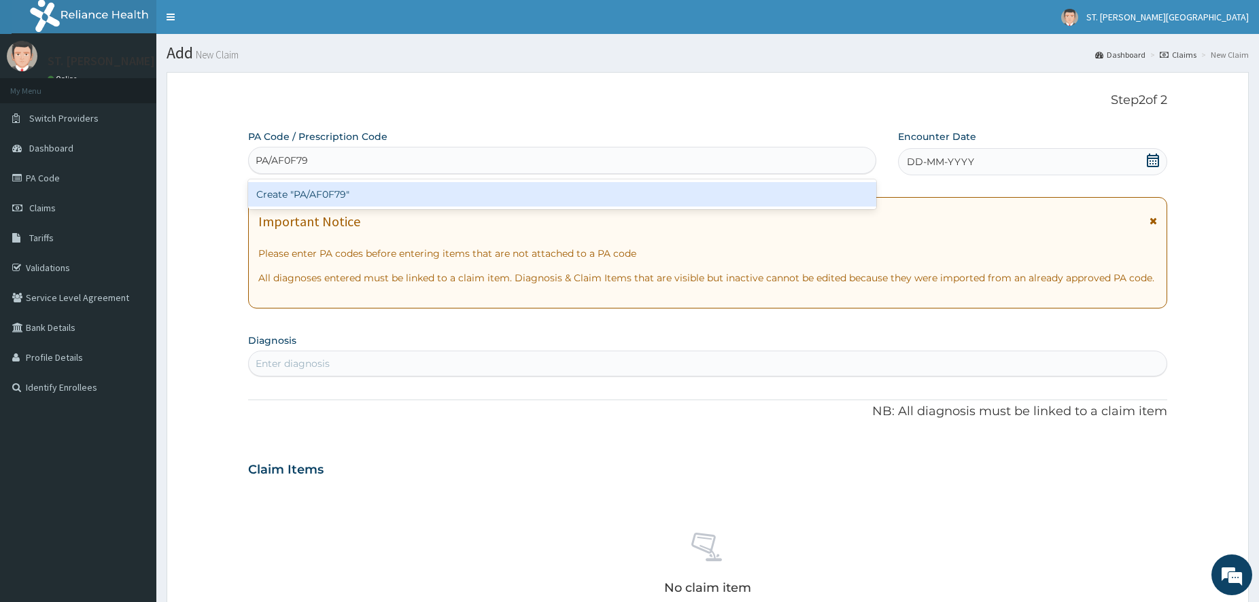
click at [360, 189] on div "Create "PA/AF0F79"" at bounding box center [562, 194] width 628 height 24
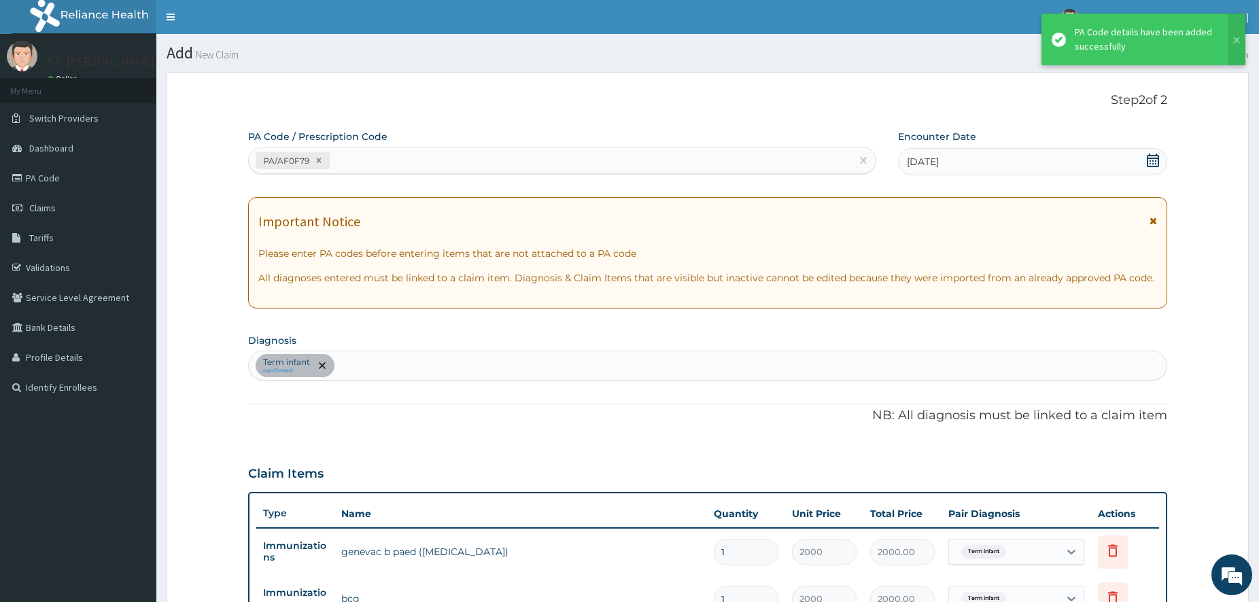
scroll to position [345, 0]
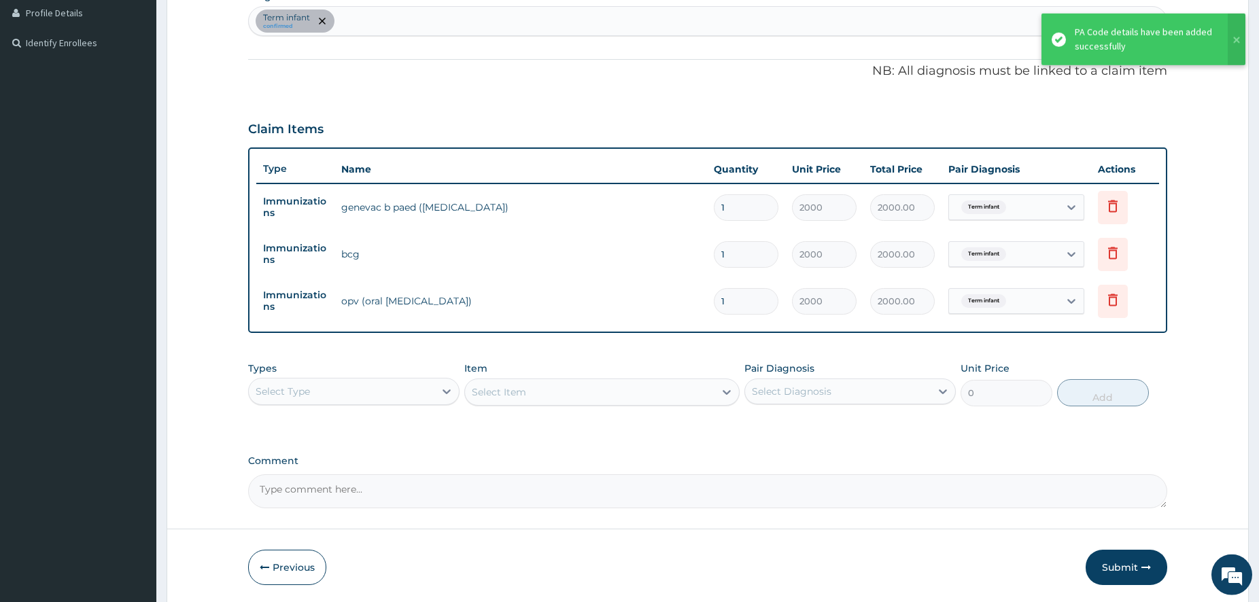
click at [1132, 562] on button "Submit" at bounding box center [1127, 567] width 82 height 35
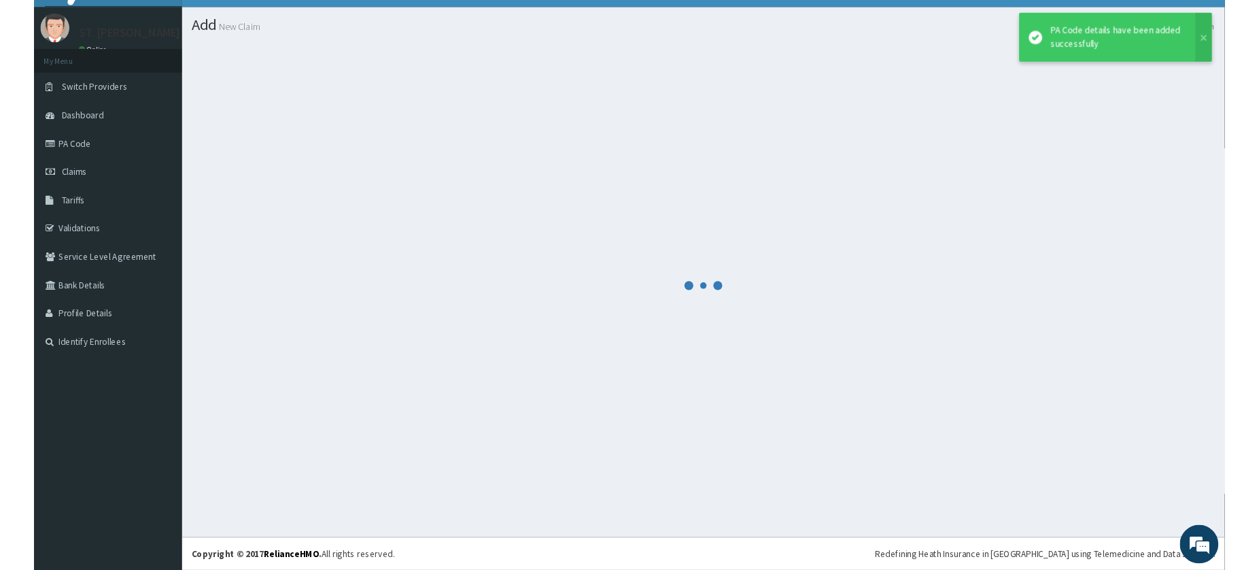
scroll to position [27, 0]
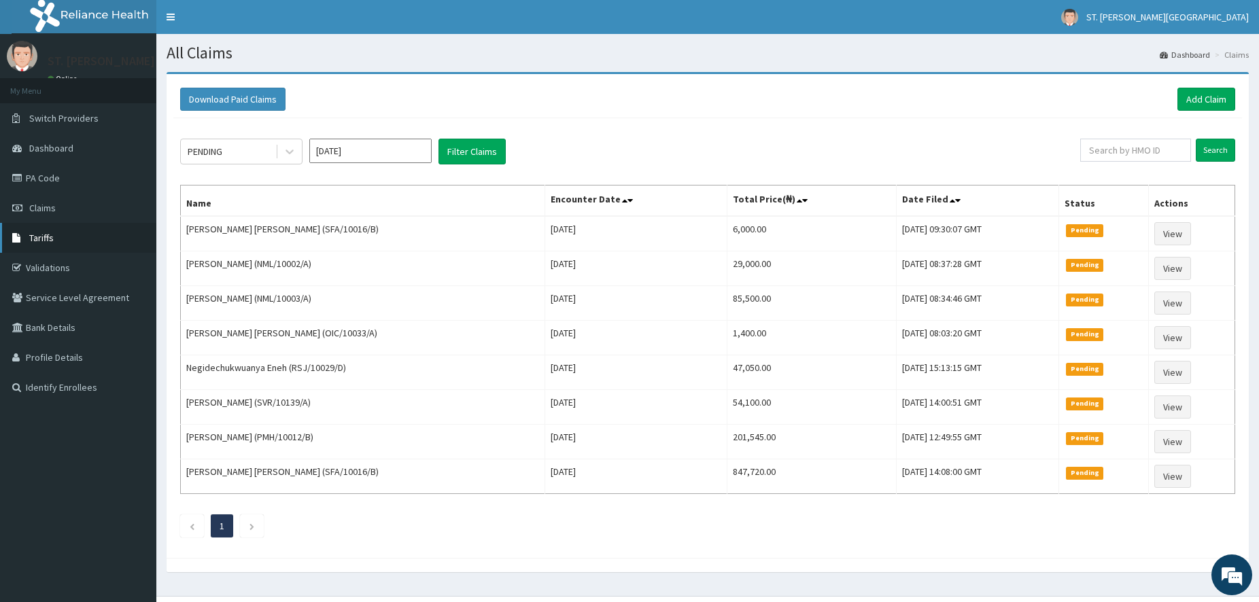
click at [52, 234] on span "Tariffs" at bounding box center [41, 238] width 24 height 12
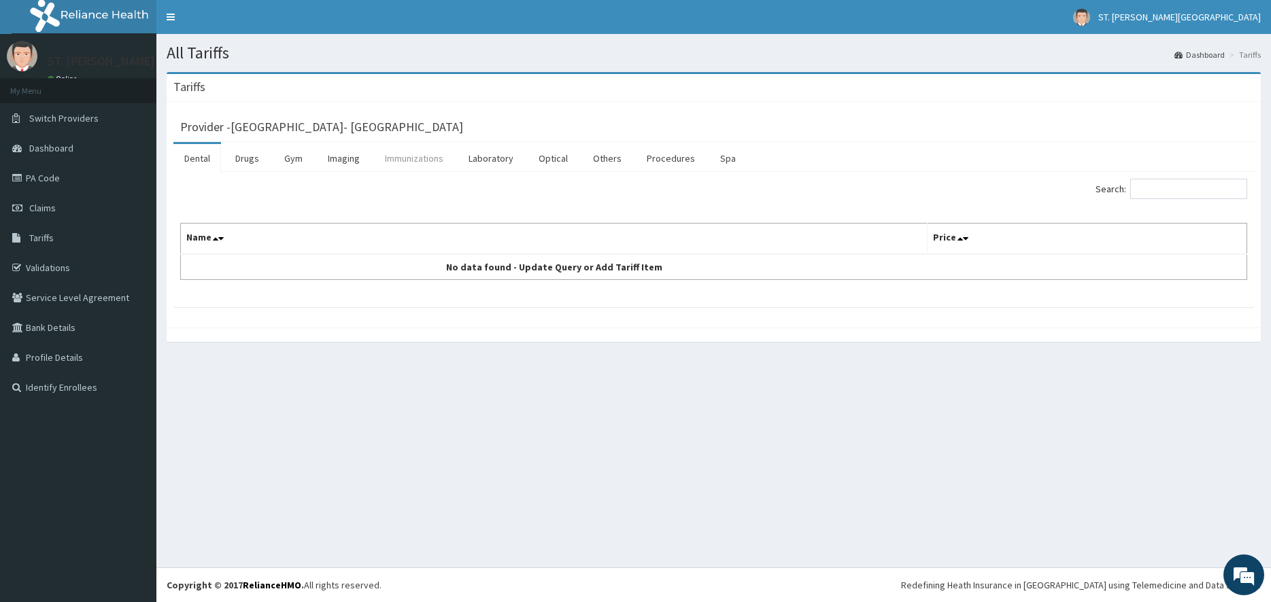
click at [425, 156] on link "Immunizations" at bounding box center [414, 158] width 80 height 29
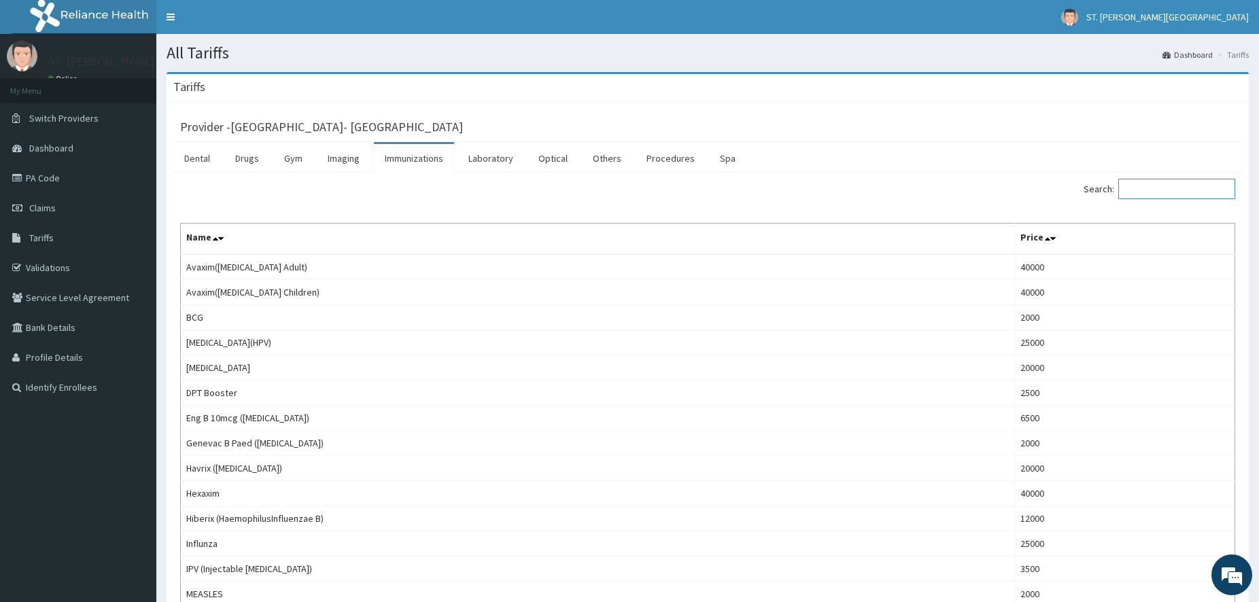
click at [1157, 188] on input "Search:" at bounding box center [1177, 189] width 117 height 20
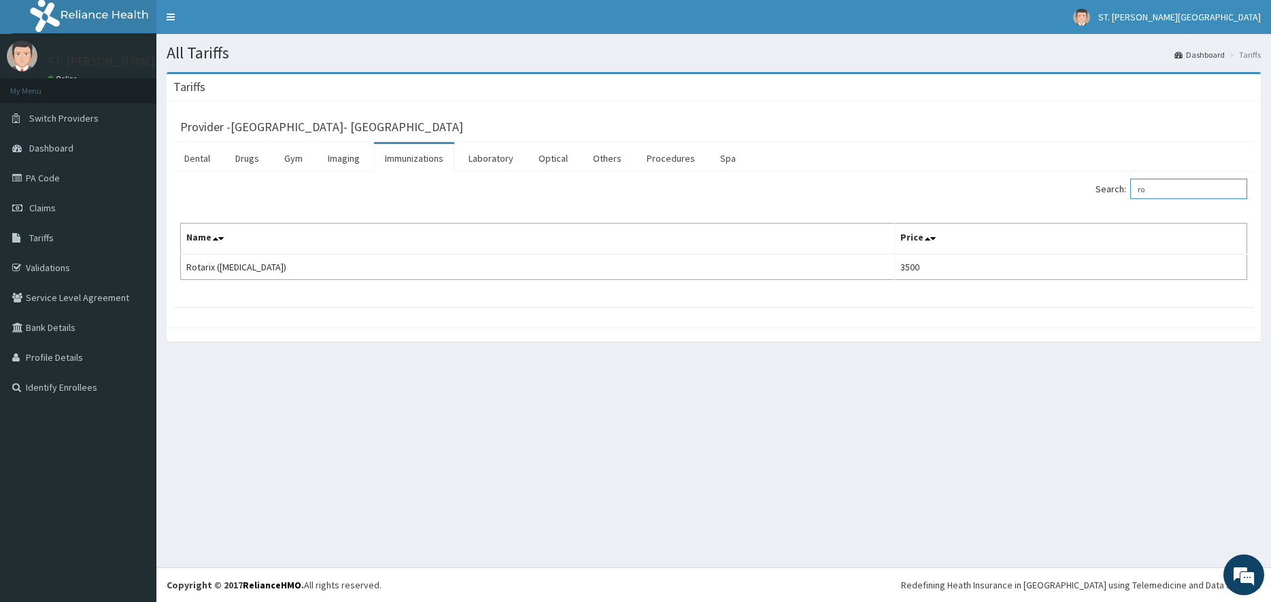
type input "r"
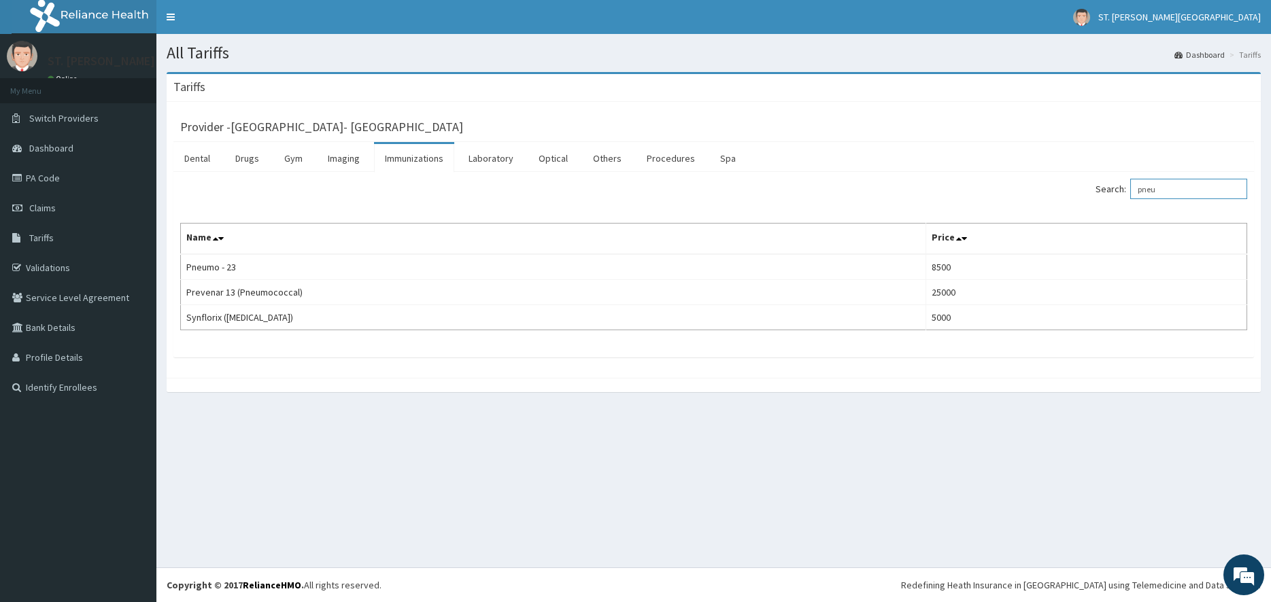
type input "pneu"
click at [36, 185] on link "PA Code" at bounding box center [78, 178] width 156 height 30
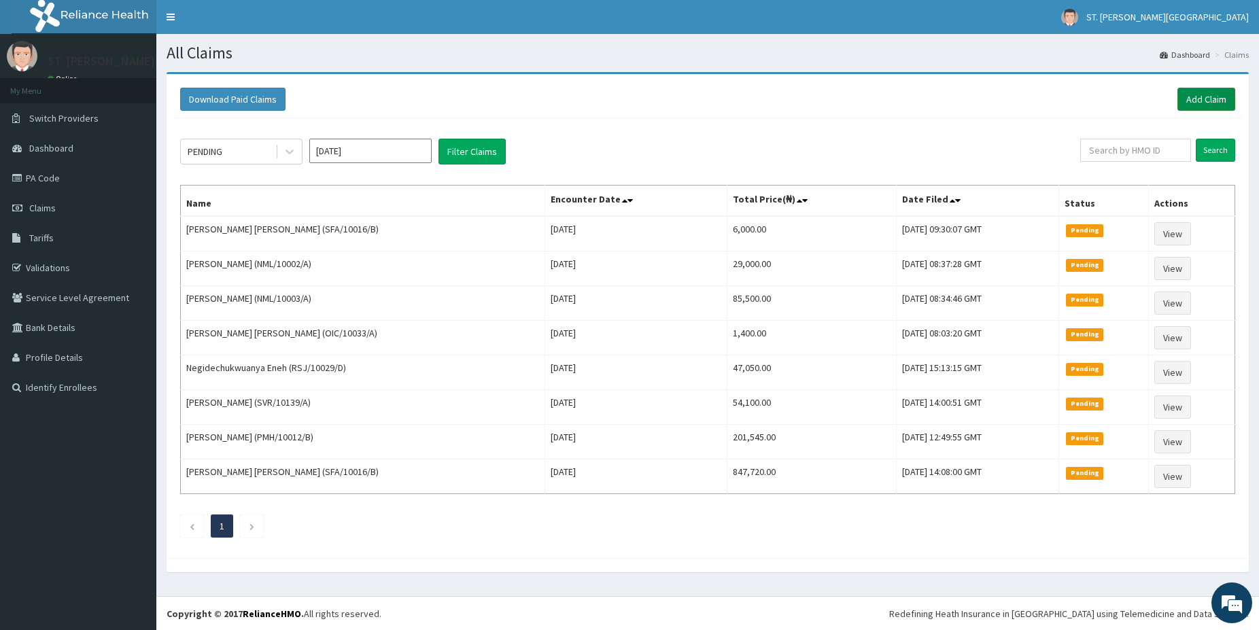
click at [1210, 97] on link "Add Claim" at bounding box center [1207, 99] width 58 height 23
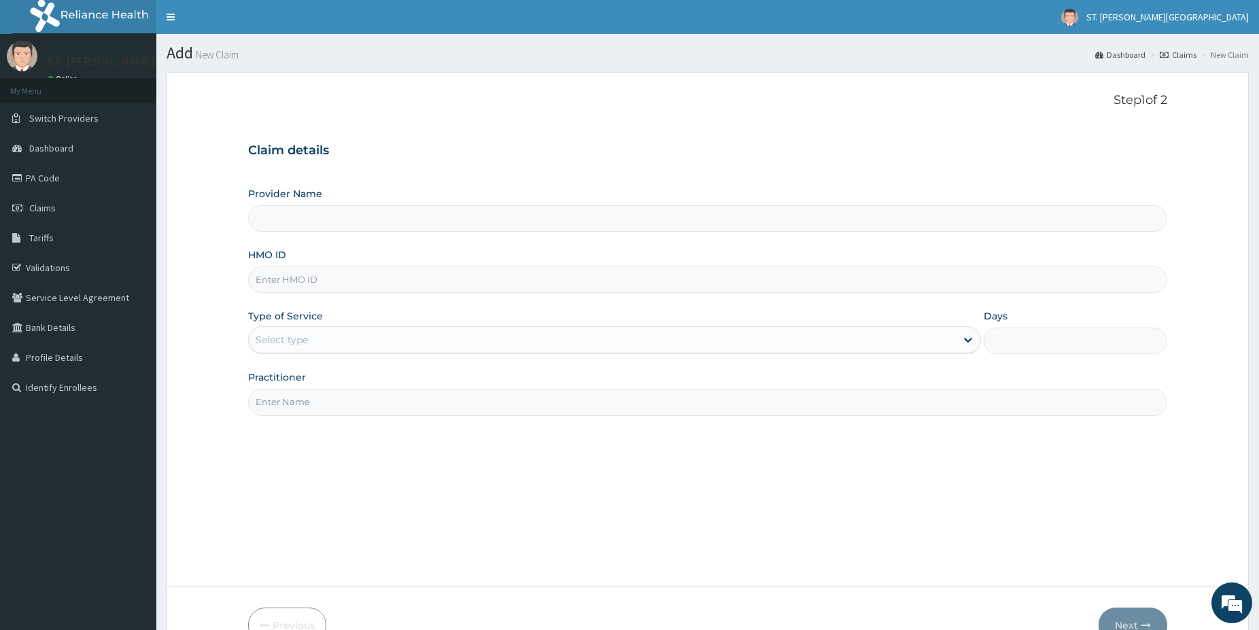
click at [324, 275] on input "HMO ID" at bounding box center [707, 280] width 919 height 27
paste input "SSN/10103/A"
type input "SSN/10103/A"
click at [305, 336] on div "Select type" at bounding box center [282, 340] width 52 height 14
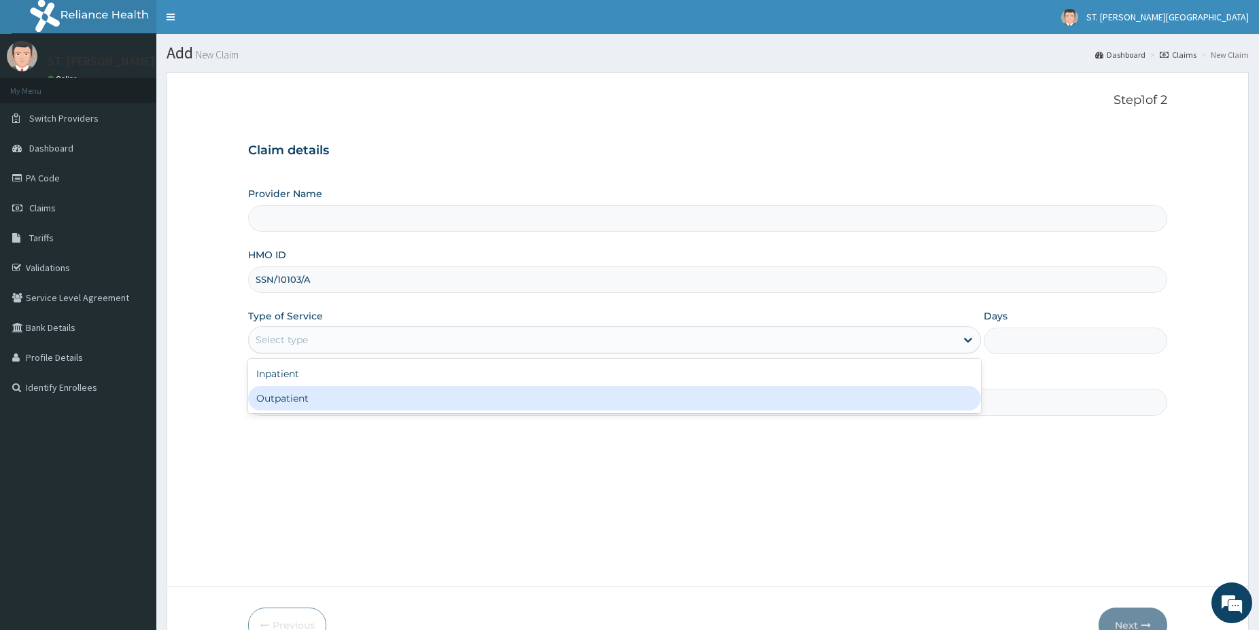
click at [292, 392] on div "Outpatient" at bounding box center [614, 398] width 733 height 24
type input "1"
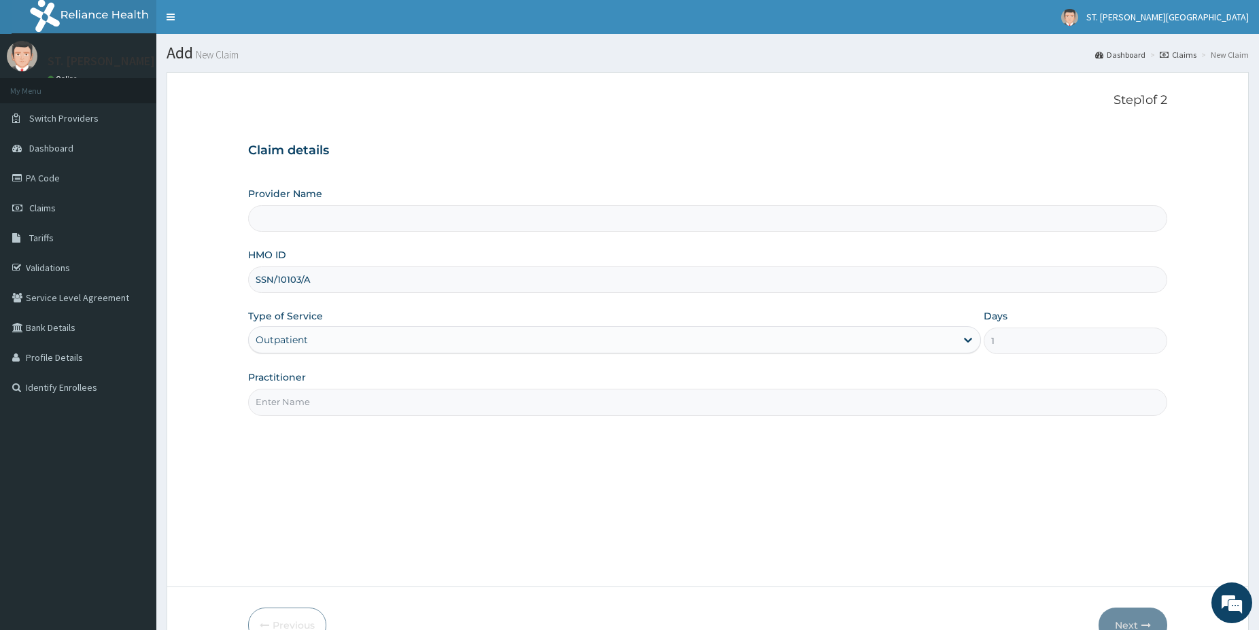
click at [338, 405] on input "Practitioner" at bounding box center [707, 402] width 919 height 27
type input "dr.sifo"
click at [1141, 613] on button "Next" at bounding box center [1133, 625] width 69 height 35
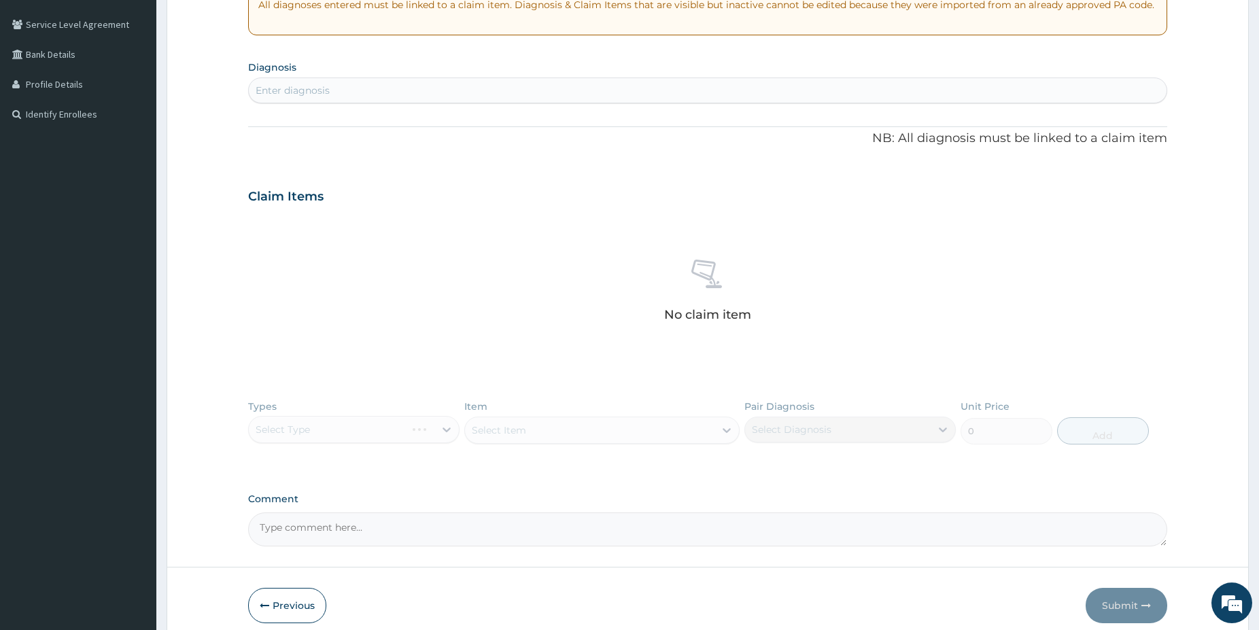
scroll to position [289, 0]
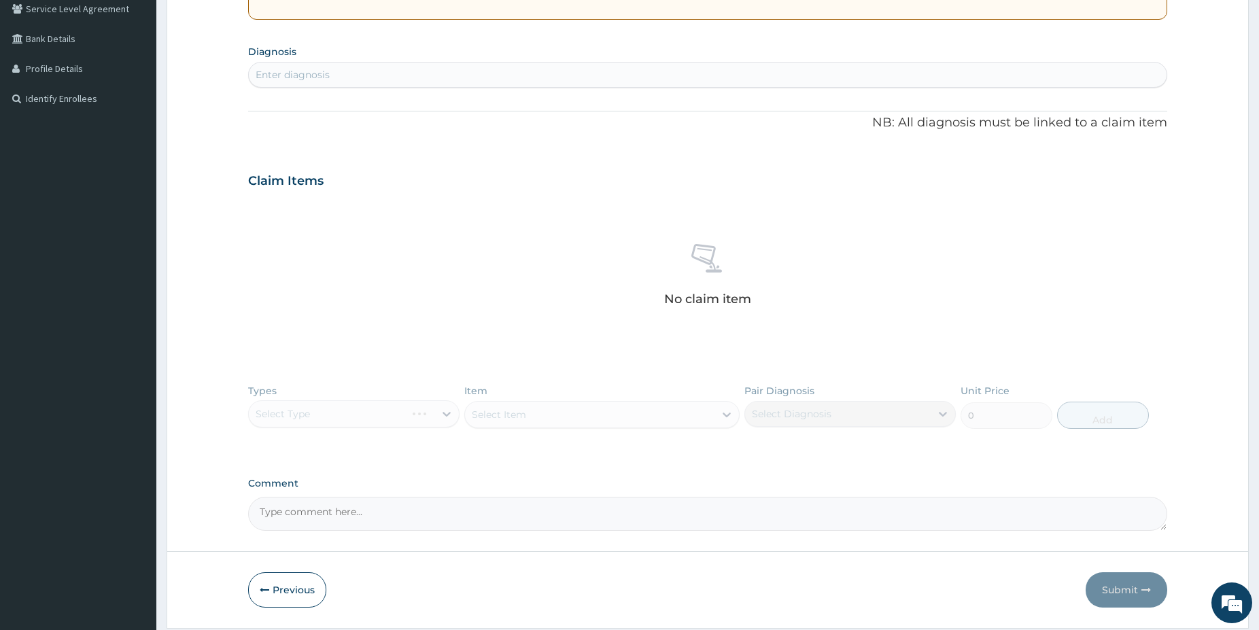
click at [373, 414] on div "Types Select Type Item Select Item Pair Diagnosis Select Diagnosis Unit Price 0…" at bounding box center [707, 416] width 919 height 79
click at [324, 84] on div "Enter diagnosis" at bounding box center [707, 75] width 919 height 26
type input "malaria"
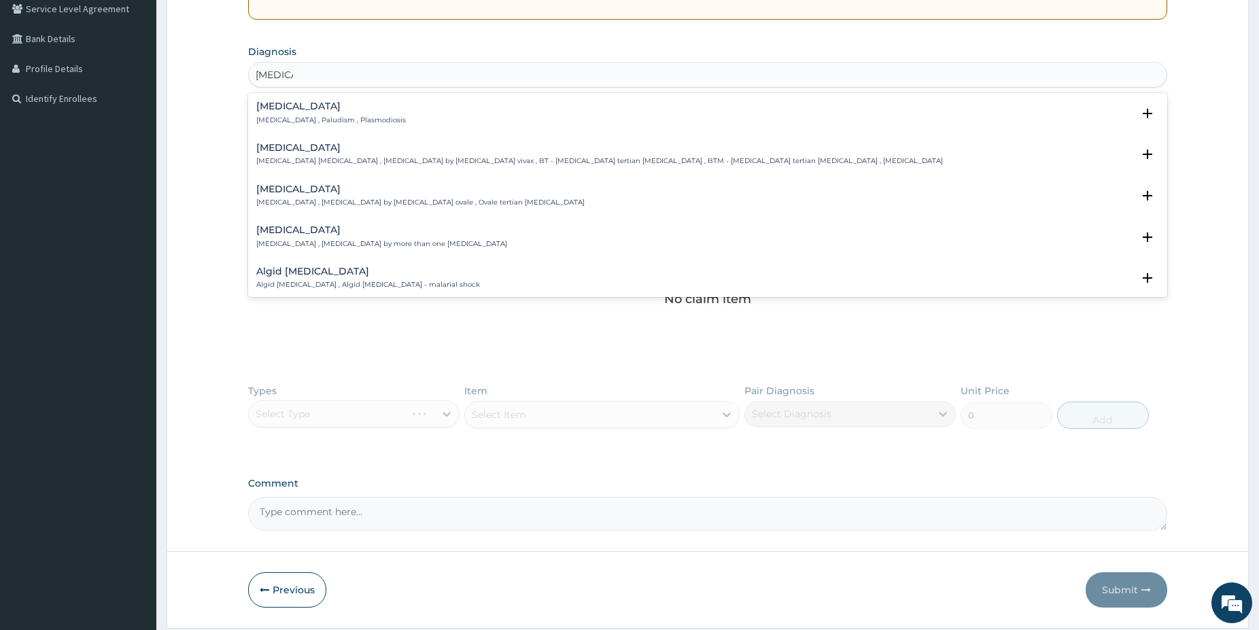
click at [290, 124] on p "Malaria , Paludism , Plasmodiosis" at bounding box center [331, 121] width 150 height 10
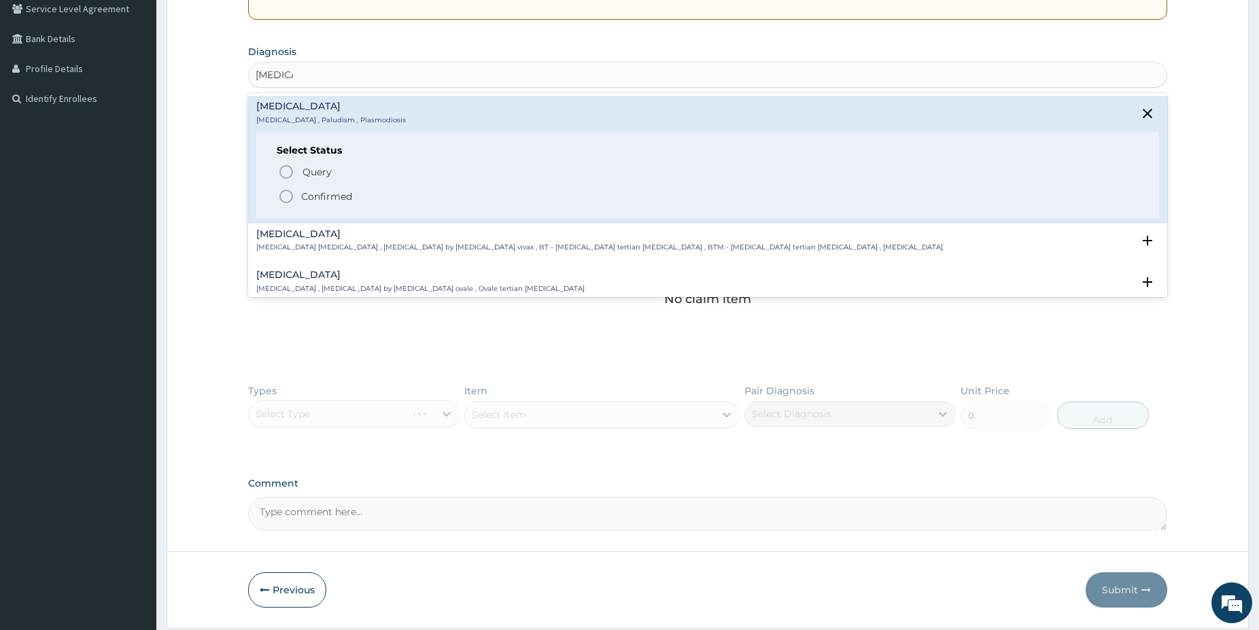
click at [287, 194] on icon "status option filled" at bounding box center [286, 196] width 16 height 16
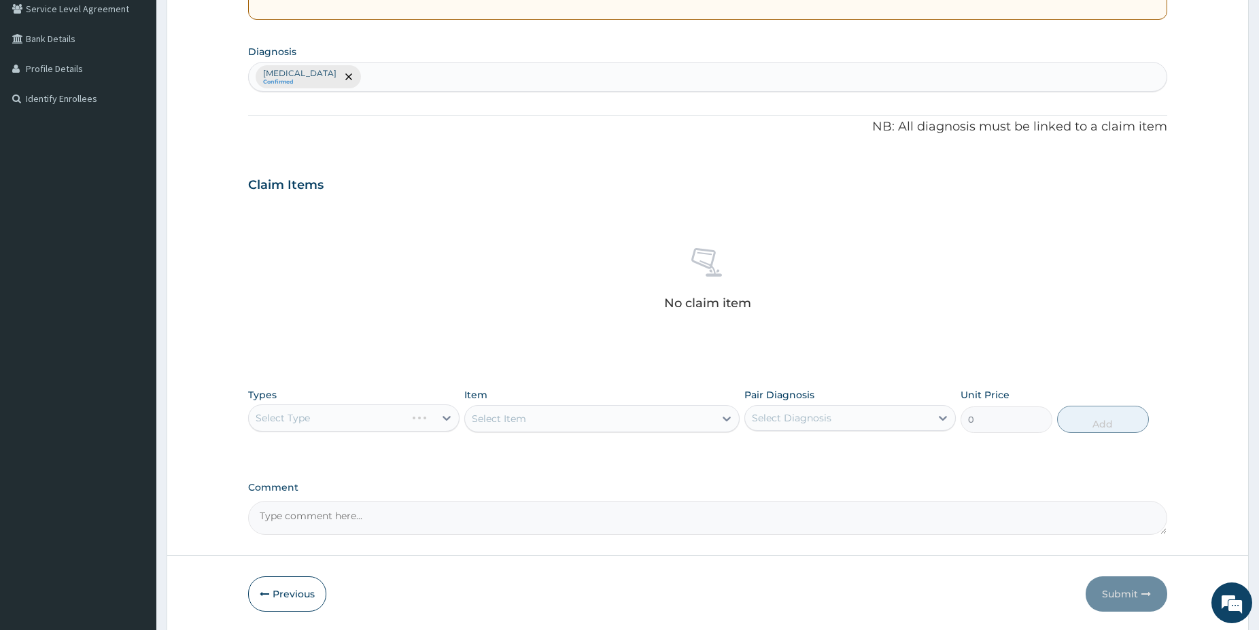
click at [409, 411] on div "Select Type" at bounding box center [353, 418] width 211 height 27
click at [366, 419] on div "Select Type" at bounding box center [353, 418] width 211 height 27
click at [338, 423] on div "Types Select Type Item Select Item Pair Diagnosis Select Diagnosis Unit Price 0…" at bounding box center [707, 410] width 919 height 58
click at [339, 422] on div "Select Type" at bounding box center [353, 418] width 211 height 27
click at [425, 411] on div "Select Type" at bounding box center [353, 418] width 211 height 27
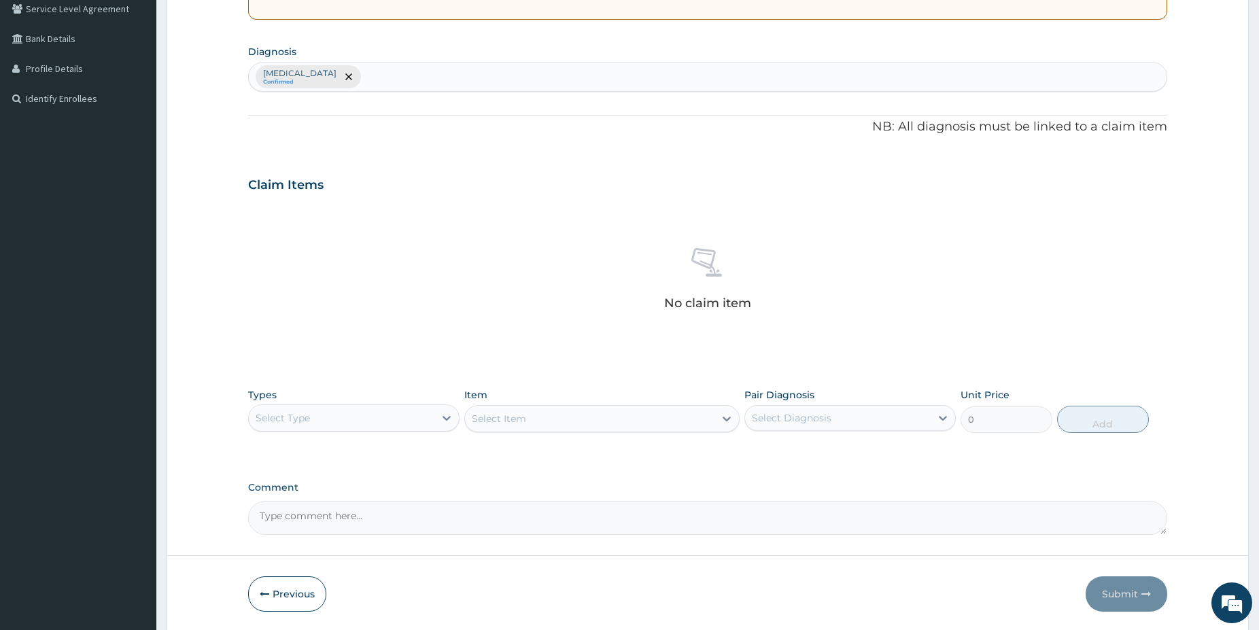
click at [312, 410] on div "Select Type" at bounding box center [342, 418] width 186 height 22
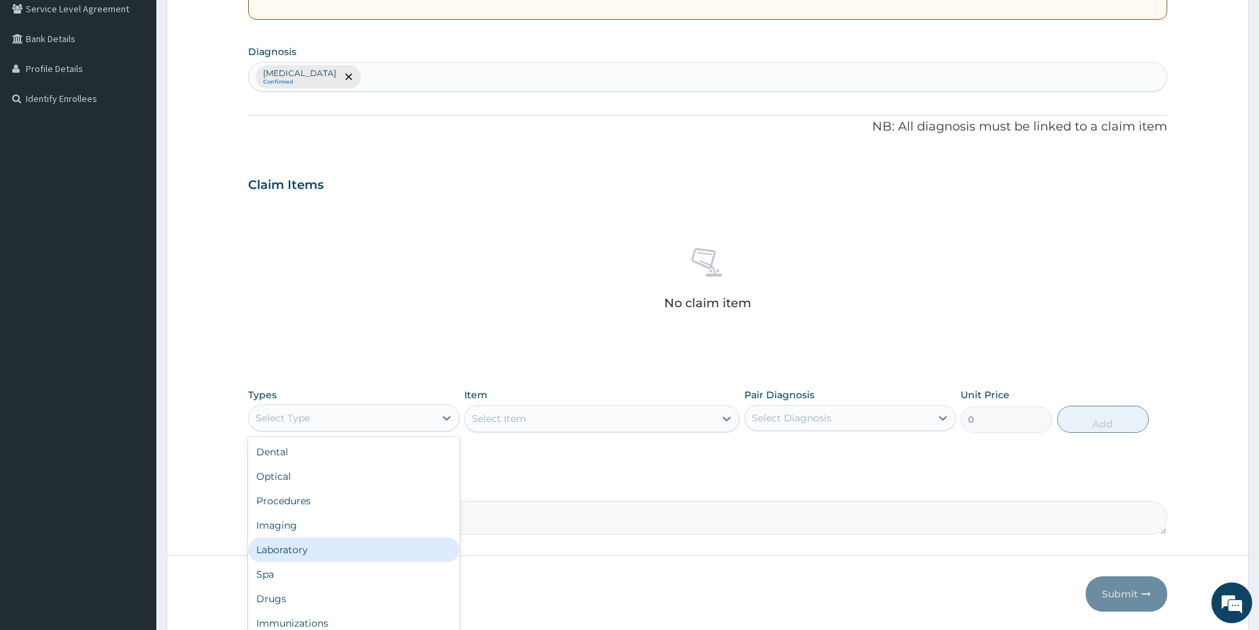
click at [299, 547] on div "Laboratory" at bounding box center [353, 550] width 211 height 24
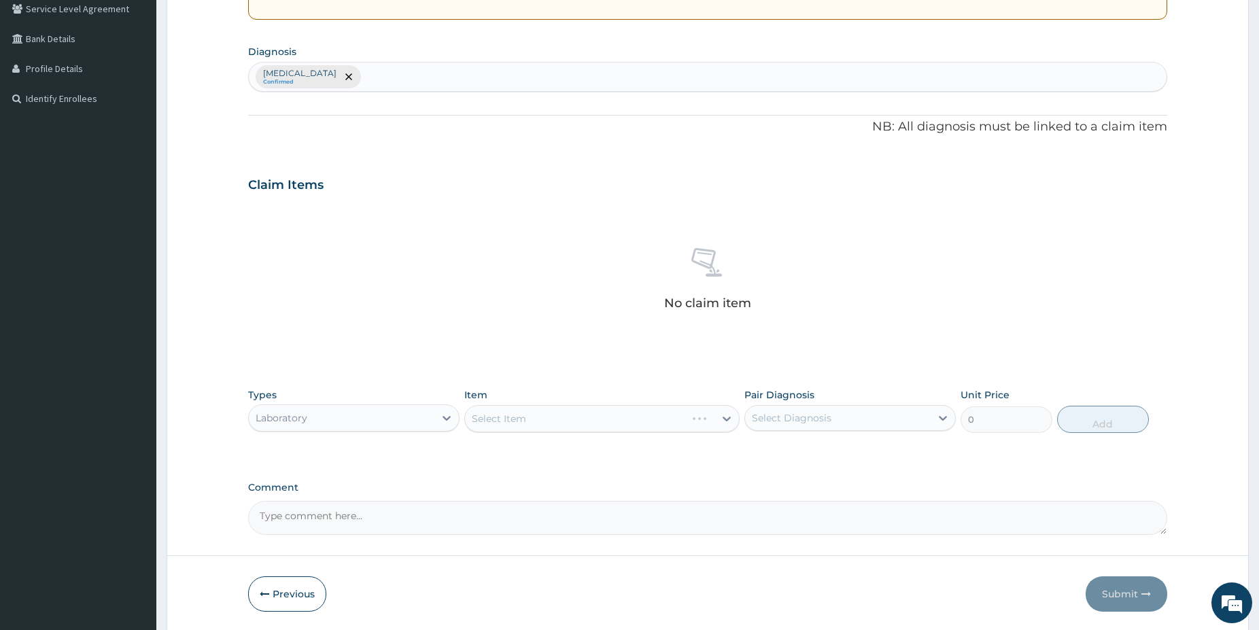
click at [535, 423] on div "Select Item" at bounding box center [601, 418] width 275 height 27
click at [541, 420] on div "Select Item" at bounding box center [601, 418] width 275 height 27
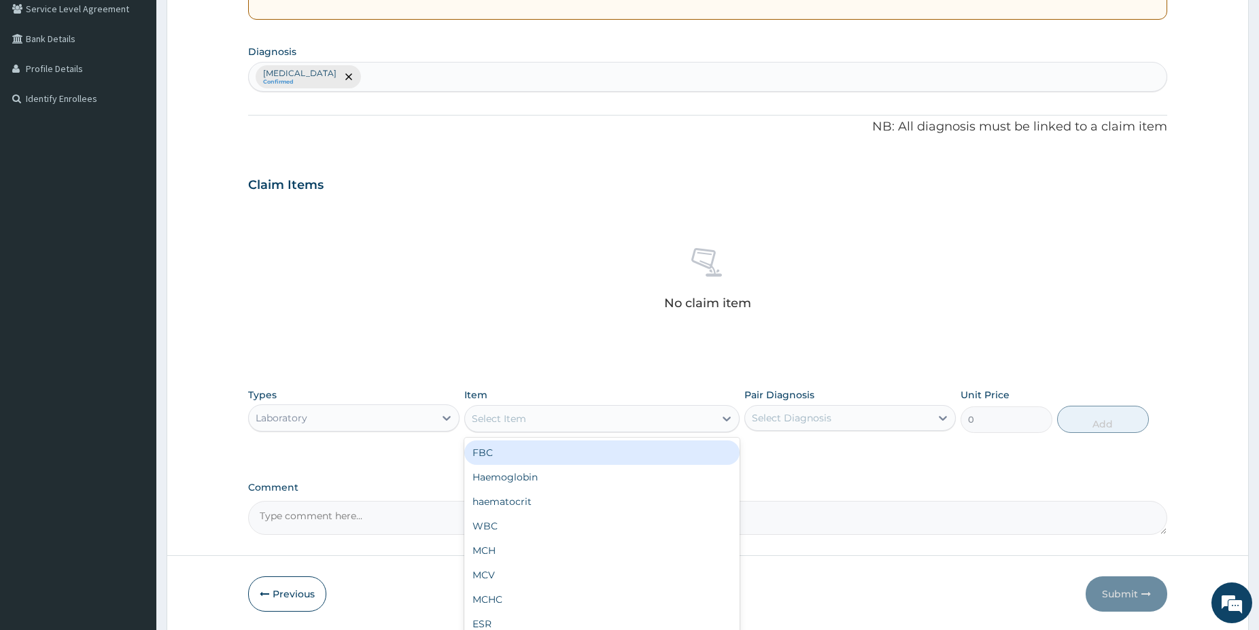
click at [554, 419] on div "Select Item" at bounding box center [590, 419] width 250 height 22
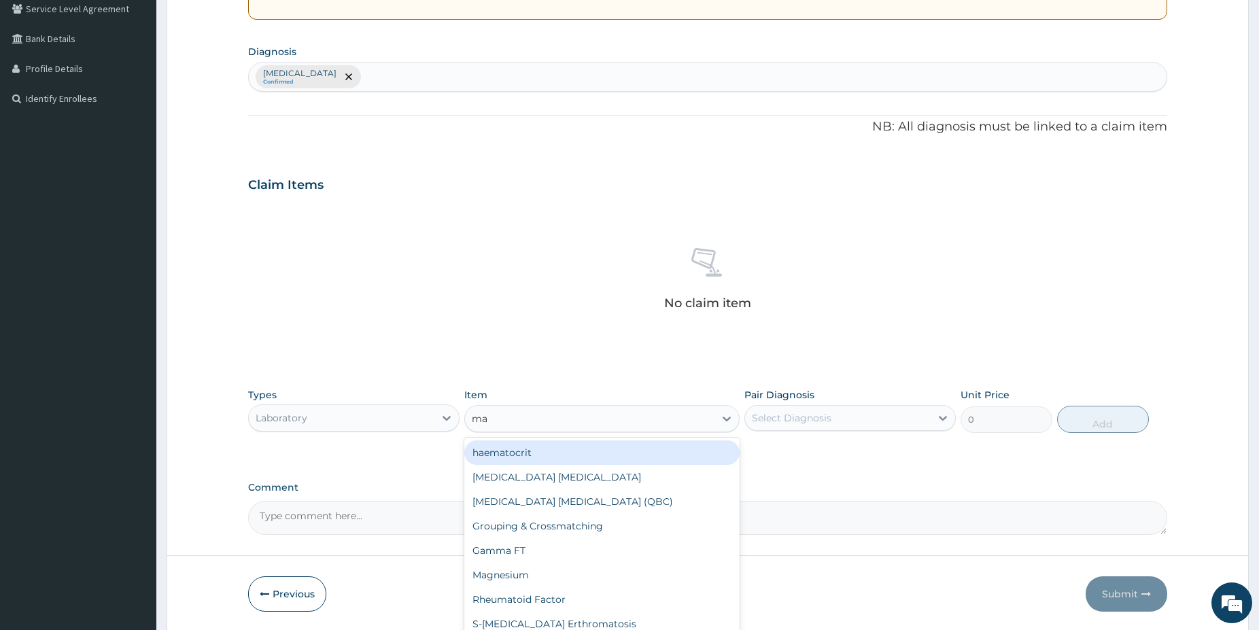
type input "mal"
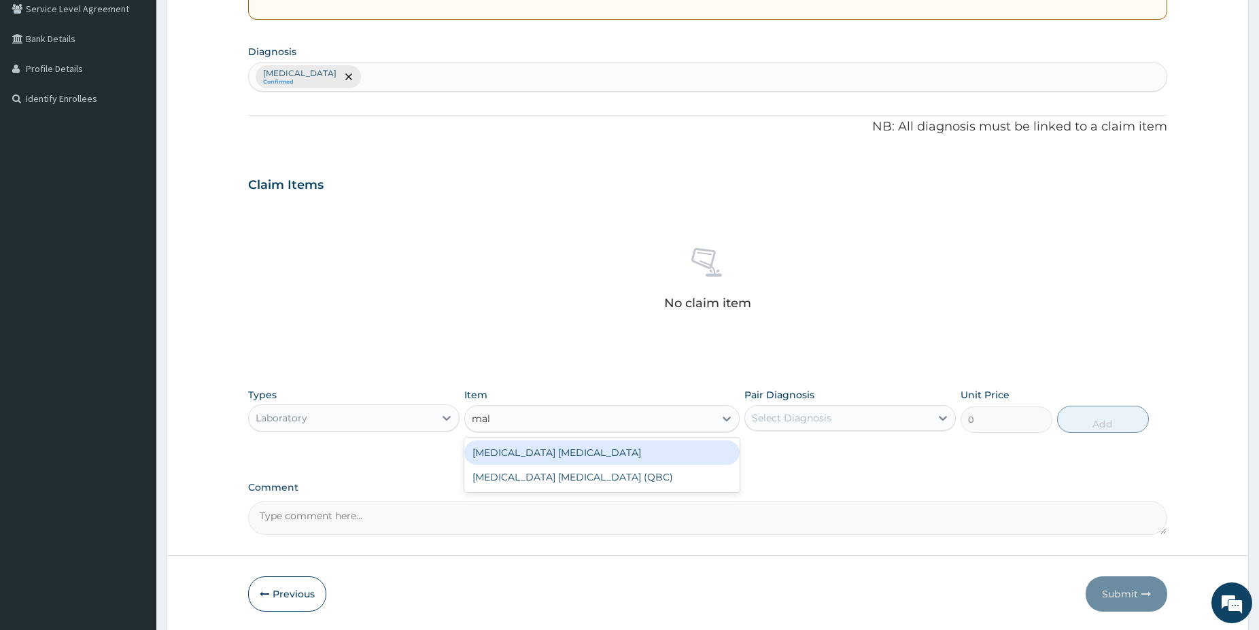
click at [626, 445] on div "Malaria Parasite" at bounding box center [601, 453] width 275 height 24
type input "1500"
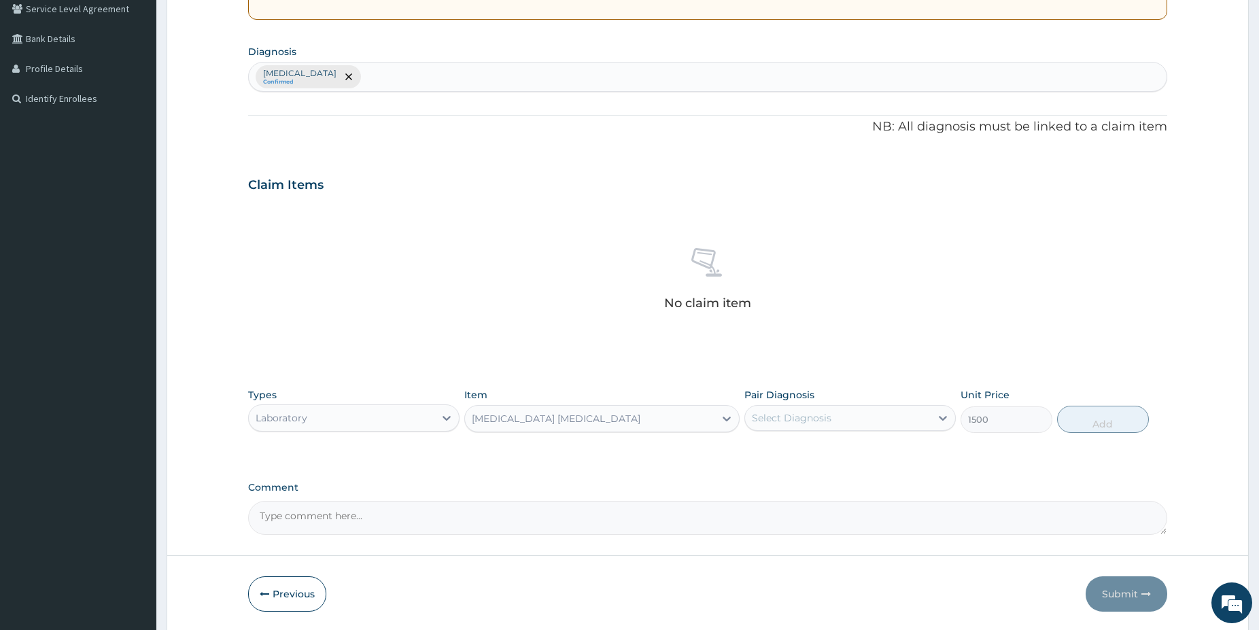
click at [805, 418] on div "Select Diagnosis" at bounding box center [792, 418] width 80 height 14
click at [805, 447] on div "Malaria" at bounding box center [850, 453] width 211 height 28
checkbox input "true"
click at [1085, 426] on button "Add" at bounding box center [1103, 419] width 92 height 27
click at [1085, 426] on div "PA Code / Prescription Code Enter Code(Secondary Care Only) Encounter Date DD-M…" at bounding box center [707, 188] width 919 height 694
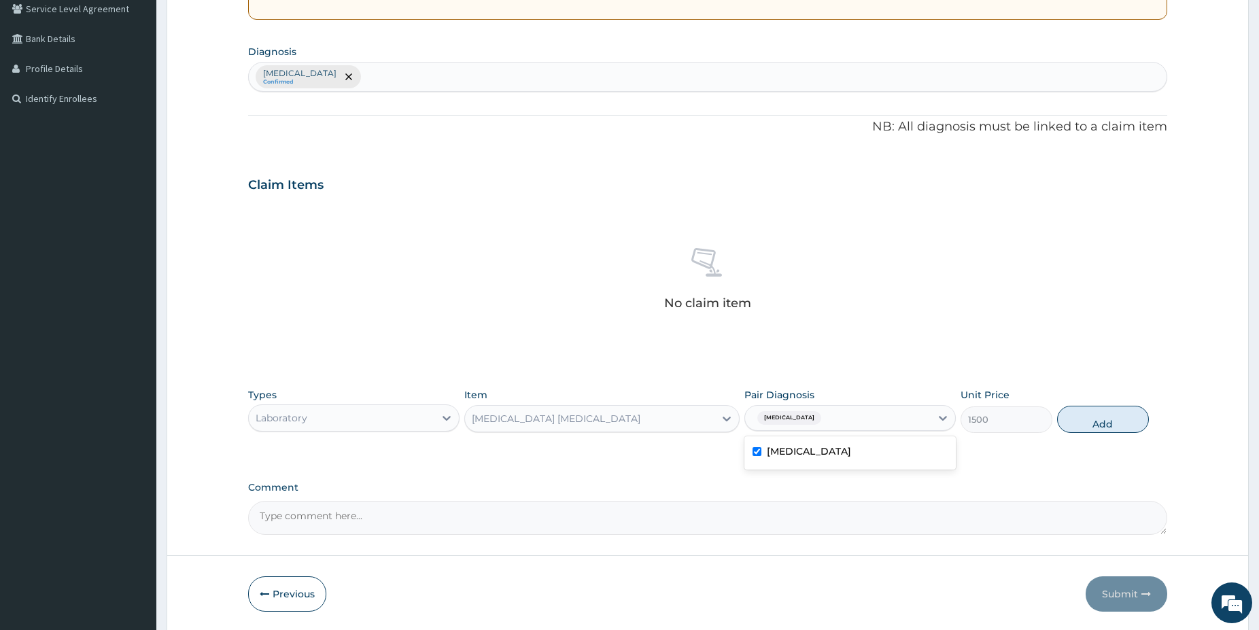
type input "0"
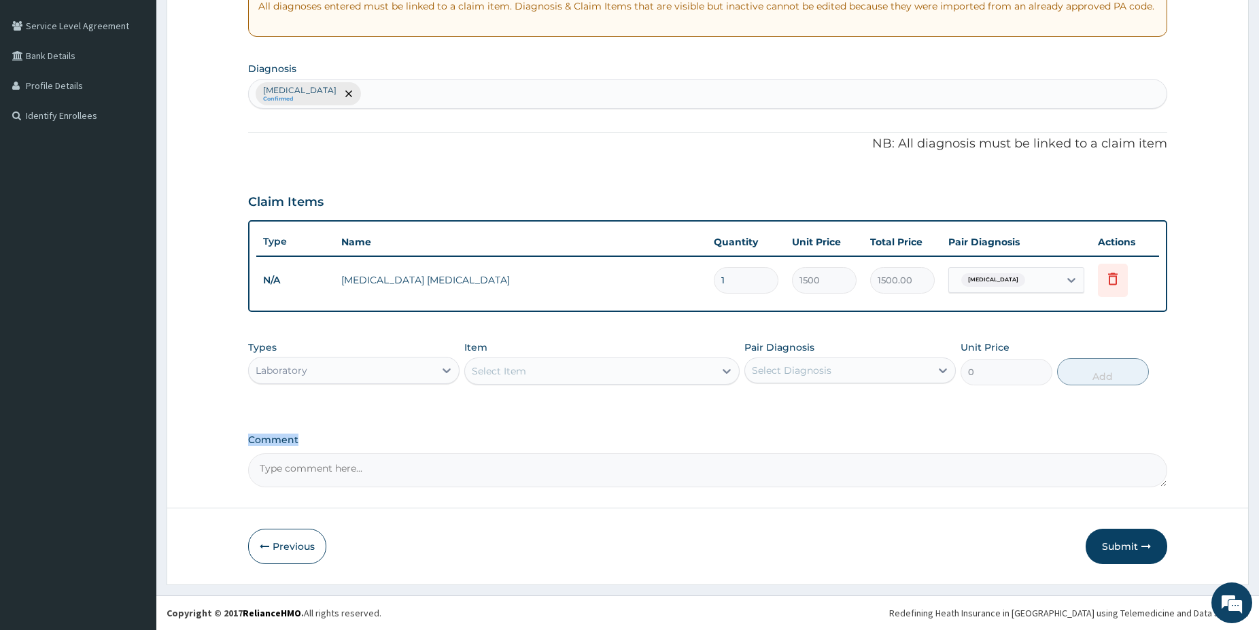
scroll to position [272, 0]
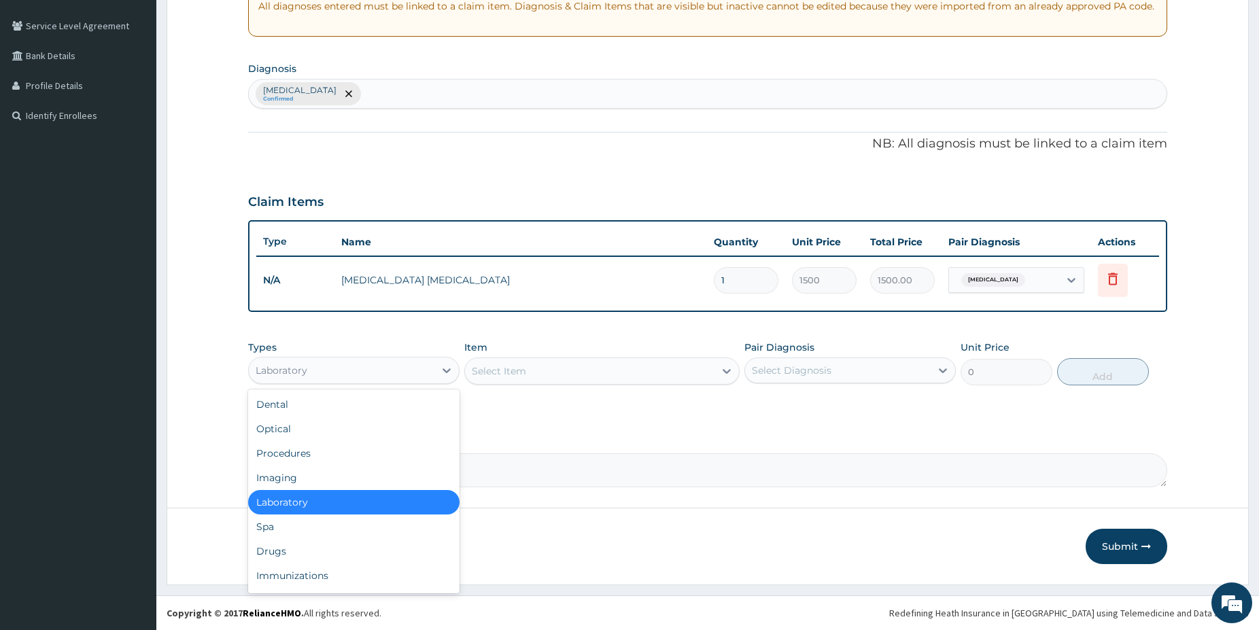
click at [352, 371] on div "Laboratory" at bounding box center [342, 371] width 186 height 22
click at [296, 552] on div "Drugs" at bounding box center [353, 551] width 211 height 24
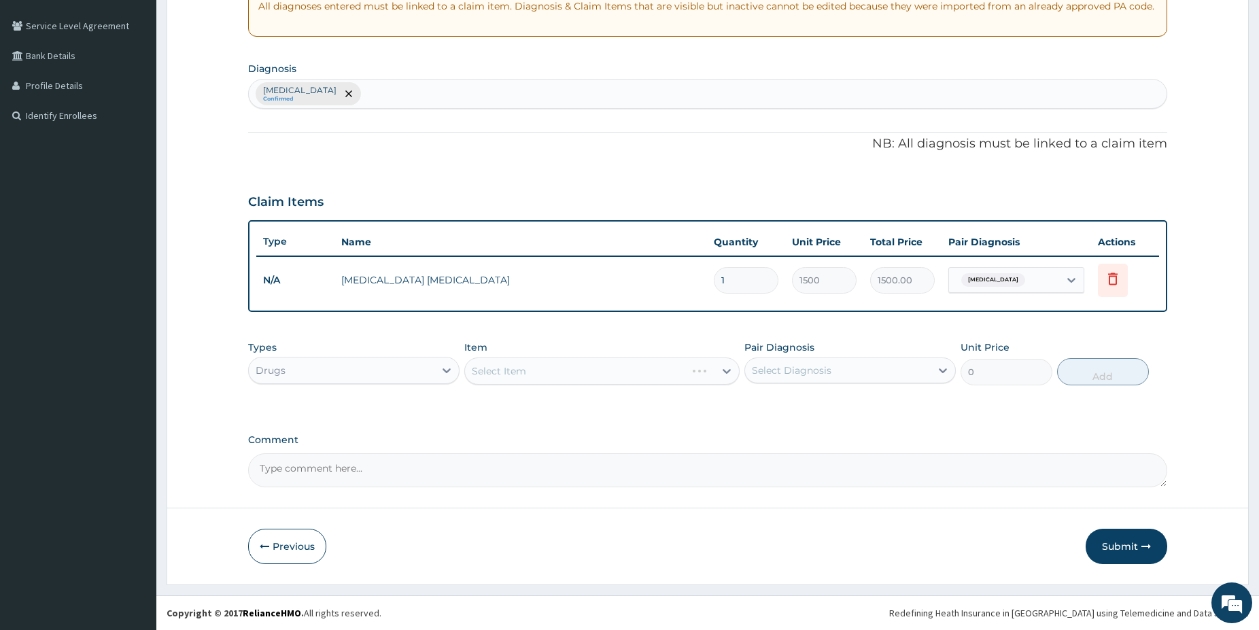
click at [352, 89] on div "Malaria Confirmed" at bounding box center [708, 94] width 918 height 29
type input "ligament"
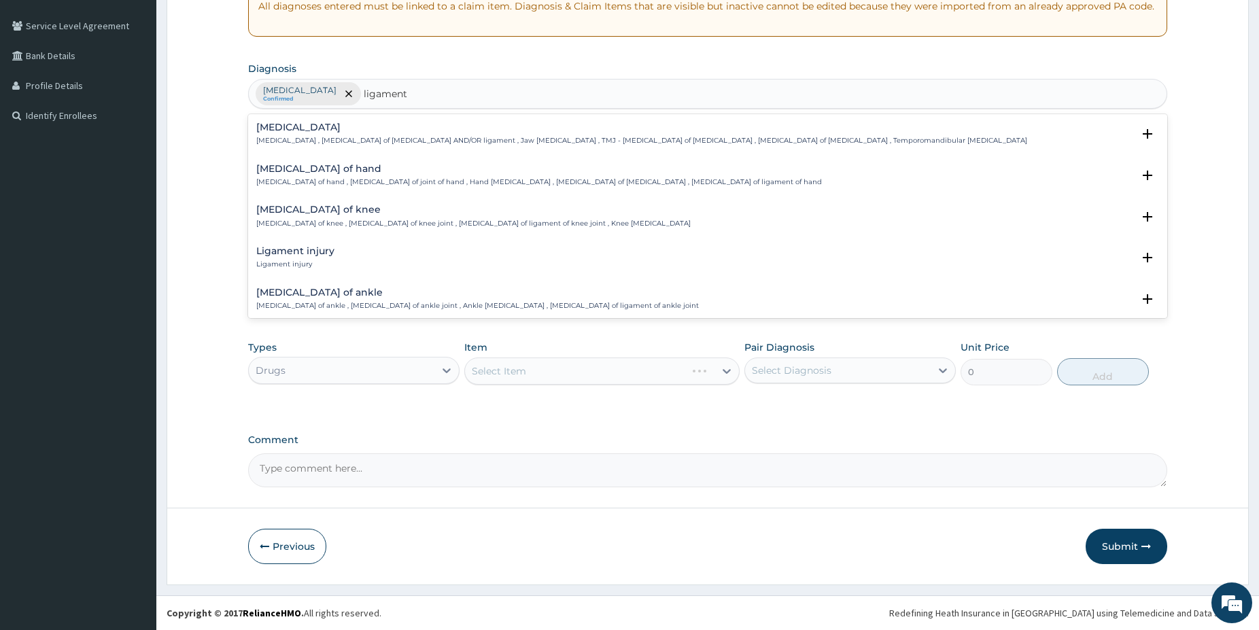
click at [376, 225] on p "Sprain of knee , Sprain of knee joint , Sprain of ligament of knee joint , Knee…" at bounding box center [473, 224] width 435 height 10
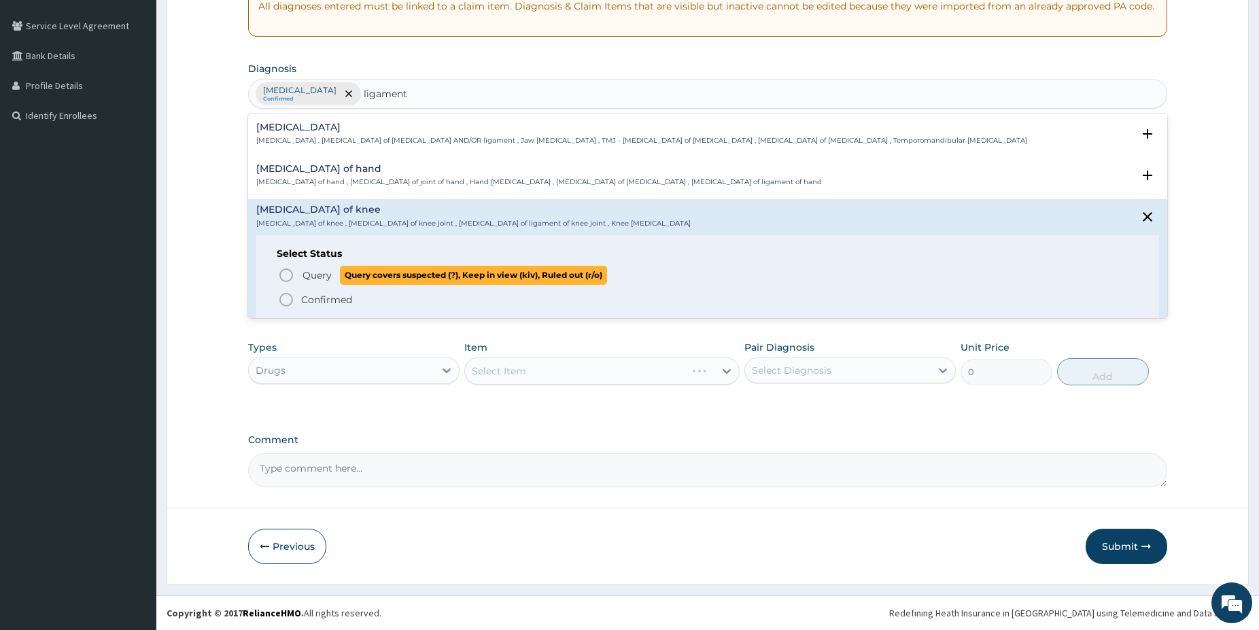
click at [283, 275] on icon "status option query" at bounding box center [286, 275] width 16 height 16
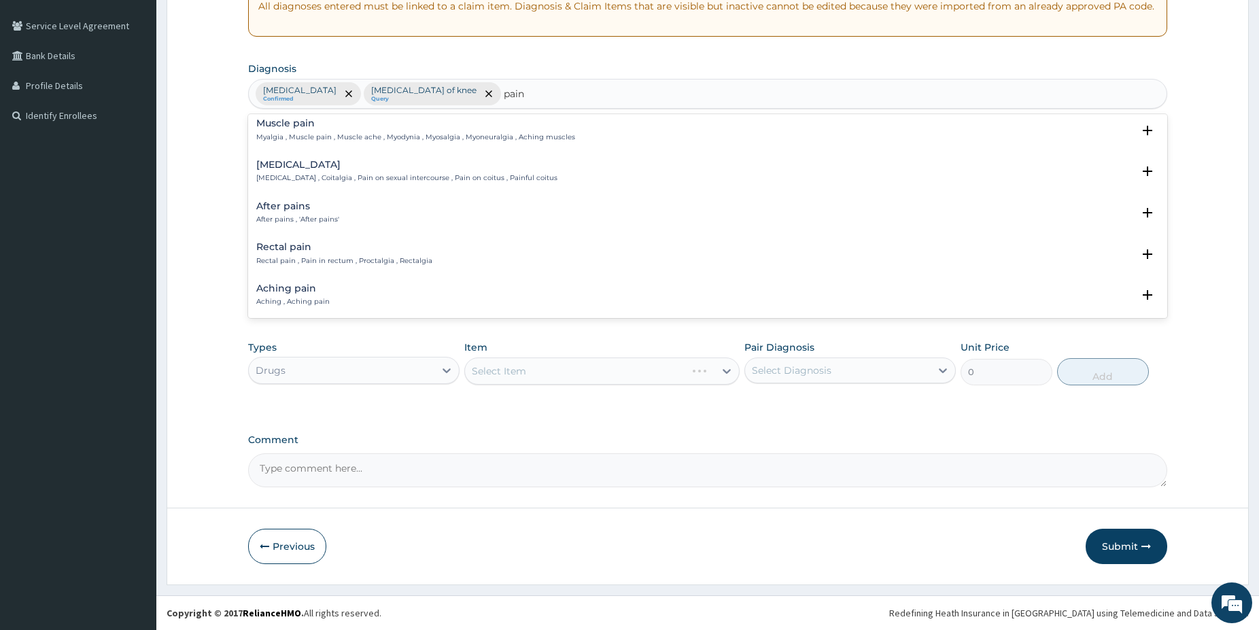
scroll to position [1865, 0]
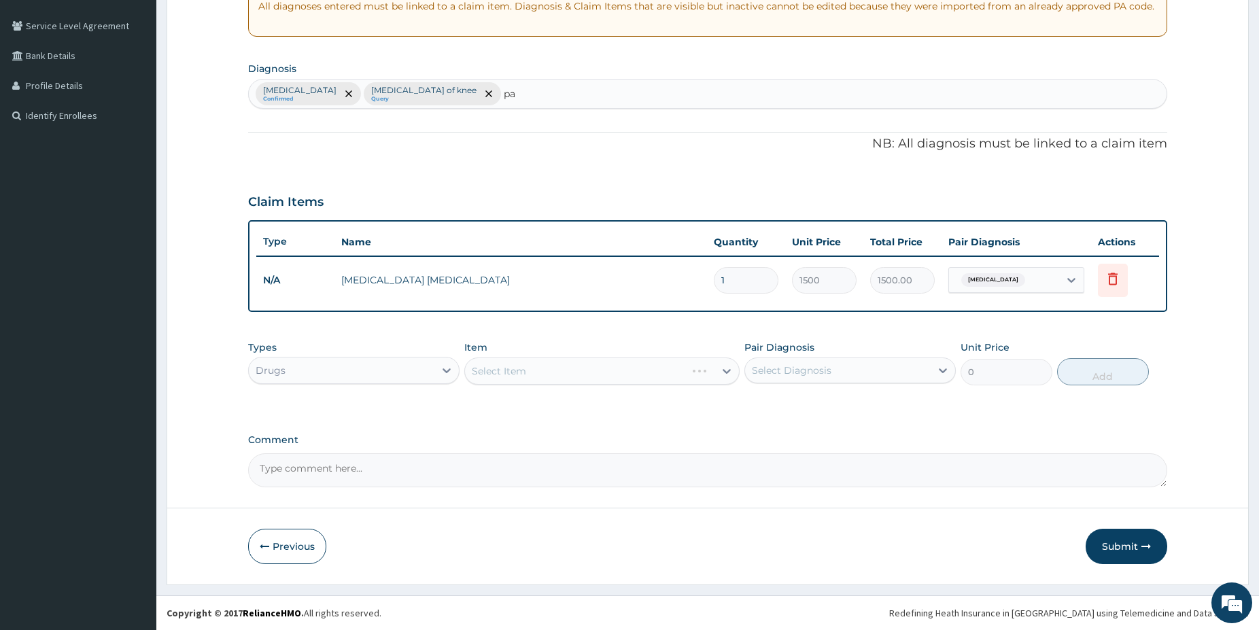
type input "p"
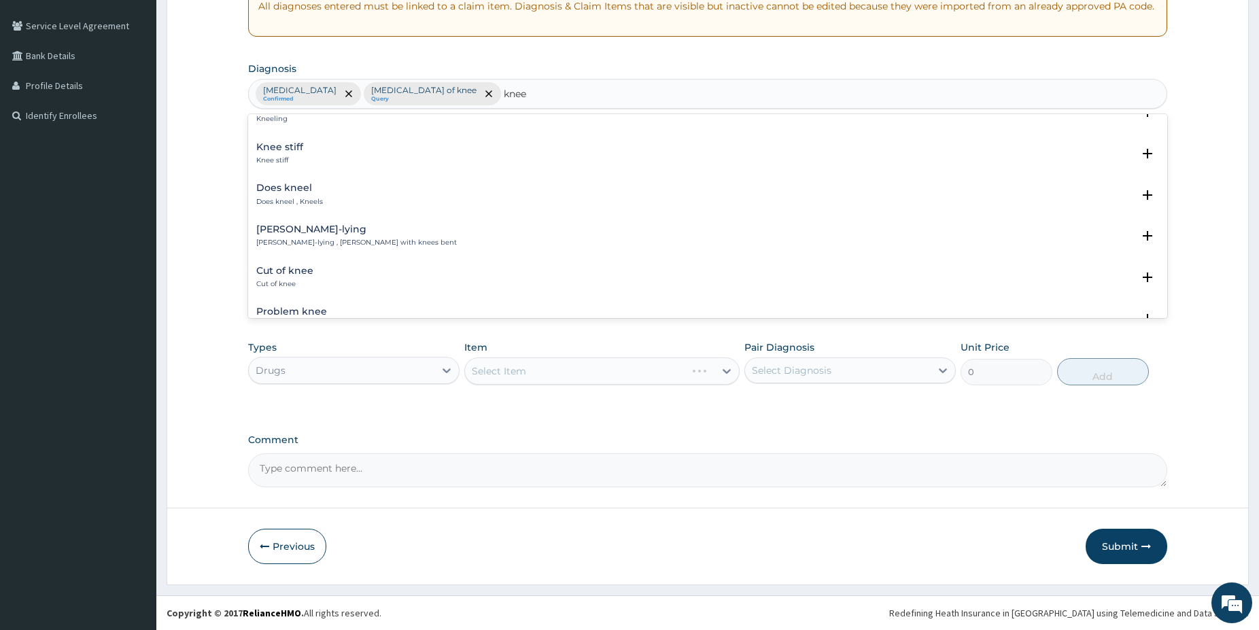
scroll to position [0, 0]
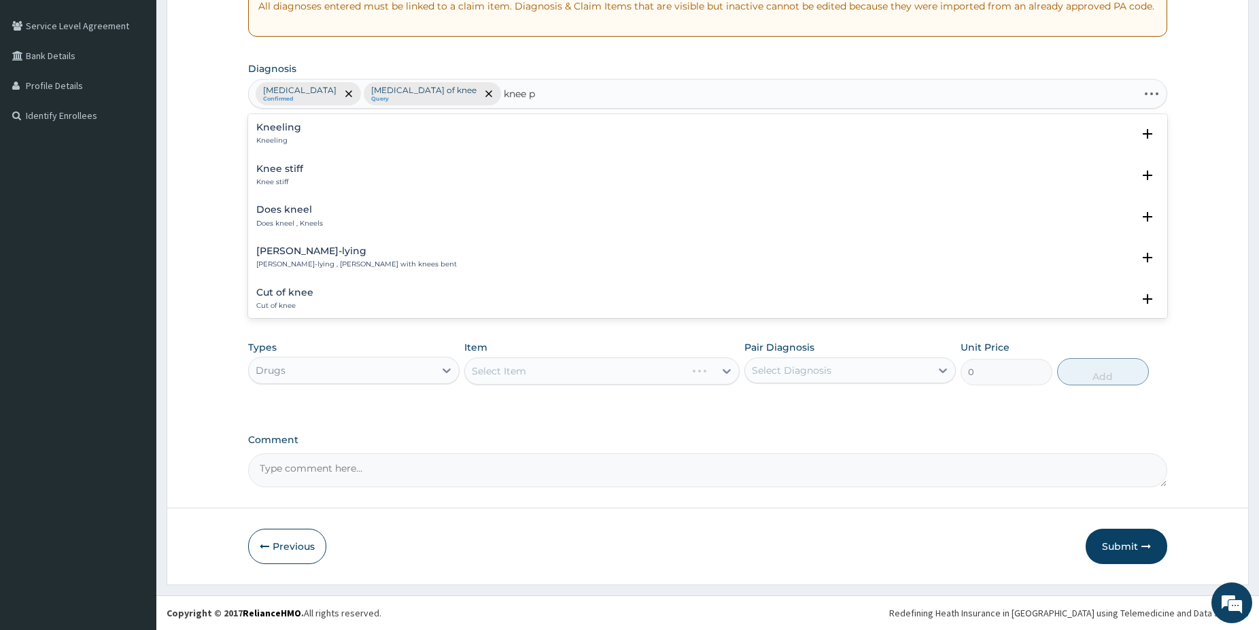
type input "knee pa"
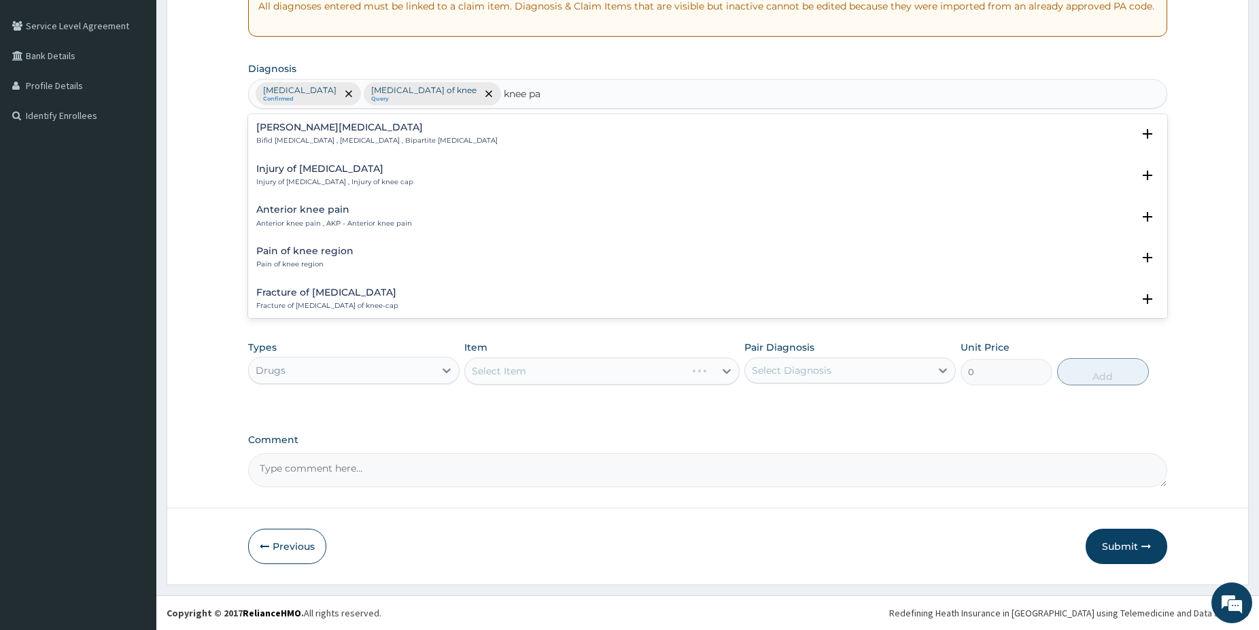
click at [323, 261] on p "Pain of knee region" at bounding box center [304, 265] width 97 height 10
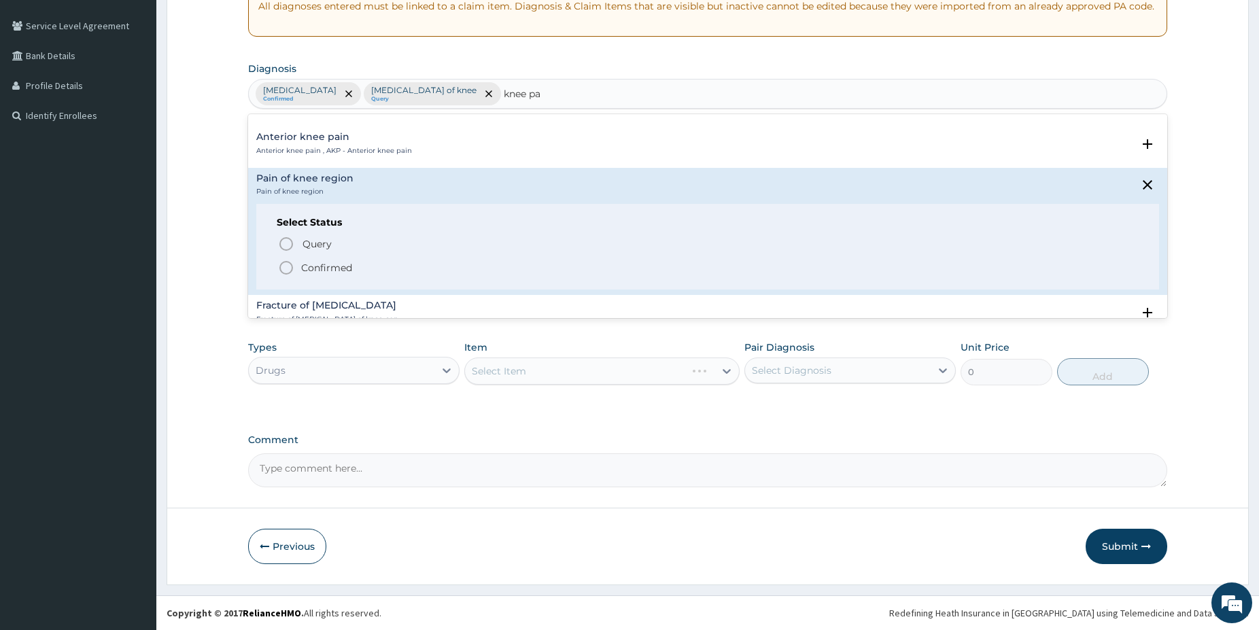
scroll to position [147, 0]
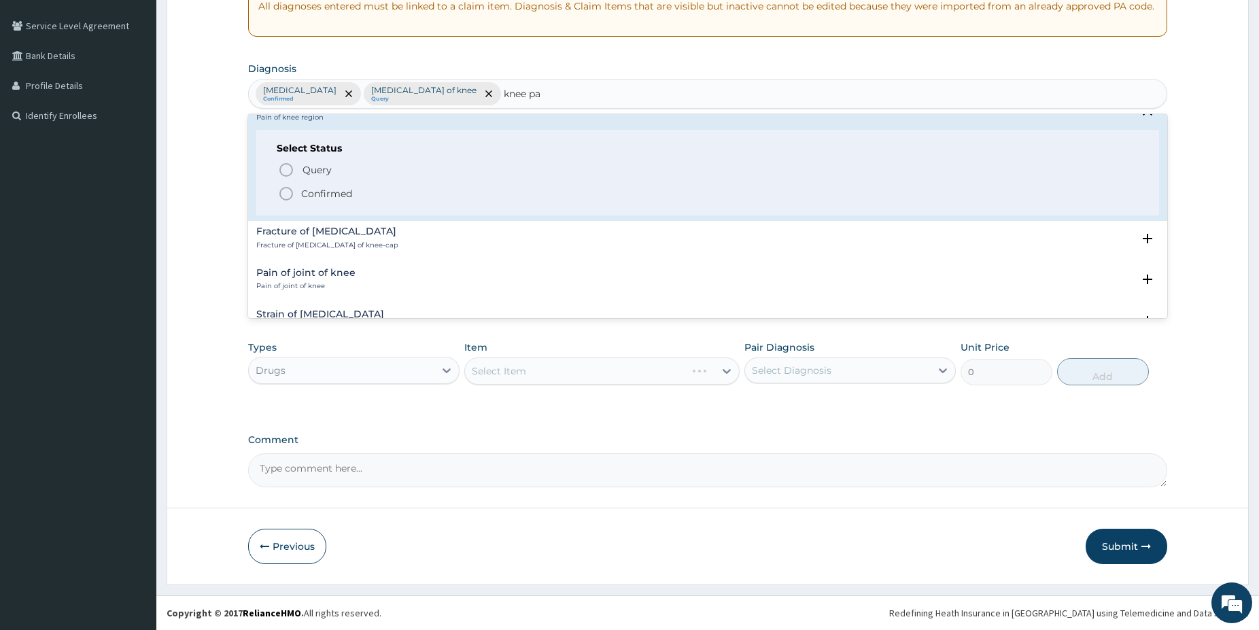
click at [284, 197] on icon "status option filled" at bounding box center [286, 194] width 16 height 16
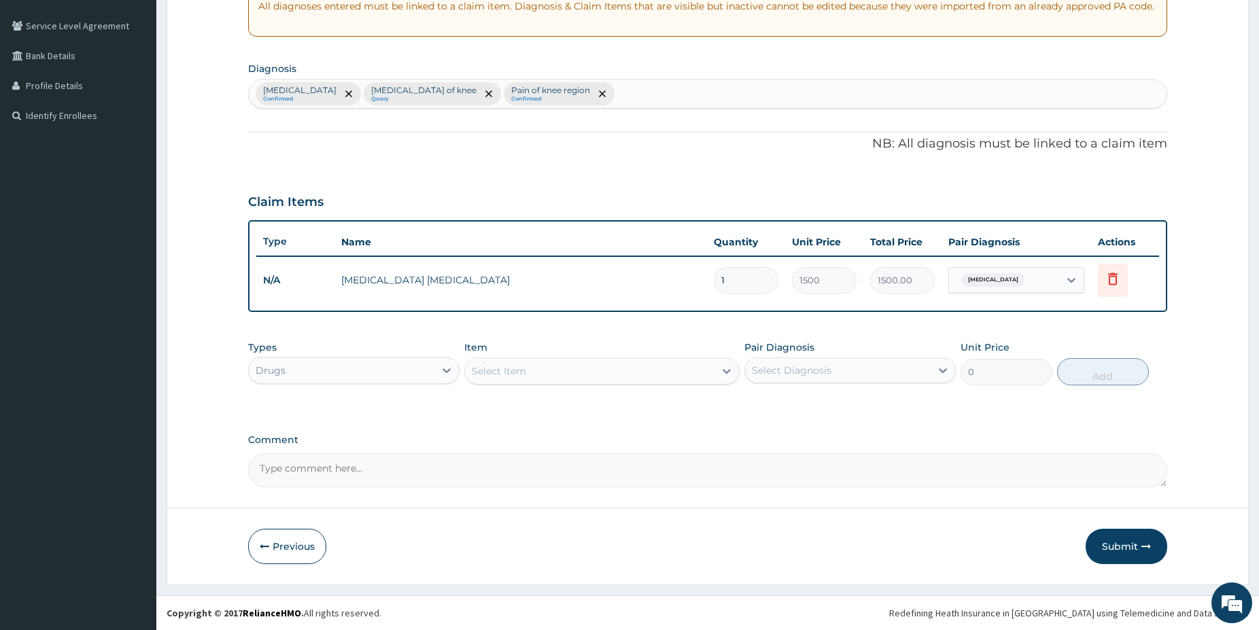
click at [514, 366] on div "Select Item" at bounding box center [499, 371] width 54 height 14
type input "celeb"
click at [603, 393] on div "CELEBREX 200MG" at bounding box center [601, 405] width 275 height 24
type input "350"
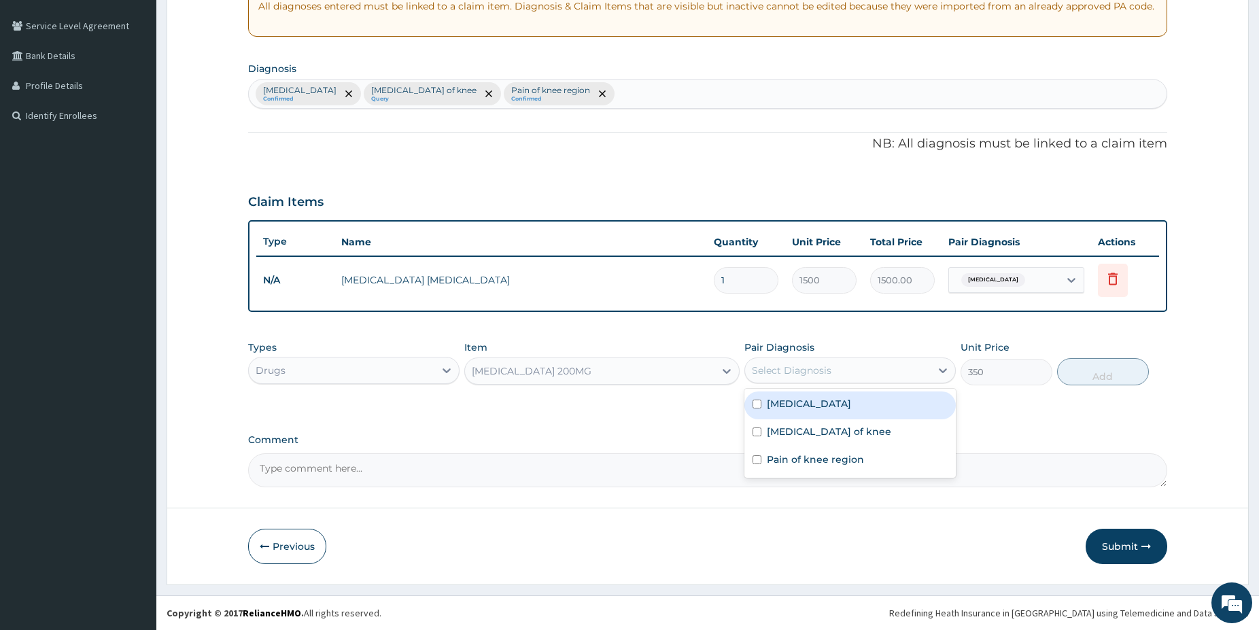
drag, startPoint x: 810, startPoint y: 366, endPoint x: 821, endPoint y: 411, distance: 47.0
click at [812, 366] on div "Select Diagnosis" at bounding box center [792, 371] width 80 height 14
drag, startPoint x: 823, startPoint y: 435, endPoint x: 826, endPoint y: 450, distance: 15.2
click at [823, 435] on label "Sprain of knee" at bounding box center [829, 432] width 124 height 14
checkbox input "true"
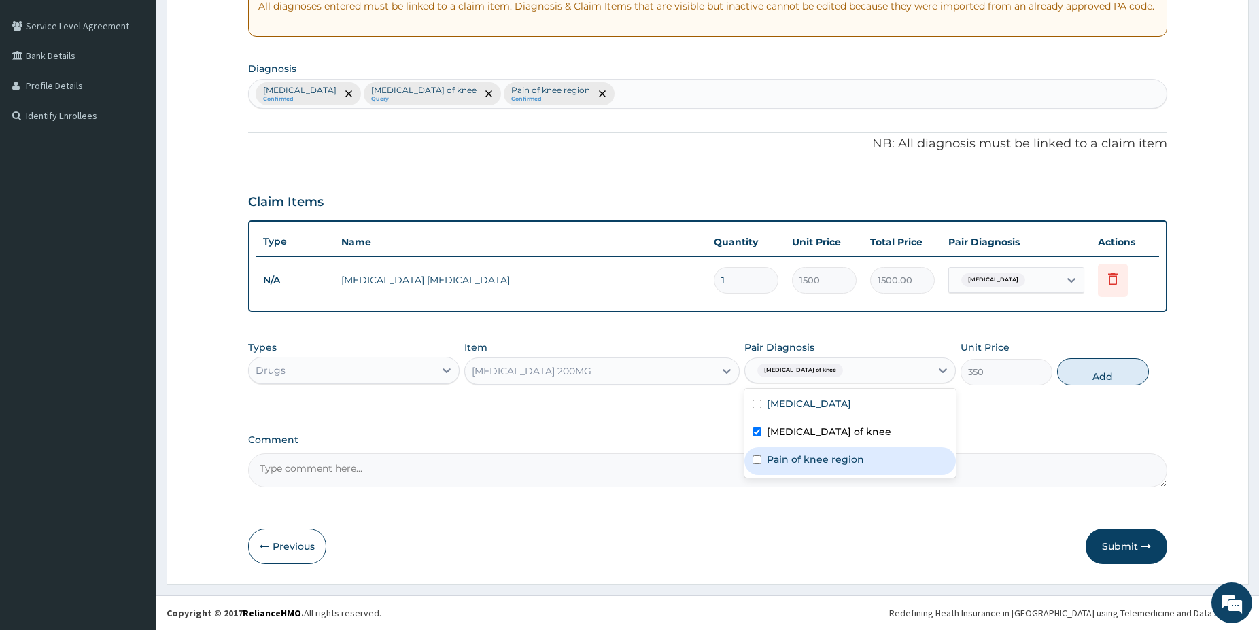
click at [826, 458] on label "Pain of knee region" at bounding box center [815, 460] width 97 height 14
checkbox input "true"
click at [1092, 373] on button "Add" at bounding box center [1103, 371] width 92 height 27
type input "0"
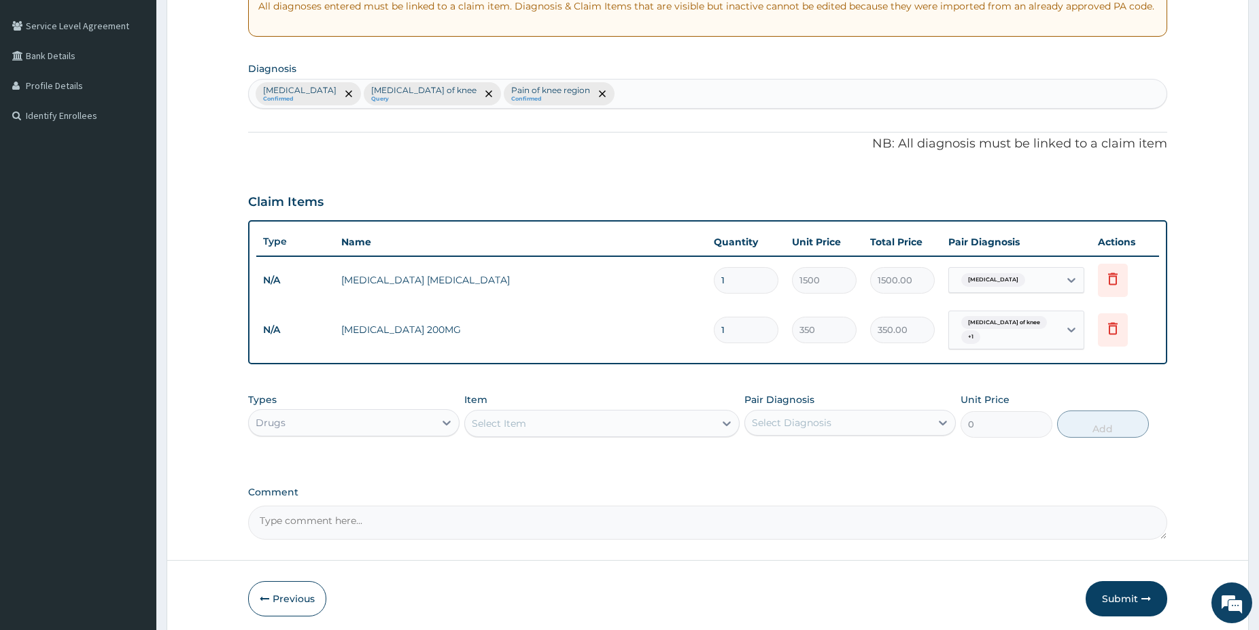
type input "14"
type input "4900.00"
type input "14"
click at [580, 416] on div "Select Item" at bounding box center [590, 424] width 250 height 22
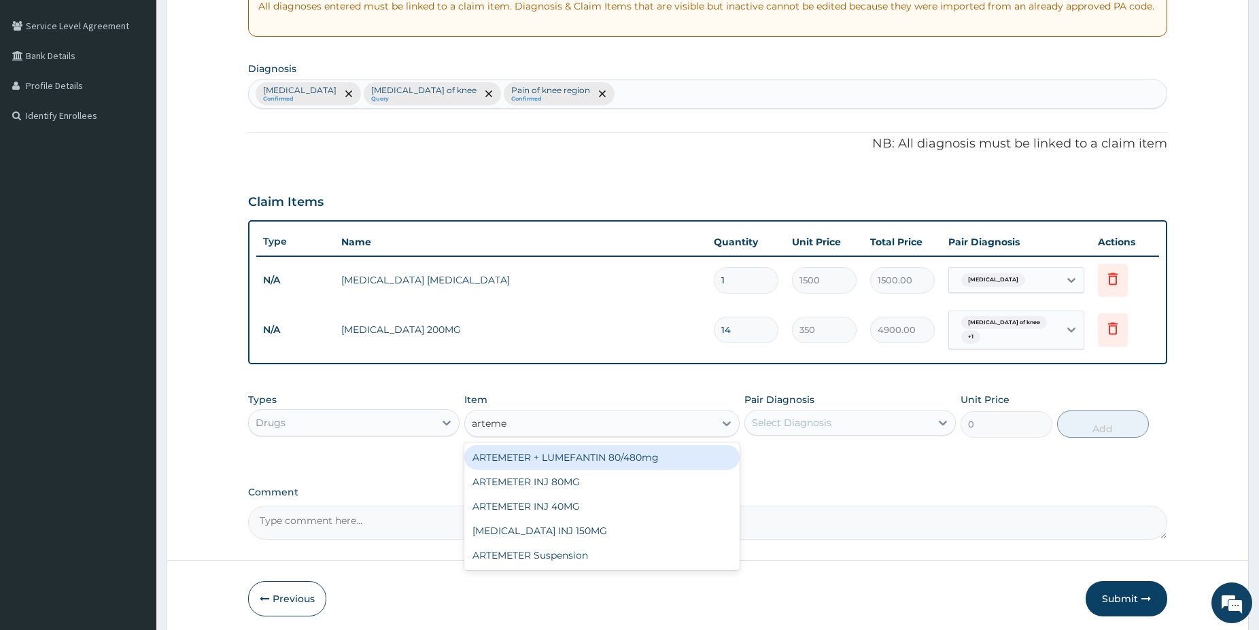
type input "artemet"
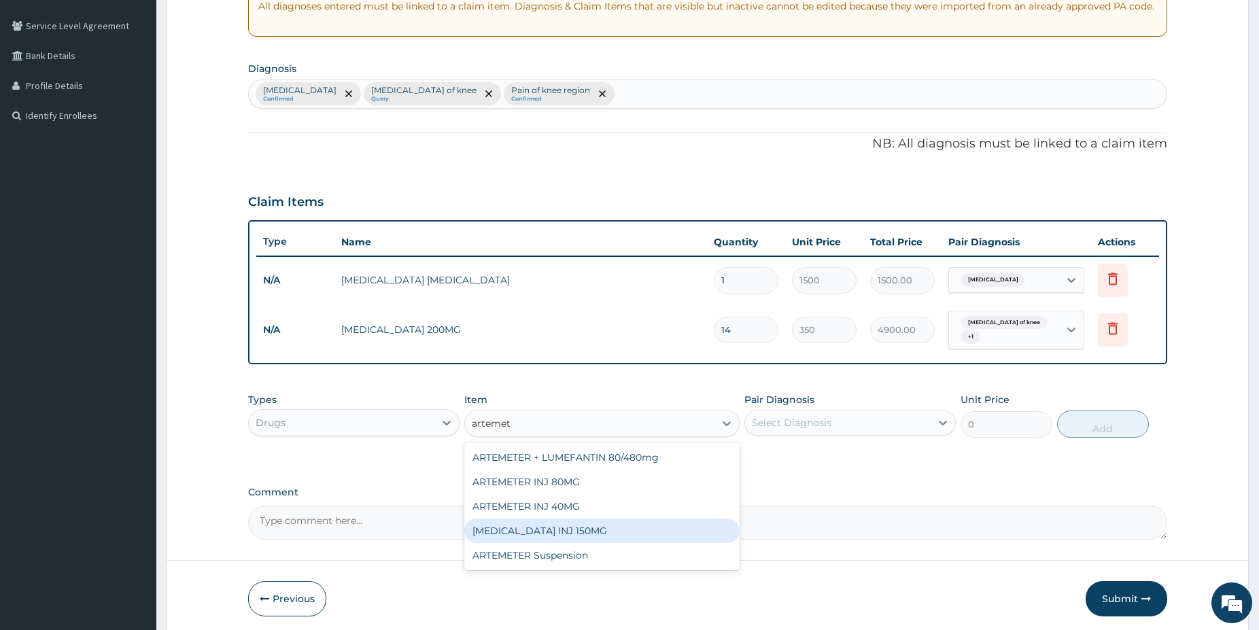
drag, startPoint x: 672, startPoint y: 524, endPoint x: 704, endPoint y: 482, distance: 52.8
click at [672, 522] on div "ARTEMETHER INJ 150MG" at bounding box center [601, 531] width 275 height 24
type input "2500"
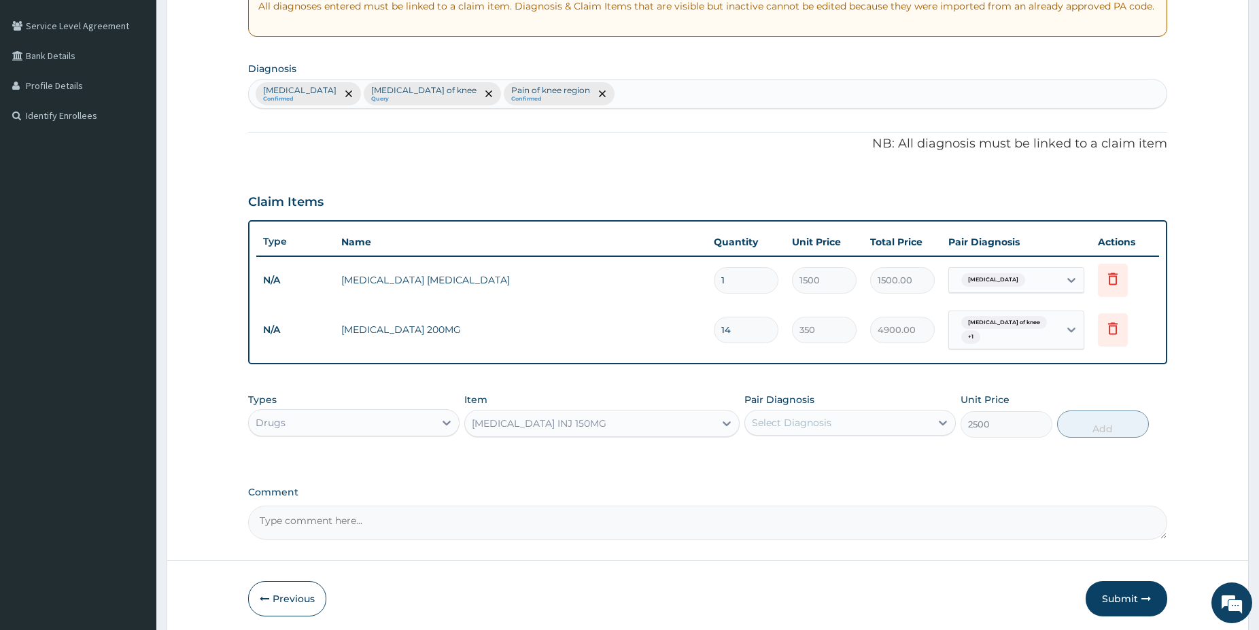
click at [821, 416] on div "Select Diagnosis" at bounding box center [792, 423] width 80 height 14
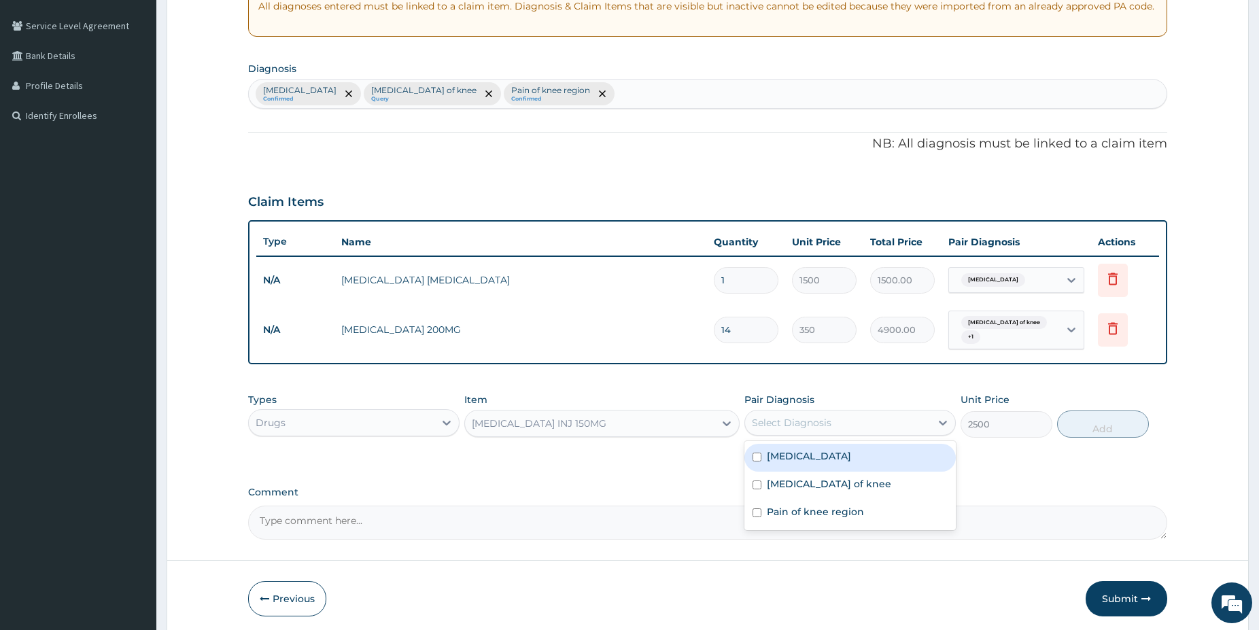
click at [809, 452] on div "[MEDICAL_DATA]" at bounding box center [850, 458] width 211 height 28
checkbox input "true"
click at [1123, 420] on button "Add" at bounding box center [1103, 424] width 92 height 27
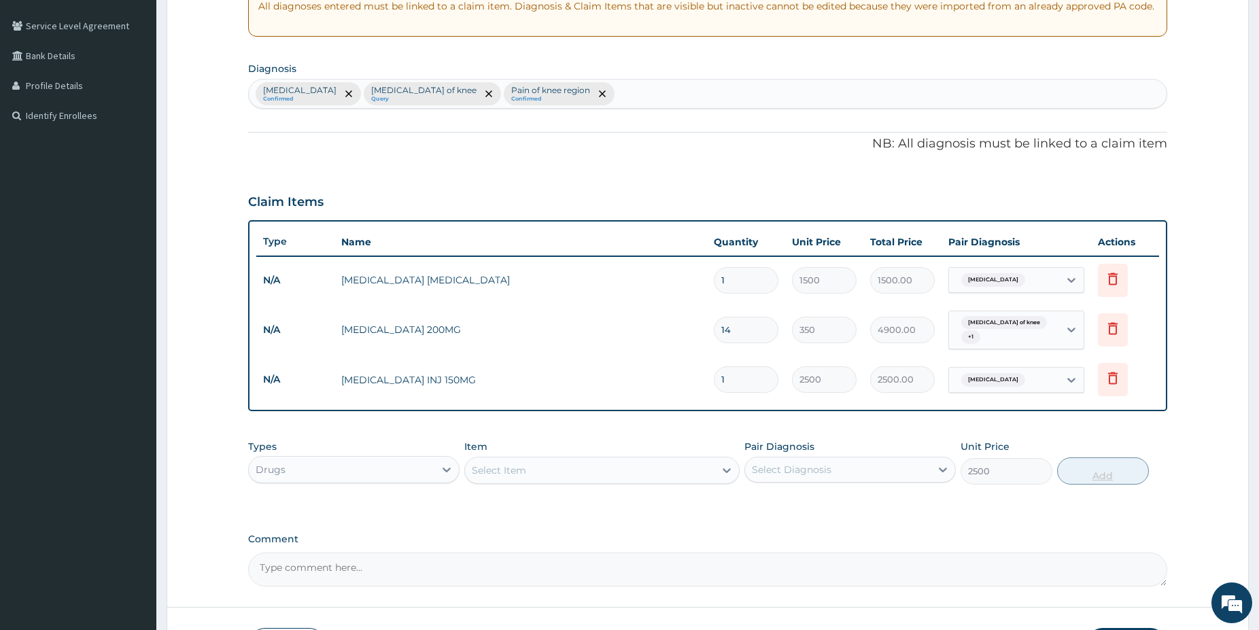
type input "0"
type input "0.00"
type input "3"
type input "7500.00"
type input "3"
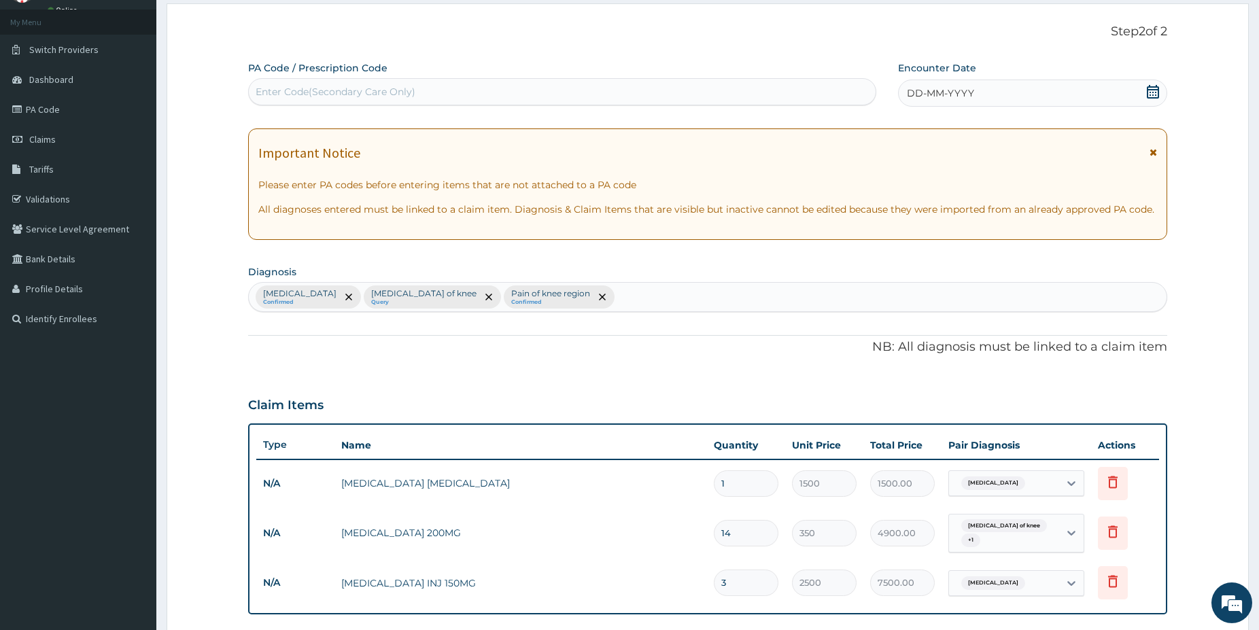
scroll to position [52, 0]
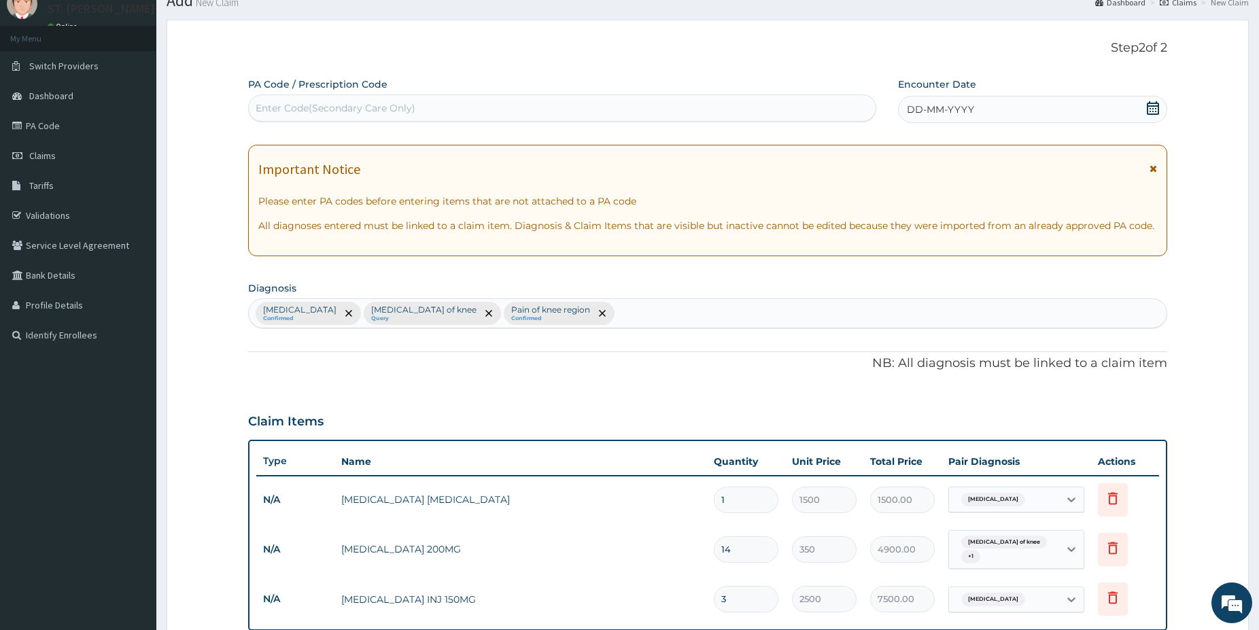
click at [1142, 107] on div "DD-MM-YYYY" at bounding box center [1032, 109] width 269 height 27
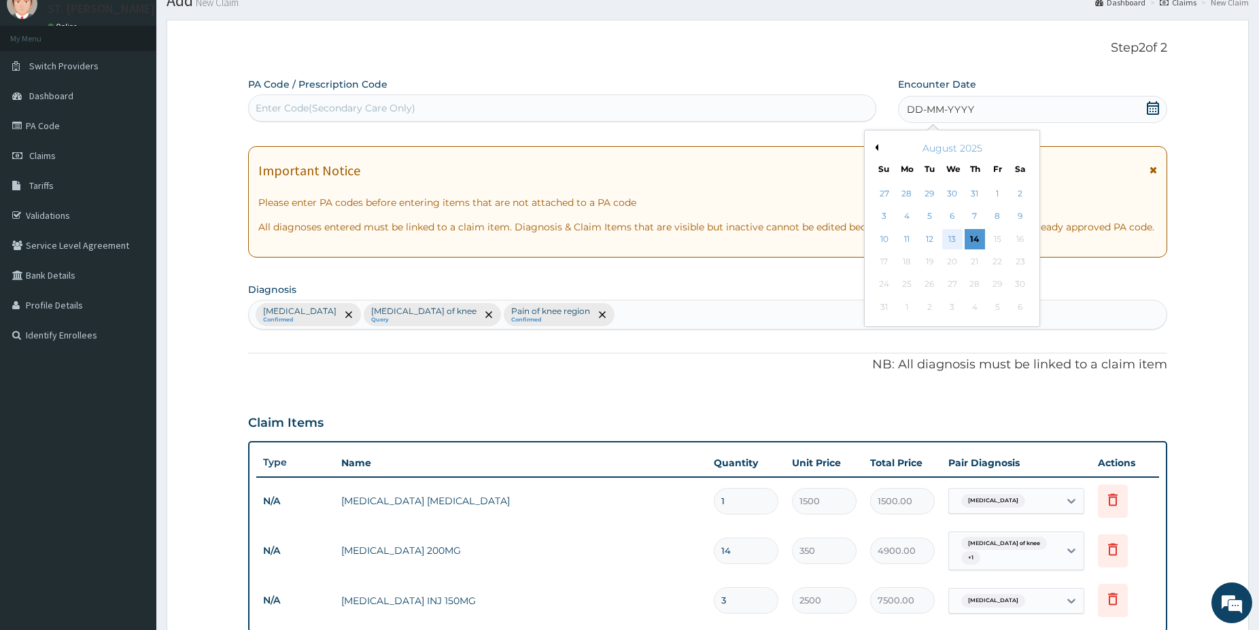
click at [957, 243] on div "13" at bounding box center [952, 239] width 20 height 20
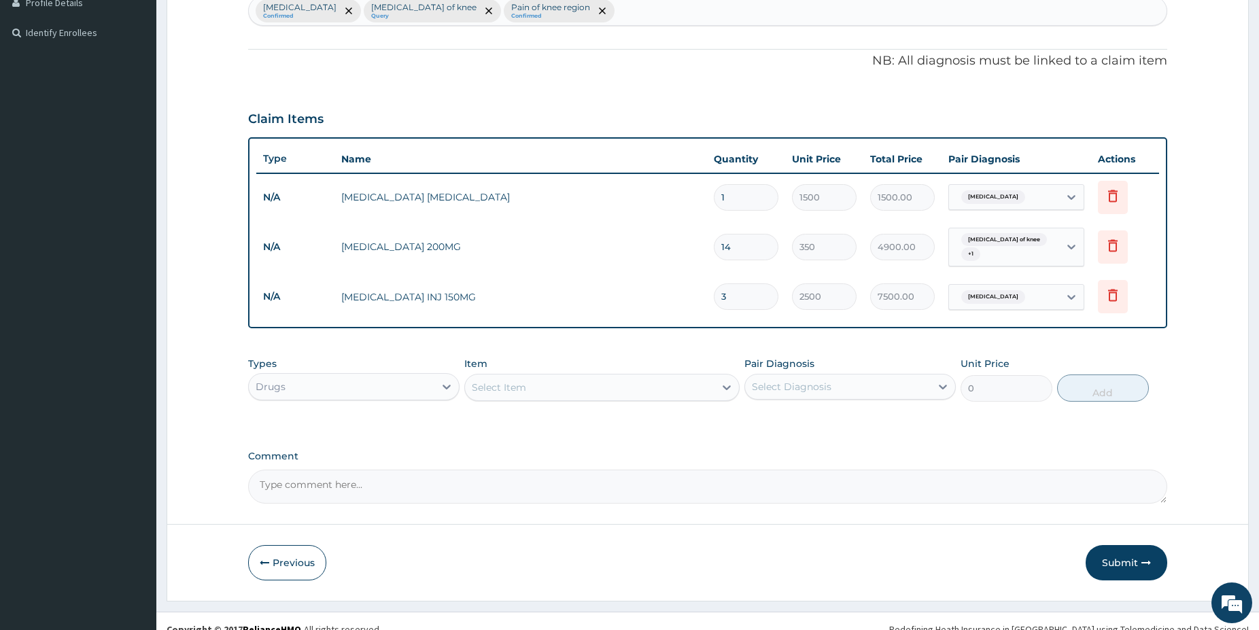
scroll to position [366, 0]
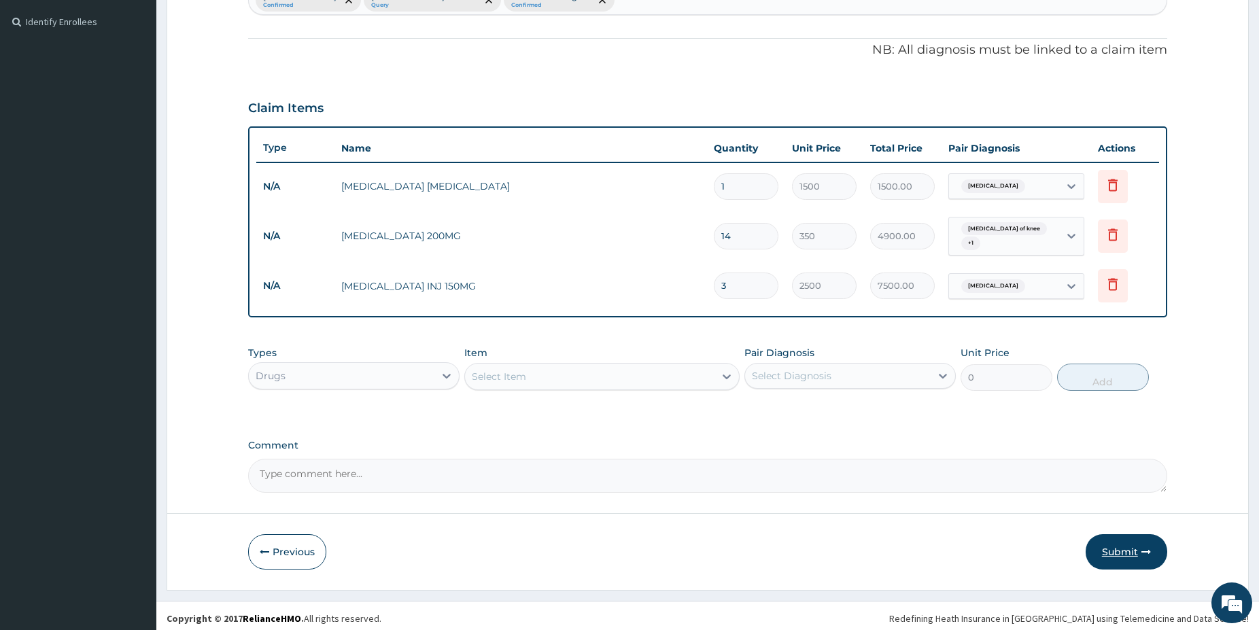
click at [1113, 550] on button "Submit" at bounding box center [1127, 551] width 82 height 35
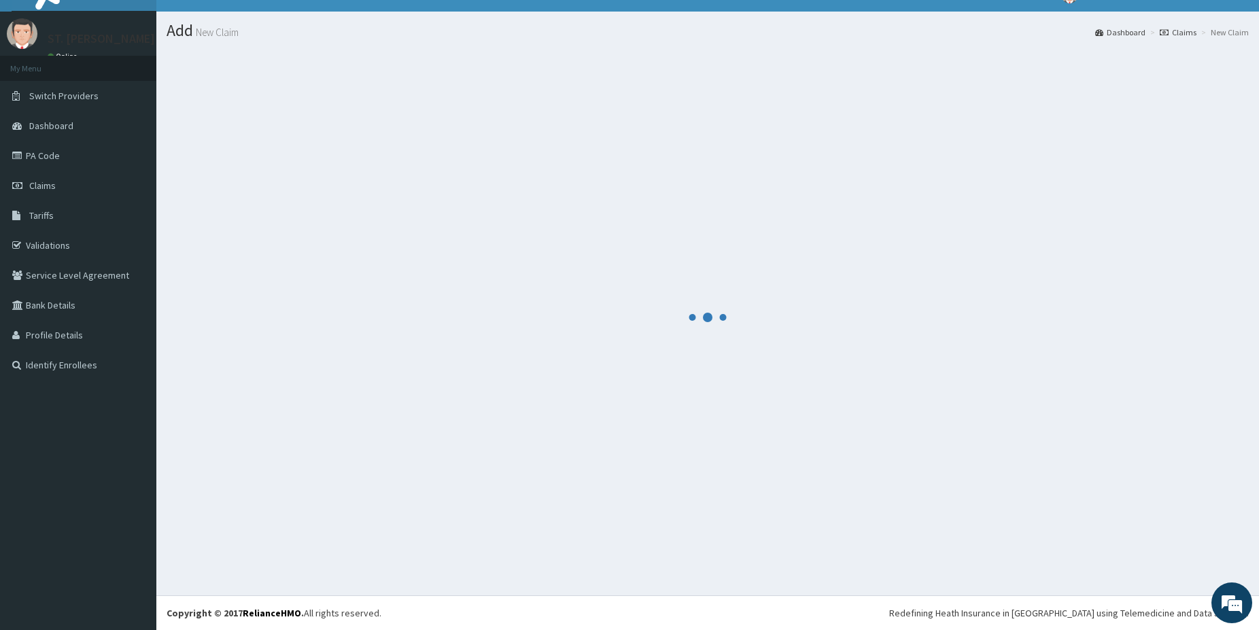
scroll to position [22, 0]
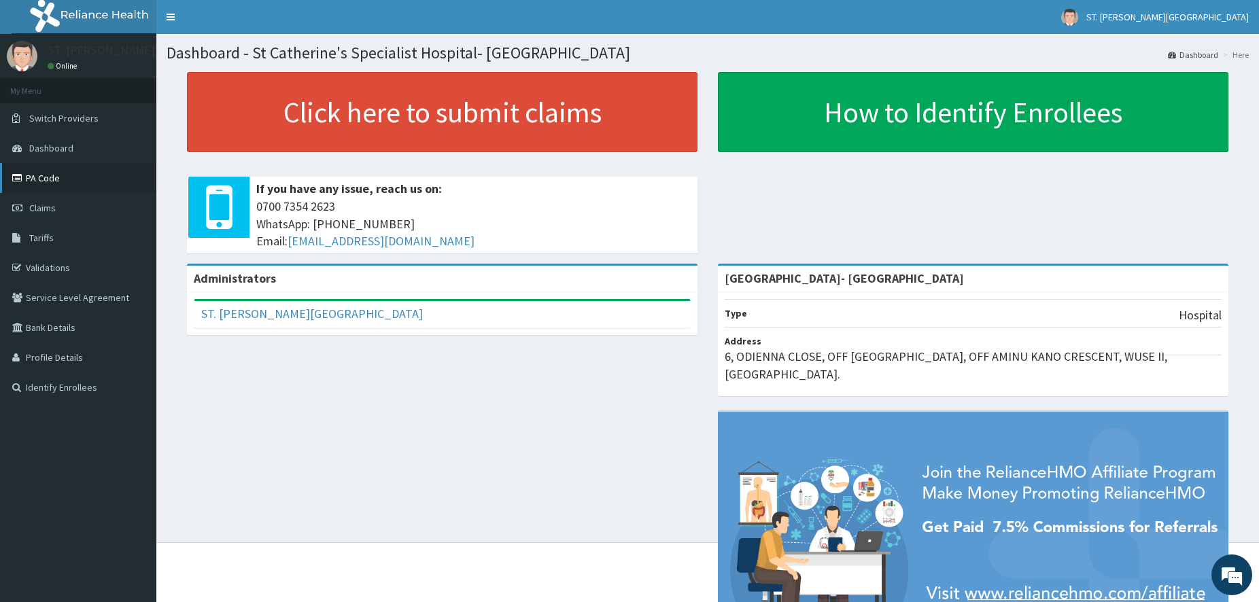
click at [61, 184] on link "PA Code" at bounding box center [78, 178] width 156 height 30
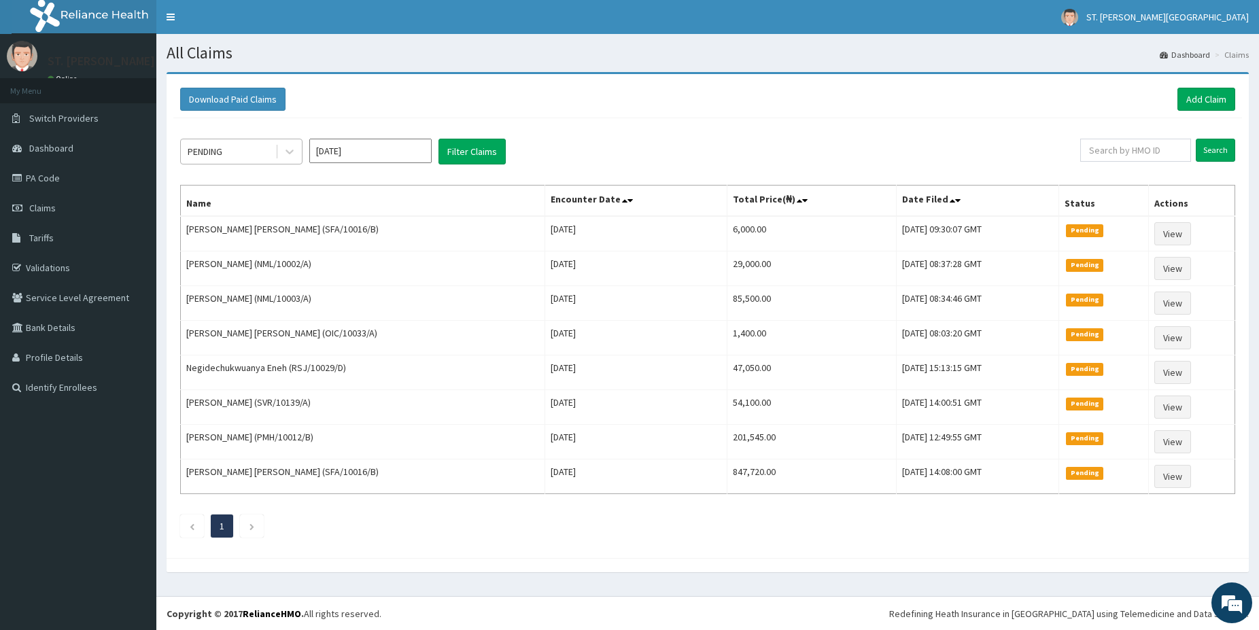
click at [239, 148] on div "PENDING" at bounding box center [228, 152] width 95 height 22
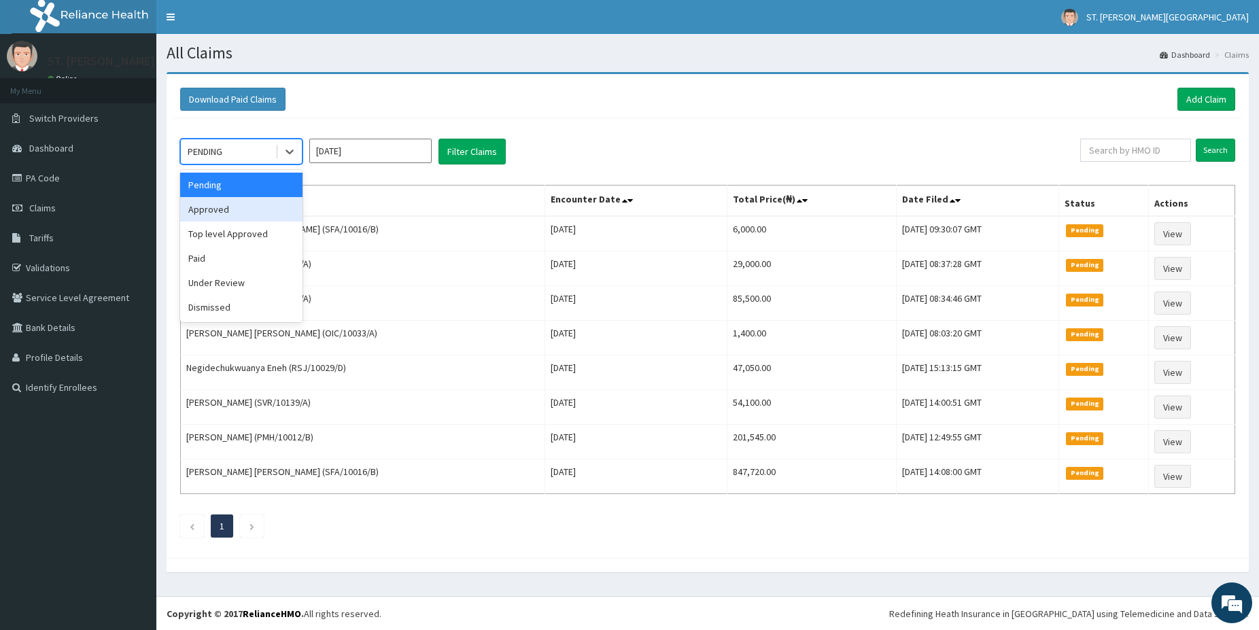
click at [228, 215] on div "Approved" at bounding box center [241, 209] width 122 height 24
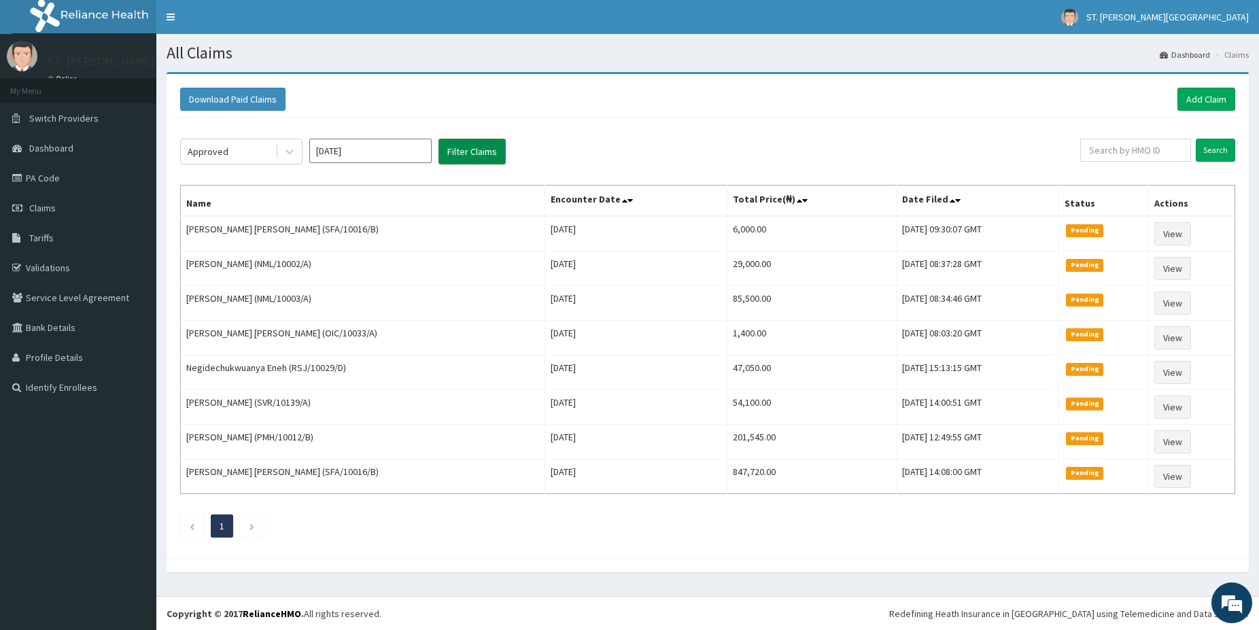
click at [477, 154] on button "Filter Claims" at bounding box center [472, 152] width 67 height 26
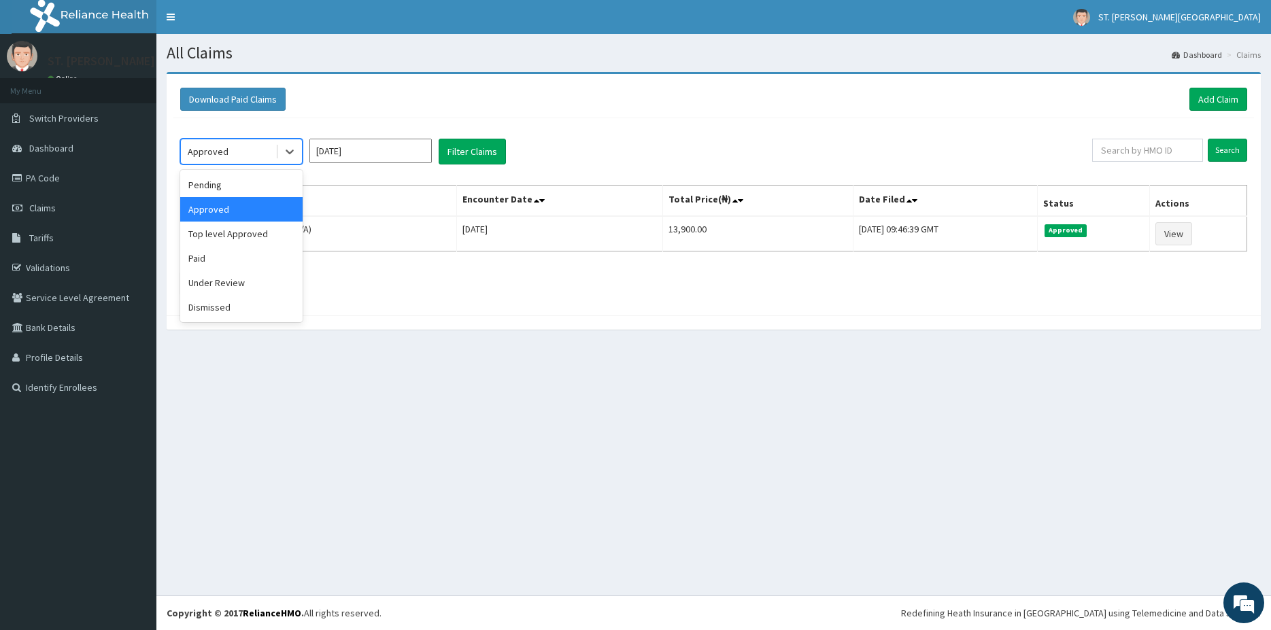
click at [256, 150] on div "Approved" at bounding box center [228, 152] width 95 height 22
click at [235, 229] on div "Top level Approved" at bounding box center [241, 234] width 122 height 24
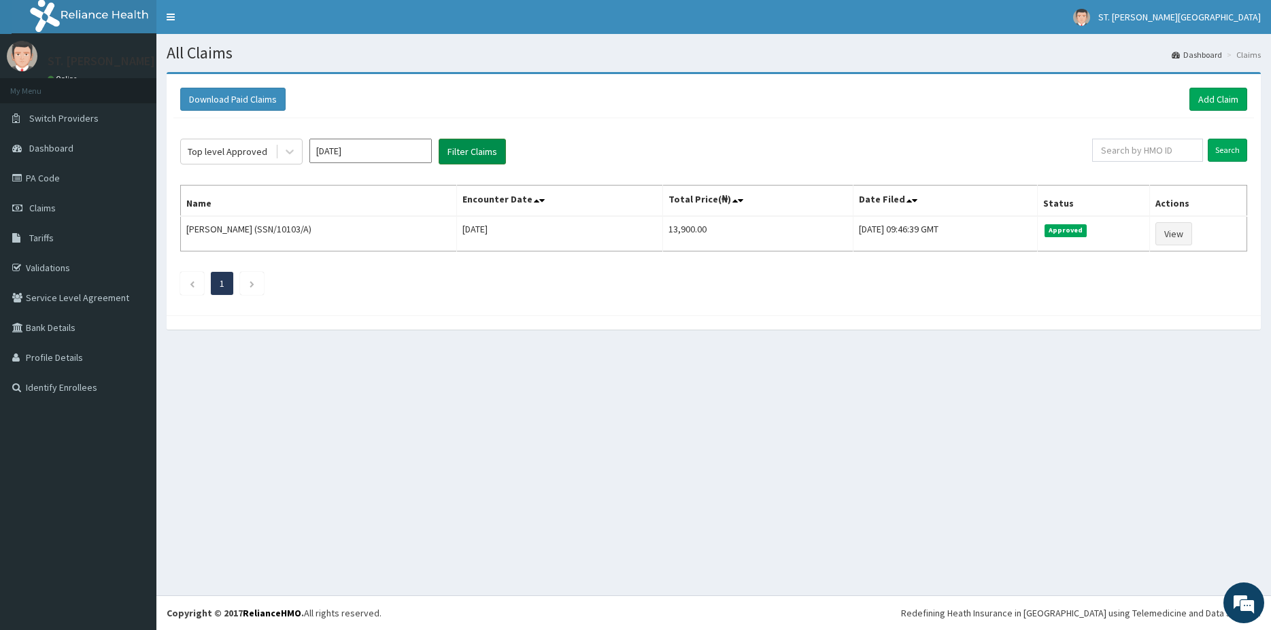
click at [458, 154] on button "Filter Claims" at bounding box center [472, 152] width 67 height 26
click at [460, 151] on button "Filter Claims" at bounding box center [472, 152] width 67 height 26
click at [473, 152] on button "Filter Claims" at bounding box center [472, 152] width 67 height 26
click at [471, 150] on button "Filter Claims" at bounding box center [472, 152] width 67 height 26
click at [469, 149] on button "Filter Claims" at bounding box center [472, 152] width 67 height 26
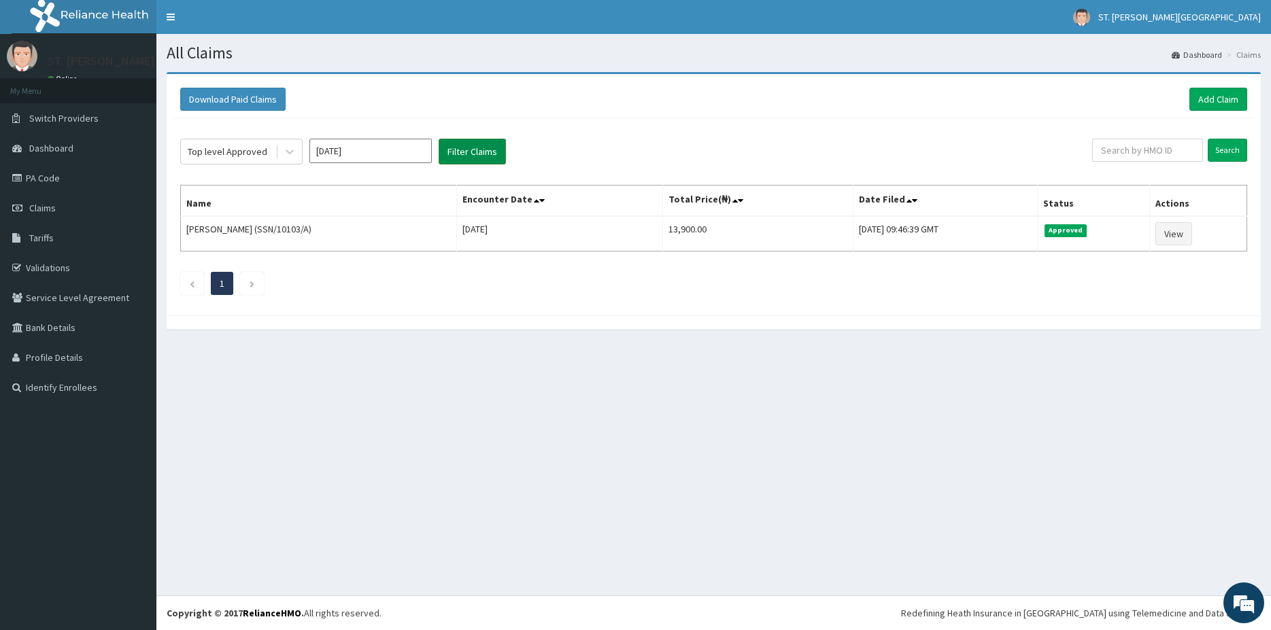
click at [468, 149] on button "Filter Claims" at bounding box center [472, 152] width 67 height 26
click at [466, 149] on button "Filter Claims" at bounding box center [472, 152] width 67 height 26
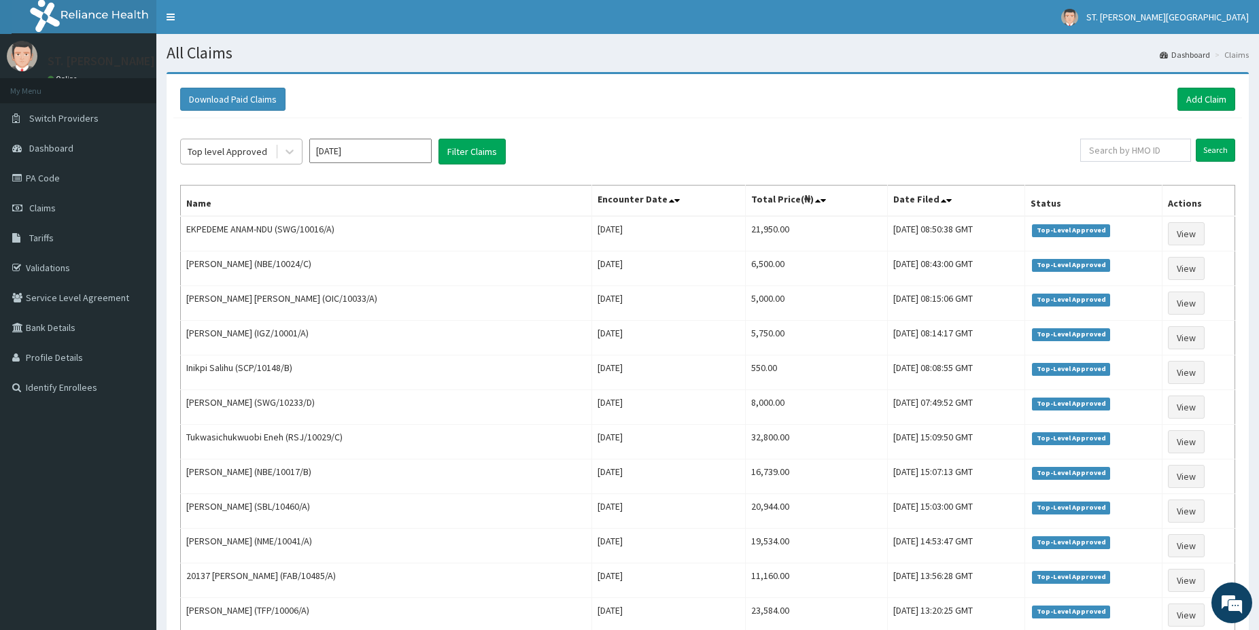
click at [240, 152] on div "Top level Approved" at bounding box center [228, 152] width 80 height 14
click at [1207, 97] on link "Add Claim" at bounding box center [1207, 99] width 58 height 23
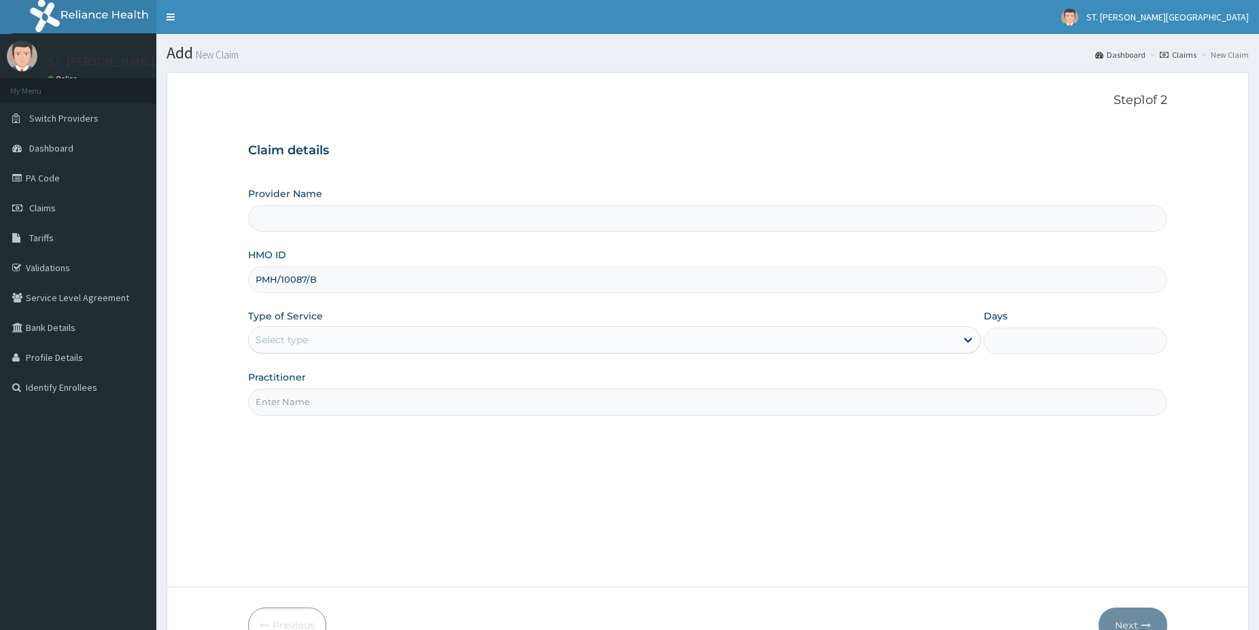
click at [277, 279] on input "PMH/10087/B" at bounding box center [707, 280] width 919 height 27
type input "PMH/10087/B"
click at [313, 345] on div "Select type" at bounding box center [602, 340] width 707 height 22
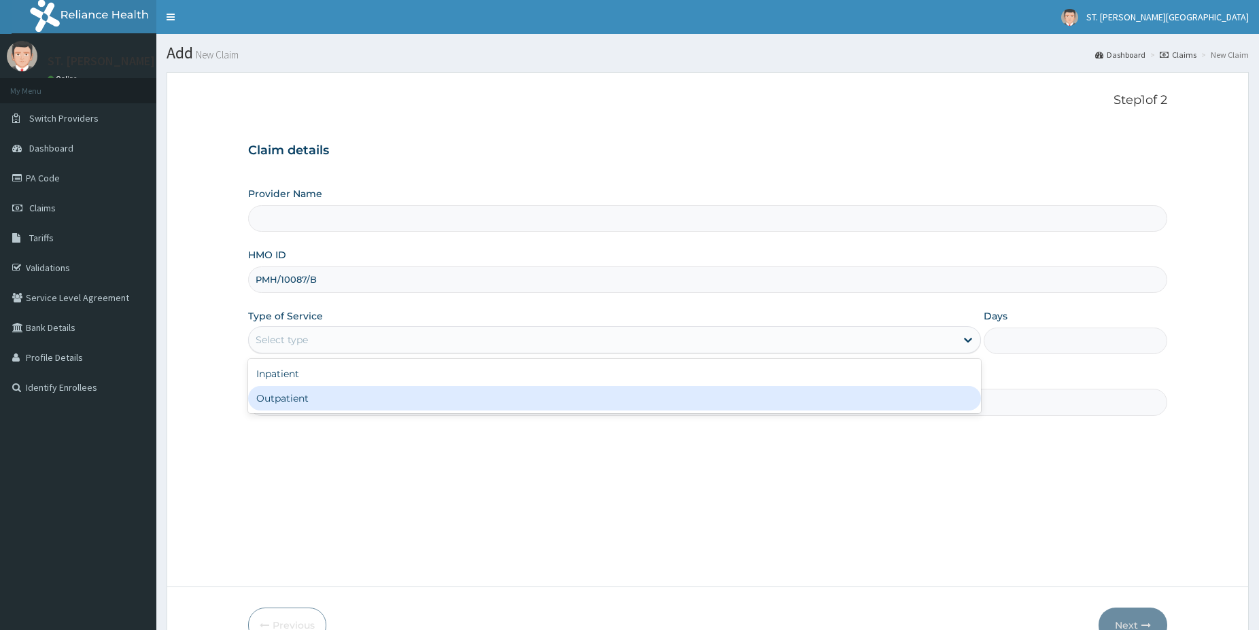
click at [293, 402] on div "Outpatient" at bounding box center [614, 398] width 733 height 24
type input "1"
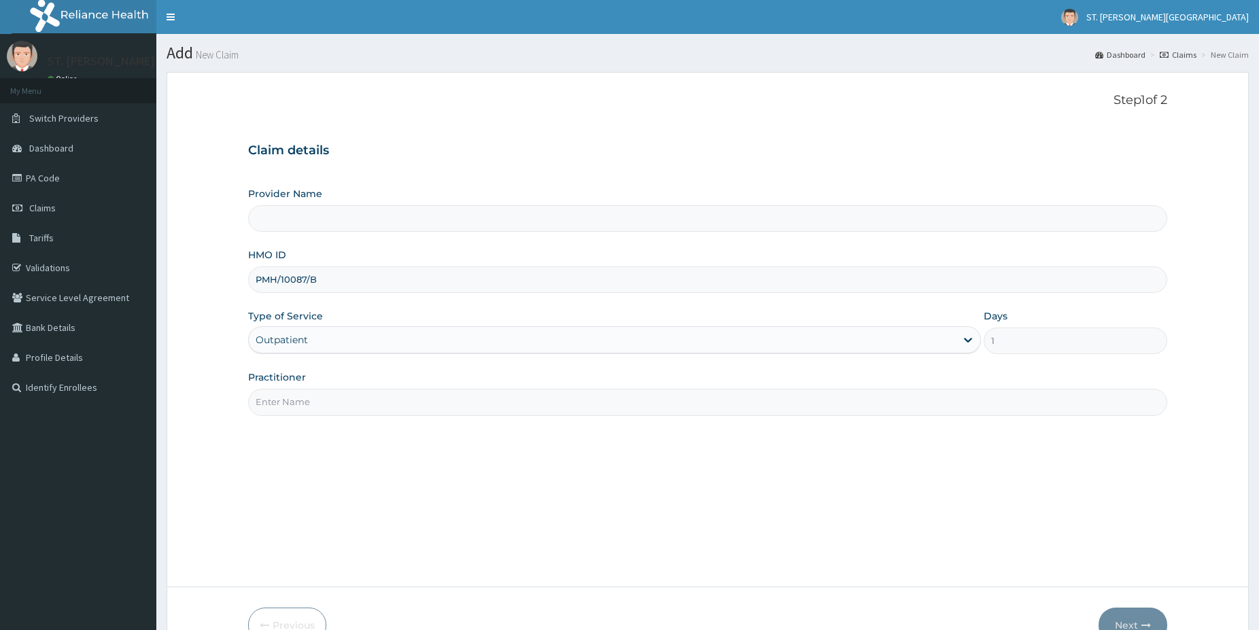
click at [294, 400] on input "Practitioner" at bounding box center [707, 402] width 919 height 27
type input "dr.adeoye"
click at [1127, 618] on button "Next" at bounding box center [1133, 625] width 69 height 35
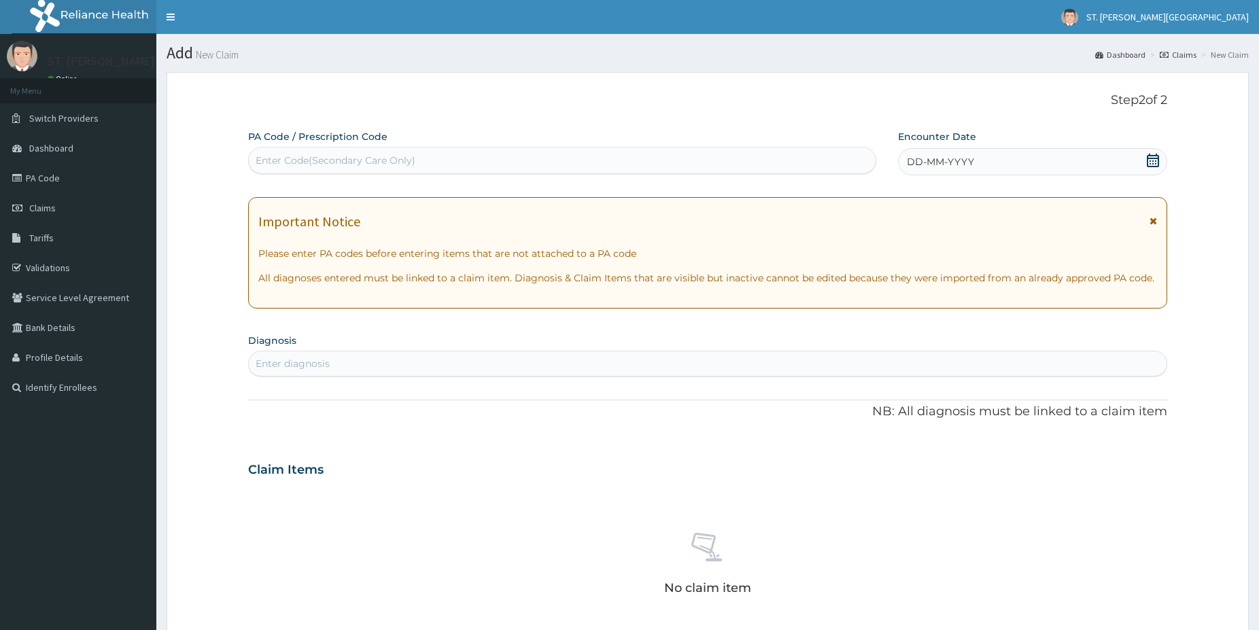
click at [361, 159] on div "Enter Code(Secondary Care Only)" at bounding box center [336, 161] width 160 height 14
paste input "PA/B5F6B7"
type input "PA/B5F6B7"
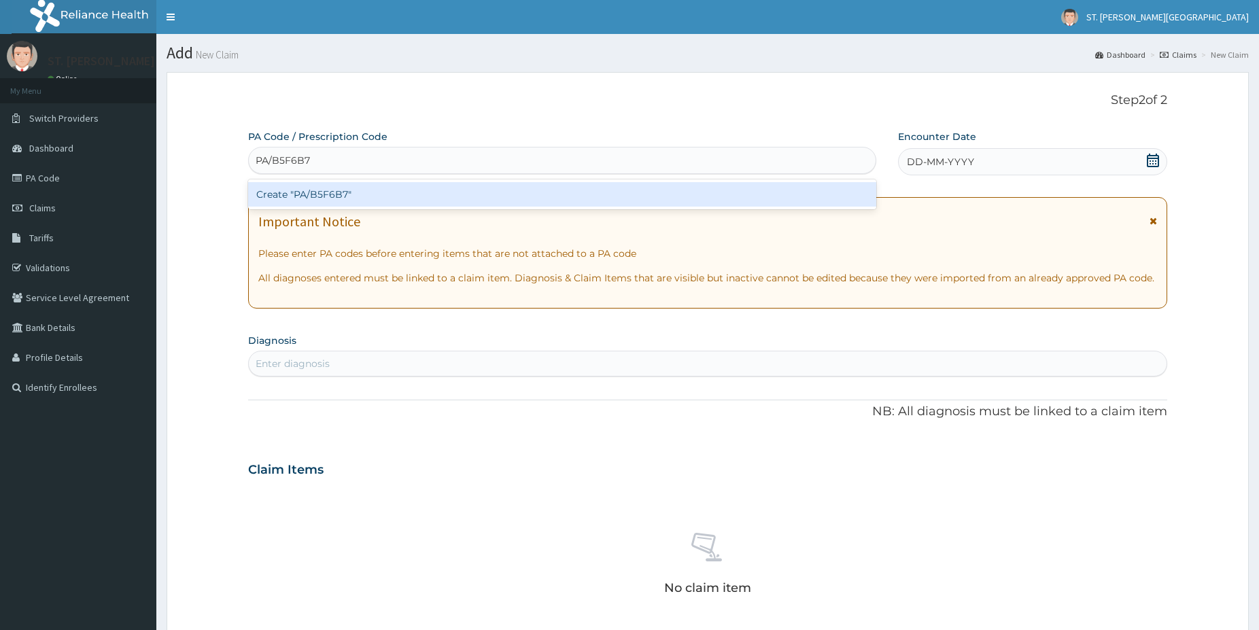
click at [318, 194] on div "Create "PA/B5F6B7"" at bounding box center [562, 194] width 628 height 24
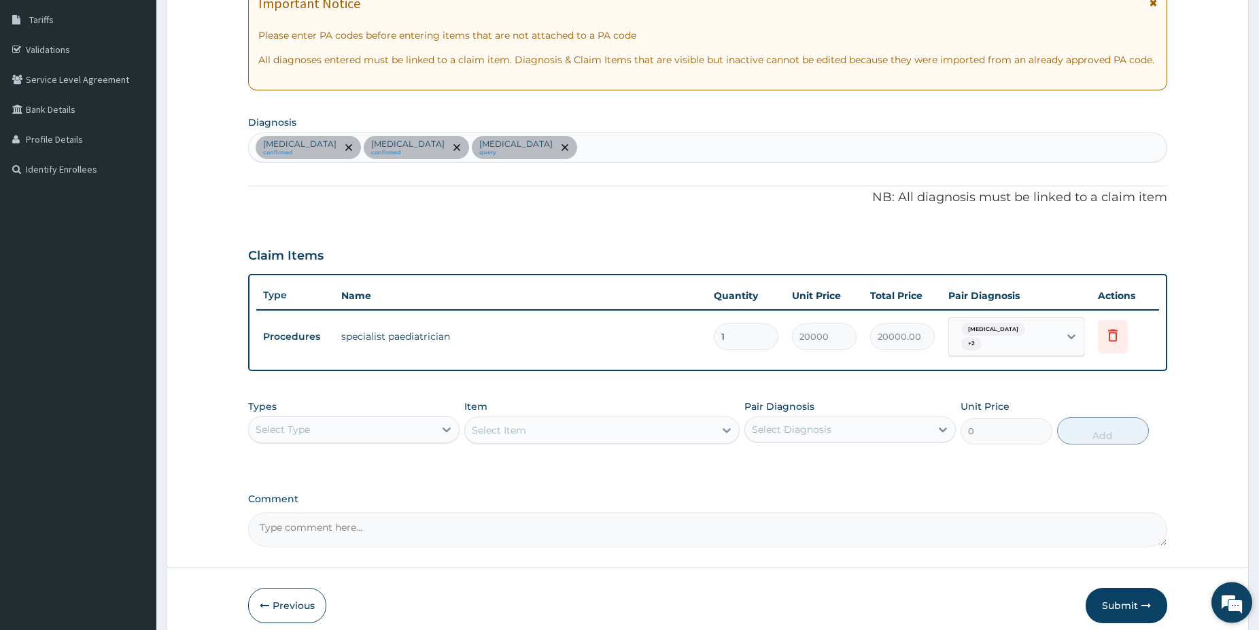
drag, startPoint x: 1263, startPoint y: 624, endPoint x: 1249, endPoint y: 623, distance: 13.6
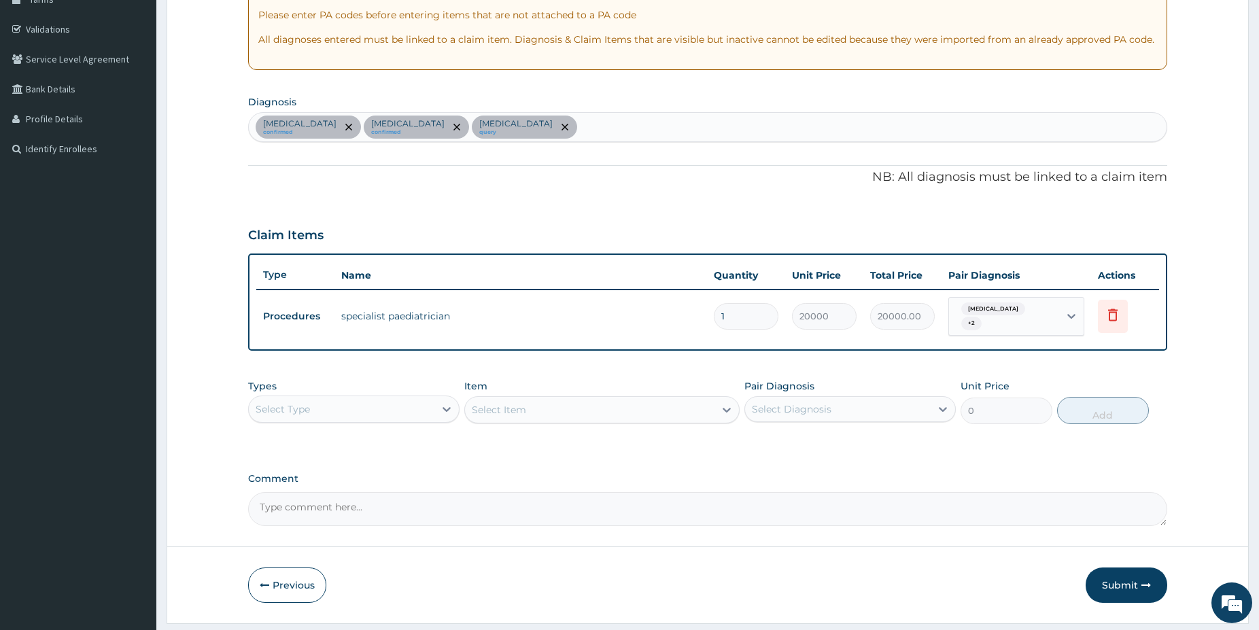
scroll to position [243, 0]
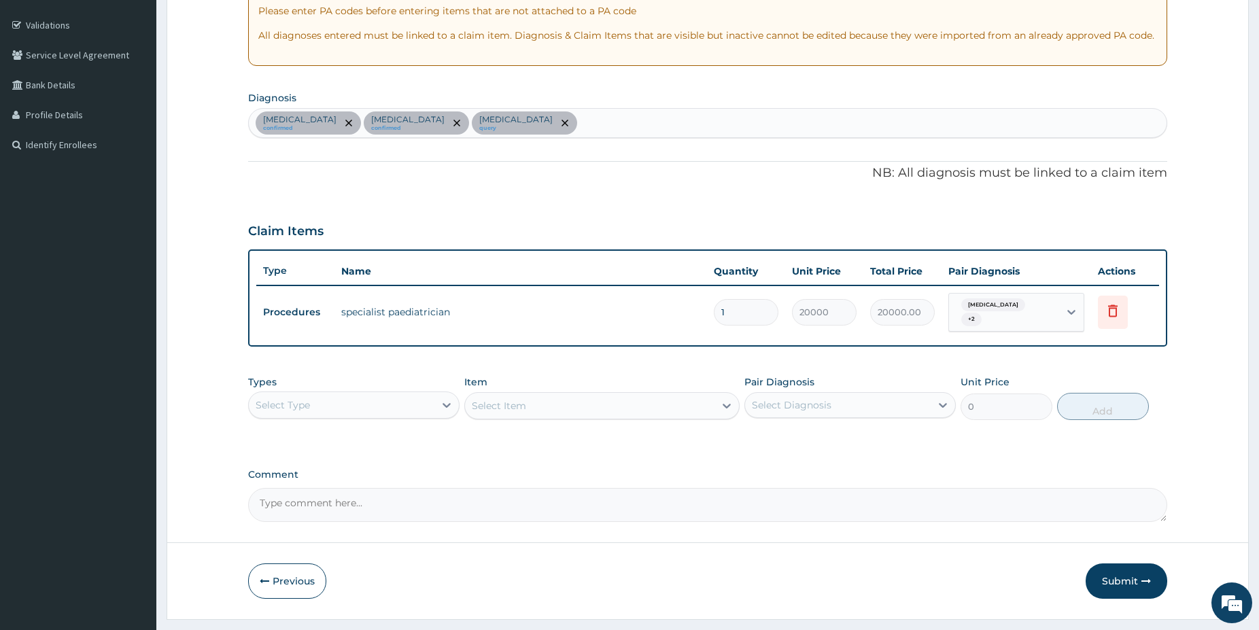
click at [382, 402] on div "Select Type" at bounding box center [342, 405] width 186 height 22
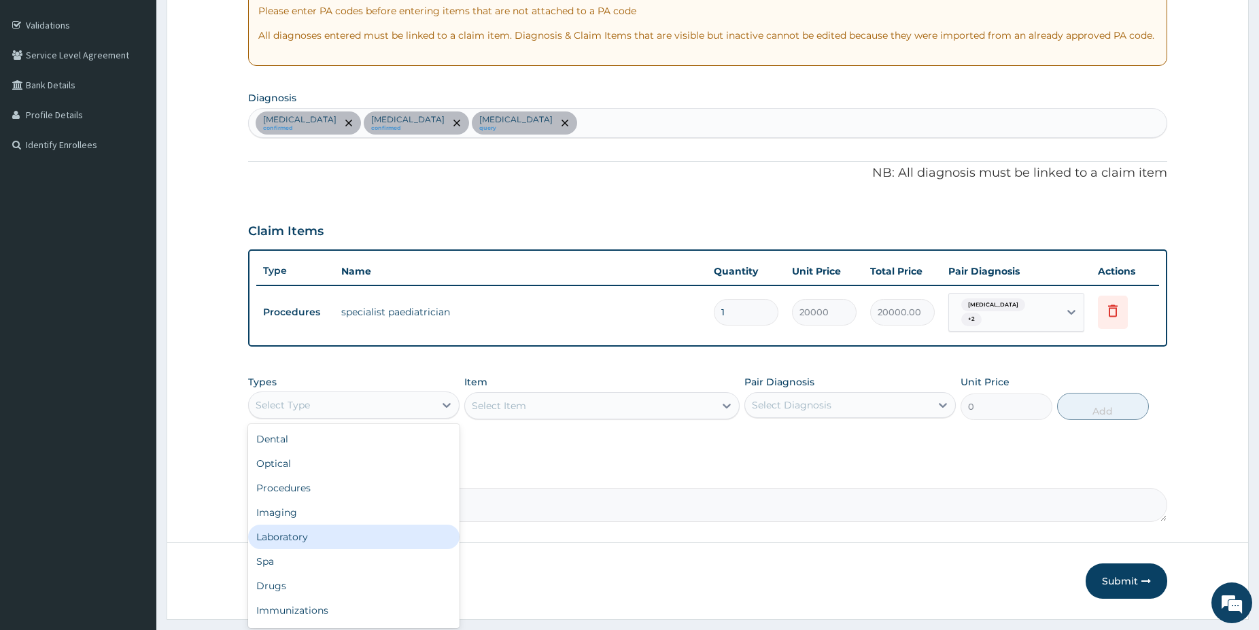
drag, startPoint x: 289, startPoint y: 532, endPoint x: 477, endPoint y: 462, distance: 200.7
click at [289, 532] on div "Laboratory" at bounding box center [353, 537] width 211 height 24
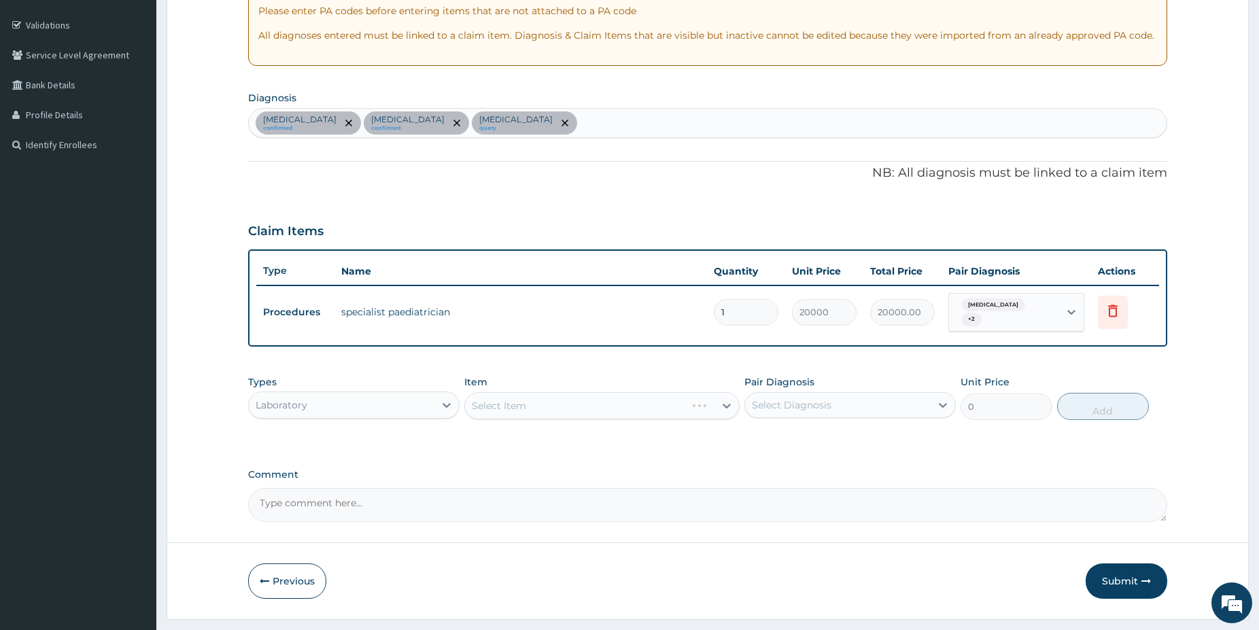
click at [549, 402] on div "Select Item" at bounding box center [601, 405] width 275 height 27
click at [586, 413] on div "Select Item" at bounding box center [590, 406] width 250 height 22
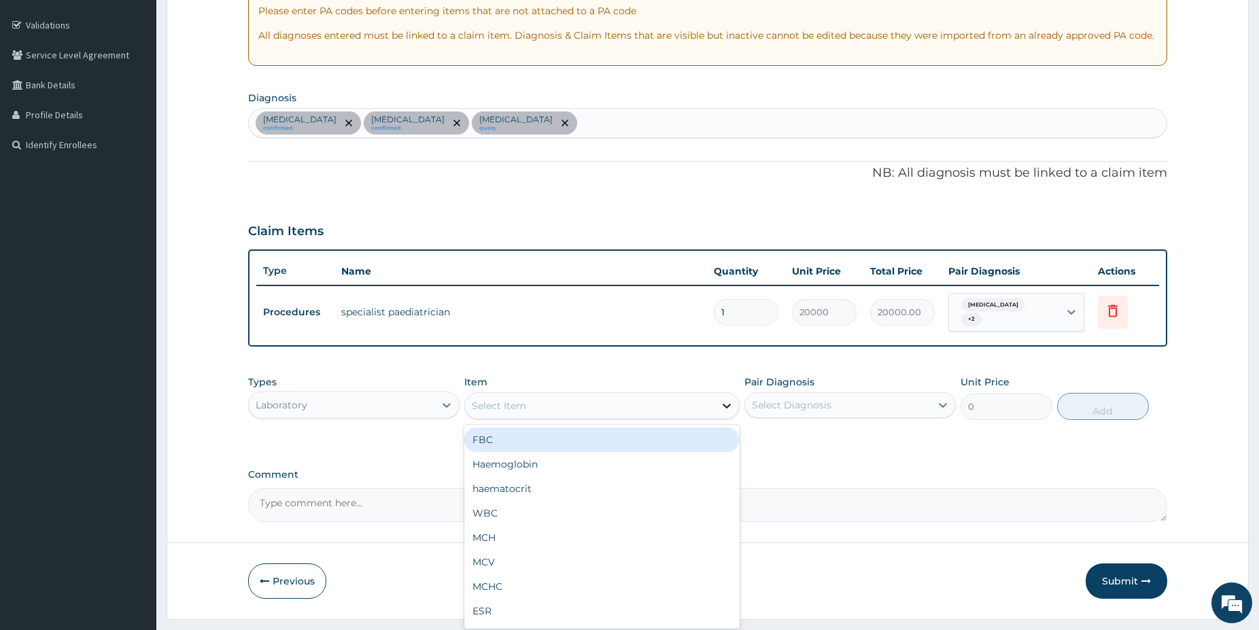
drag, startPoint x: 532, startPoint y: 436, endPoint x: 732, endPoint y: 412, distance: 201.3
click at [533, 436] on div "FBC" at bounding box center [601, 440] width 275 height 24
type input "5000"
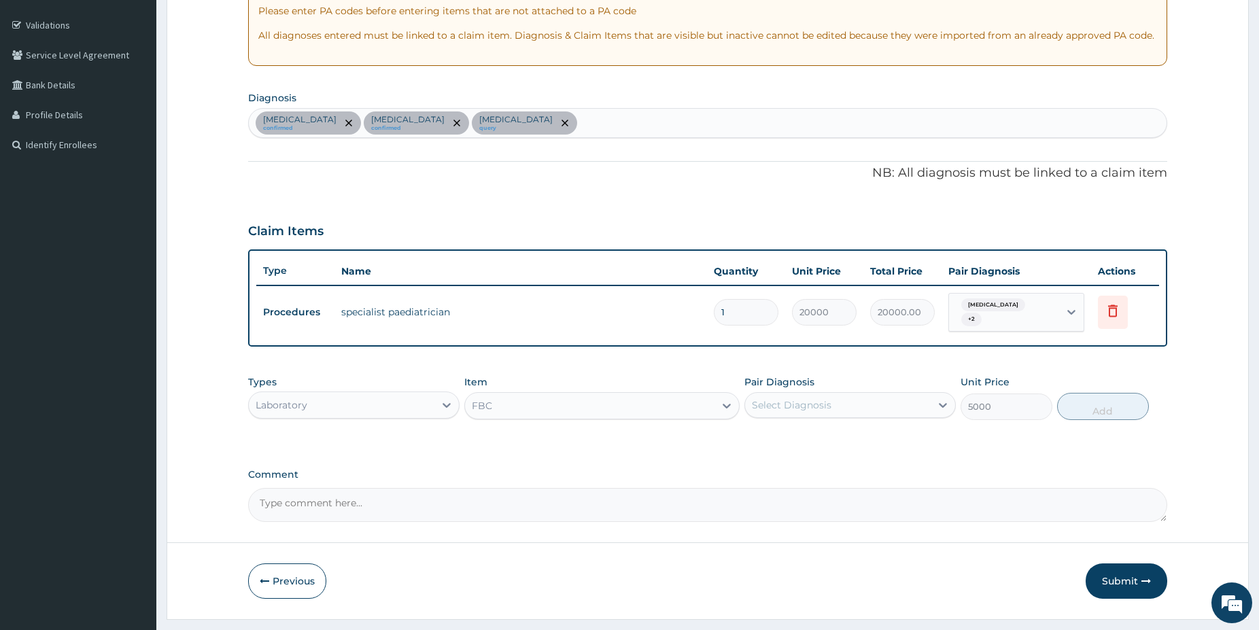
drag, startPoint x: 843, startPoint y: 385, endPoint x: 825, endPoint y: 411, distance: 31.9
click at [840, 385] on div "Pair Diagnosis Select Diagnosis" at bounding box center [850, 397] width 211 height 45
click at [825, 412] on div "Select Diagnosis" at bounding box center [838, 405] width 186 height 22
click at [777, 470] on label "[MEDICAL_DATA]" at bounding box center [809, 467] width 84 height 14
click at [787, 476] on div "[MEDICAL_DATA]" at bounding box center [850, 468] width 211 height 28
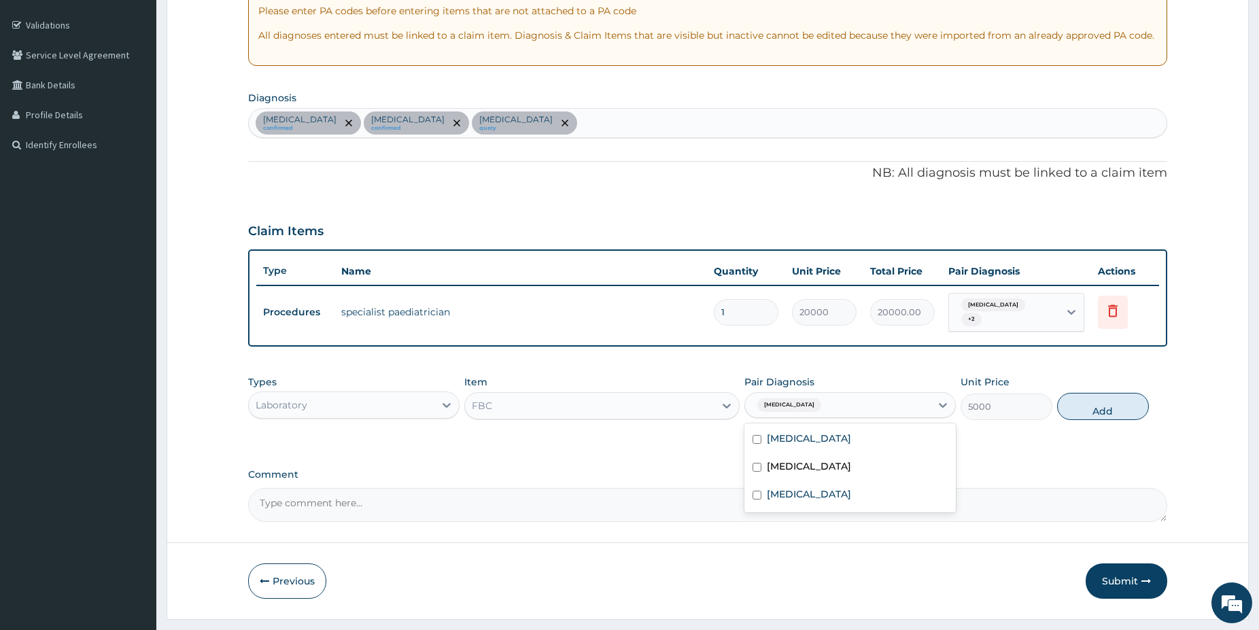
checkbox input "false"
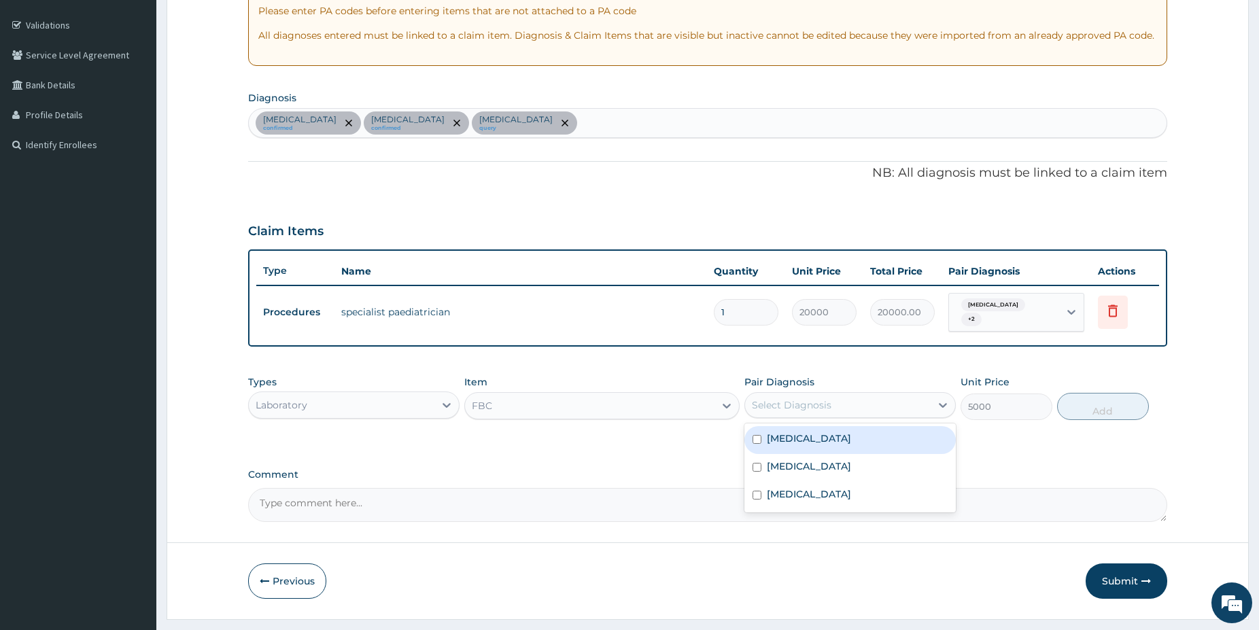
click at [797, 434] on label "Upper respiratory infection" at bounding box center [809, 439] width 84 height 14
checkbox input "true"
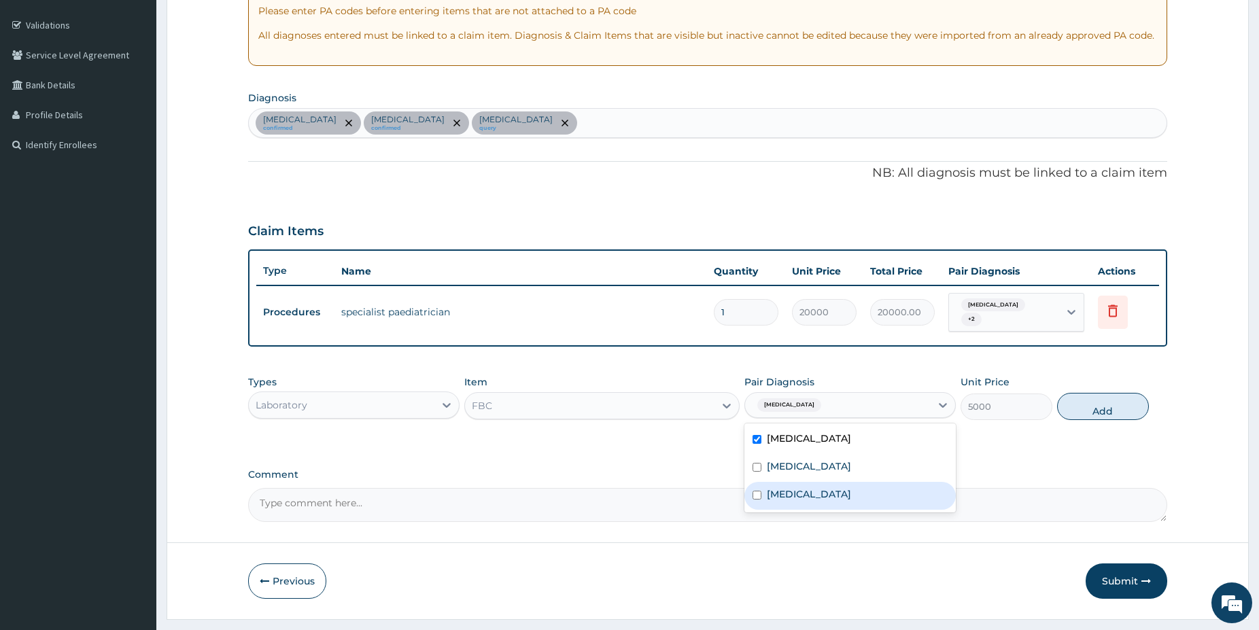
click at [789, 494] on label "[MEDICAL_DATA]" at bounding box center [809, 495] width 84 height 14
checkbox input "true"
click at [1079, 405] on button "Add" at bounding box center [1103, 406] width 92 height 27
type input "0"
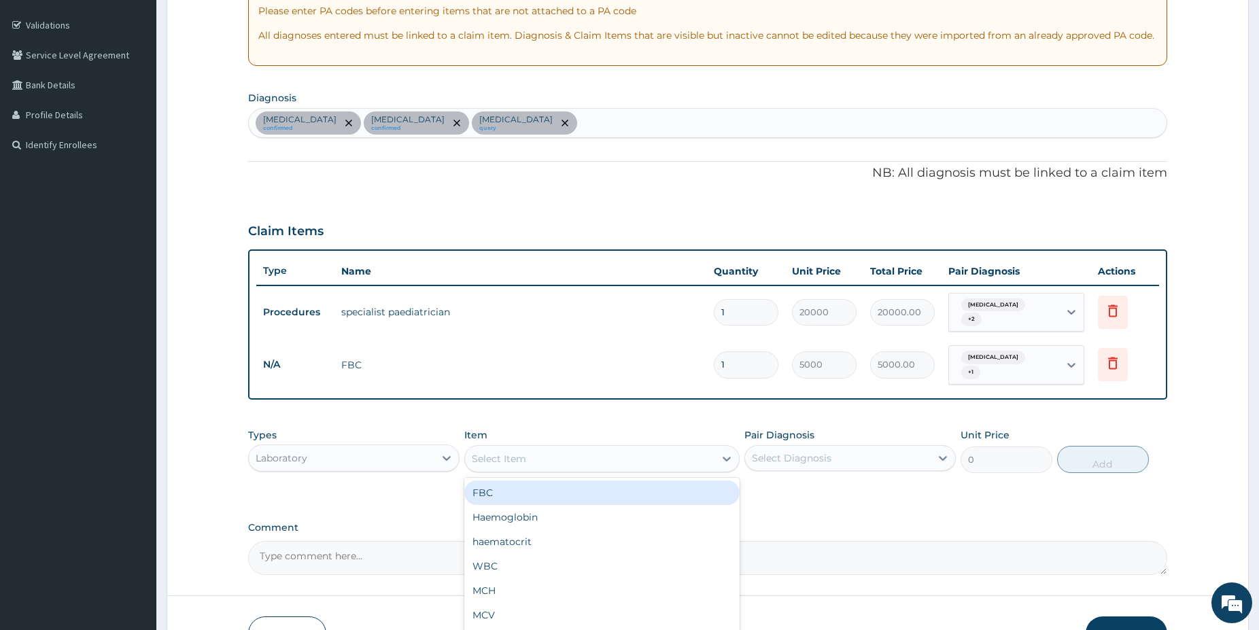
click at [676, 458] on div "Select Item" at bounding box center [590, 459] width 250 height 22
type input "malar"
click at [634, 496] on div "Malaria Parasite" at bounding box center [601, 493] width 275 height 24
type input "1500"
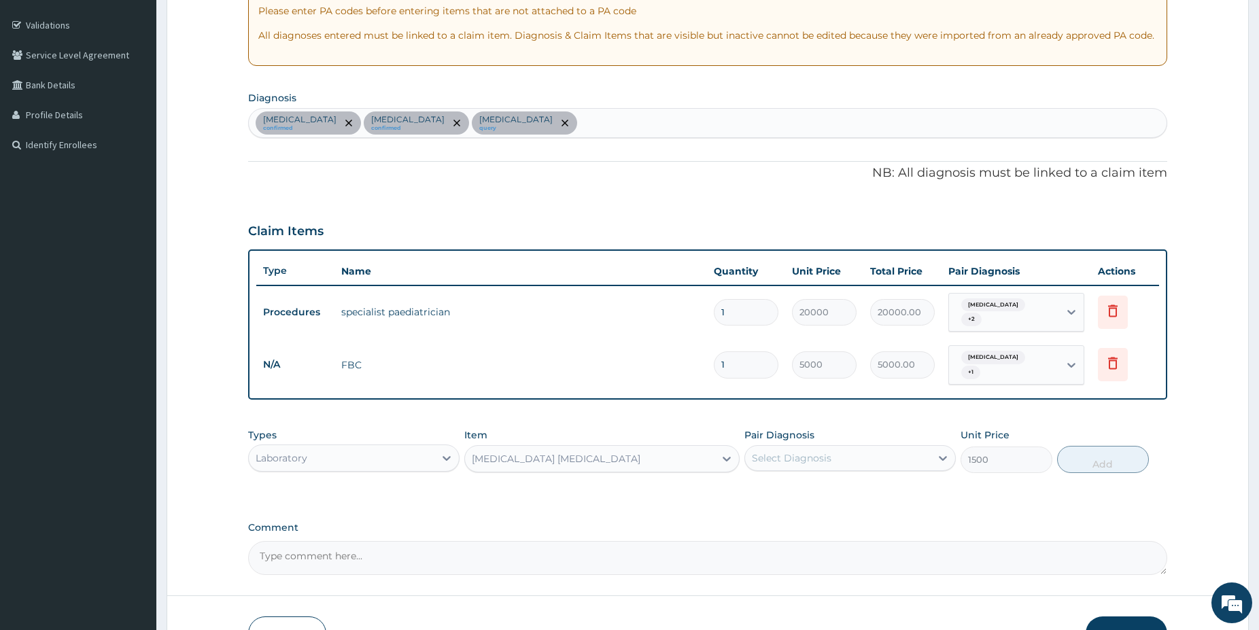
click at [781, 466] on div "Select Diagnosis" at bounding box center [838, 458] width 186 height 22
click at [793, 521] on label "[MEDICAL_DATA]" at bounding box center [809, 520] width 84 height 14
checkbox input "true"
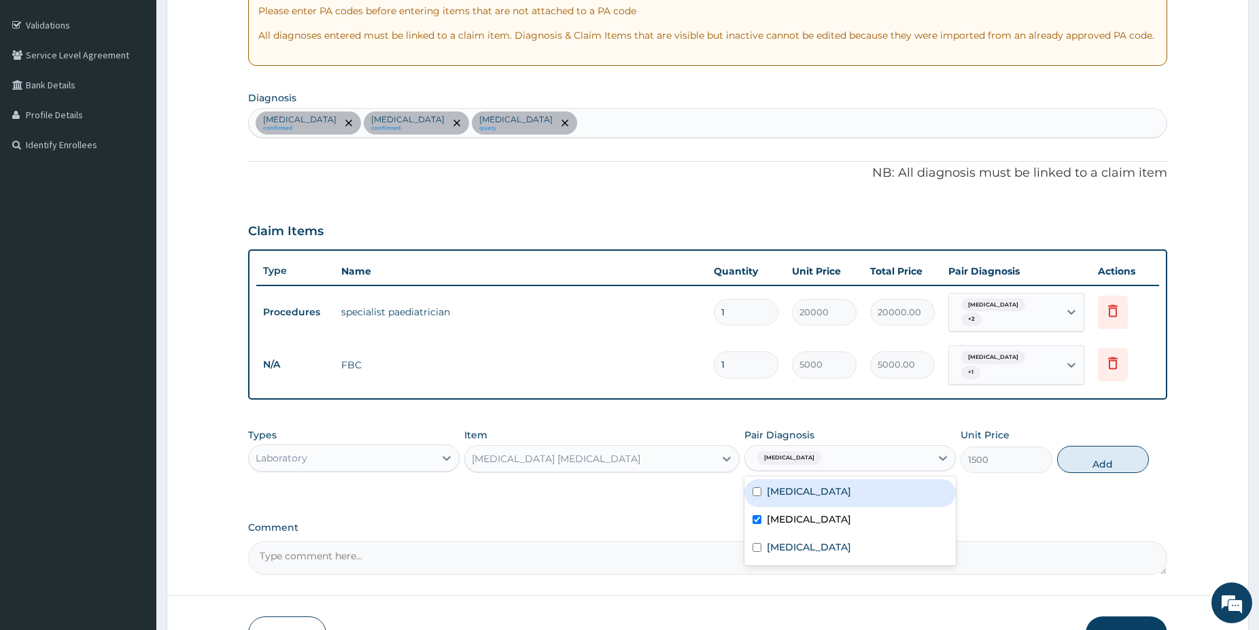
click at [1093, 458] on button "Add" at bounding box center [1103, 459] width 92 height 27
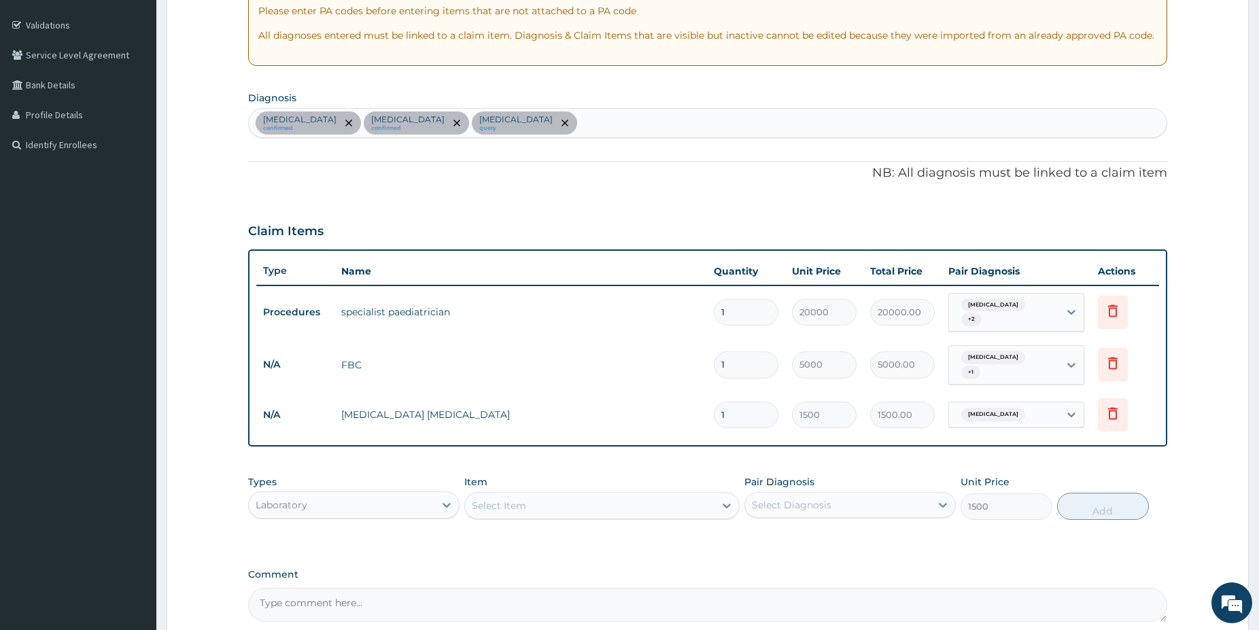
type input "0"
click at [398, 500] on div "Laboratory" at bounding box center [342, 505] width 186 height 22
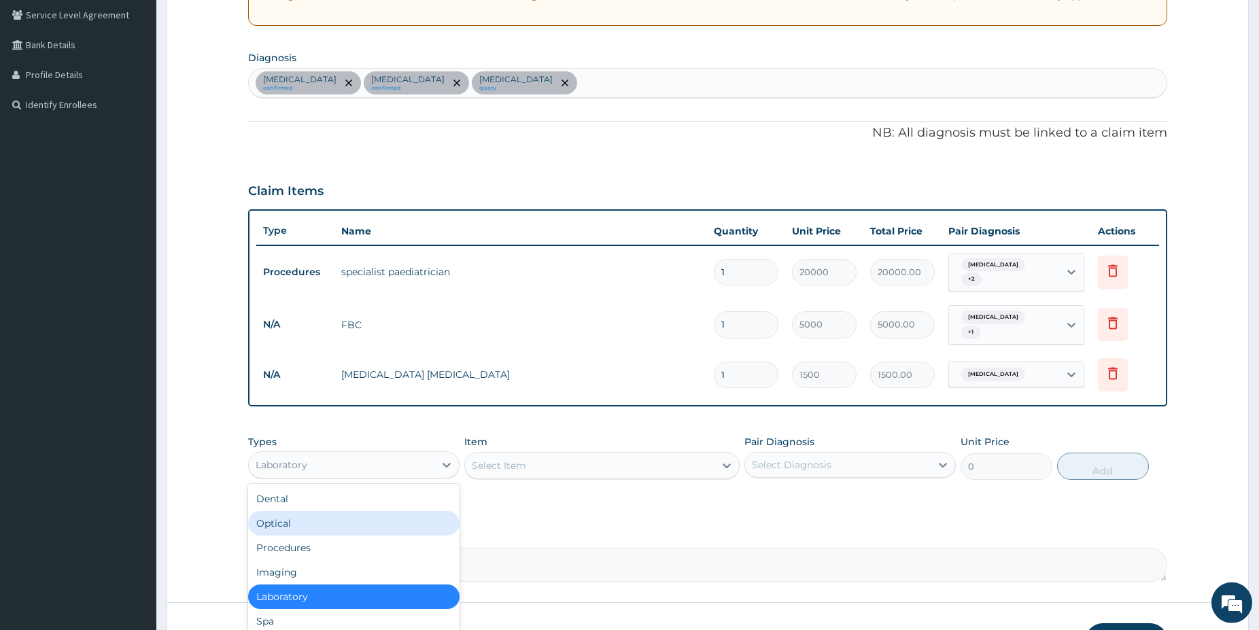
scroll to position [312, 0]
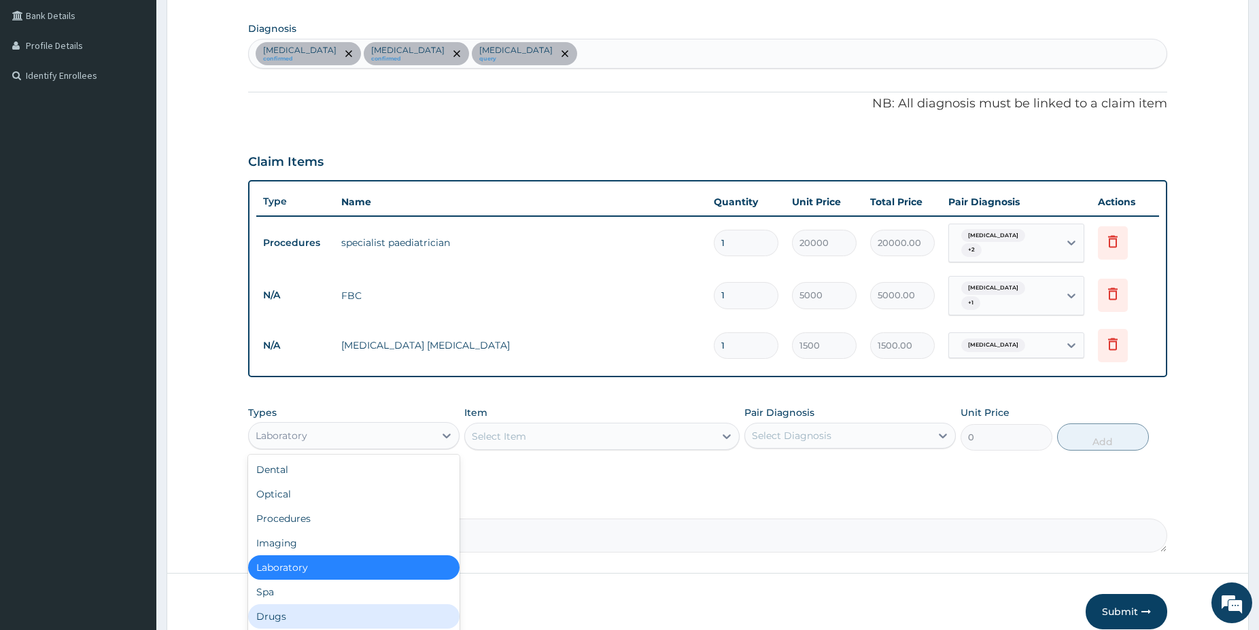
click at [347, 609] on div "Drugs" at bounding box center [353, 617] width 211 height 24
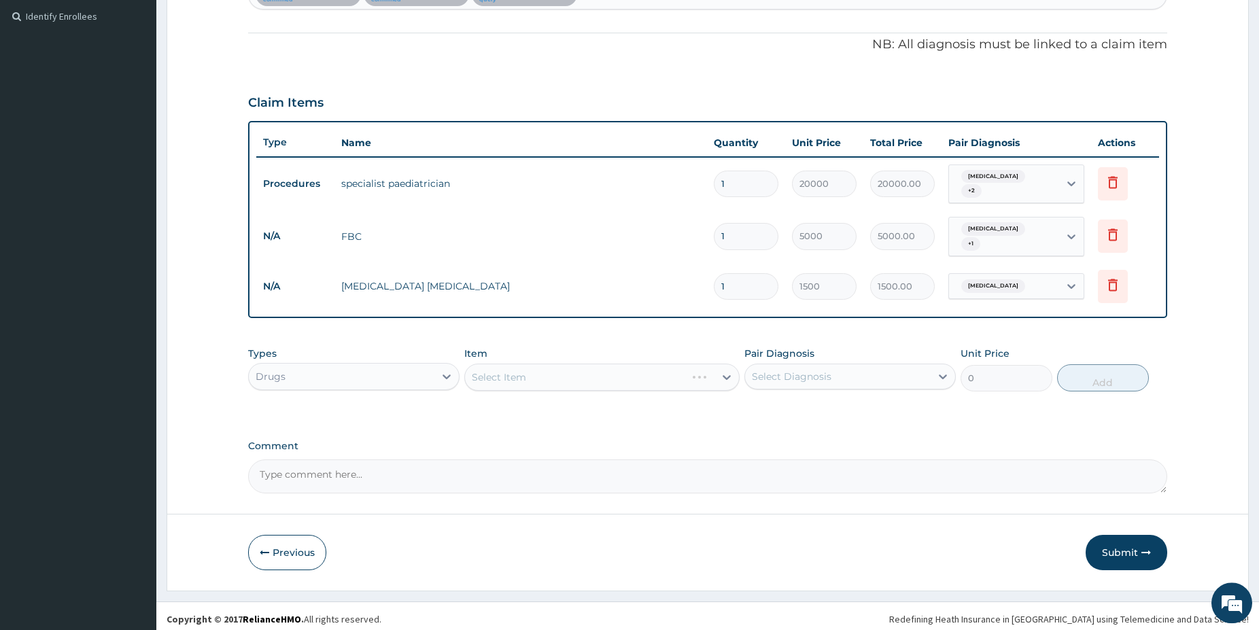
scroll to position [377, 0]
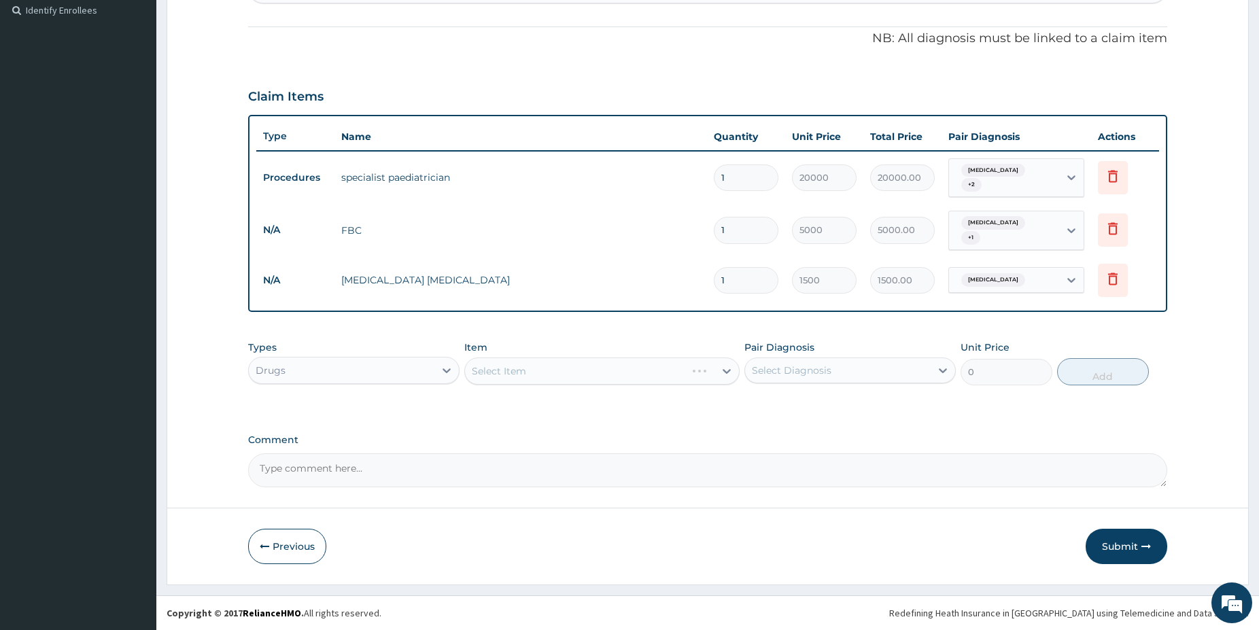
click at [538, 358] on div "Select Item" at bounding box center [601, 371] width 275 height 27
click at [576, 372] on div "Select Item" at bounding box center [601, 371] width 275 height 27
click at [564, 373] on div "Select Item" at bounding box center [601, 371] width 275 height 27
click at [578, 374] on div "Select Item" at bounding box center [601, 371] width 275 height 27
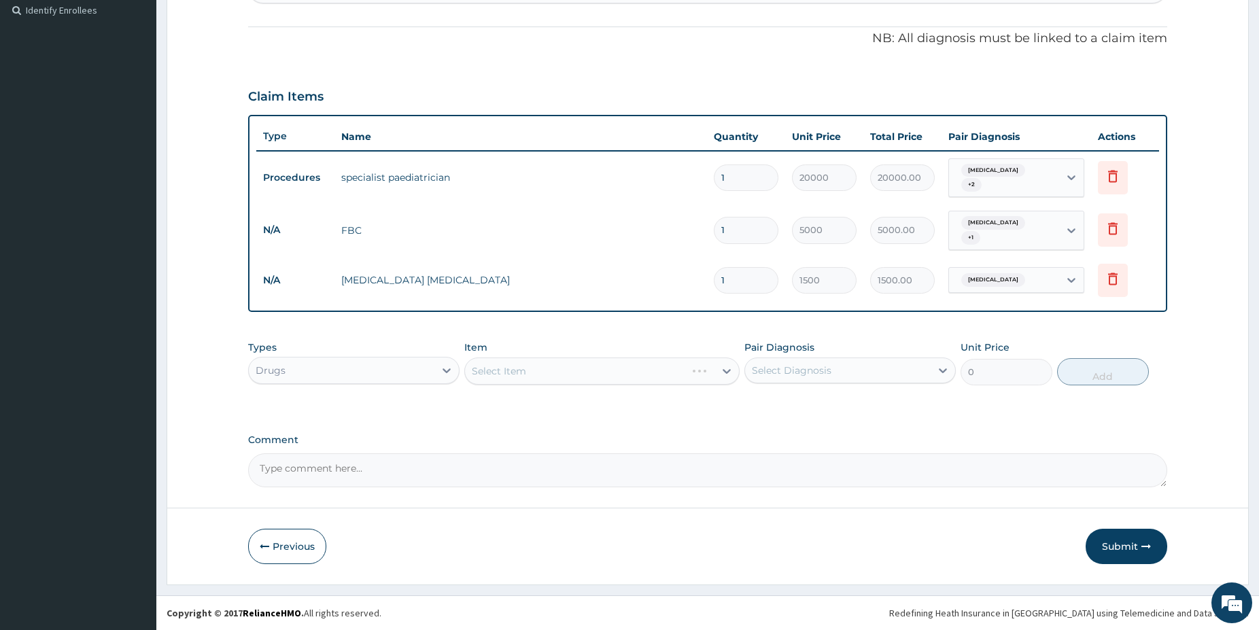
click at [581, 374] on div "Select Item" at bounding box center [601, 371] width 275 height 27
click at [558, 374] on div "Select Item" at bounding box center [601, 371] width 275 height 27
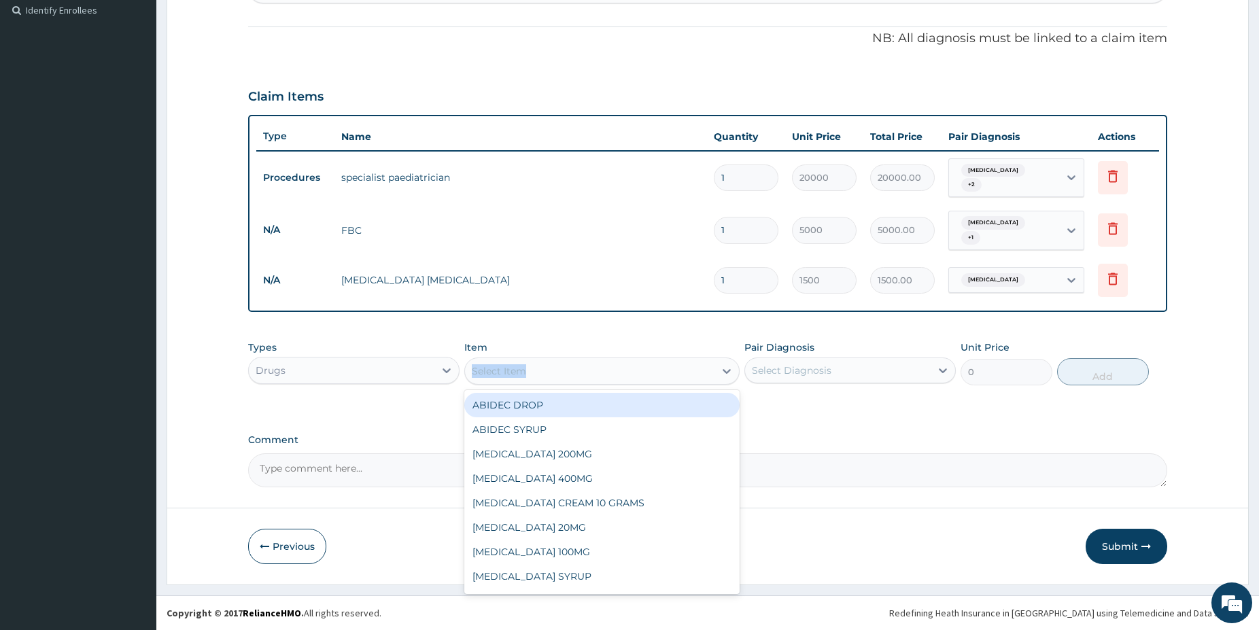
click at [555, 374] on div "Select Item" at bounding box center [590, 371] width 250 height 22
type input "cefi"
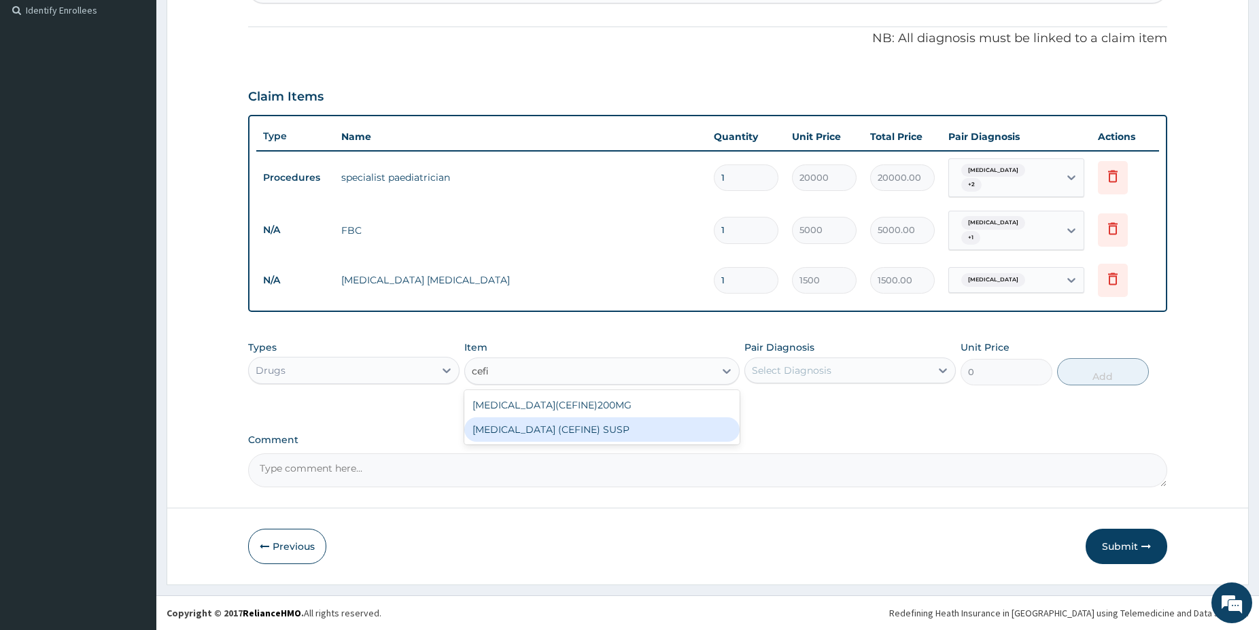
drag, startPoint x: 668, startPoint y: 440, endPoint x: 668, endPoint y: 431, distance: 8.8
click at [668, 436] on div "CEFIXIME (CEFINE) SUSP" at bounding box center [601, 430] width 275 height 24
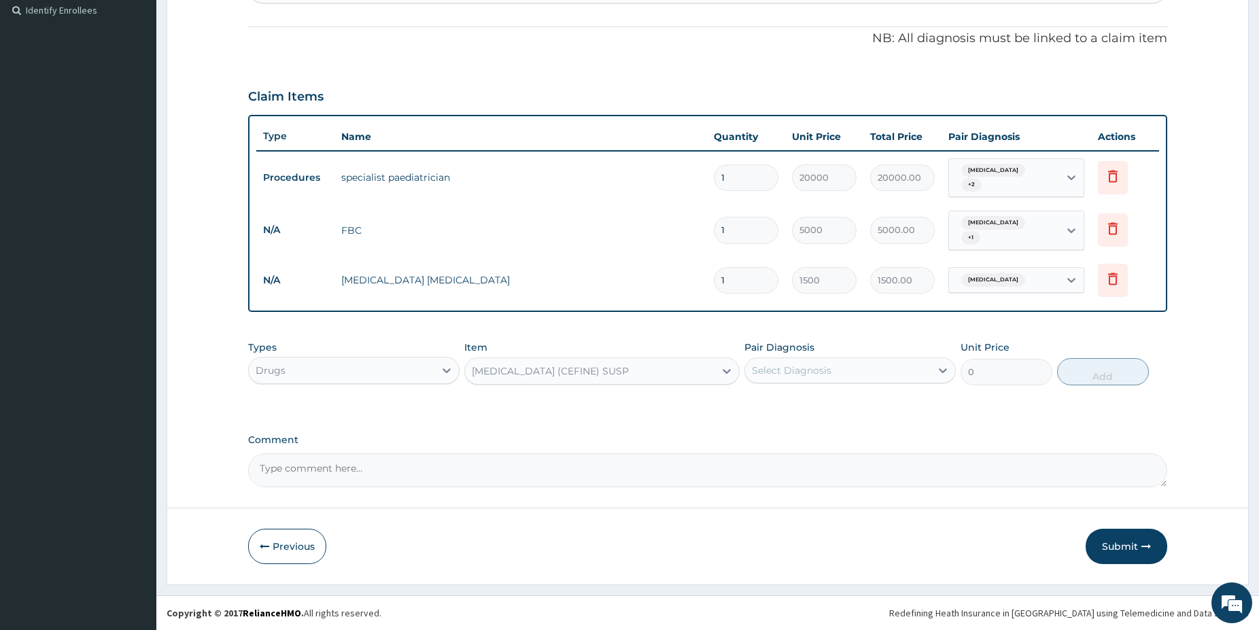
type input "3750"
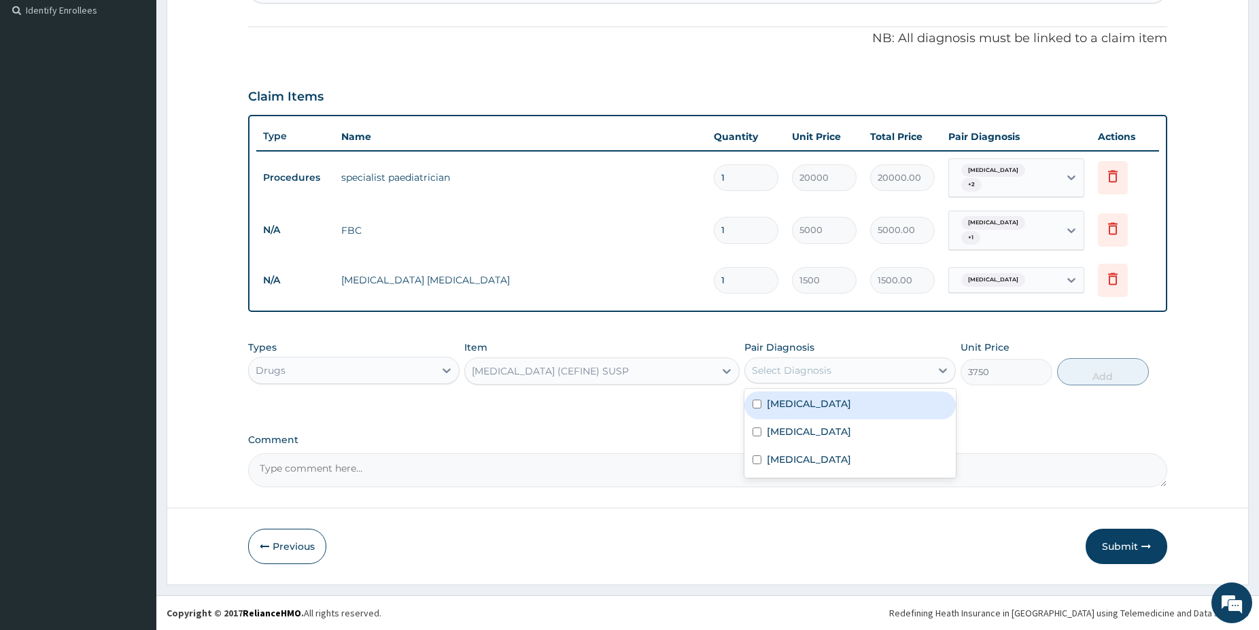
click at [810, 364] on div "Select Diagnosis" at bounding box center [792, 371] width 80 height 14
click at [815, 403] on label "Upper respiratory infection" at bounding box center [809, 404] width 84 height 14
checkbox input "true"
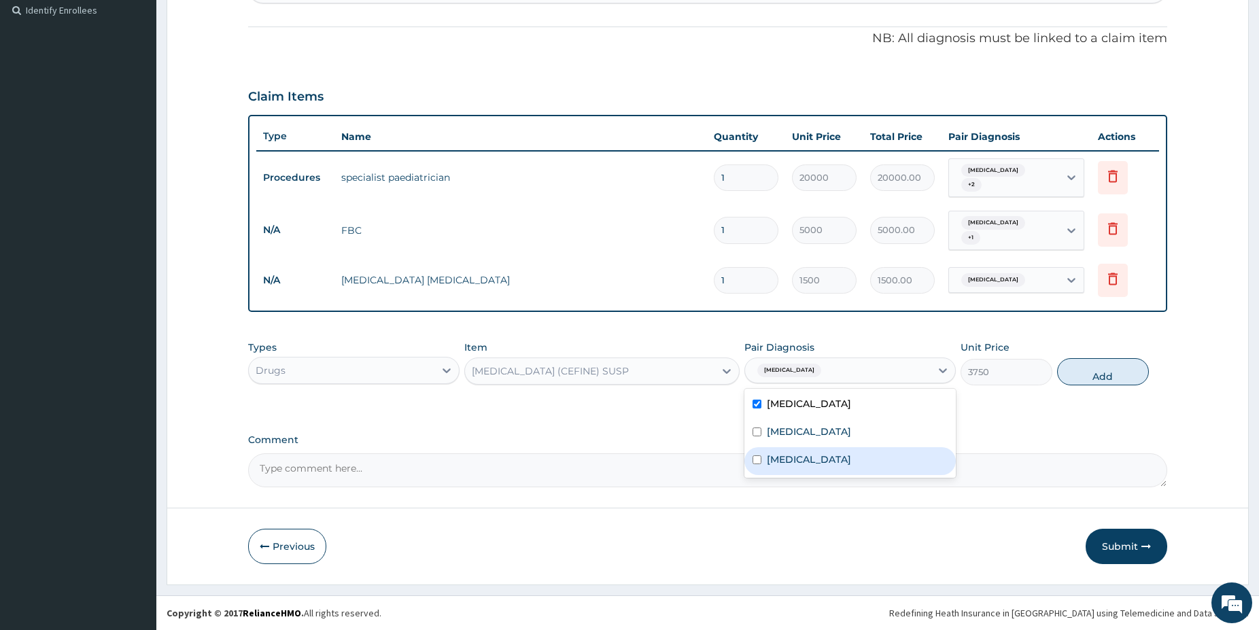
click at [791, 460] on label "[MEDICAL_DATA]" at bounding box center [809, 460] width 84 height 14
checkbox input "true"
click at [1082, 375] on button "Add" at bounding box center [1103, 371] width 92 height 27
type input "0"
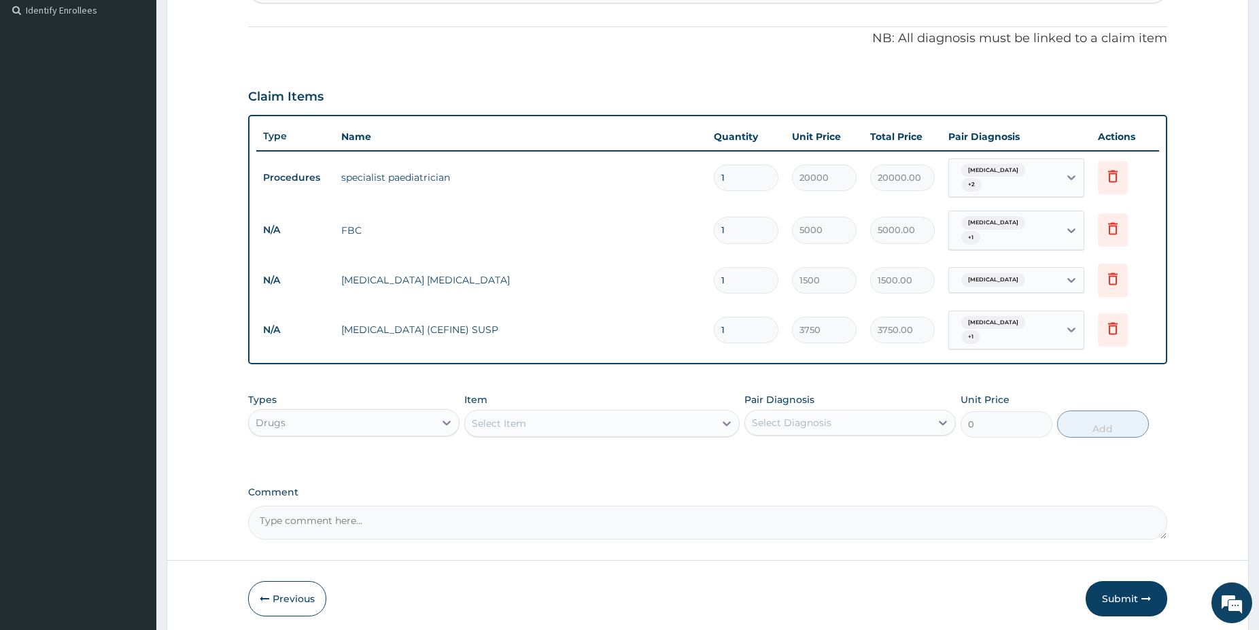
click at [553, 426] on div "Select Item" at bounding box center [590, 424] width 250 height 22
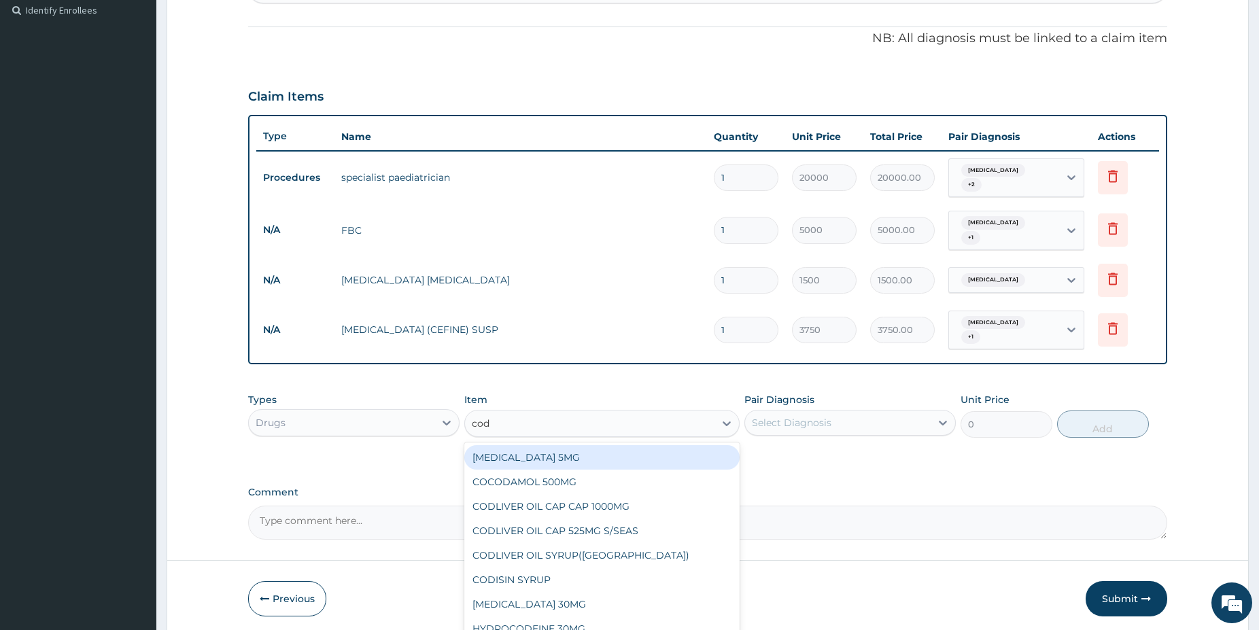
type input "codi"
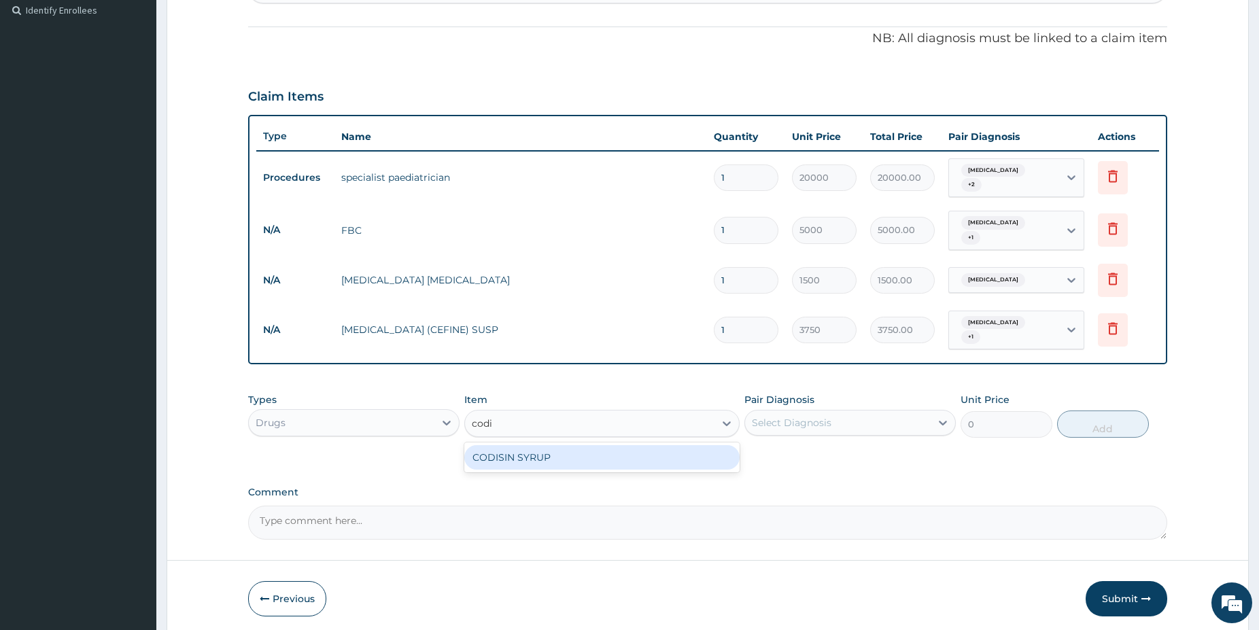
click at [592, 460] on div "CODISIN SYRUP" at bounding box center [601, 457] width 275 height 24
type input "2850"
click at [846, 440] on div "Types Drugs Item option CODISIN SYRUP, selected. Select is focused ,type to ref…" at bounding box center [707, 415] width 919 height 58
click at [830, 423] on div "Select Diagnosis" at bounding box center [792, 423] width 80 height 14
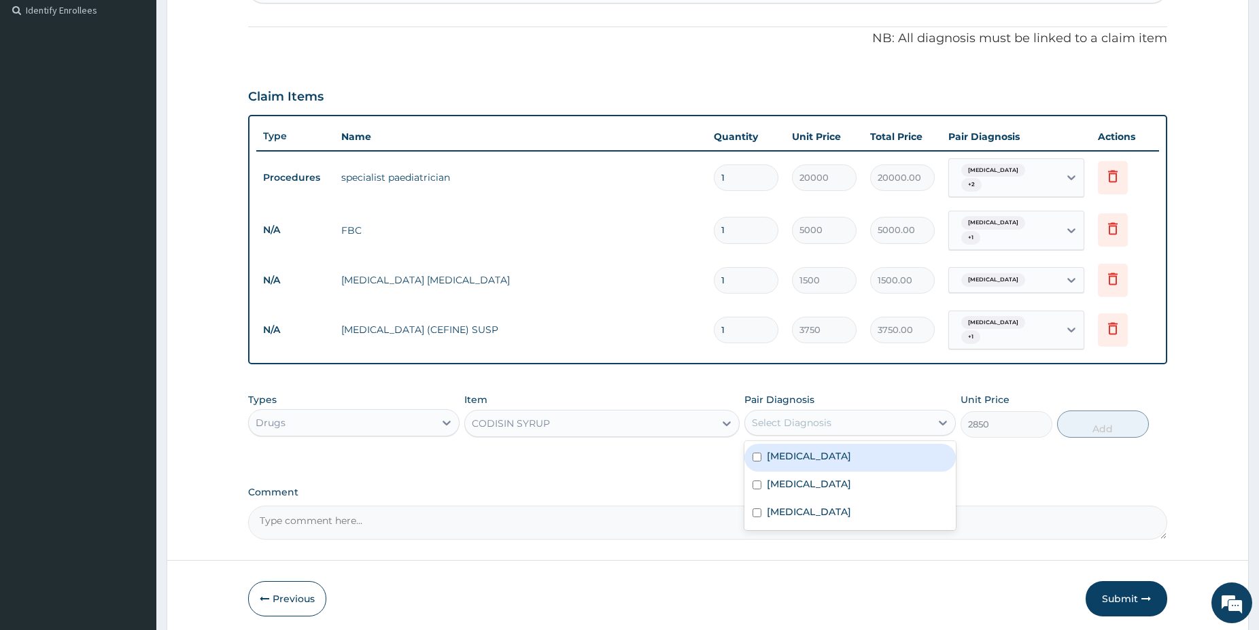
click at [818, 459] on label "Upper respiratory infection" at bounding box center [809, 456] width 84 height 14
click at [819, 460] on label "Upper respiratory infection" at bounding box center [809, 456] width 84 height 14
checkbox input "false"
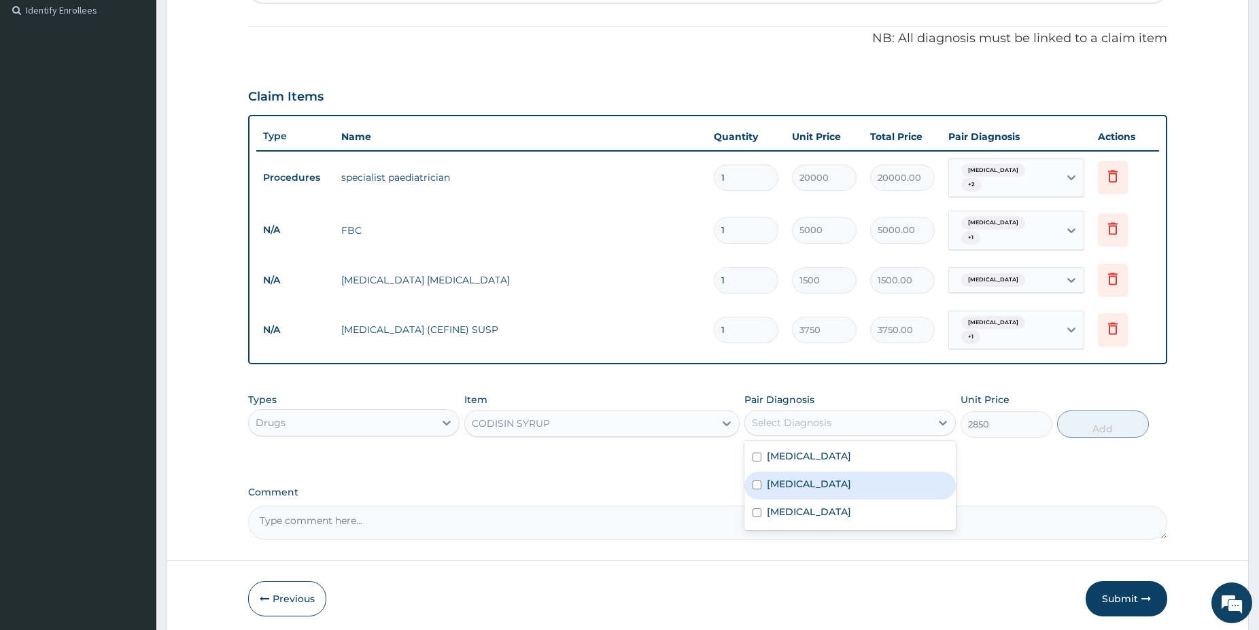
drag, startPoint x: 808, startPoint y: 484, endPoint x: 877, endPoint y: 463, distance: 72.5
click at [807, 484] on div "[MEDICAL_DATA]" at bounding box center [850, 486] width 211 height 28
checkbox input "true"
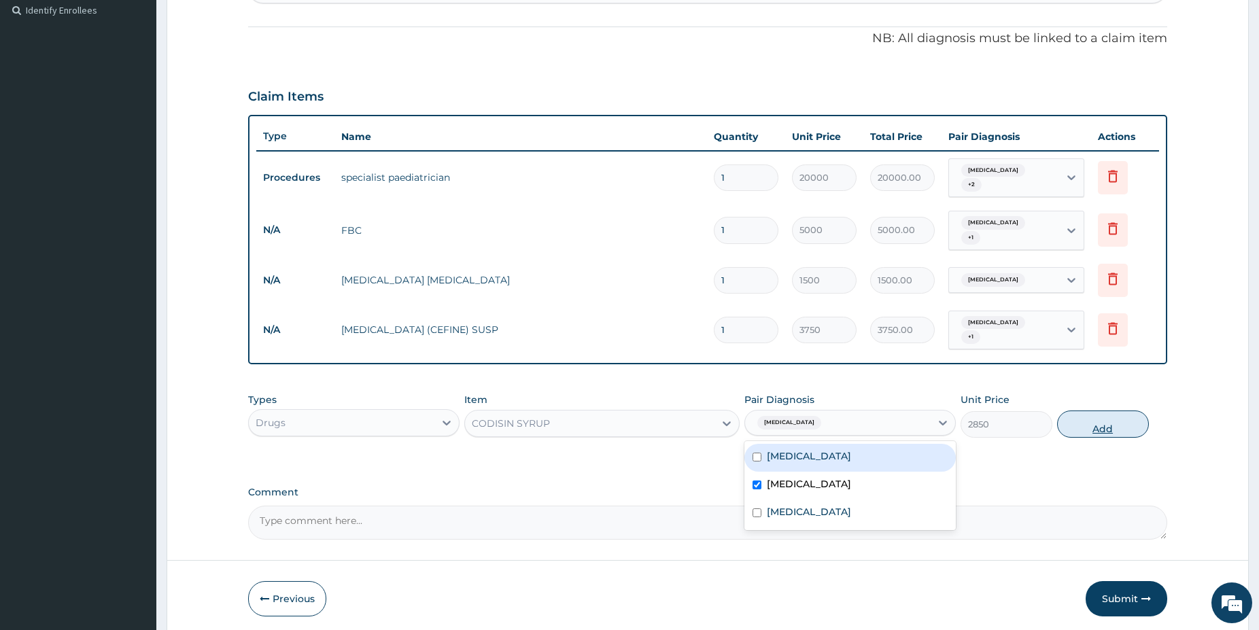
click at [1136, 422] on button "Add" at bounding box center [1103, 424] width 92 height 27
type input "0"
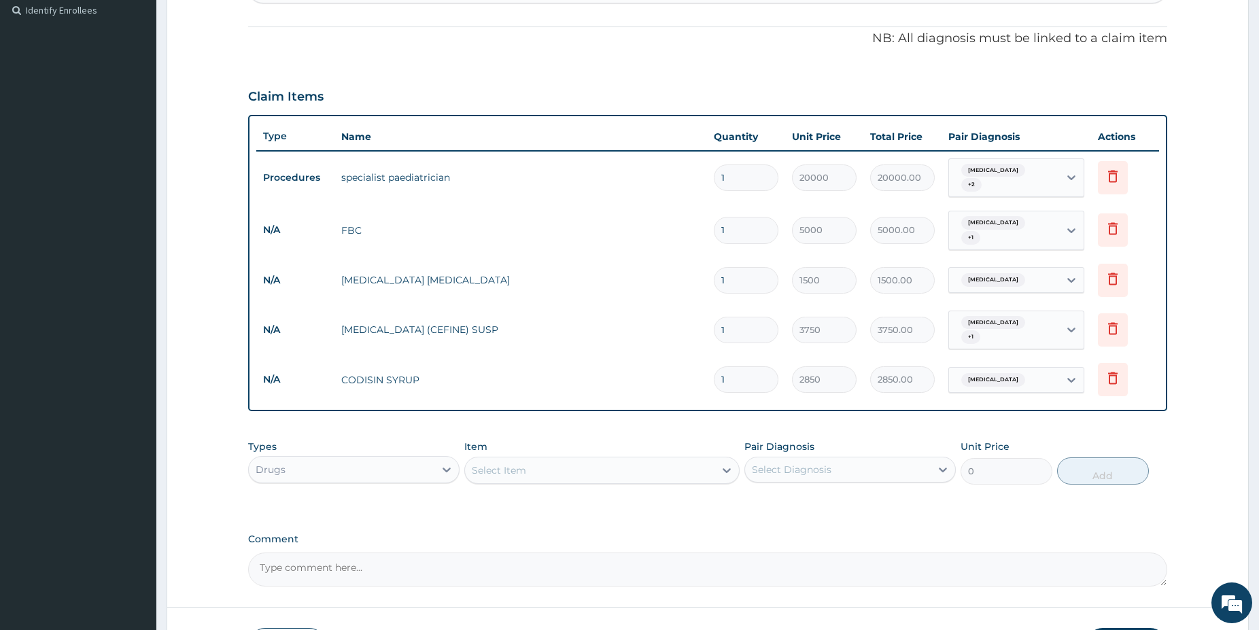
click at [523, 471] on div "Select Item" at bounding box center [499, 471] width 54 height 14
type input "cetri"
click at [571, 506] on div "CETRIZINE 10MG" at bounding box center [601, 504] width 275 height 24
type input "65"
click at [896, 467] on div "Select Diagnosis" at bounding box center [838, 470] width 186 height 22
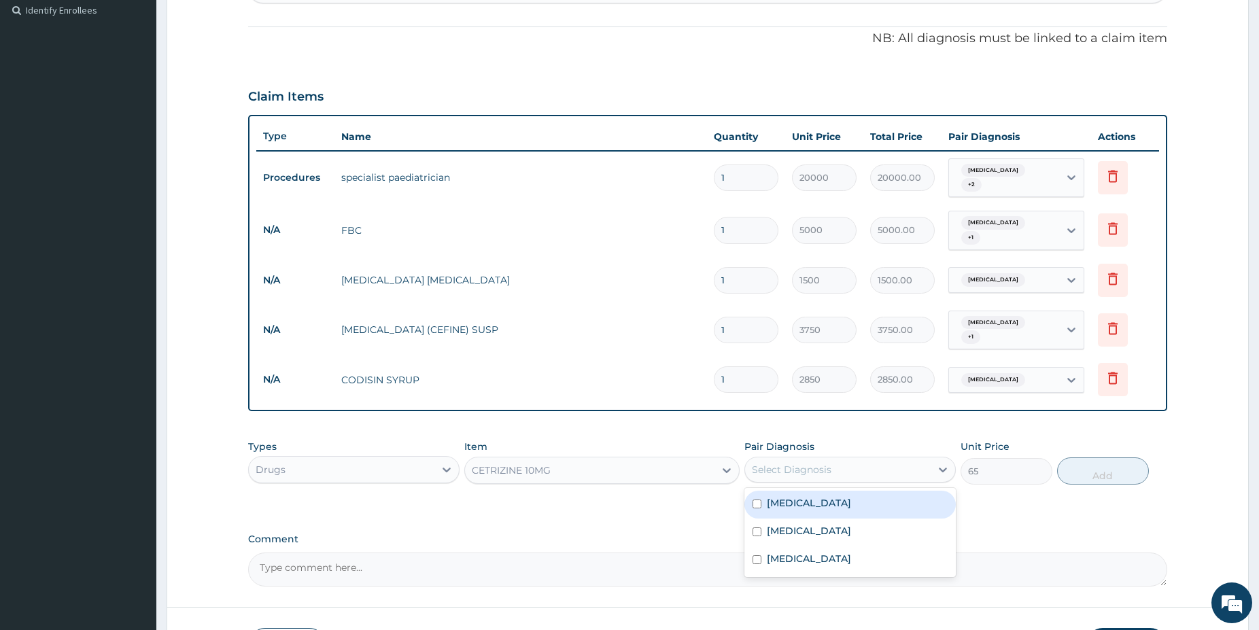
drag, startPoint x: 820, startPoint y: 502, endPoint x: 884, endPoint y: 488, distance: 65.5
click at [821, 503] on label "Upper respiratory infection" at bounding box center [809, 503] width 84 height 14
checkbox input "true"
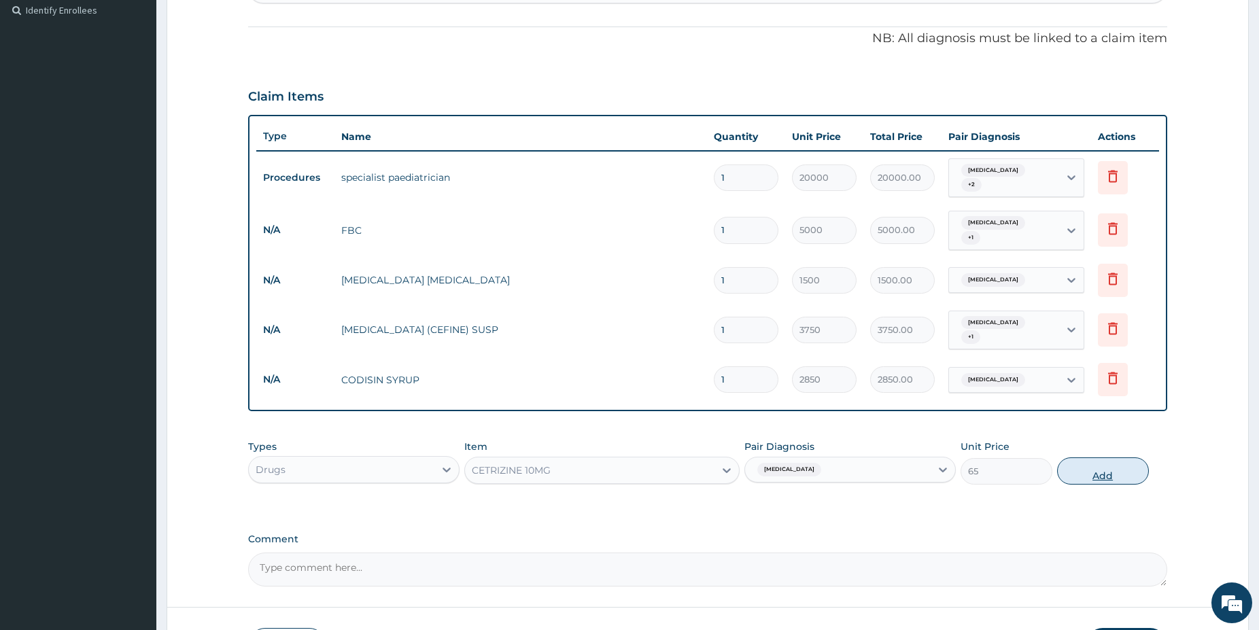
click at [1068, 471] on button "Add" at bounding box center [1103, 471] width 92 height 27
type input "0"
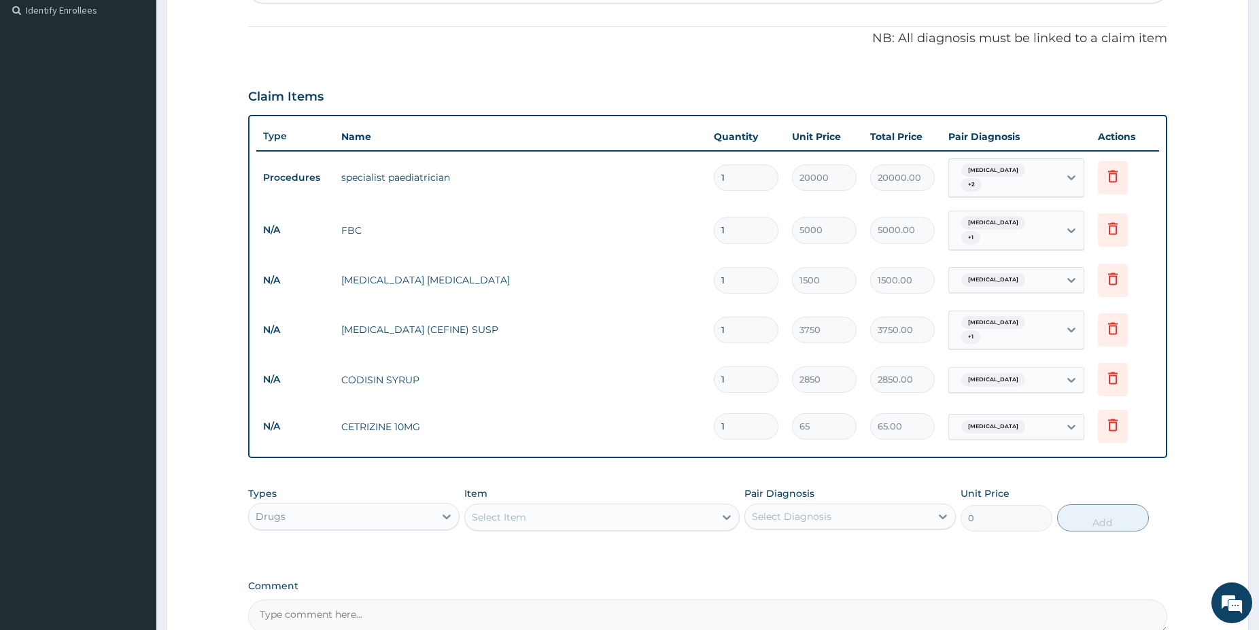
type input "0.00"
type input "6"
type input "390.00"
type input "0.00"
type input "3"
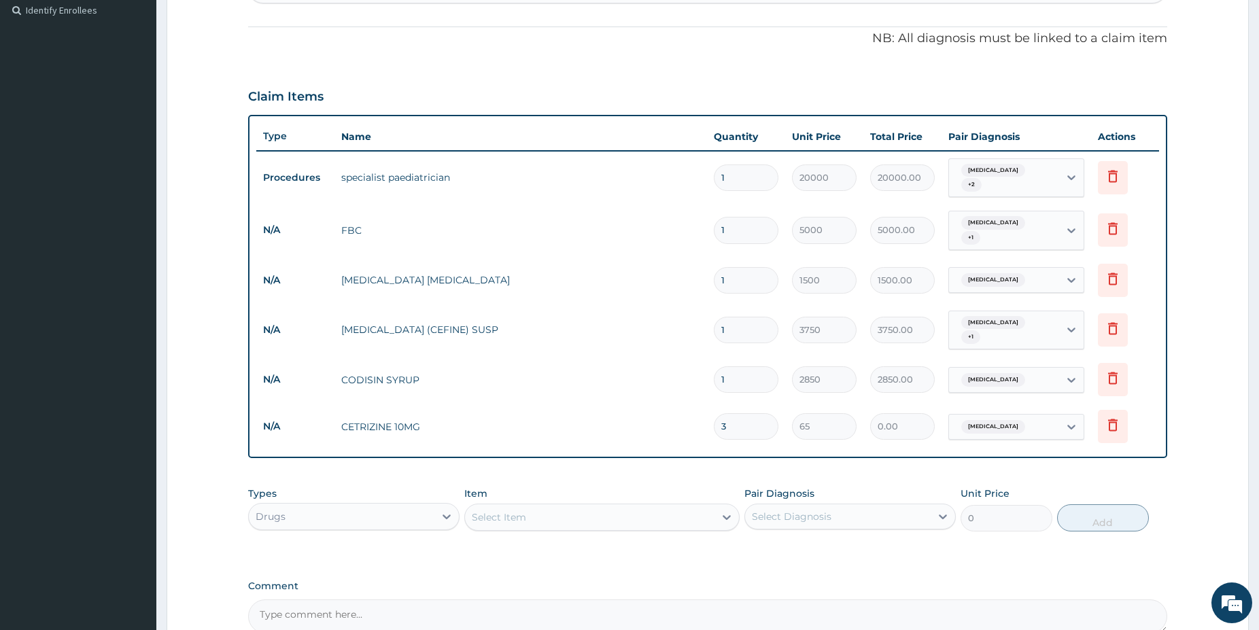
type input "195.00"
type input "3"
click at [570, 521] on div "Select Item" at bounding box center [590, 518] width 250 height 22
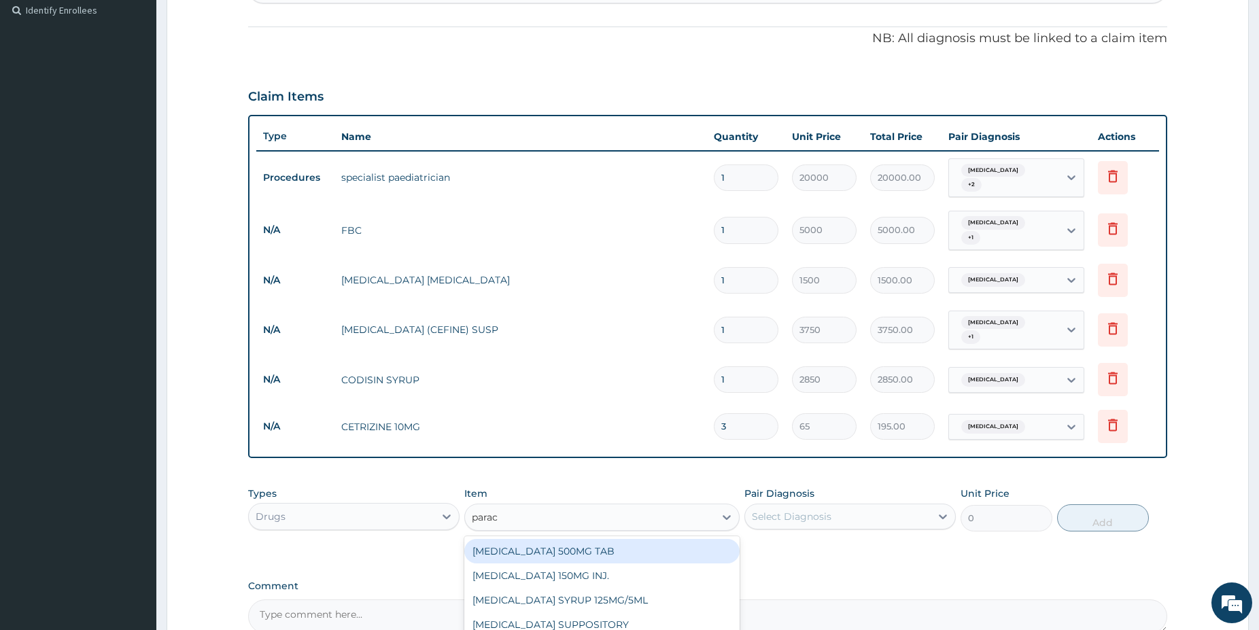
type input "parace"
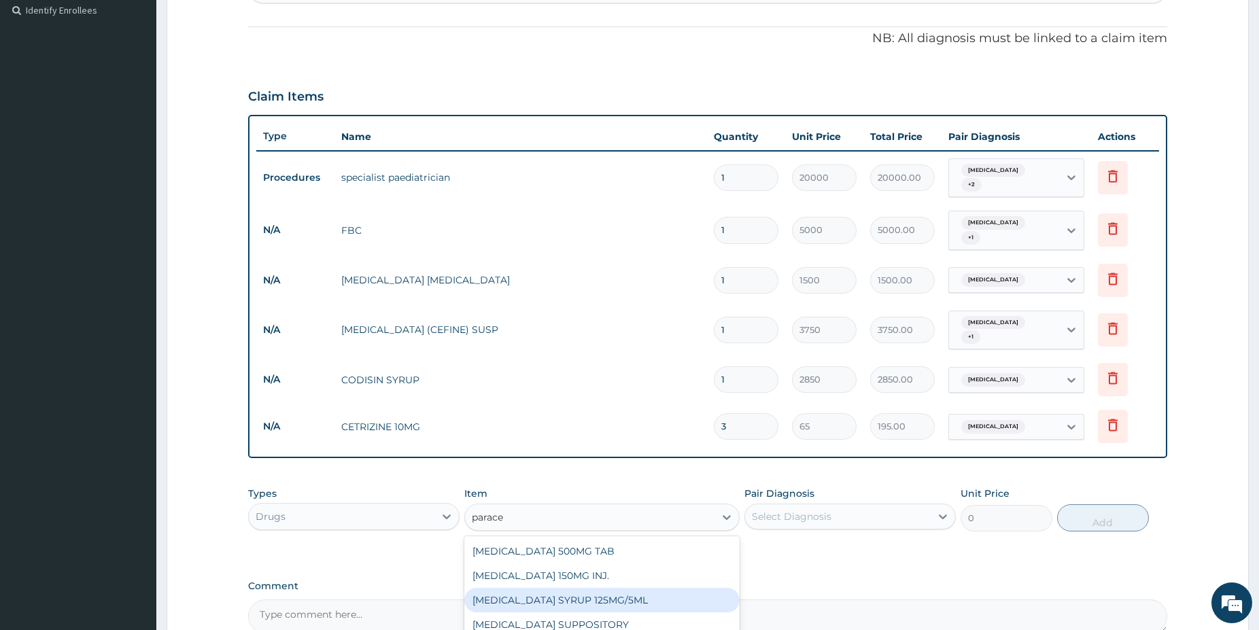
click at [597, 590] on div "PARACETAMOL SYRUP 125MG/5ML" at bounding box center [601, 600] width 275 height 24
type input "1100"
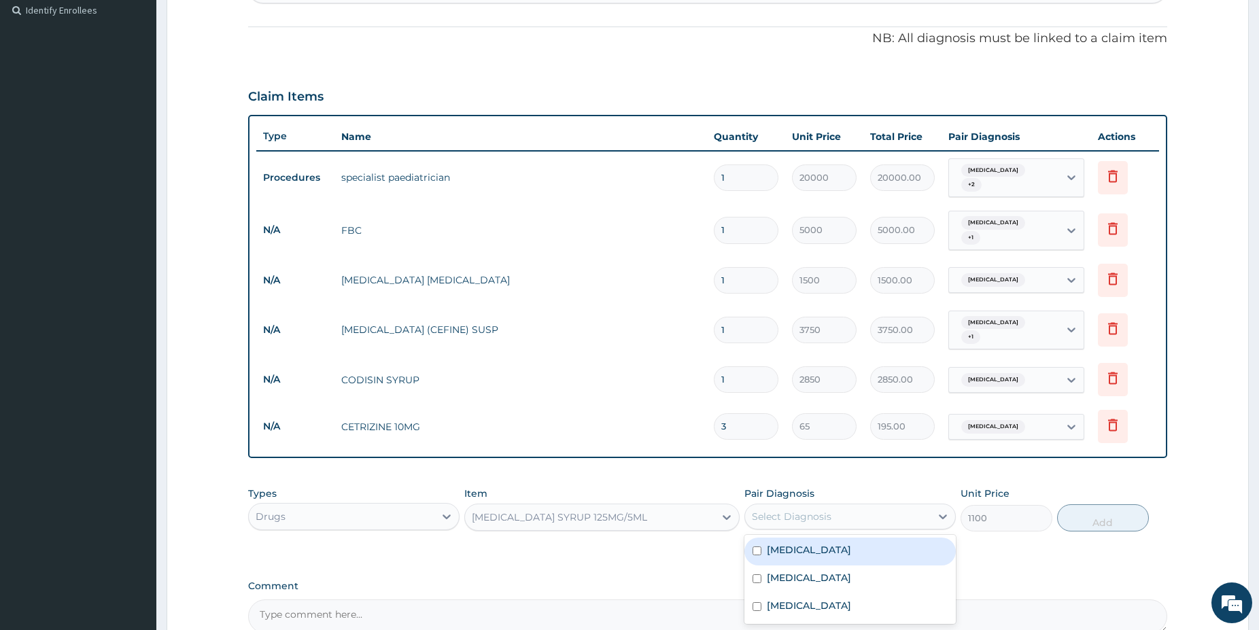
click at [814, 522] on div "Select Diagnosis" at bounding box center [792, 517] width 80 height 14
click at [800, 578] on label "[MEDICAL_DATA]" at bounding box center [809, 578] width 84 height 14
checkbox input "true"
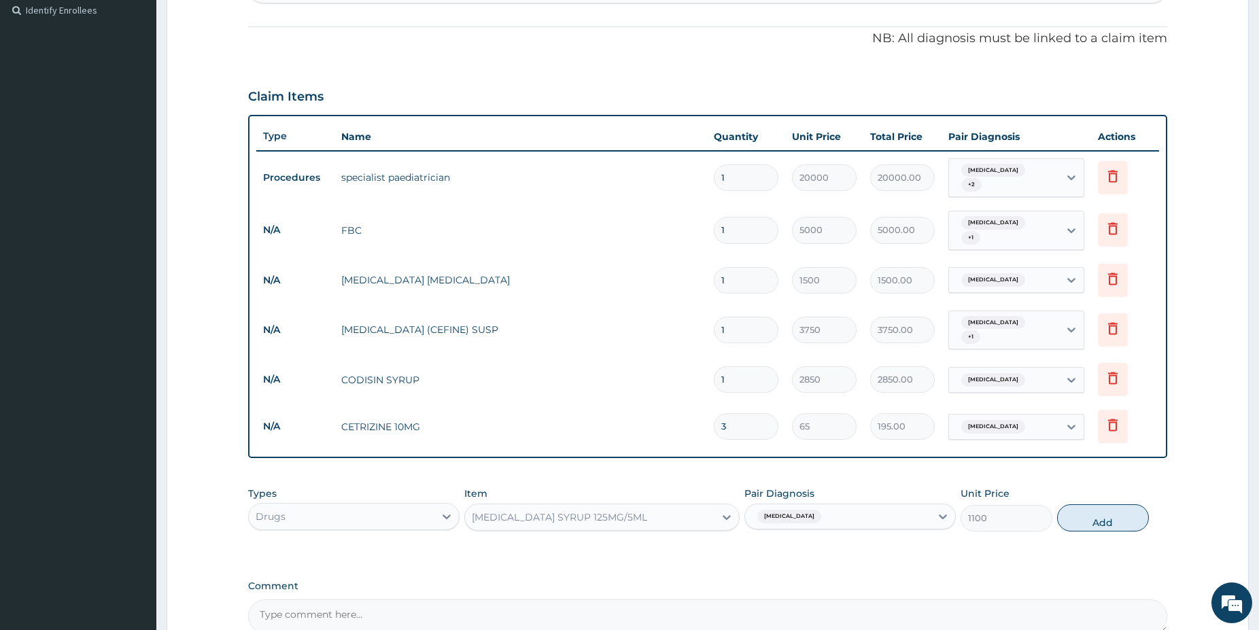
click at [1087, 515] on button "Add" at bounding box center [1103, 518] width 92 height 27
type input "0"
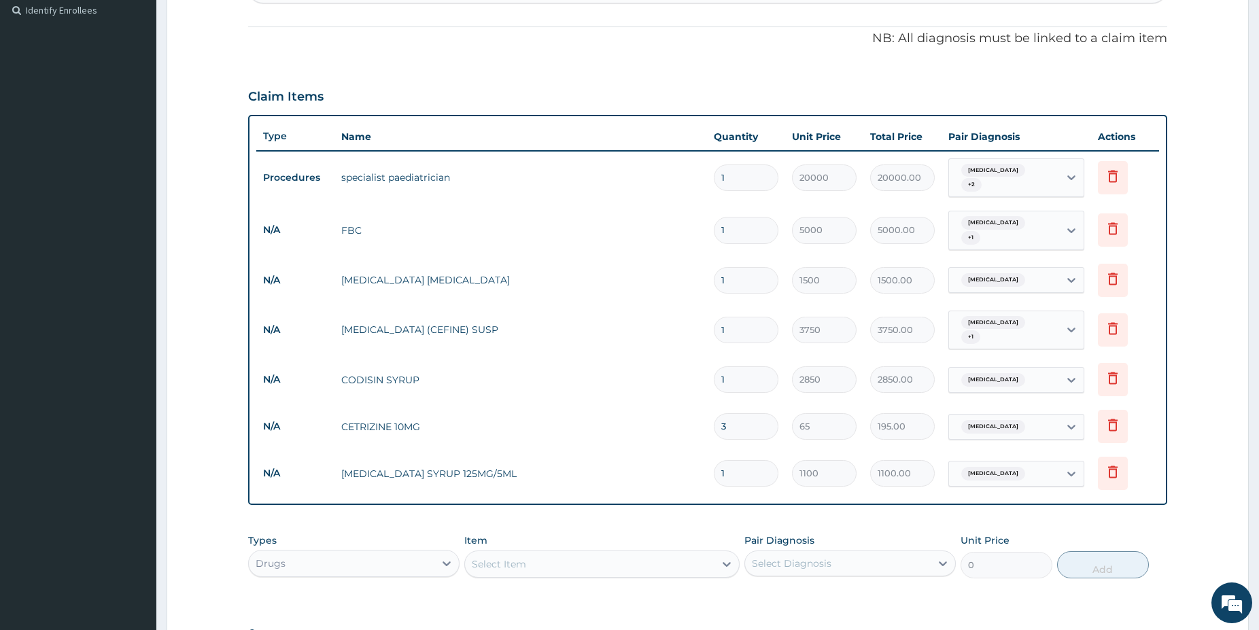
scroll to position [571, 0]
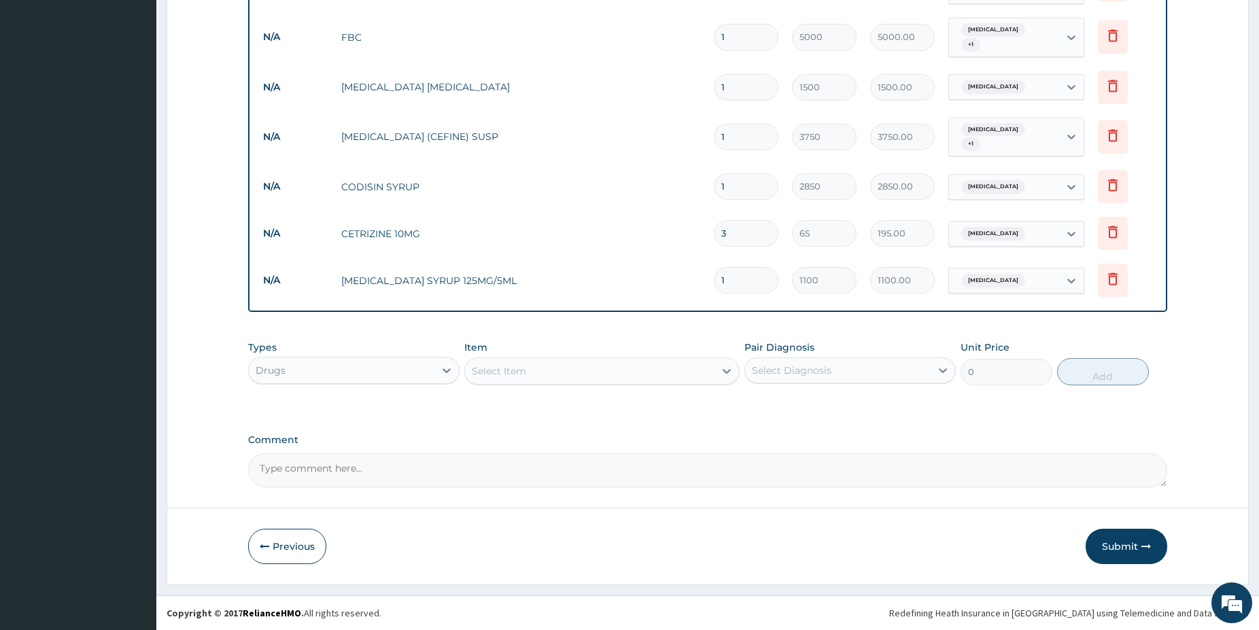
drag, startPoint x: 1121, startPoint y: 554, endPoint x: 1113, endPoint y: 543, distance: 13.1
click at [1119, 547] on button "Submit" at bounding box center [1127, 546] width 82 height 35
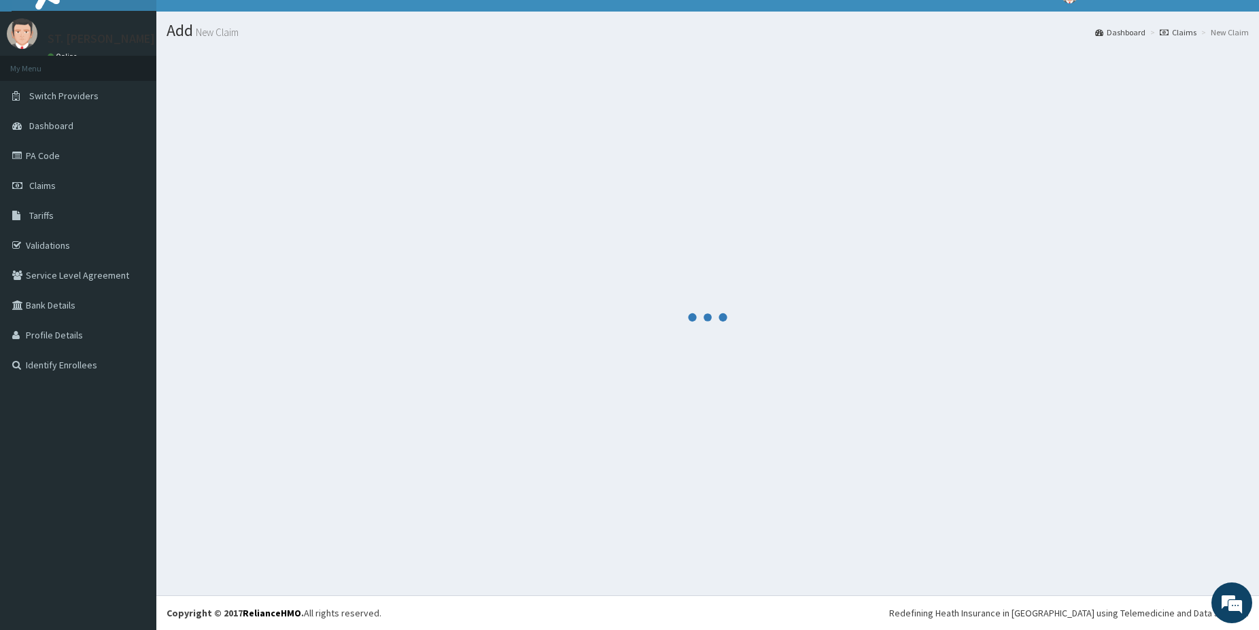
scroll to position [22, 0]
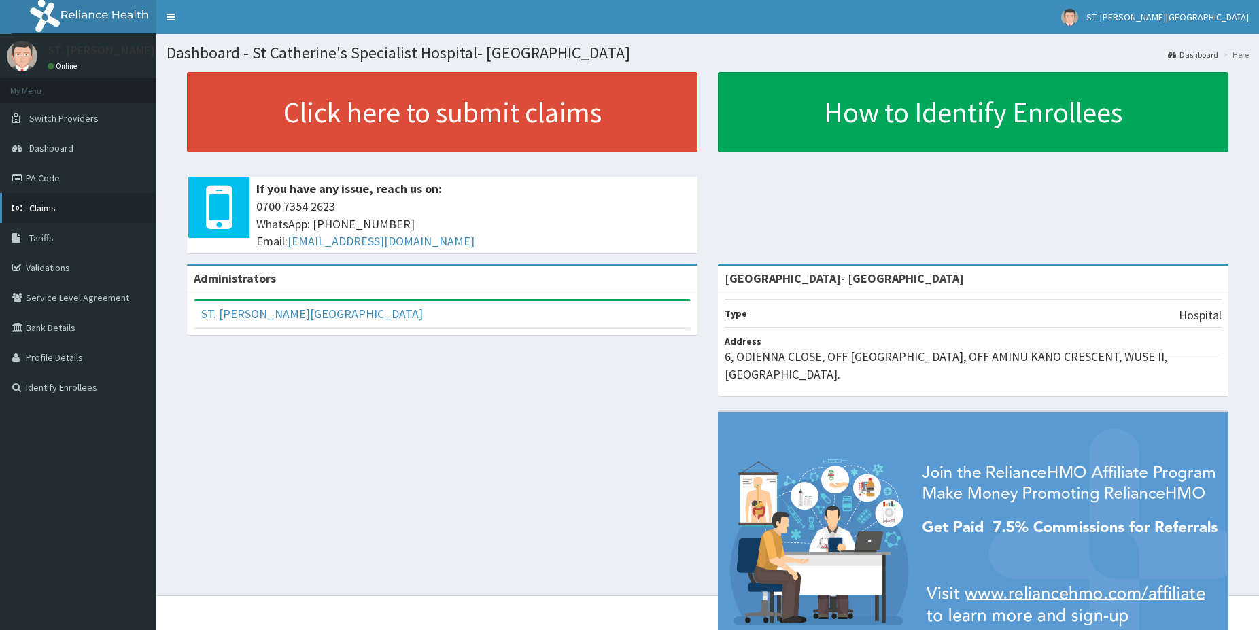
click at [85, 211] on link "Claims" at bounding box center [78, 208] width 156 height 30
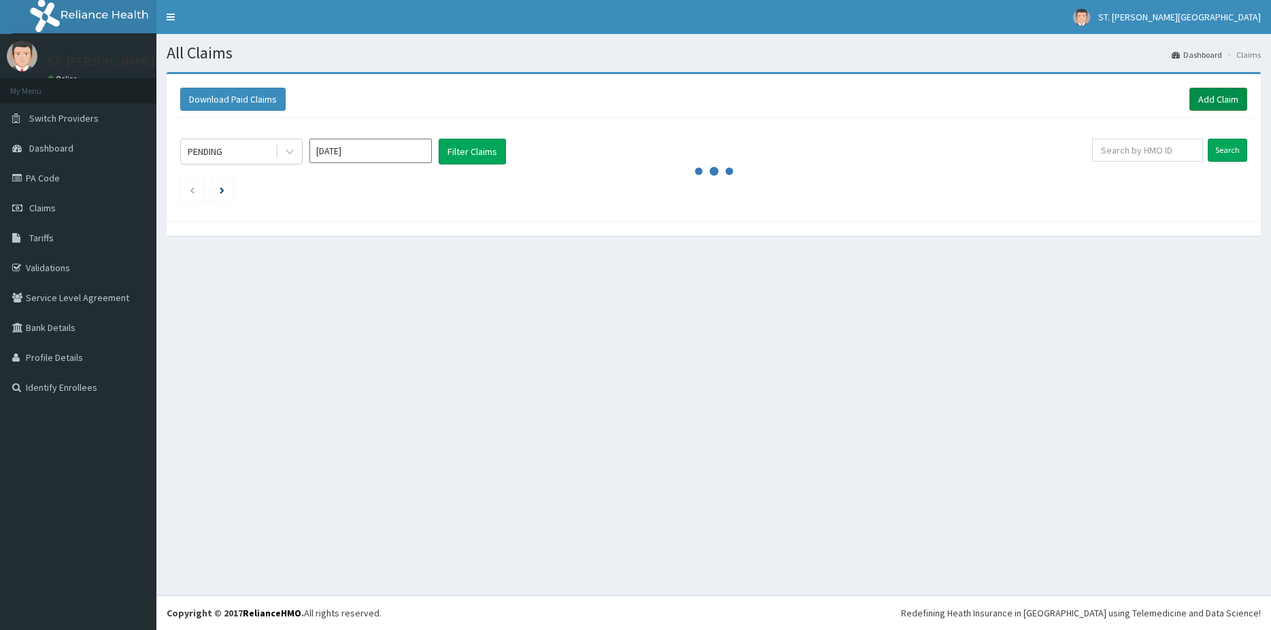
click at [1204, 100] on link "Add Claim" at bounding box center [1218, 99] width 58 height 23
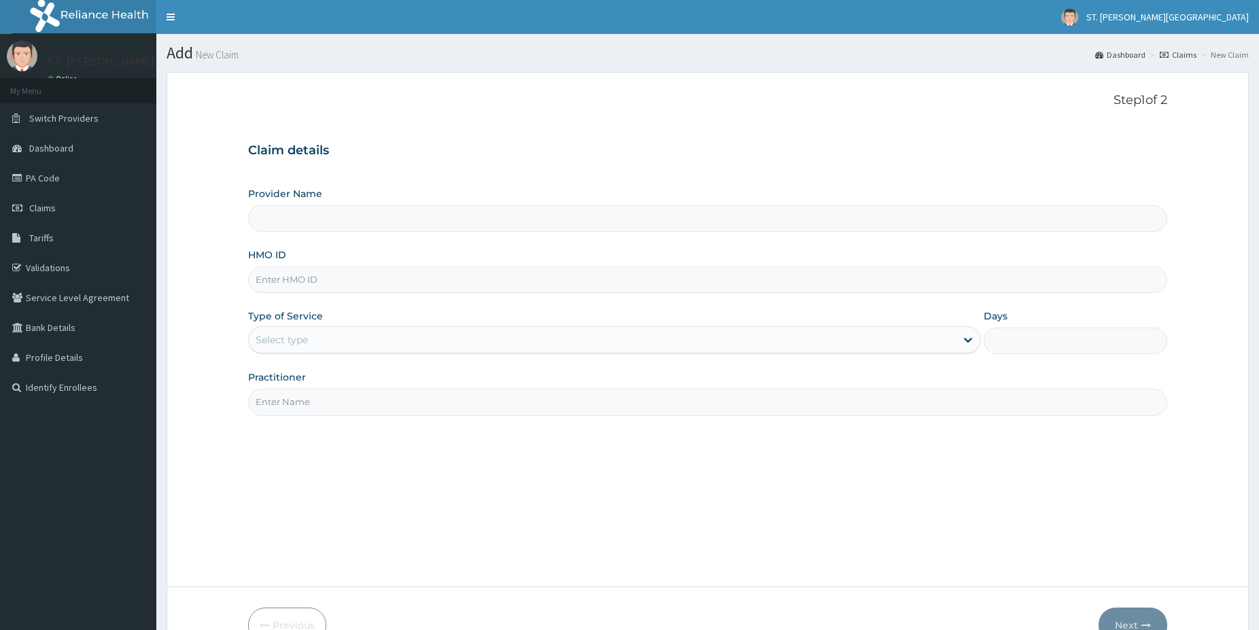
click at [301, 280] on input "HMO ID" at bounding box center [707, 280] width 919 height 27
paste input "PEM/10029/C"
click at [276, 280] on input "PEM/10029/C" at bounding box center [707, 280] width 919 height 27
type input "PEM/10029/C"
drag, startPoint x: 332, startPoint y: 337, endPoint x: 310, endPoint y: 359, distance: 30.8
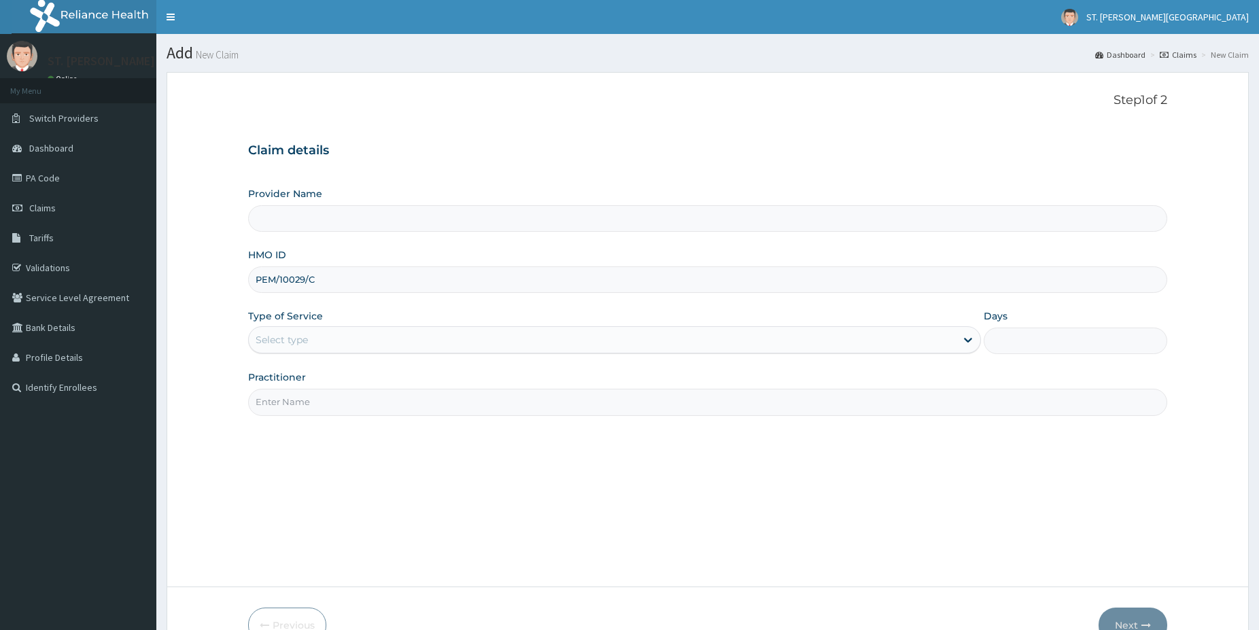
click at [332, 338] on div "Select type" at bounding box center [602, 340] width 707 height 22
type input "St Catherine's Specialist Hospital- Abuja"
click at [283, 339] on div "Select type" at bounding box center [282, 340] width 52 height 14
click at [282, 343] on div "Select type" at bounding box center [282, 340] width 52 height 14
click at [281, 342] on div "Select type" at bounding box center [282, 340] width 52 height 14
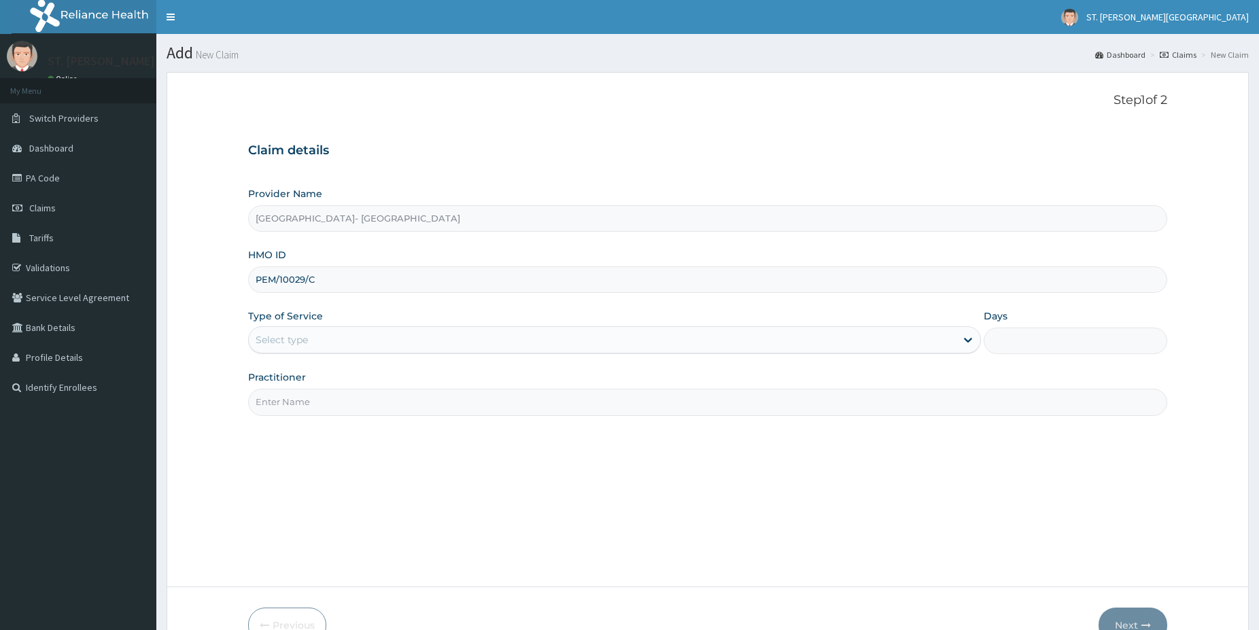
click at [281, 342] on div "Select type" at bounding box center [282, 340] width 52 height 14
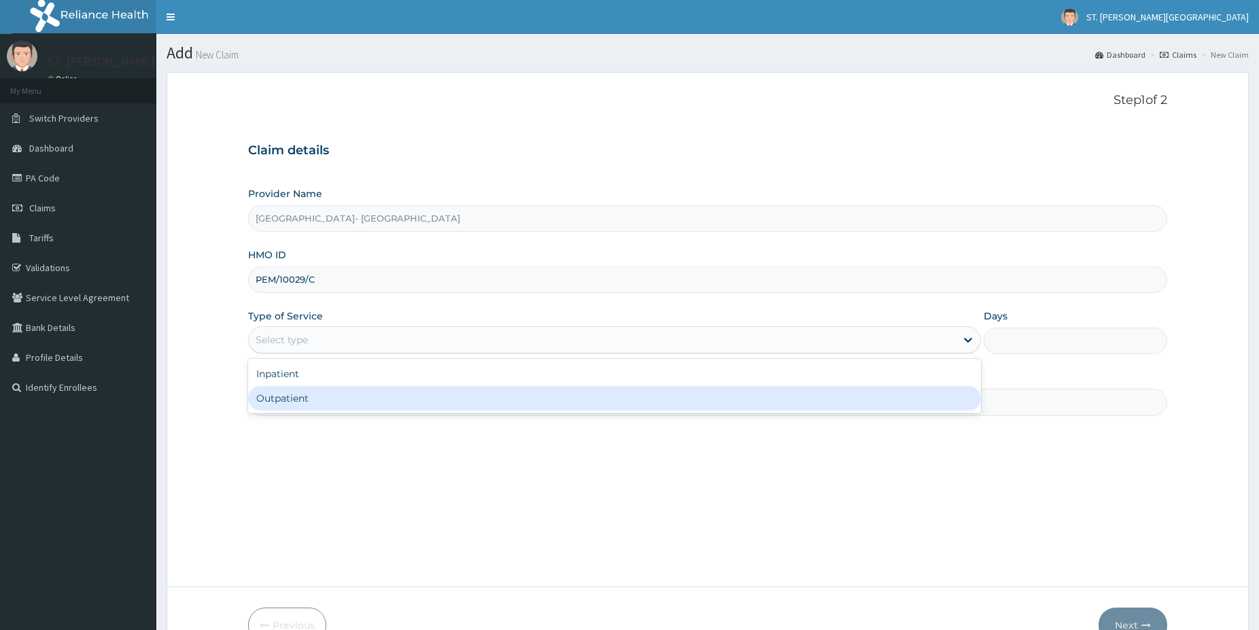
click at [303, 400] on div "Outpatient" at bounding box center [614, 398] width 733 height 24
type input "1"
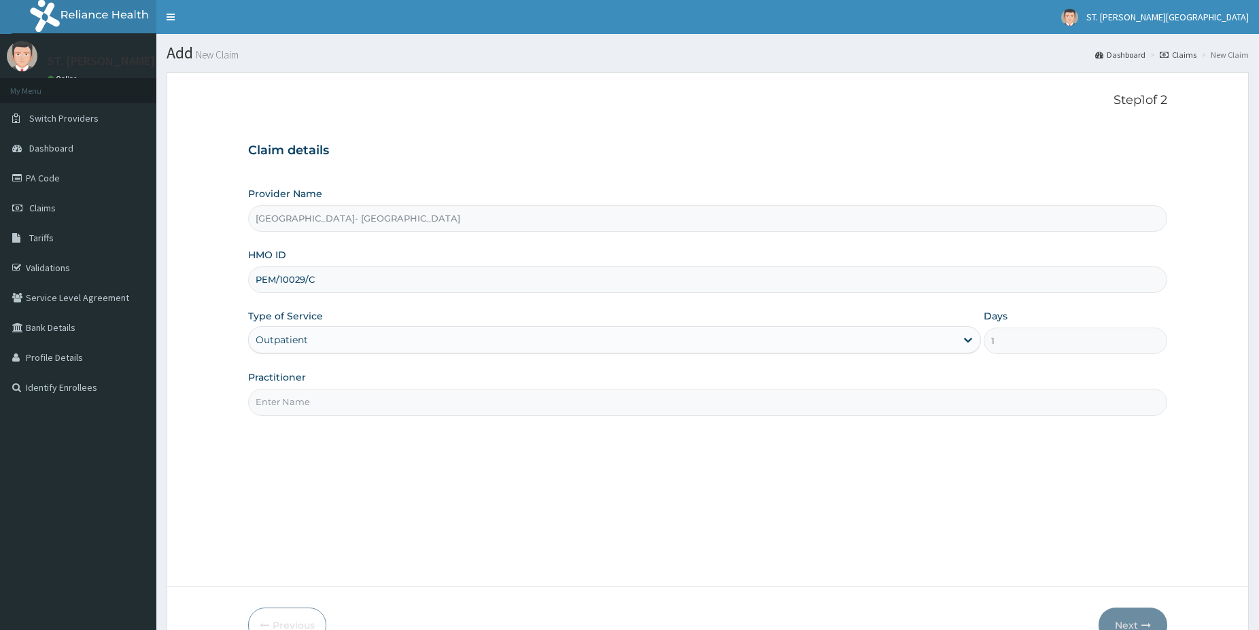
click at [303, 401] on input "Practitioner" at bounding box center [707, 402] width 919 height 27
type input "linda"
click at [1110, 611] on button "Next" at bounding box center [1133, 625] width 69 height 35
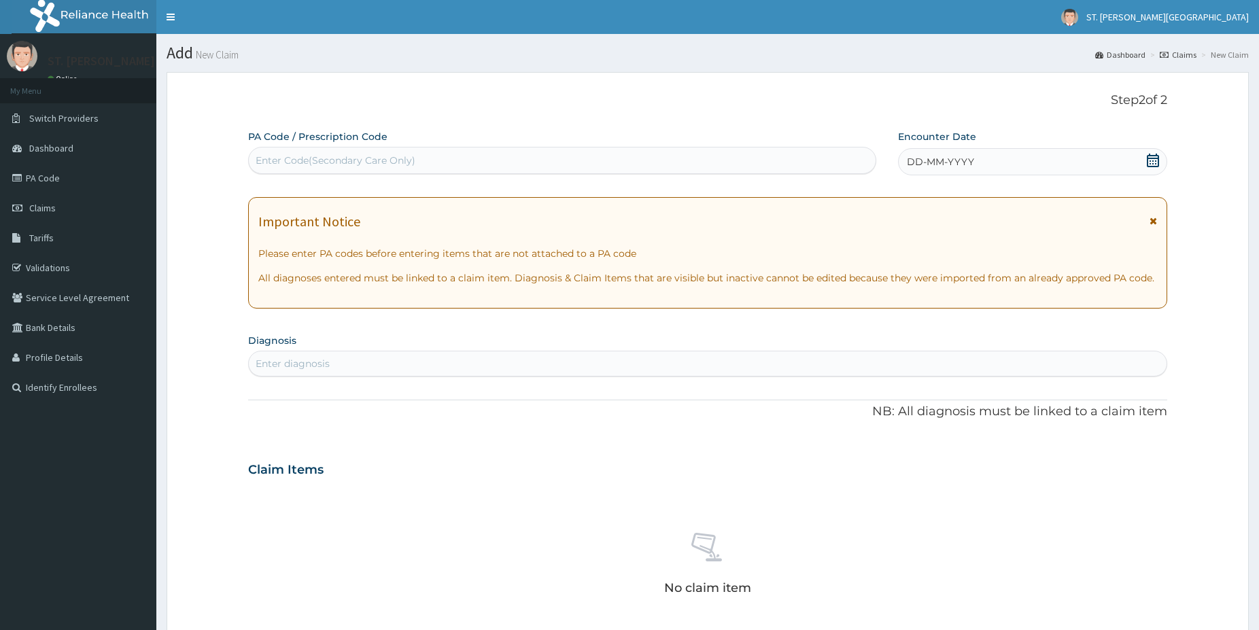
click at [419, 173] on div "Enter Code(Secondary Care Only)" at bounding box center [562, 160] width 628 height 27
paste input "PA/30DF9E"
type input "PA/30DF9E"
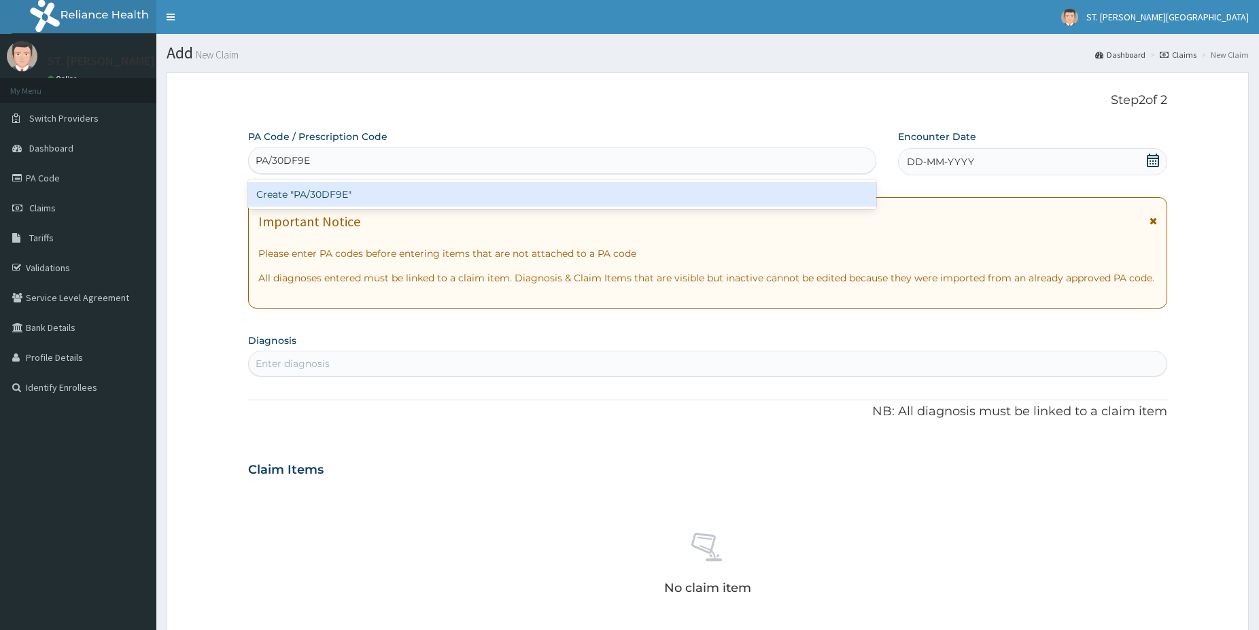
click at [352, 199] on div "Create "PA/30DF9E"" at bounding box center [562, 194] width 628 height 24
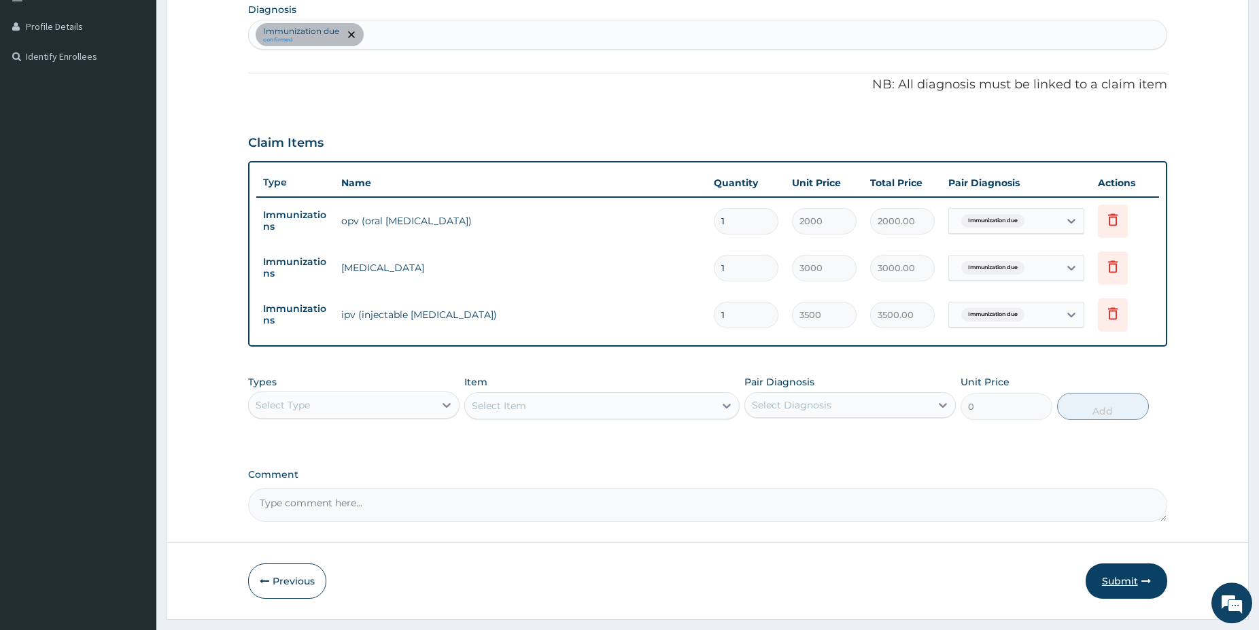
click at [1134, 582] on button "Submit" at bounding box center [1127, 581] width 82 height 35
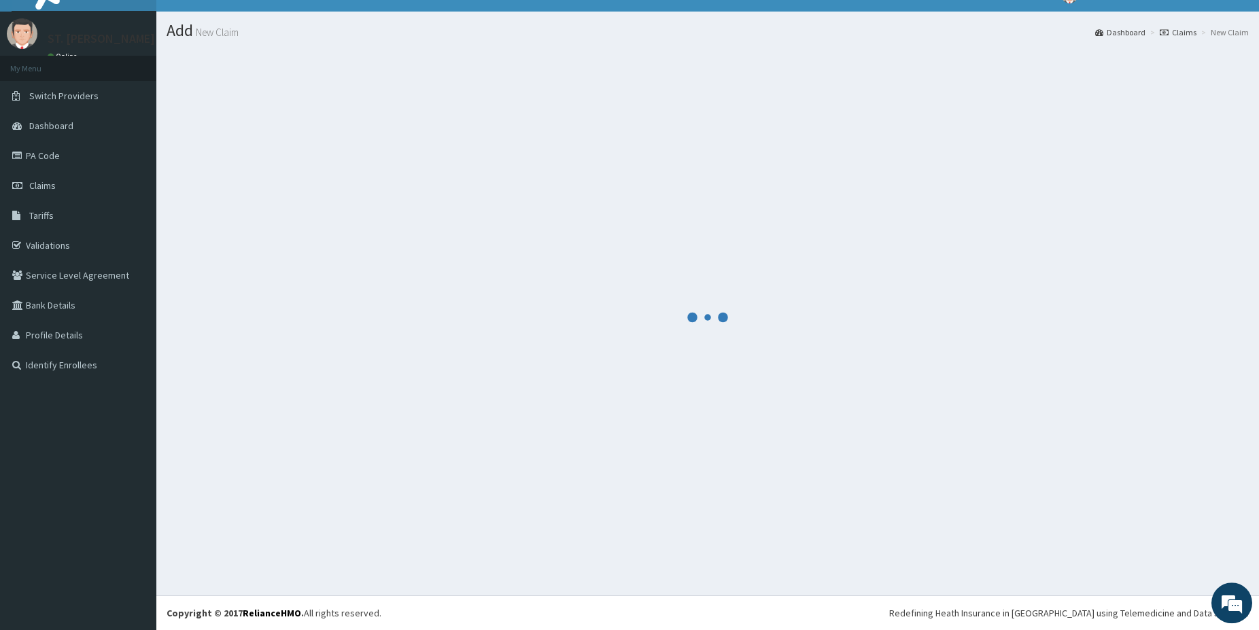
scroll to position [22, 0]
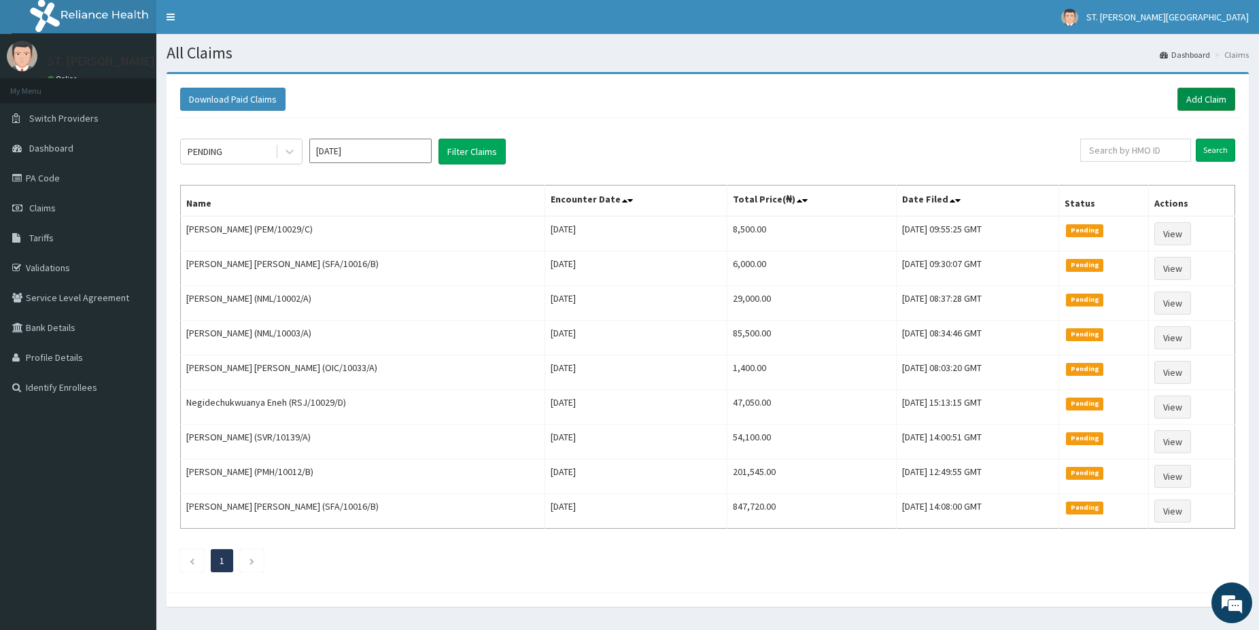
click at [1194, 101] on link "Add Claim" at bounding box center [1207, 99] width 58 height 23
click at [1197, 106] on link "Add Claim" at bounding box center [1207, 99] width 58 height 23
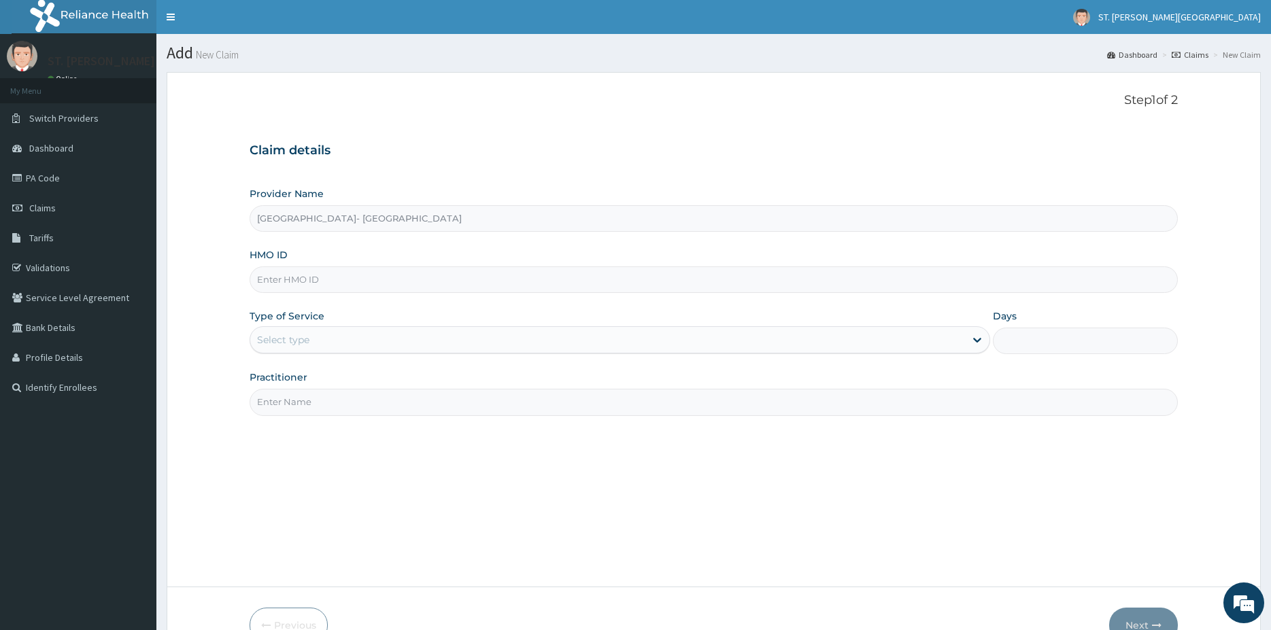
type input "[GEOGRAPHIC_DATA]- [GEOGRAPHIC_DATA]"
click at [318, 267] on input "HMO ID" at bounding box center [707, 280] width 919 height 27
paste input "RSP/10045/D"
type input "RSP/10045/D"
click at [302, 345] on div "Select type" at bounding box center [282, 340] width 52 height 14
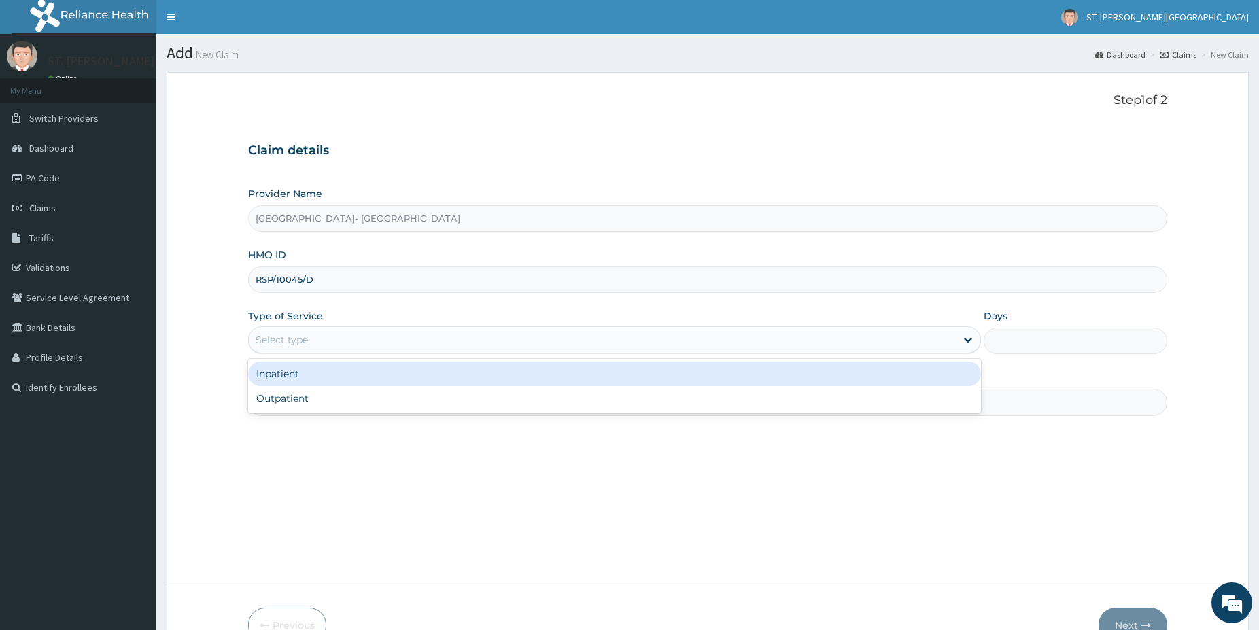
click at [293, 369] on div "Inpatient" at bounding box center [614, 374] width 733 height 24
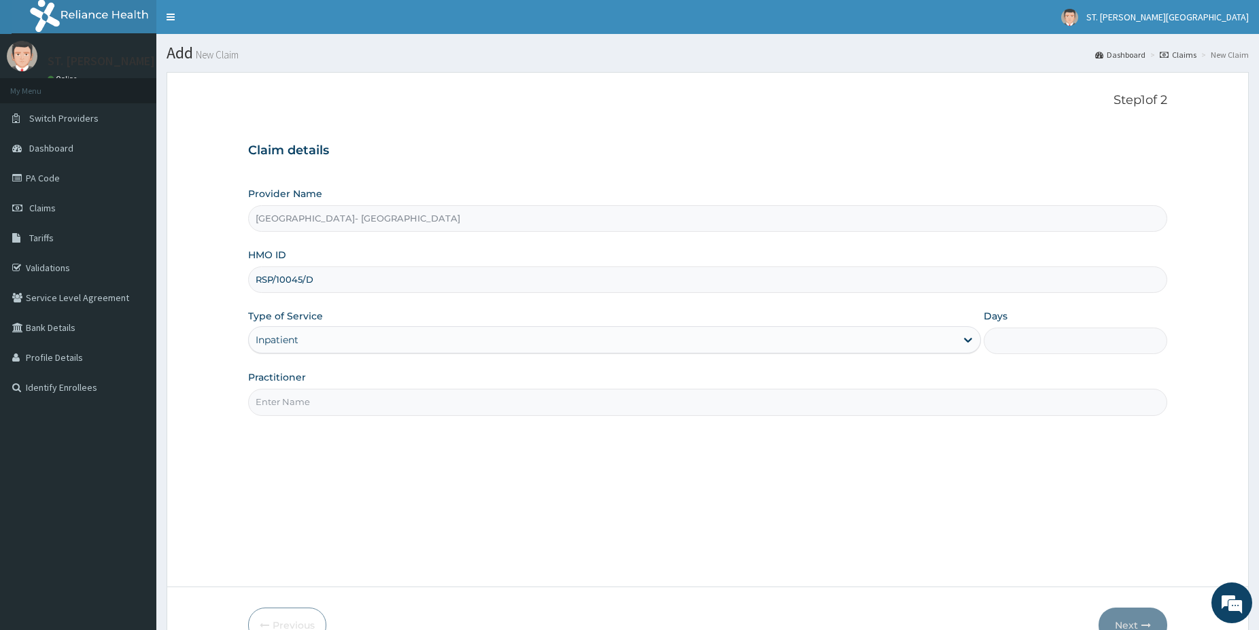
click at [1098, 345] on input "Days" at bounding box center [1076, 341] width 184 height 27
type input "5"
click at [301, 402] on input "Practitioner" at bounding box center [707, 402] width 919 height 27
type input "[PERSON_NAME]"
click at [1125, 609] on button "Next" at bounding box center [1133, 625] width 69 height 35
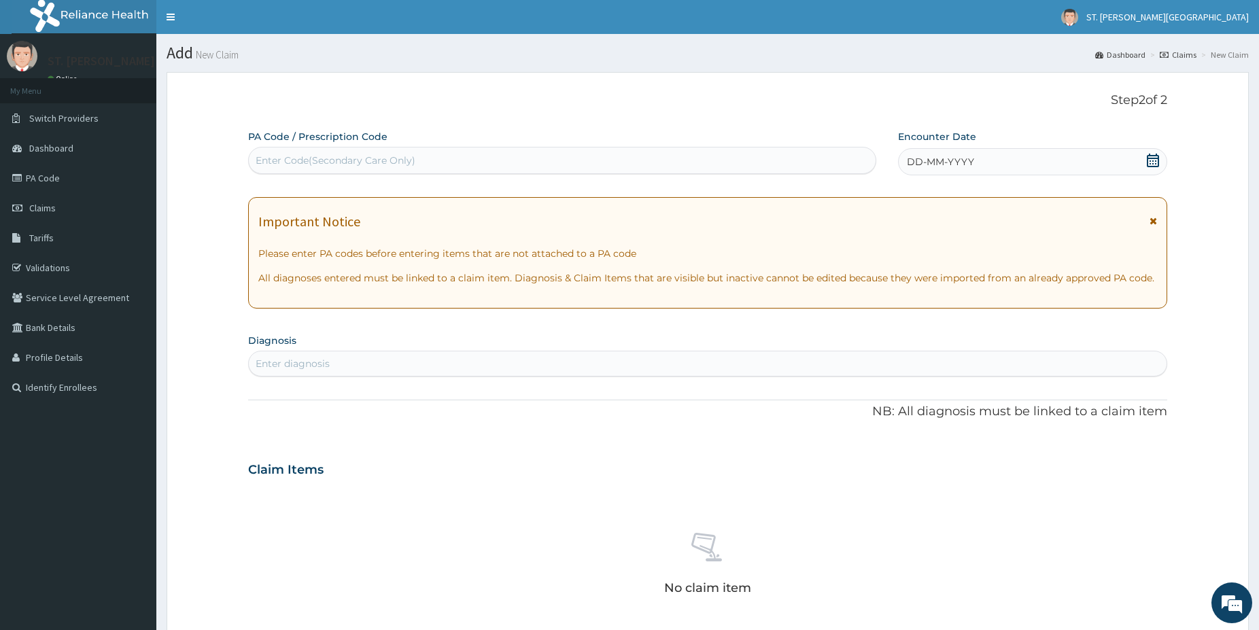
click at [374, 156] on div "Enter Code(Secondary Care Only)" at bounding box center [336, 161] width 160 height 14
paste input "PA/599ADB"
type input "PA/599ADB"
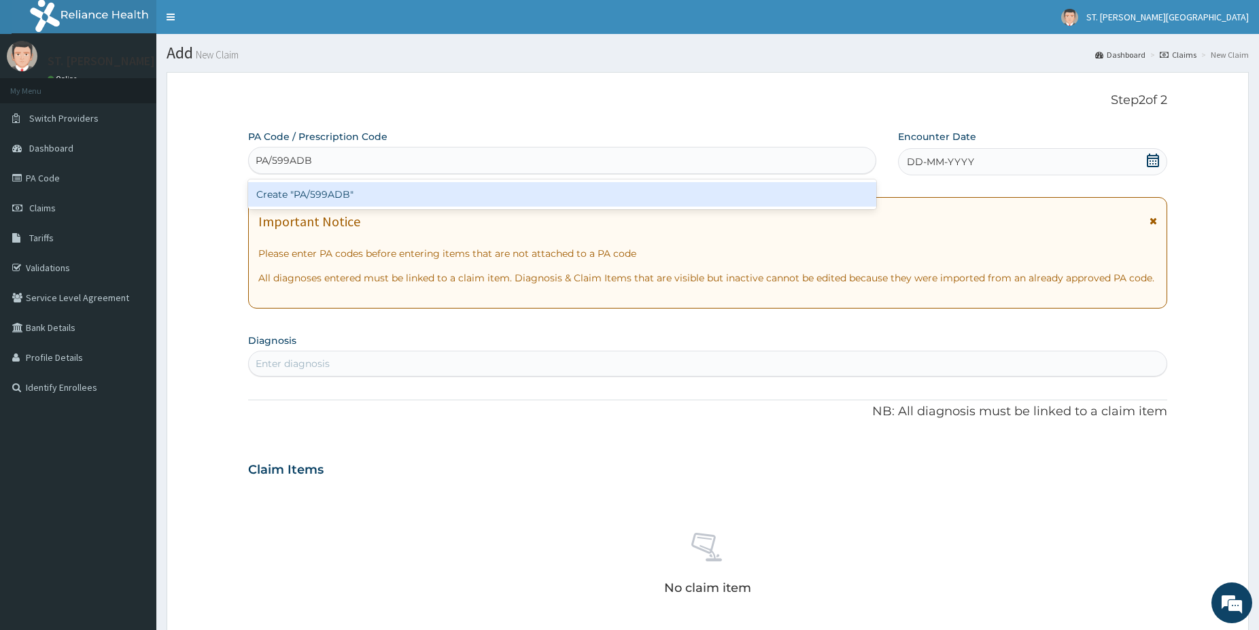
click at [354, 200] on div "Create "PA/599ADB"" at bounding box center [562, 194] width 628 height 24
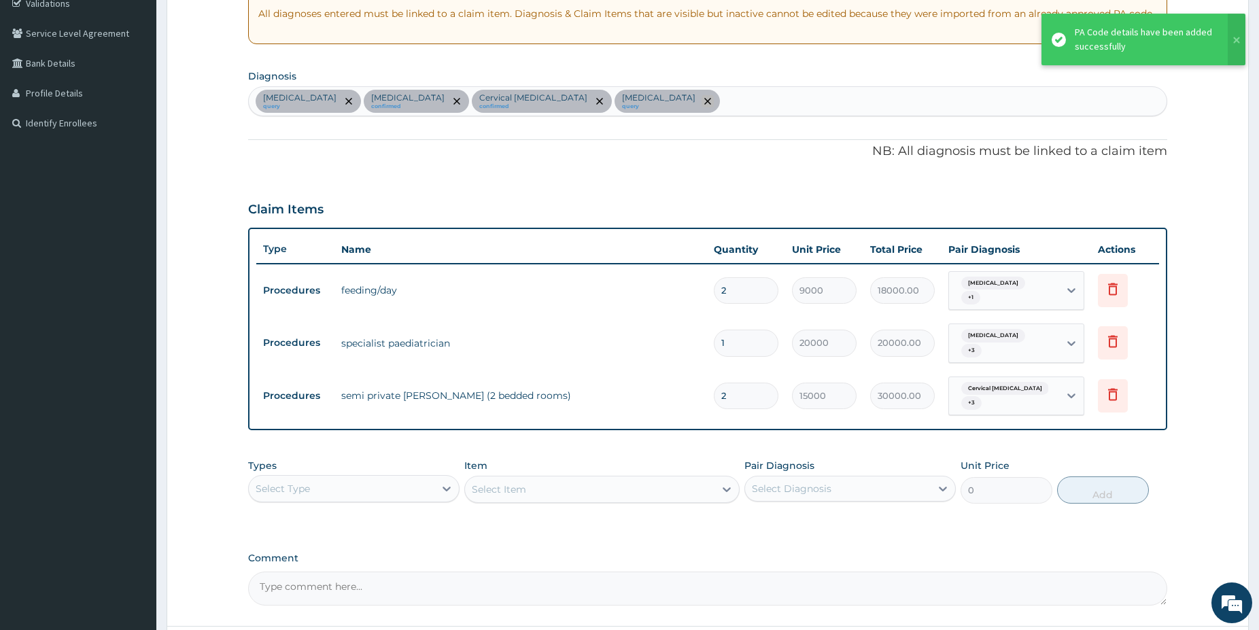
scroll to position [56, 0]
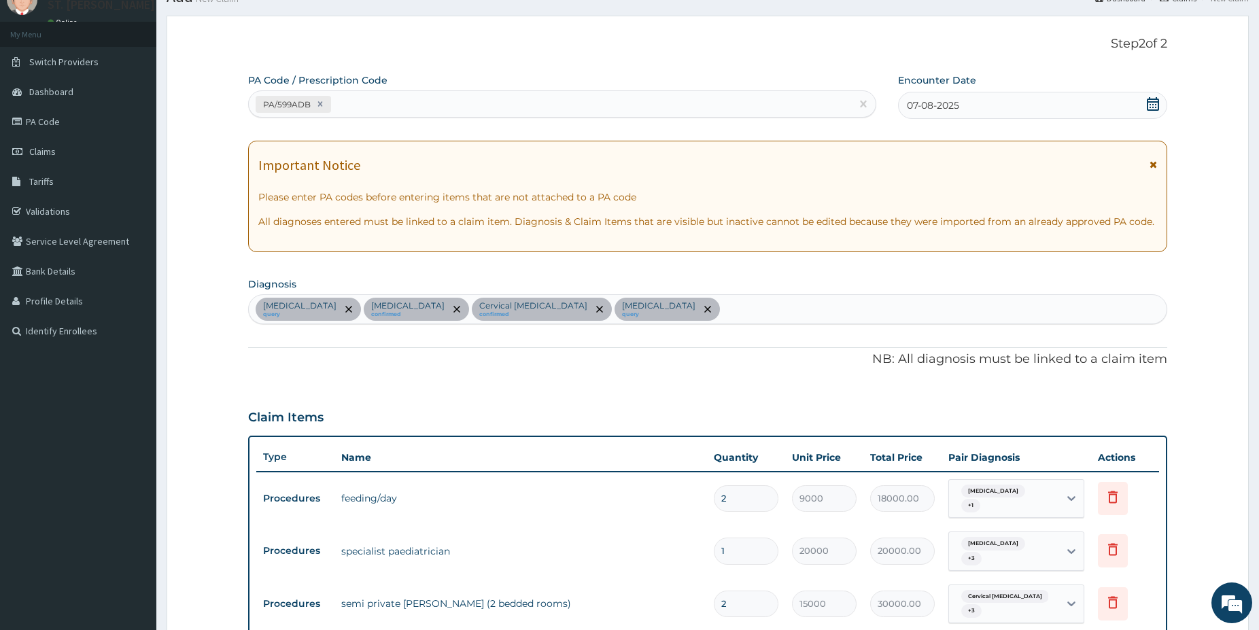
click at [424, 105] on div "PA/599ADB" at bounding box center [550, 104] width 602 height 22
paste input "PA/37CA30"
type input "PA/37CA30"
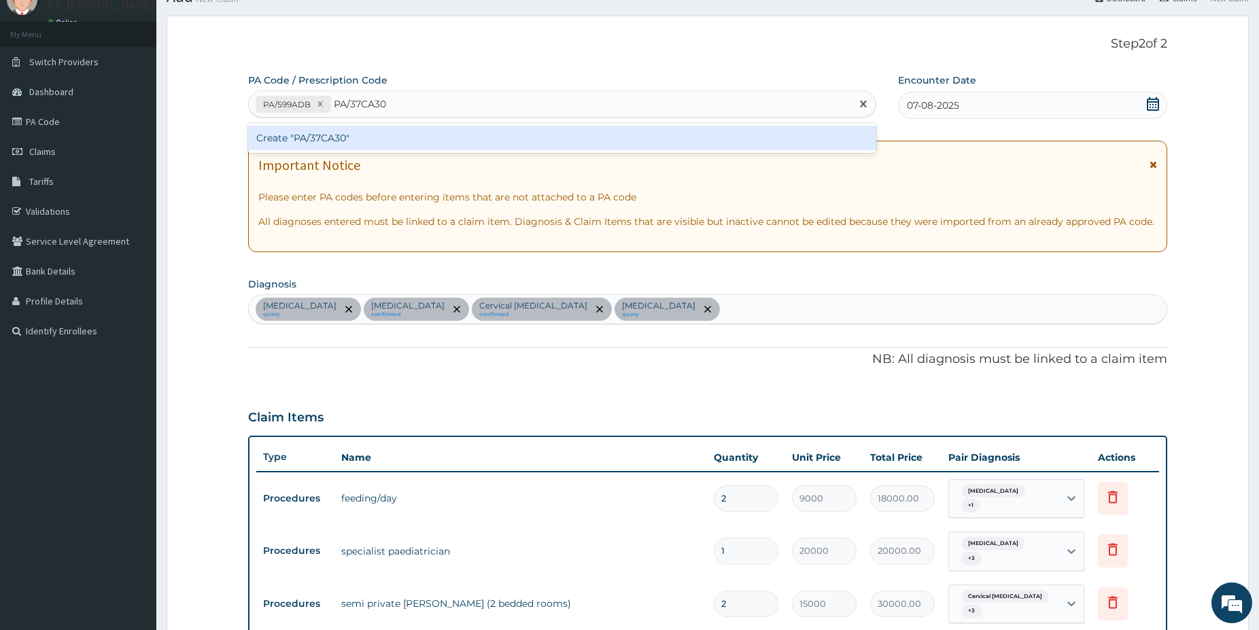
click at [398, 130] on div "Create "PA/37CA30"" at bounding box center [562, 138] width 628 height 24
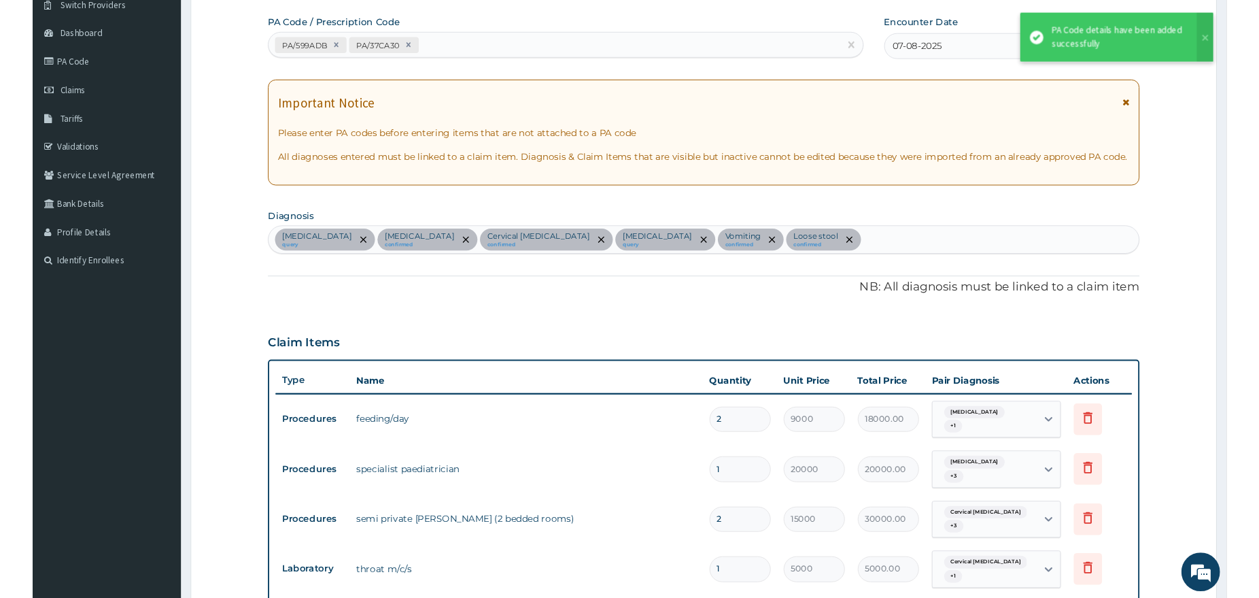
scroll to position [90, 0]
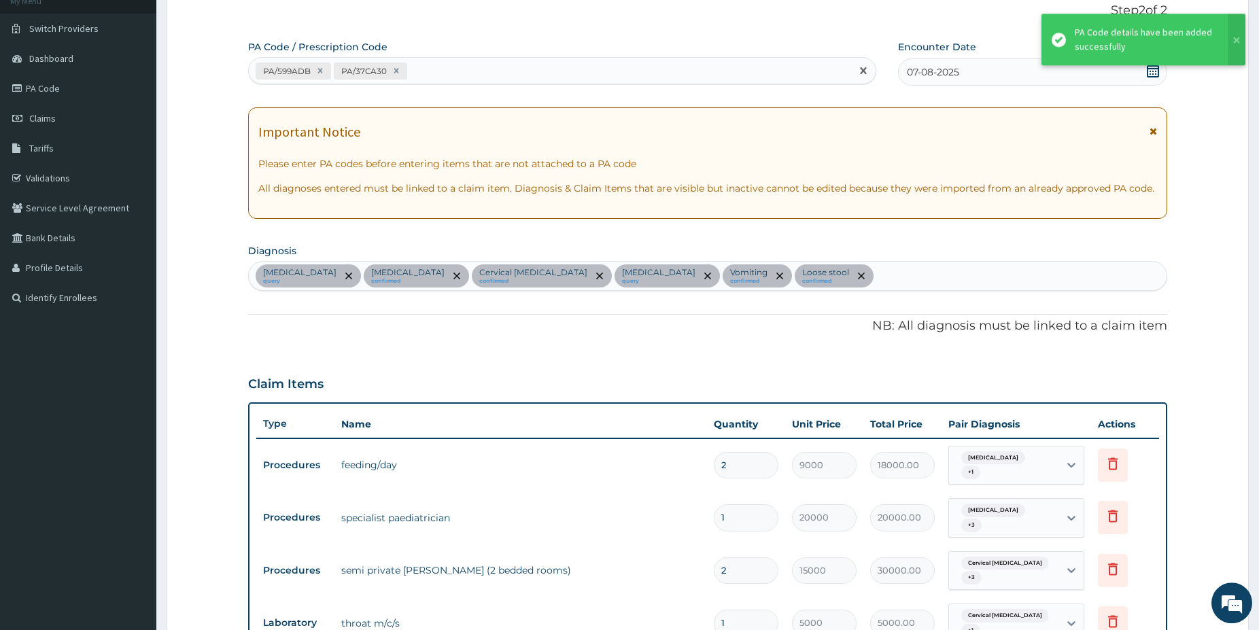
click at [473, 69] on div "PA/599ADB PA/37CA30" at bounding box center [550, 71] width 602 height 22
paste input "PA/D93687"
type input "PA/D93687"
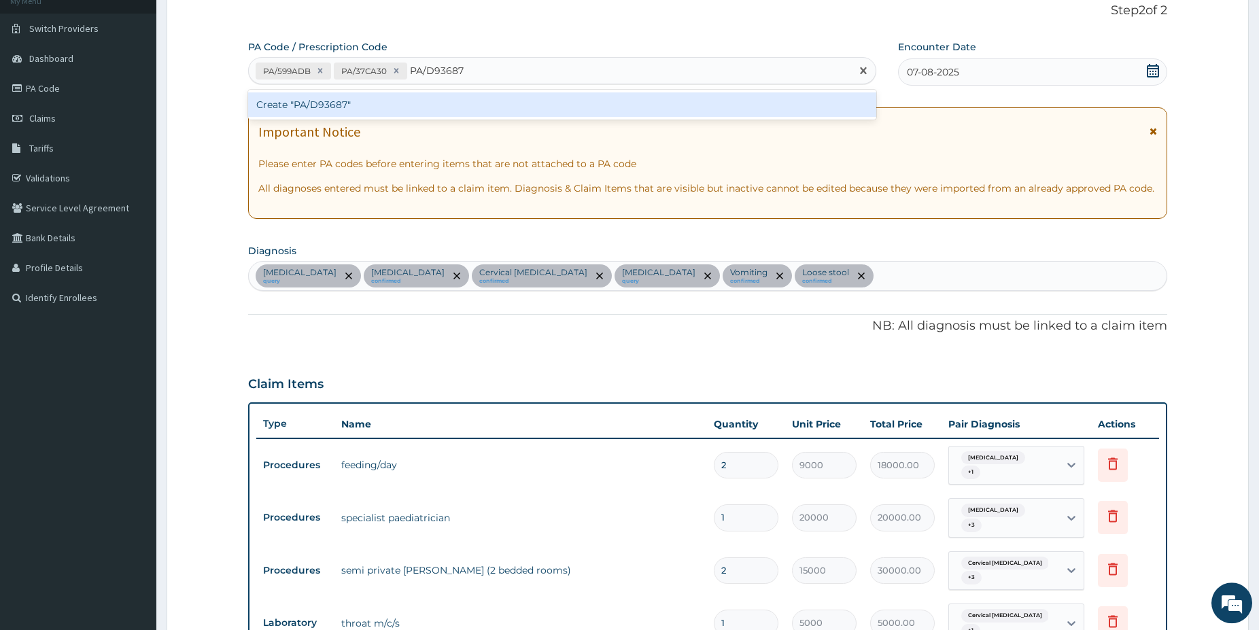
click at [445, 95] on div "Create "PA/D93687"" at bounding box center [562, 104] width 628 height 24
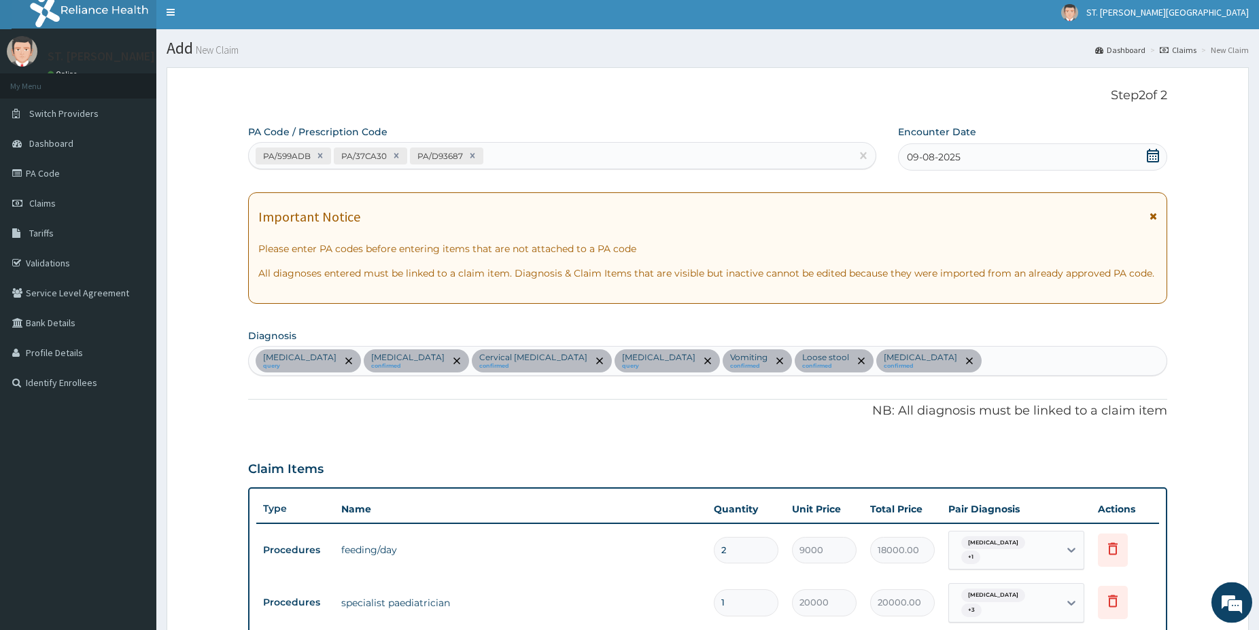
scroll to position [0, 0]
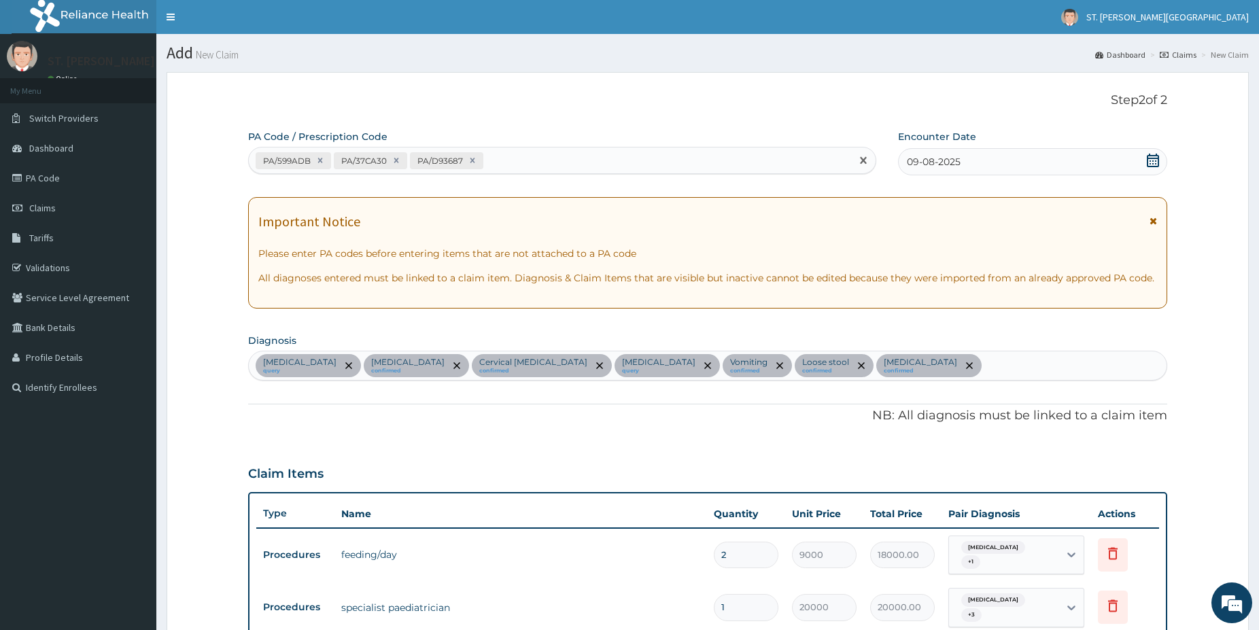
click at [525, 163] on div "PA/599ADB PA/37CA30 PA/D93687" at bounding box center [550, 161] width 602 height 22
paste input "PA/361BFF"
type input "PA/361BFF"
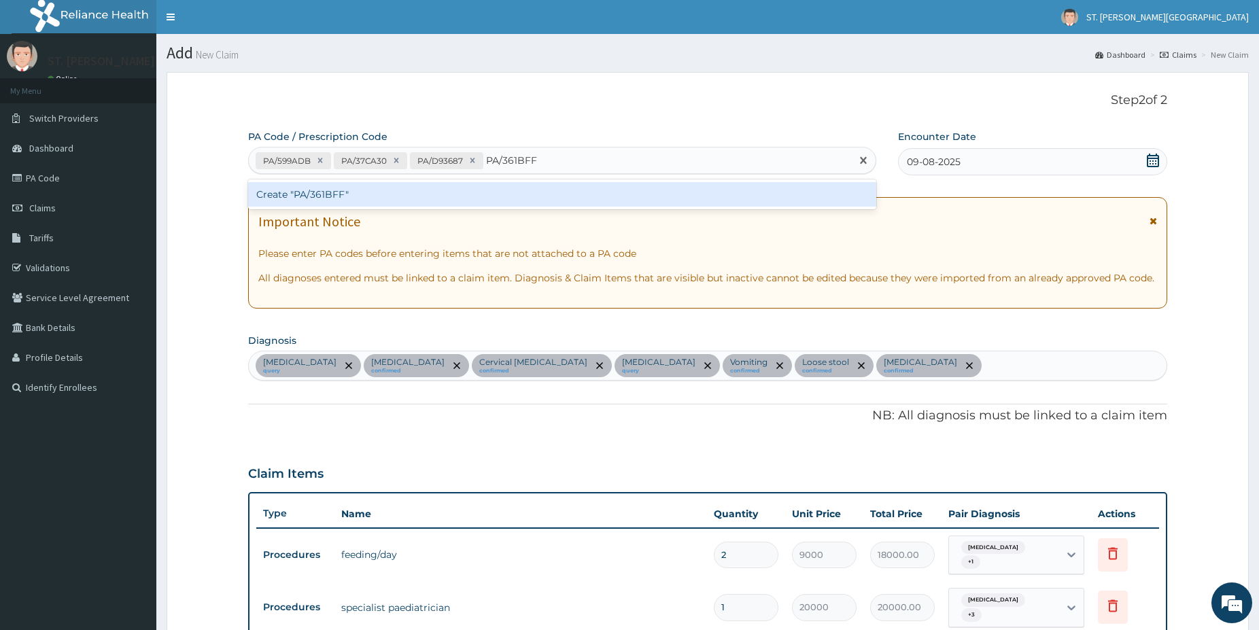
click at [335, 183] on div "Create "PA/361BFF"" at bounding box center [562, 194] width 628 height 24
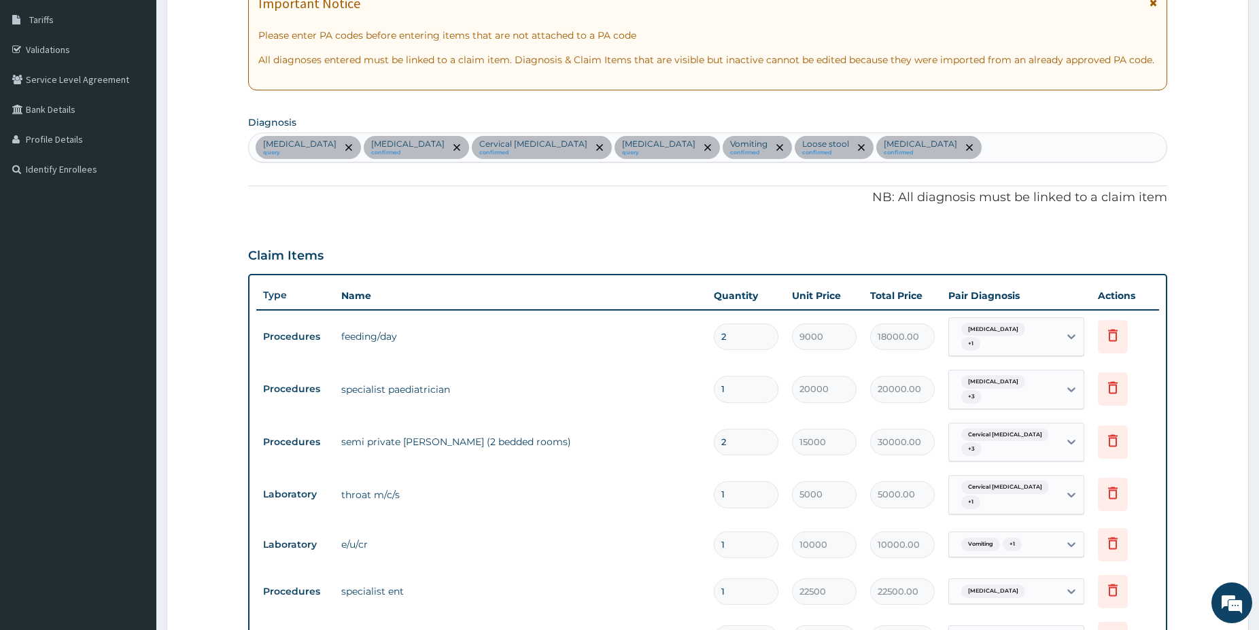
scroll to position [149, 0]
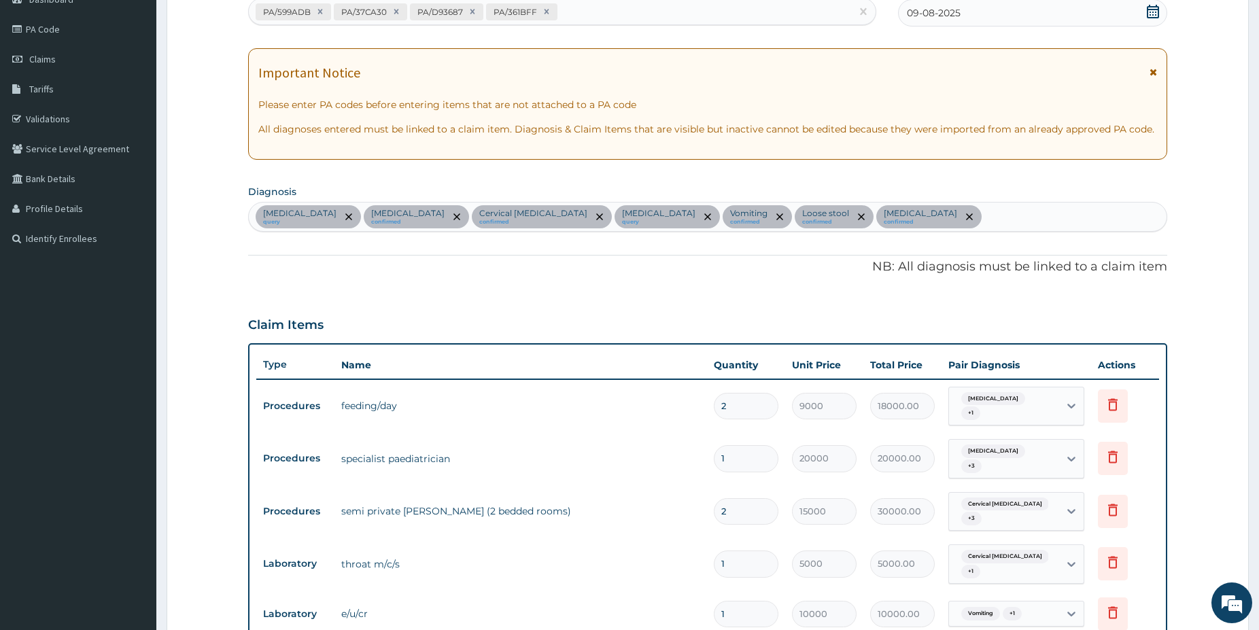
click at [597, 7] on div "PA/599ADB PA/37CA30 PA/D93687 PA/361BFF" at bounding box center [550, 12] width 602 height 22
paste input "PA/28E904"
type input "PA/28E904"
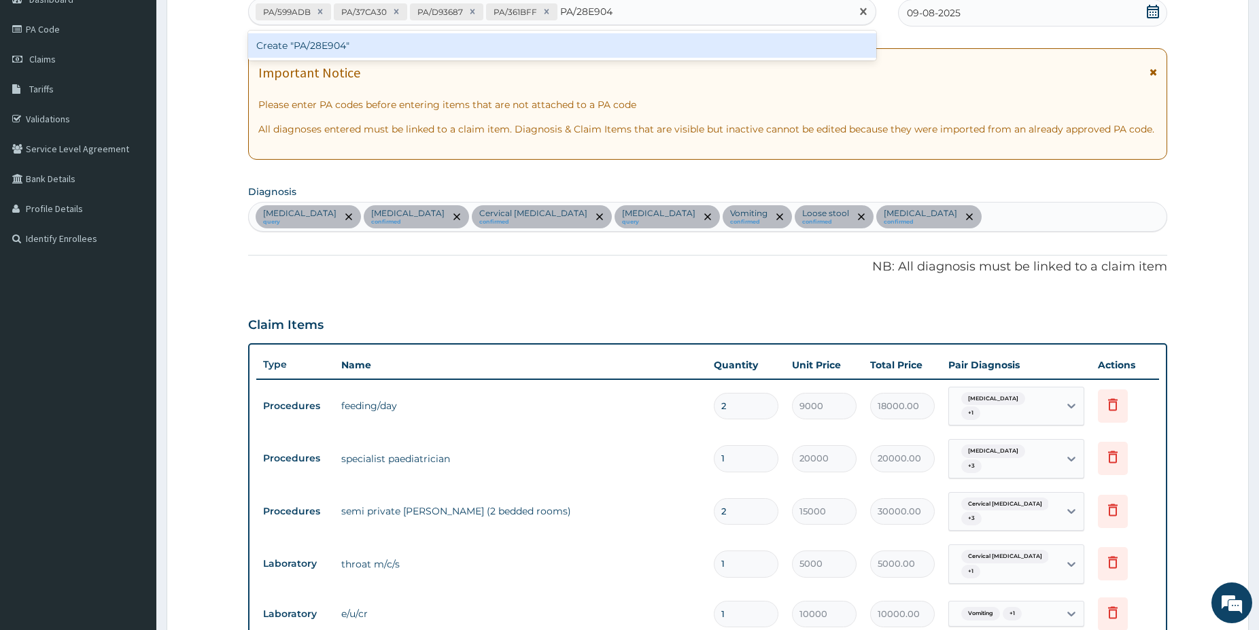
click at [369, 46] on div "Create "PA/28E904"" at bounding box center [562, 45] width 628 height 24
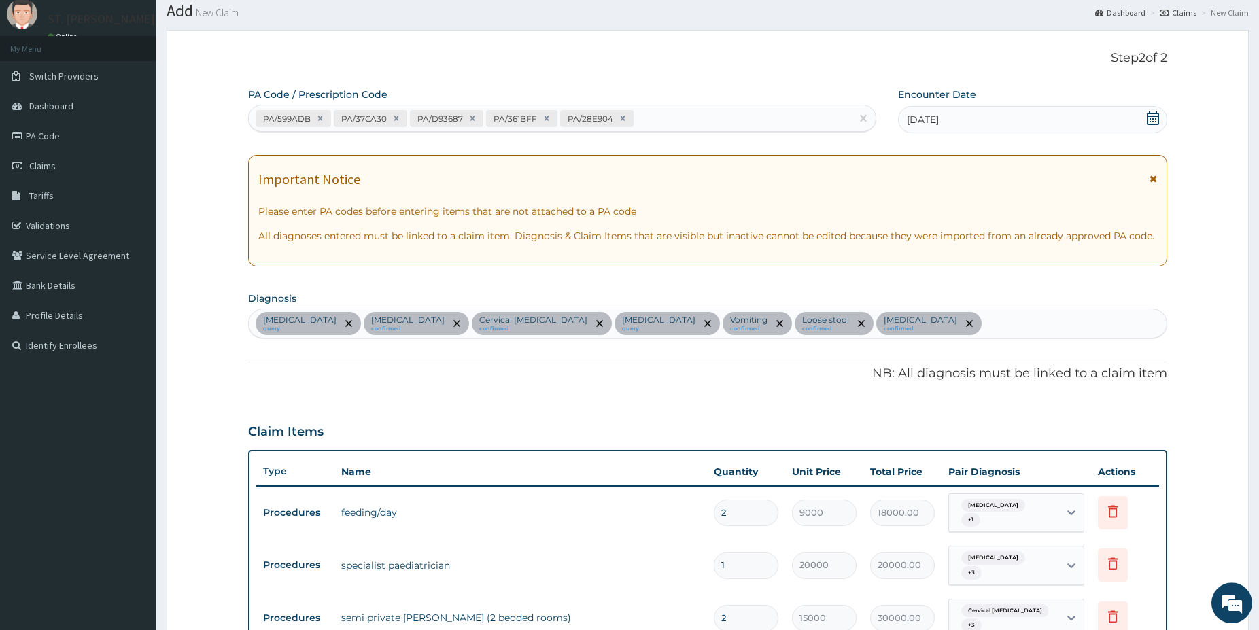
scroll to position [69, 0]
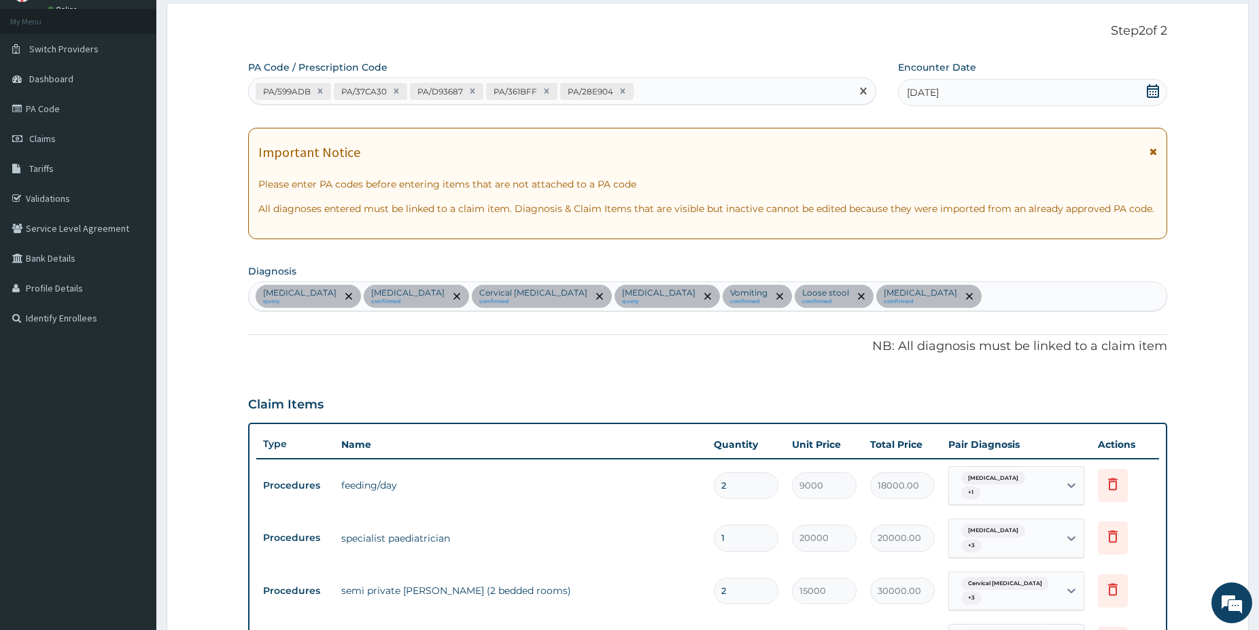
click at [657, 93] on div "PA/599ADB PA/37CA30 PA/D93687 PA/361BFF PA/28E904" at bounding box center [550, 91] width 602 height 22
paste input "PA/8529DE"
type input "PA/8529DE"
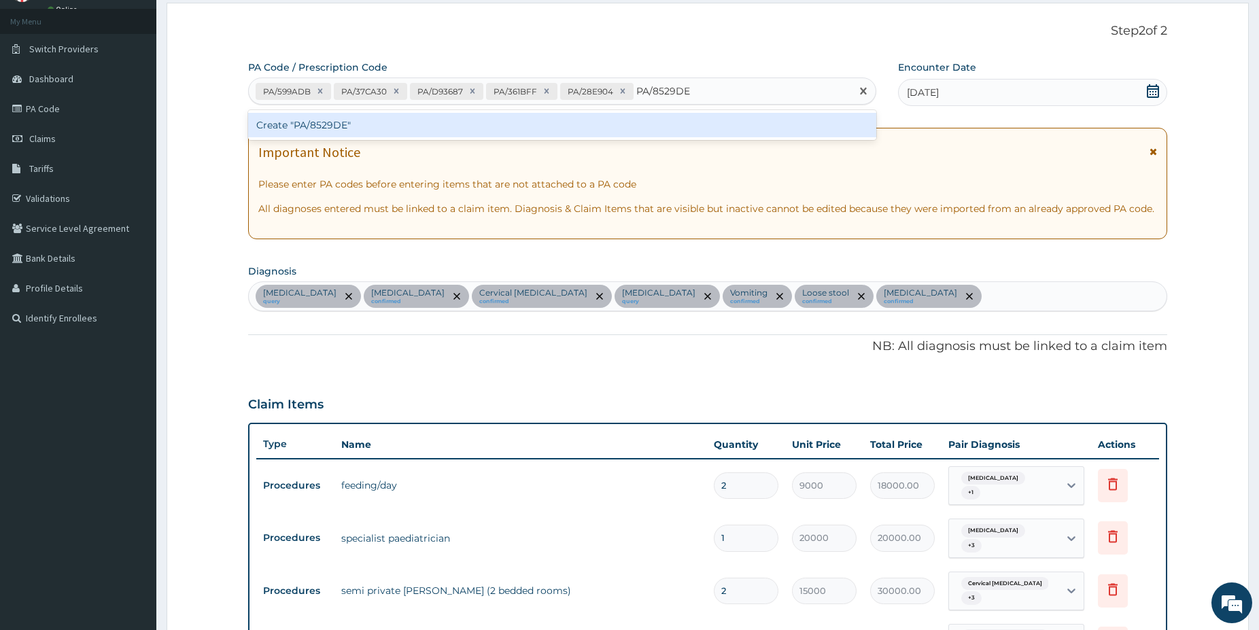
click at [374, 126] on div "Create "PA/8529DE"" at bounding box center [562, 125] width 628 height 24
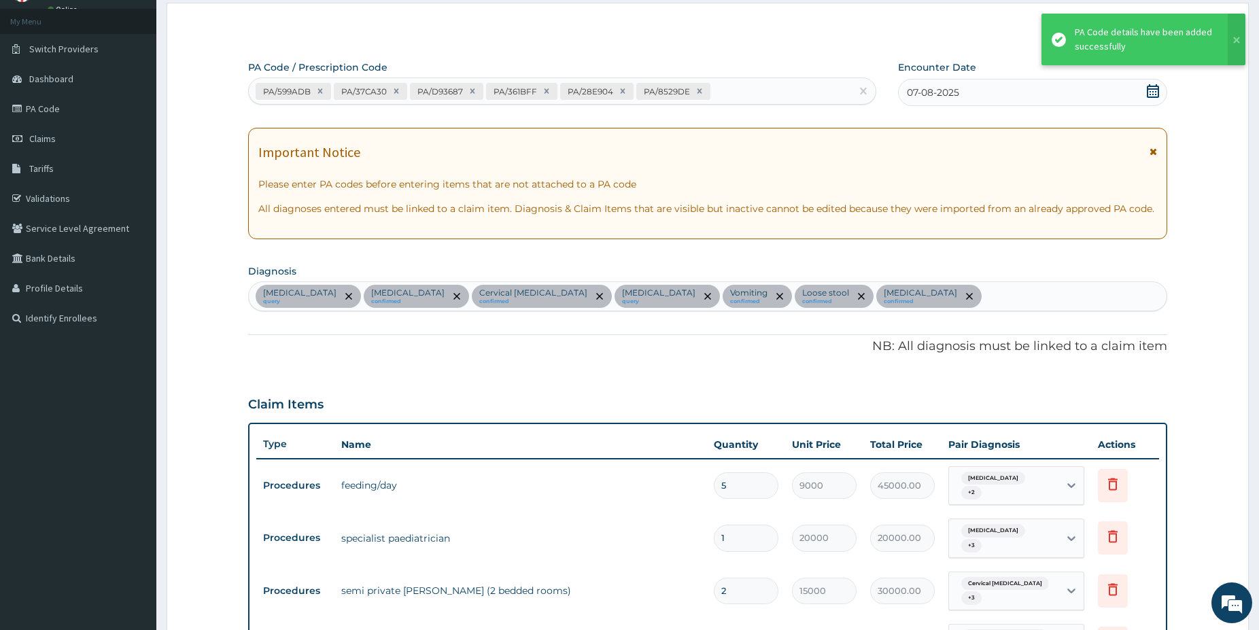
scroll to position [580, 0]
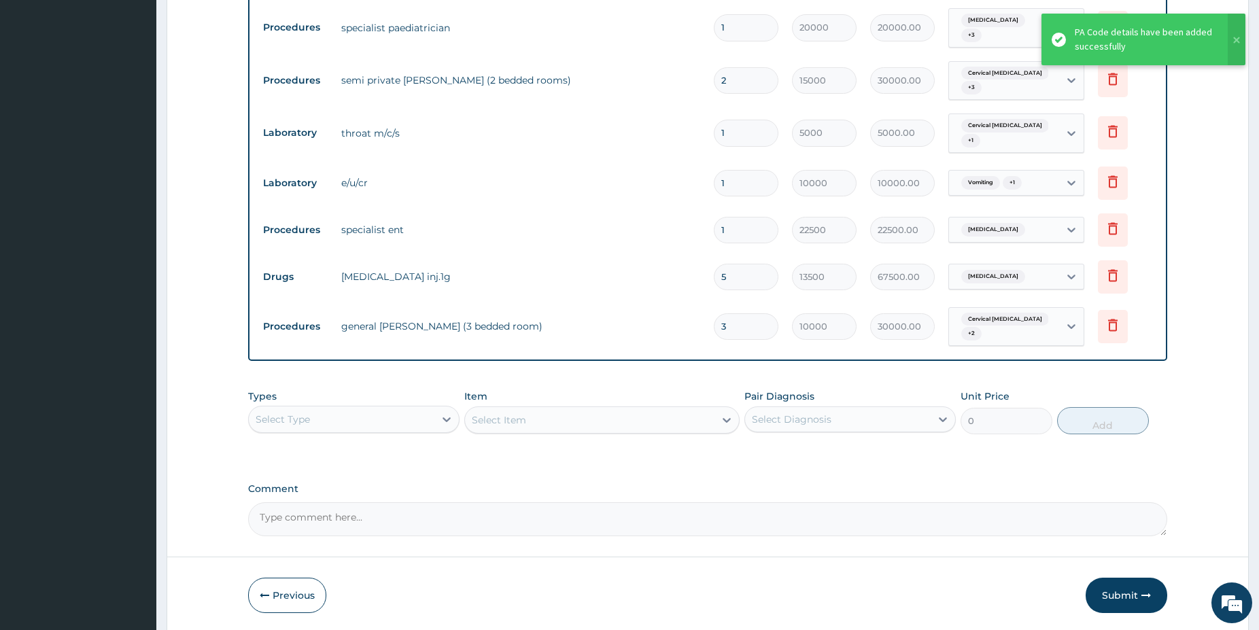
type input "0.00"
type input "5"
type input "50000.00"
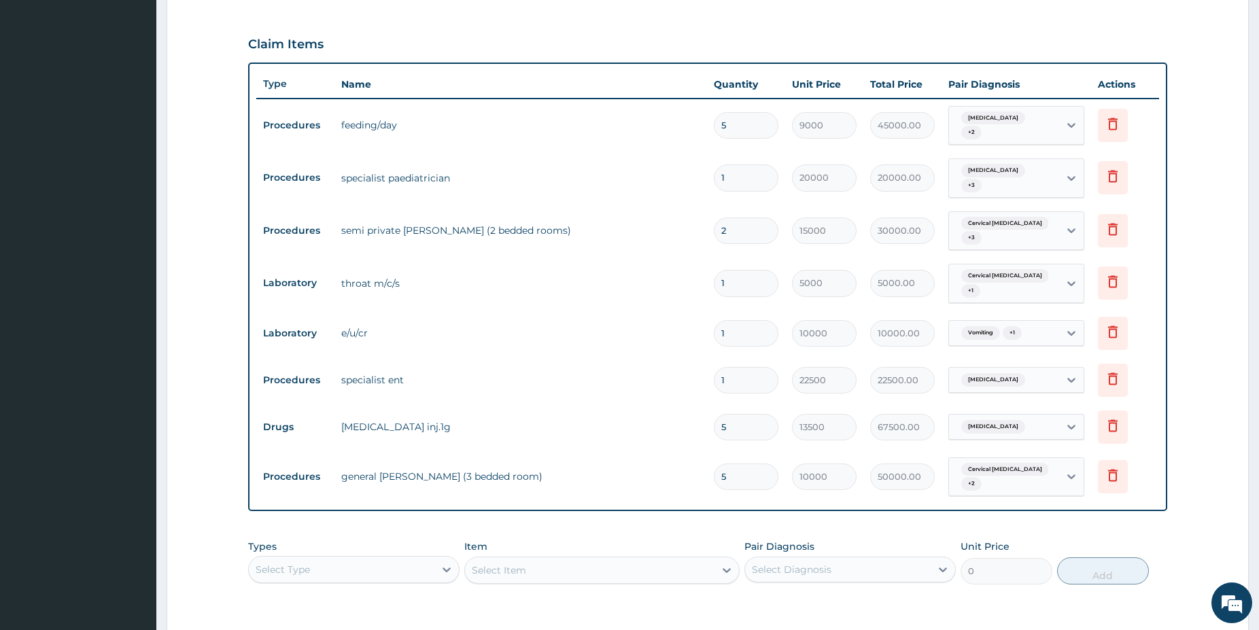
scroll to position [407, 0]
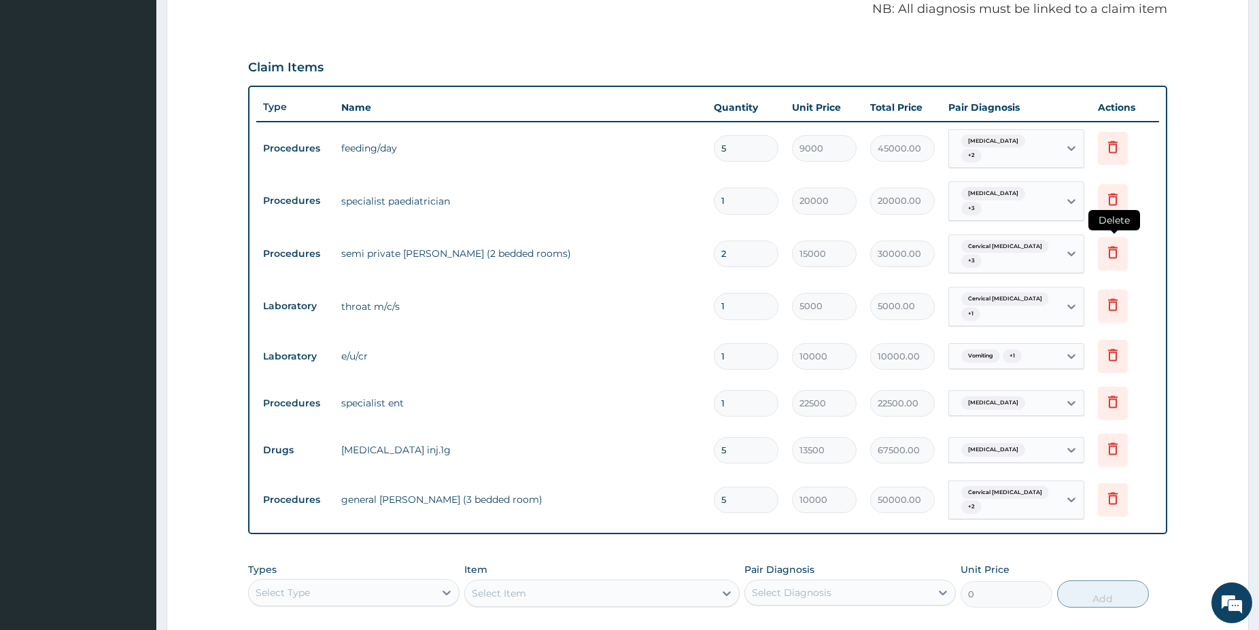
type input "5"
click at [1119, 245] on icon at bounding box center [1113, 252] width 16 height 16
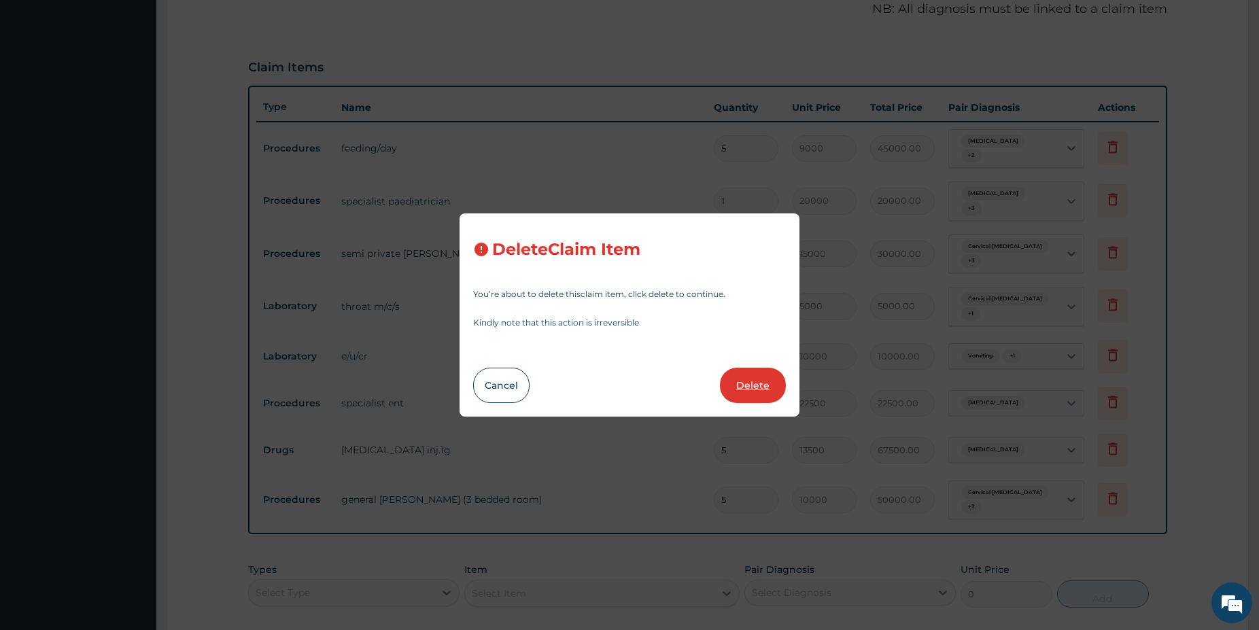
click at [760, 386] on button "Delete" at bounding box center [753, 385] width 66 height 35
type input "1"
type input "5000"
type input "5000.00"
type input "10000"
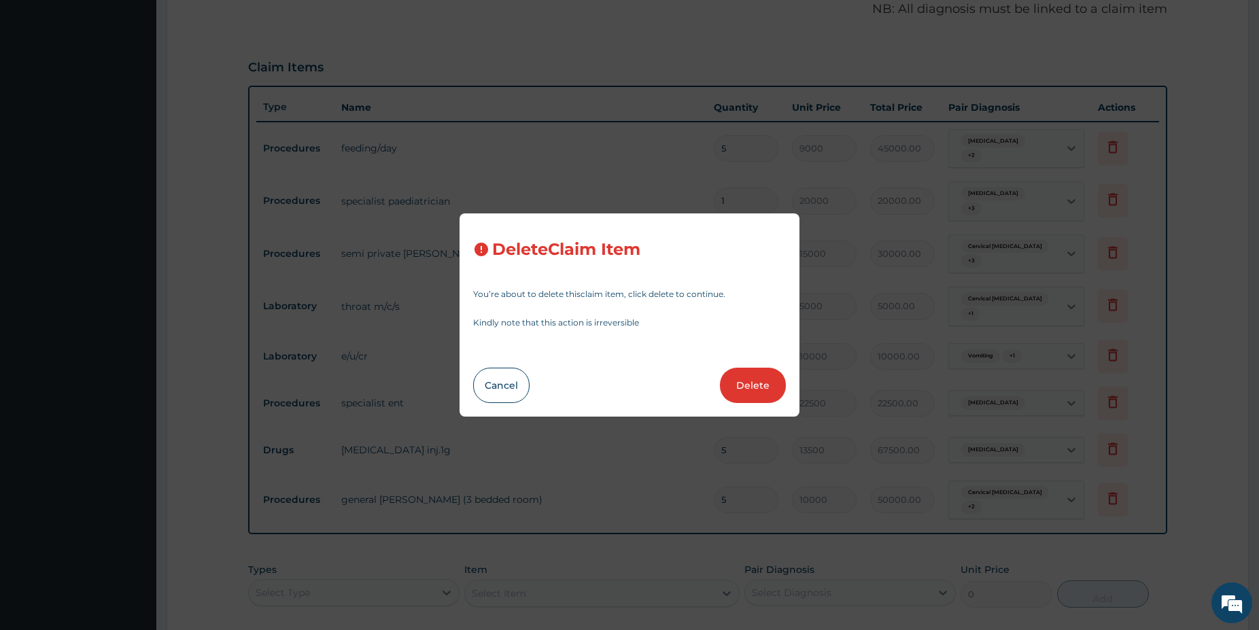
type input "10000.00"
type input "22500"
type input "22500.00"
type input "5"
type input "13500"
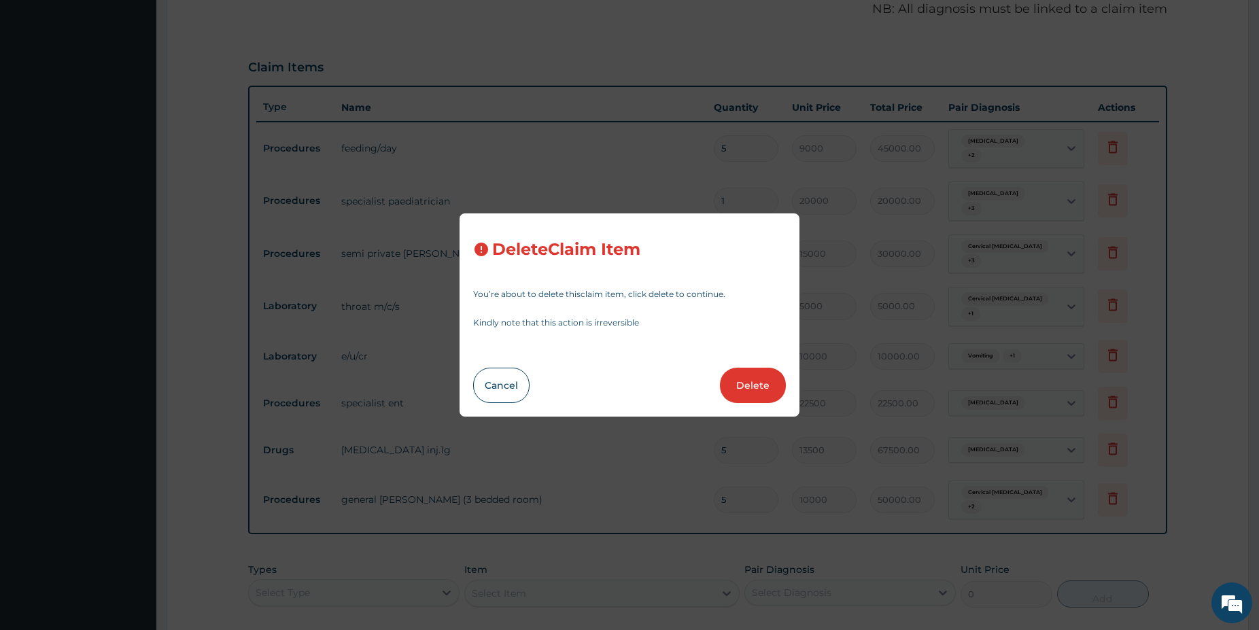
type input "67500.00"
type input "10000"
type input "50000.00"
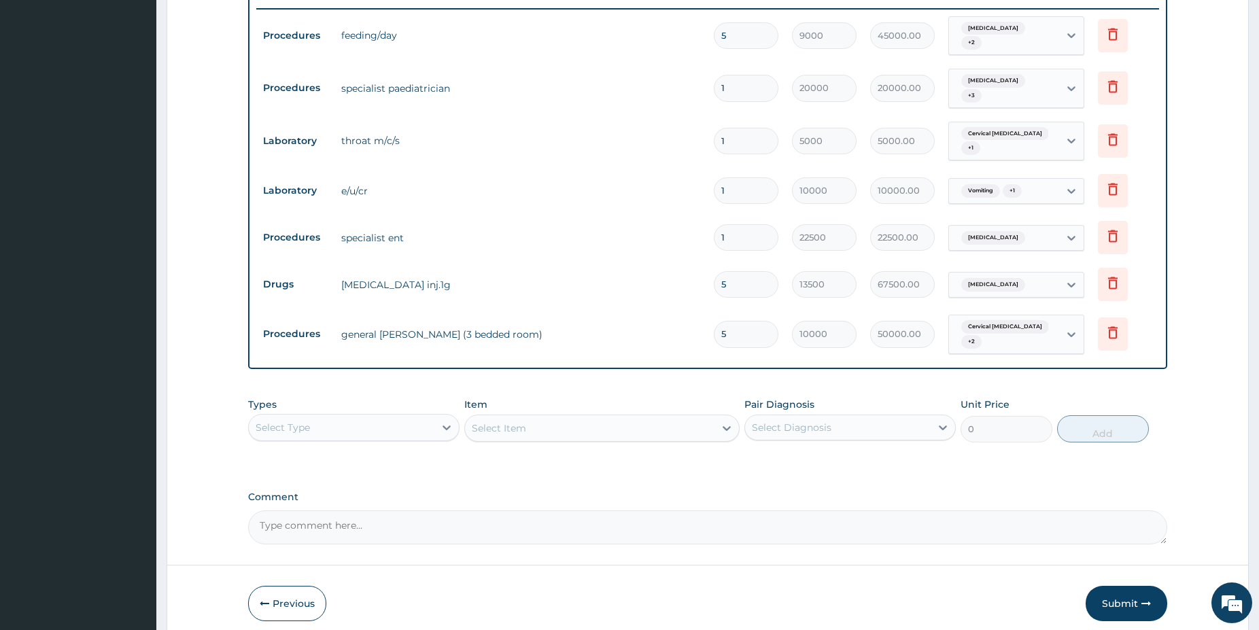
scroll to position [545, 0]
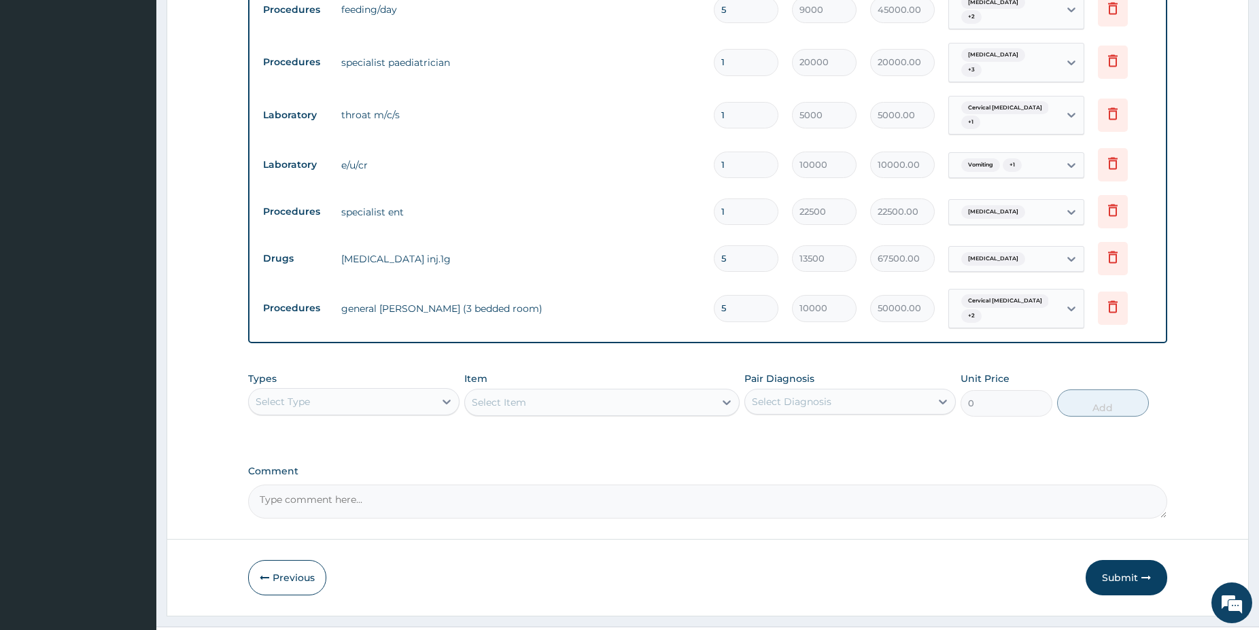
click at [302, 395] on div "Select Type" at bounding box center [283, 402] width 54 height 14
click at [294, 477] on div "Procedures" at bounding box center [353, 485] width 211 height 24
click at [615, 396] on div "Select Item" at bounding box center [601, 402] width 275 height 27
click at [616, 396] on div "Select Item" at bounding box center [601, 402] width 275 height 27
click at [618, 395] on div "Select Item" at bounding box center [601, 402] width 275 height 27
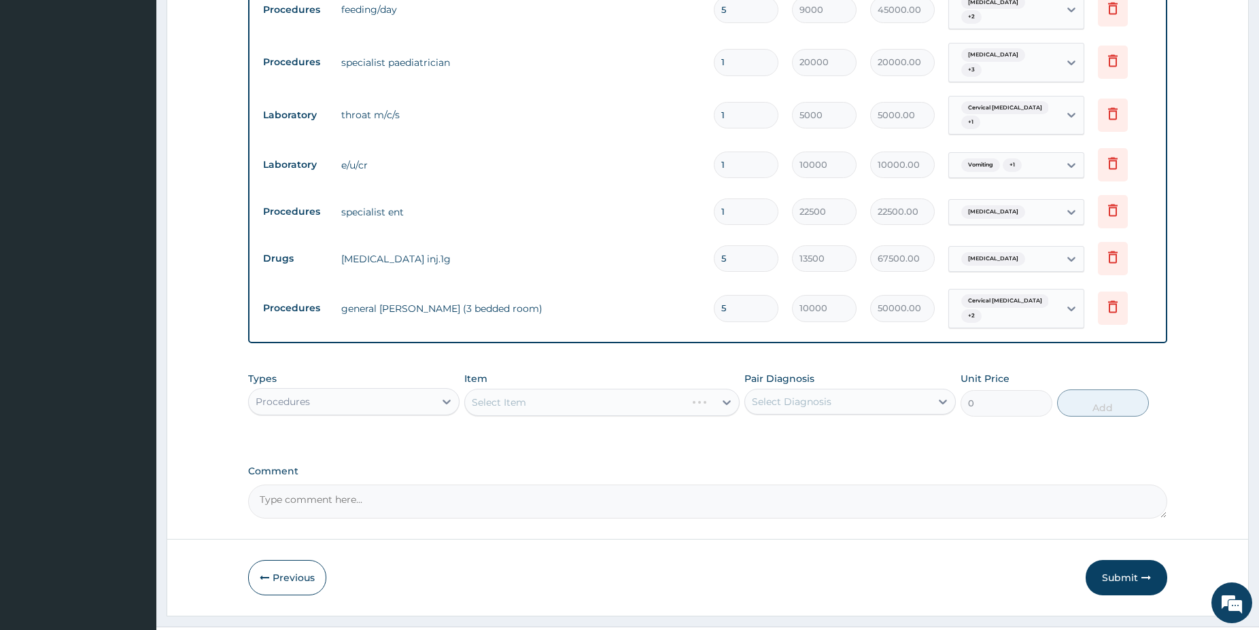
click at [618, 395] on div "Select Item" at bounding box center [601, 402] width 275 height 27
click at [674, 389] on div "Select Item" at bounding box center [601, 402] width 275 height 27
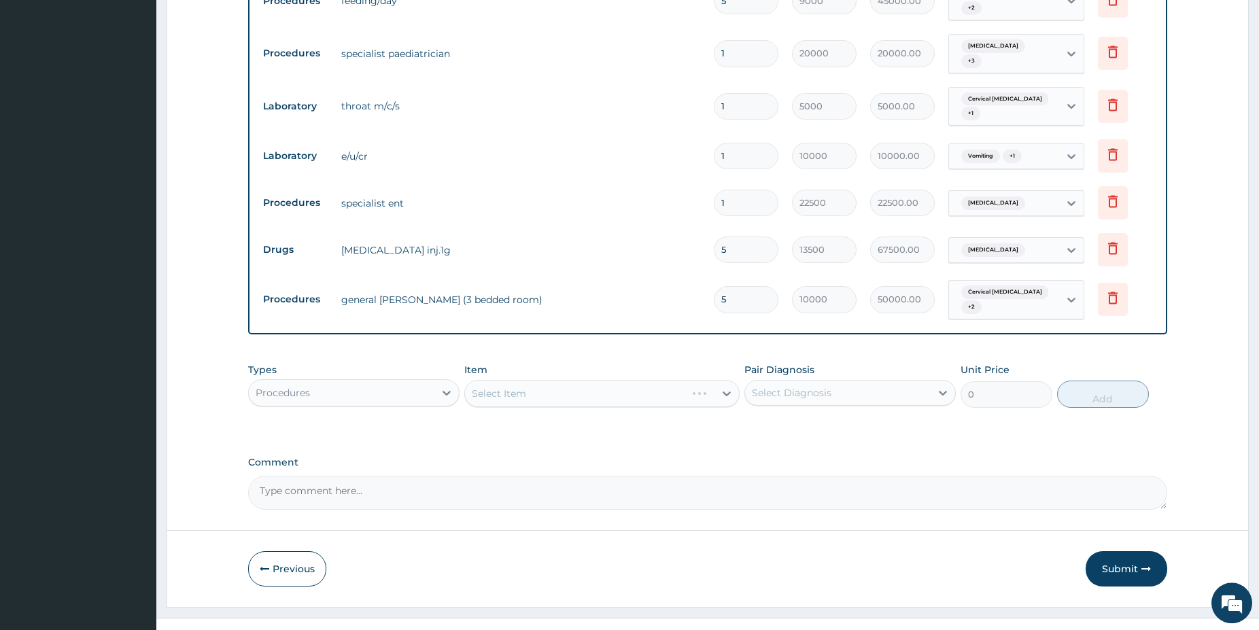
scroll to position [565, 0]
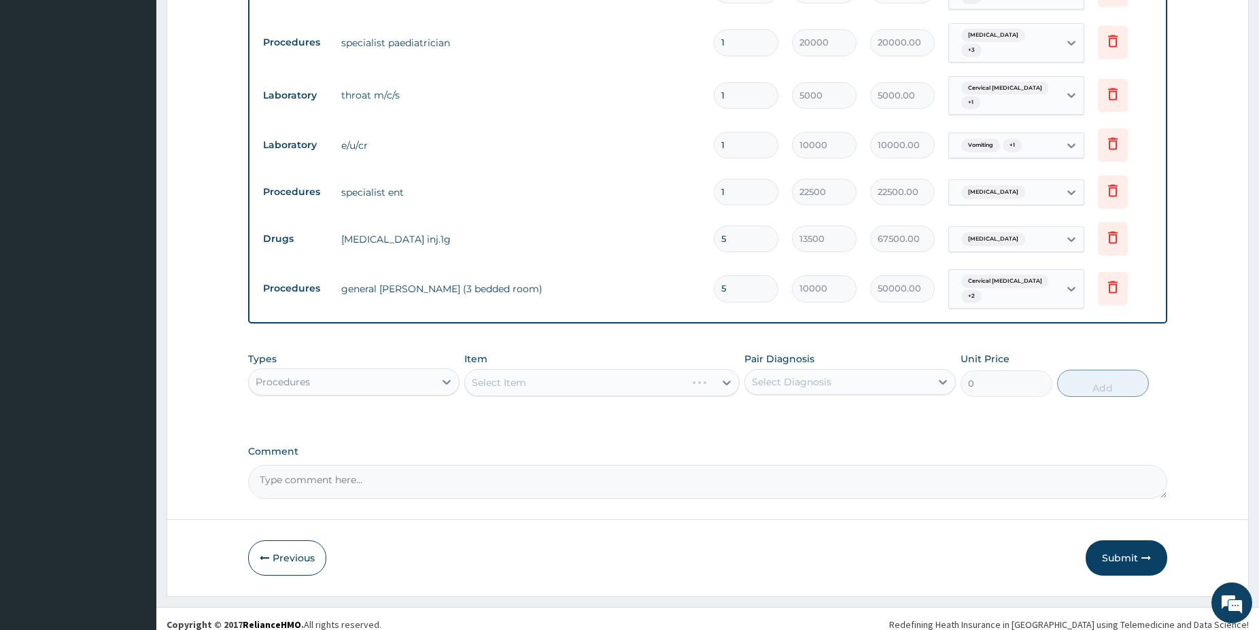
click at [670, 375] on div "Select Item" at bounding box center [601, 382] width 275 height 27
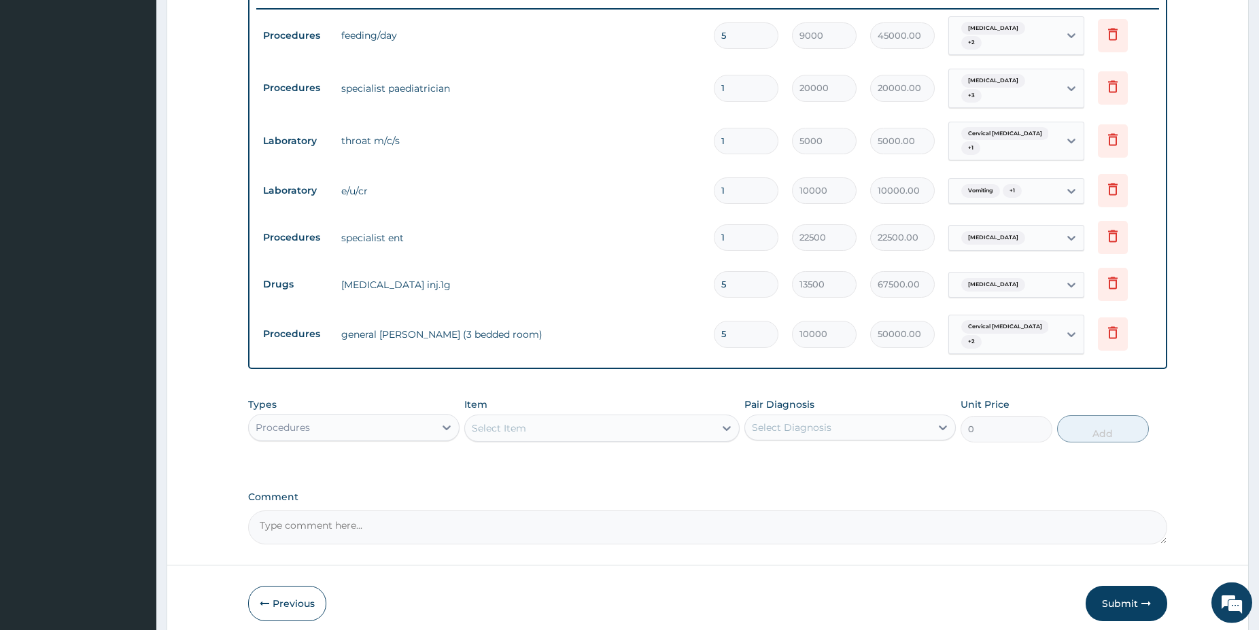
scroll to position [496, 0]
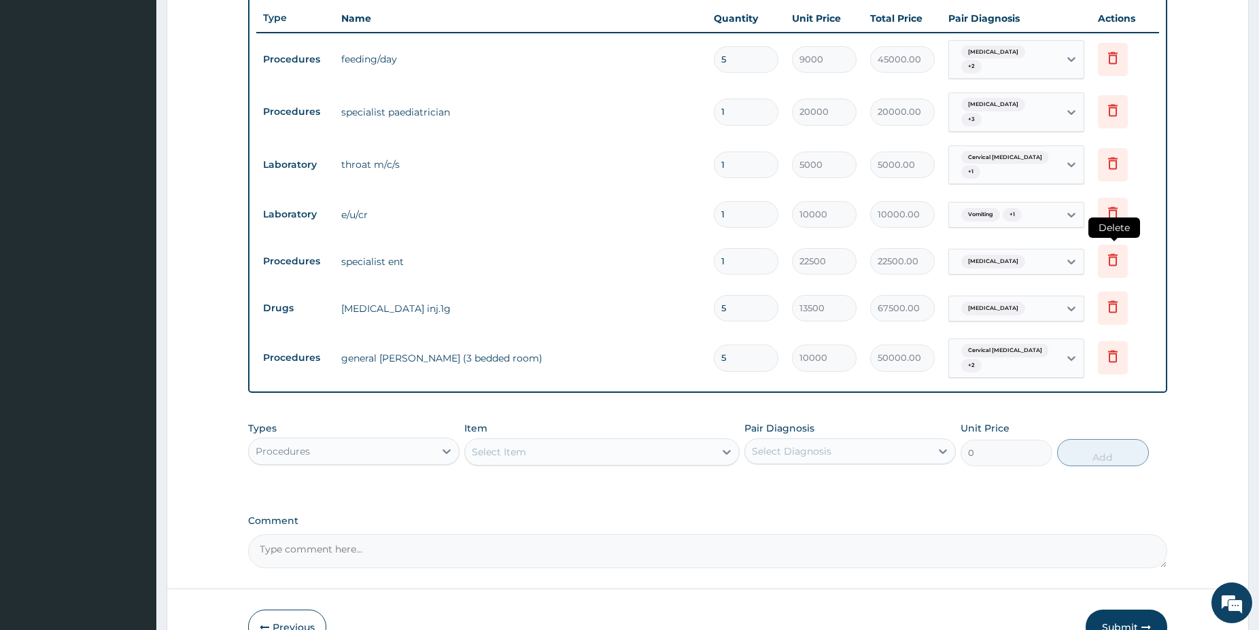
click at [1116, 255] on icon at bounding box center [1113, 260] width 16 height 16
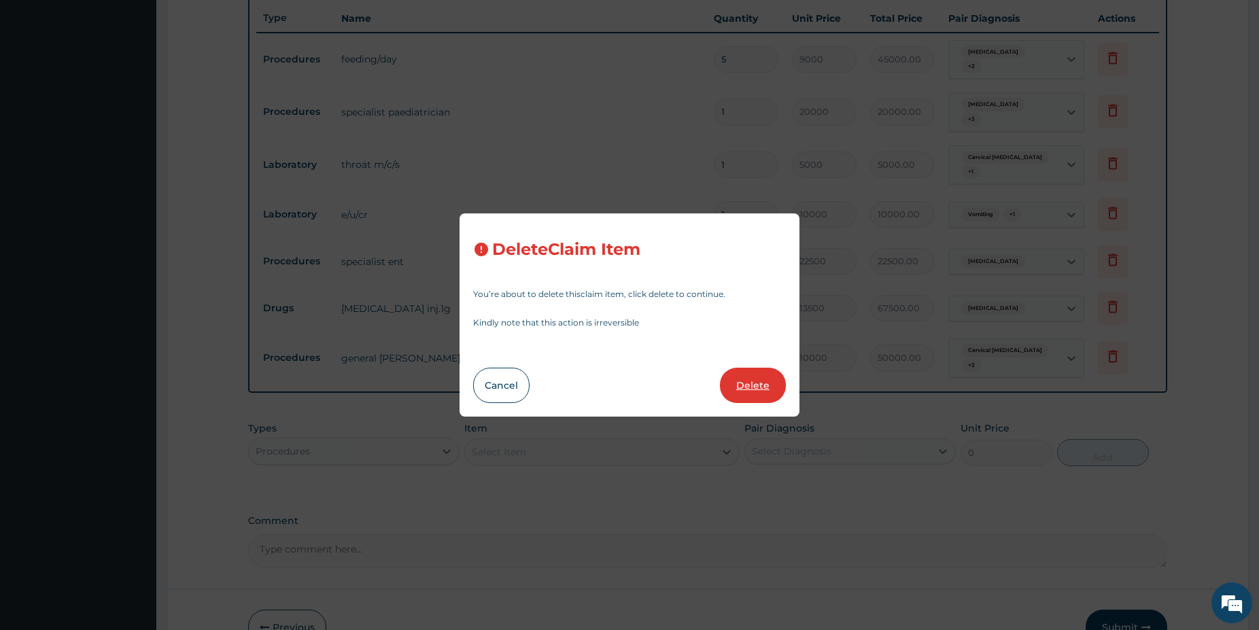
click at [745, 383] on button "Delete" at bounding box center [753, 385] width 66 height 35
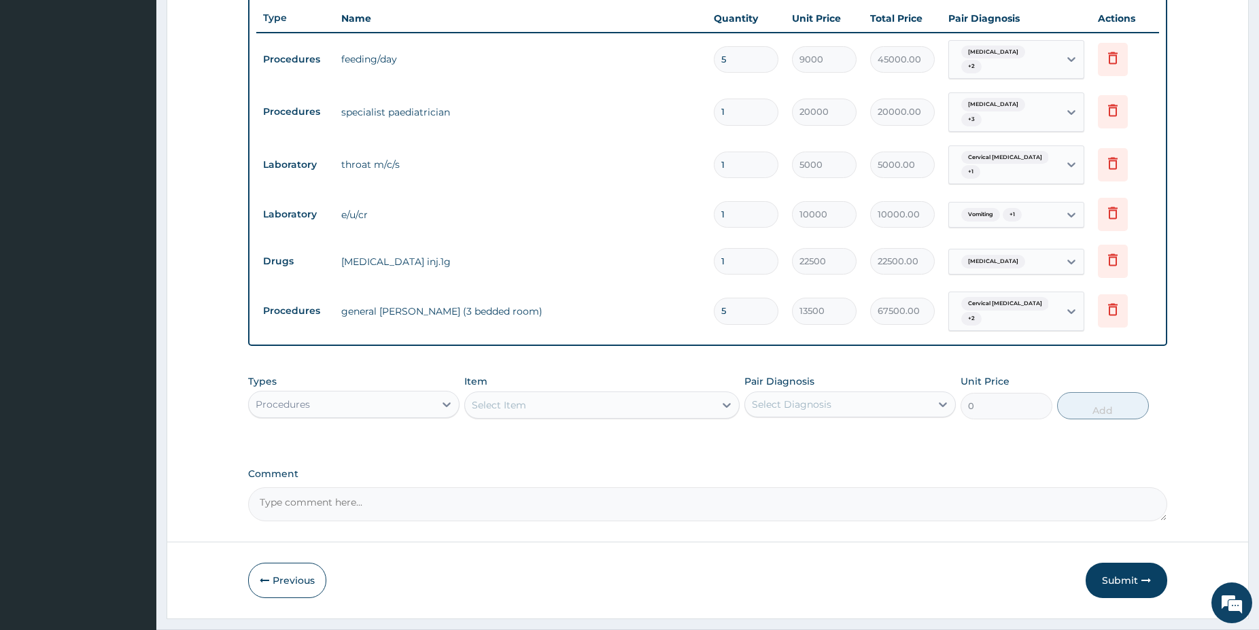
type input "5"
type input "13500"
type input "67500.00"
type input "10000"
type input "50000.00"
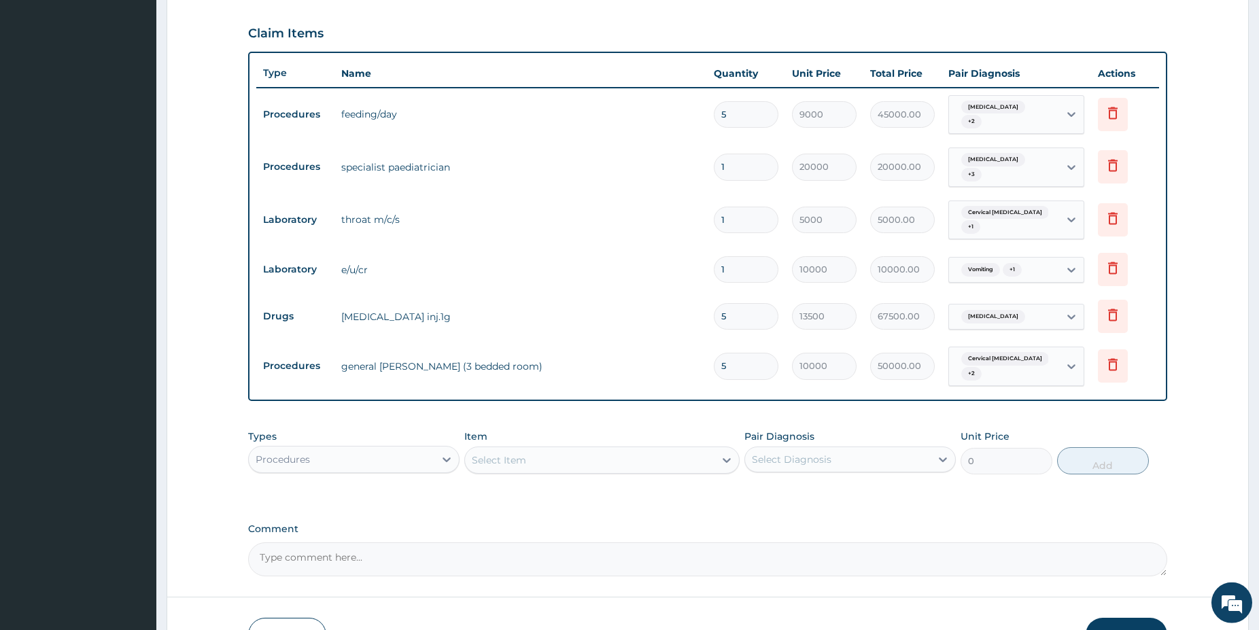
scroll to position [518, 0]
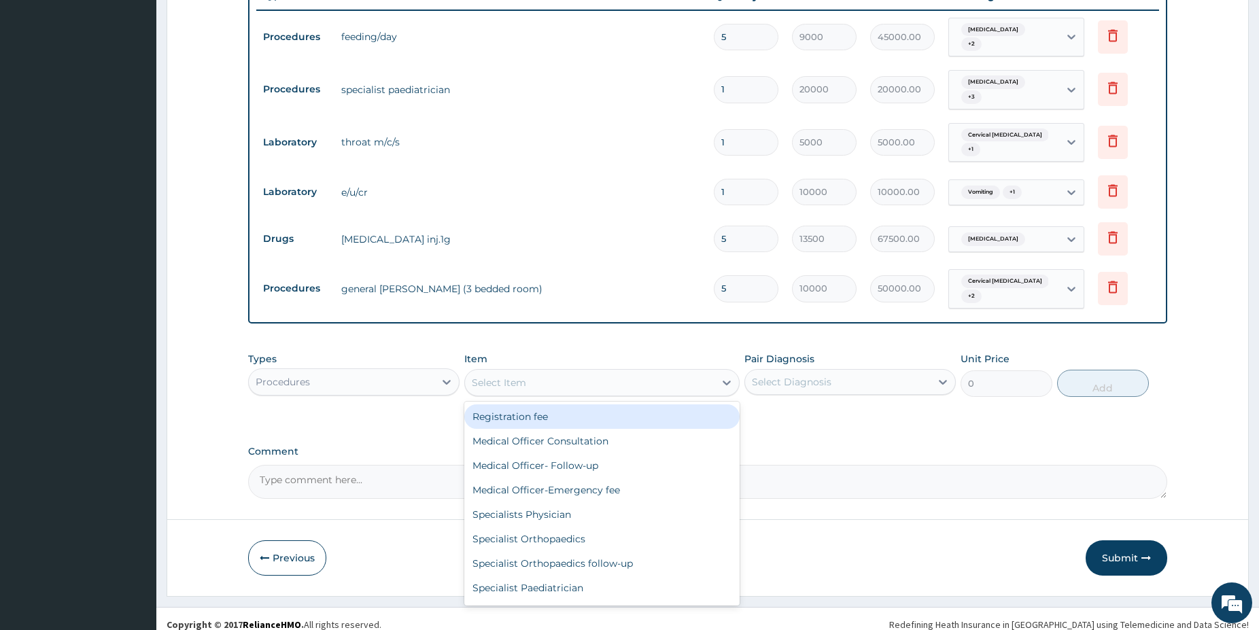
click at [583, 372] on div "Select Item" at bounding box center [590, 383] width 250 height 22
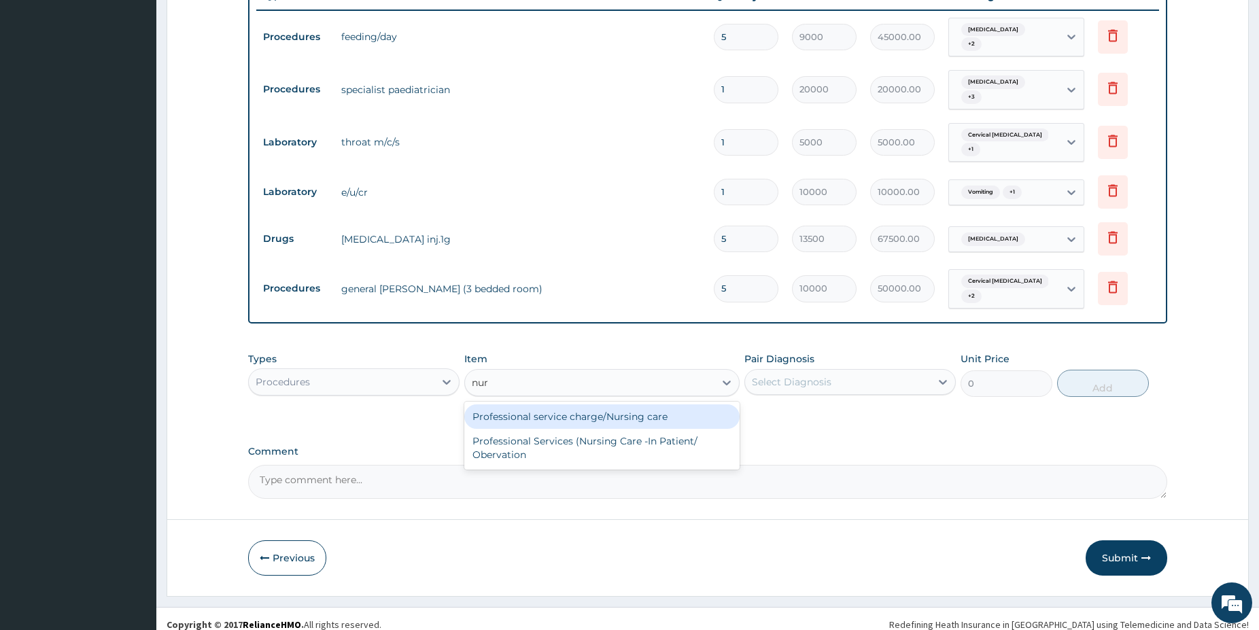
type input "nurs"
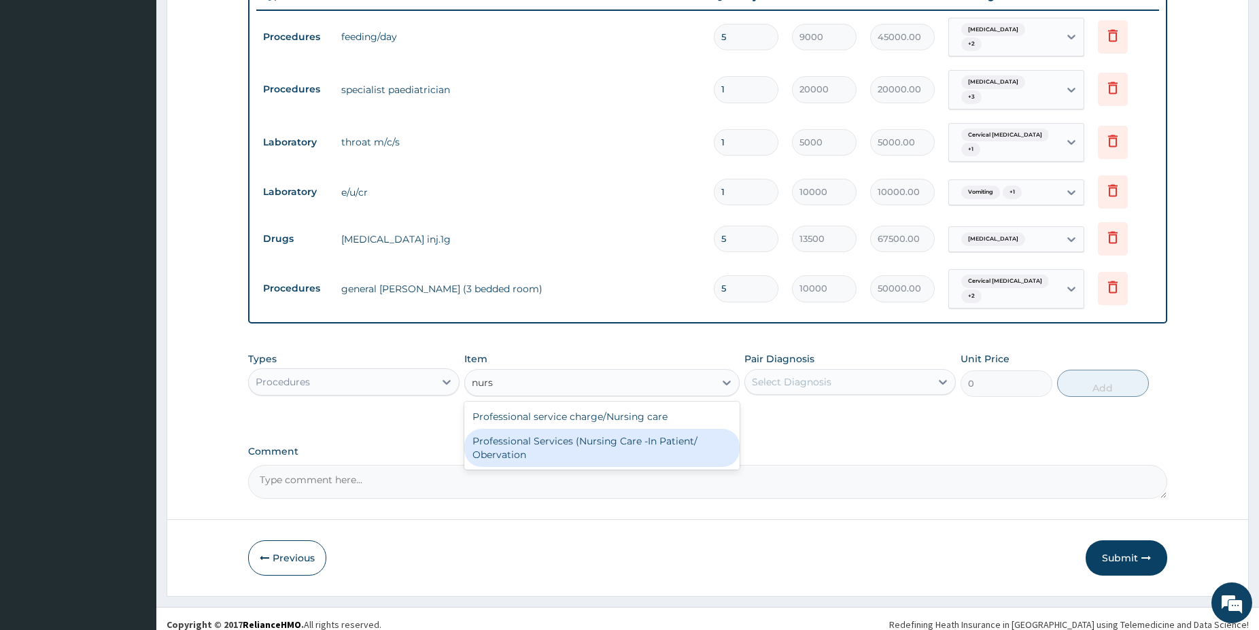
drag, startPoint x: 653, startPoint y: 444, endPoint x: 680, endPoint y: 413, distance: 41.5
click at [653, 443] on div "Professional Services (Nursing Care -In Patient/ Obervation" at bounding box center [601, 448] width 275 height 38
type input "5000"
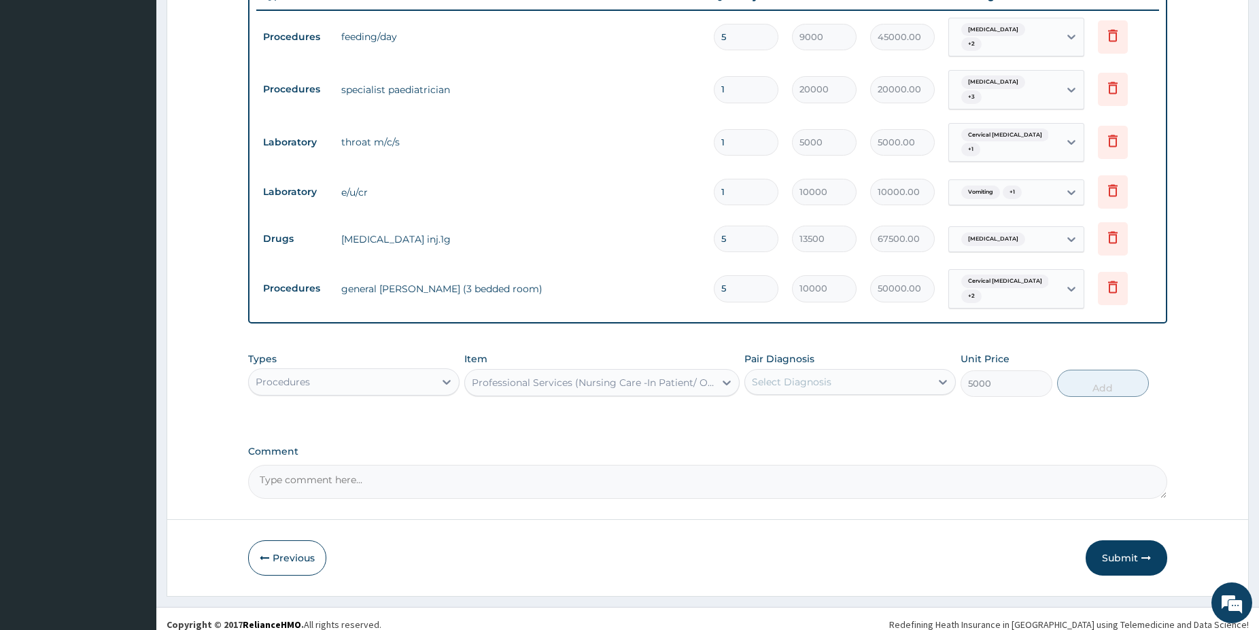
click at [802, 372] on div "Select Diagnosis" at bounding box center [838, 382] width 186 height 22
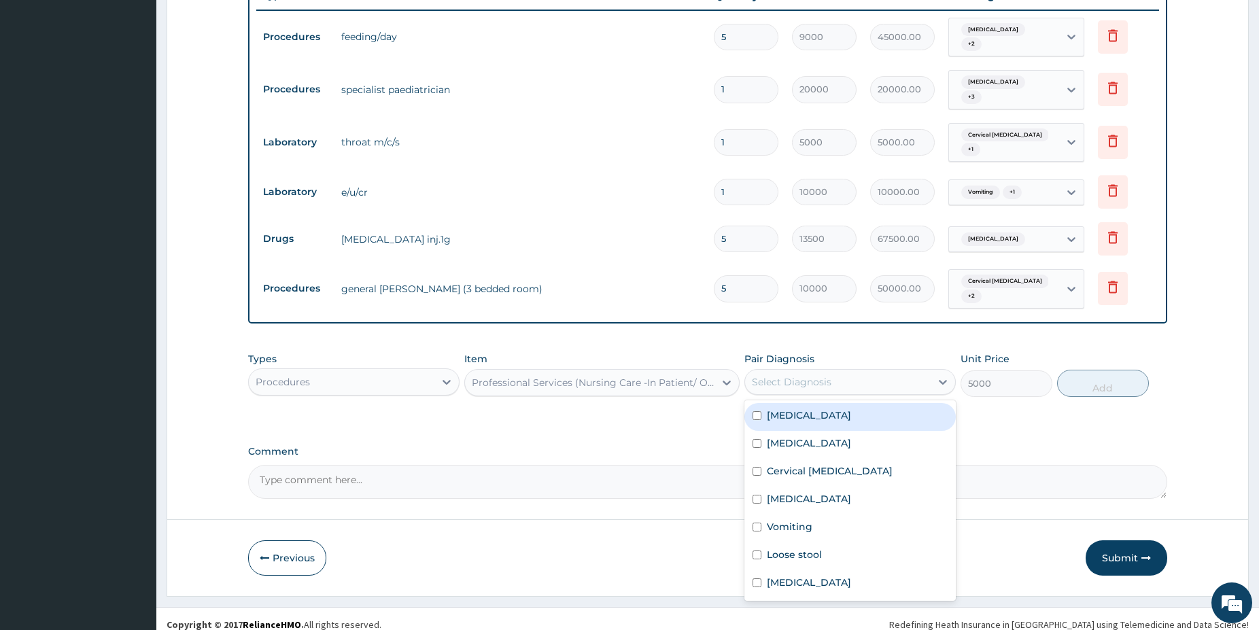
click at [815, 409] on div "[MEDICAL_DATA]" at bounding box center [850, 417] width 211 height 28
checkbox input "true"
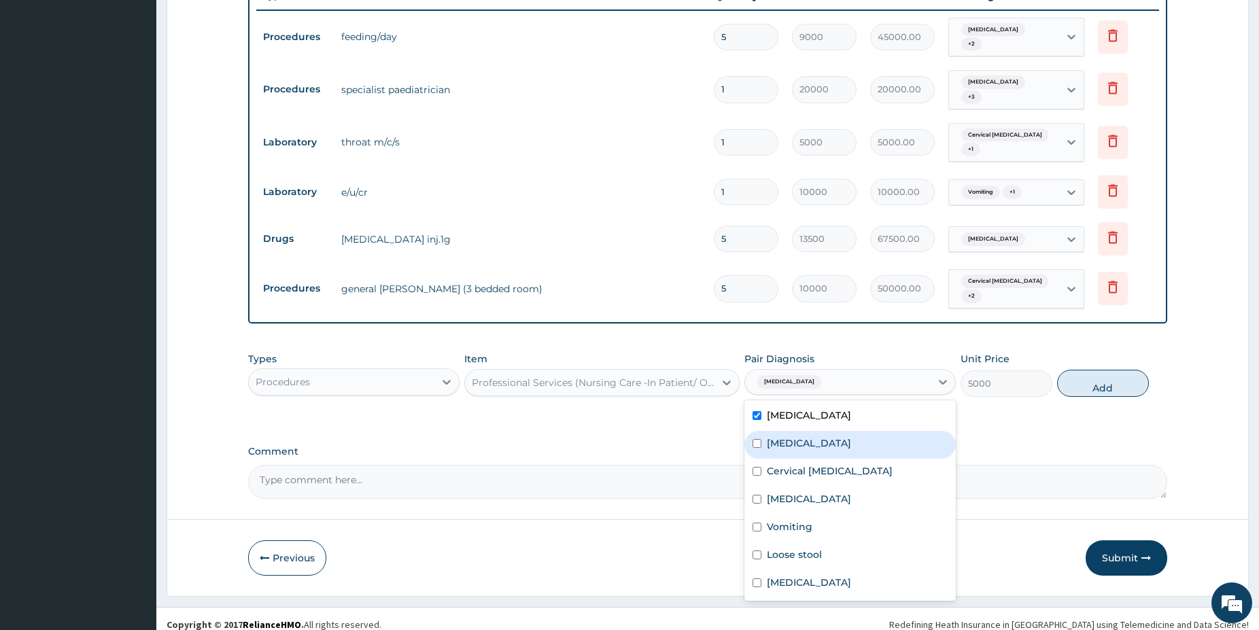
click at [803, 435] on div "[MEDICAL_DATA]" at bounding box center [850, 445] width 211 height 28
checkbox input "true"
click at [804, 464] on label "Cervical [MEDICAL_DATA]" at bounding box center [830, 471] width 126 height 14
checkbox input "true"
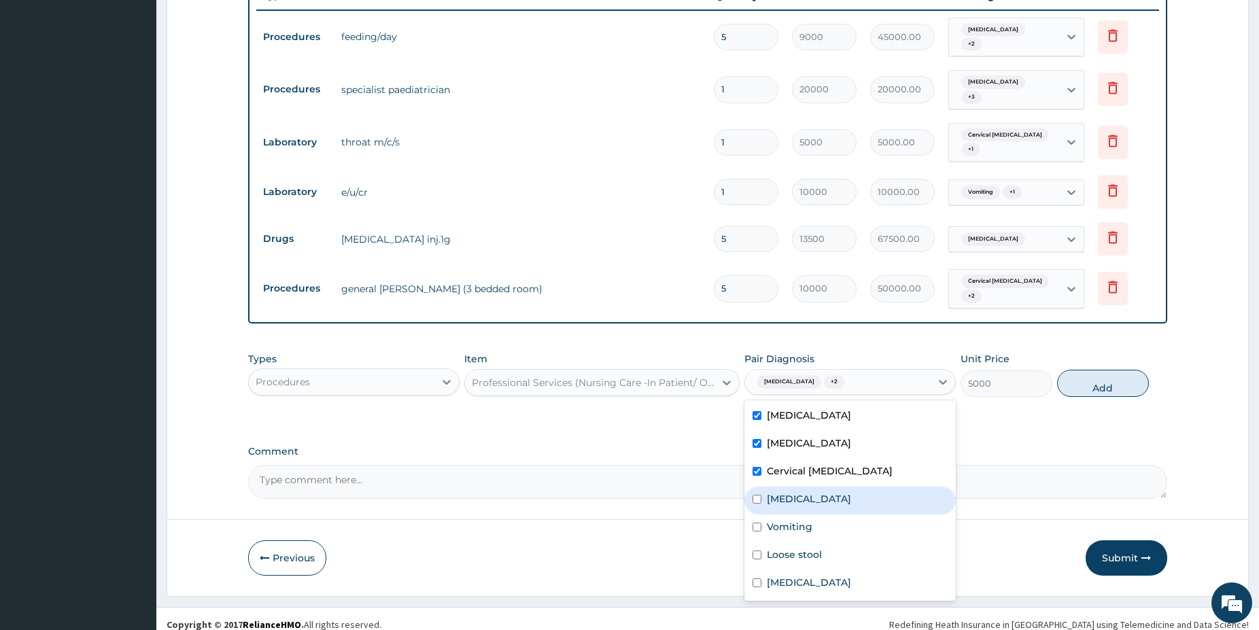
click at [781, 498] on div "[MEDICAL_DATA]" at bounding box center [850, 501] width 211 height 28
checkbox input "true"
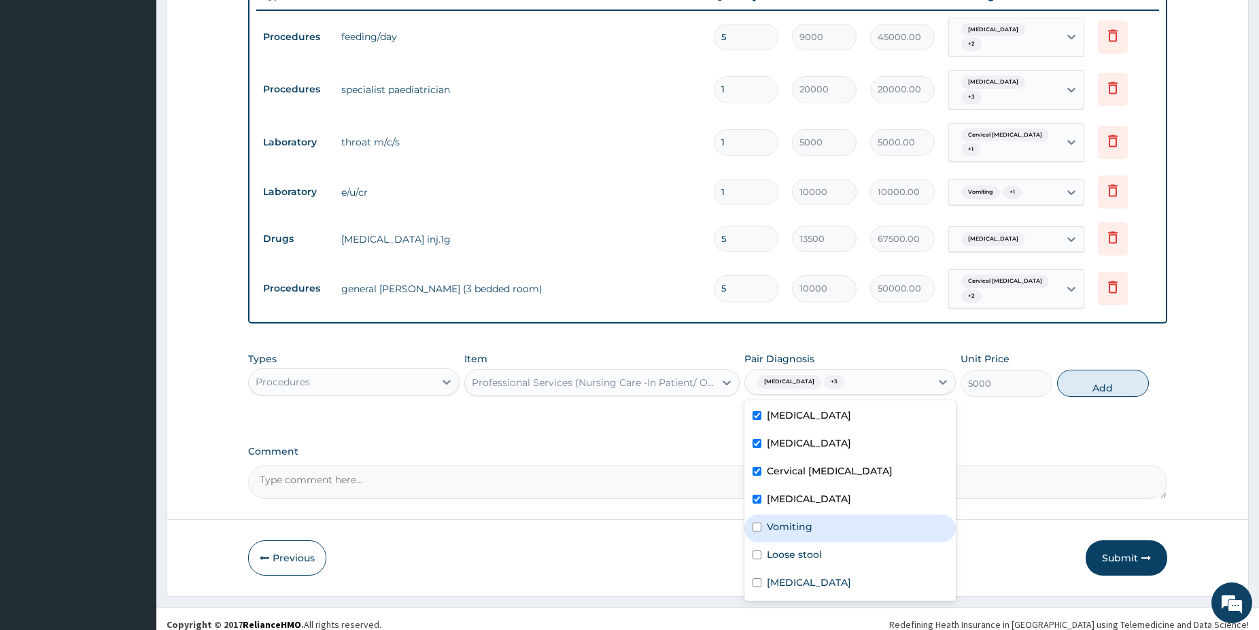
click at [780, 521] on label "Vomiting" at bounding box center [790, 527] width 46 height 14
checkbox input "true"
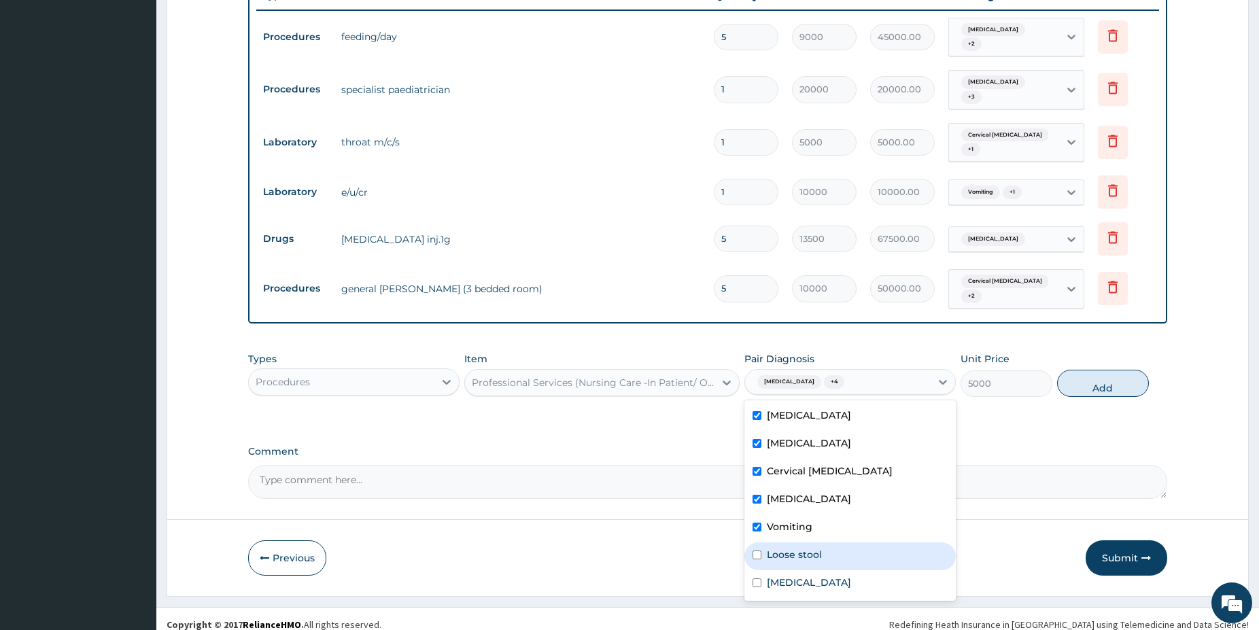
click at [789, 554] on div "Loose stool" at bounding box center [850, 557] width 211 height 28
checkbox input "true"
click at [793, 583] on div "[MEDICAL_DATA]" at bounding box center [850, 585] width 211 height 28
checkbox input "true"
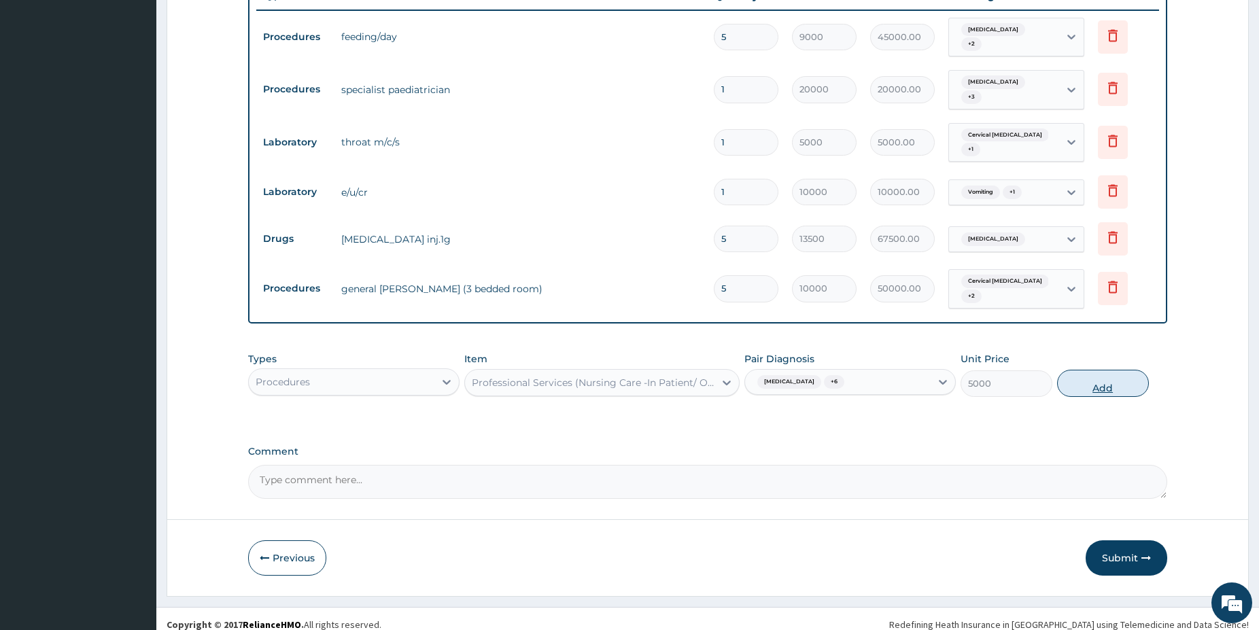
click at [1106, 375] on button "Add" at bounding box center [1103, 383] width 92 height 27
type input "0"
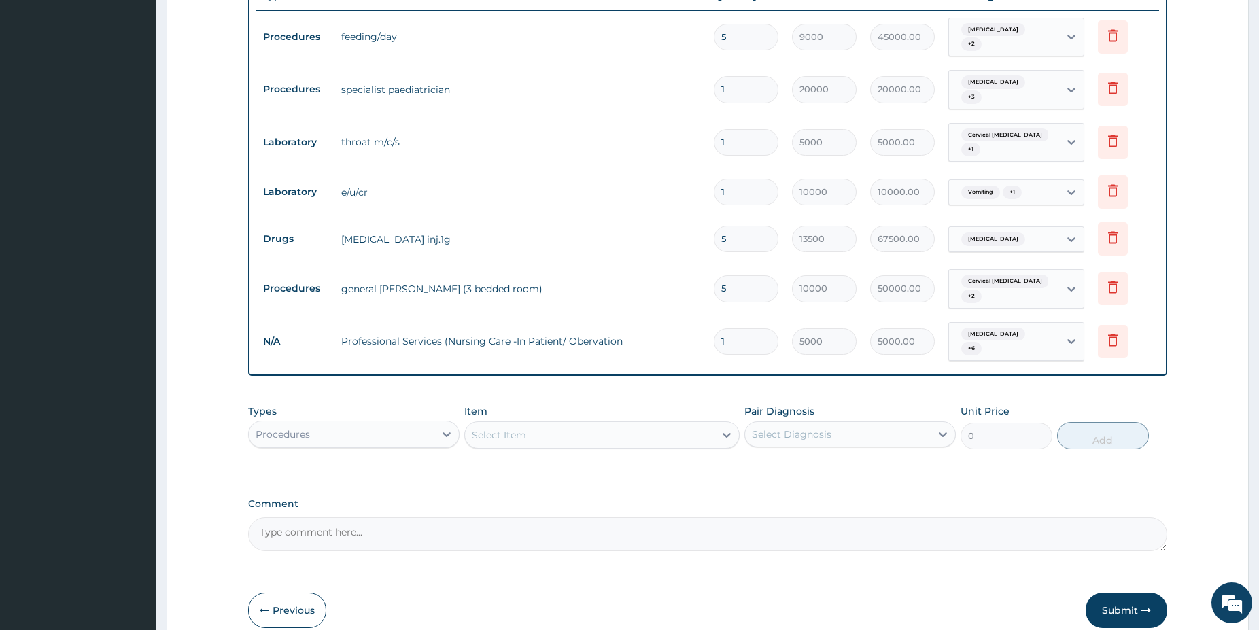
type input "0.00"
type input "5"
type input "25000.00"
type input "5"
click at [418, 424] on div "Procedures" at bounding box center [342, 435] width 186 height 22
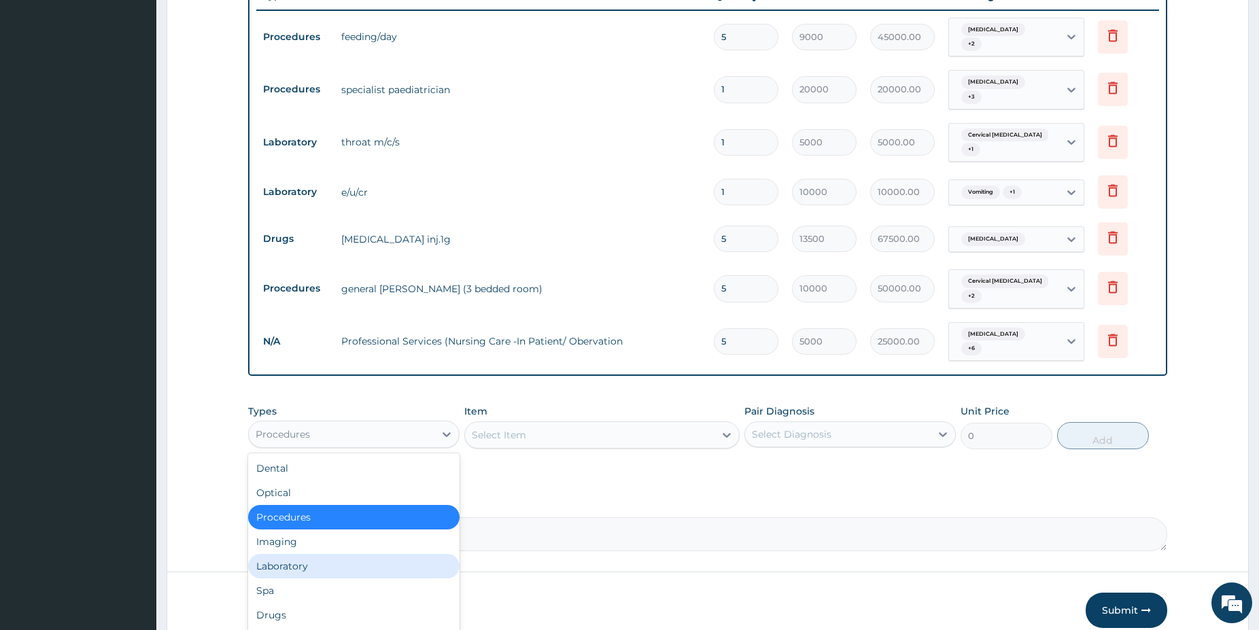
click at [323, 554] on div "Laboratory" at bounding box center [353, 566] width 211 height 24
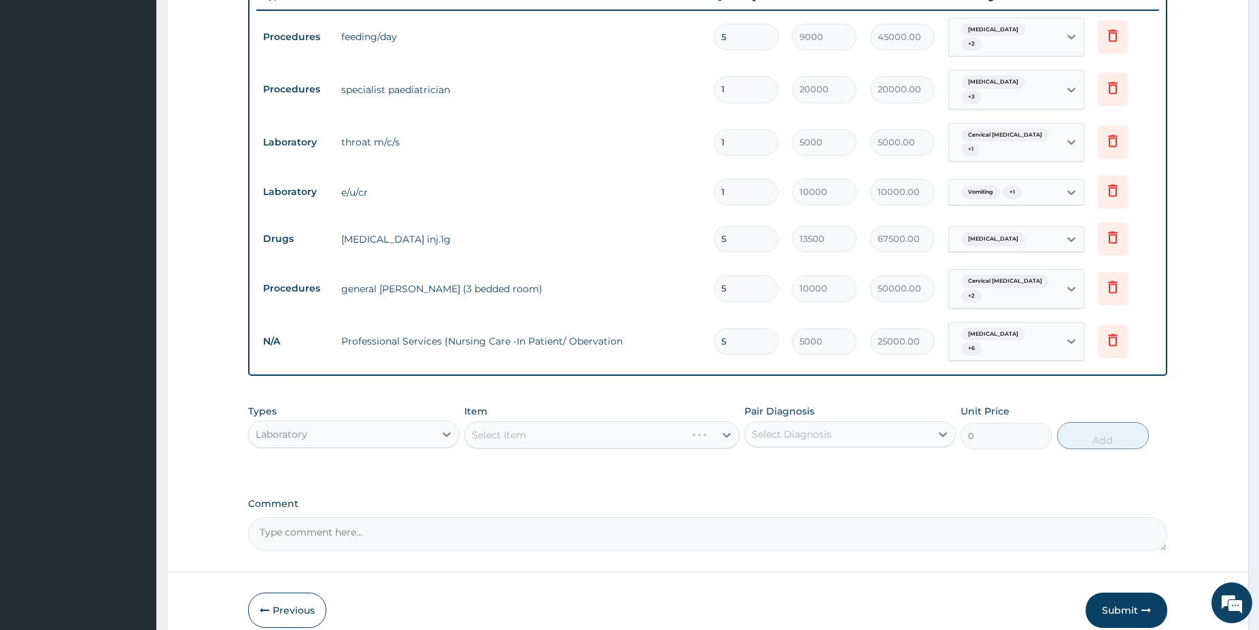
click at [641, 422] on div "Select Item" at bounding box center [601, 435] width 275 height 27
click at [643, 423] on div "Select Item" at bounding box center [601, 435] width 275 height 27
click at [643, 422] on div "Select Item" at bounding box center [601, 435] width 275 height 27
click at [1259, 6] on section "Step 2 of 2 PA Code / Prescription Code PA/599ADB [GEOGRAPHIC_DATA]/37CA30 PA/D…" at bounding box center [707, 102] width 1103 height 1116
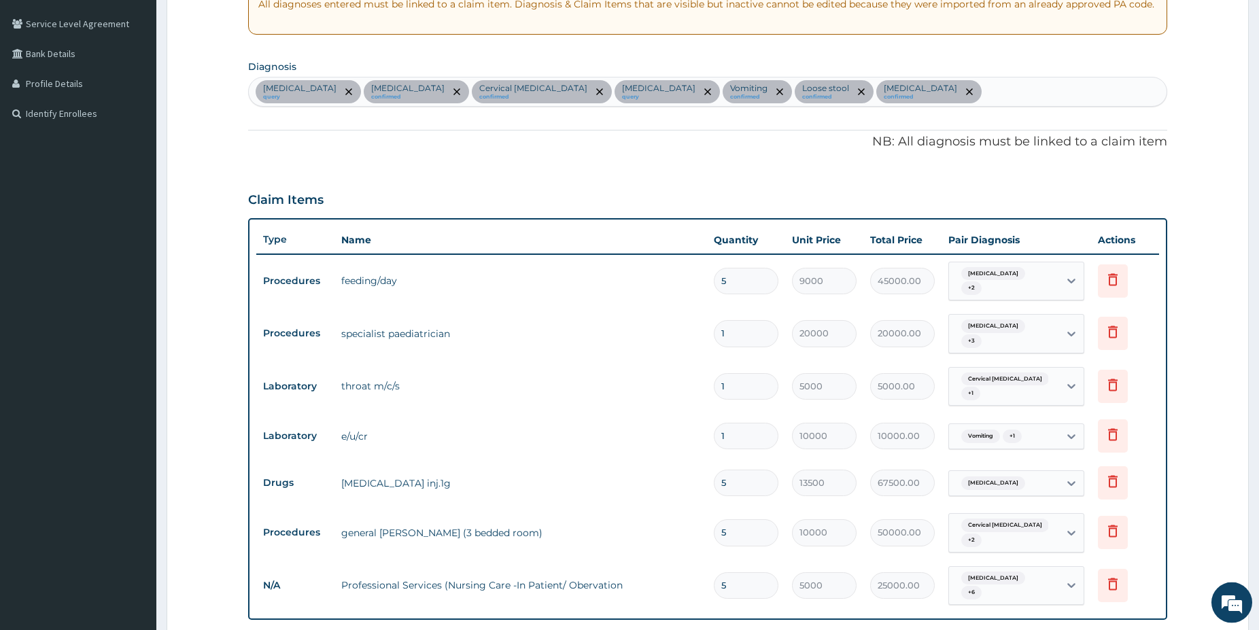
scroll to position [264, 0]
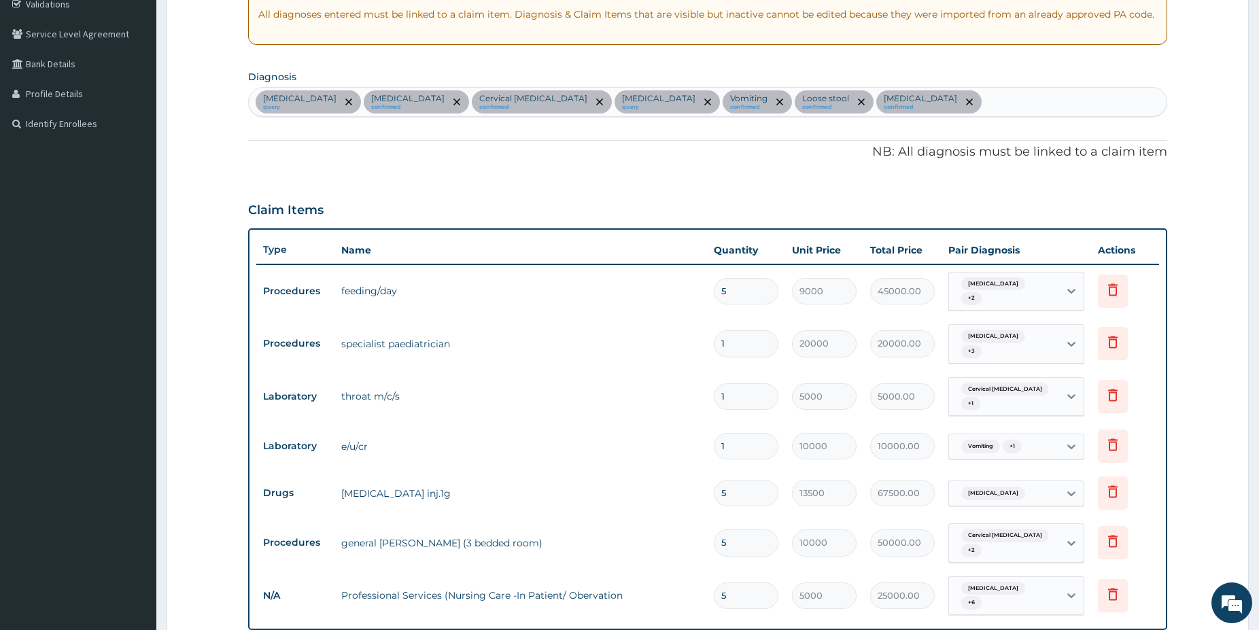
click at [881, 95] on div "[MEDICAL_DATA] query [MEDICAL_DATA] confirmed Cervical [MEDICAL_DATA] confirmed…" at bounding box center [708, 102] width 918 height 29
type input "hypogl"
click at [900, 109] on div "[MEDICAL_DATA] query [MEDICAL_DATA] confirmed Cervical [MEDICAL_DATA] confirmed…" at bounding box center [708, 102] width 918 height 29
type input "hypogl"
